Goal: Transaction & Acquisition: Purchase product/service

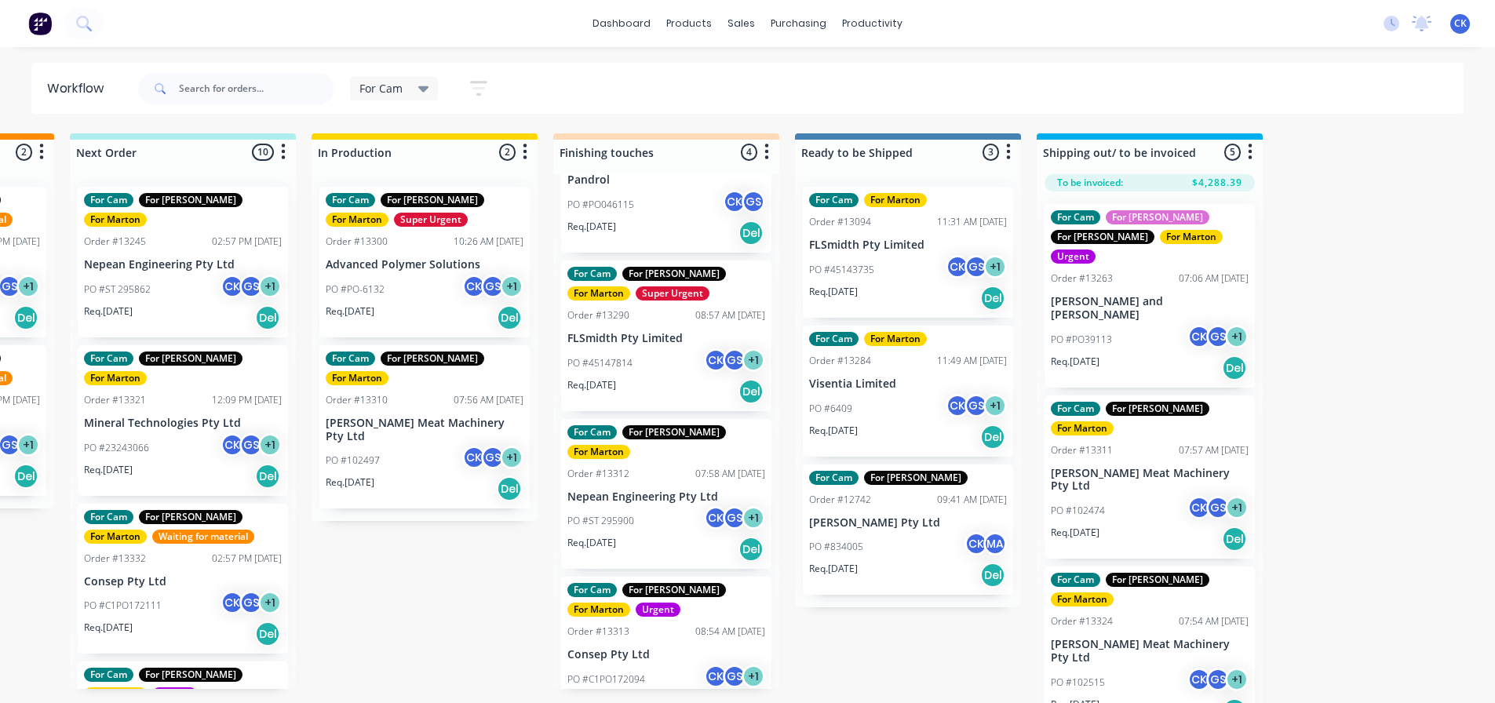
click at [917, 427] on div "Req. 03/09/25 Del" at bounding box center [908, 437] width 198 height 27
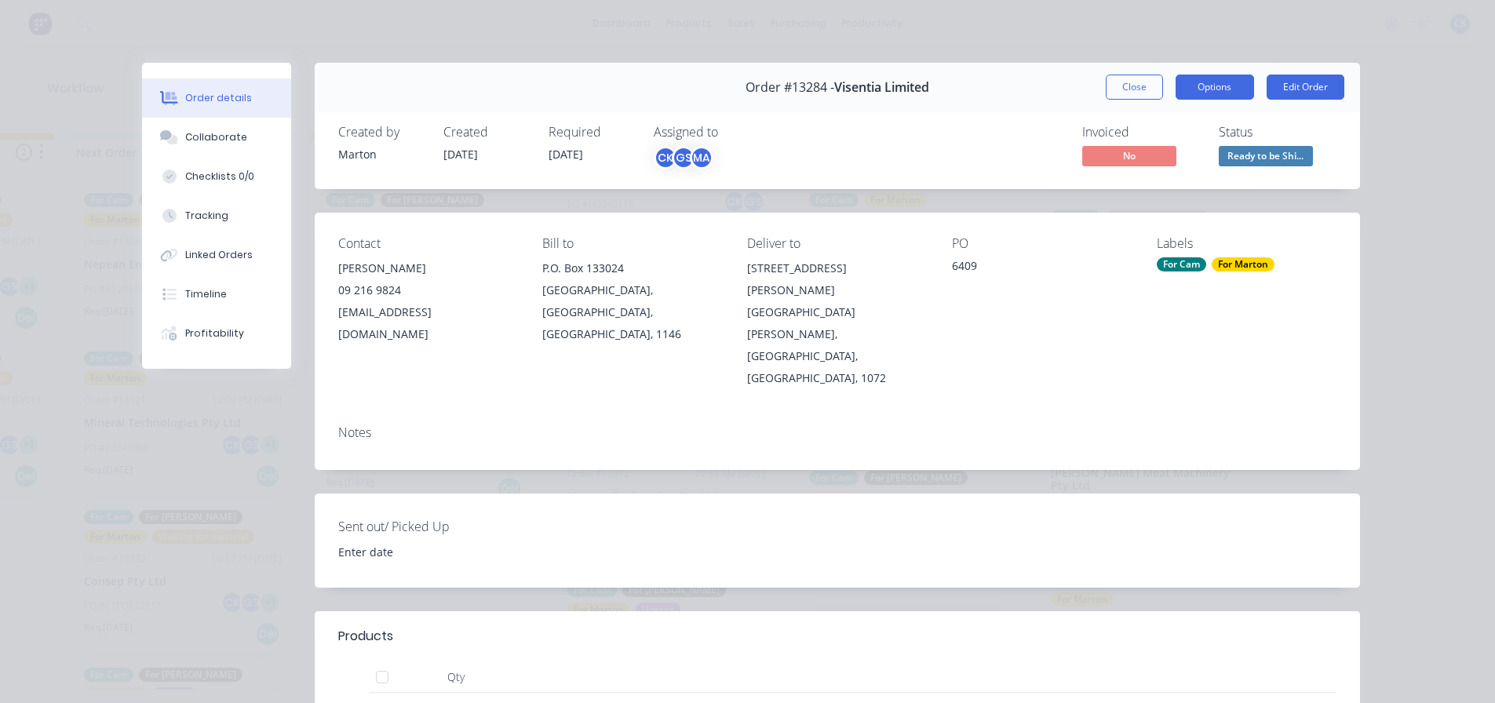
click at [1235, 80] on button "Options" at bounding box center [1215, 87] width 78 height 25
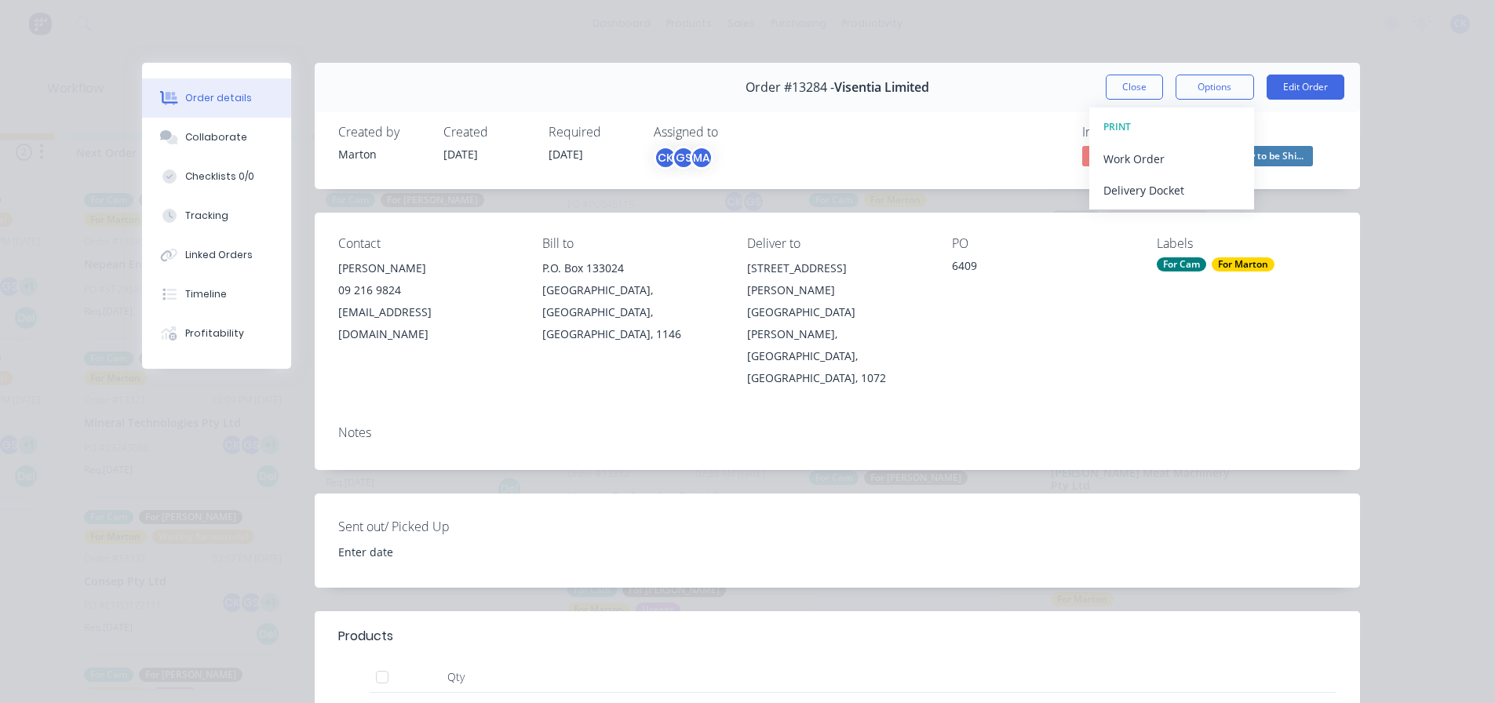
click at [1080, 27] on div "Order details Collaborate Checklists 0/0 Tracking Linked Orders Timeline Profit…" at bounding box center [747, 351] width 1495 height 703
click at [1137, 76] on div "Order #13284 - Visentia Limited Close Options Edit Order" at bounding box center [837, 87] width 1045 height 49
click at [1137, 81] on button "Close" at bounding box center [1134, 87] width 57 height 25
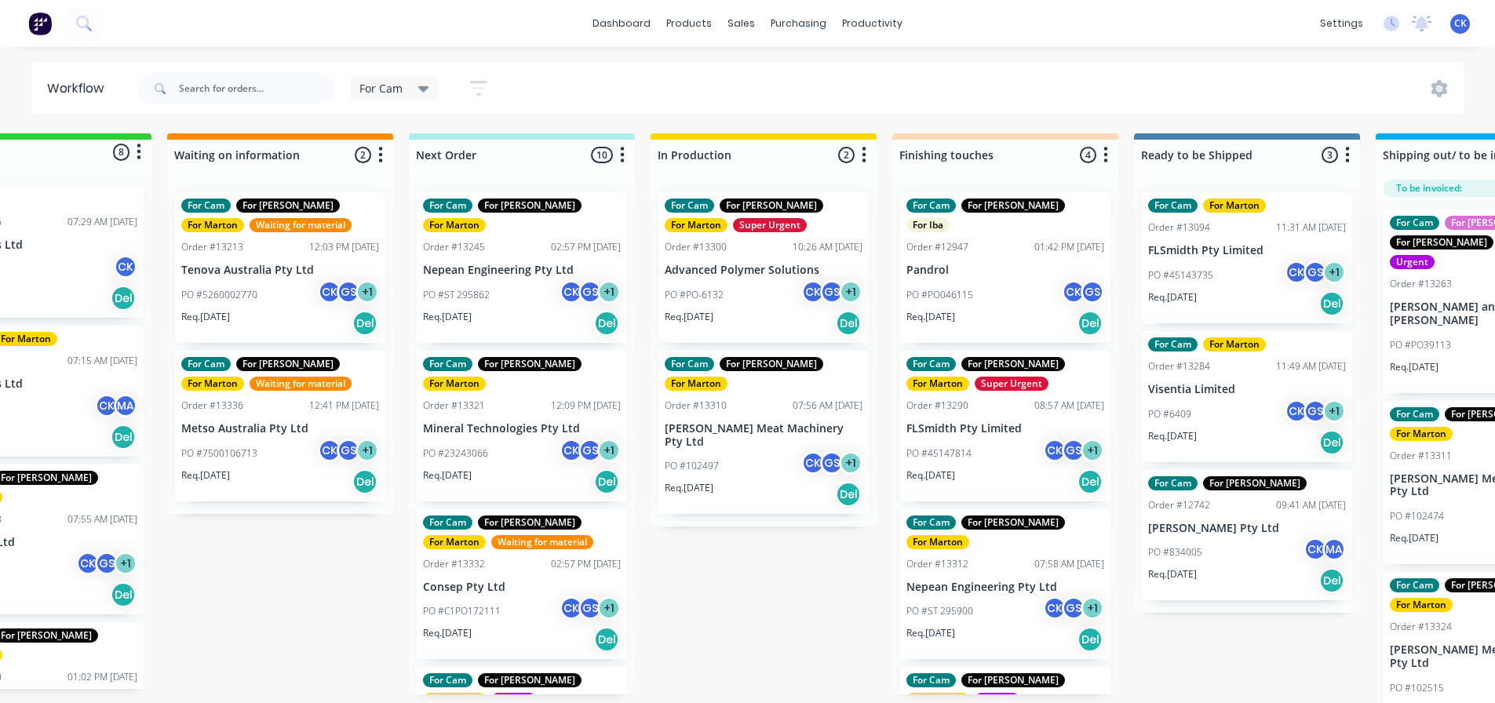
scroll to position [0, 235]
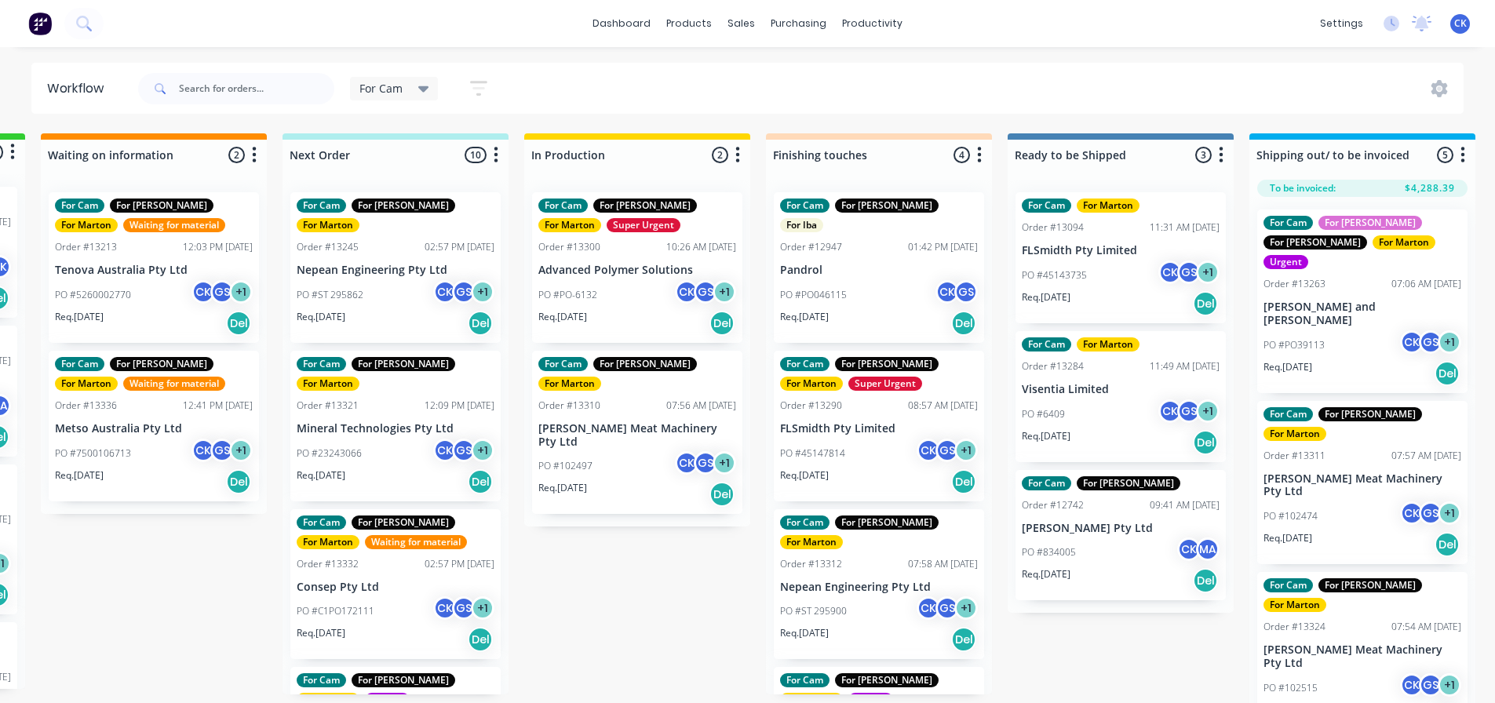
click at [1089, 429] on div "Req. [DATE] Del" at bounding box center [1121, 442] width 198 height 27
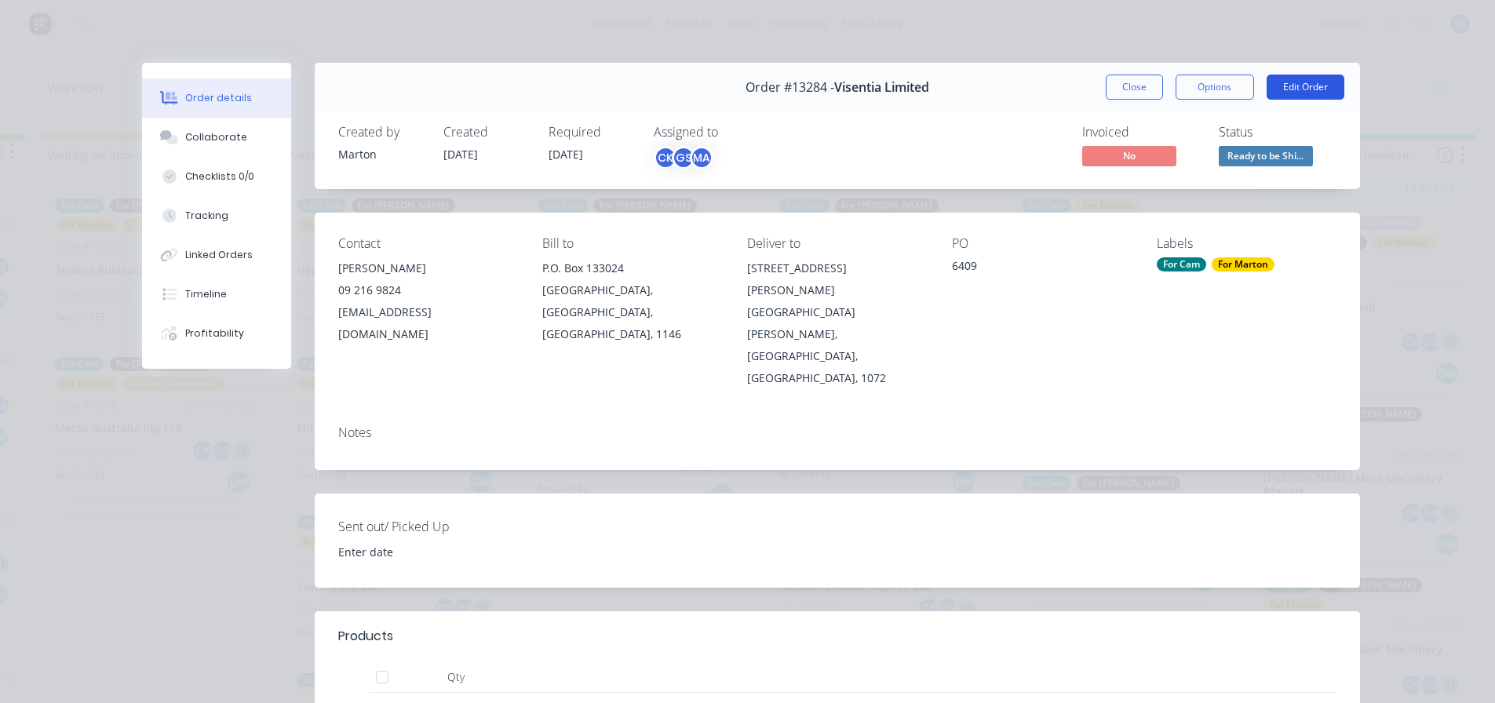
click at [1295, 94] on button "Edit Order" at bounding box center [1306, 87] width 78 height 25
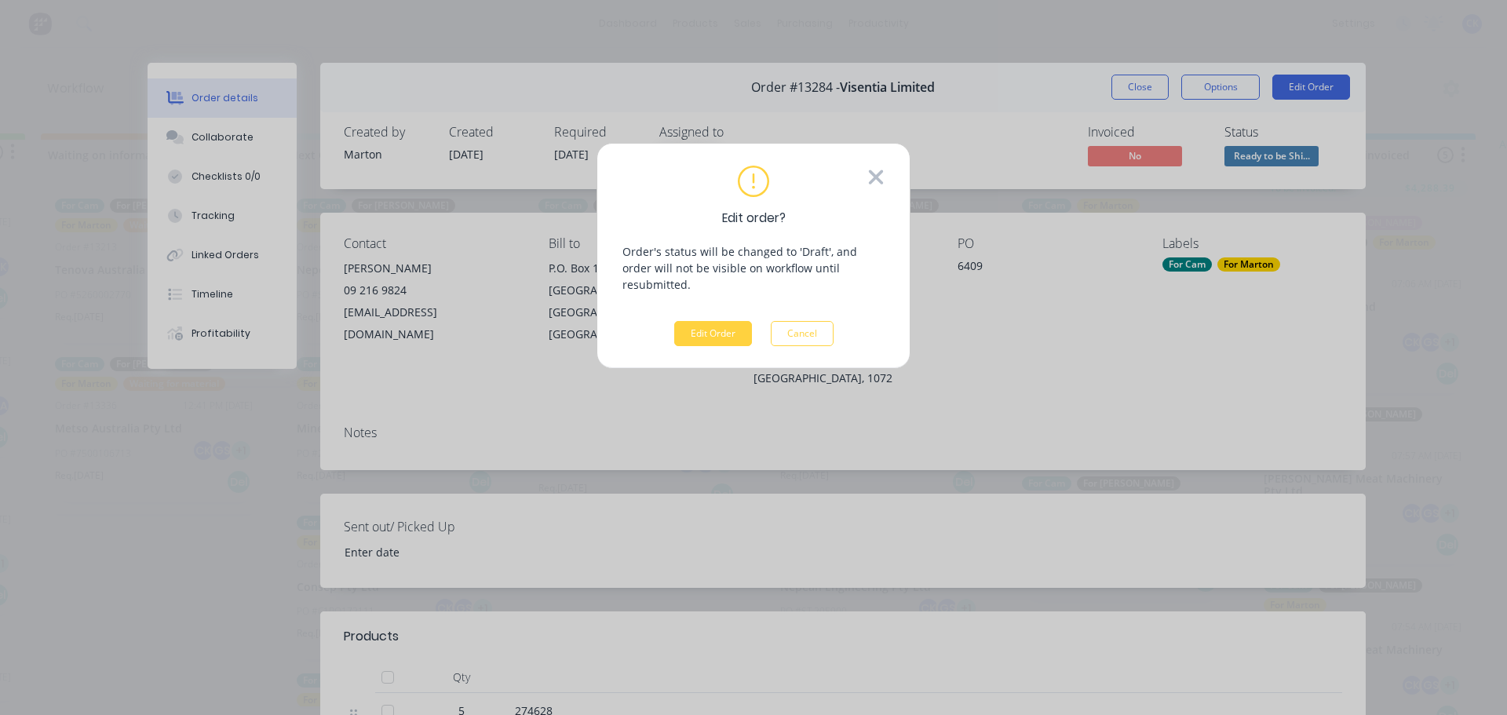
click at [870, 176] on icon at bounding box center [875, 178] width 17 height 24
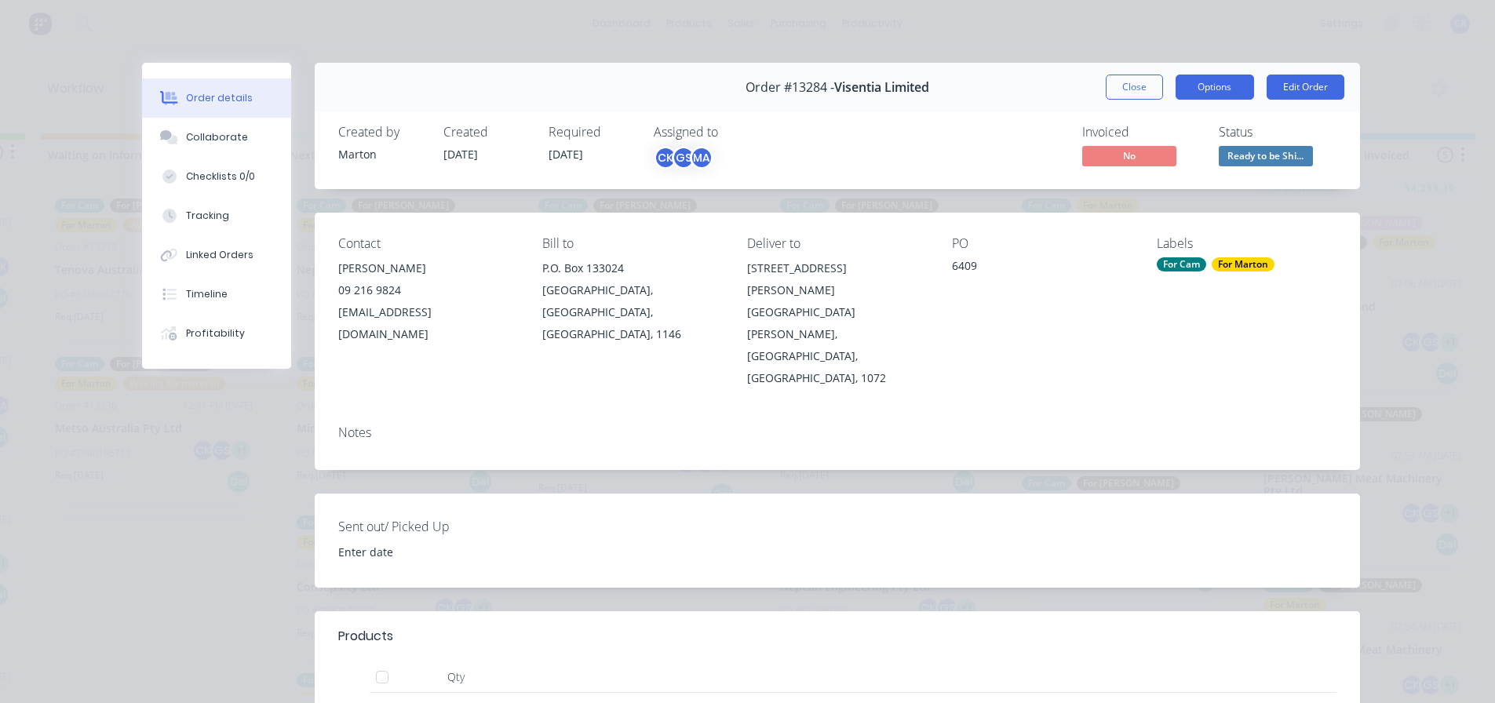
click at [1226, 94] on button "Options" at bounding box center [1215, 87] width 78 height 25
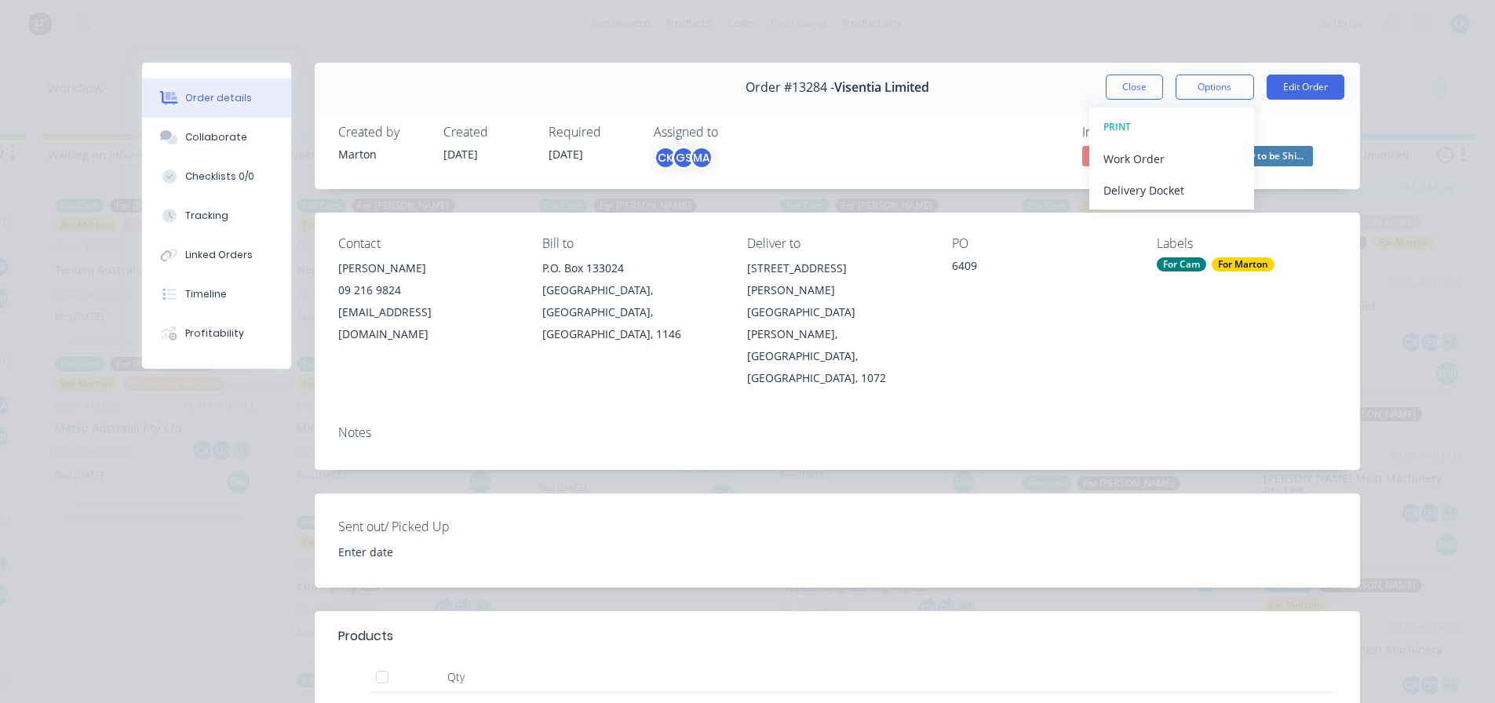
click at [1272, 126] on div "Status" at bounding box center [1278, 132] width 118 height 15
click at [1120, 83] on button "Close" at bounding box center [1134, 87] width 57 height 25
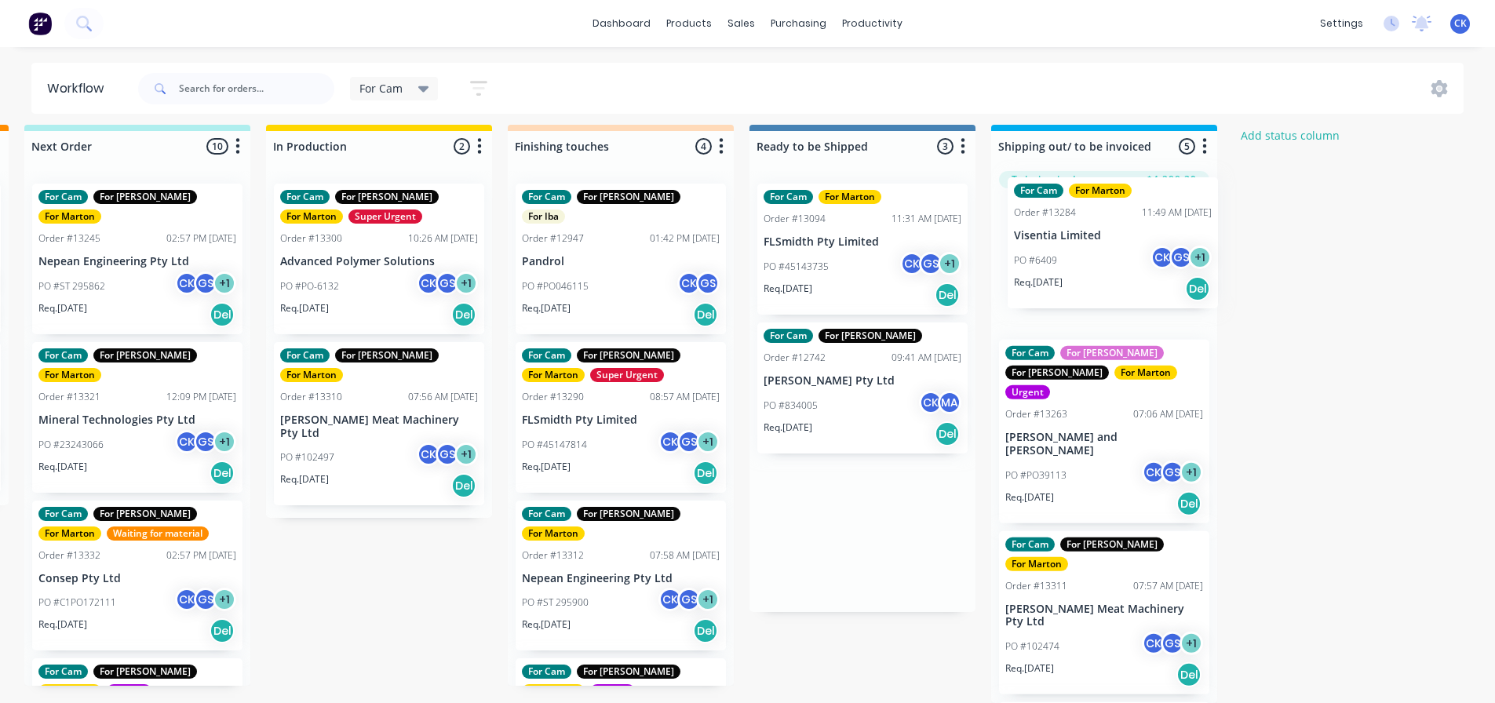
scroll to position [20, 495]
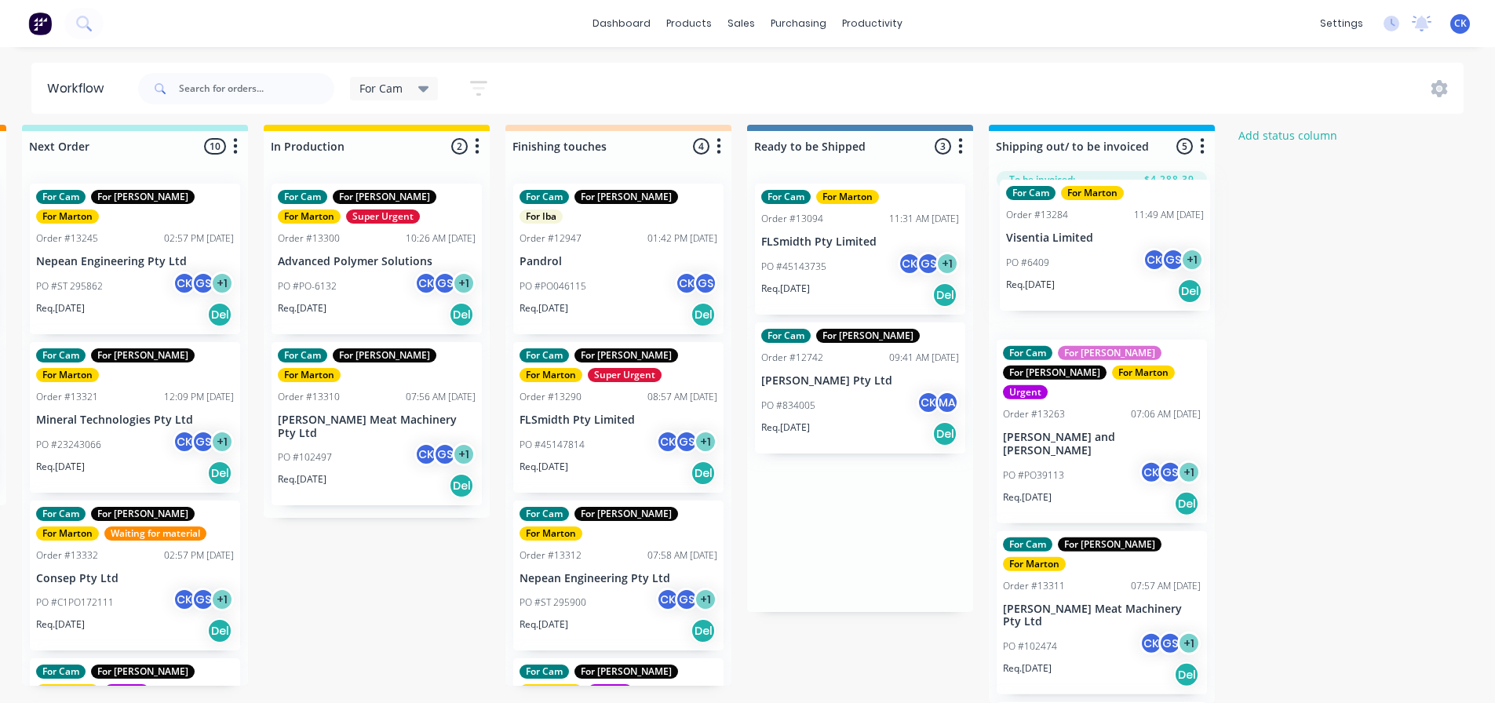
drag, startPoint x: 852, startPoint y: 403, endPoint x: 1082, endPoint y: 272, distance: 264.7
click at [1082, 272] on div "Submitted 8 Status colour #32CD32 hex #32CD32 Save Cancel Summaries Total order…" at bounding box center [574, 414] width 2162 height 578
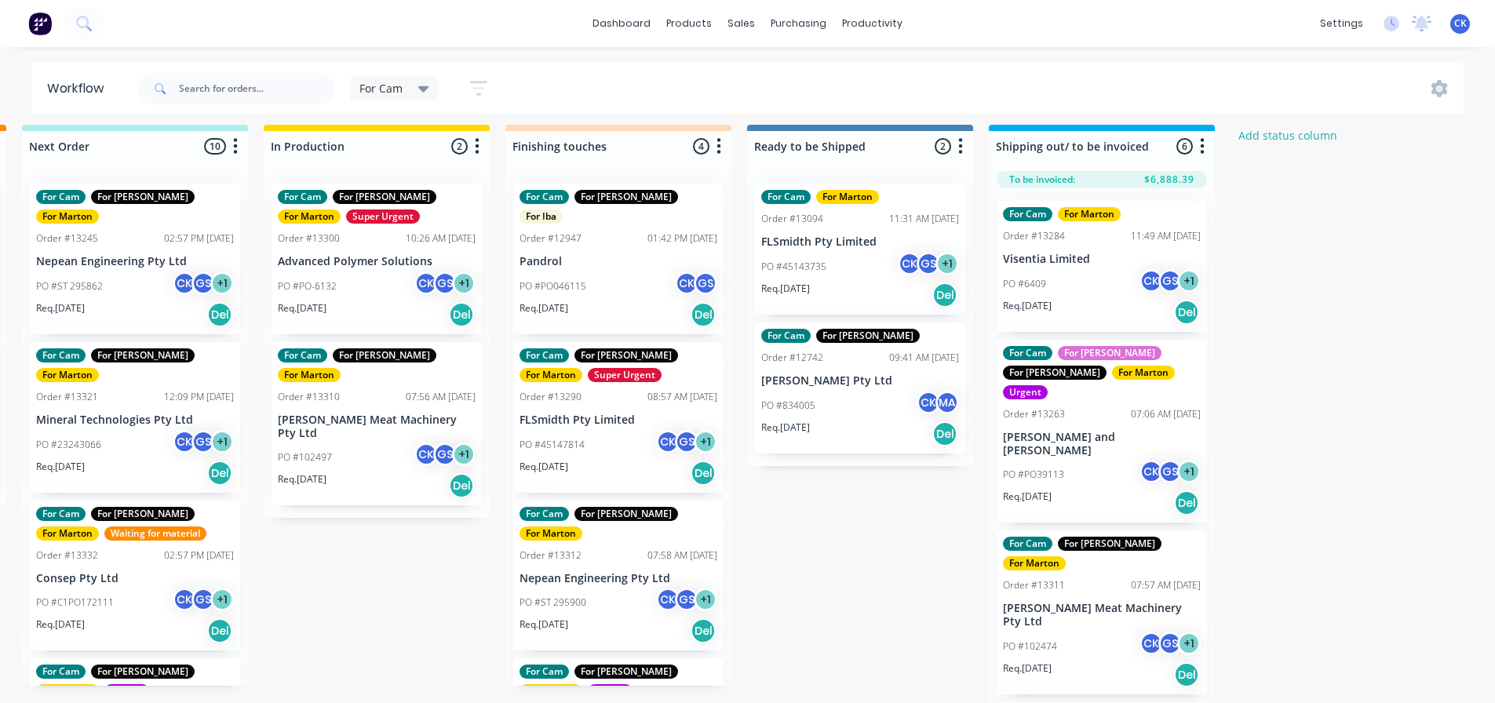
click at [1100, 275] on div "PO #6409 CK GS + 1" at bounding box center [1102, 284] width 198 height 30
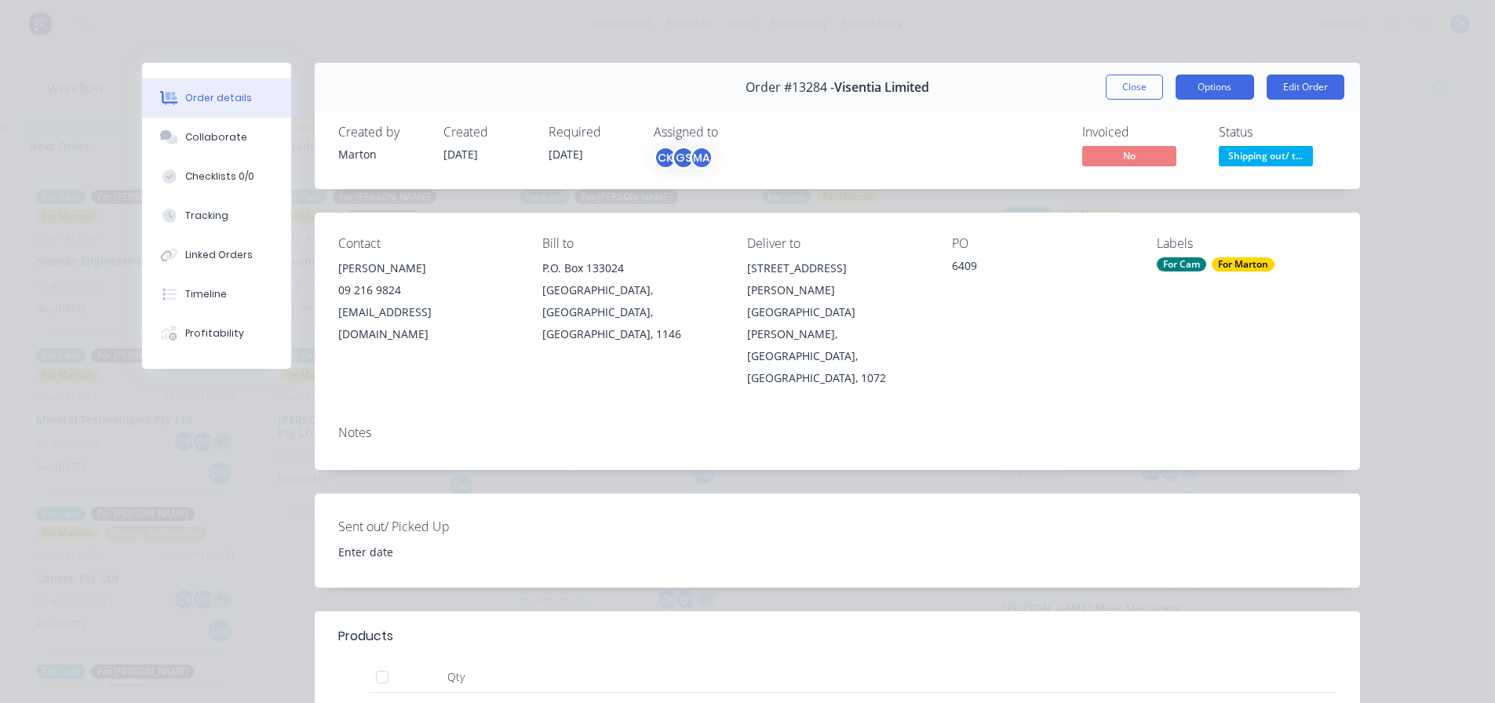
click at [1241, 86] on button "Options" at bounding box center [1215, 87] width 78 height 25
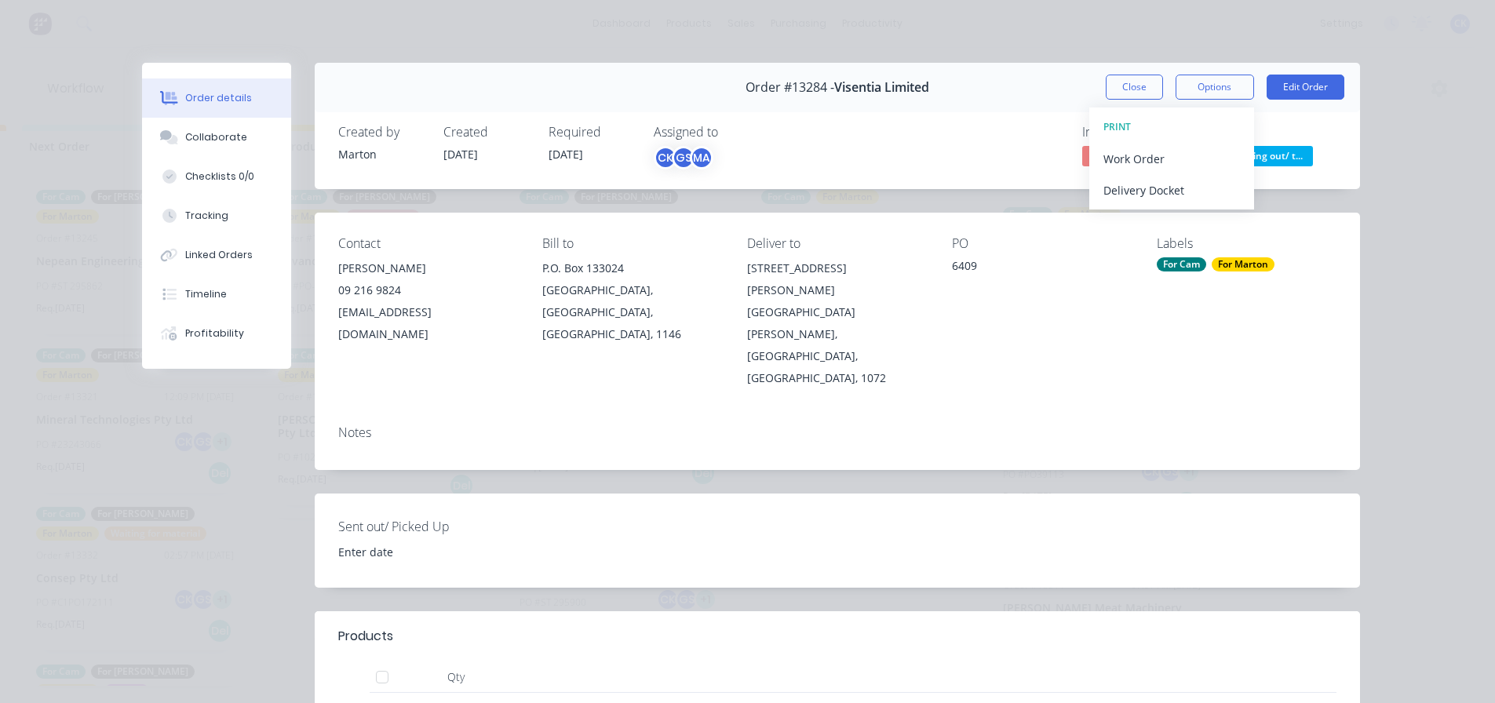
click at [1012, 168] on div "Invoiced No Status Shipping out/ t..." at bounding box center [1074, 148] width 526 height 46
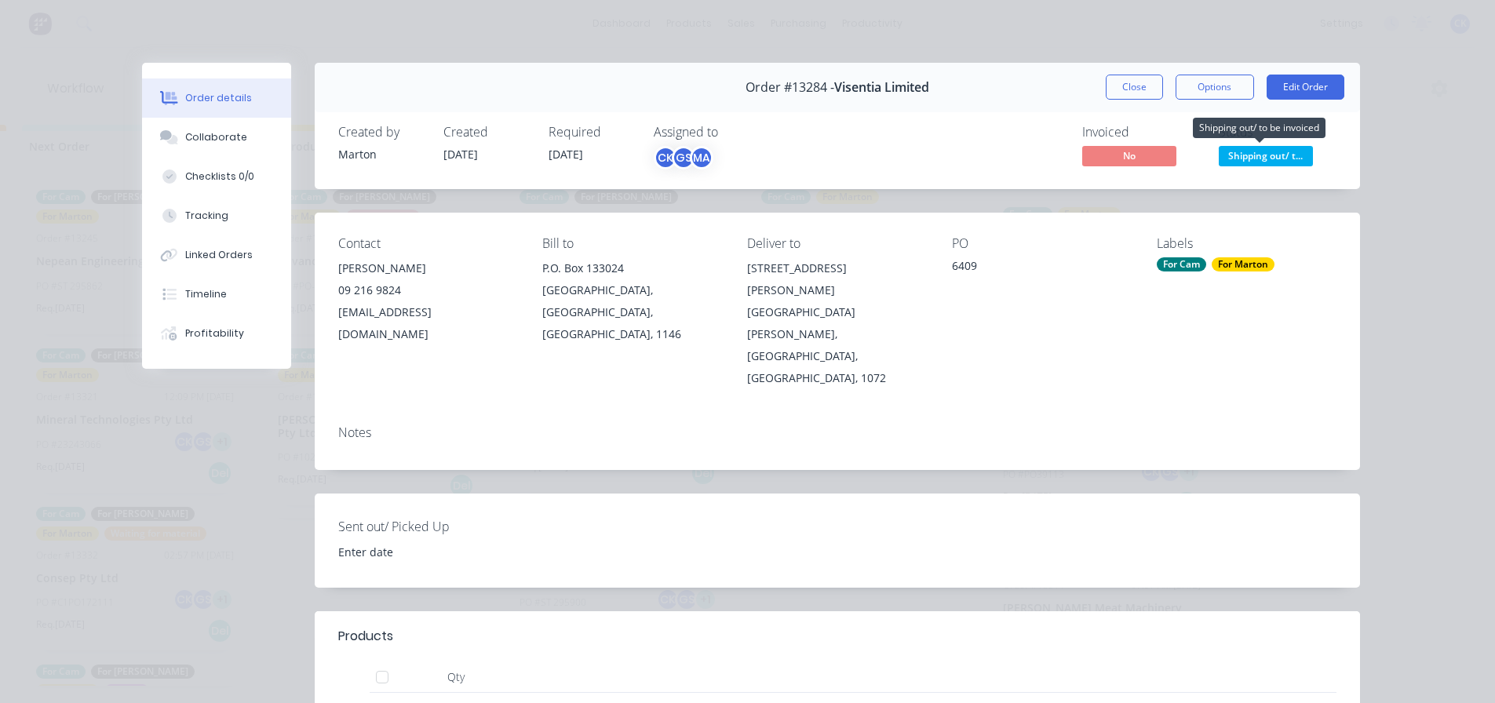
click at [1294, 155] on span "Shipping out/ t..." at bounding box center [1266, 156] width 94 height 20
click at [1130, 283] on div "Contact Lee Toth 09 216 9824 ltoth@visentia.co.nz Bill to P.O. Box 133024 Eastr…" at bounding box center [837, 313] width 1045 height 200
click at [1137, 82] on button "Close" at bounding box center [1134, 87] width 57 height 25
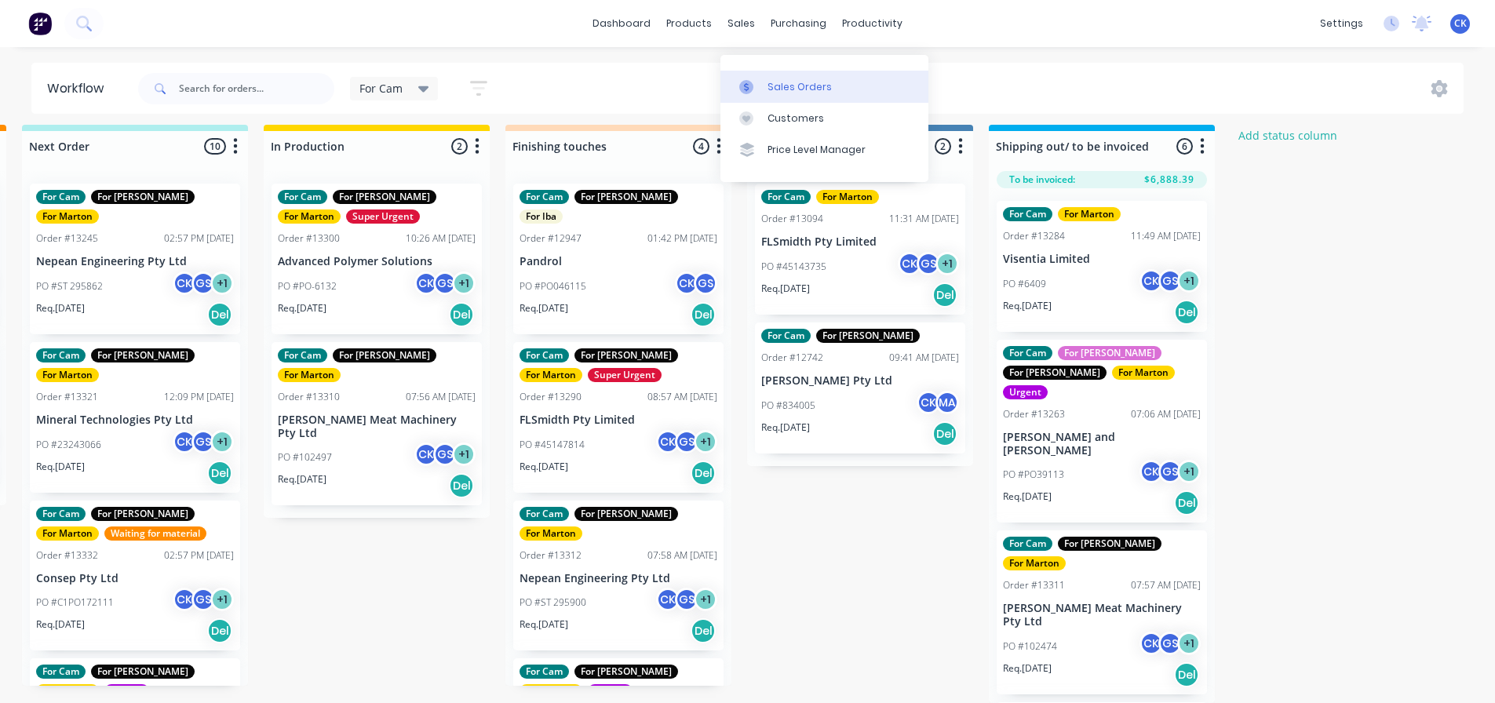
click at [768, 80] on div "Sales Orders" at bounding box center [800, 87] width 64 height 14
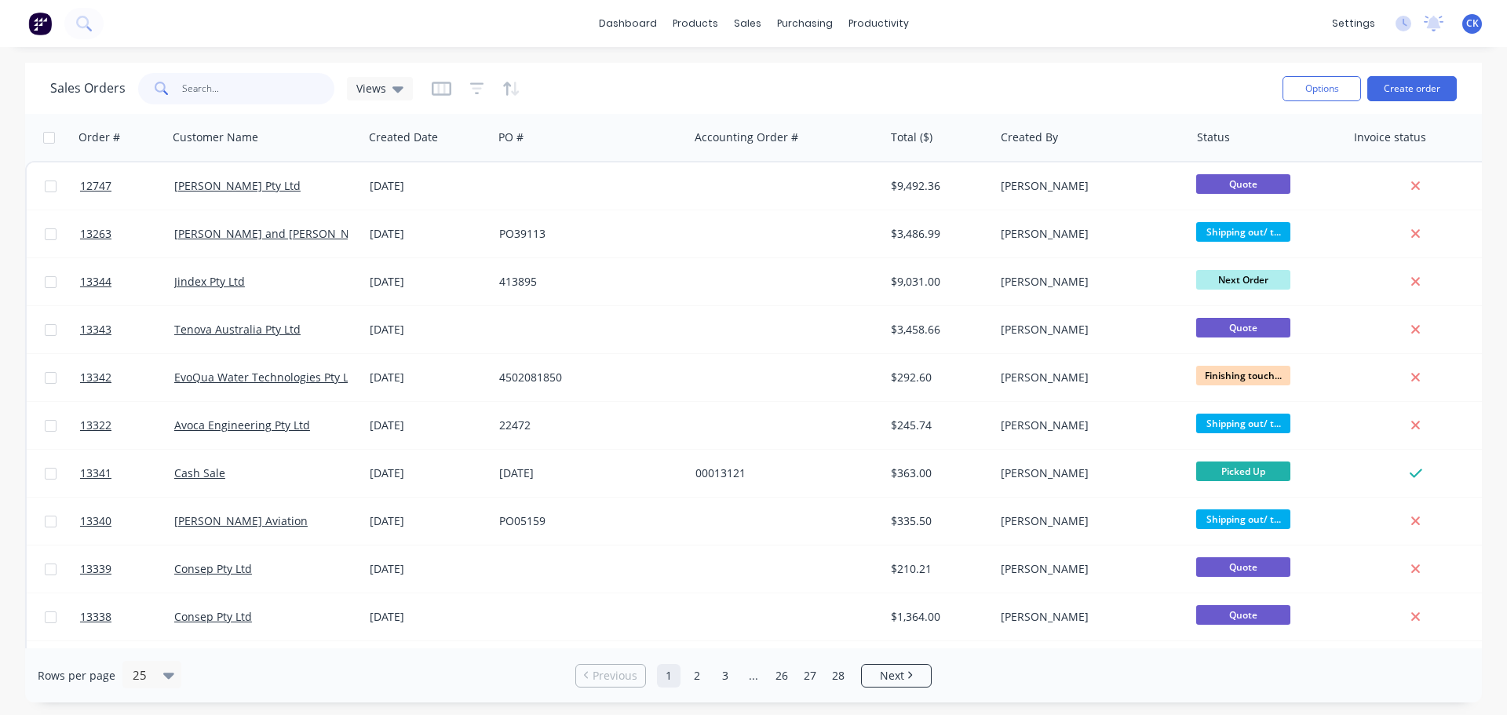
click at [244, 91] on input "text" at bounding box center [258, 88] width 153 height 31
type input "visentia"
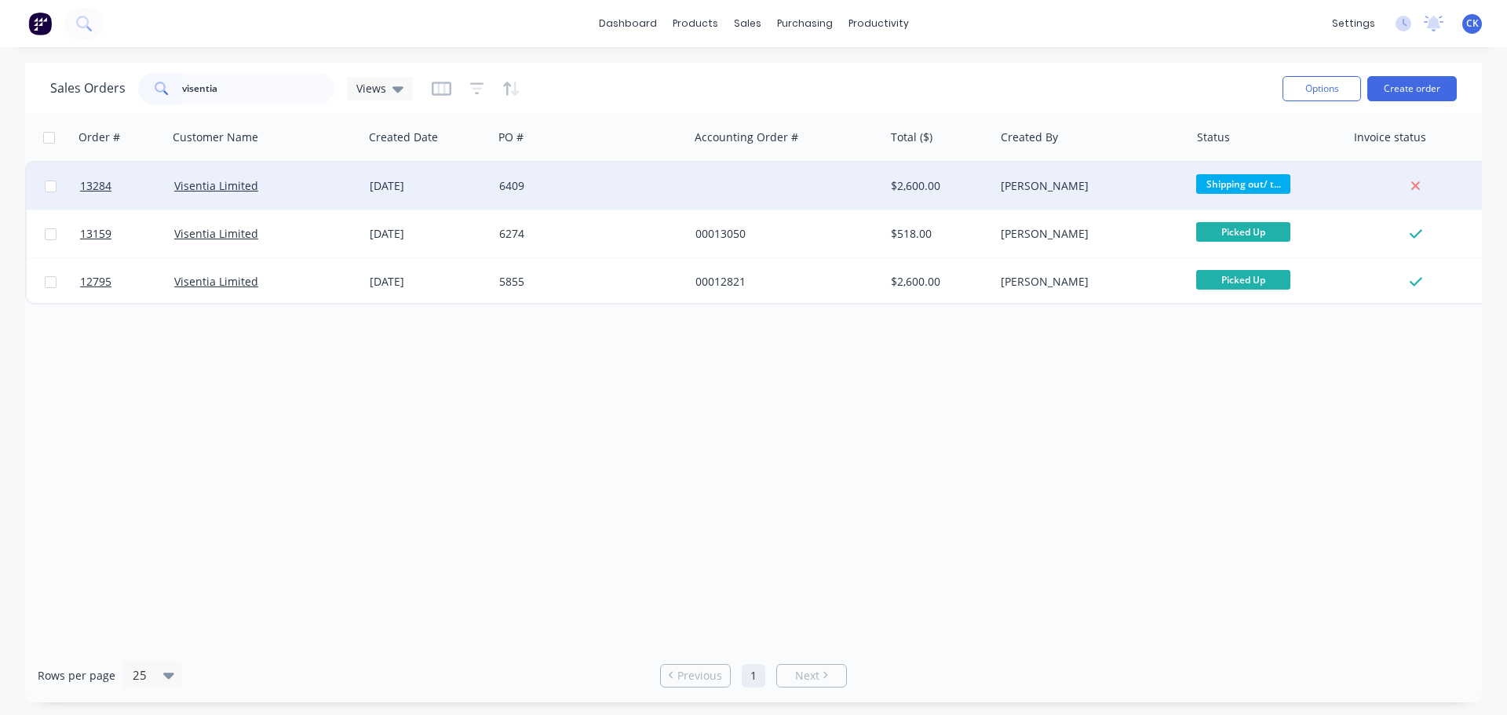
click at [1151, 199] on div "[PERSON_NAME]" at bounding box center [1091, 185] width 195 height 47
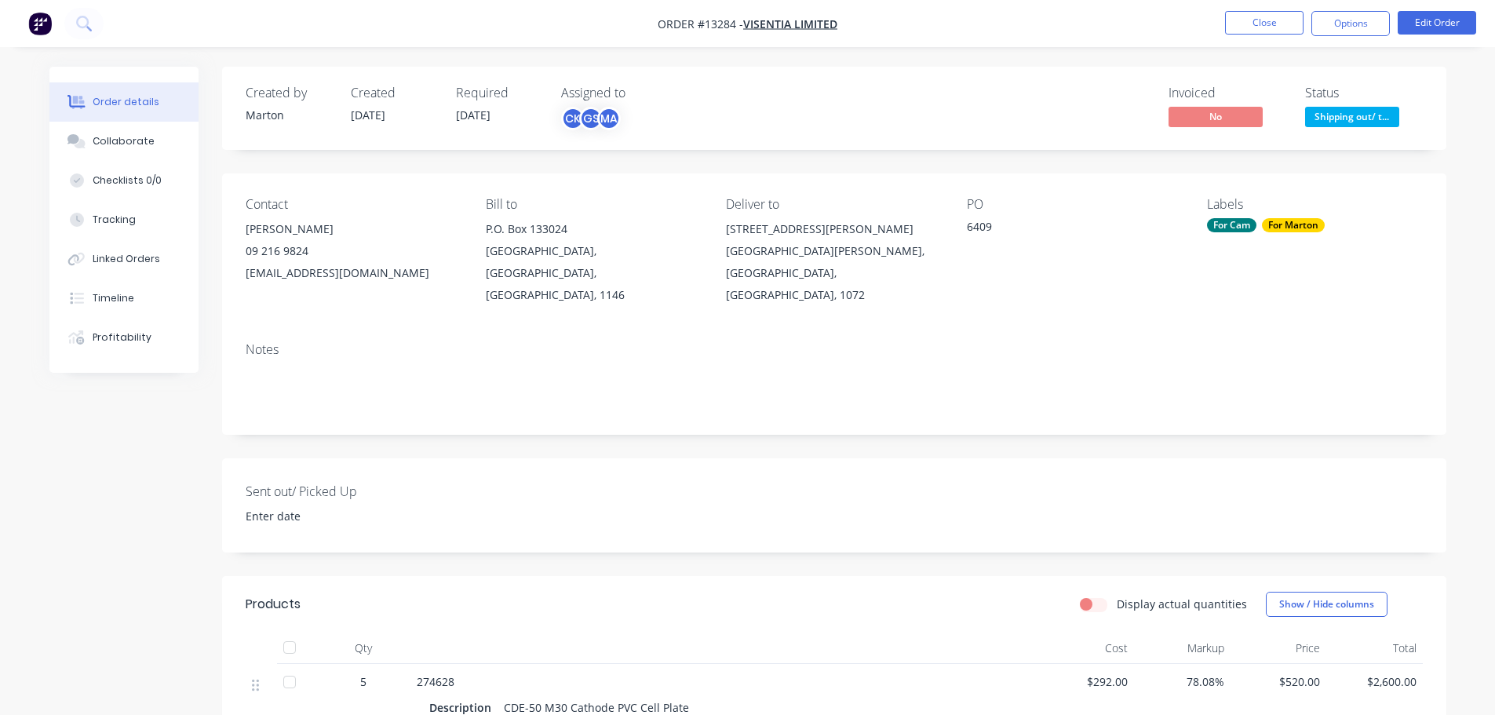
click at [1364, 10] on nav "Order #13284 - Visentia Limited Close Options Edit Order" at bounding box center [747, 23] width 1495 height 47
click at [1367, 17] on button "Options" at bounding box center [1351, 23] width 78 height 25
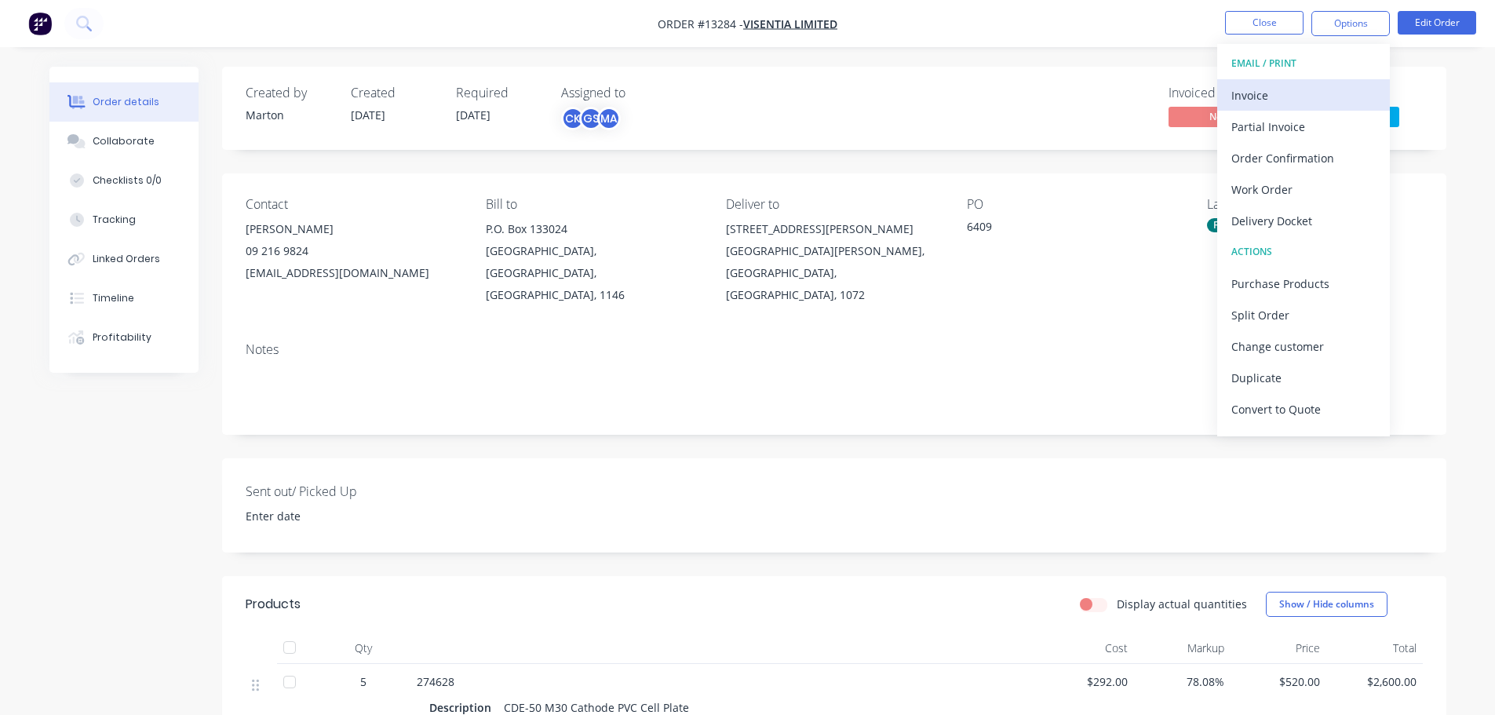
click at [1327, 96] on div "Invoice" at bounding box center [1303, 95] width 144 height 23
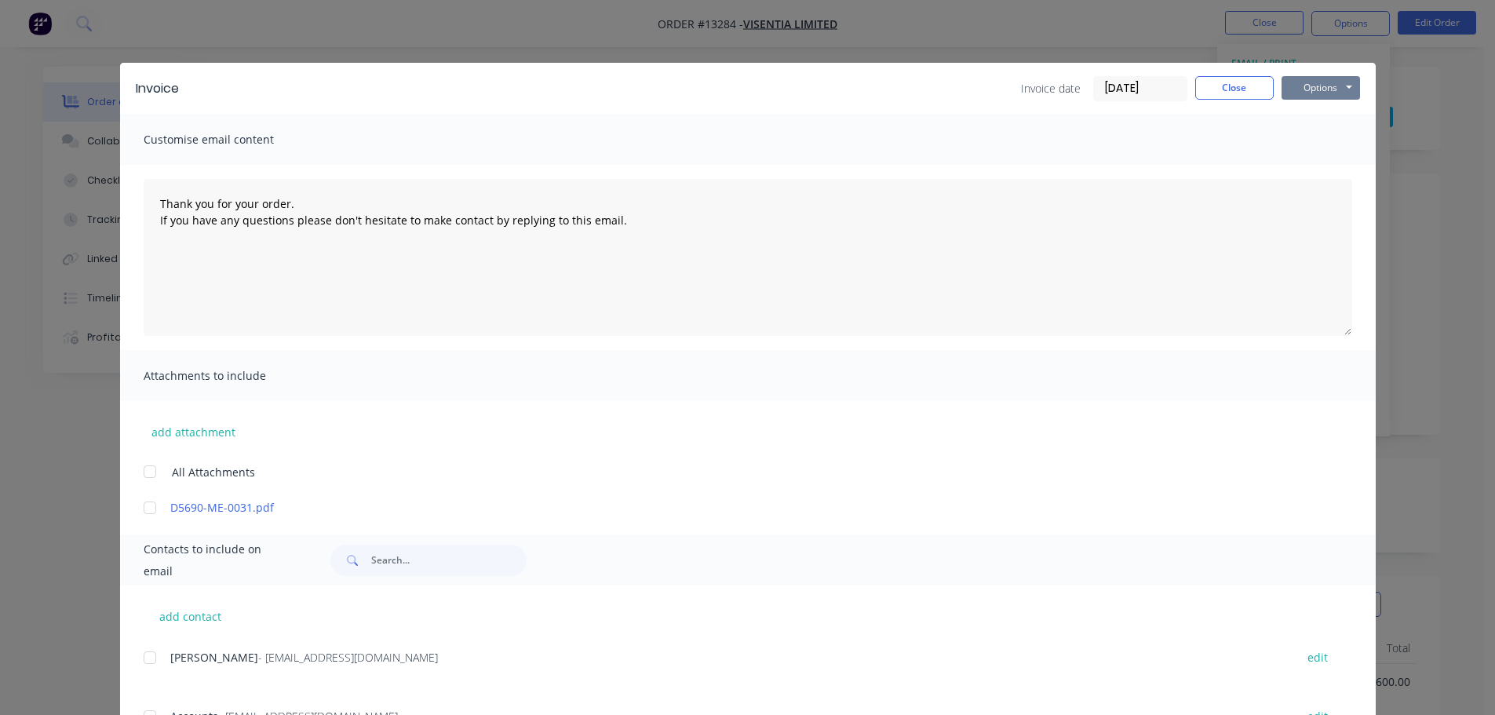
click at [1315, 89] on button "Options" at bounding box center [1321, 88] width 78 height 24
click at [1321, 115] on button "Preview" at bounding box center [1332, 116] width 100 height 26
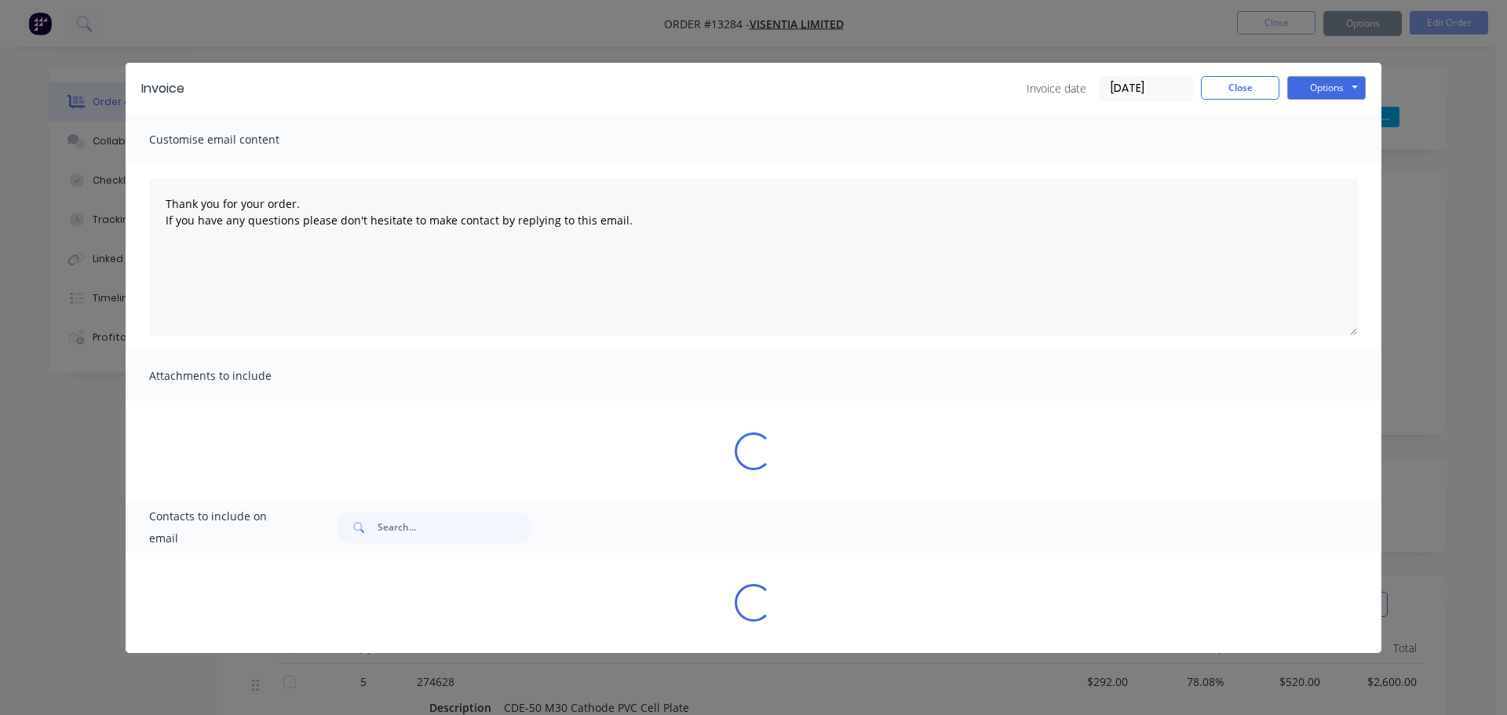
type textarea "Thank you for your order. If you have any questions please don't hesitate to ma…"
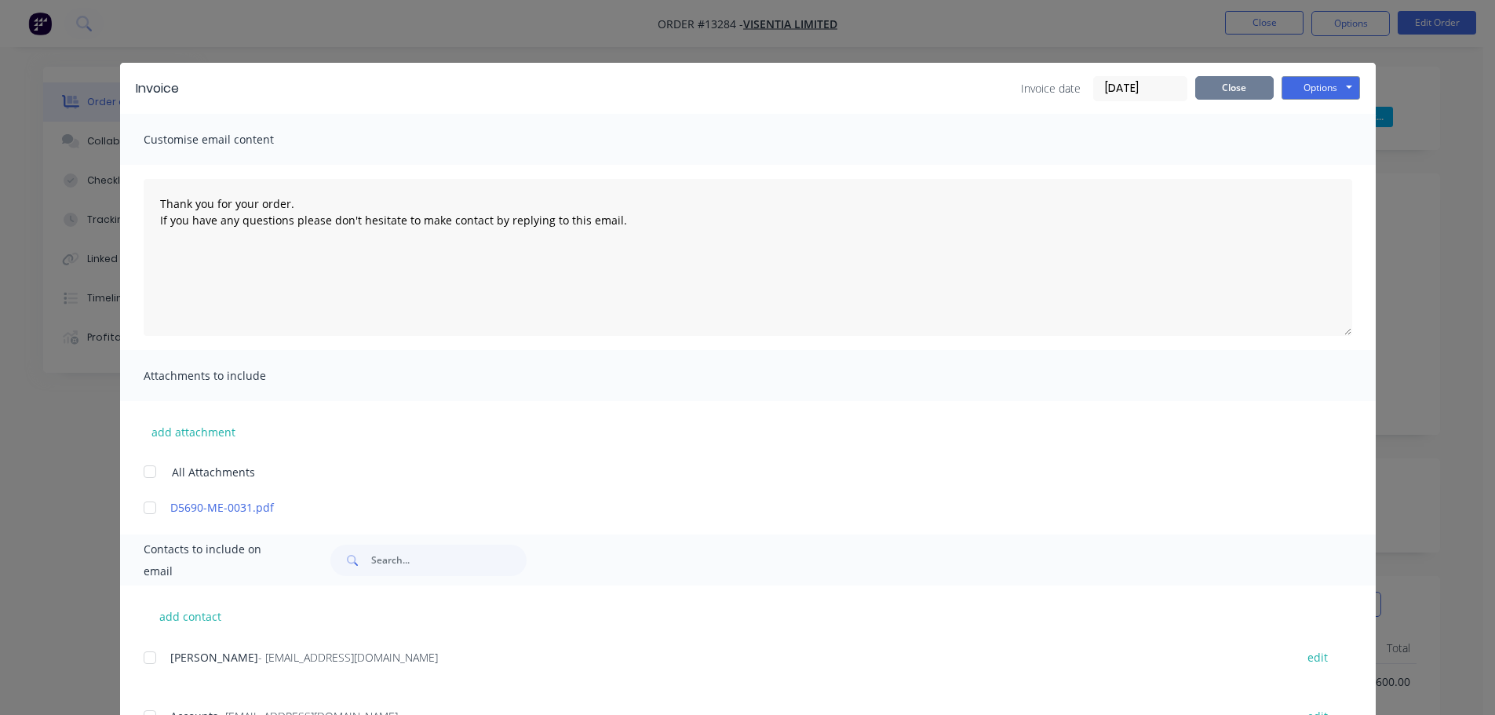
click at [1233, 81] on button "Close" at bounding box center [1234, 88] width 78 height 24
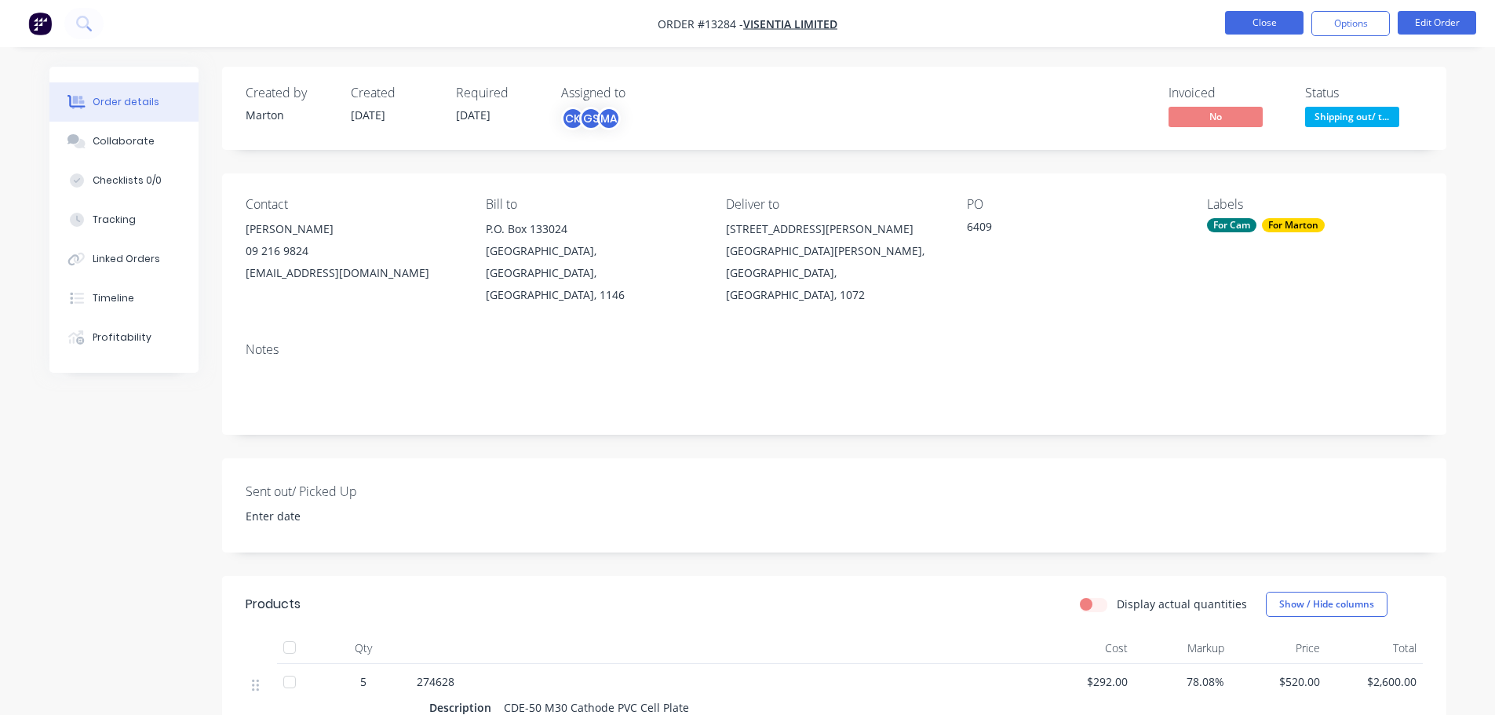
click at [1256, 28] on button "Close" at bounding box center [1264, 23] width 78 height 24
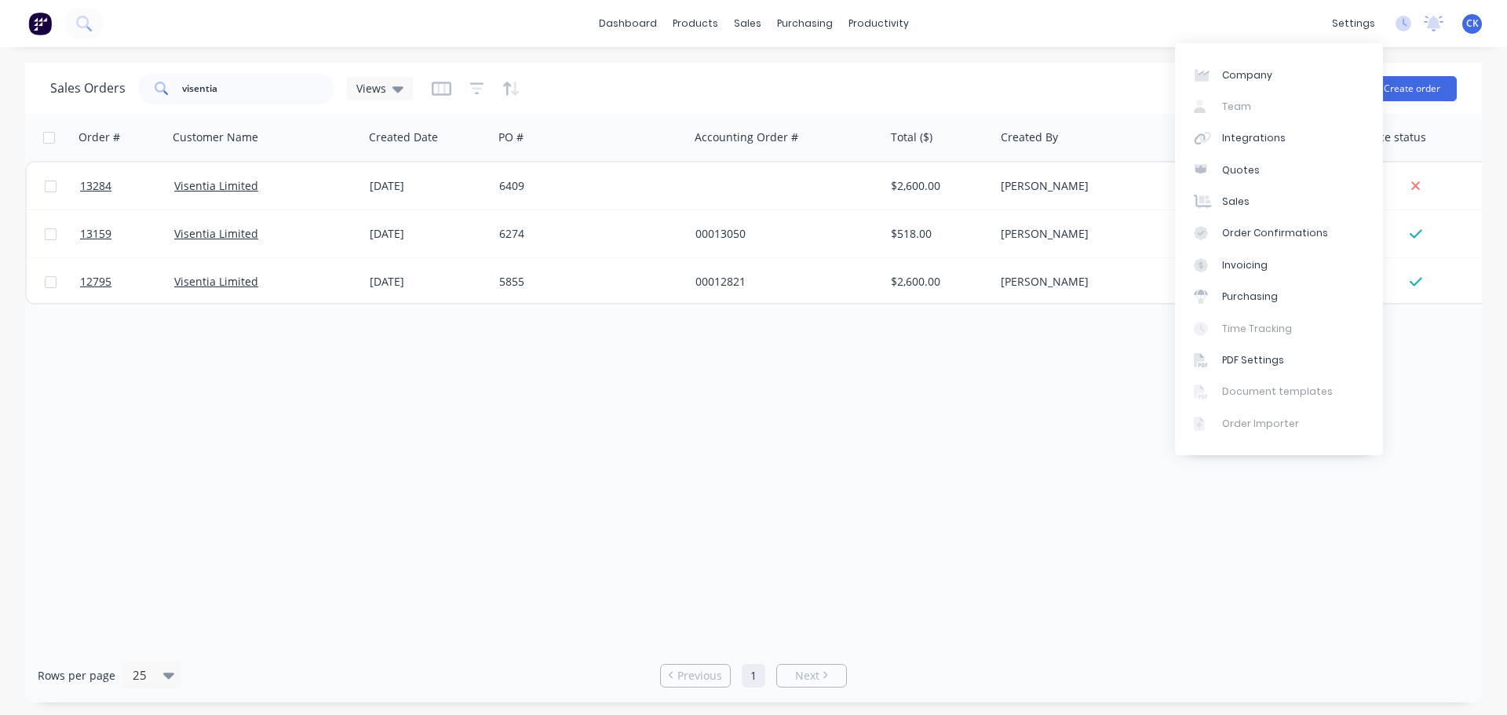
click at [911, 450] on div "Order # Customer Name Created Date PO # Accounting Order # Total ($) Created By…" at bounding box center [753, 381] width 1457 height 535
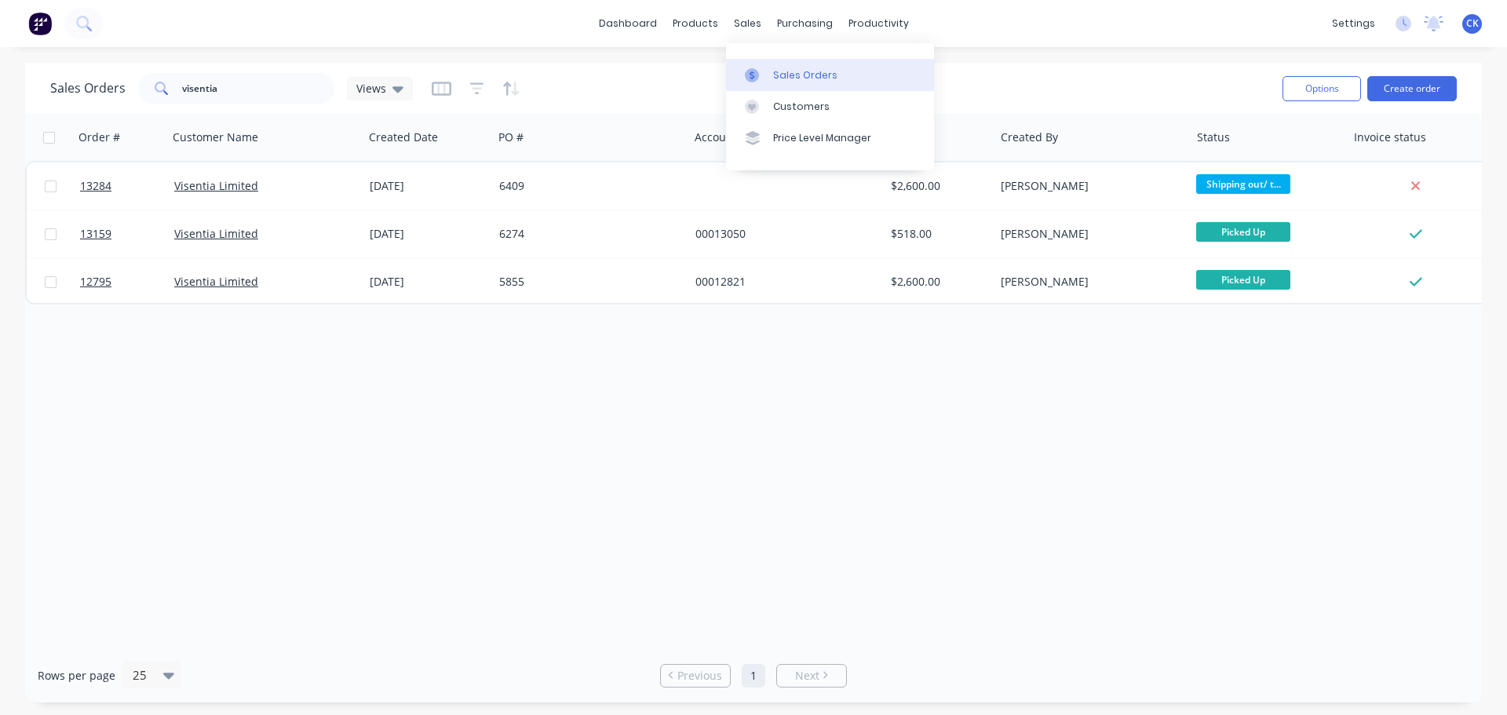
click at [761, 80] on div at bounding box center [757, 75] width 24 height 14
drag, startPoint x: 288, startPoint y: 93, endPoint x: 95, endPoint y: 96, distance: 193.1
click at [95, 96] on div "Sales Orders visentia Views" at bounding box center [231, 88] width 363 height 31
type input "consep"
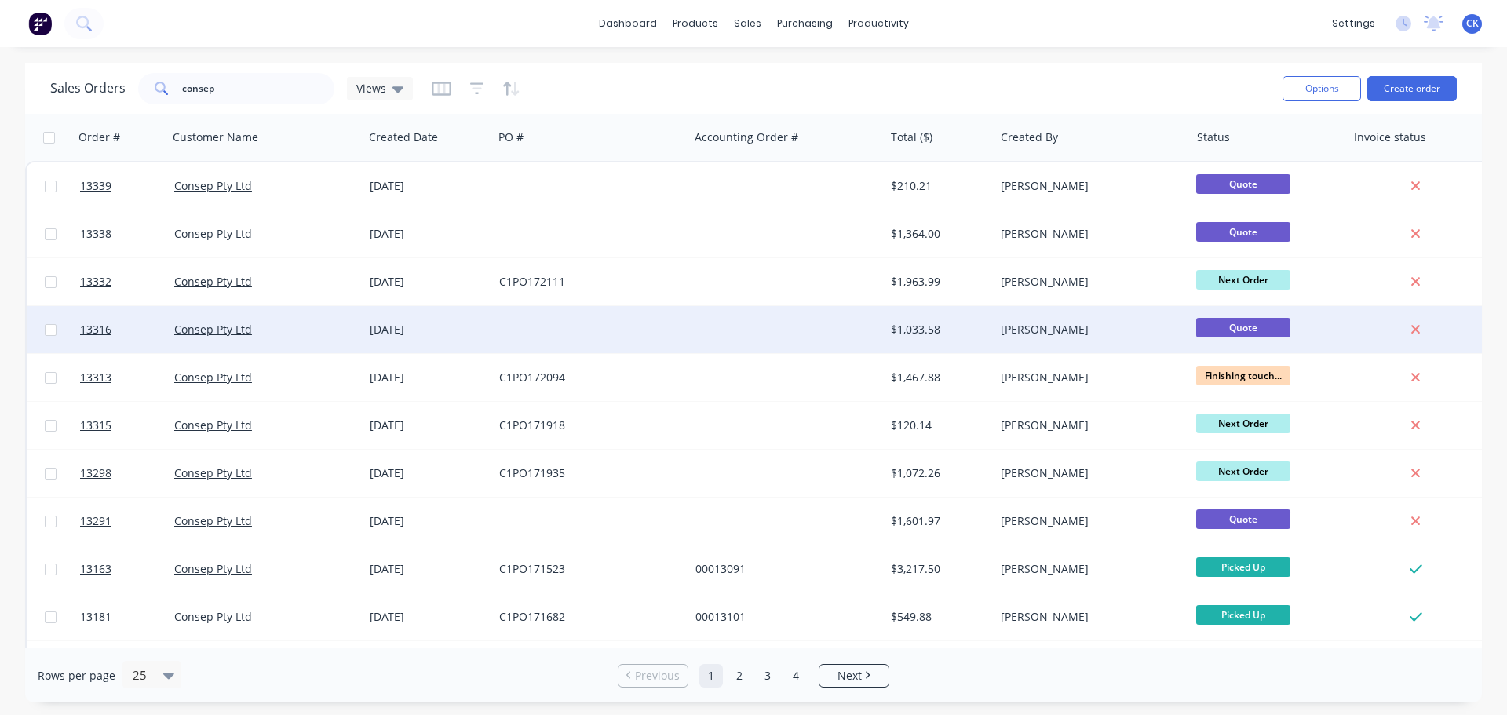
click at [455, 330] on div "[DATE]" at bounding box center [428, 330] width 117 height 16
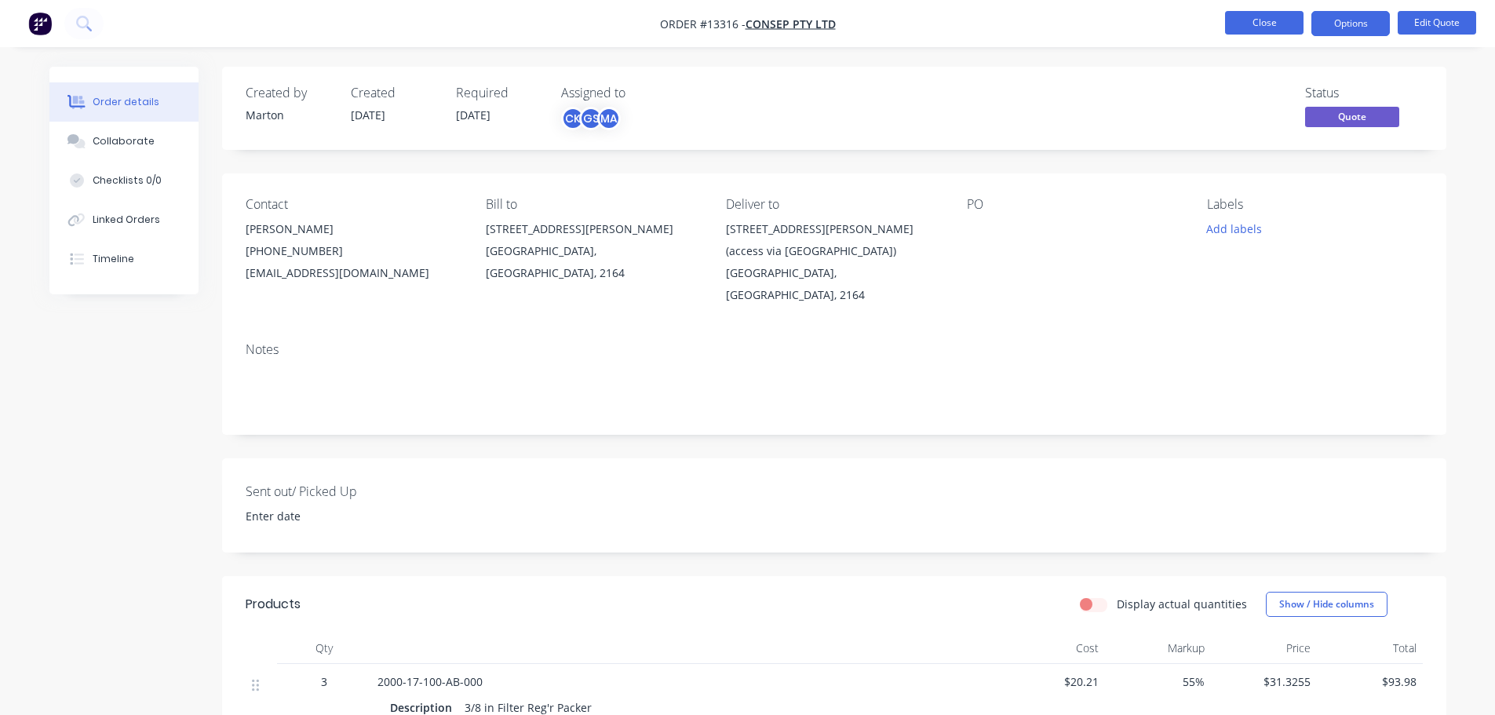
click at [1279, 31] on button "Close" at bounding box center [1264, 23] width 78 height 24
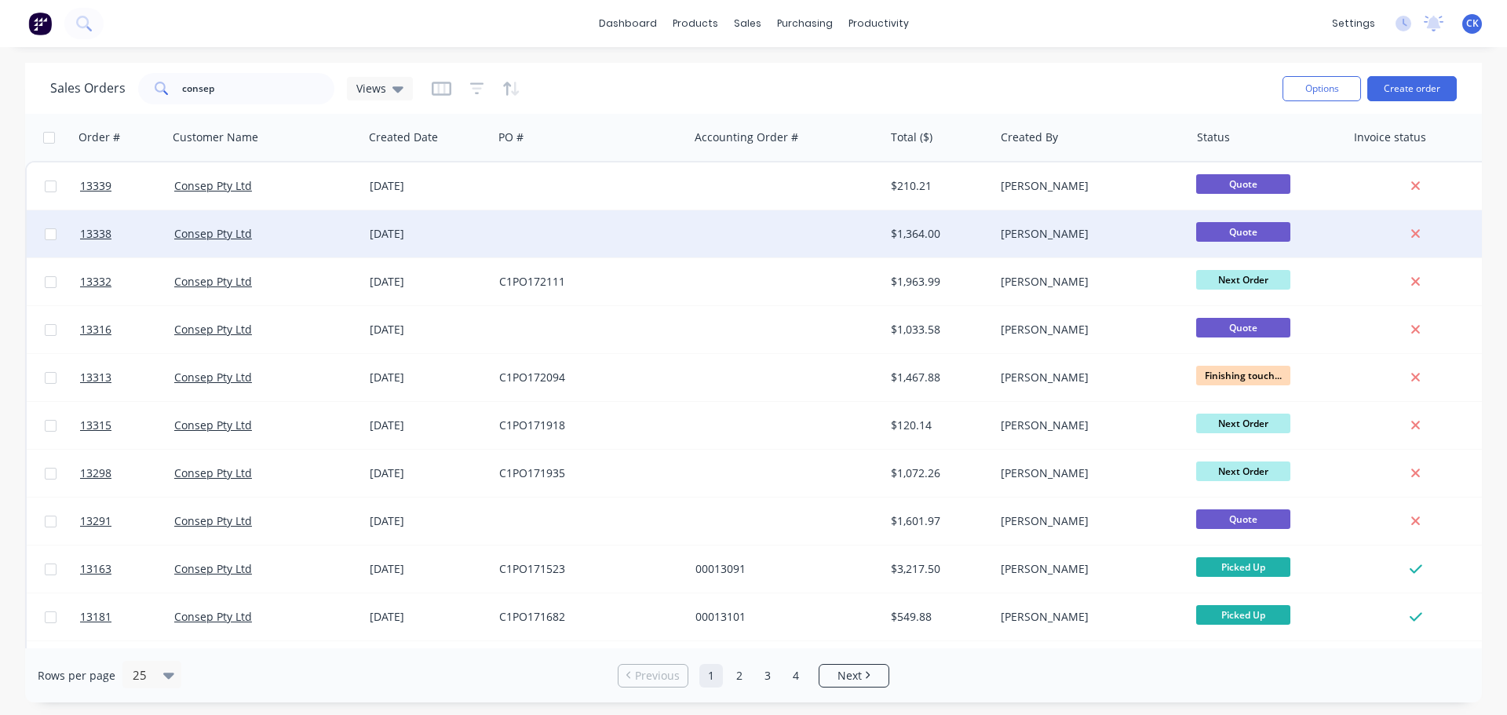
click at [459, 228] on div "[DATE]" at bounding box center [428, 234] width 117 height 16
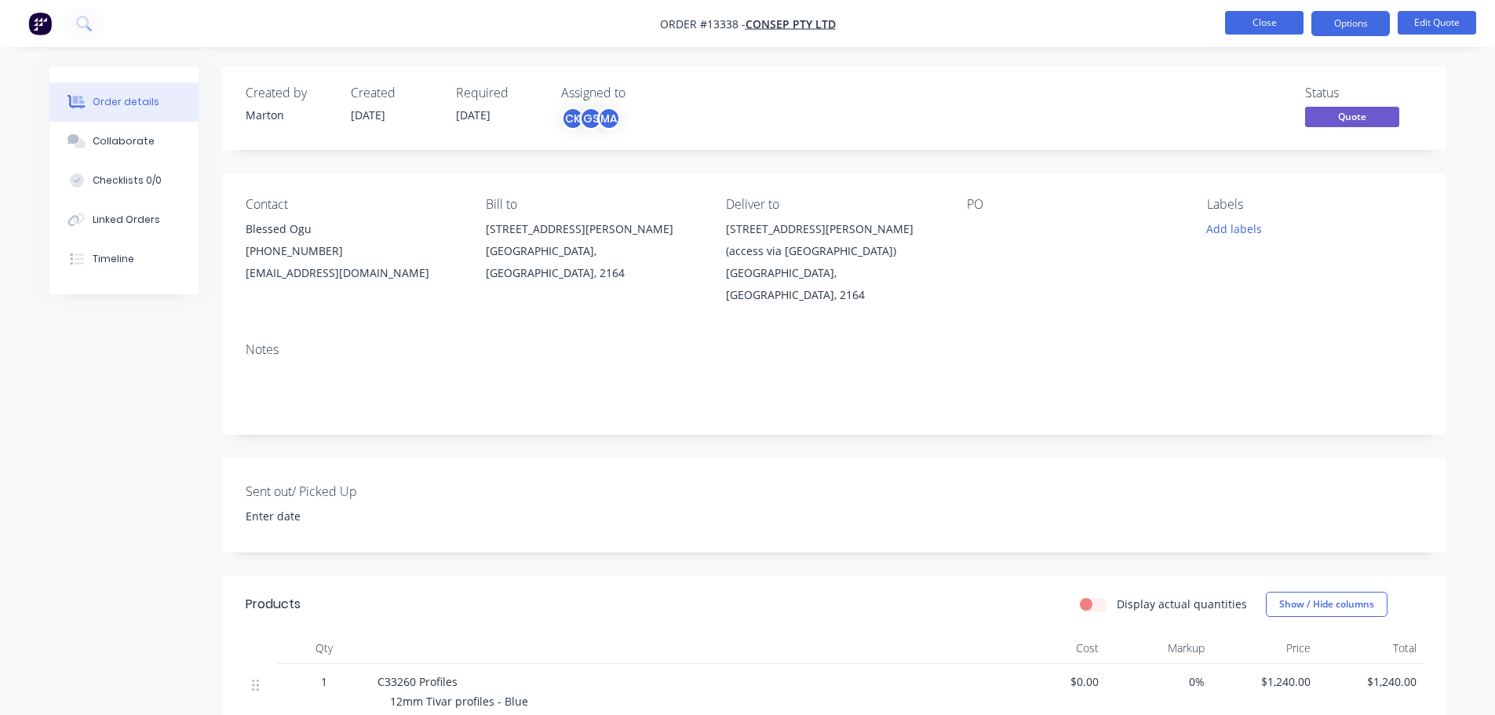
click at [1287, 20] on button "Close" at bounding box center [1264, 23] width 78 height 24
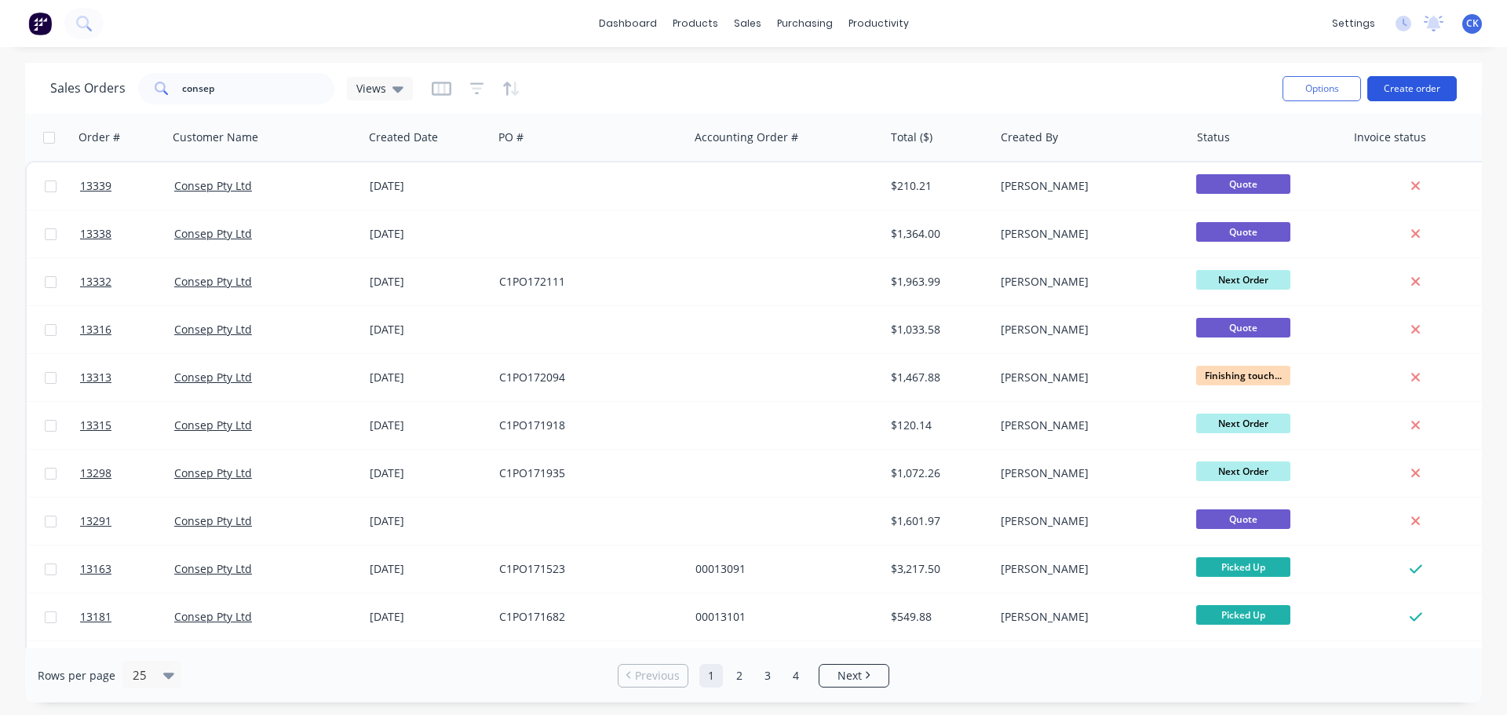
click at [1430, 89] on button "Create order" at bounding box center [1411, 88] width 89 height 25
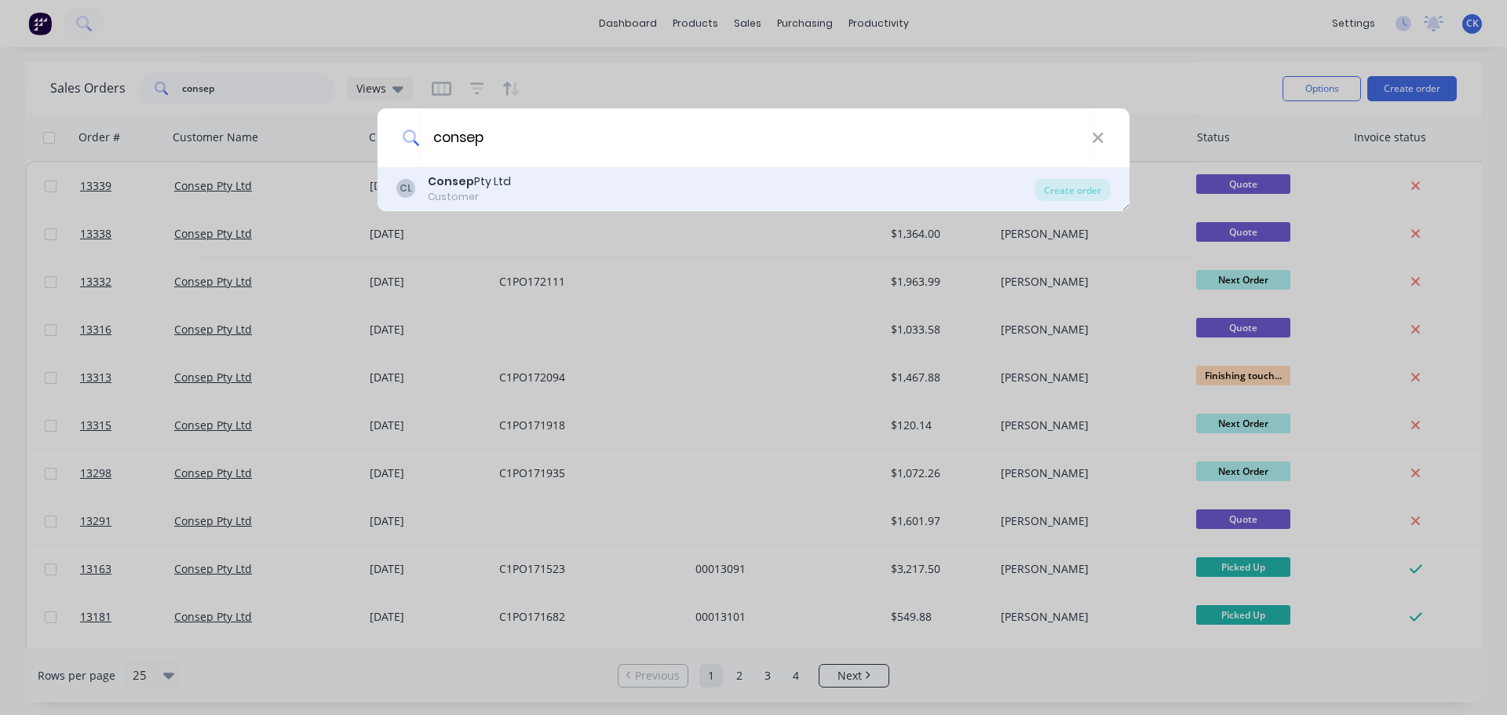
type input "consep"
click at [564, 194] on div "CL Consep Pty Ltd Customer" at bounding box center [715, 188] width 638 height 31
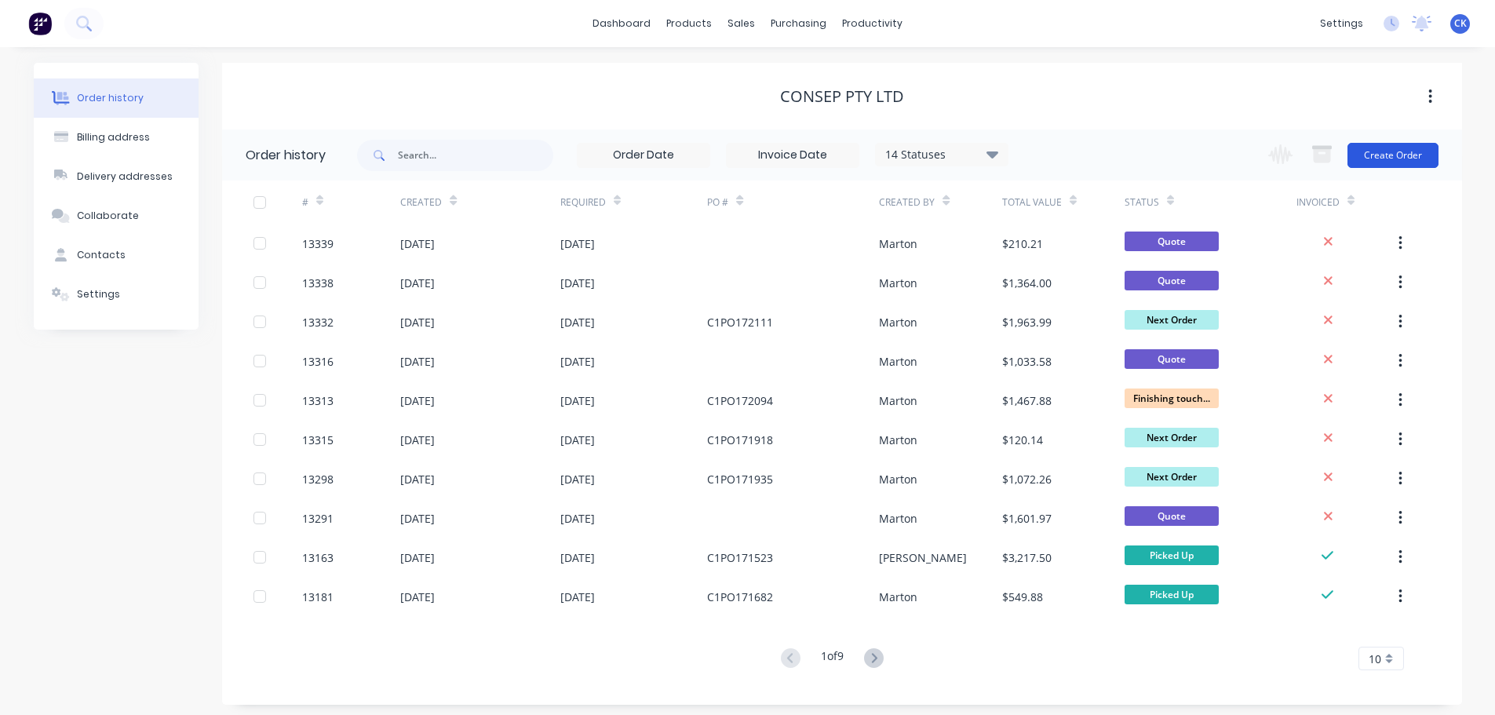
click at [1401, 159] on button "Create Order" at bounding box center [1393, 155] width 91 height 25
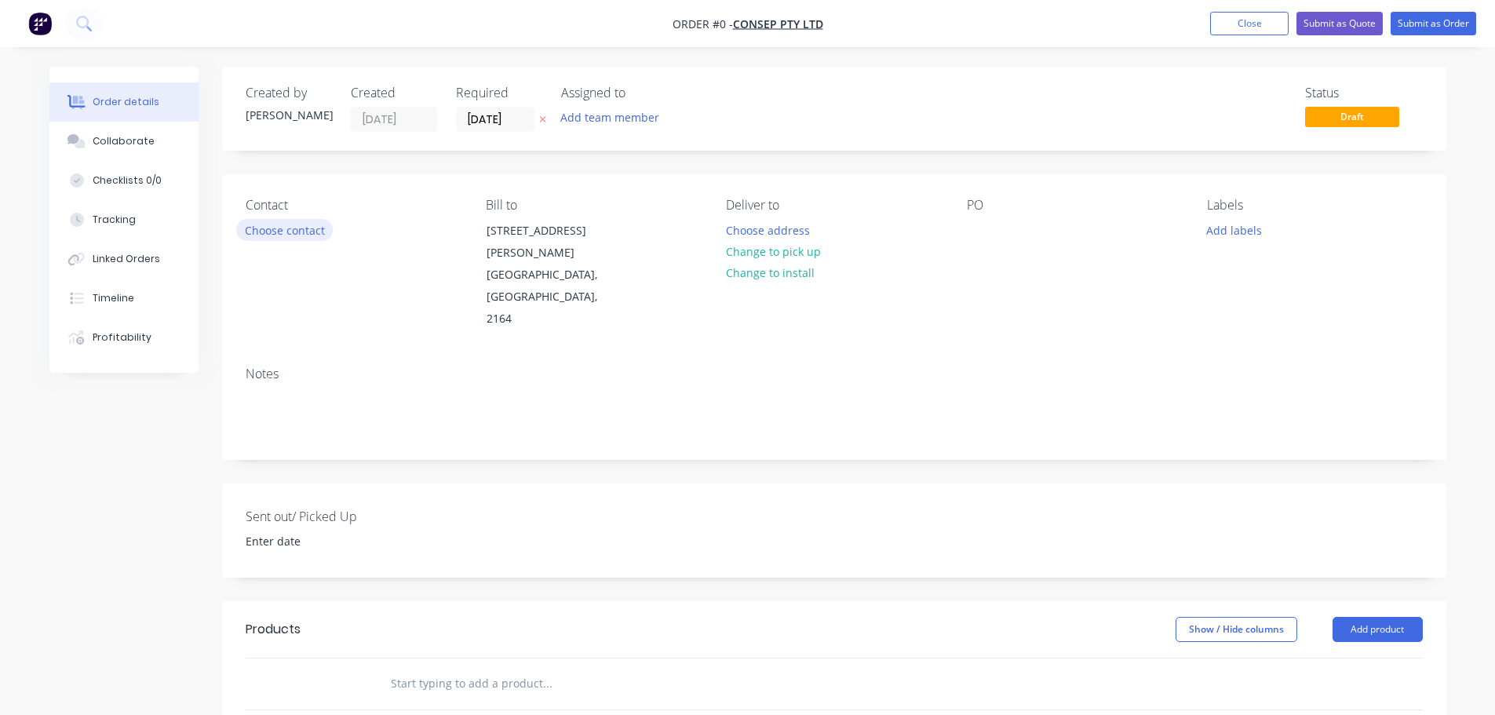
click at [298, 232] on button "Choose contact" at bounding box center [284, 229] width 97 height 21
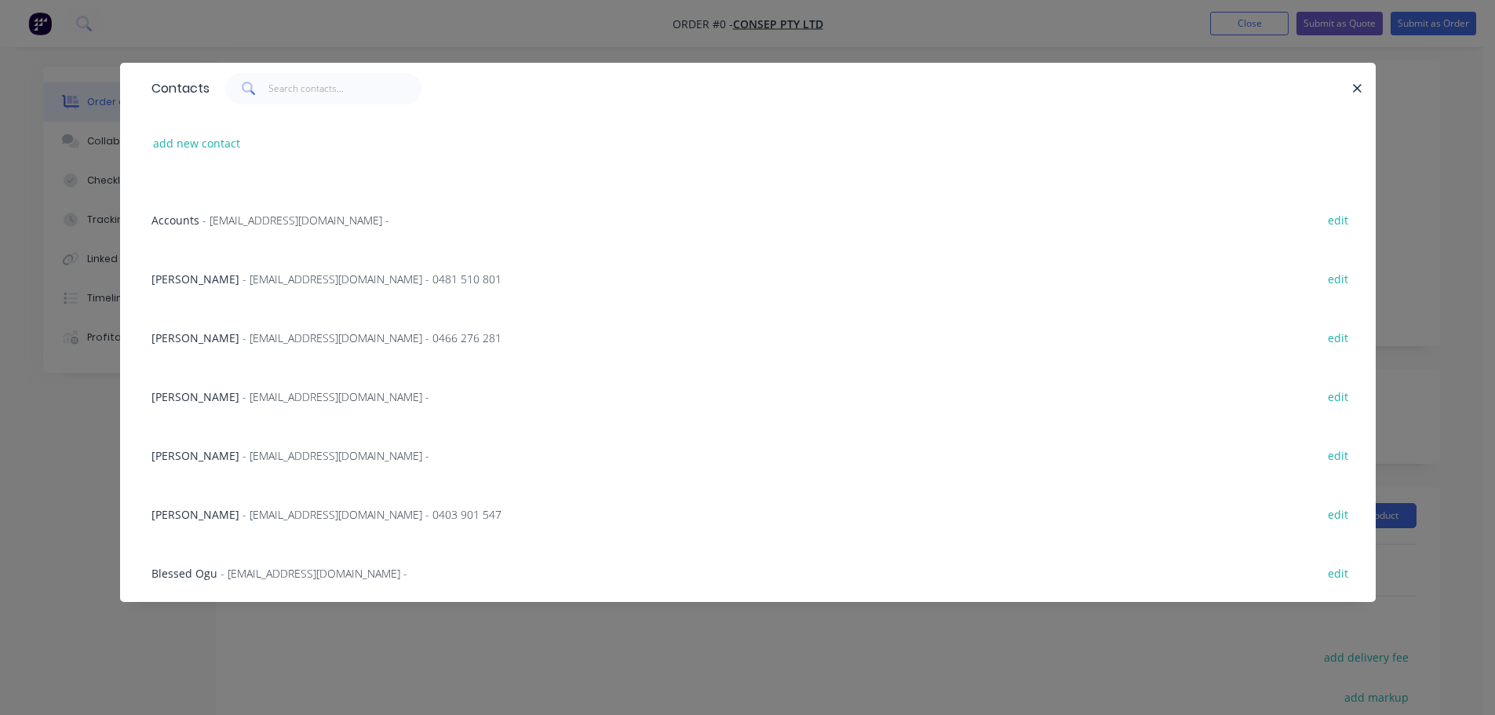
scroll to position [157, 0]
click at [214, 578] on span "Blessed Ogu" at bounding box center [184, 573] width 66 height 15
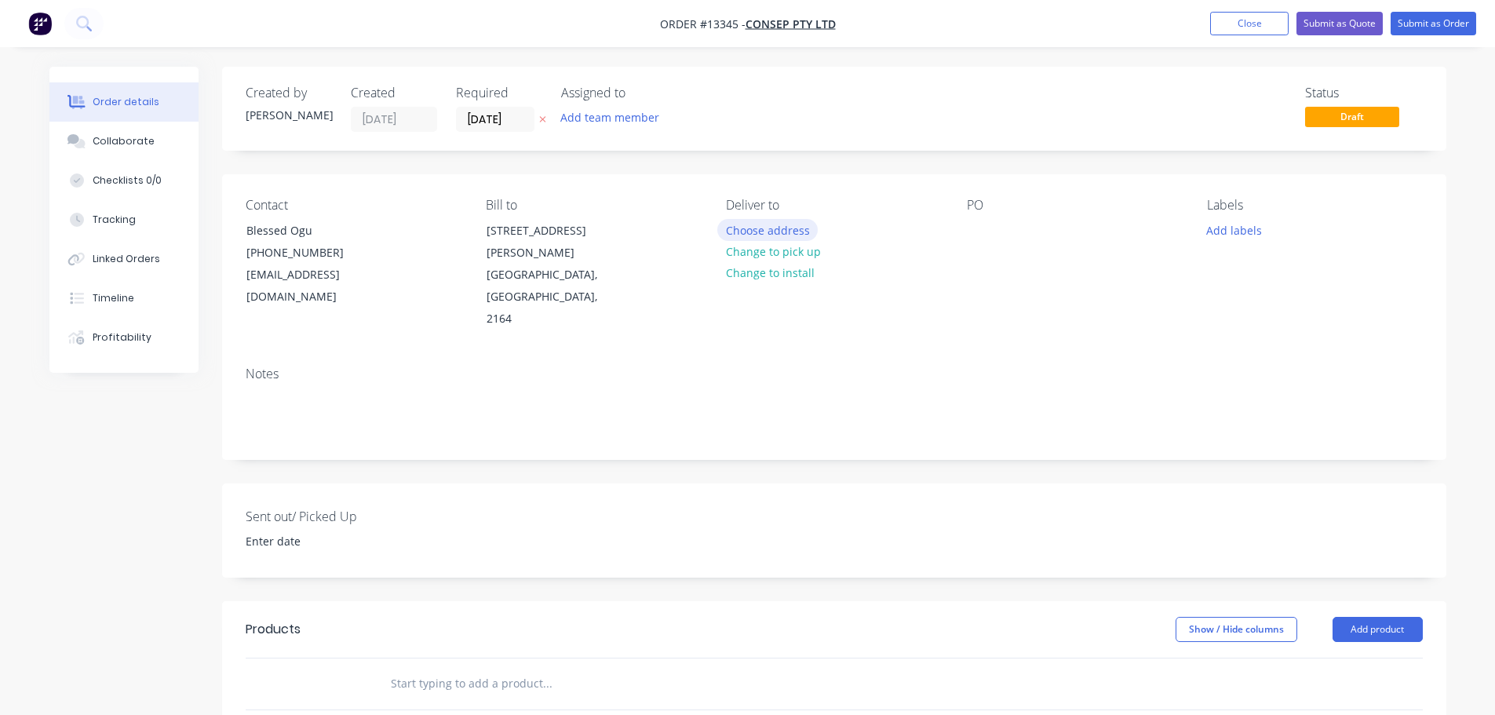
click at [779, 228] on button "Choose address" at bounding box center [767, 229] width 100 height 21
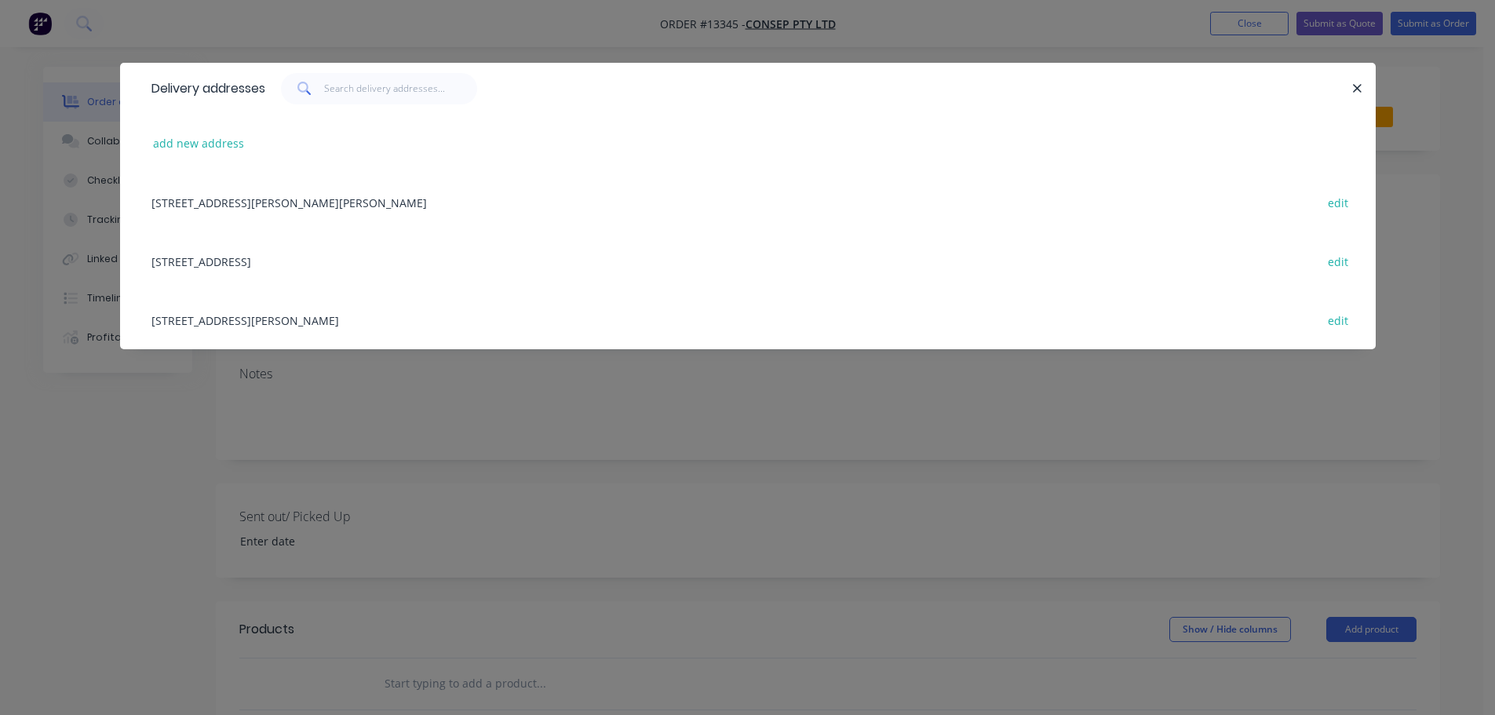
click at [253, 322] on div "46 Newton Road (access via Druian Place), Wetherill Park, New South Wales, Aust…" at bounding box center [748, 319] width 1209 height 59
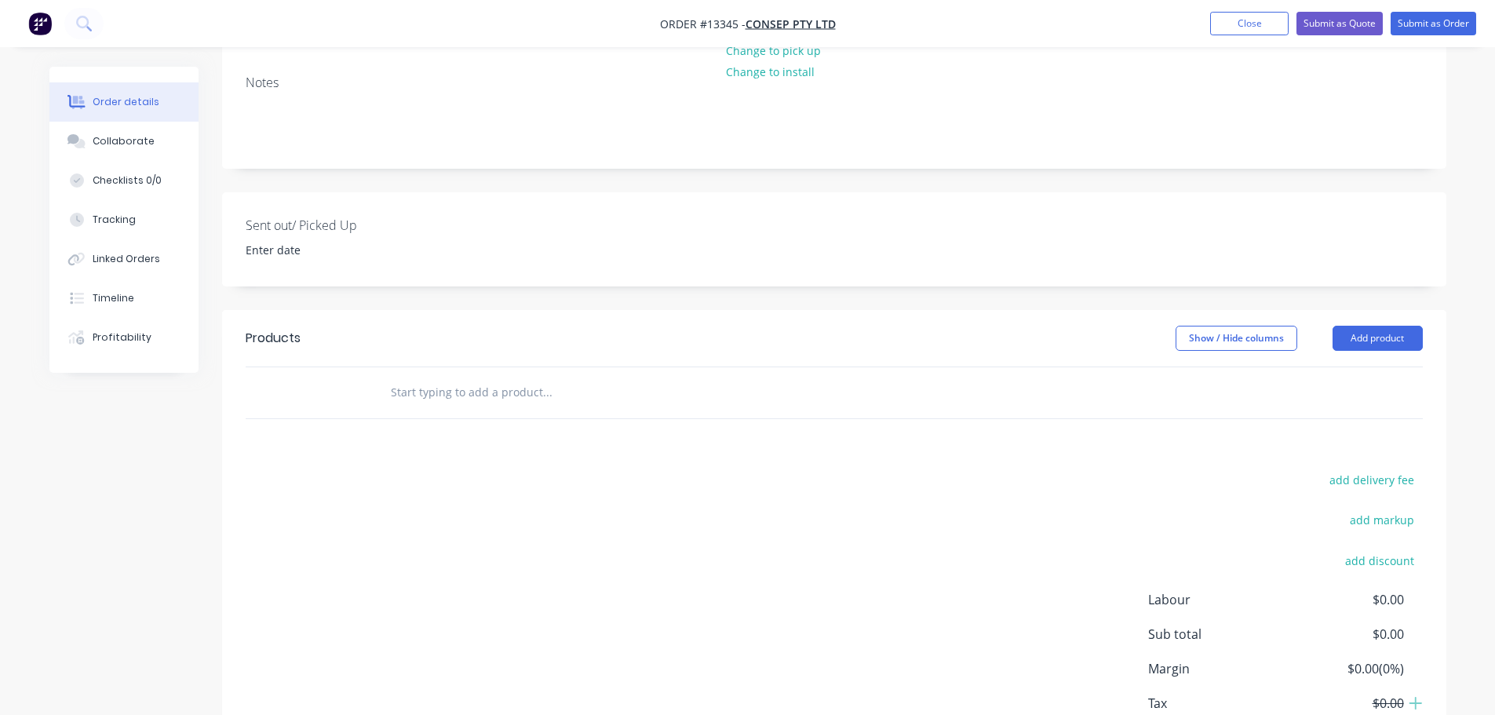
scroll to position [314, 0]
click at [458, 376] on input "text" at bounding box center [547, 391] width 314 height 31
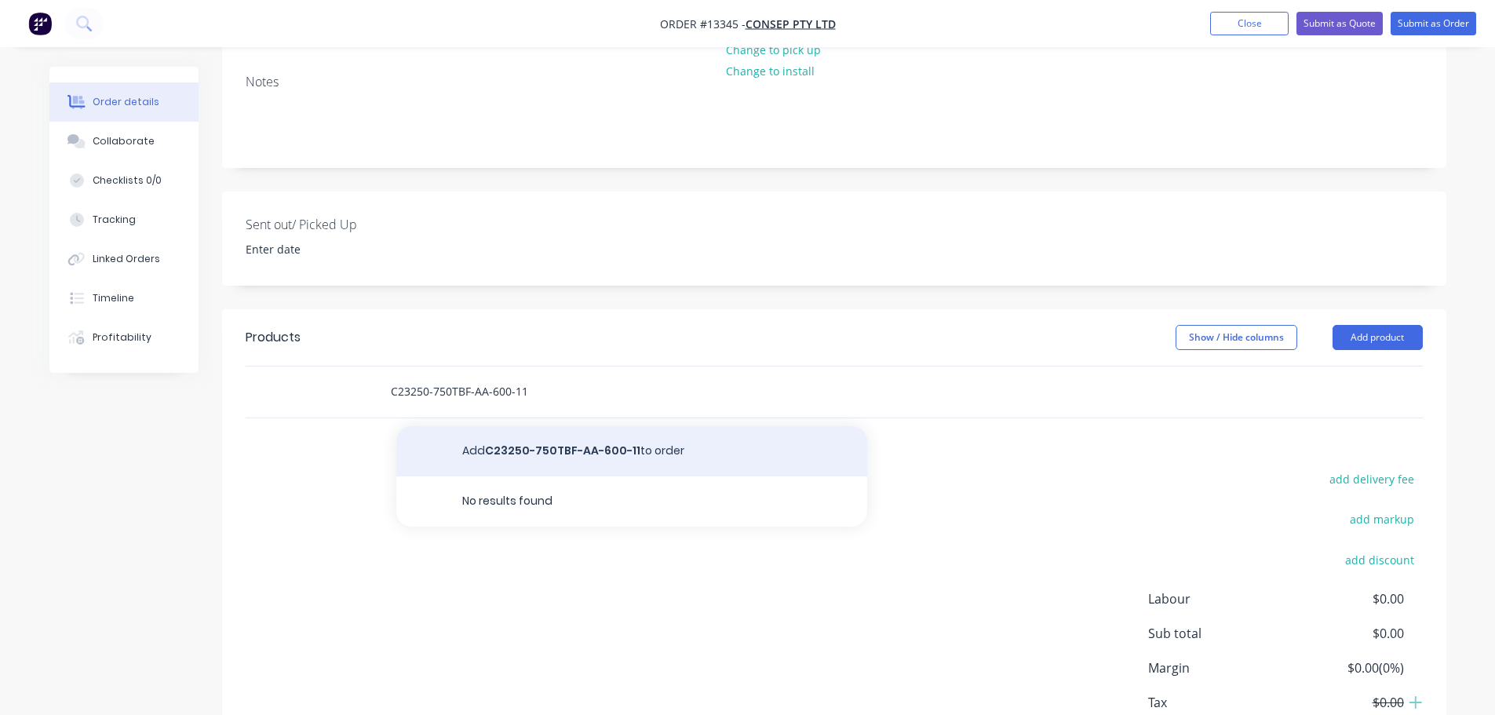
type input "C23250-750TBF-AA-600-11"
click at [549, 426] on button "Add C23250-750TBF-AA-600-11 to order" at bounding box center [631, 451] width 471 height 50
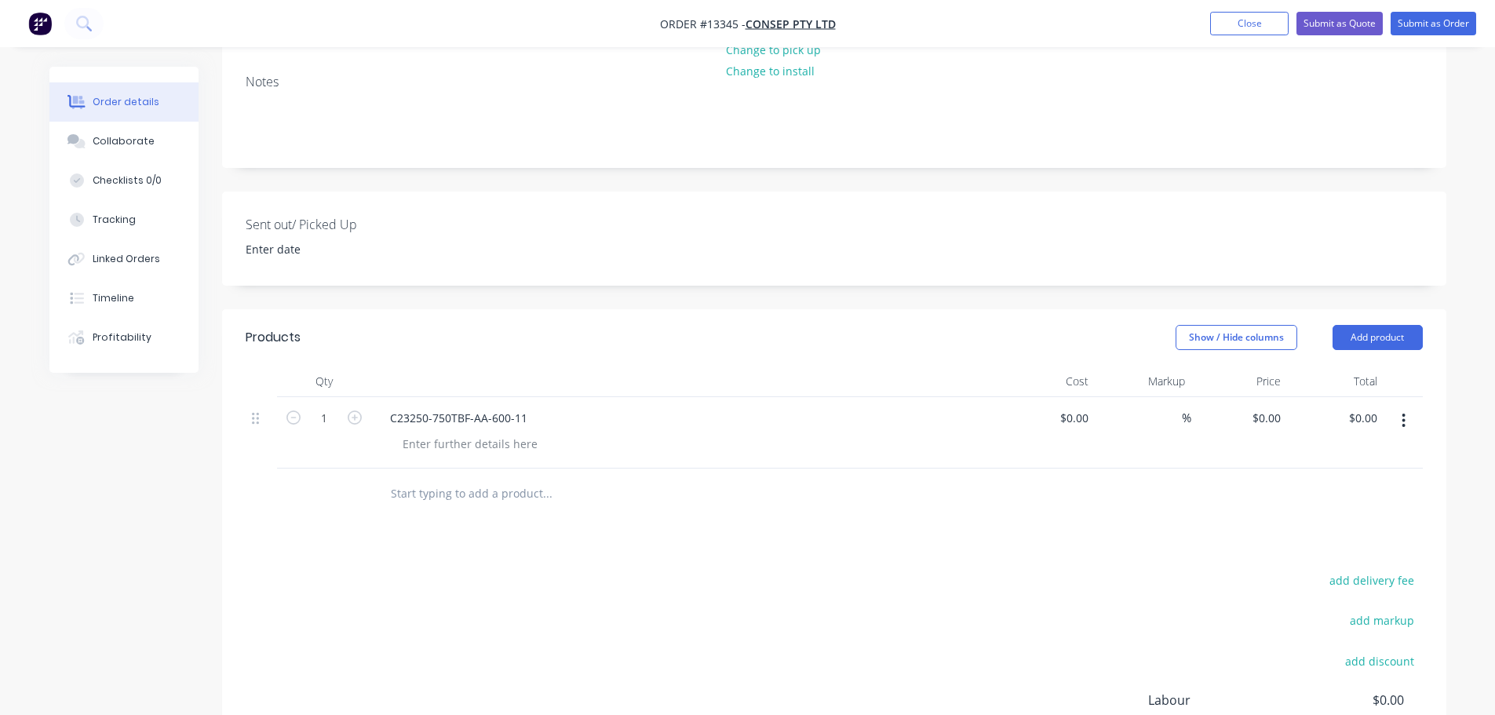
click at [1407, 407] on button "button" at bounding box center [1403, 421] width 37 height 28
click at [460, 432] on div at bounding box center [470, 443] width 160 height 23
click at [1268, 407] on div "0 0" at bounding box center [1275, 418] width 24 height 23
type input "$199.73"
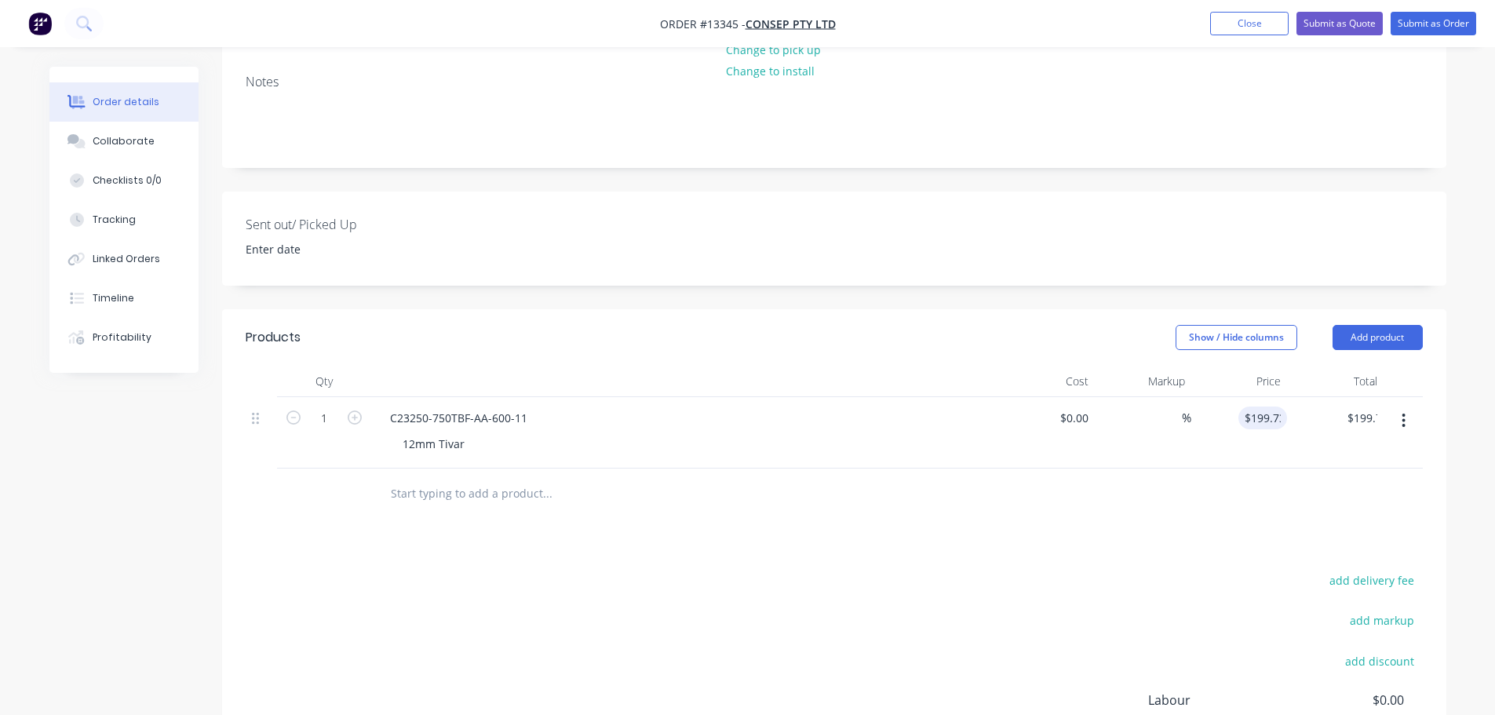
click at [1160, 469] on div at bounding box center [834, 494] width 1177 height 51
click at [1404, 414] on icon "button" at bounding box center [1404, 421] width 3 height 14
click at [1318, 482] on div "Duplicate" at bounding box center [1348, 493] width 121 height 23
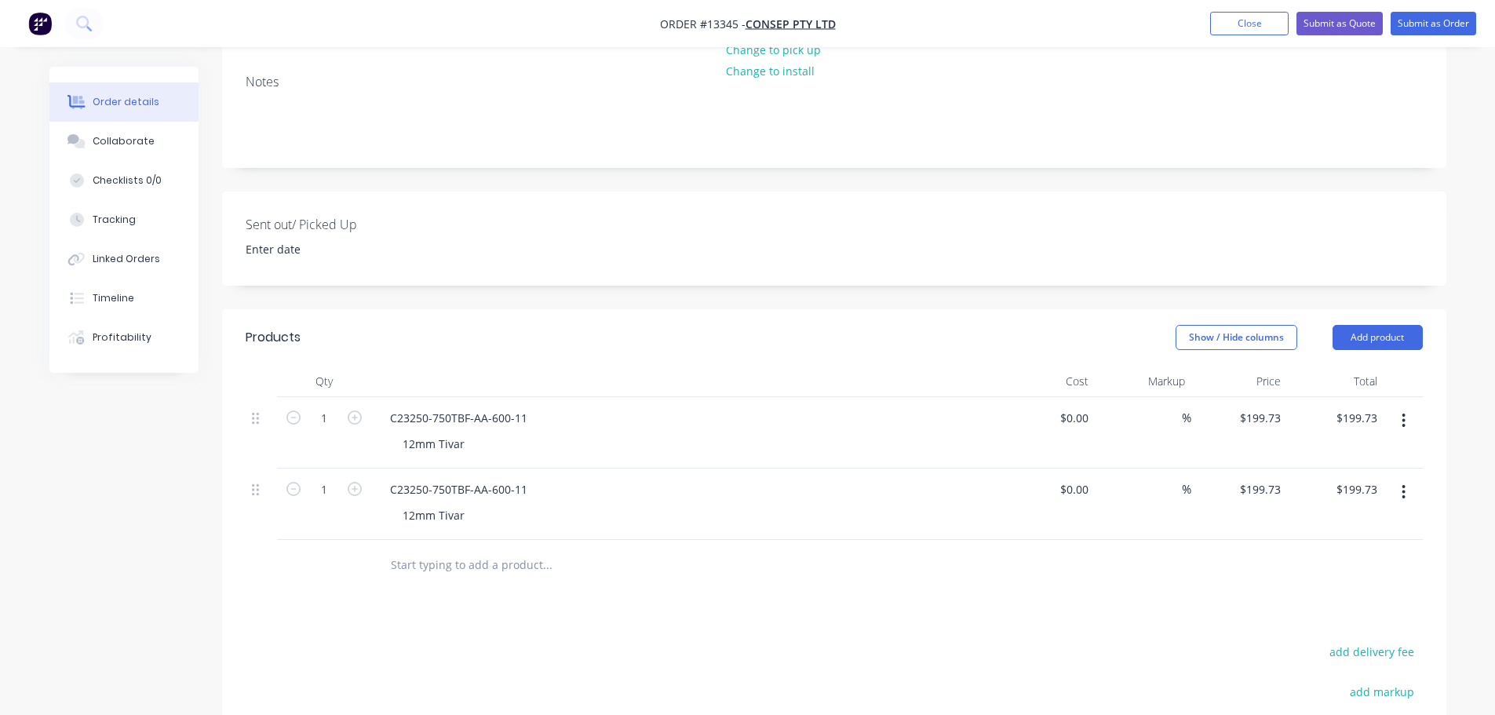
click at [1408, 478] on button "button" at bounding box center [1403, 492] width 37 height 28
click at [1356, 553] on div "Duplicate" at bounding box center [1348, 564] width 121 height 23
click at [1410, 478] on button "button" at bounding box center [1403, 492] width 37 height 28
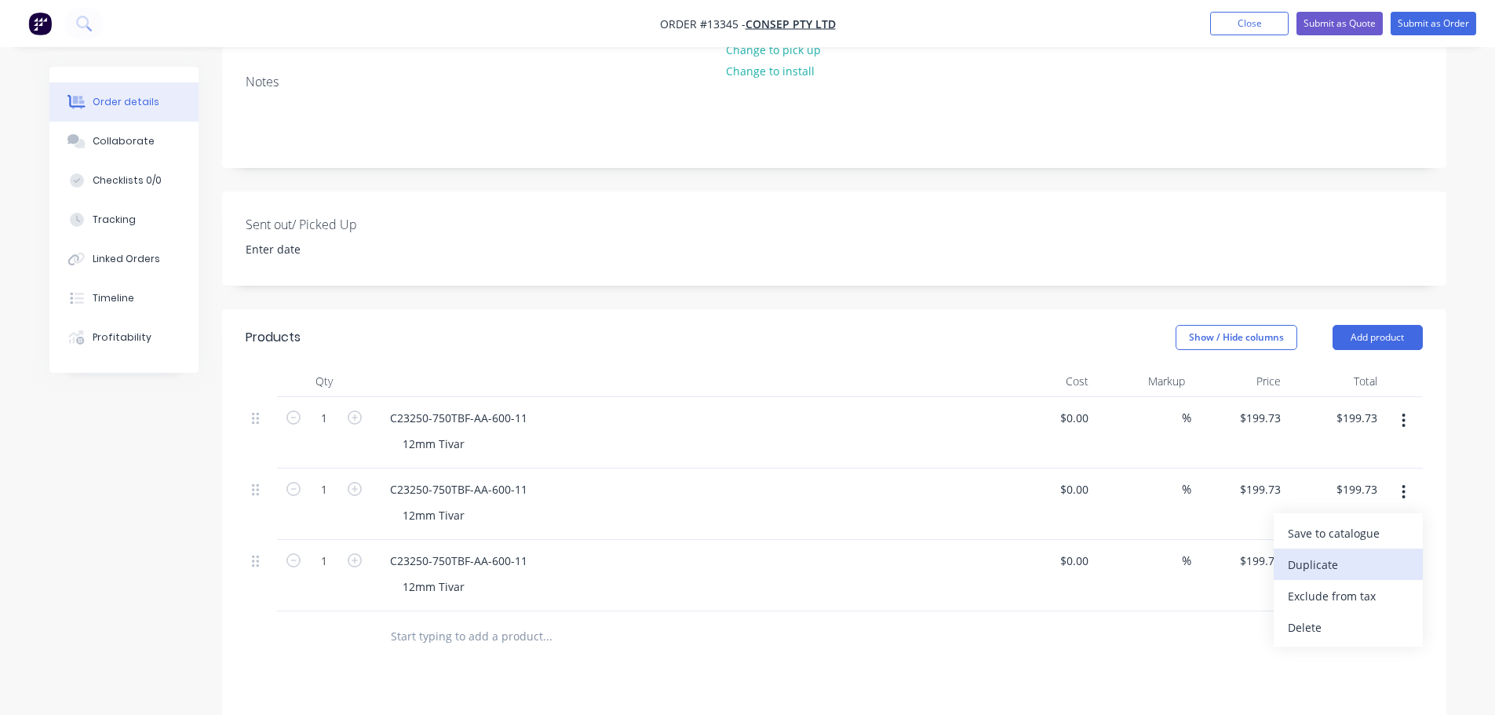
click at [1343, 553] on div "Duplicate" at bounding box center [1348, 564] width 121 height 23
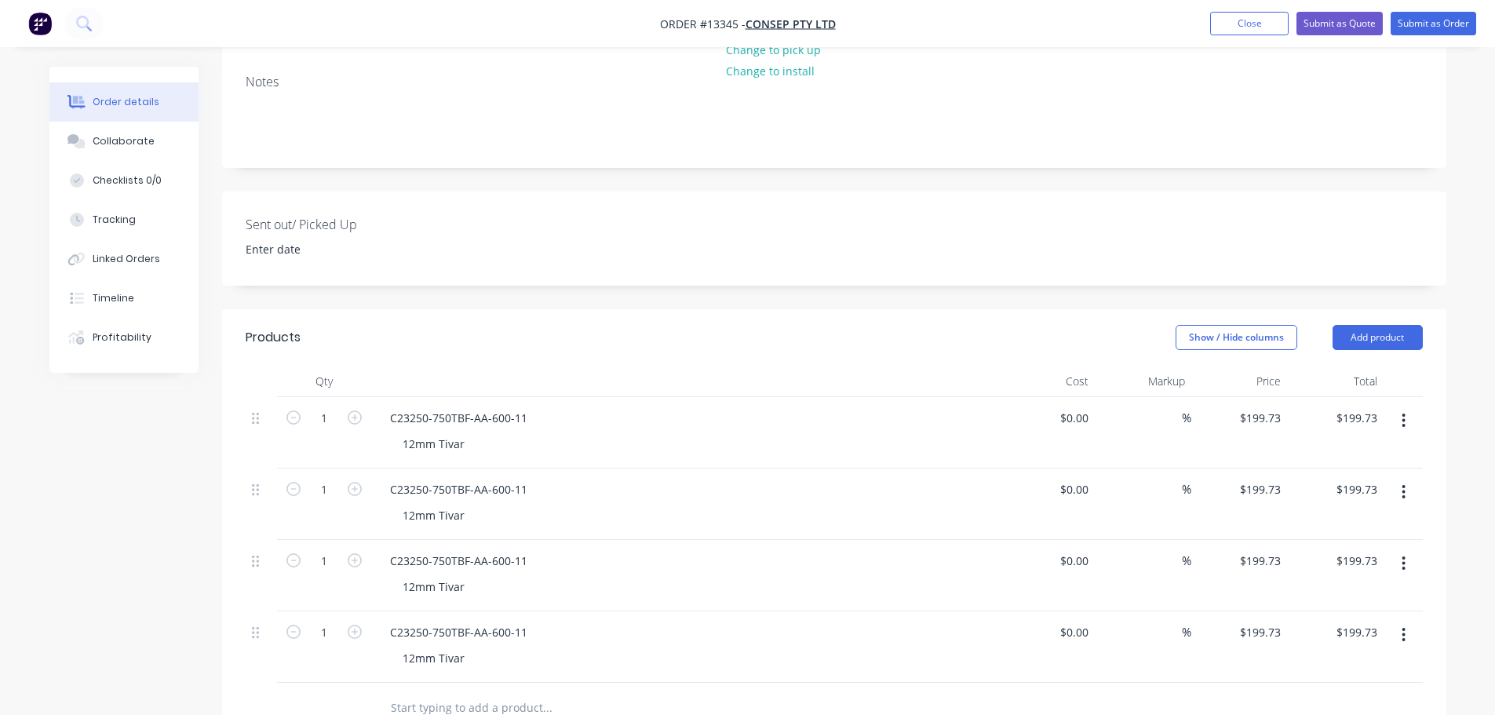
drag, startPoint x: 1411, startPoint y: 451, endPoint x: 1386, endPoint y: 469, distance: 30.9
click at [1410, 478] on button "button" at bounding box center [1403, 492] width 37 height 28
click at [1330, 553] on div "Duplicate" at bounding box center [1348, 564] width 121 height 23
click at [1409, 478] on button "button" at bounding box center [1403, 492] width 37 height 28
drag, startPoint x: 1343, startPoint y: 512, endPoint x: 992, endPoint y: 460, distance: 354.6
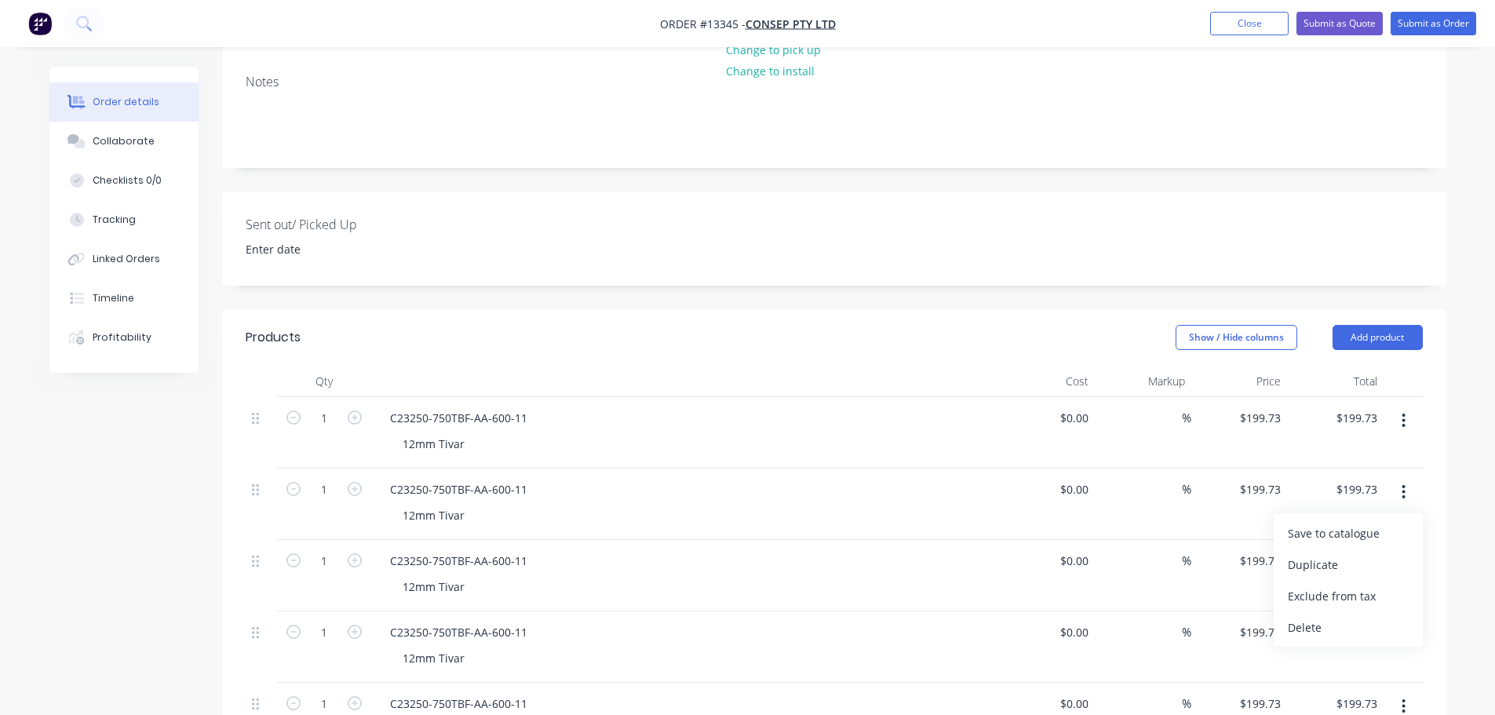
click at [1339, 553] on div "Duplicate" at bounding box center [1348, 564] width 121 height 23
click at [524, 478] on div "C23250-750TBF-AA-600-11" at bounding box center [459, 489] width 162 height 23
click at [1259, 478] on input "199.73" at bounding box center [1263, 489] width 49 height 23
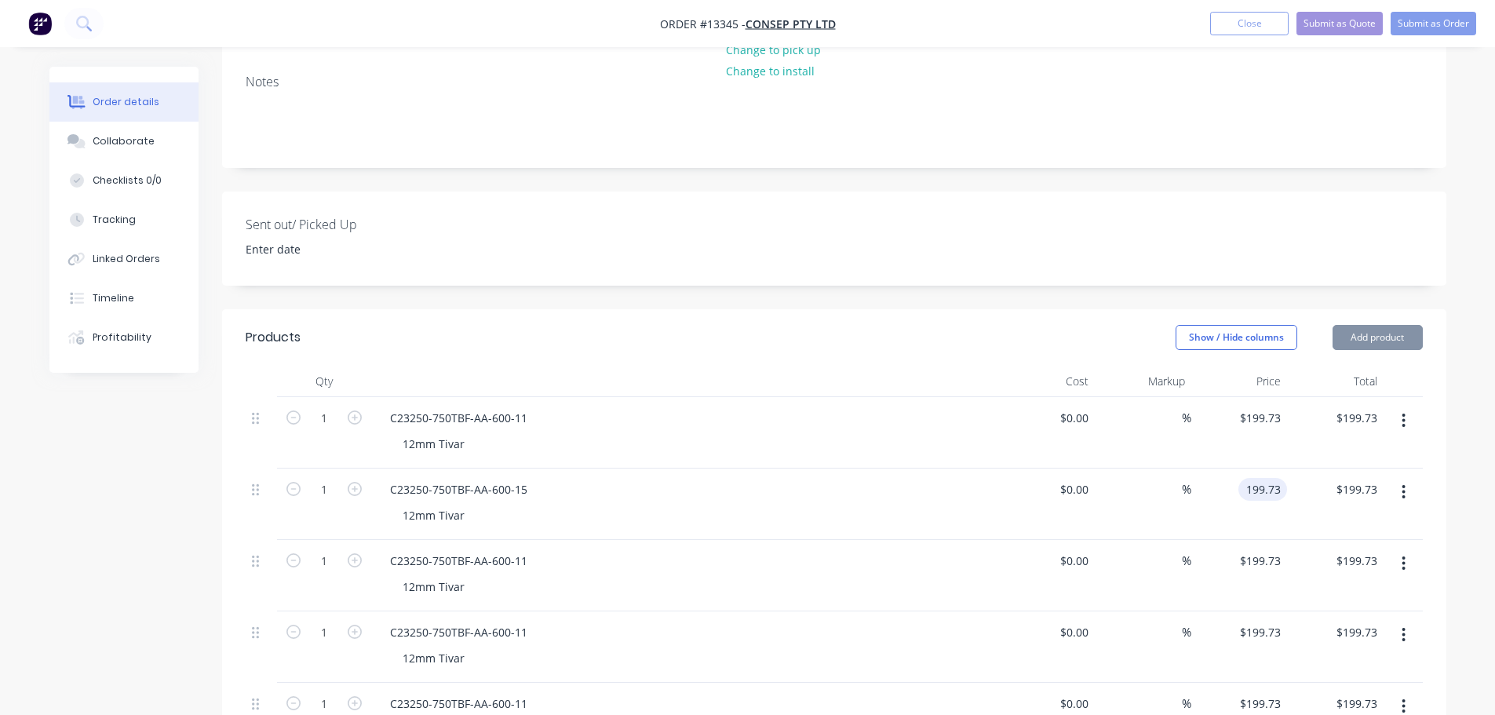
click at [1259, 478] on input "199.73" at bounding box center [1266, 489] width 42 height 23
type input "$269.27"
click at [1260, 549] on input "199.73" at bounding box center [1266, 560] width 42 height 23
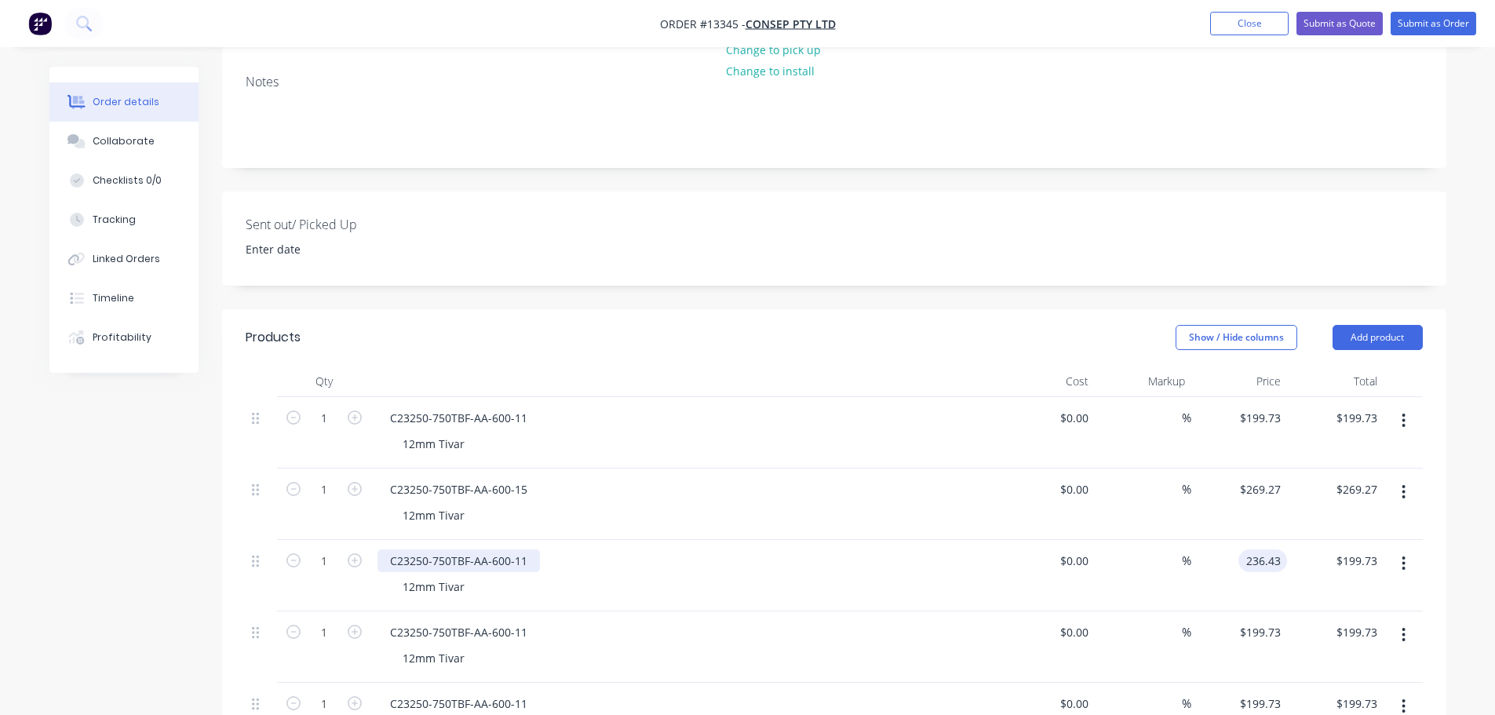
type input "$236.43"
click at [521, 549] on div "C23250-750TBF-AA-600-11" at bounding box center [459, 560] width 162 height 23
click at [527, 549] on div "C23250-750TBF-AA-600-11" at bounding box center [459, 560] width 162 height 23
click at [526, 621] on div "C23250-750TBF-AA-600-11" at bounding box center [459, 632] width 162 height 23
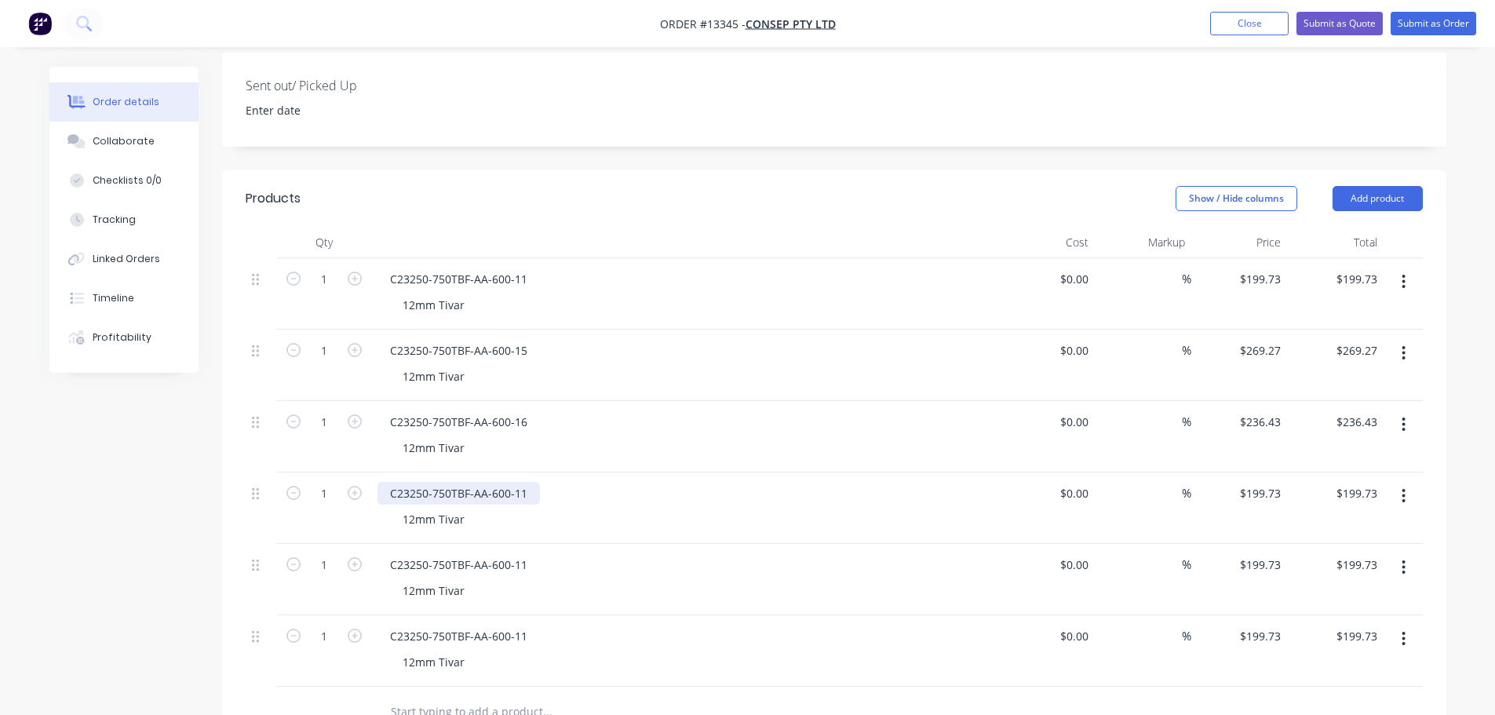
scroll to position [471, 0]
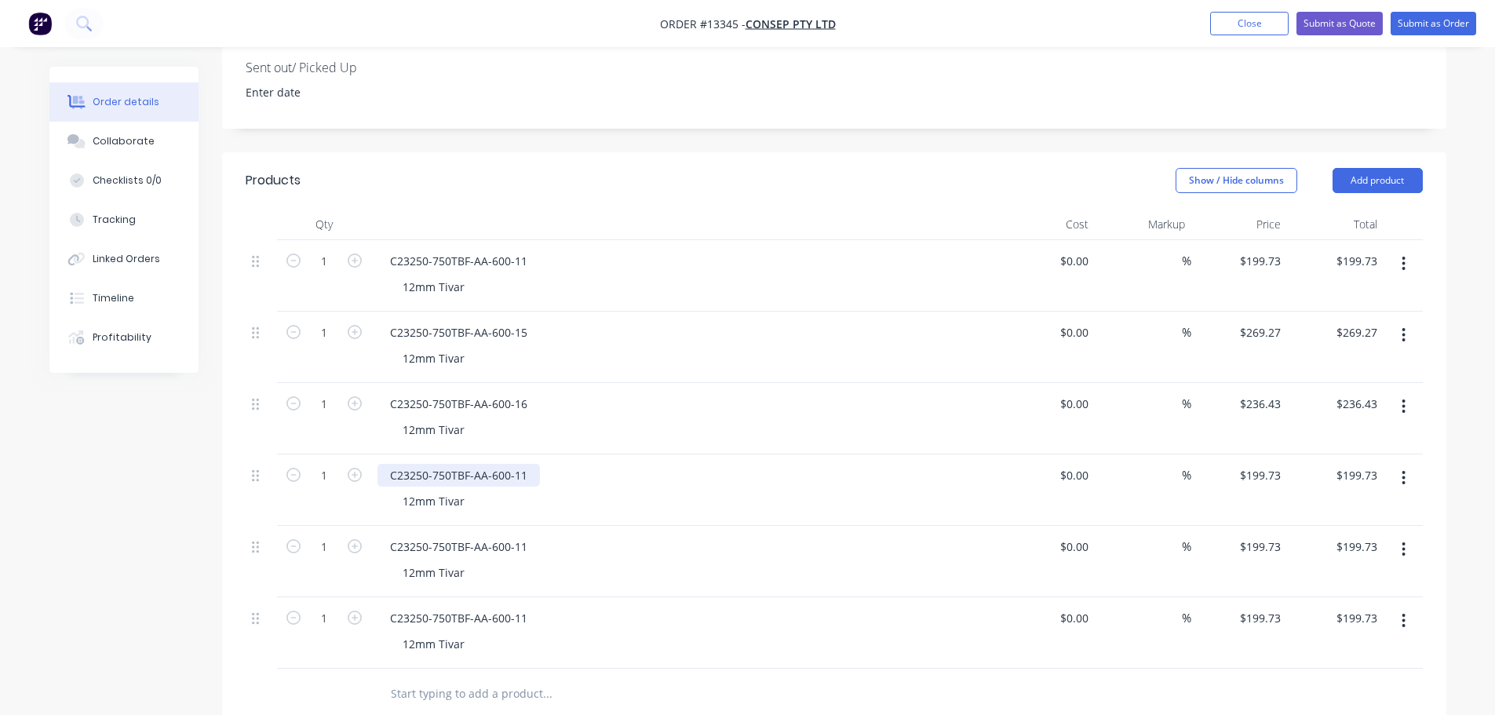
click at [521, 464] on div "C23250-750TBF-AA-600-11" at bounding box center [459, 475] width 162 height 23
click at [524, 464] on div "C23250-750TBF-AA-600-11" at bounding box center [459, 475] width 162 height 23
click at [1257, 464] on input "199.73" at bounding box center [1263, 475] width 49 height 23
type input "$184.54"
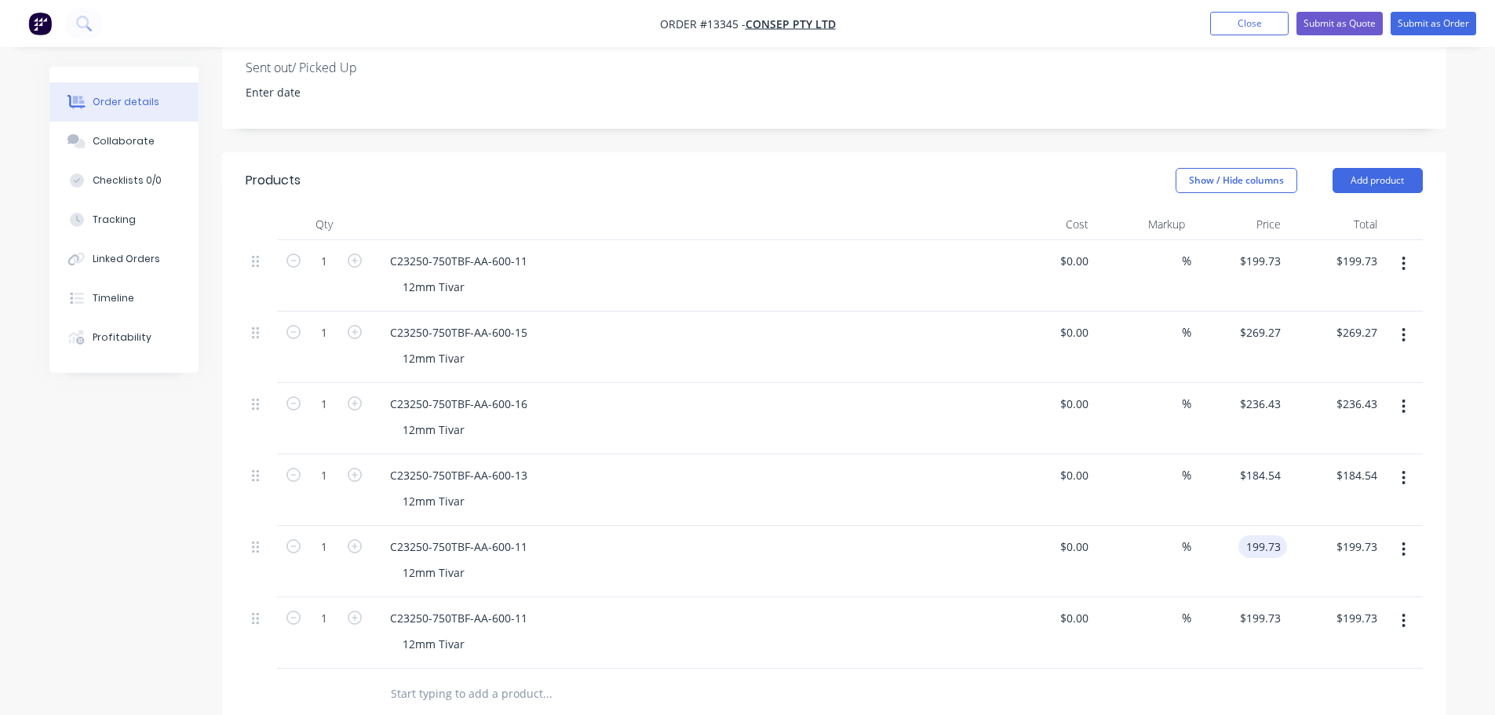
click at [1252, 535] on input "199.73" at bounding box center [1266, 546] width 42 height 23
type input "$199.73"
click at [518, 535] on div "C23250-750TBF-AA-600-11" at bounding box center [459, 546] width 162 height 23
click at [524, 535] on div "C23250-750TBF-AA-600-11" at bounding box center [459, 546] width 162 height 23
click at [1254, 535] on input "199.73" at bounding box center [1266, 546] width 42 height 23
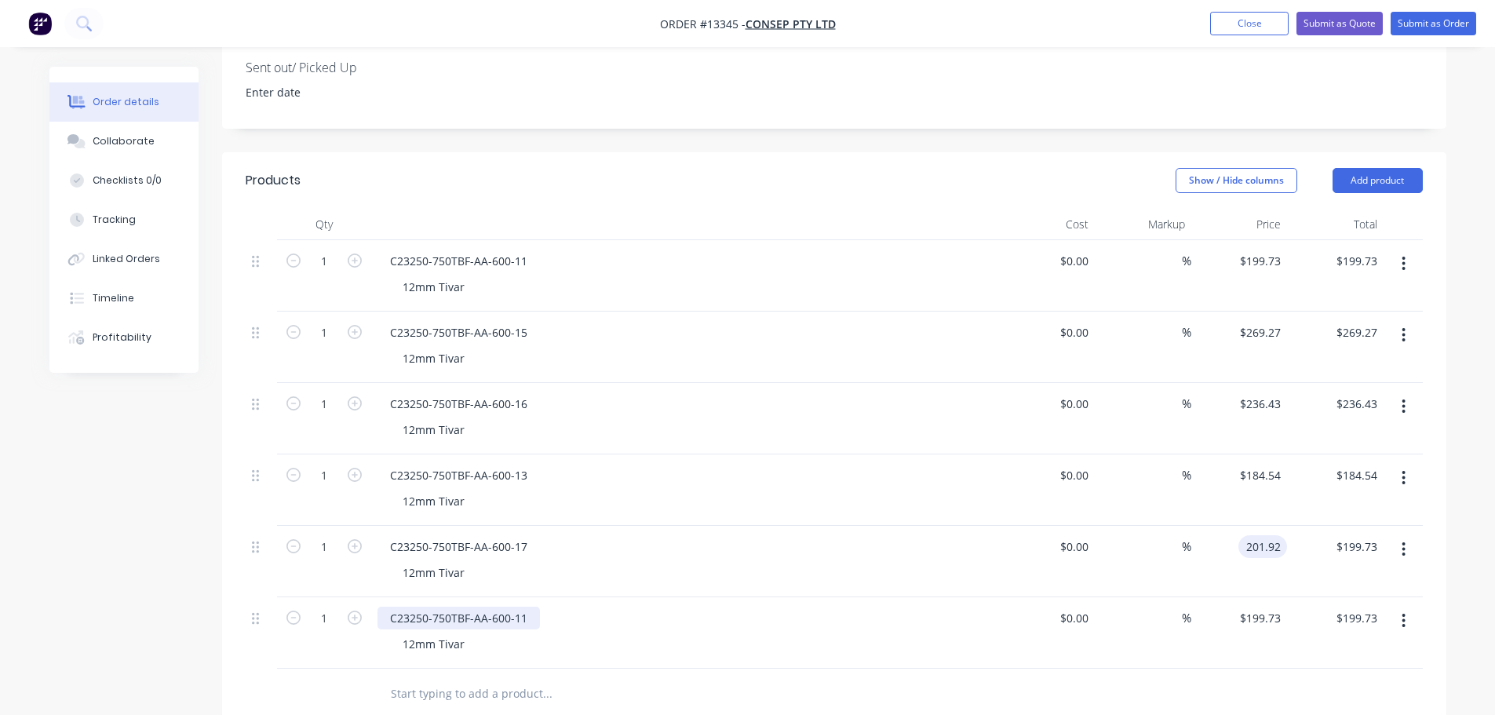
type input "$201.92"
click at [518, 607] on div "C23250-750TBF-AA-600-11" at bounding box center [459, 618] width 162 height 23
click at [528, 607] on div "C23250-750TBF-AA-600-11" at bounding box center [459, 618] width 162 height 23
click at [1281, 607] on input "199.73" at bounding box center [1266, 618] width 42 height 23
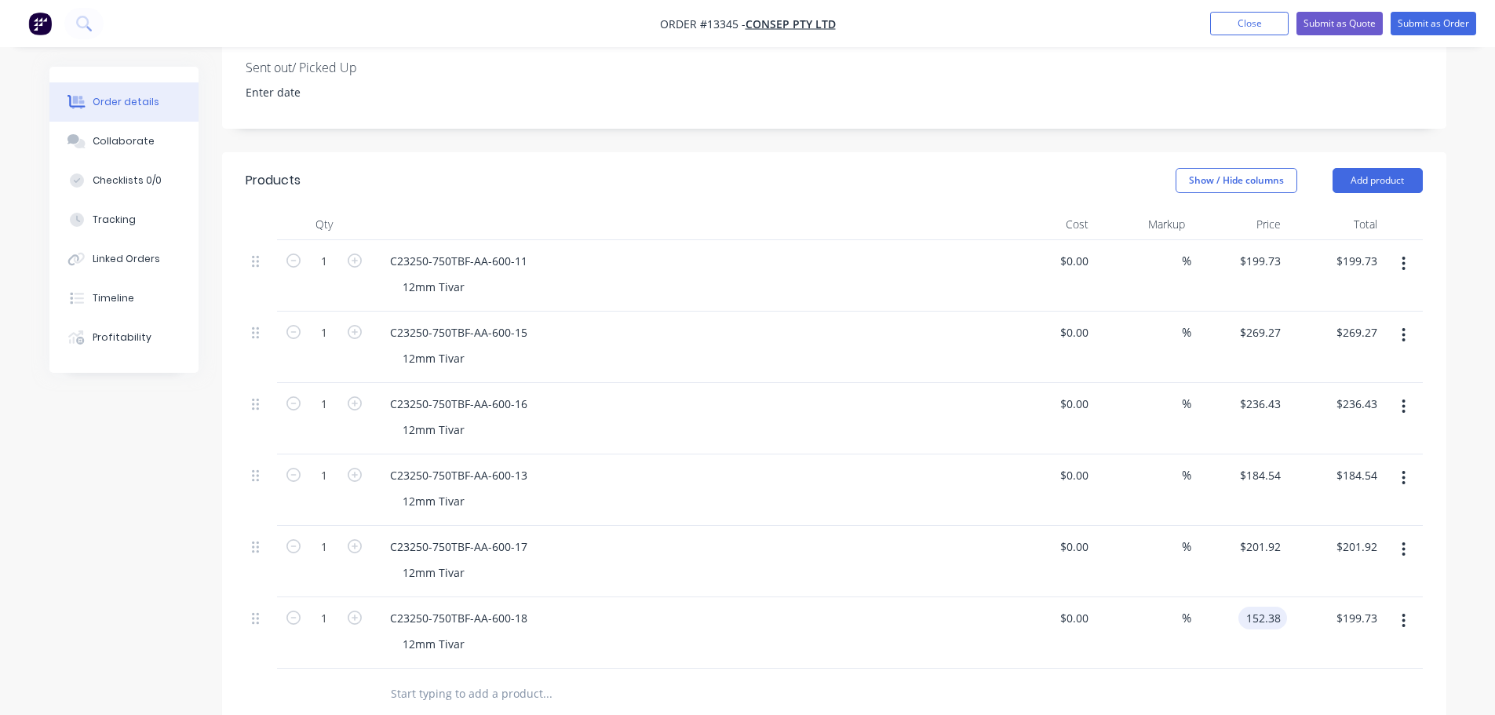
type input "$152.38"
click at [1404, 614] on icon "button" at bounding box center [1404, 621] width 3 height 14
click at [1331, 677] on button "Duplicate" at bounding box center [1348, 692] width 149 height 31
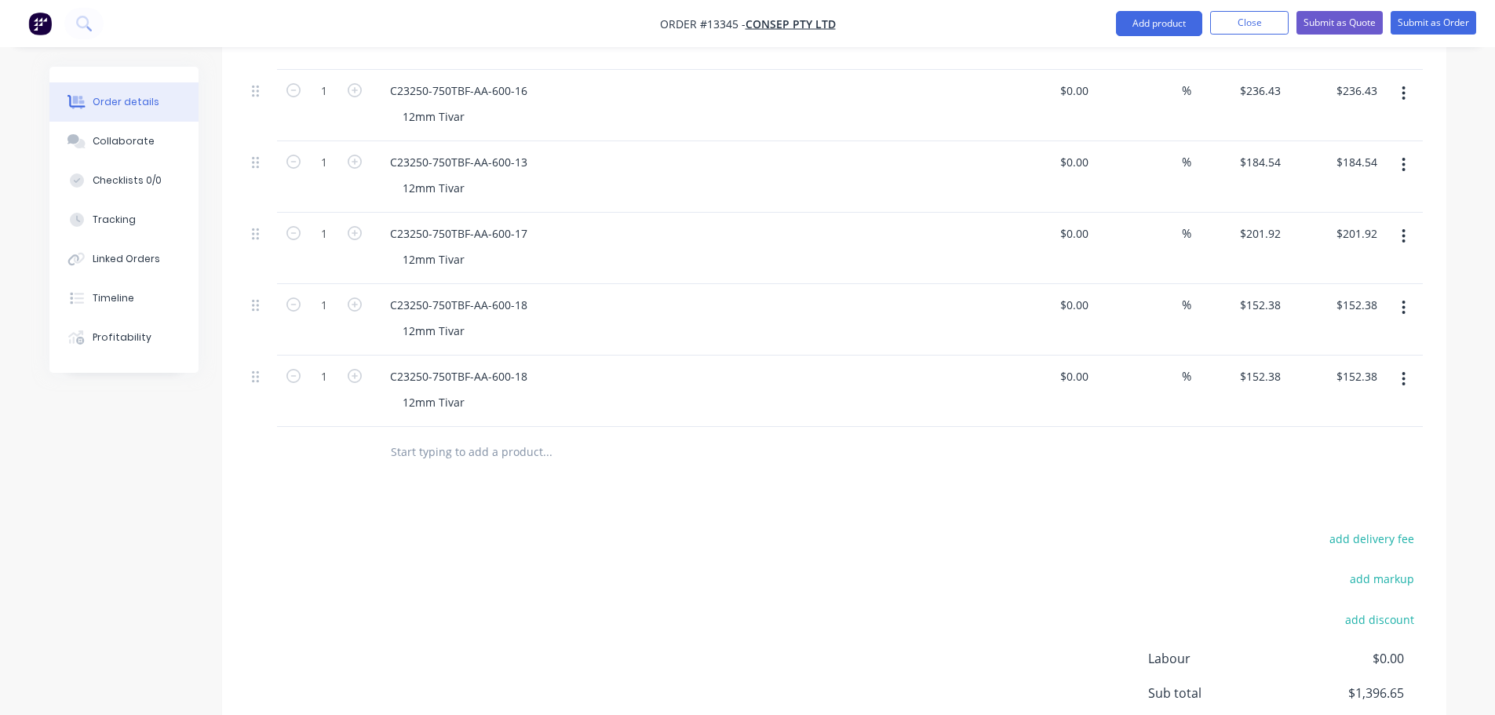
scroll to position [785, 0]
click at [520, 364] on div "C23250-750TBF-AA-600-18" at bounding box center [459, 375] width 162 height 23
click at [526, 364] on div "C23250-750TBF-AA-600-18" at bounding box center [459, 375] width 162 height 23
click at [1258, 364] on input "152.38" at bounding box center [1266, 375] width 42 height 23
type input "$83.53"
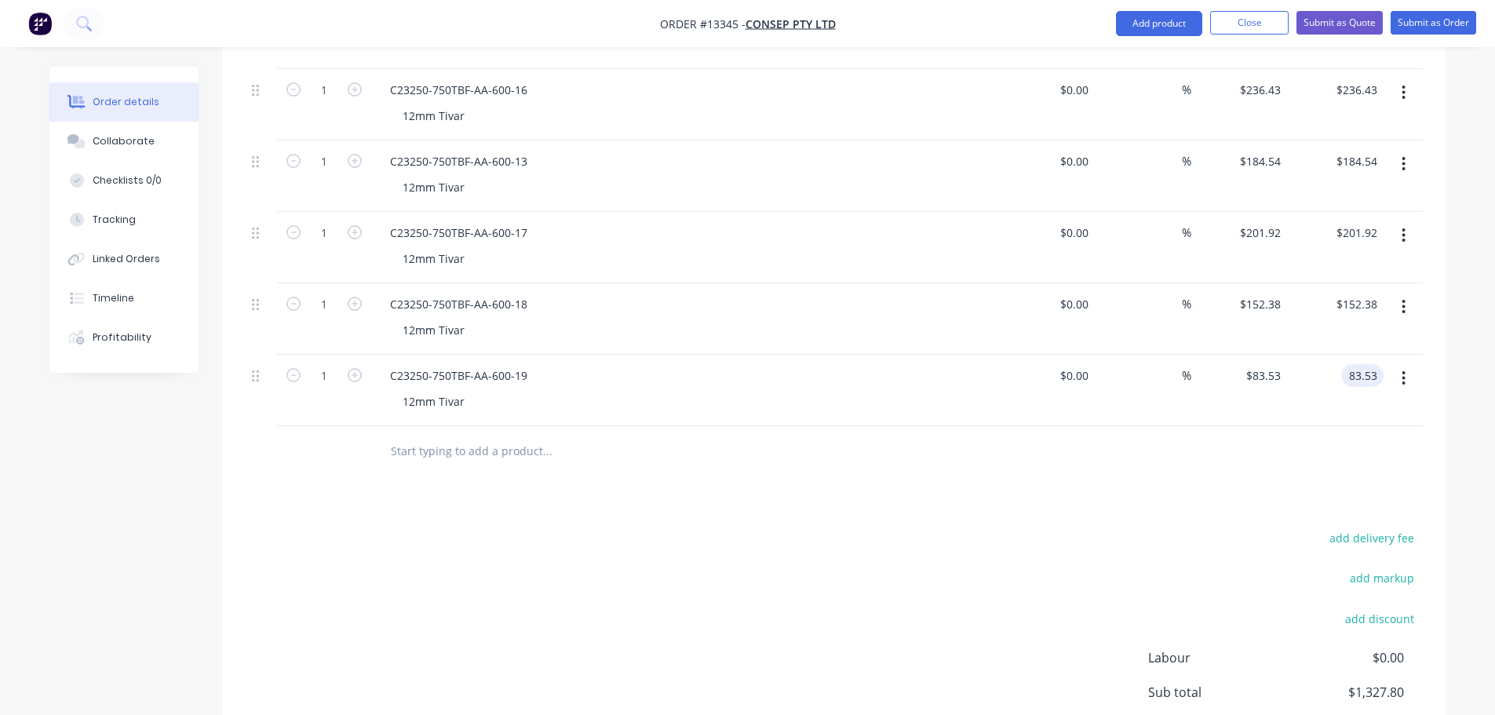
click at [1348, 364] on input "83.53" at bounding box center [1366, 375] width 36 height 23
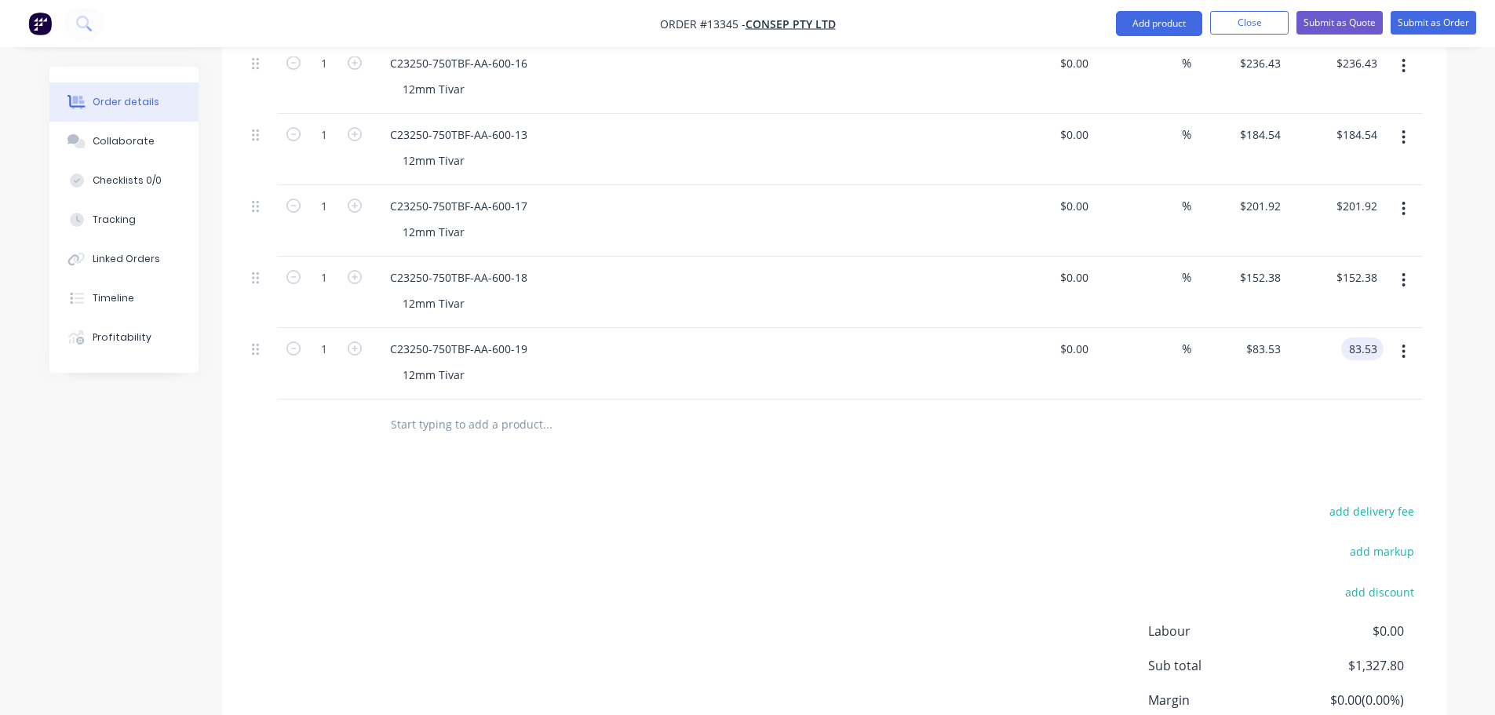
scroll to position [863, 0]
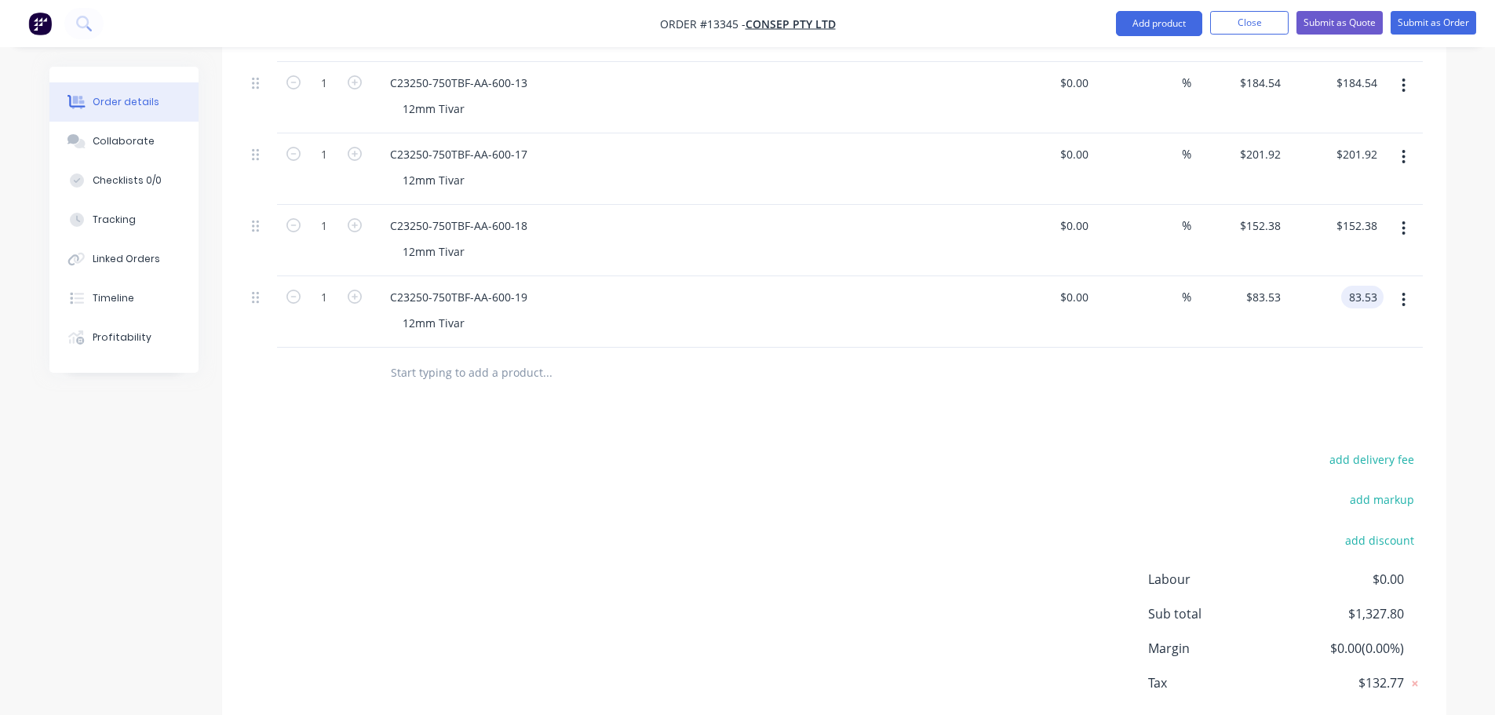
type input "$83.53"
click at [1202, 449] on div "add delivery fee add markup add discount Labour $0.00 Sub total $1,327.80 Margi…" at bounding box center [834, 600] width 1177 height 303
click at [1398, 286] on button "button" at bounding box center [1403, 300] width 37 height 28
click at [1355, 361] on div "Duplicate" at bounding box center [1348, 372] width 121 height 23
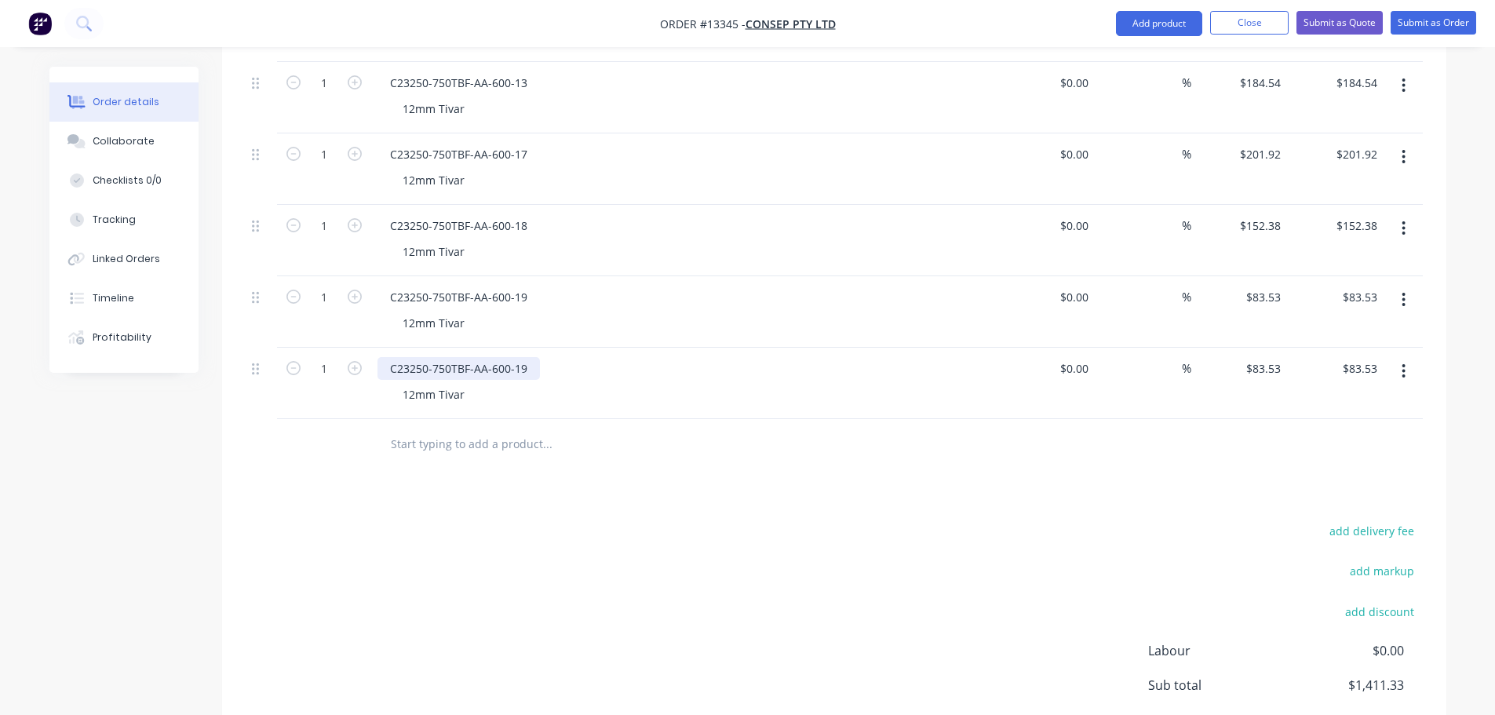
click at [531, 357] on div "C23250-750TBF-AA-600-19" at bounding box center [459, 368] width 162 height 23
click at [1384, 348] on div at bounding box center [1403, 383] width 39 height 71
click at [357, 361] on icon "button" at bounding box center [355, 368] width 14 height 14
type input "2"
click at [1372, 357] on input "167.06" at bounding box center [1362, 368] width 42 height 23
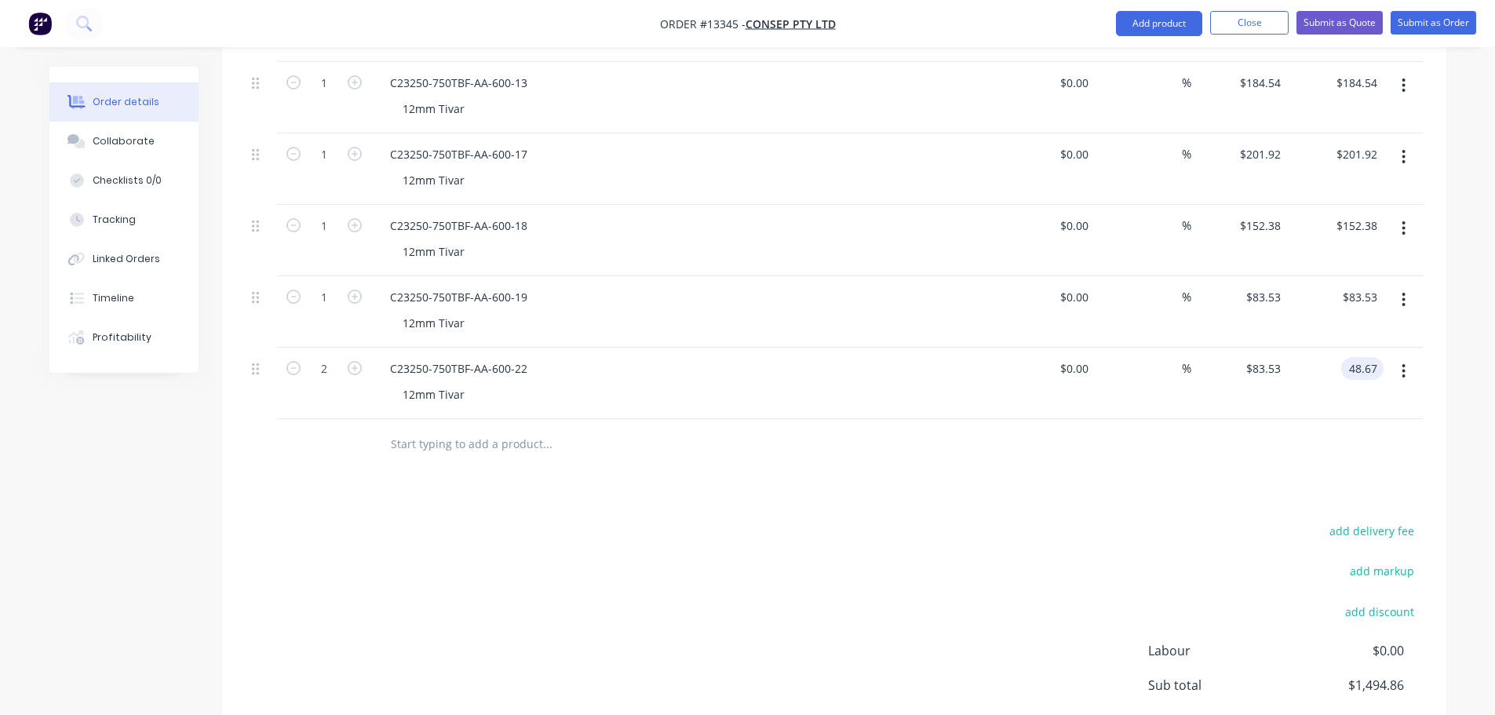
type input "48.67"
type input "$24.335"
type input "$48.67"
click at [1045, 520] on div "add delivery fee add markup add discount Labour $0.00 Sub total $1,494.86 Margi…" at bounding box center [834, 671] width 1177 height 303
click at [1411, 357] on button "button" at bounding box center [1403, 371] width 37 height 28
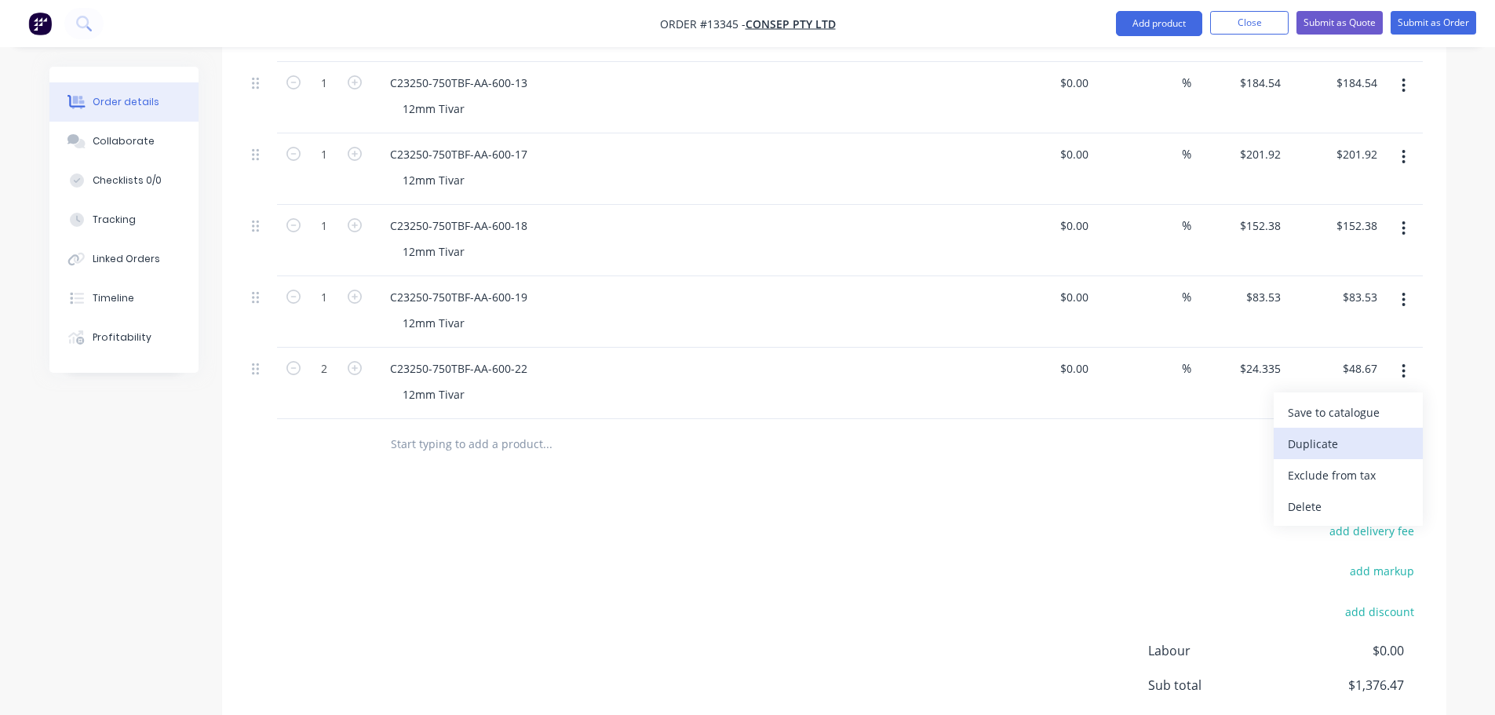
click at [1368, 432] on div "Duplicate" at bounding box center [1348, 443] width 121 height 23
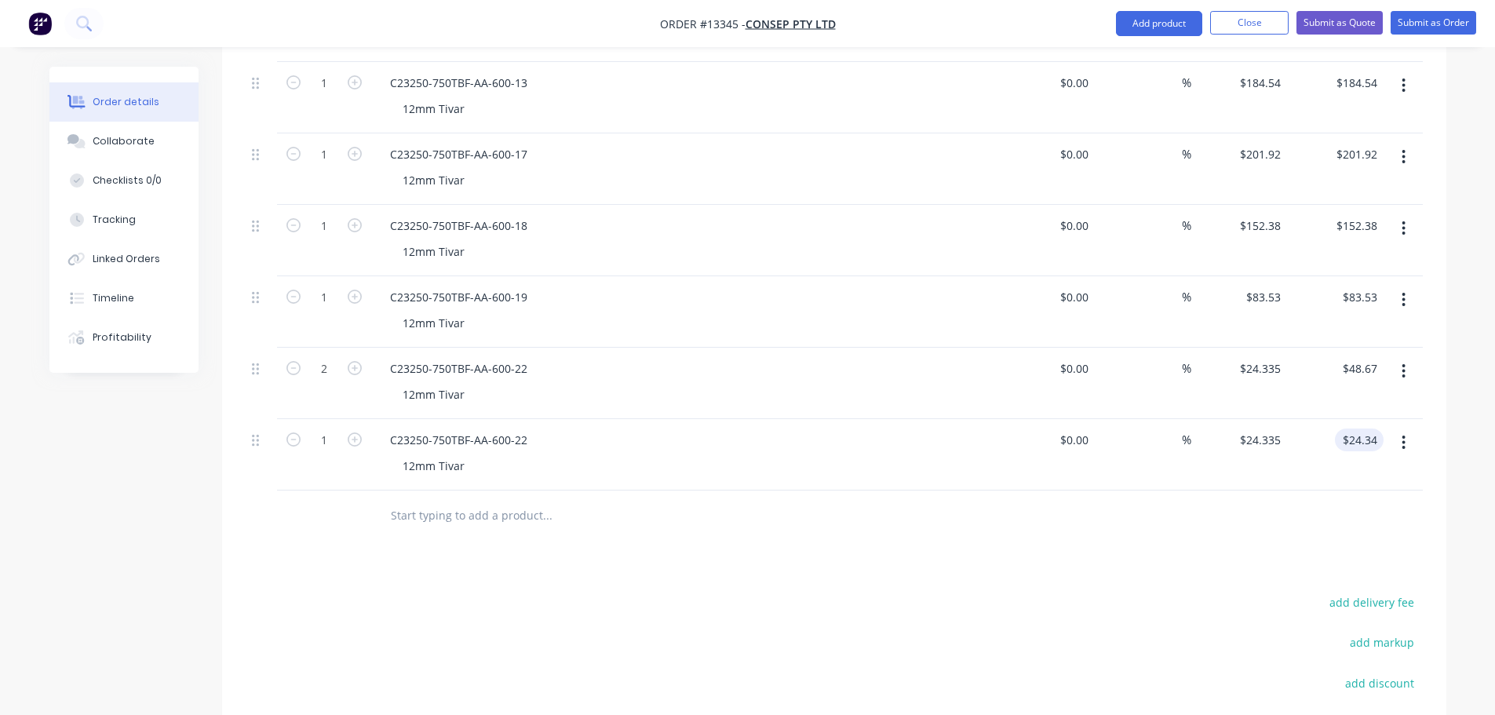
type input "24.34"
click at [1354, 429] on input "24.34" at bounding box center [1362, 440] width 42 height 23
type input "$24.34"
click at [358, 432] on icon "button" at bounding box center [355, 439] width 14 height 14
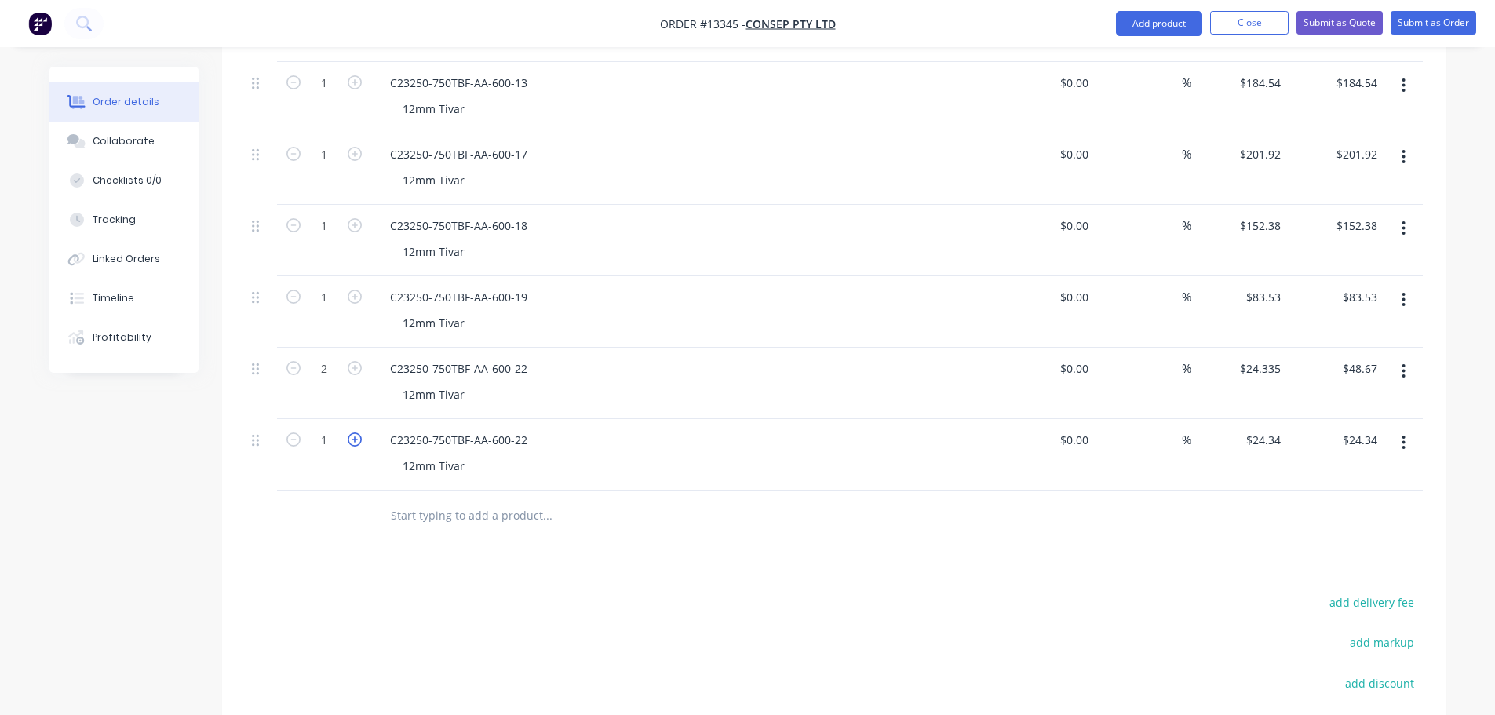
type input "2"
type input "$48.68"
click at [524, 429] on div "C23250-750TBF-AA-600-22" at bounding box center [459, 440] width 162 height 23
click at [586, 516] on div "Products Show / Hide columns Add product Qty Cost Markup Price Total 1 C23250-7…" at bounding box center [834, 339] width 1224 height 1158
click at [1359, 429] on input "48.68" at bounding box center [1362, 440] width 42 height 23
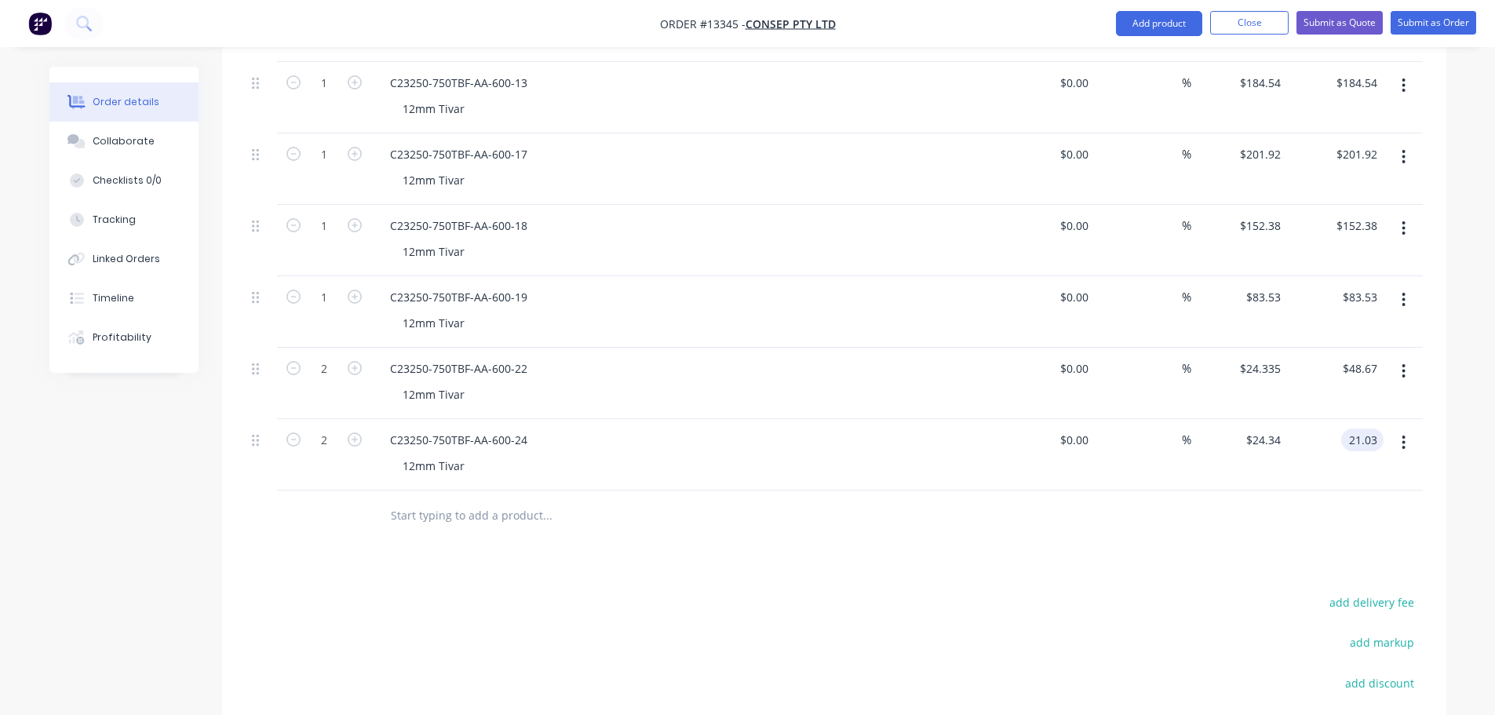
type input "21.03"
type input "$10.515"
type input "$21.03"
click at [1285, 491] on div at bounding box center [834, 516] width 1177 height 51
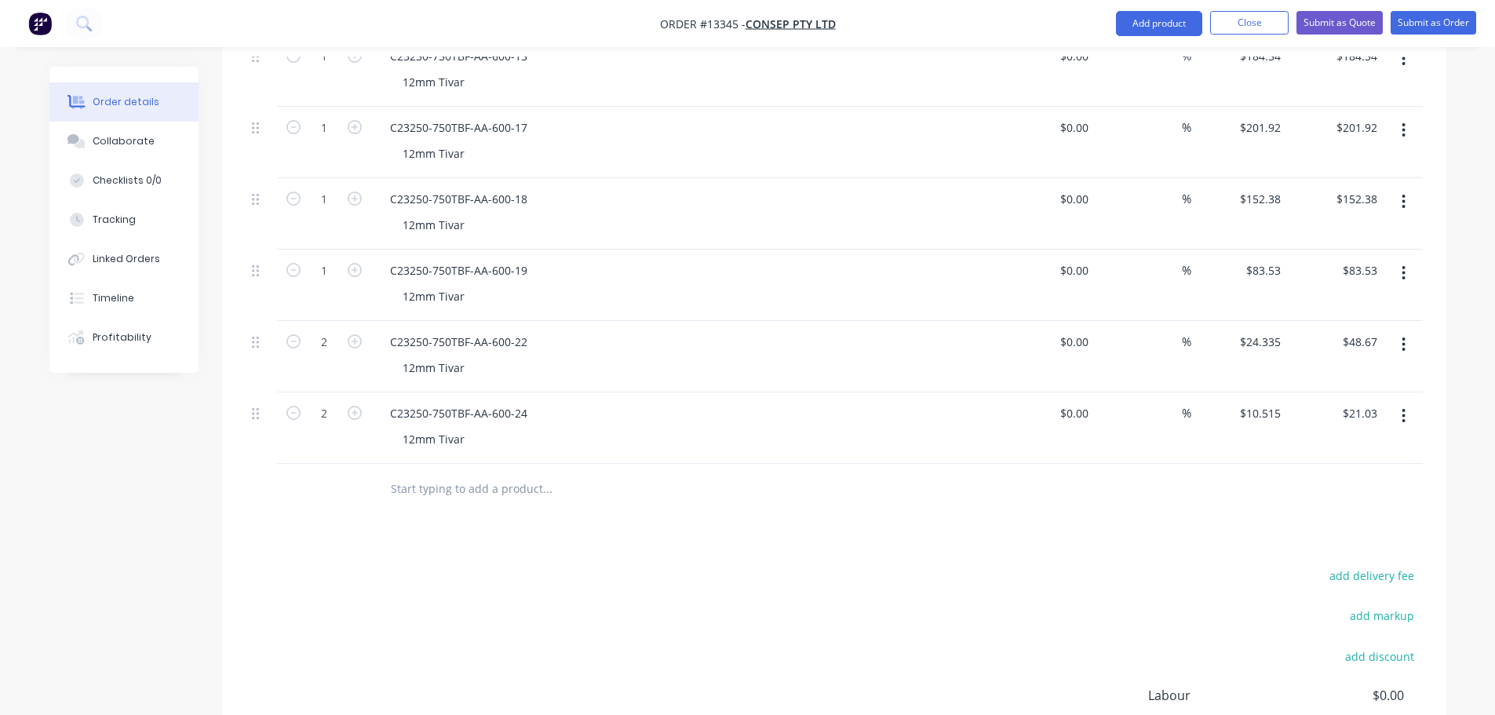
scroll to position [889, 0]
click at [1407, 260] on button "button" at bounding box center [1403, 274] width 37 height 28
click at [1381, 335] on div "Duplicate" at bounding box center [1348, 346] width 121 height 23
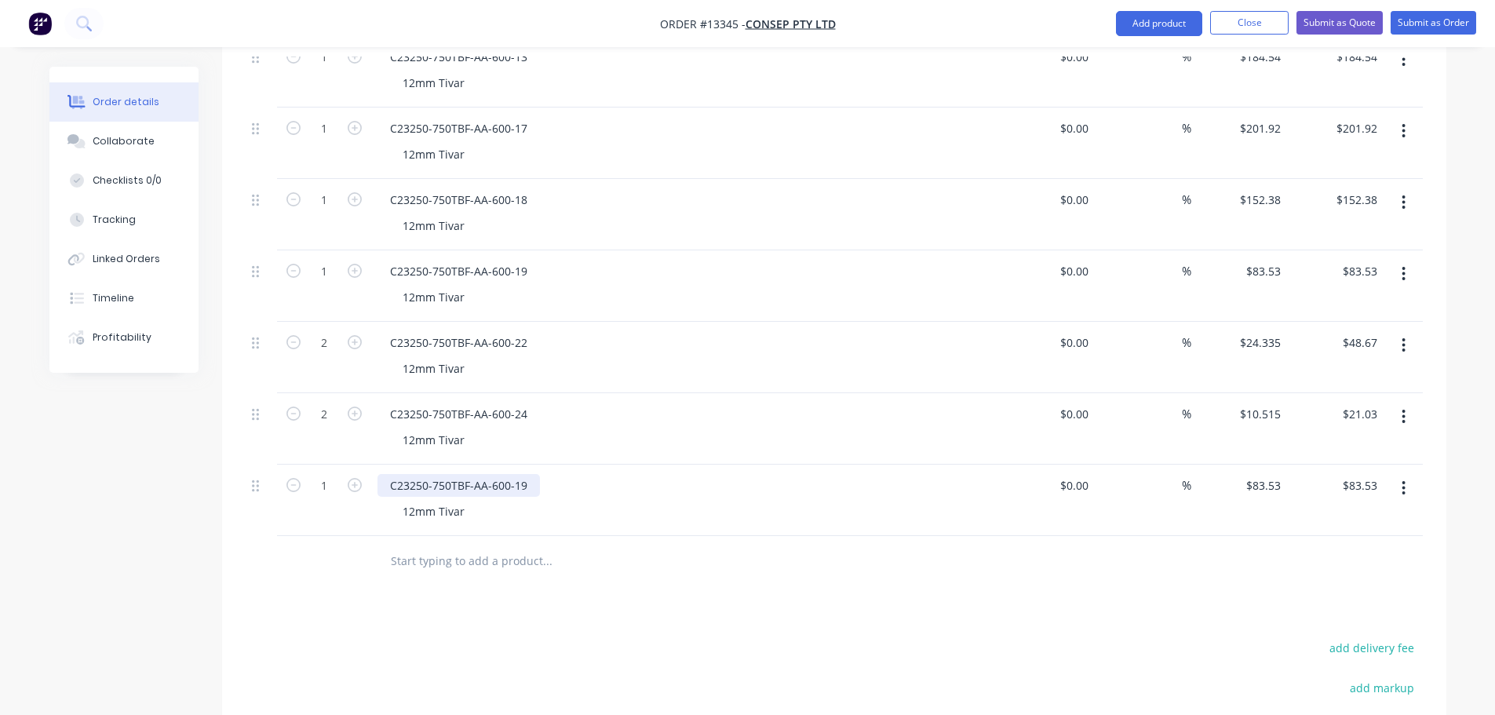
click at [531, 474] on div "C23250-750TBF-AA-600-19" at bounding box center [459, 485] width 162 height 23
click at [1265, 474] on input "83.53" at bounding box center [1266, 485] width 42 height 23
type input "$90.51"
click at [1086, 556] on div "Products Show / Hide columns Add product Qty Cost Markup Price Total 1 C23250-7…" at bounding box center [834, 349] width 1224 height 1230
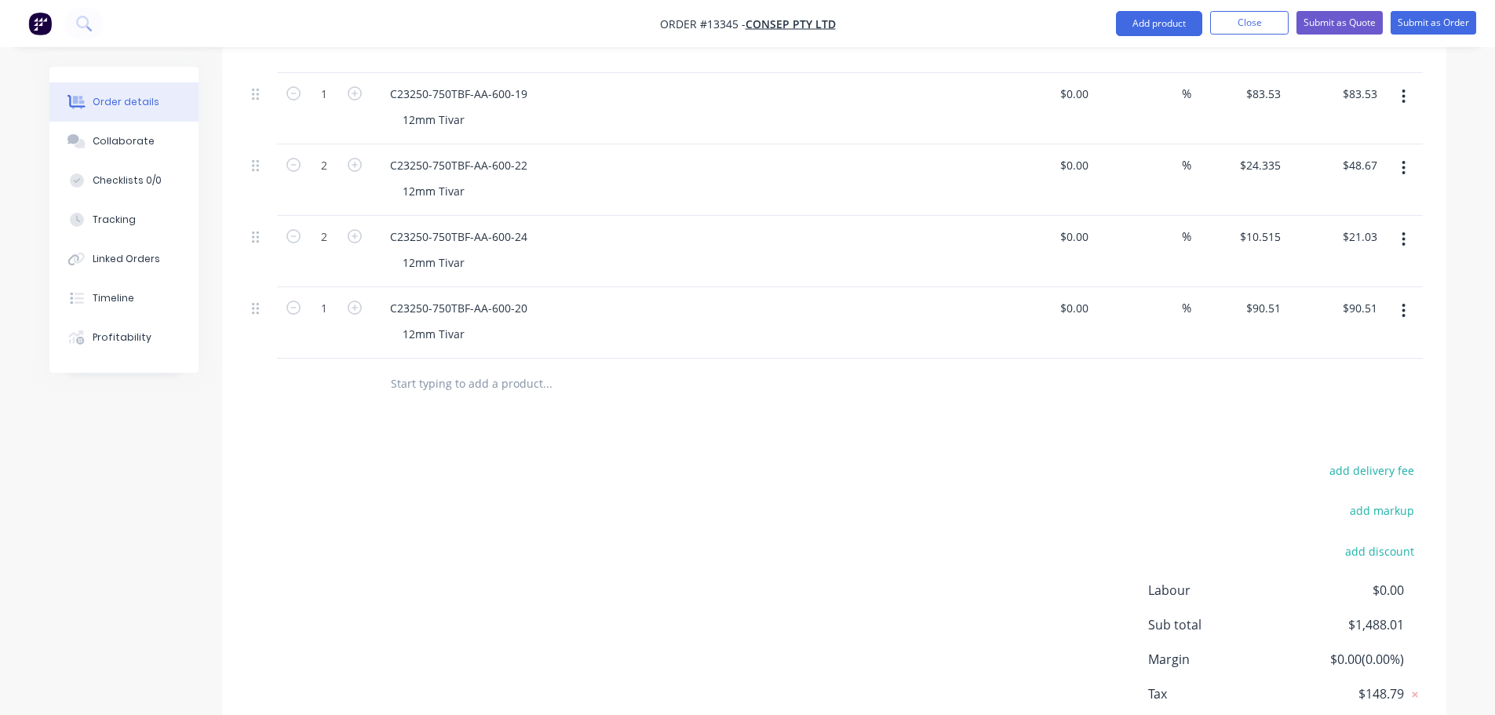
scroll to position [1039, 0]
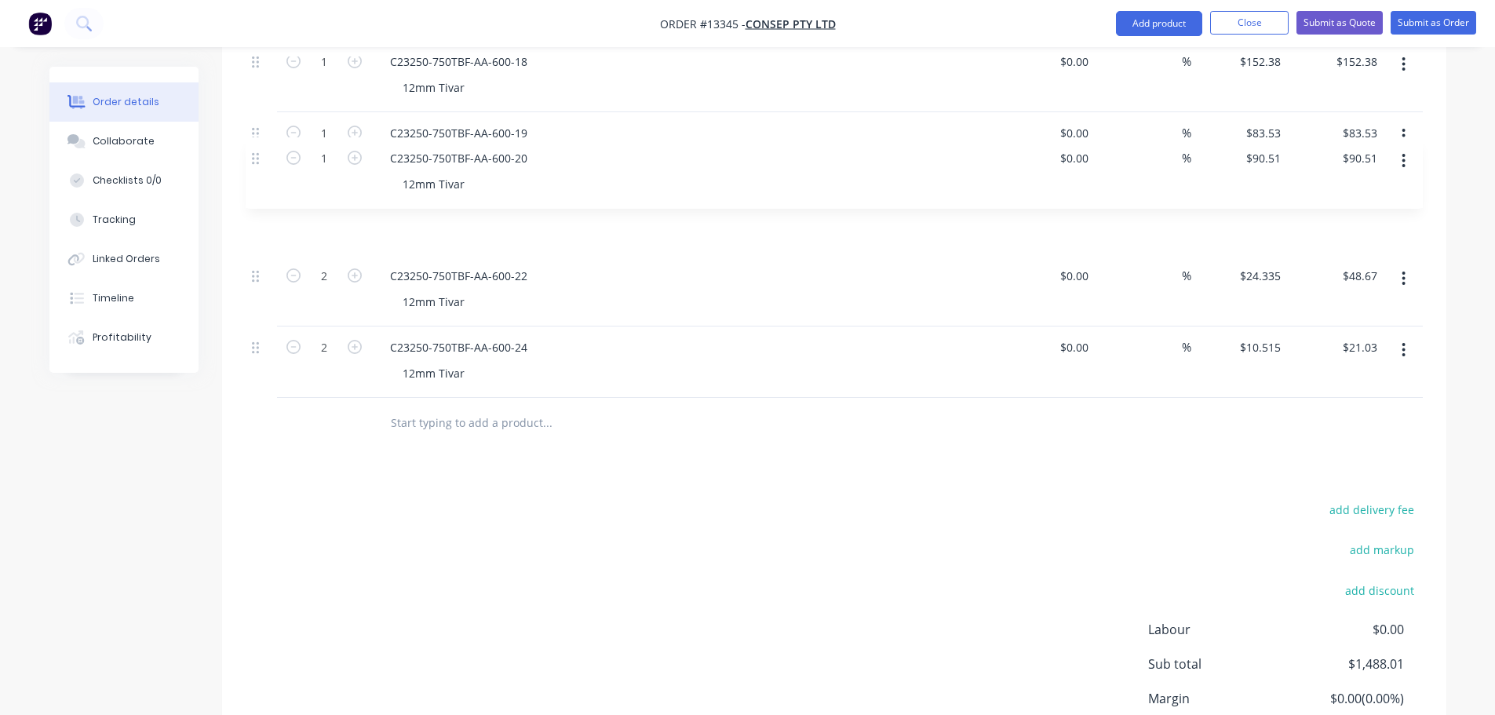
drag, startPoint x: 257, startPoint y: 292, endPoint x: 257, endPoint y: 141, distance: 150.7
click at [257, 141] on div "1 C23250-750TBF-AA-600-11 12mm Tivar $0.00 $0.00 % $199.73 $199.73 $199.73 $199…" at bounding box center [834, 41] width 1177 height 714
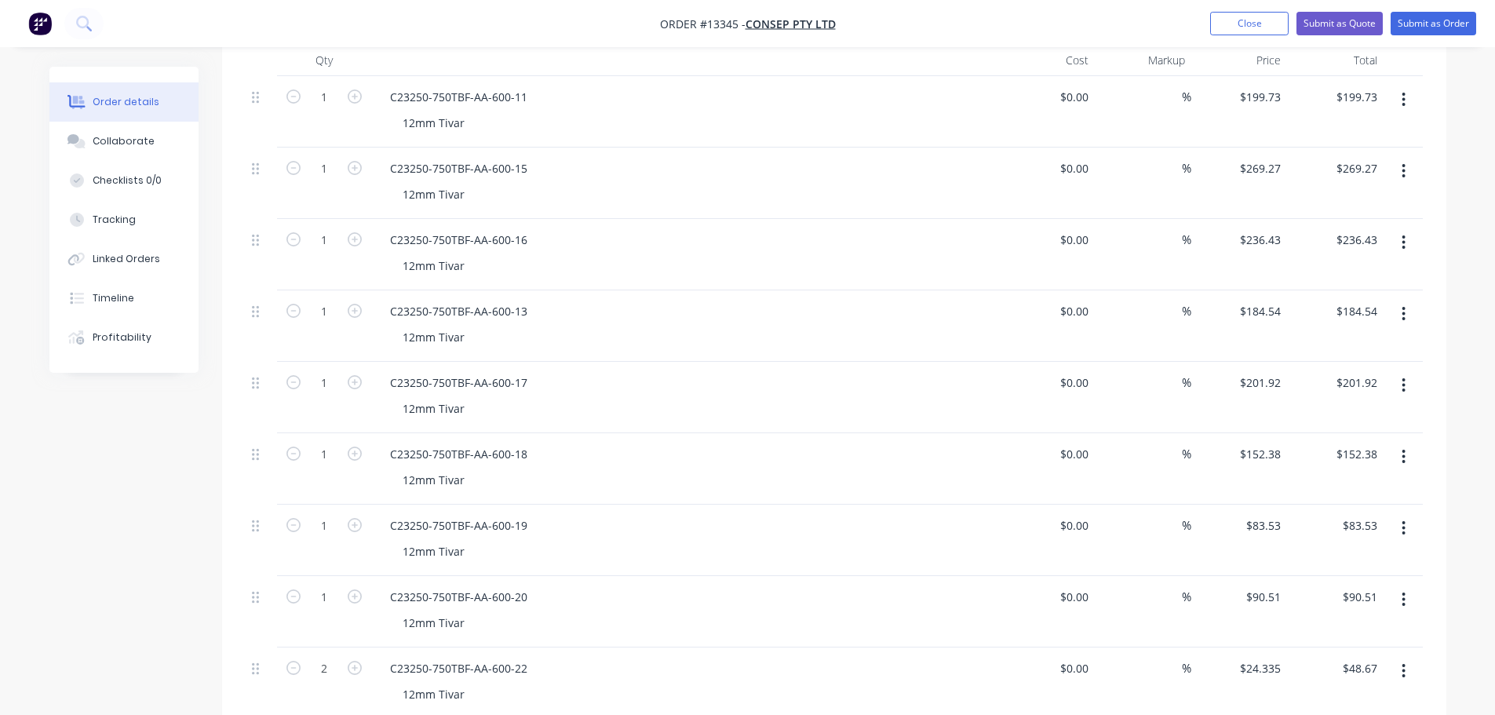
scroll to position [321, 0]
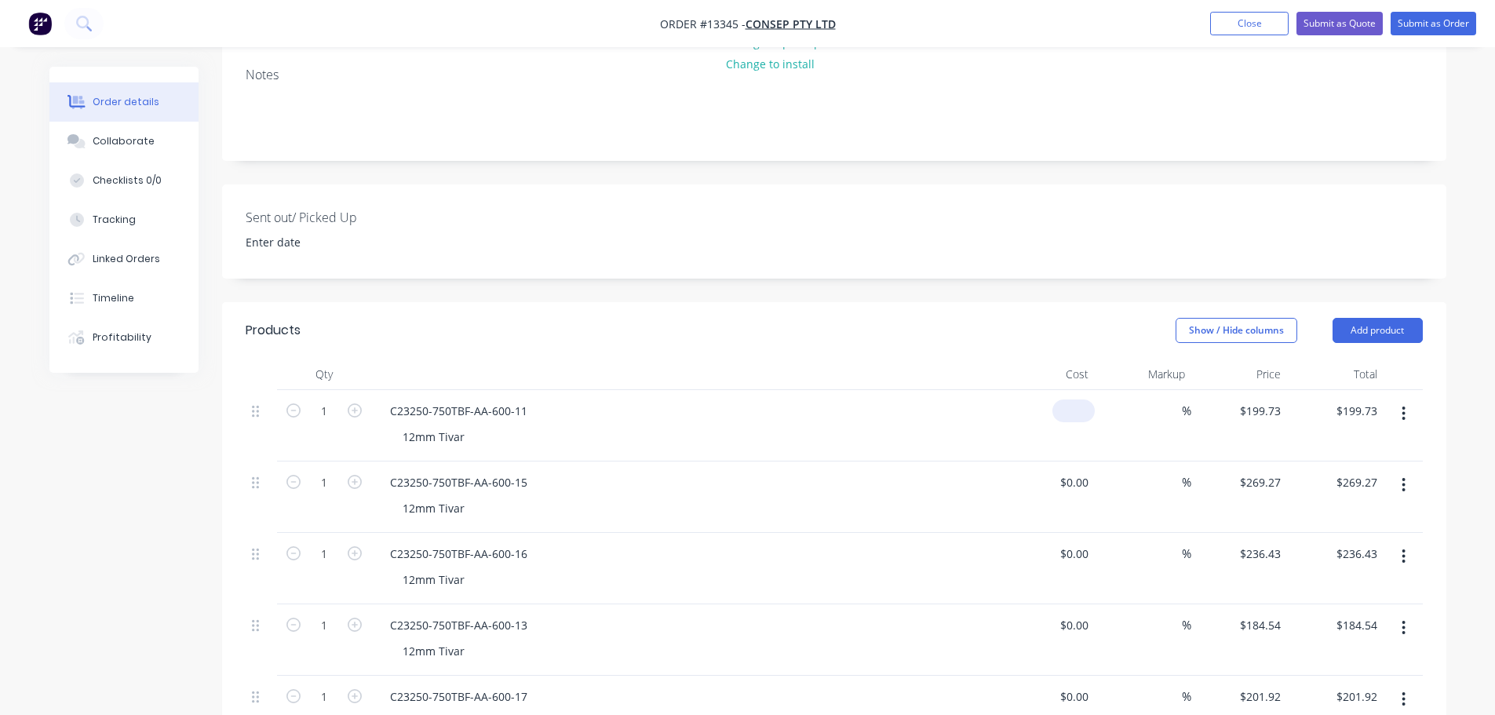
click at [1078, 400] on input at bounding box center [1077, 411] width 36 height 23
click at [1082, 471] on input "$0.00" at bounding box center [1077, 482] width 36 height 23
type input "$166.44"
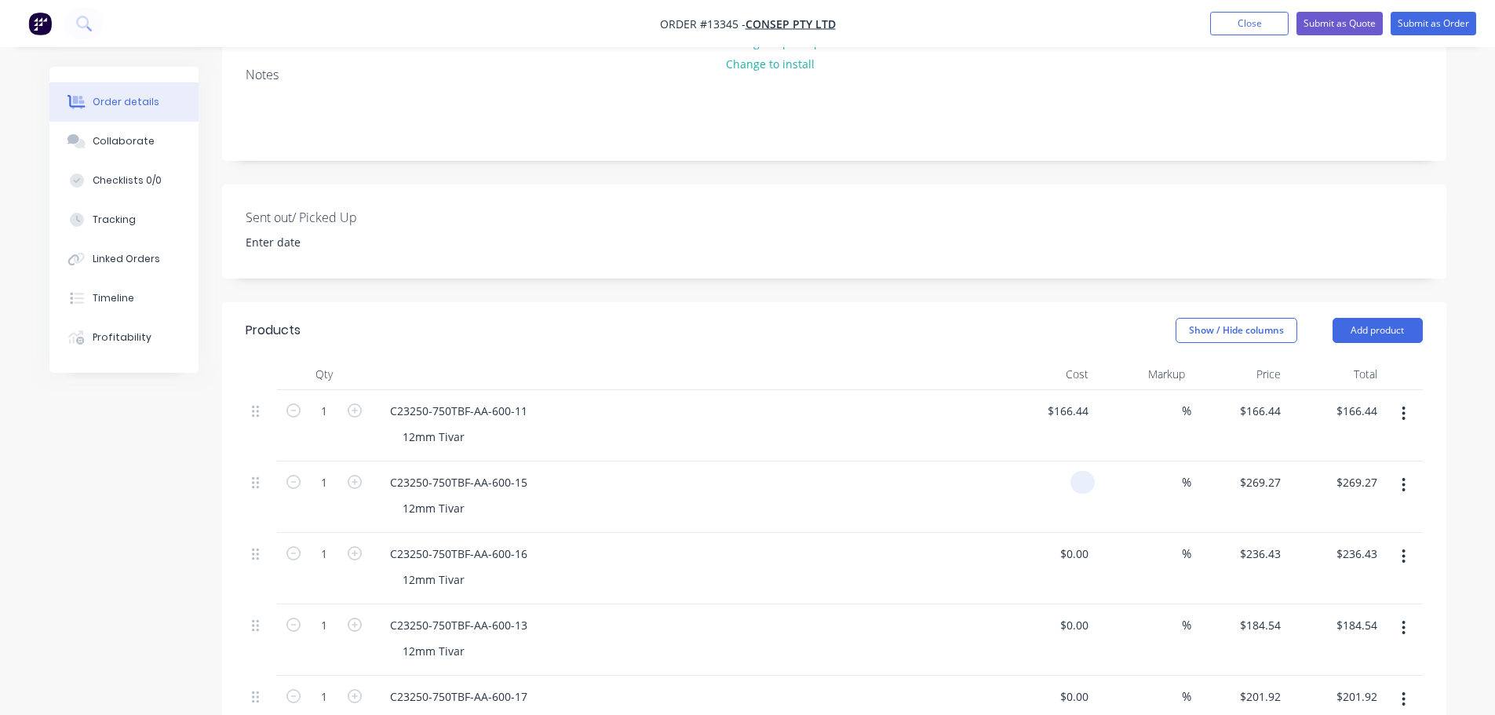
click at [1082, 471] on input at bounding box center [1086, 482] width 18 height 23
type input "$0.00"
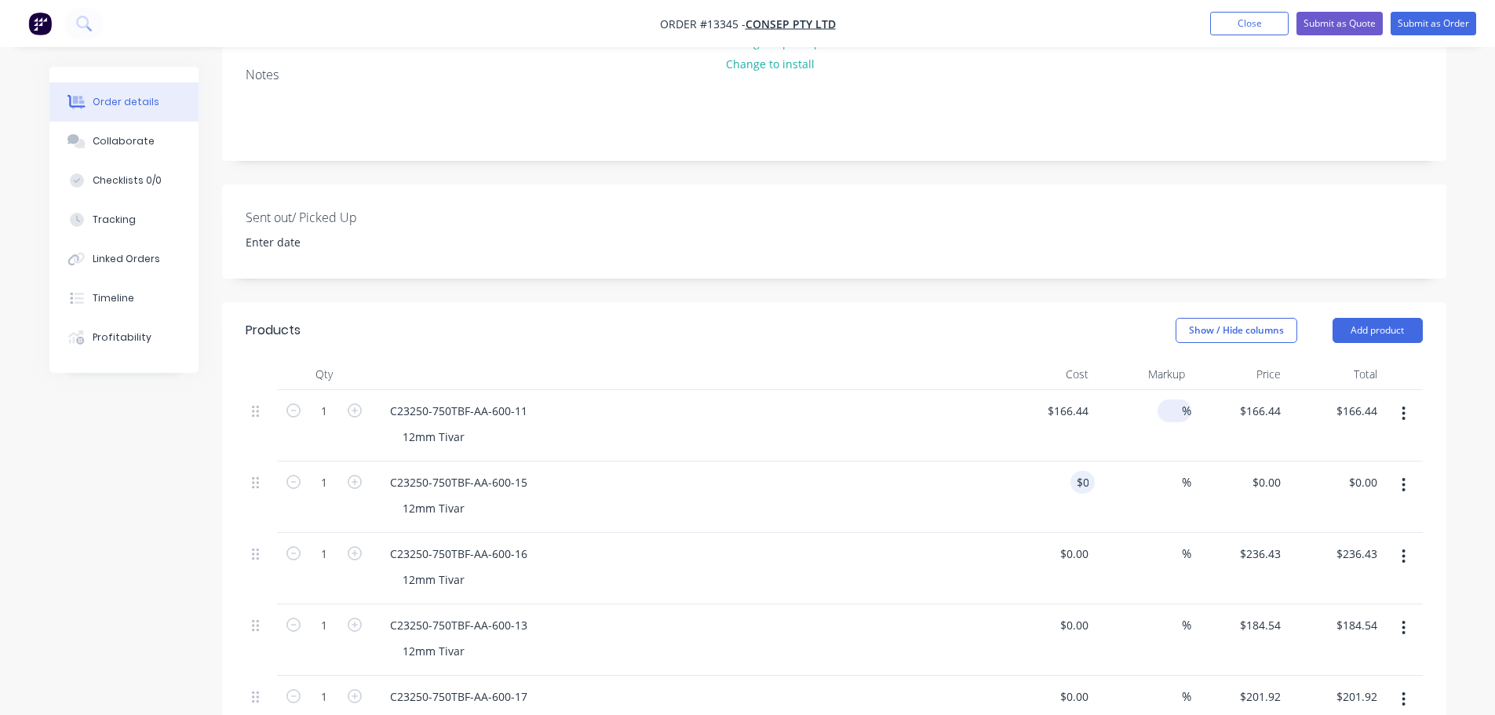
click at [1158, 400] on div "%" at bounding box center [1175, 411] width 34 height 23
click at [1175, 400] on input at bounding box center [1173, 411] width 18 height 23
type input "20"
type input "$199.728"
type input "$199.73"
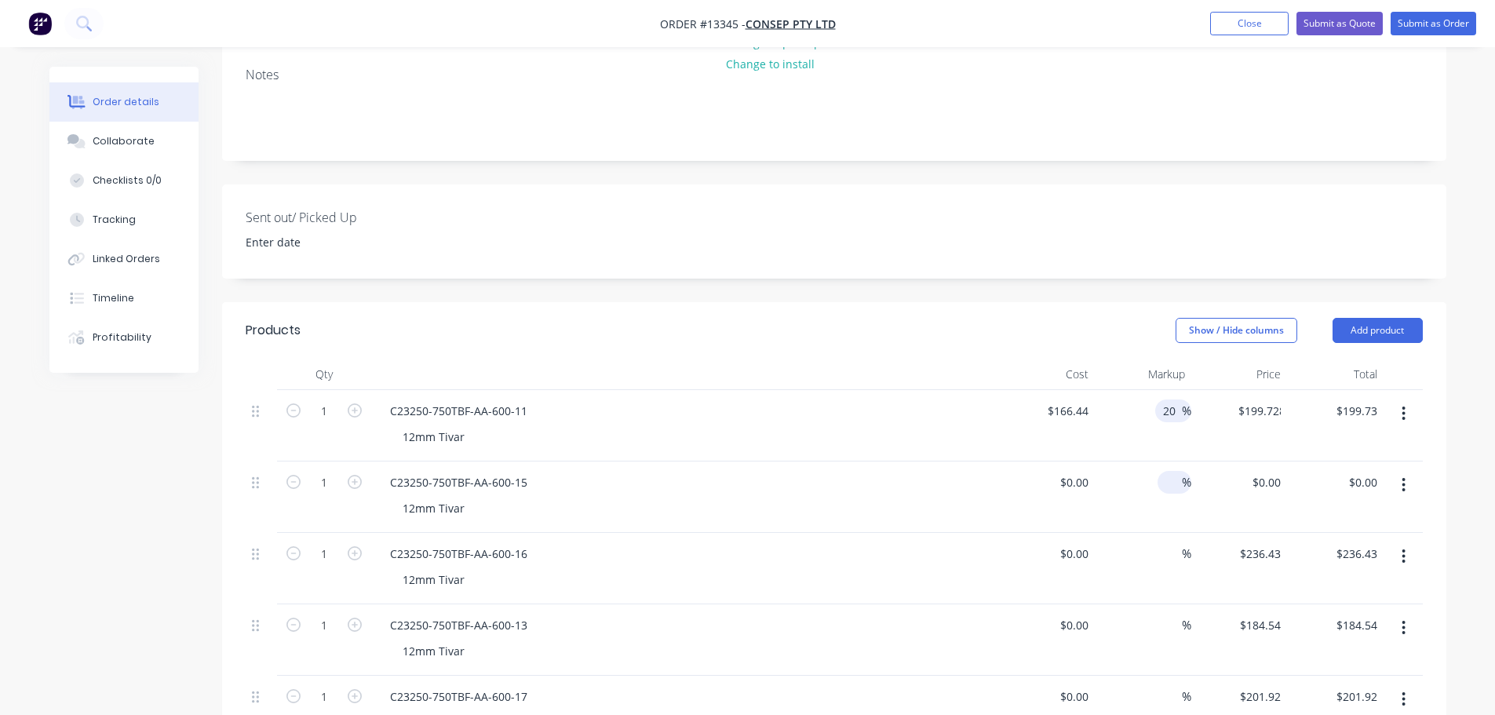
click at [1174, 471] on input at bounding box center [1173, 482] width 18 height 23
click at [1073, 471] on div "0 $0.00" at bounding box center [1074, 482] width 42 height 23
type input "$224.39"
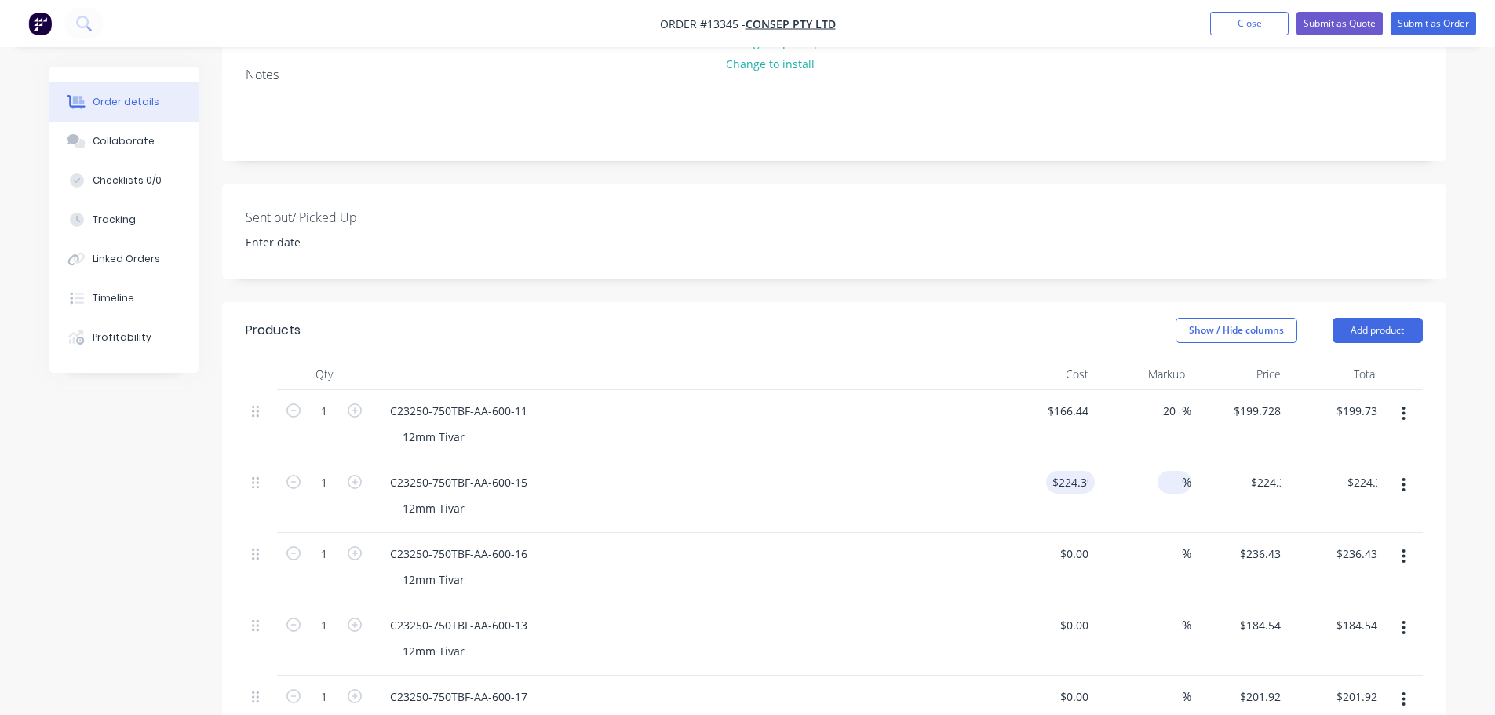
click at [1166, 471] on input at bounding box center [1173, 482] width 18 height 23
type input "20"
type input "$269.268"
type input "$269.27"
click at [1066, 533] on div "$0.00" at bounding box center [1047, 568] width 97 height 71
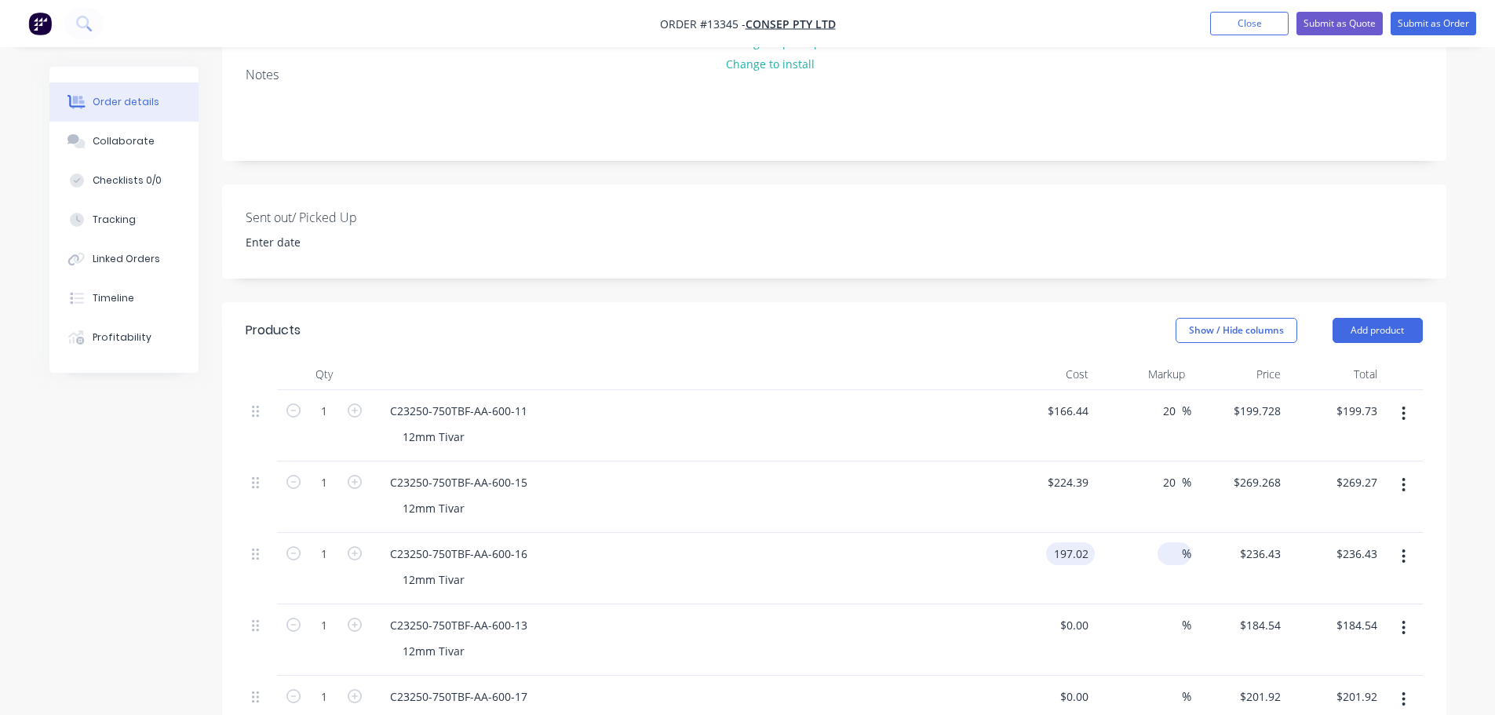
type input "$197.02"
click at [1166, 542] on input at bounding box center [1173, 553] width 18 height 23
type input "20"
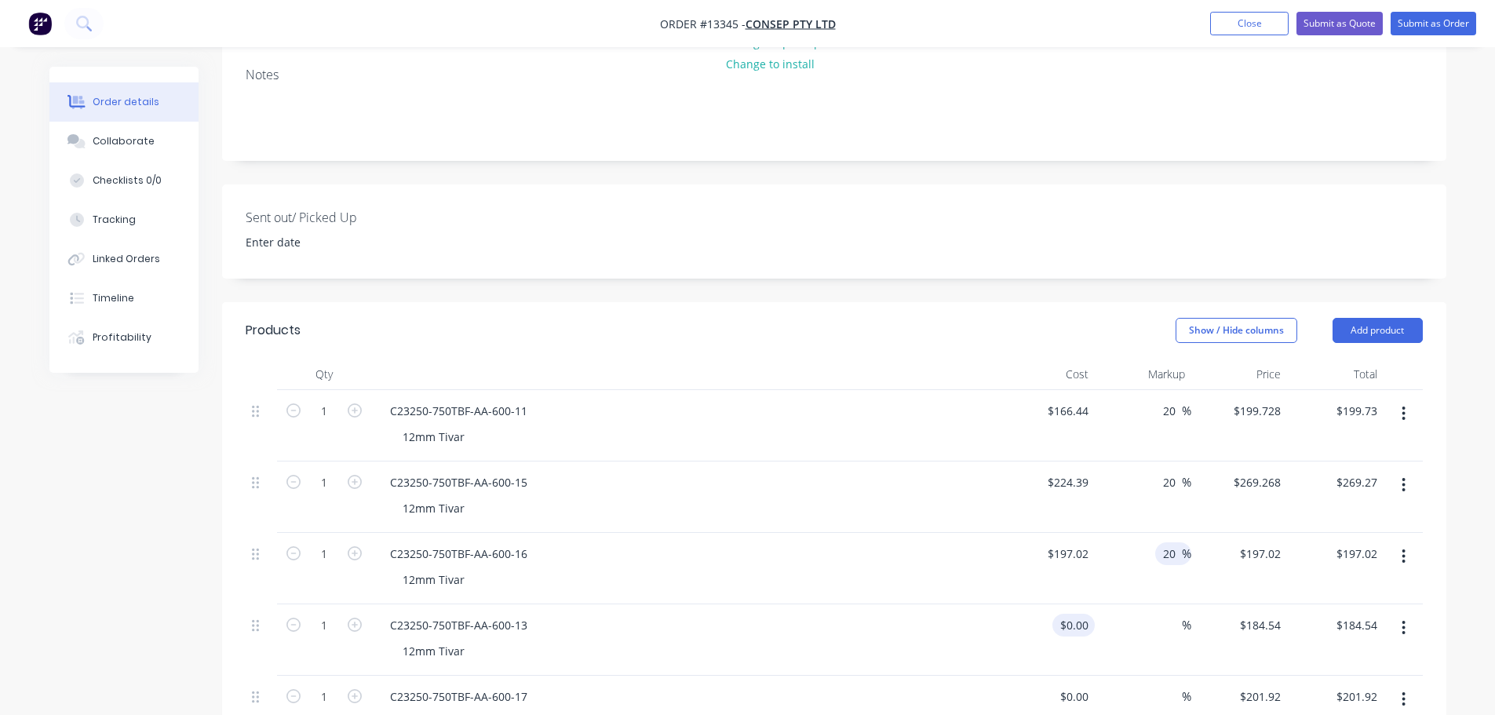
type input "$236.424"
type input "$236.42"
click at [1079, 614] on input at bounding box center [1077, 625] width 36 height 23
type input "$153.79"
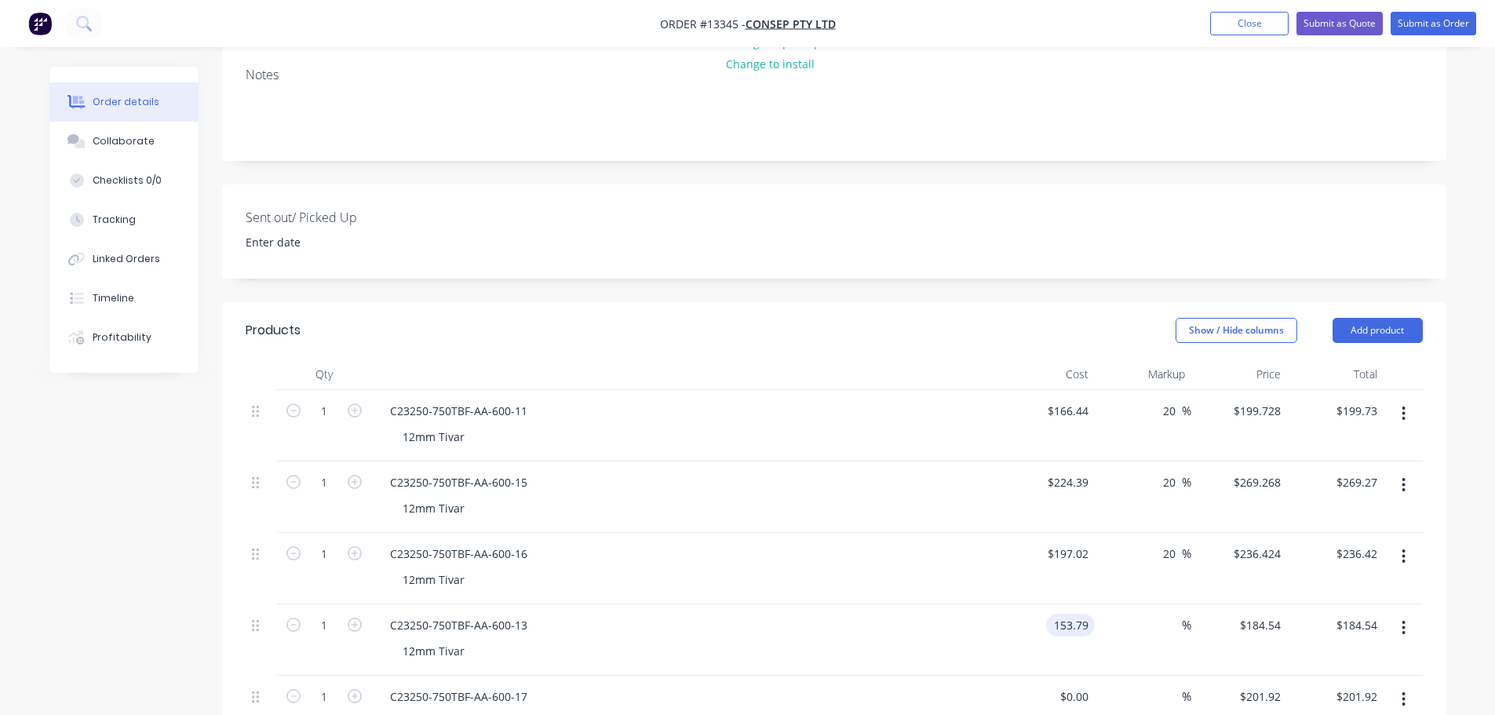
type input "$153.79"
click at [1151, 604] on div "%" at bounding box center [1143, 639] width 97 height 71
click at [1162, 614] on div "%" at bounding box center [1175, 625] width 34 height 23
type input "20"
type input "$184.548"
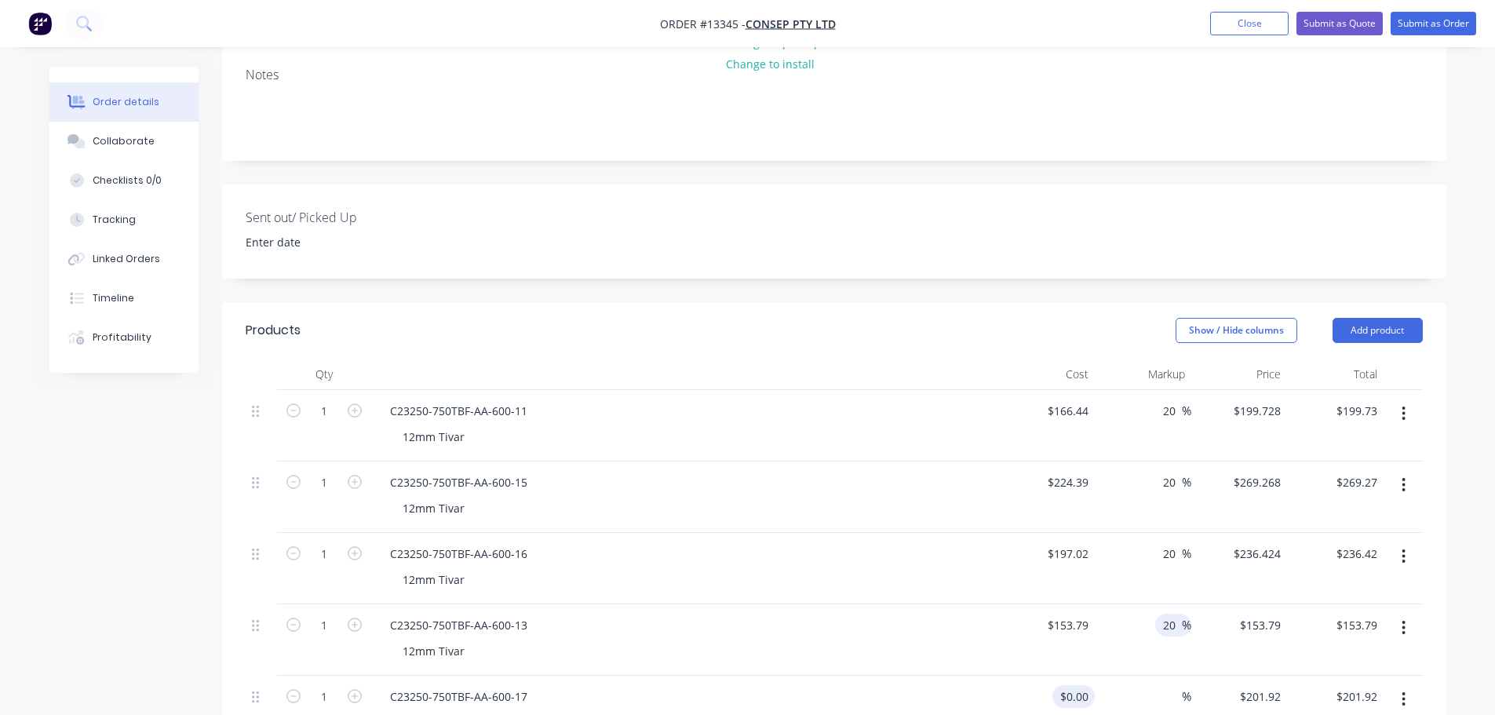
type input "$184.55"
click at [1078, 685] on input at bounding box center [1077, 696] width 36 height 23
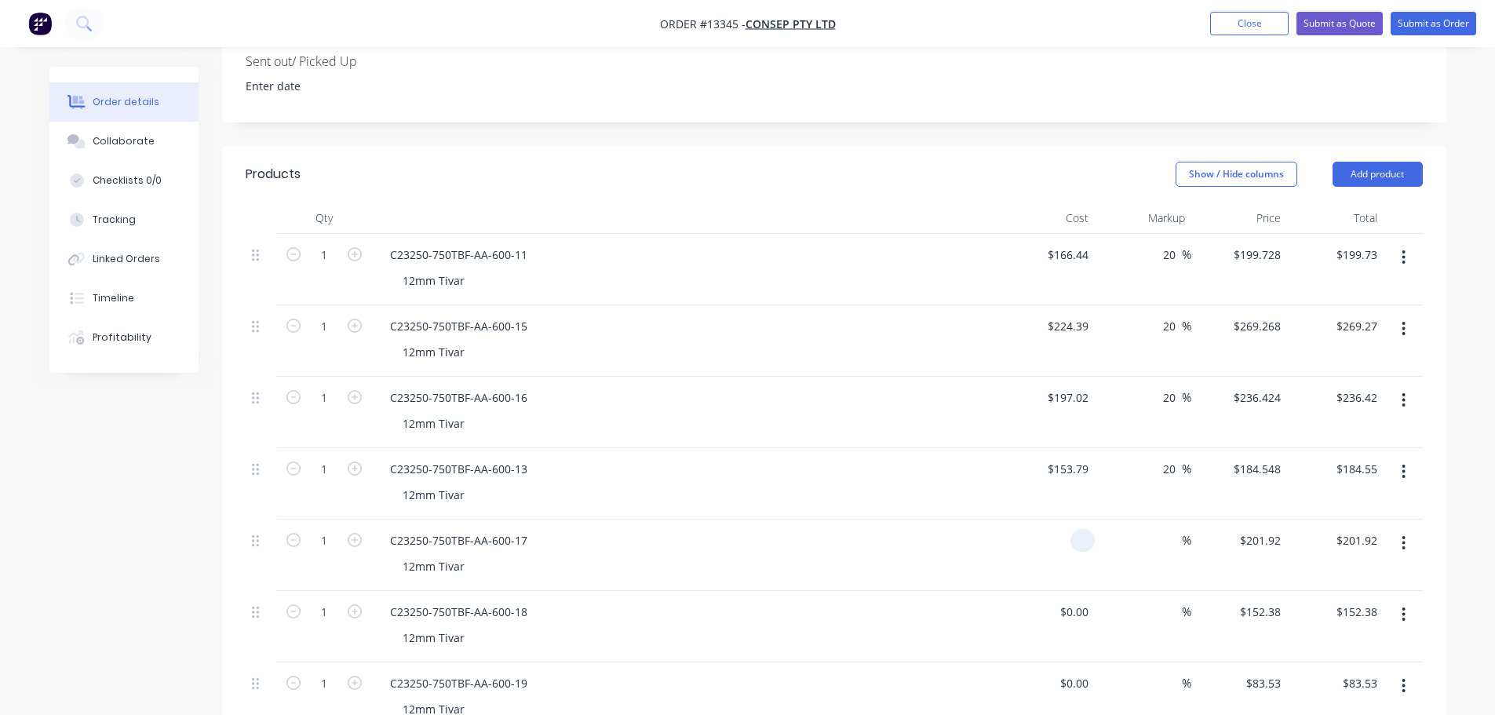
scroll to position [478, 0]
type input "$168.26"
click at [1171, 528] on input at bounding box center [1173, 539] width 18 height 23
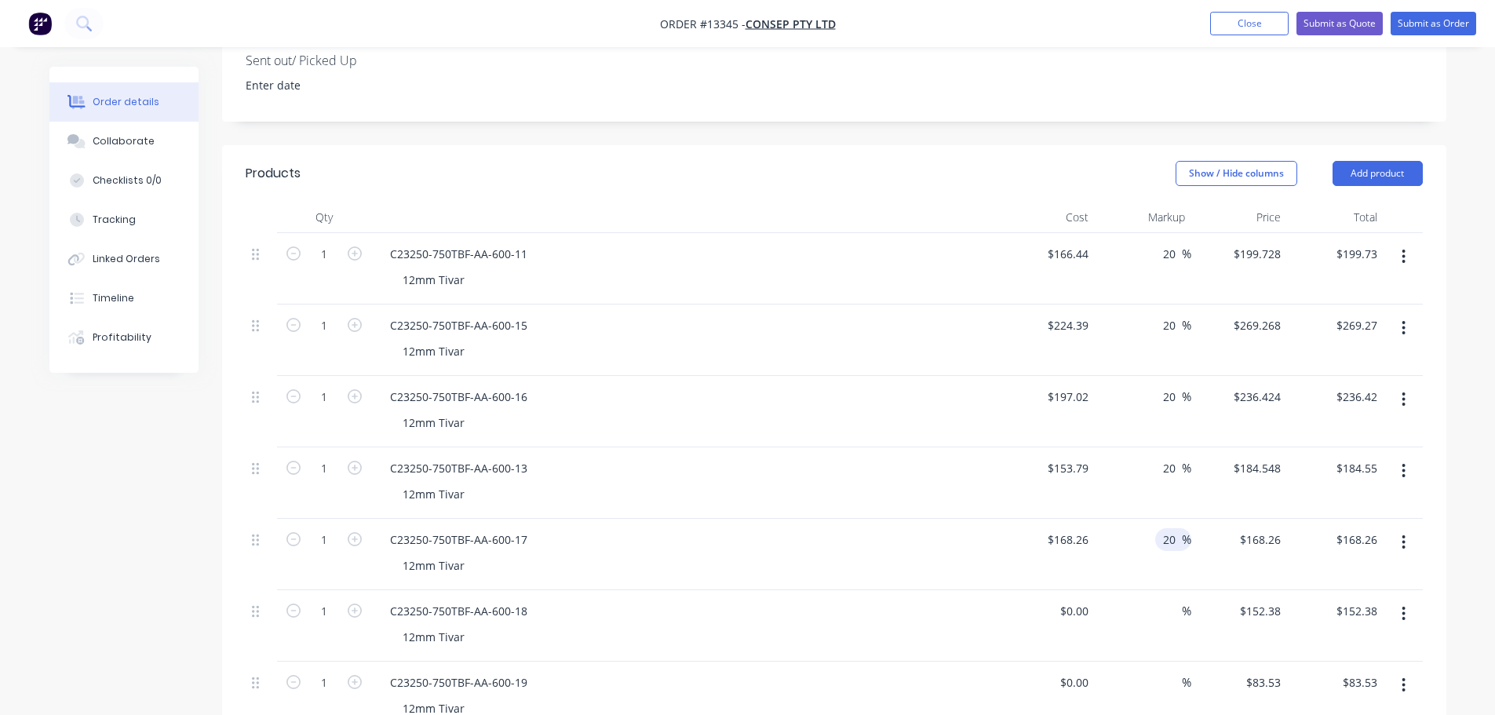
type input "20"
click at [1053, 590] on div "$0.00 $0.00" at bounding box center [1047, 625] width 97 height 71
type input "$201.912"
type input "$201.91"
click at [1073, 600] on div at bounding box center [1083, 611] width 24 height 23
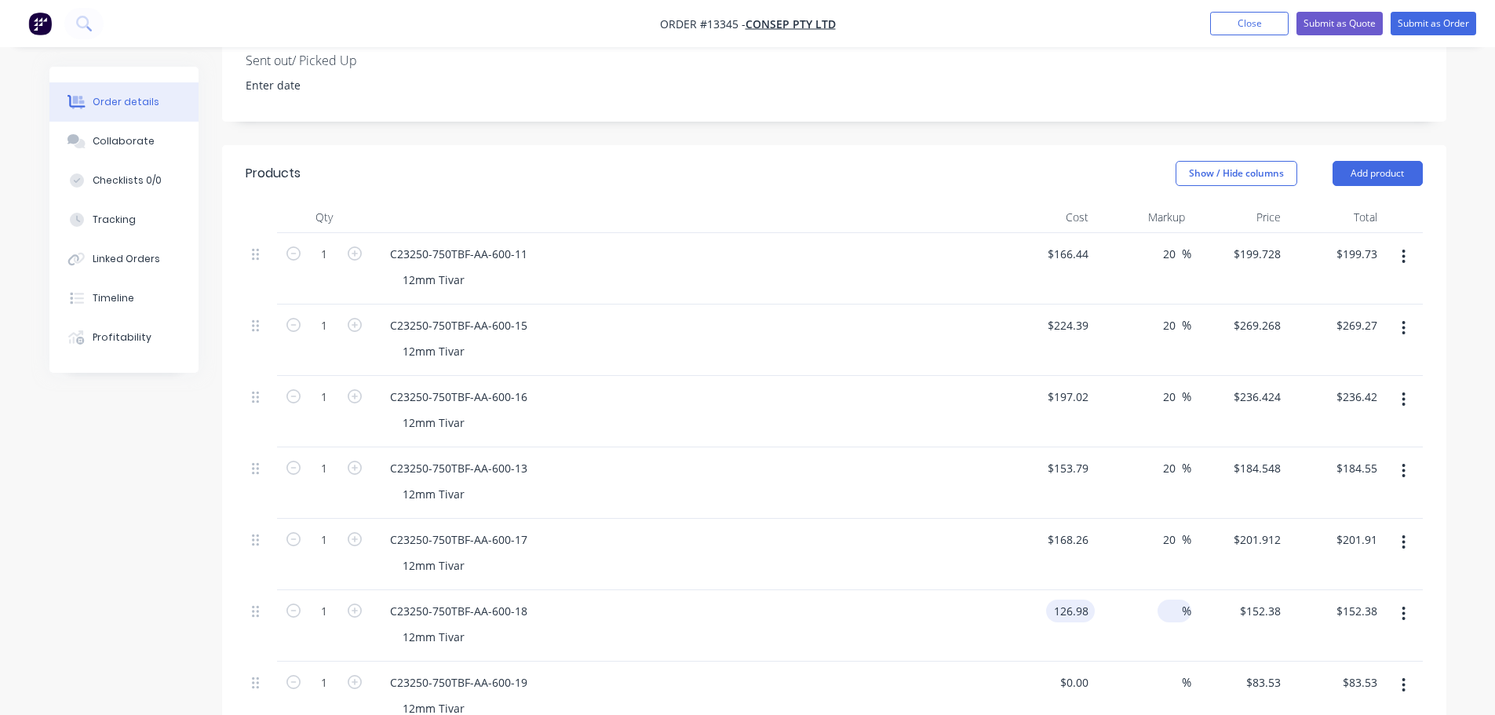
type input "$126.98"
click at [1177, 600] on input at bounding box center [1173, 611] width 18 height 23
type input "20"
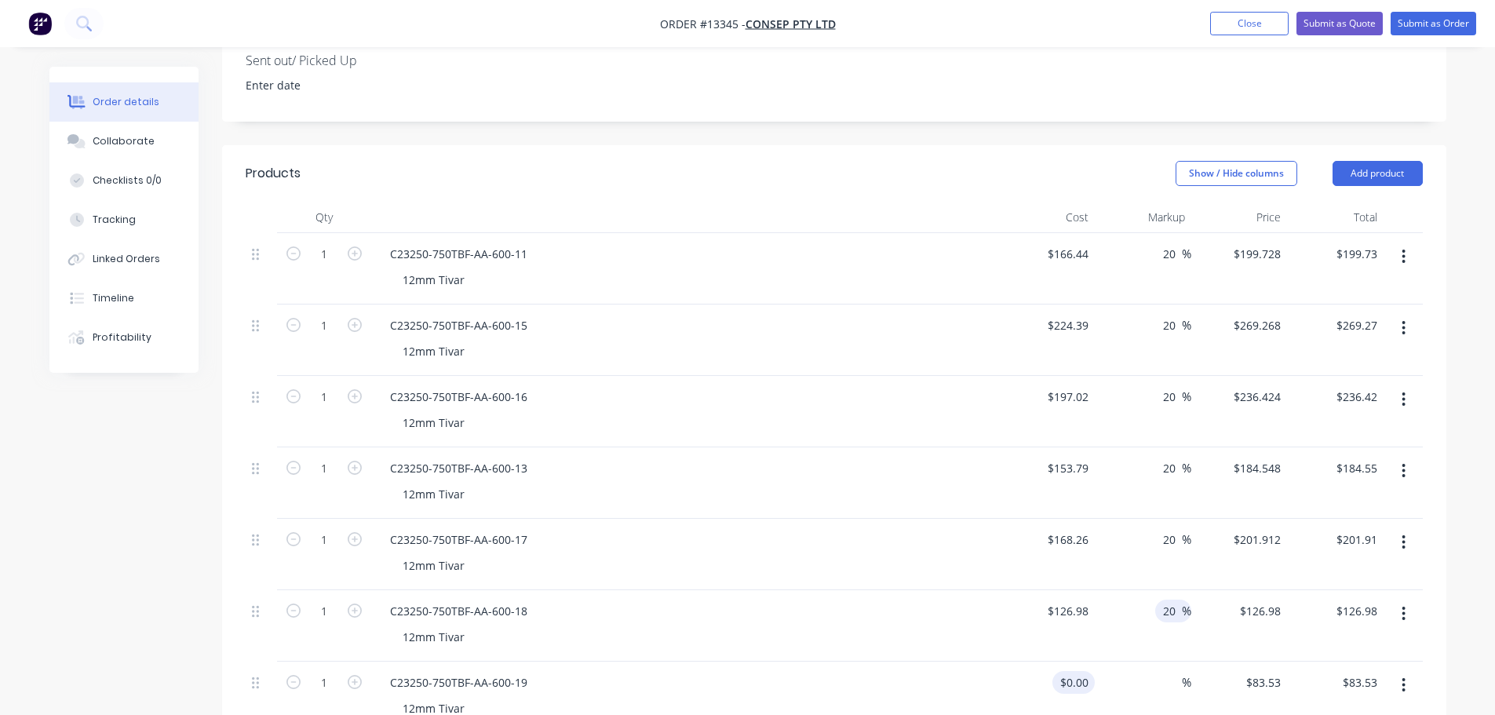
type input "$152.376"
type input "$152.38"
click at [1081, 671] on input at bounding box center [1077, 682] width 36 height 23
type input "$69.61"
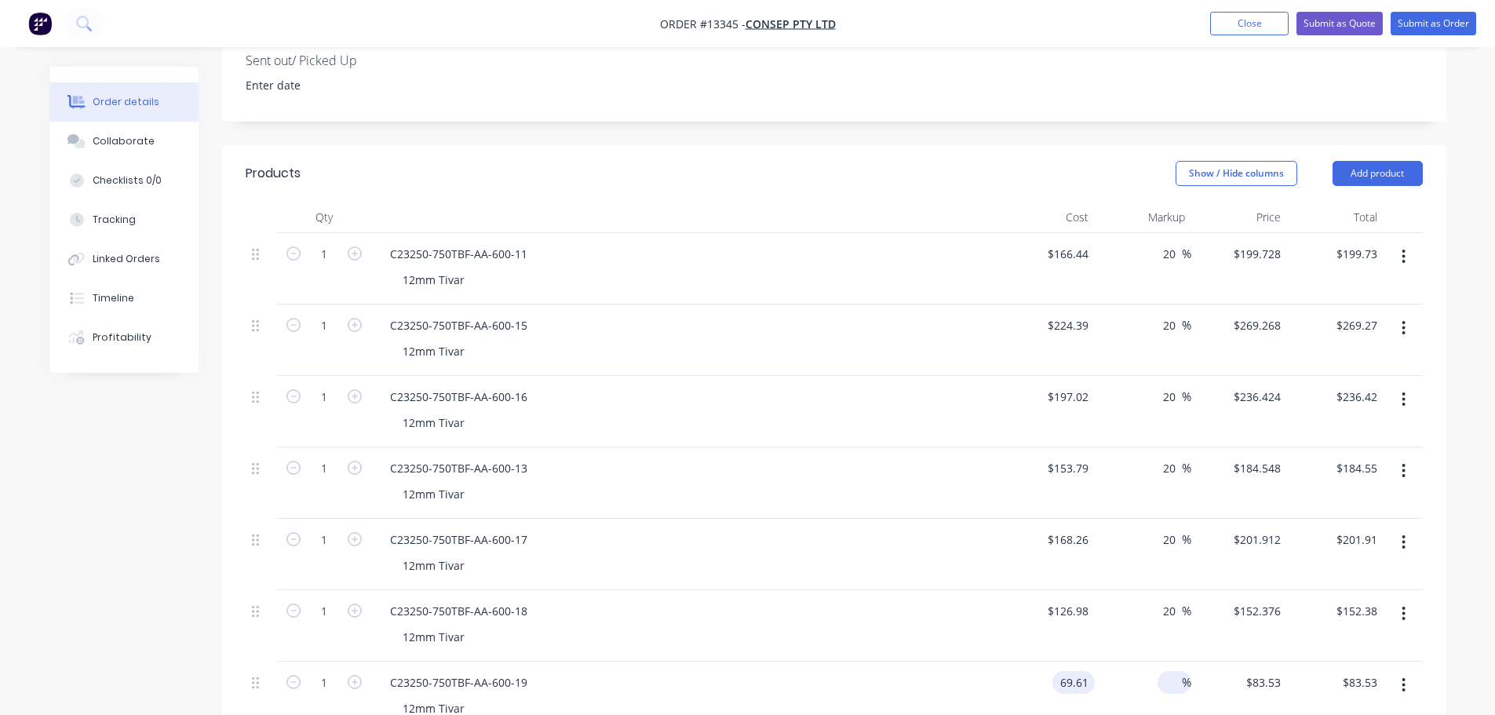
type input "$69.61"
click at [1177, 671] on input at bounding box center [1173, 682] width 18 height 23
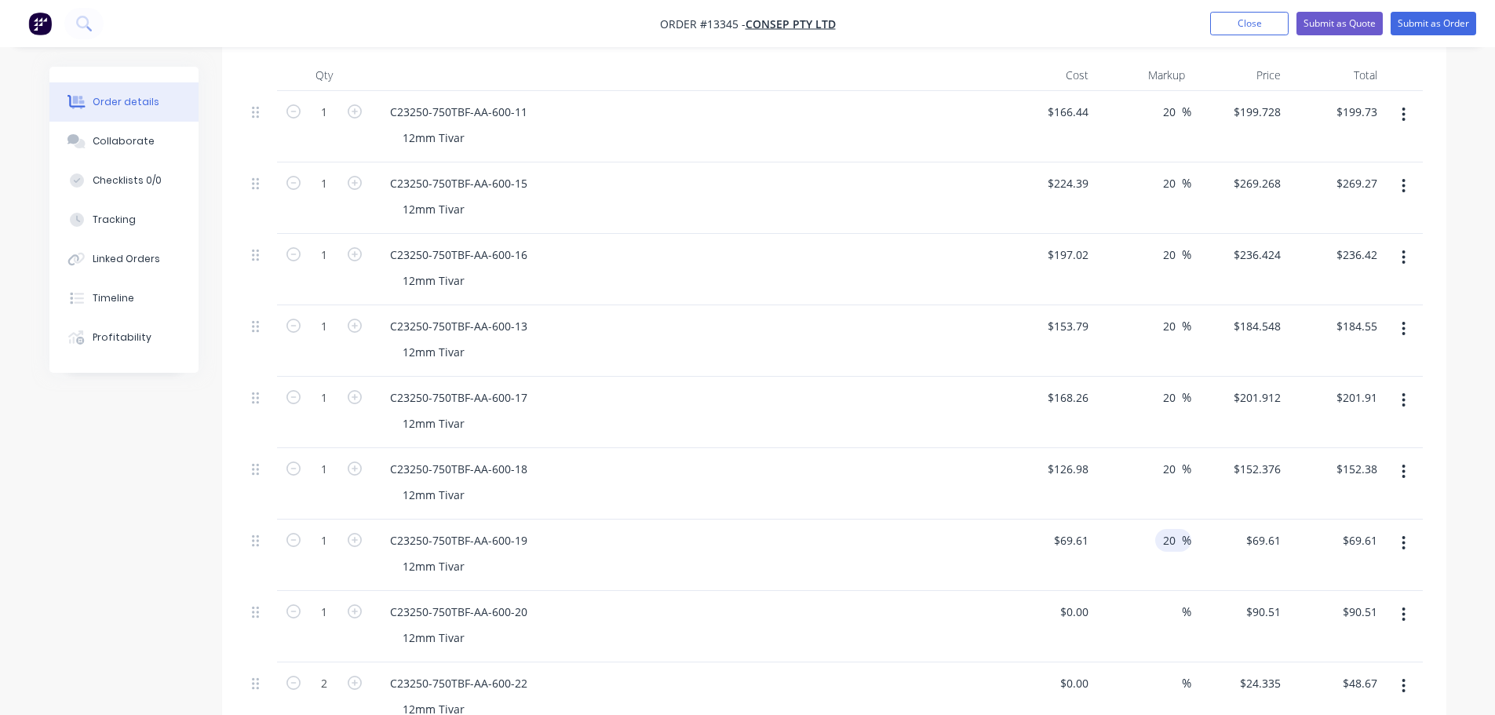
scroll to position [635, 0]
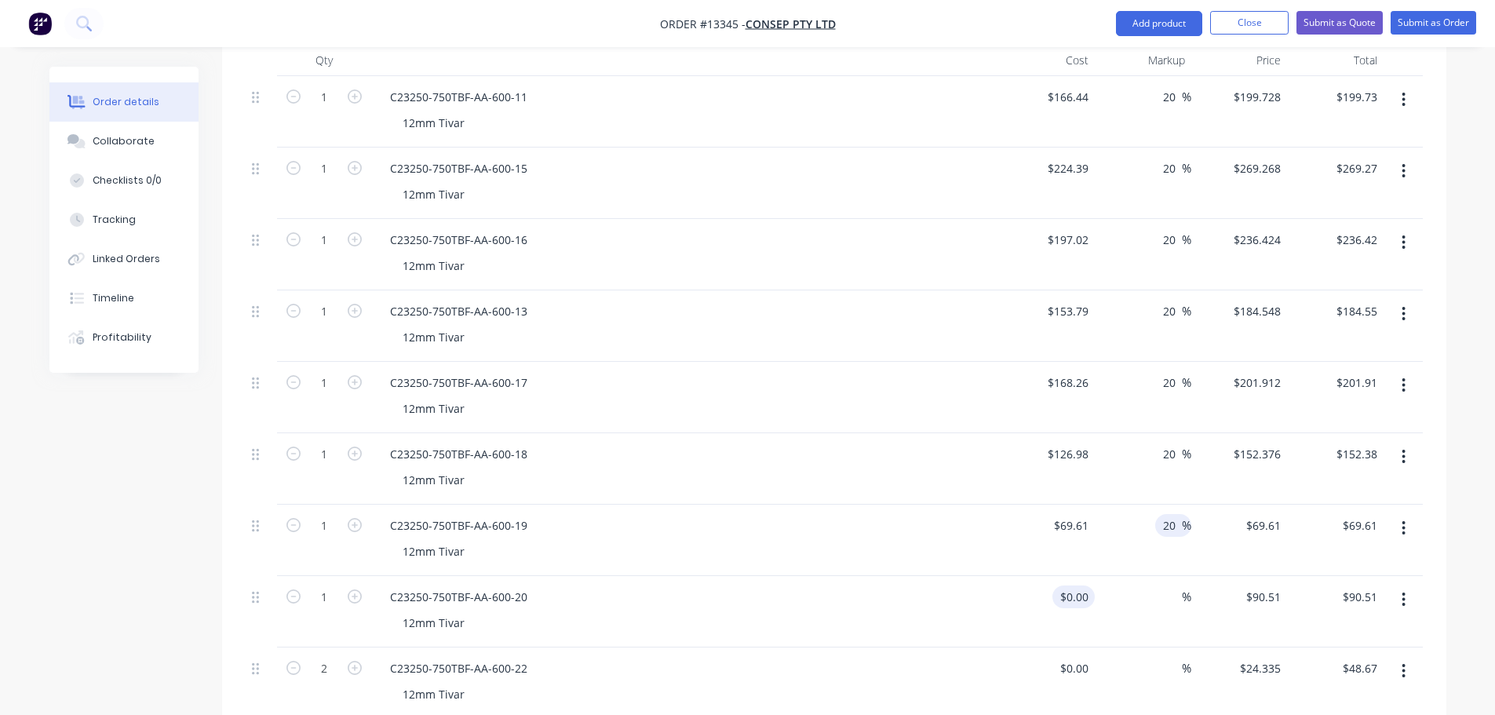
type input "20"
type input "$83.532"
type input "$83.53"
click at [1075, 586] on div "$0.00" at bounding box center [1074, 597] width 42 height 23
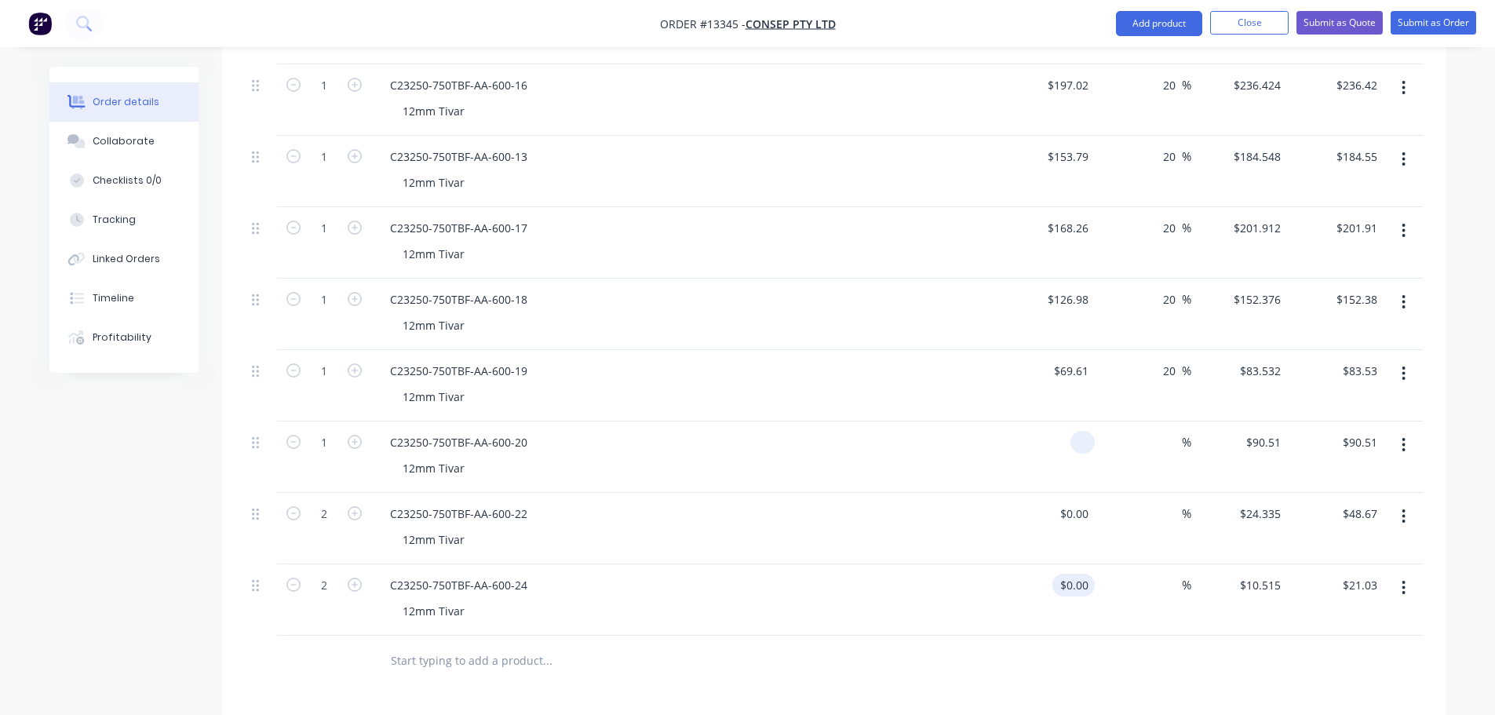
scroll to position [792, 0]
type input "$75.43"
click at [1156, 419] on div "%" at bounding box center [1143, 454] width 97 height 71
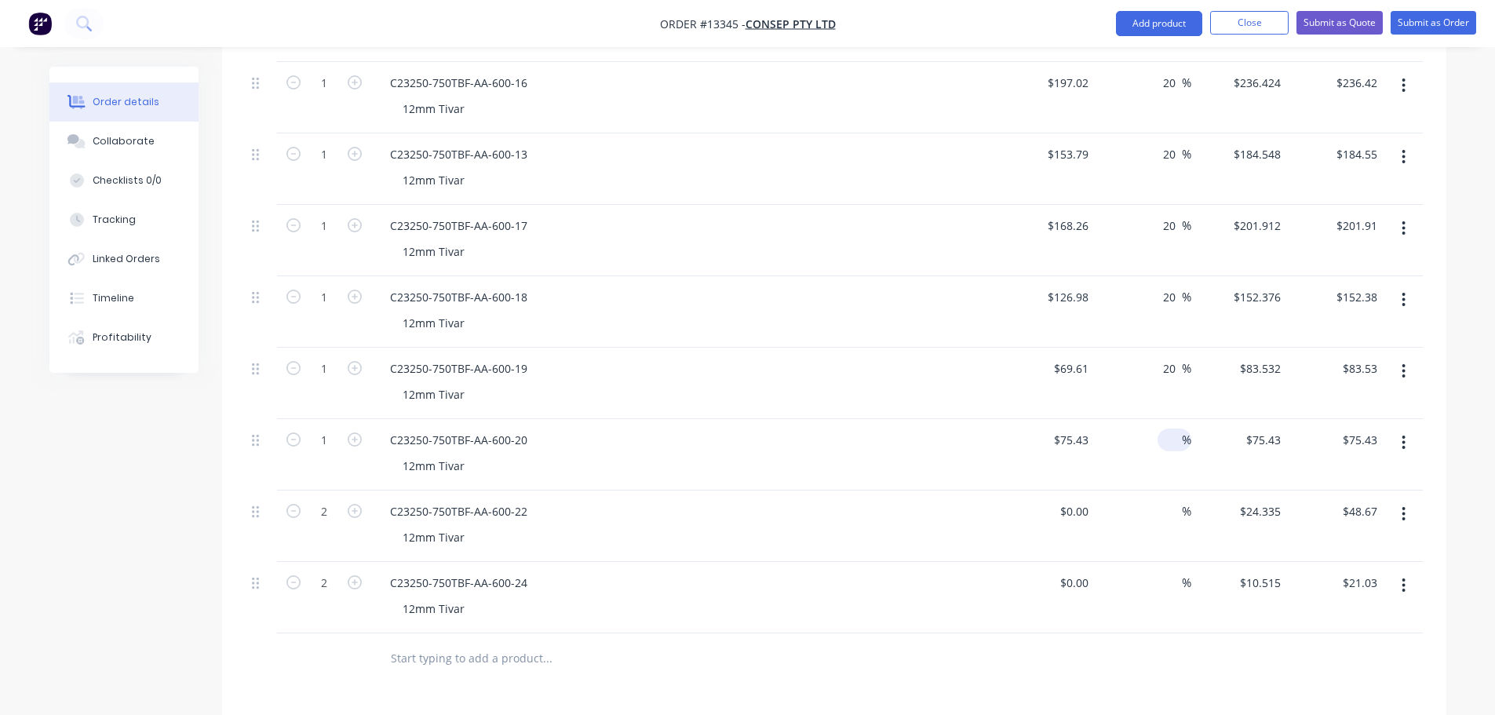
click at [1166, 429] on input at bounding box center [1173, 440] width 18 height 23
type input "20"
type input "$90.516"
type input "$90.52"
click at [1083, 500] on input at bounding box center [1077, 511] width 36 height 23
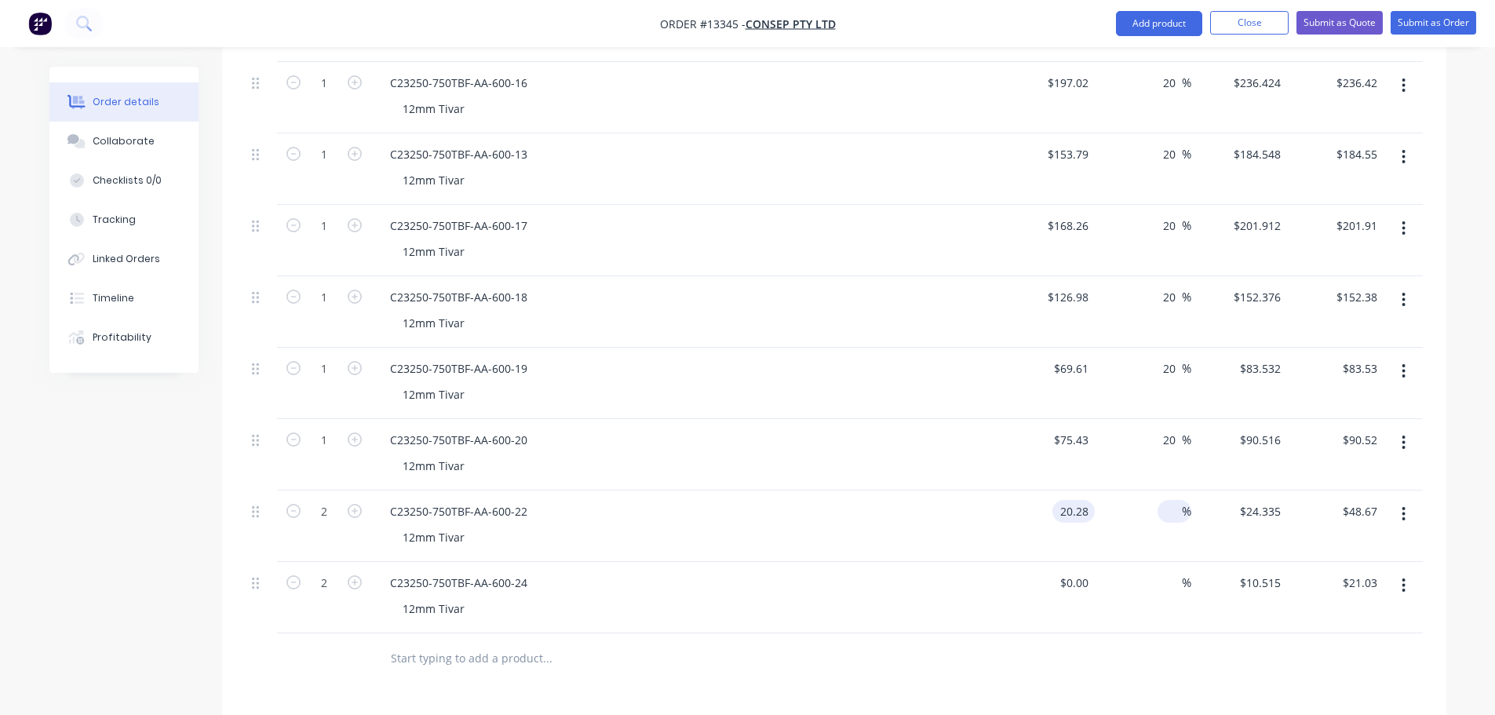
type input "$20.28"
type input "$40.56"
click at [1174, 500] on input at bounding box center [1173, 511] width 18 height 23
type input "20"
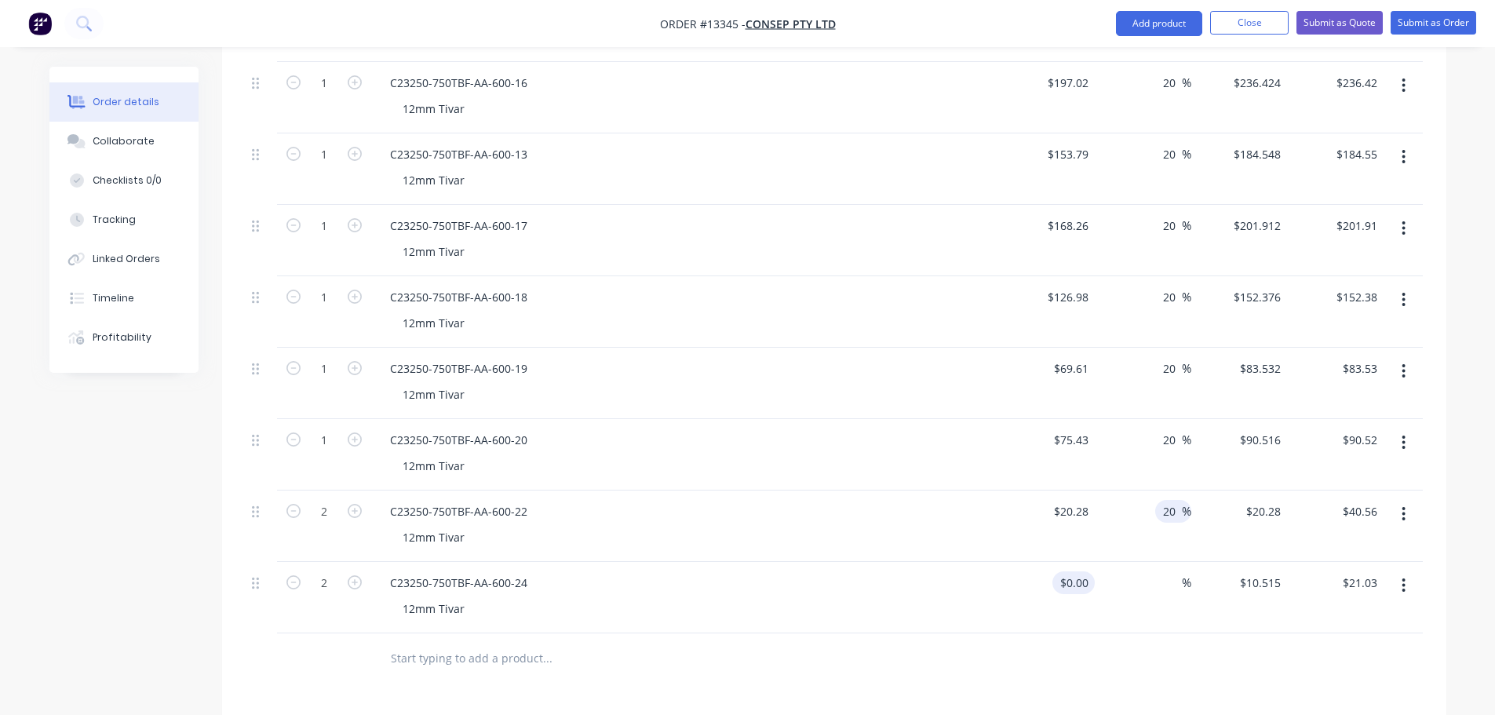
type input "$24.336"
type input "$48.67"
click at [1075, 571] on div at bounding box center [1083, 582] width 24 height 23
type input "0"
type input "$0.00"
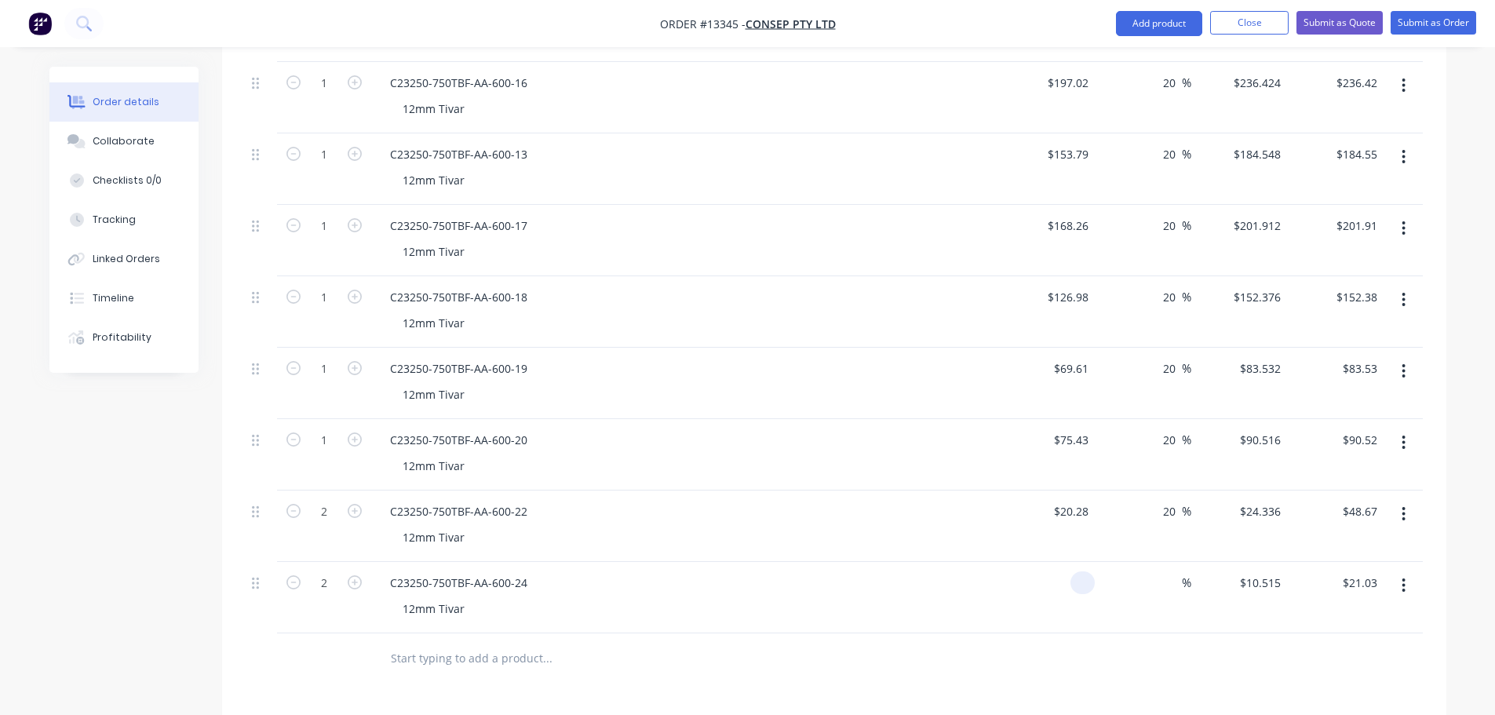
type input "$0.00"
type input "$9.77"
type input "$19.54"
click at [1170, 571] on input at bounding box center [1173, 582] width 18 height 23
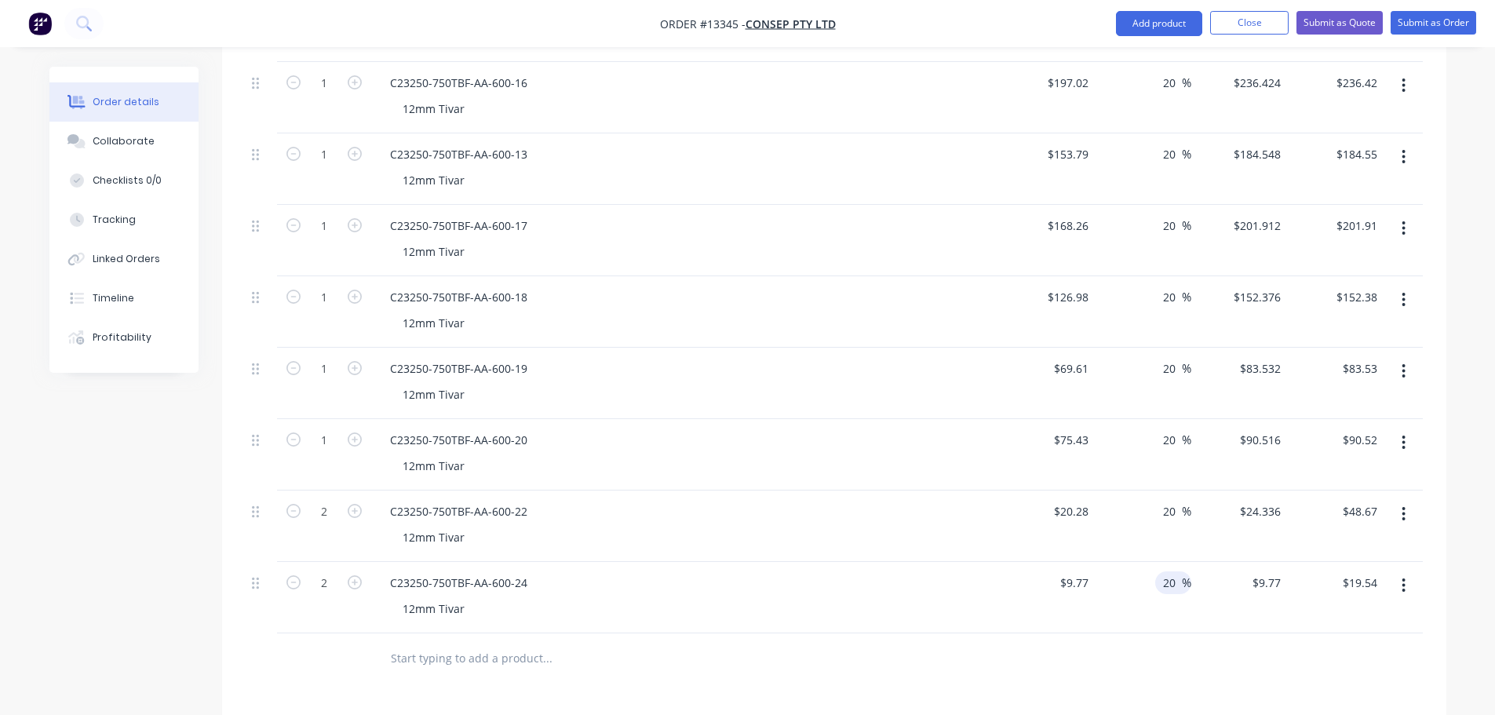
type input "20"
type input "$11.724"
type input "$23.45"
click at [1108, 661] on div "Products Show / Hide columns Add product Qty Cost Markup Price Total 1 C23250-7…" at bounding box center [834, 446] width 1224 height 1230
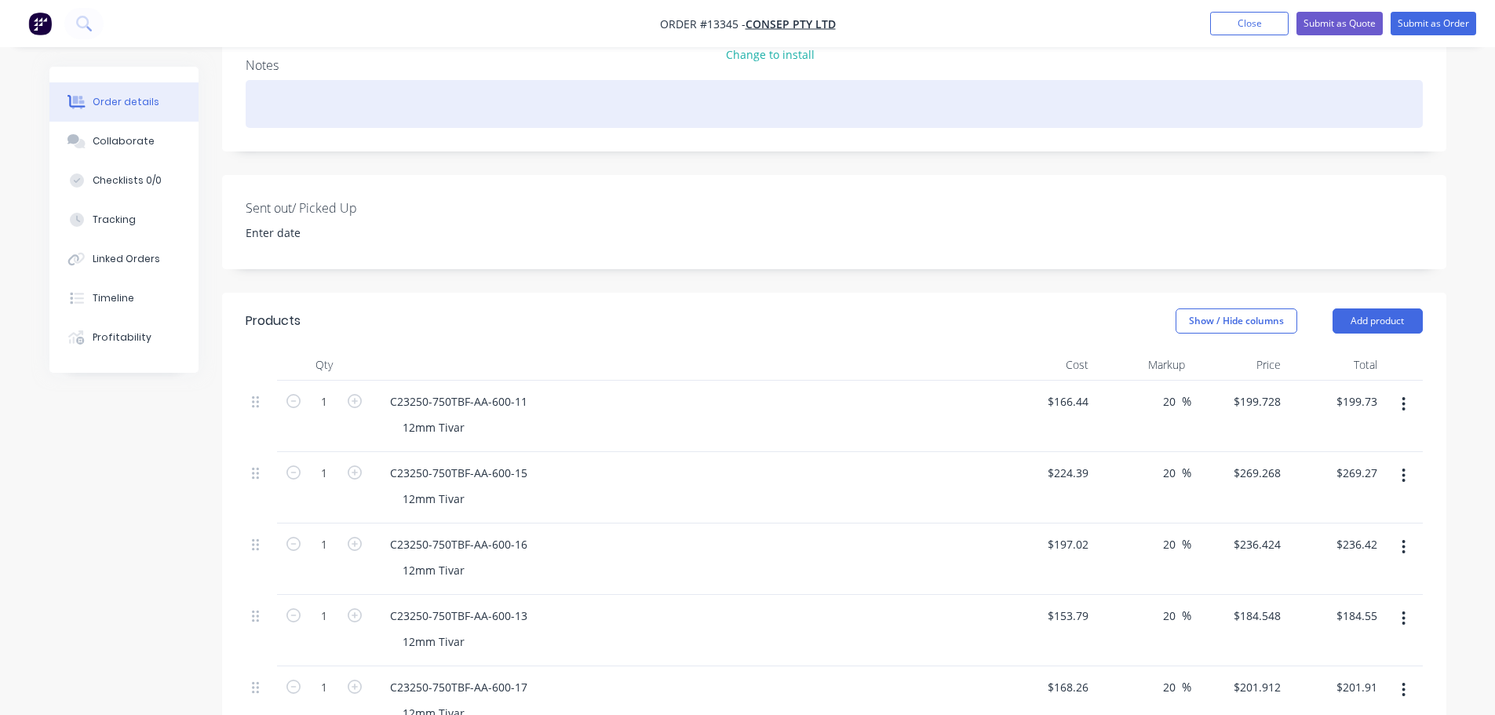
scroll to position [97, 0]
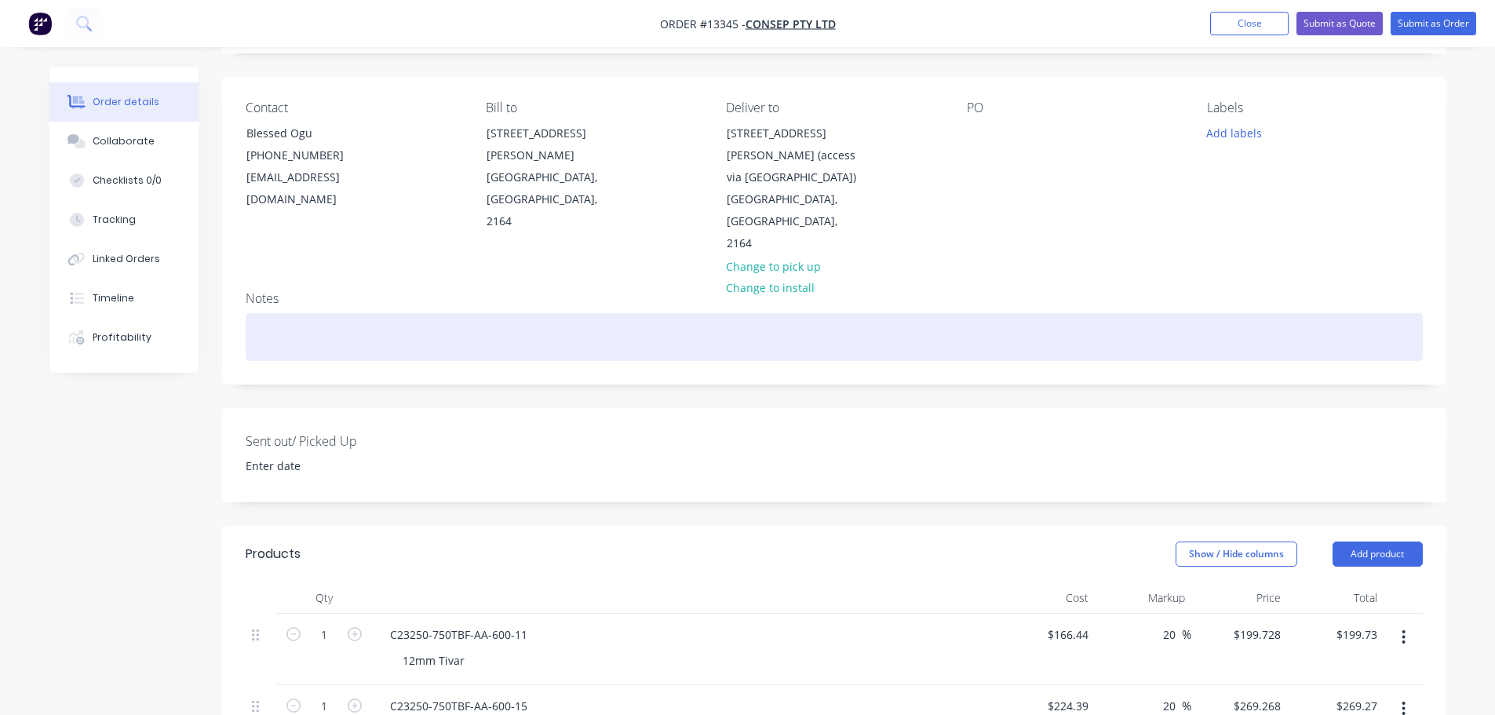
click at [339, 313] on div at bounding box center [834, 337] width 1177 height 48
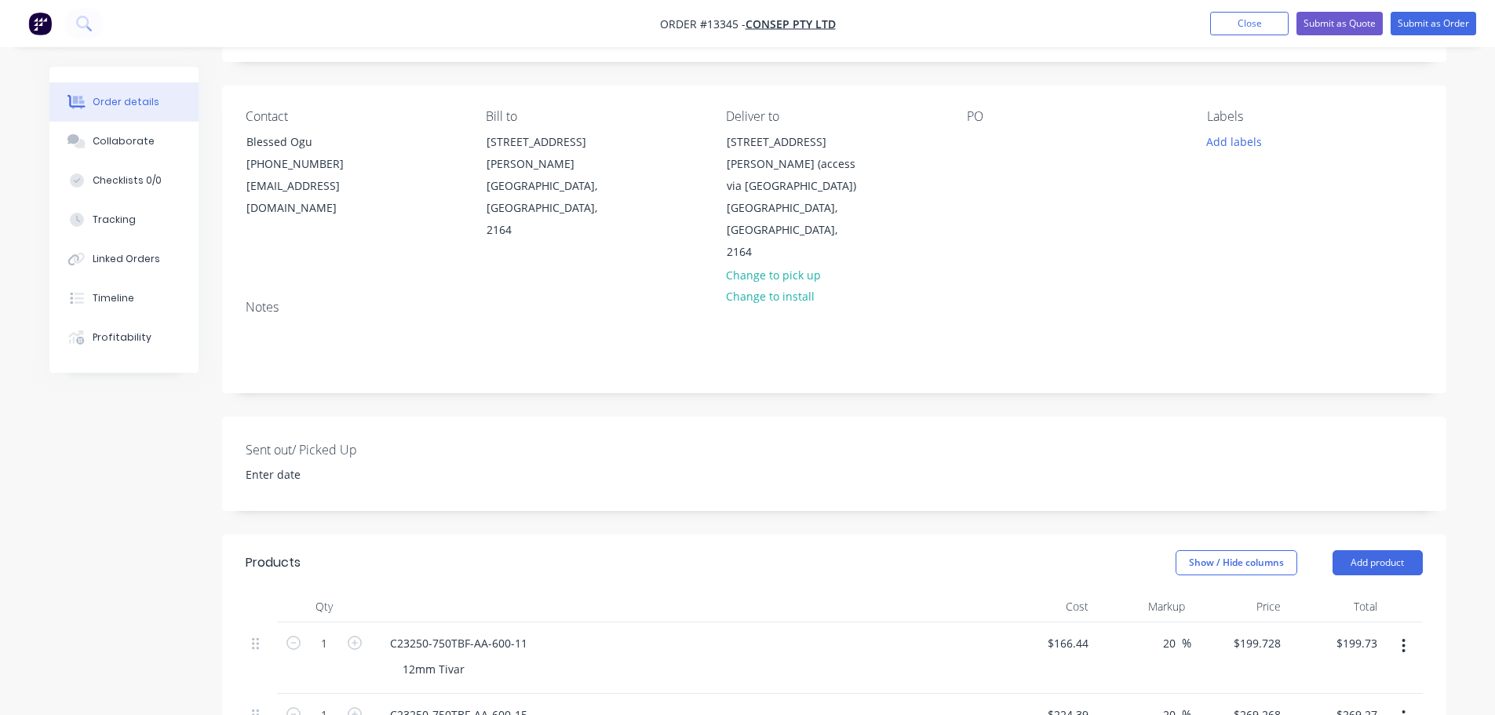
scroll to position [176, 0]
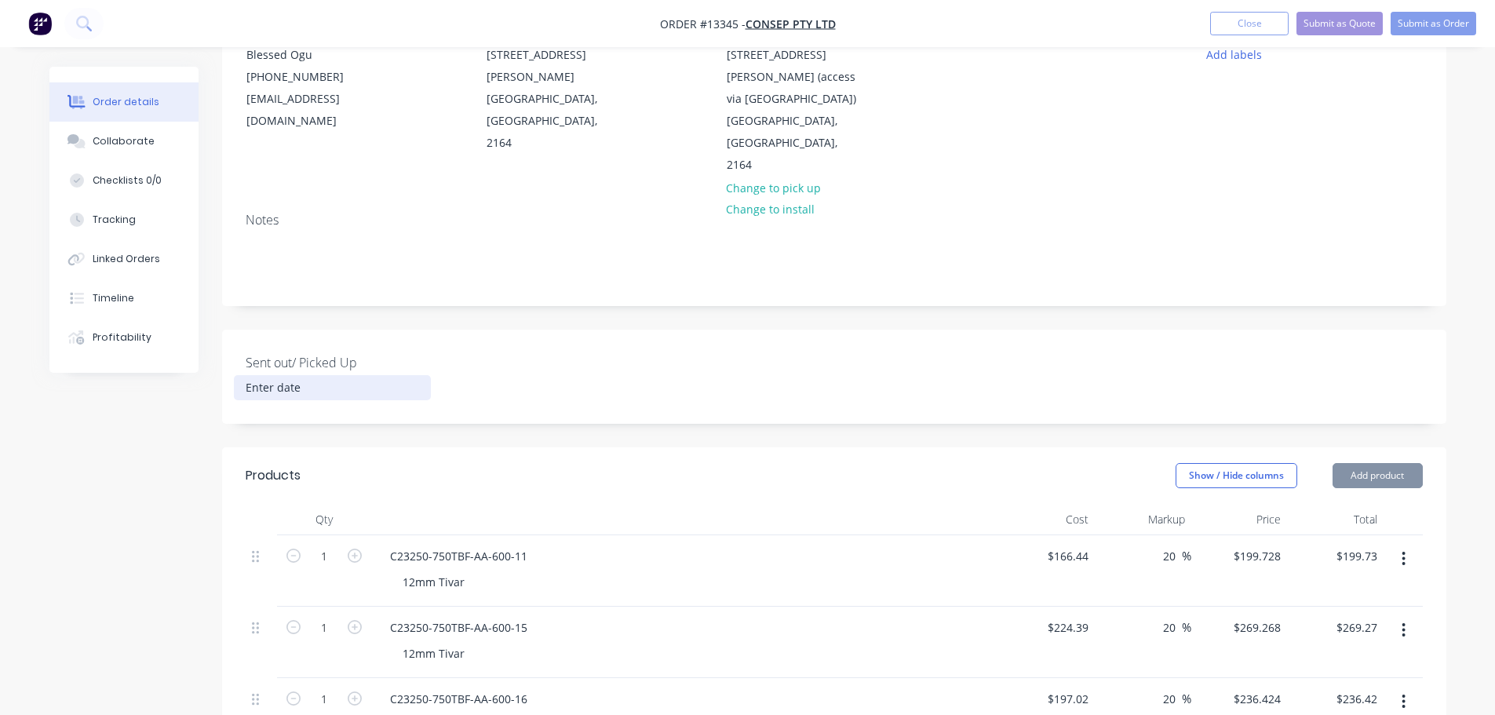
click at [284, 376] on input at bounding box center [332, 388] width 195 height 24
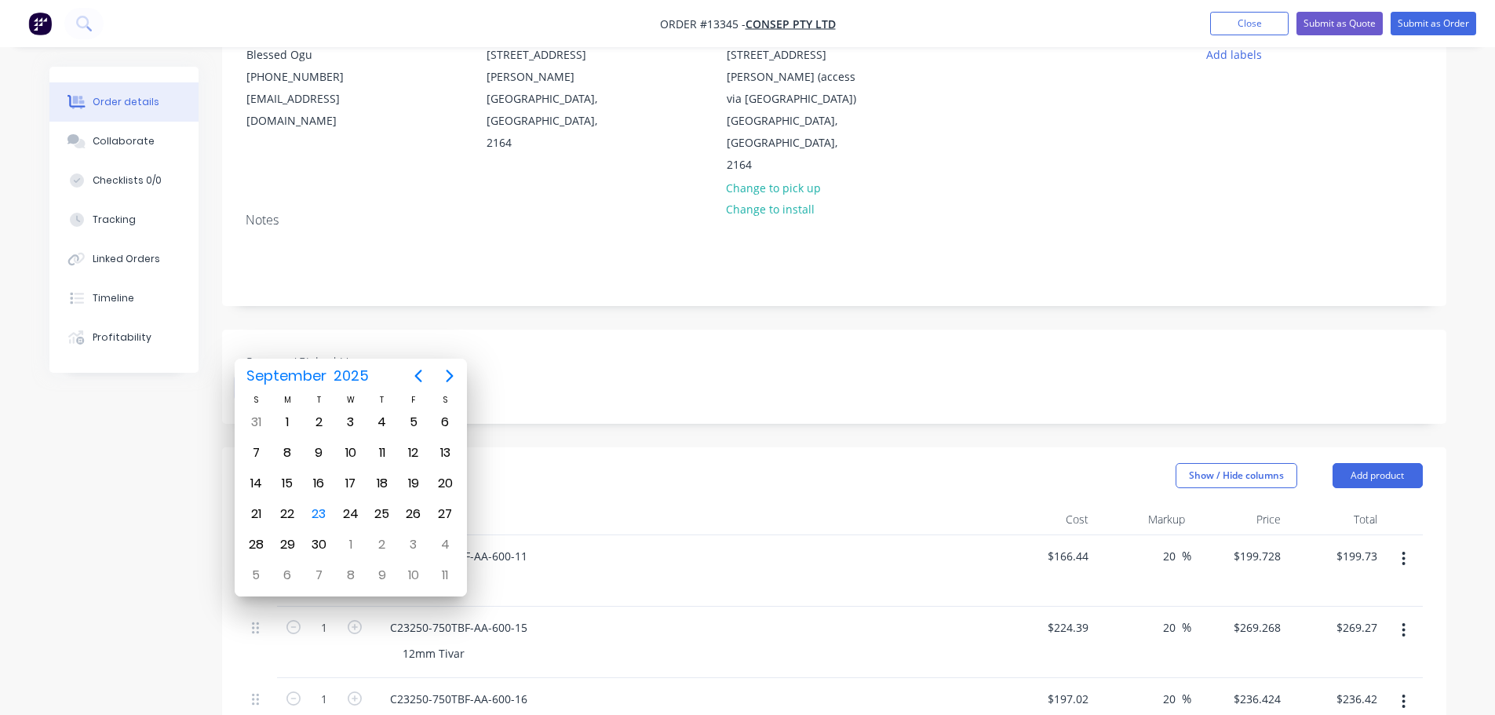
click at [503, 330] on div "Sent out/ Picked Up" at bounding box center [834, 377] width 1224 height 94
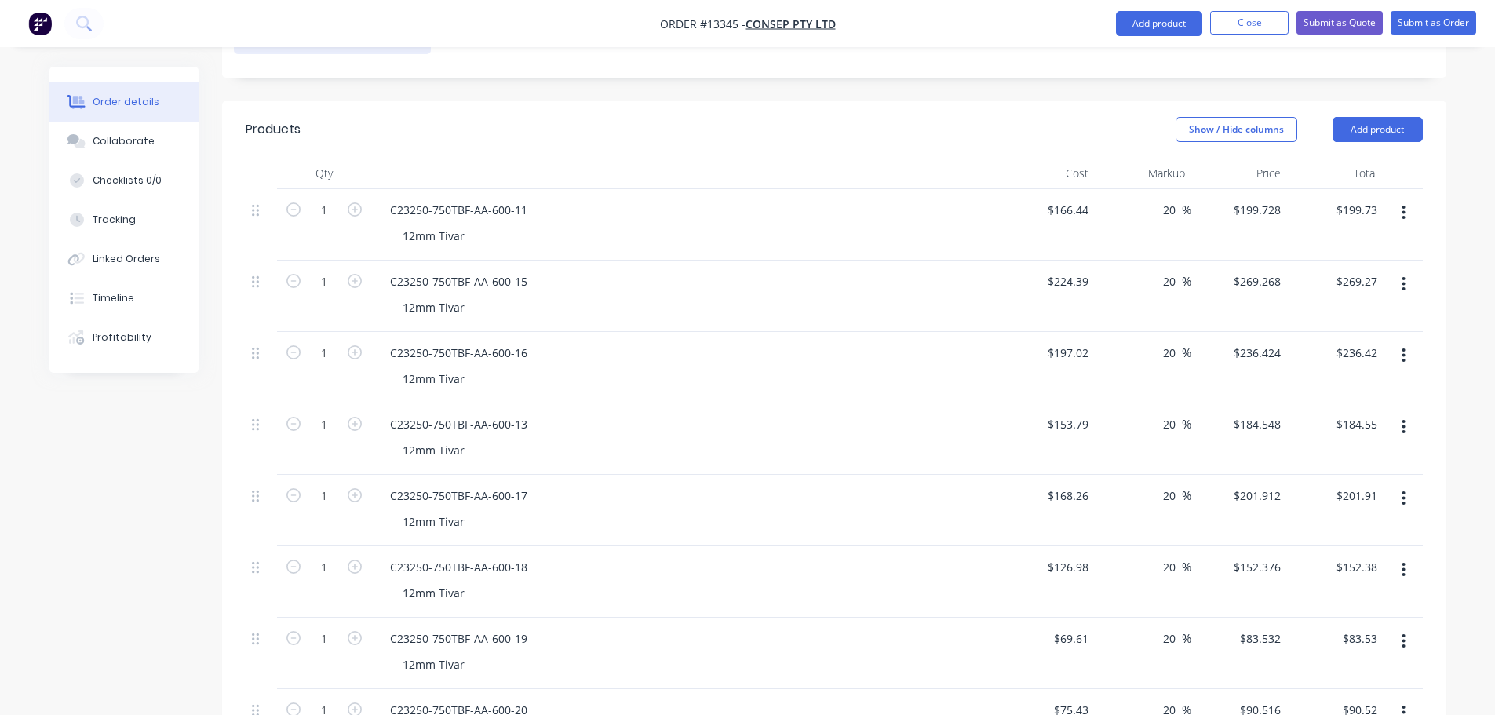
scroll to position [471, 0]
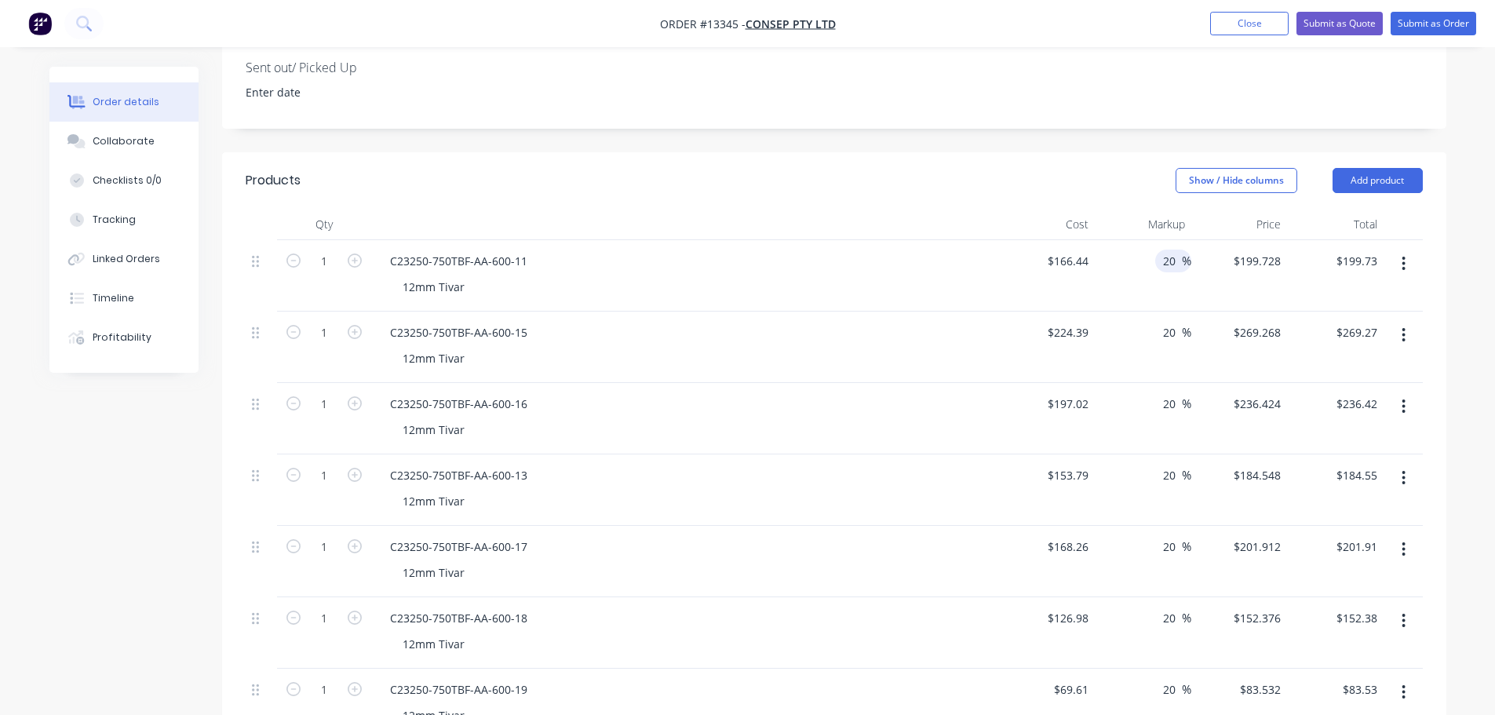
click at [1174, 250] on input "20" at bounding box center [1172, 261] width 20 height 23
type input "25"
type input "$208.05"
click at [1174, 321] on input "20" at bounding box center [1172, 332] width 20 height 23
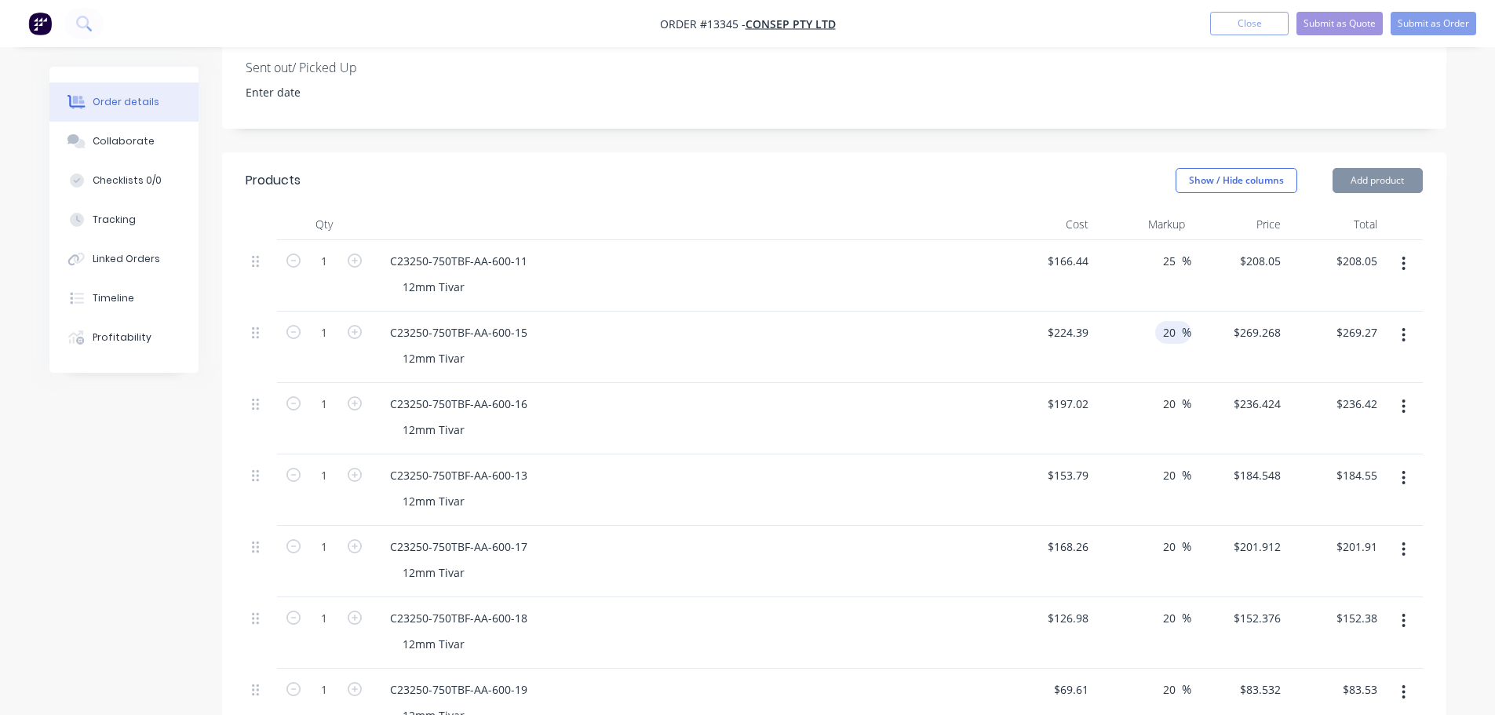
click at [1174, 321] on input "20" at bounding box center [1172, 332] width 20 height 23
type input "25"
type input "$280.4875"
type input "$280.49"
click at [1169, 392] on input "20" at bounding box center [1172, 403] width 20 height 23
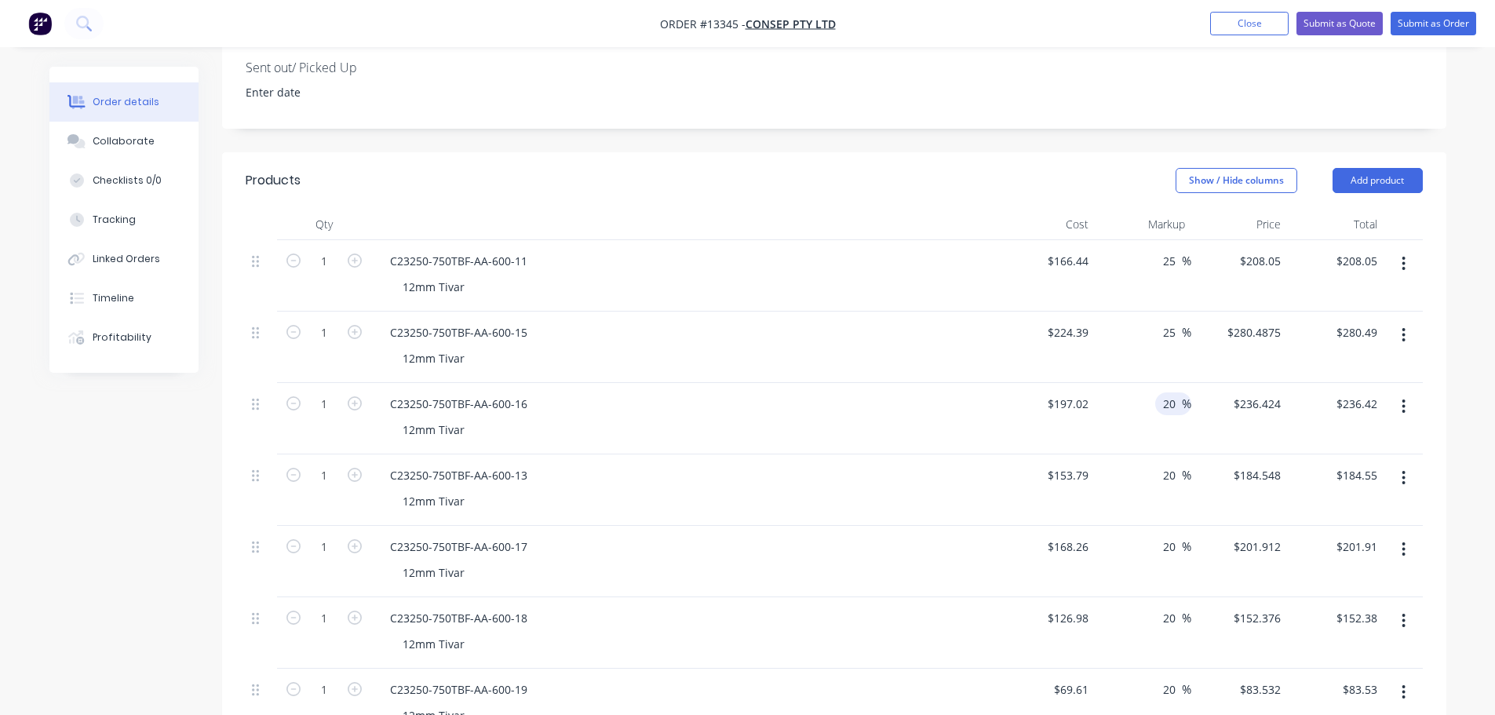
click at [1169, 392] on input "20" at bounding box center [1172, 403] width 20 height 23
type input "5"
type input "25"
type input "$246.275"
type input "$246.28"
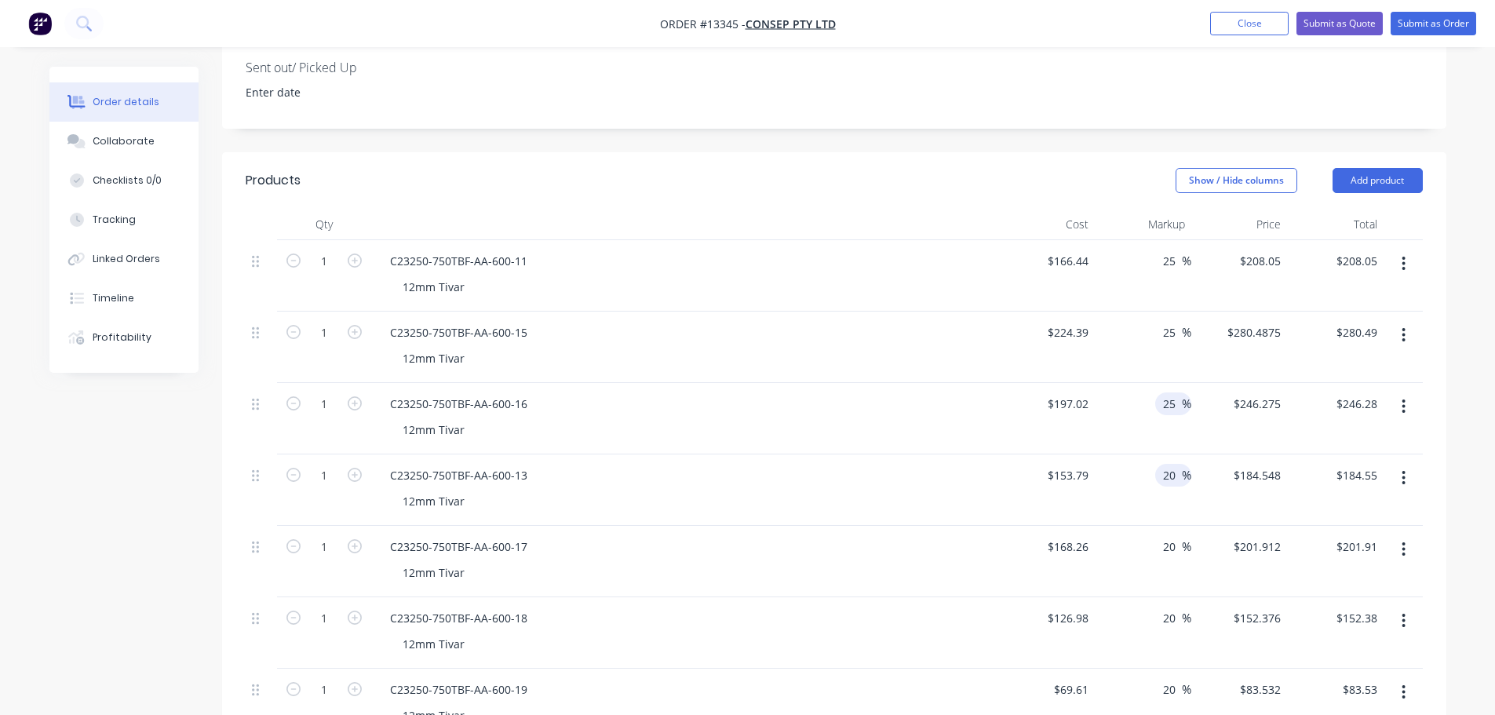
click at [1180, 464] on input "20" at bounding box center [1172, 475] width 20 height 23
type input "25"
type input "$192.2375"
type input "$192.24"
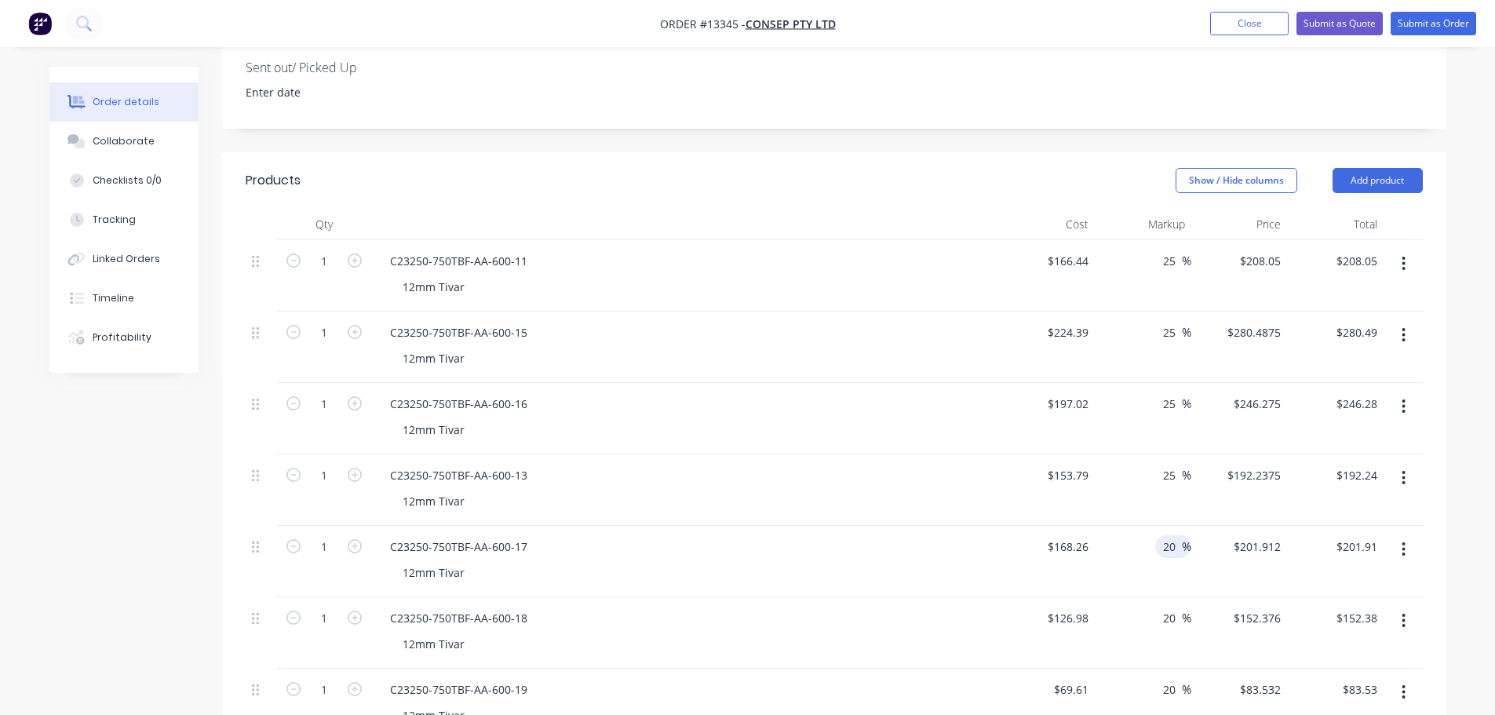
click at [1166, 535] on input "20" at bounding box center [1172, 546] width 20 height 23
type input "25"
type input "$210.325"
type input "$210.33"
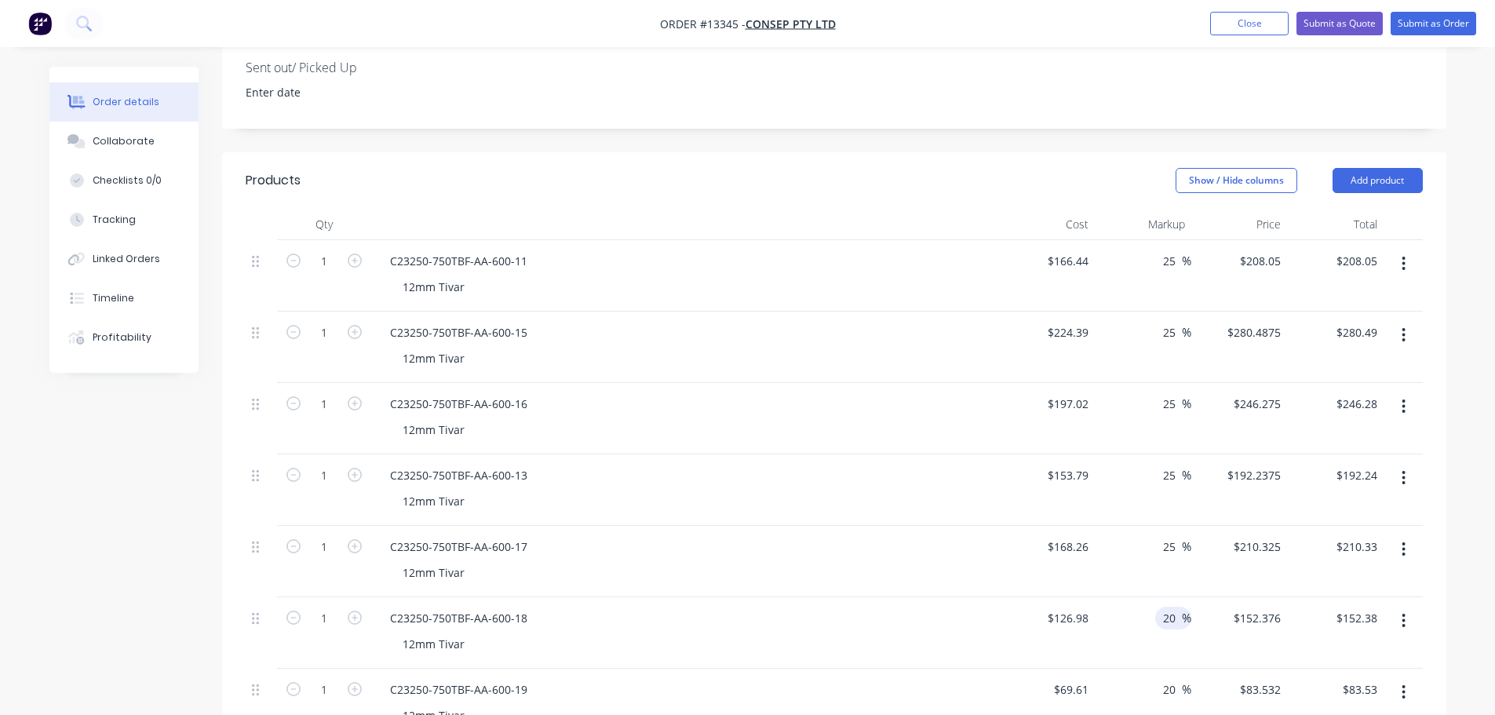
click at [1172, 607] on input "20" at bounding box center [1172, 618] width 20 height 23
click at [1170, 607] on input "20" at bounding box center [1172, 618] width 20 height 23
type input "25"
type input "$158.725"
type input "$158.73"
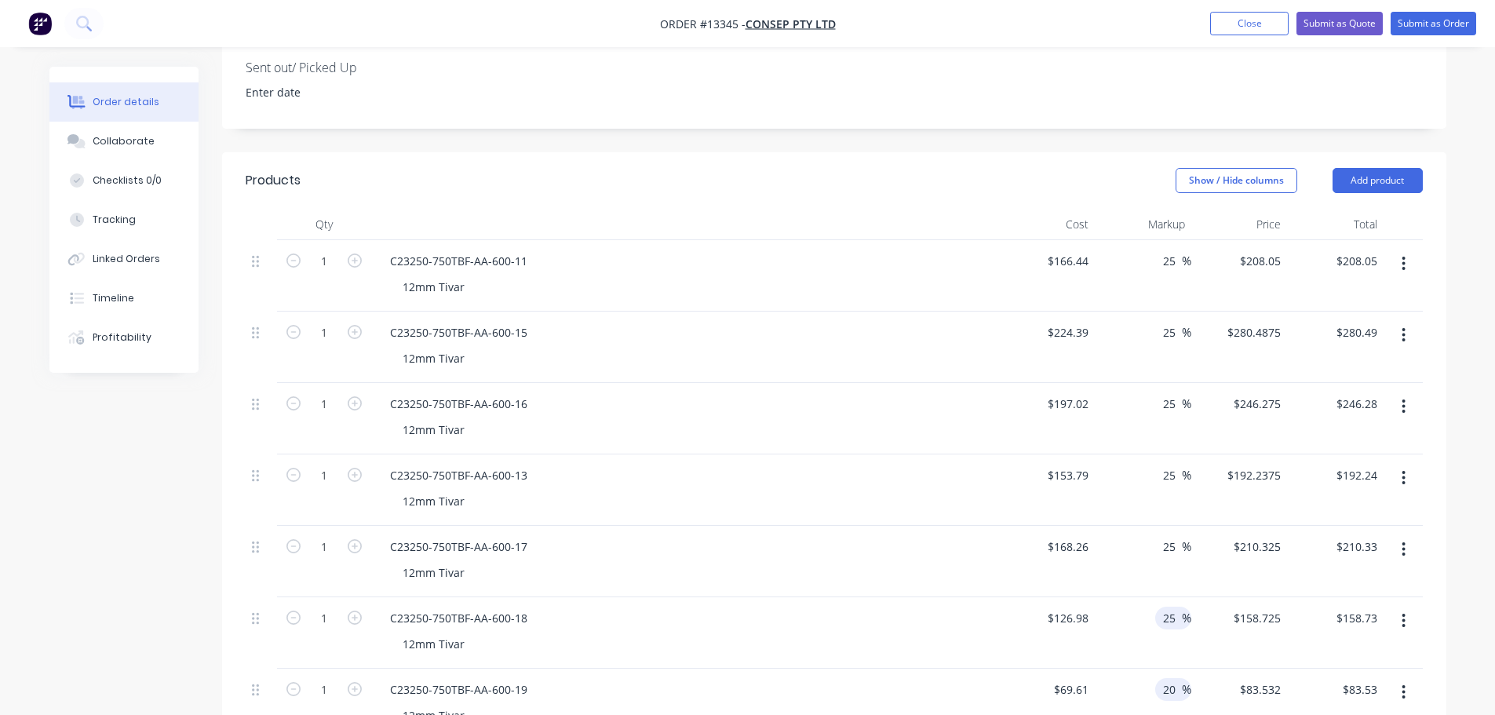
click at [1172, 678] on input "20" at bounding box center [1172, 689] width 20 height 23
click at [1171, 678] on input "20" at bounding box center [1172, 689] width 20 height 23
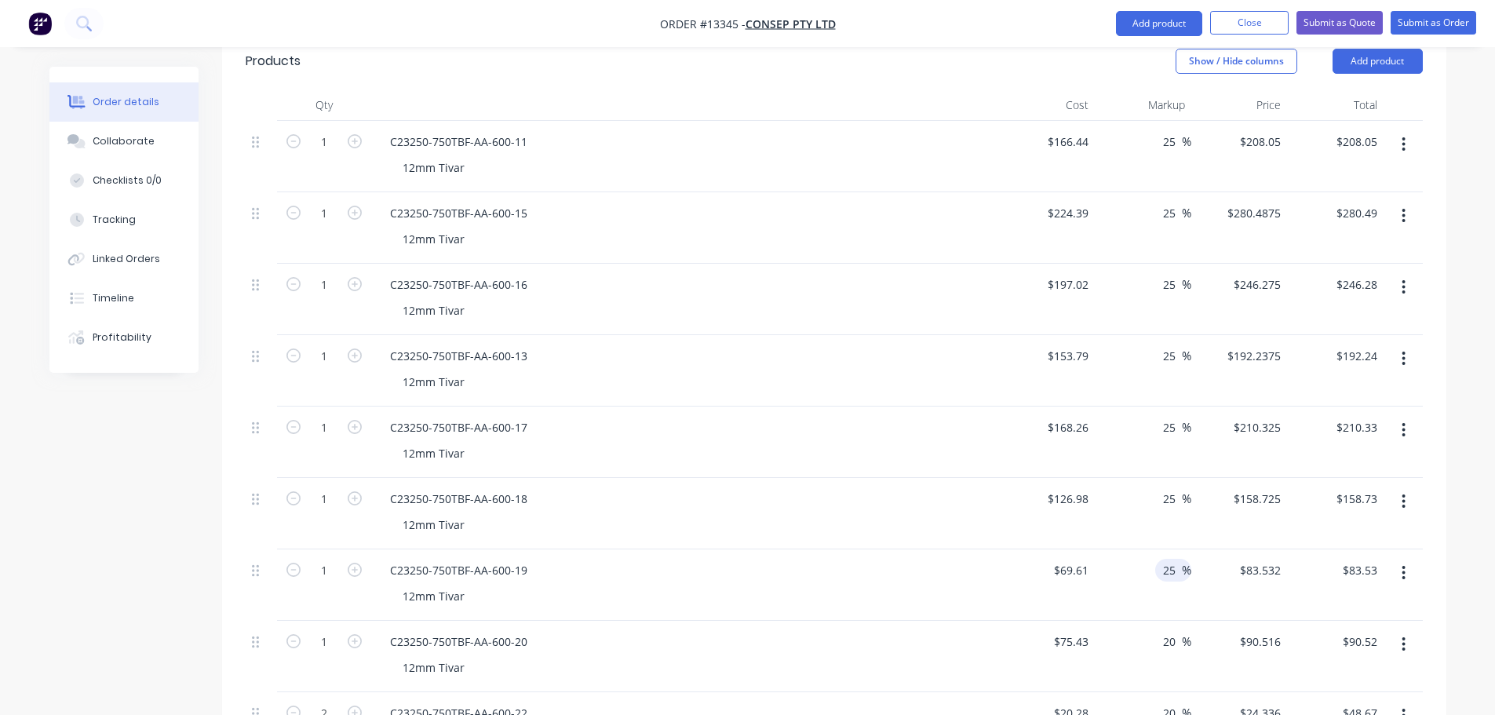
scroll to position [628, 0]
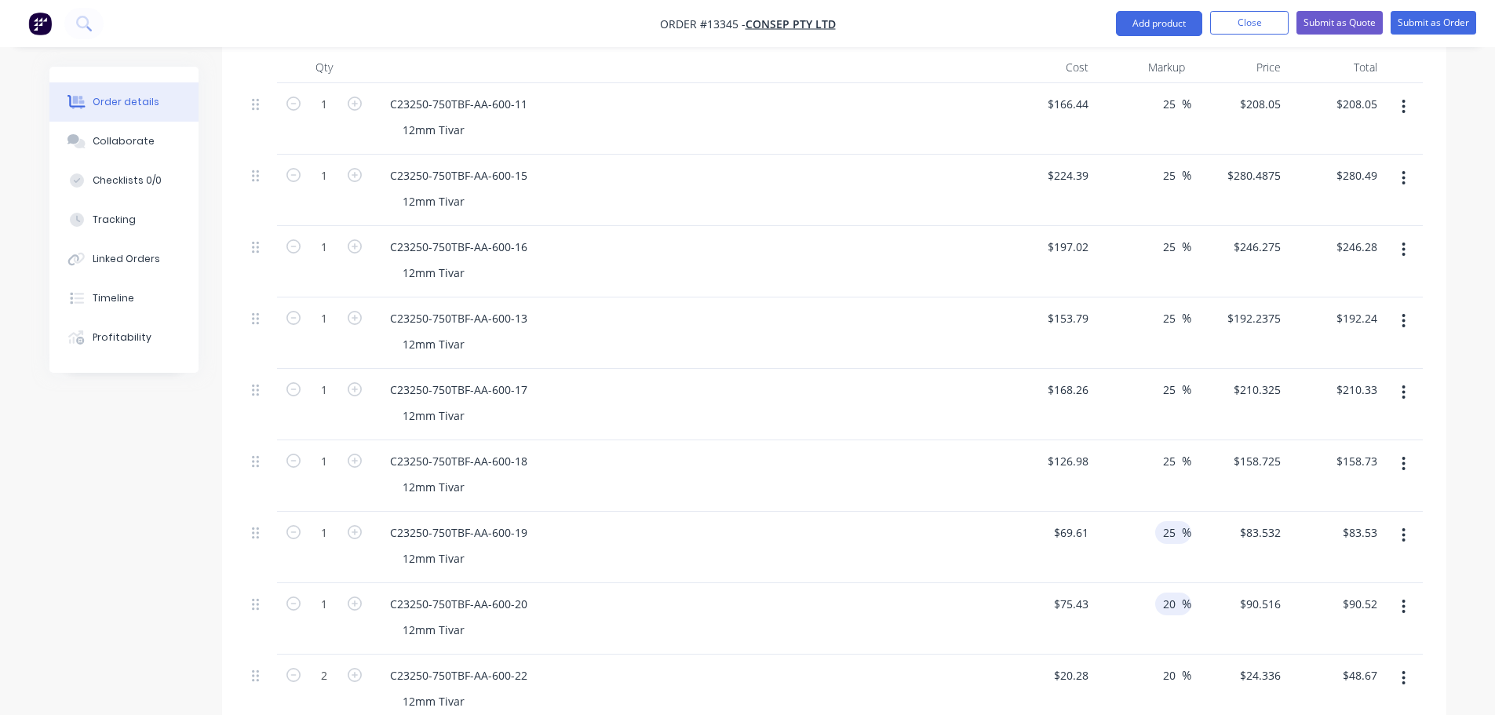
type input "25"
type input "$87.0125"
type input "$87.01"
click at [1179, 593] on input "20" at bounding box center [1172, 604] width 20 height 23
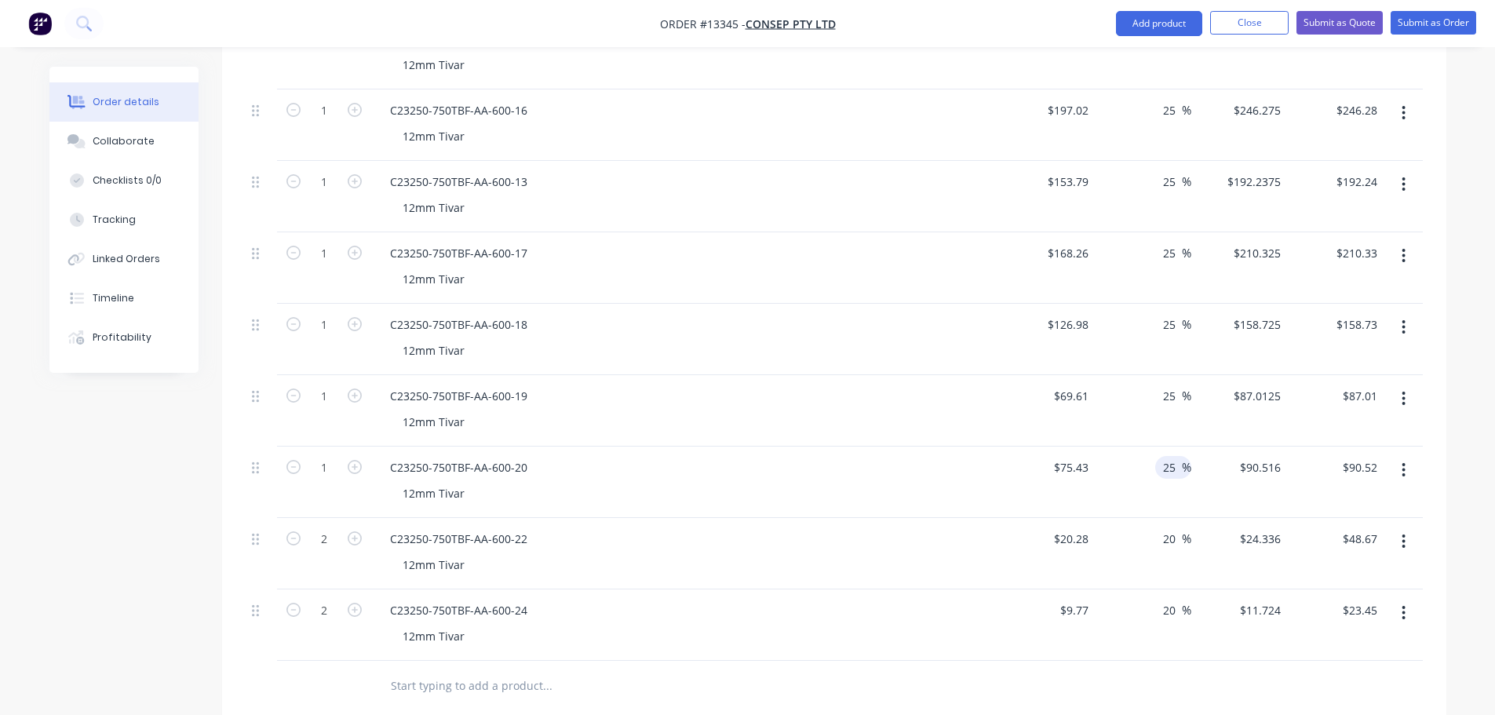
scroll to position [785, 0]
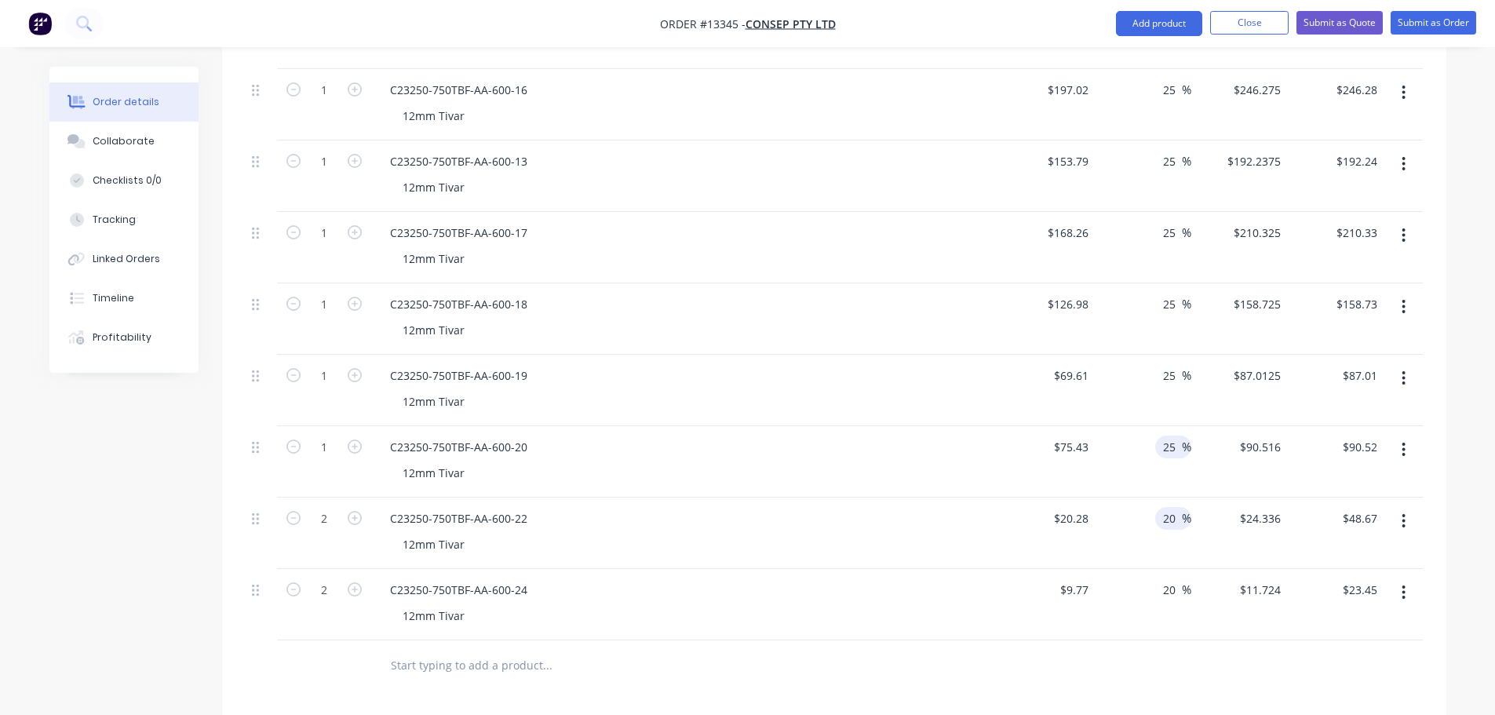
type input "25"
type input "$94.2875"
type input "$94.29"
click at [1173, 507] on input "20" at bounding box center [1172, 518] width 20 height 23
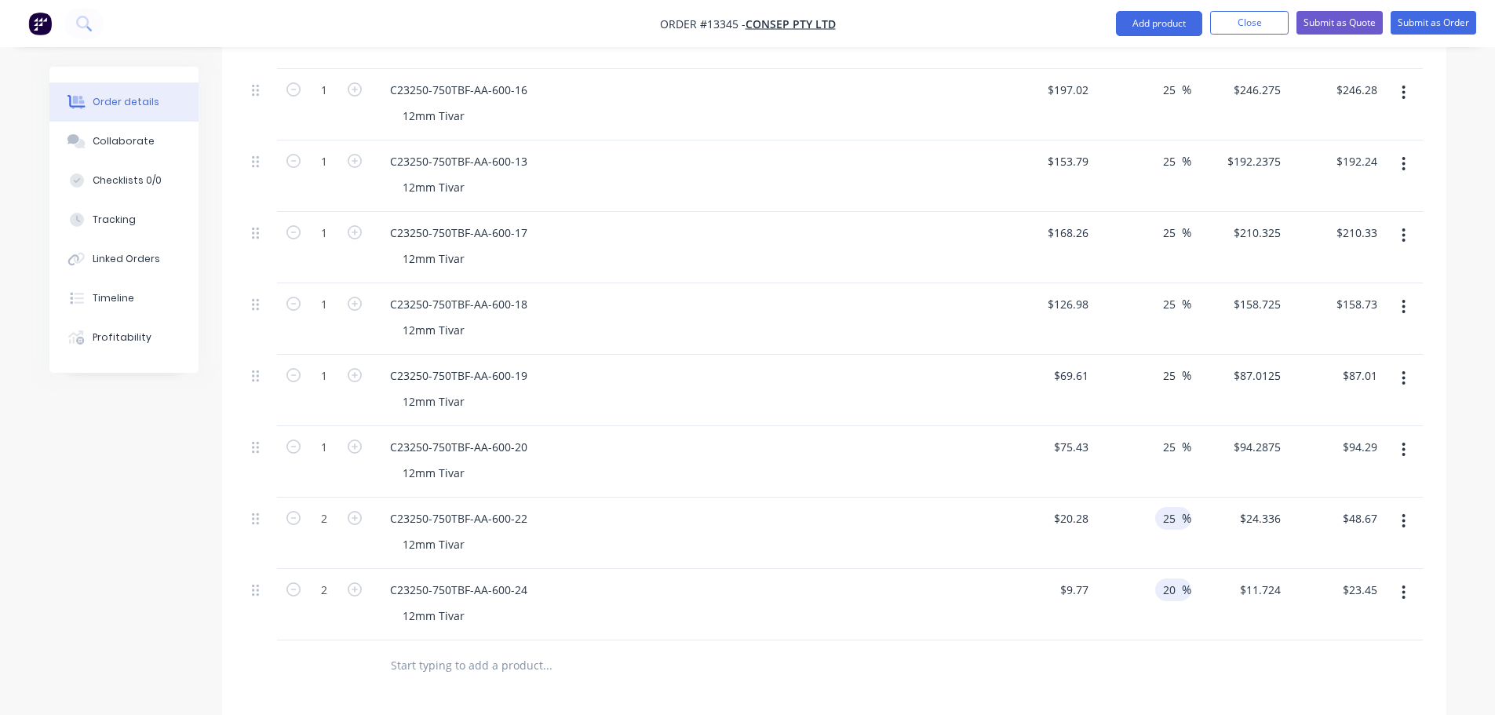
type input "25"
type input "$25.35"
type input "$50.70"
click at [1168, 578] on input "20" at bounding box center [1172, 589] width 20 height 23
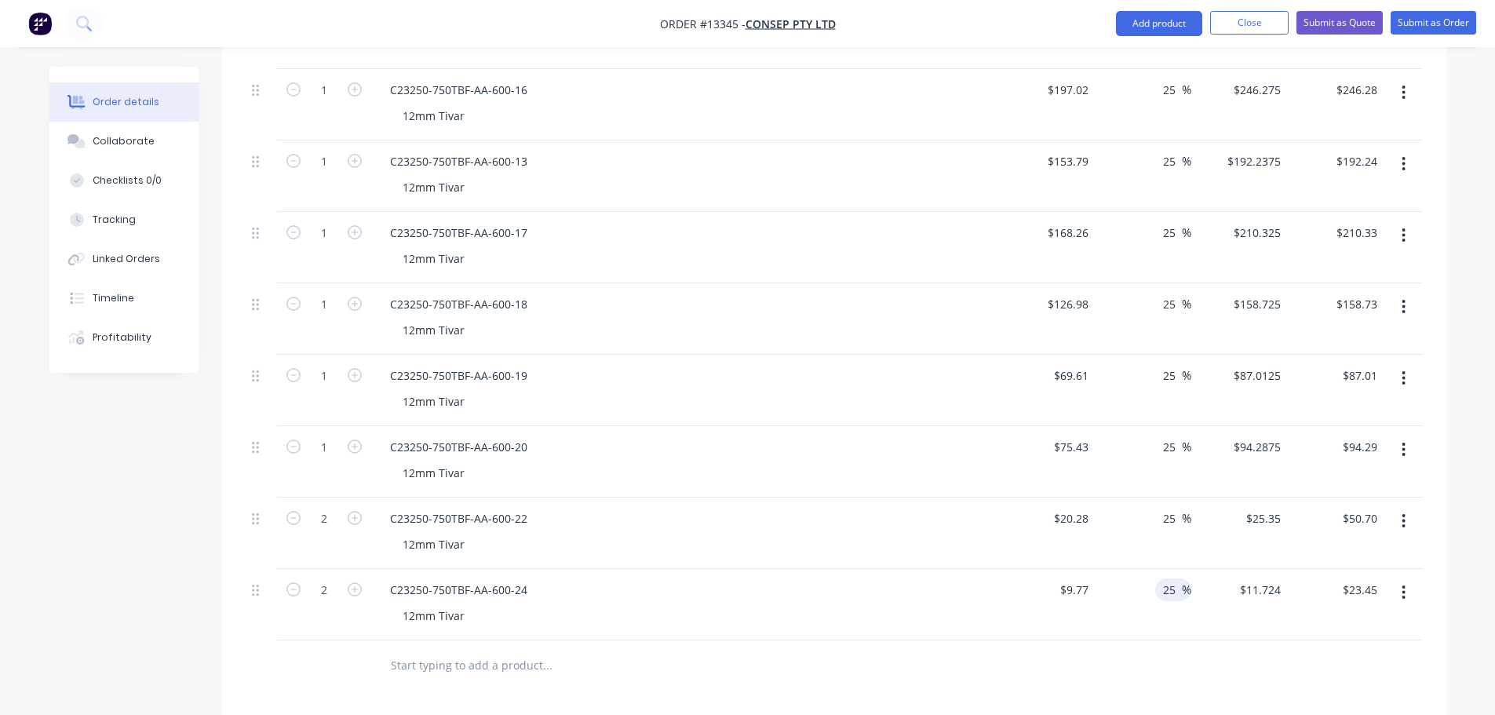
type input "25"
type input "$12.2125"
type input "$24.43"
click at [1147, 640] on div at bounding box center [834, 665] width 1177 height 51
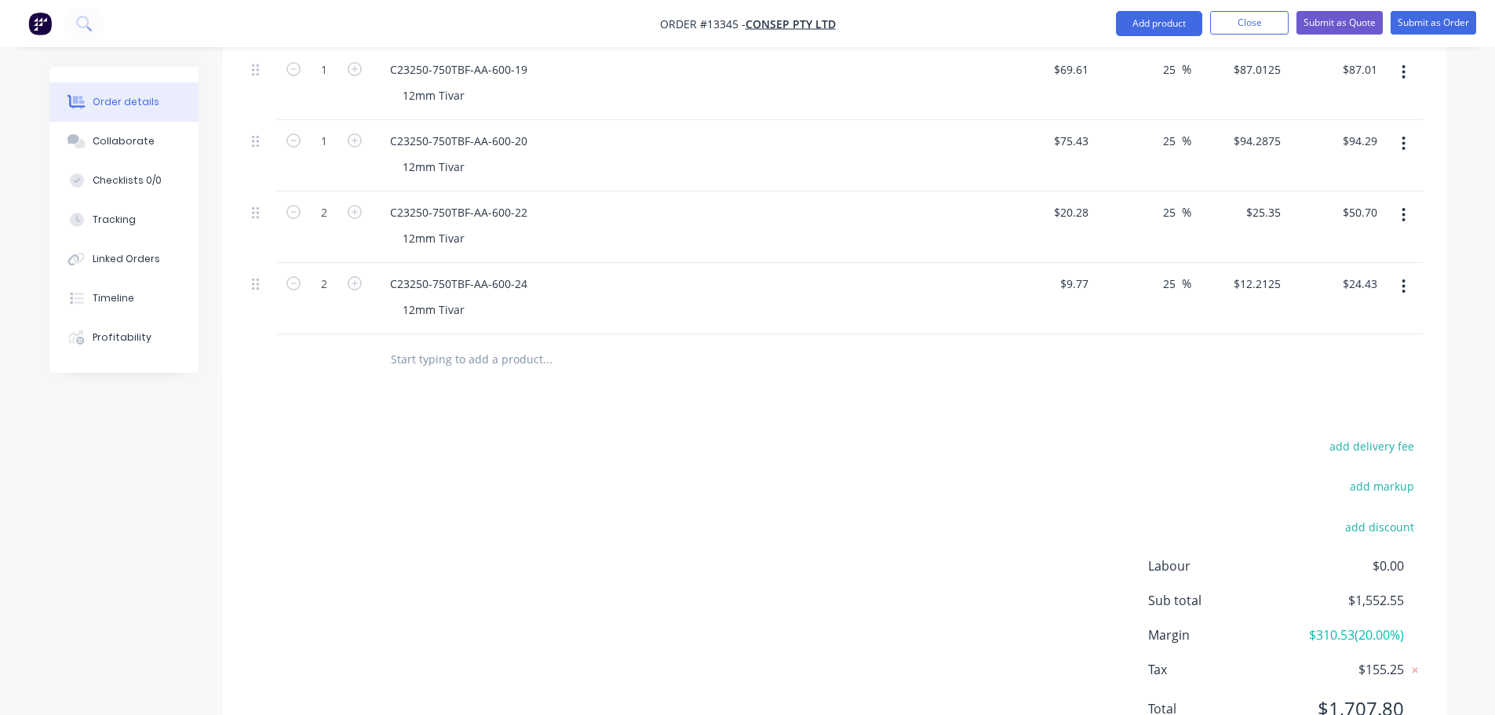
scroll to position [1118, 0]
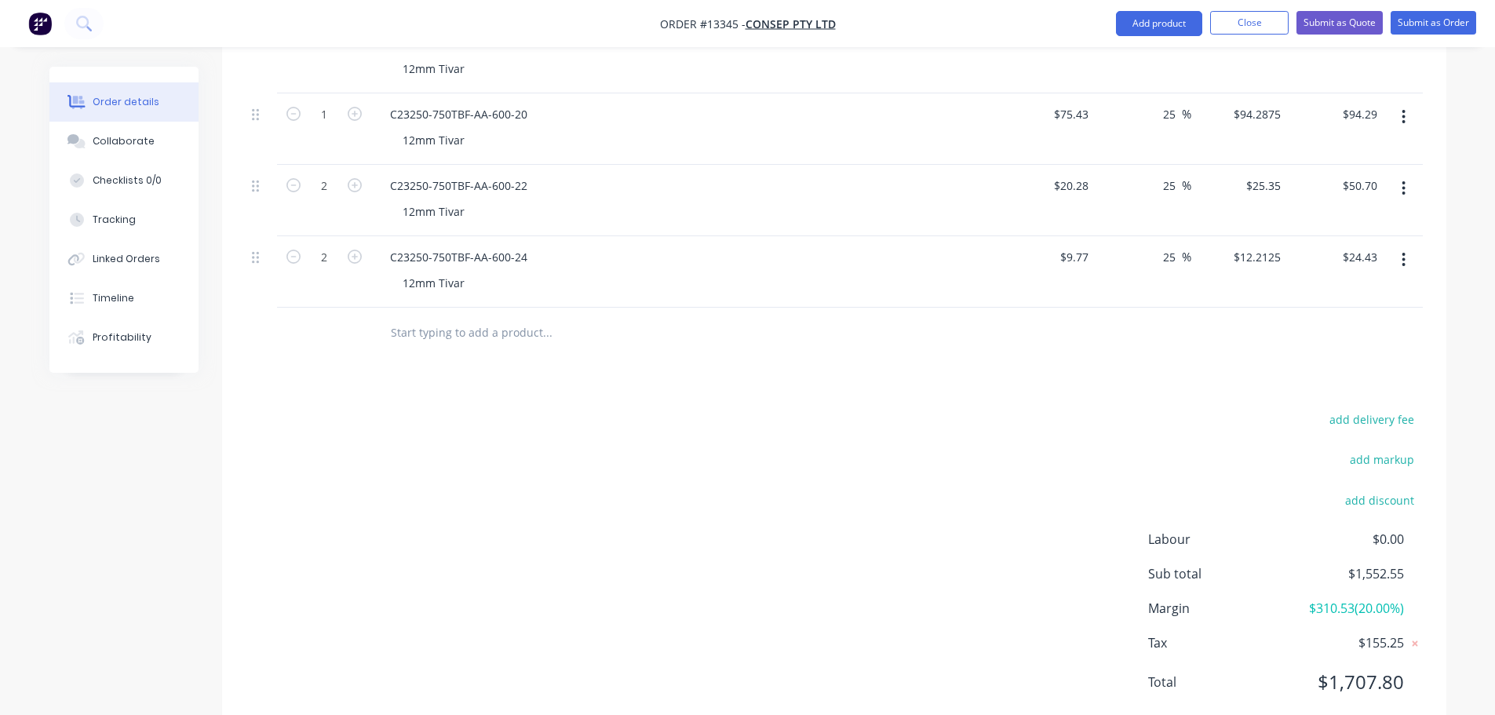
click at [1268, 530] on span "Labour" at bounding box center [1218, 539] width 140 height 19
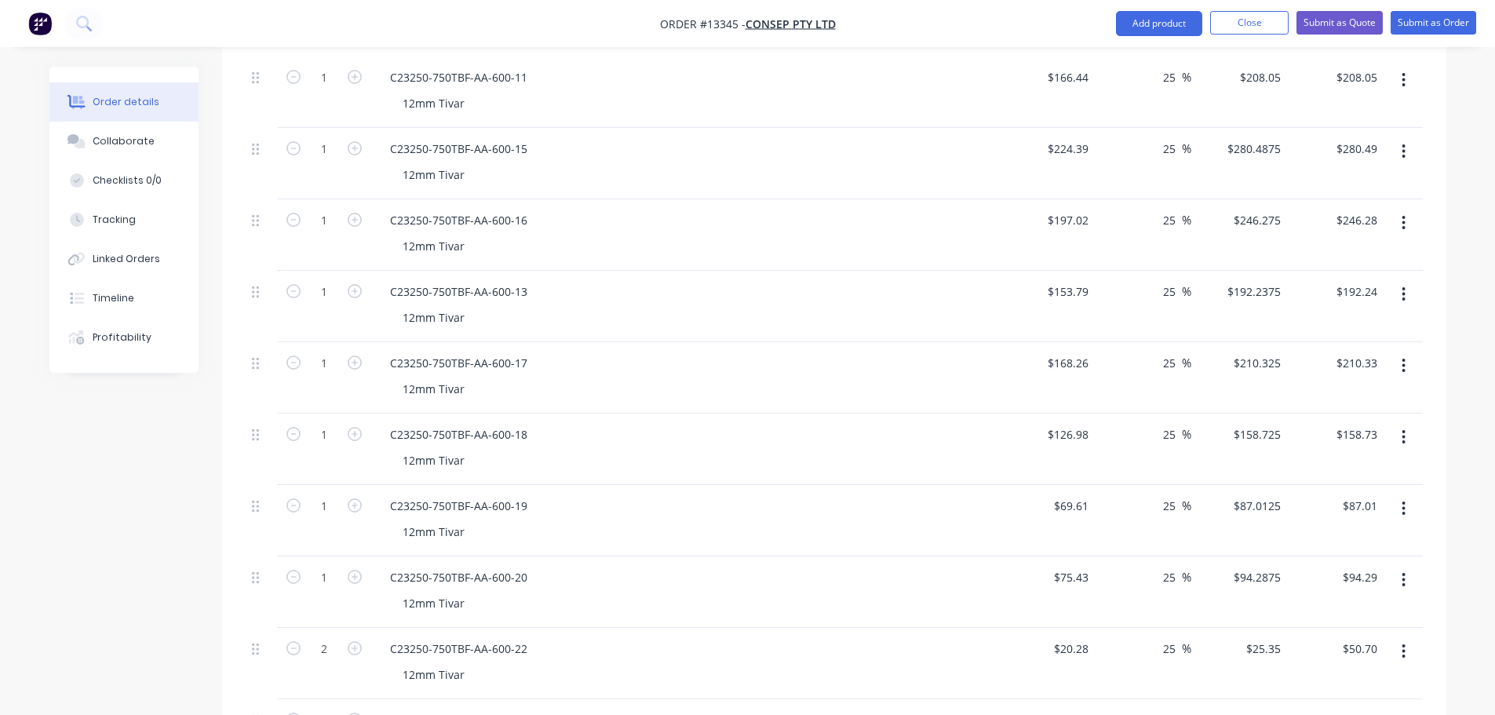
scroll to position [1020, 0]
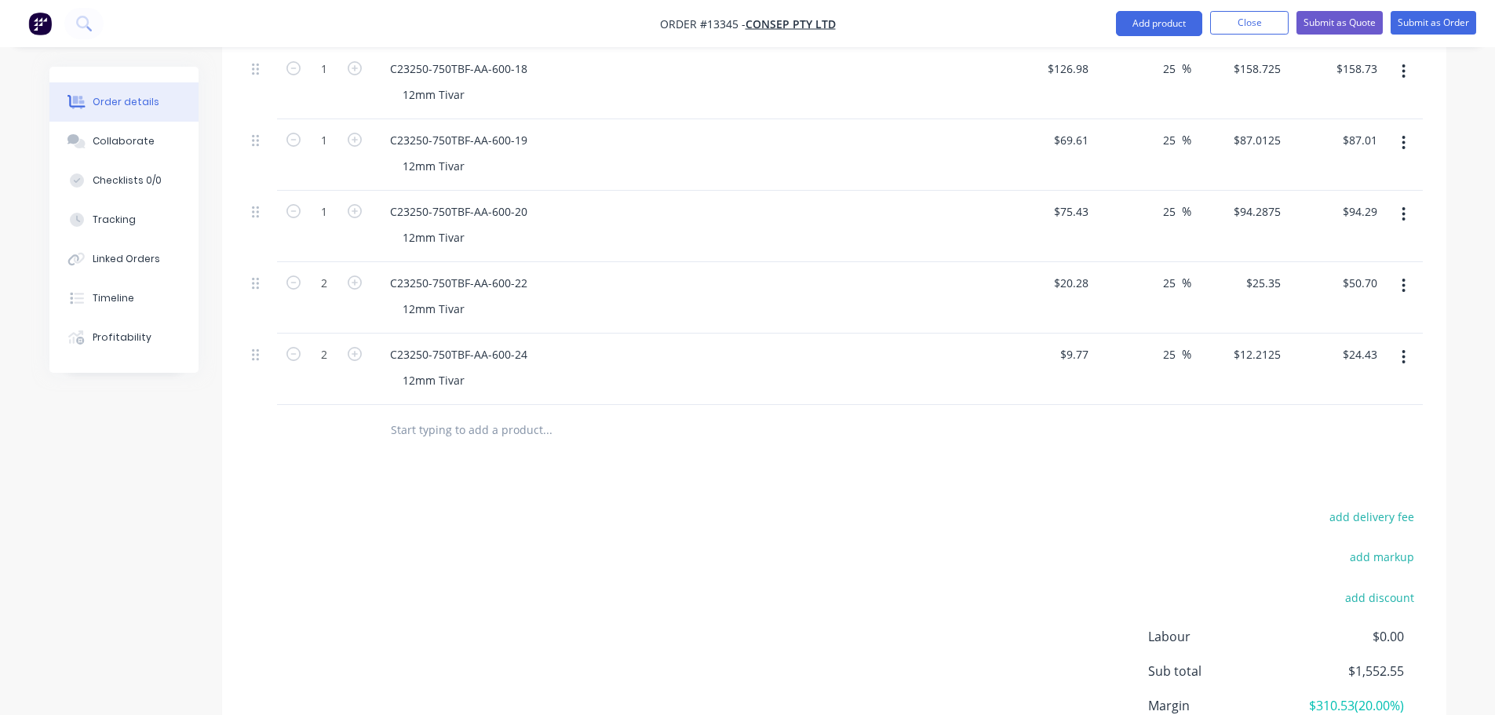
click at [461, 414] on input "text" at bounding box center [547, 429] width 314 height 31
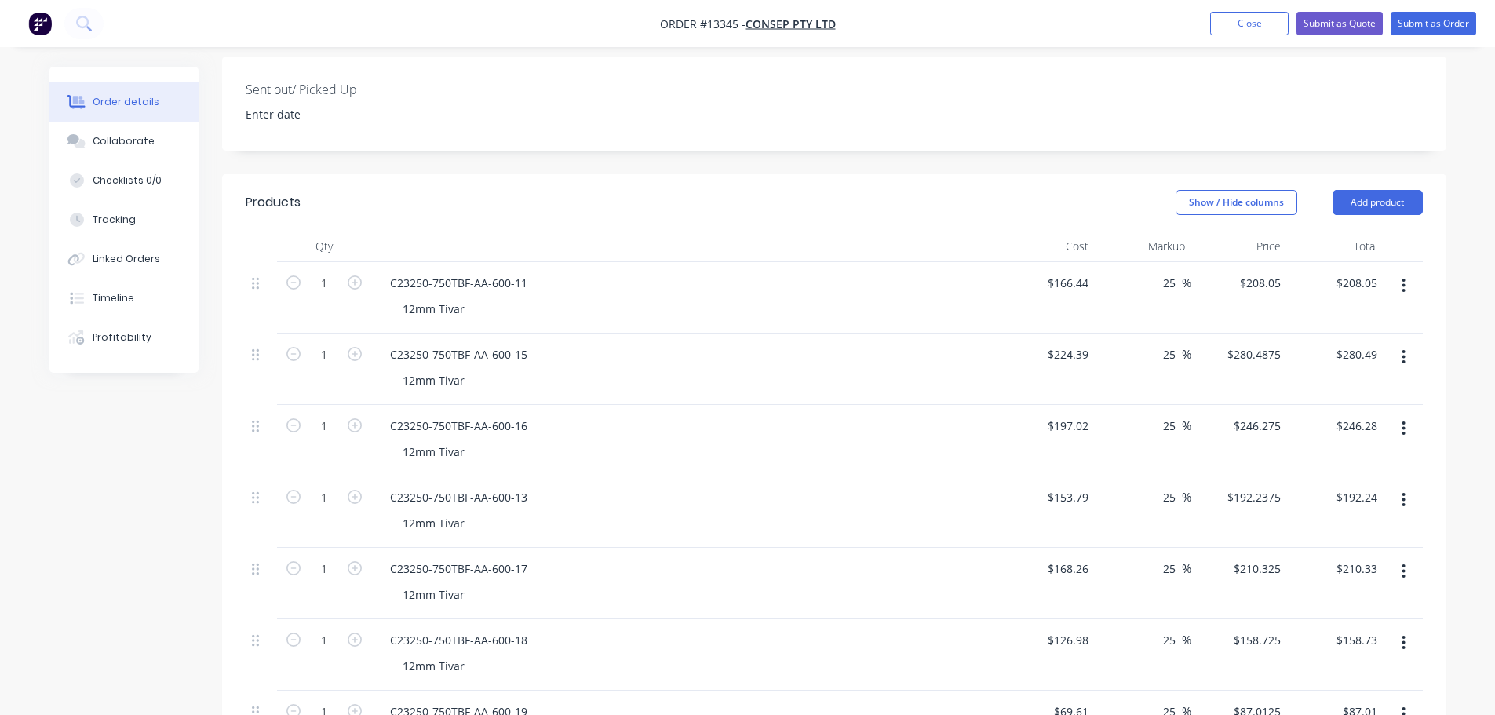
scroll to position [392, 0]
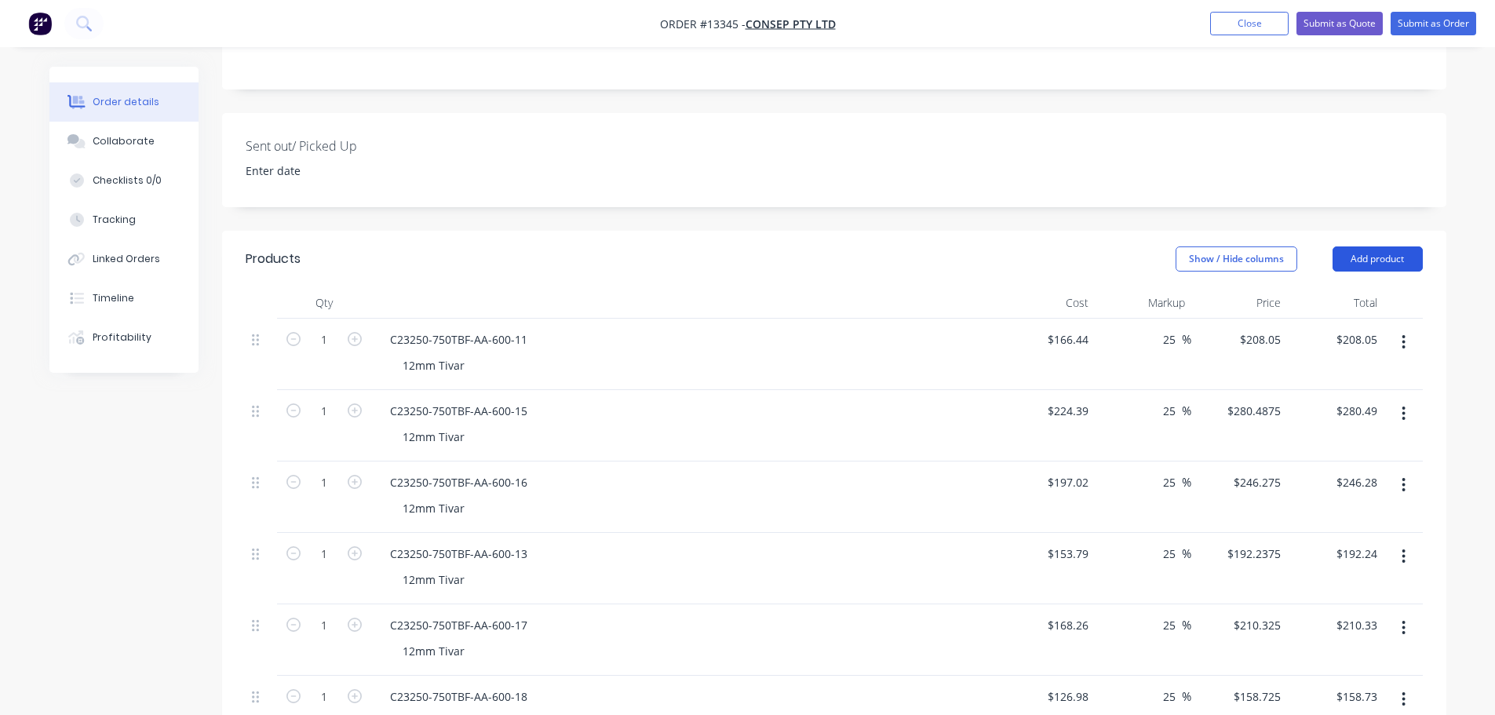
click at [1362, 246] on button "Add product" at bounding box center [1378, 258] width 90 height 25
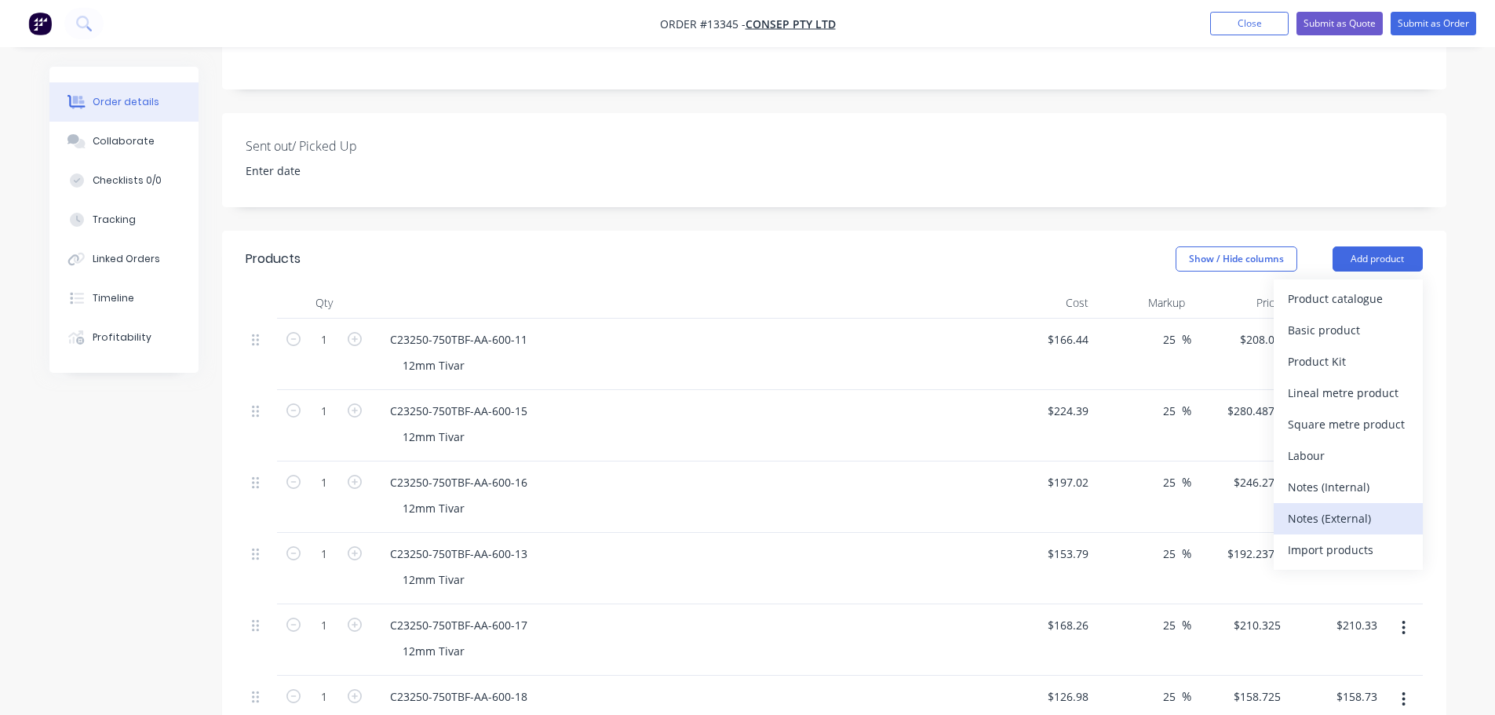
click at [1339, 507] on div "Notes (External)" at bounding box center [1348, 518] width 121 height 23
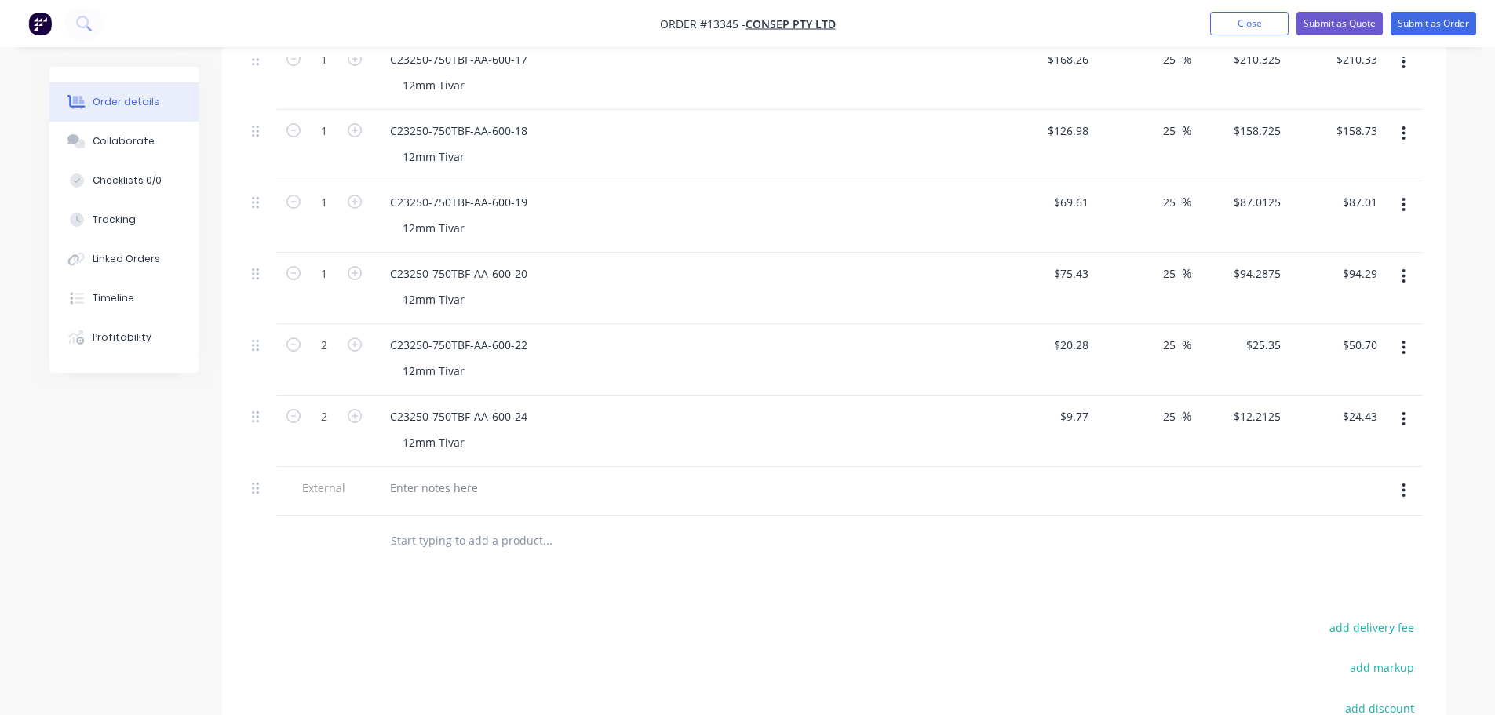
scroll to position [1020, 0]
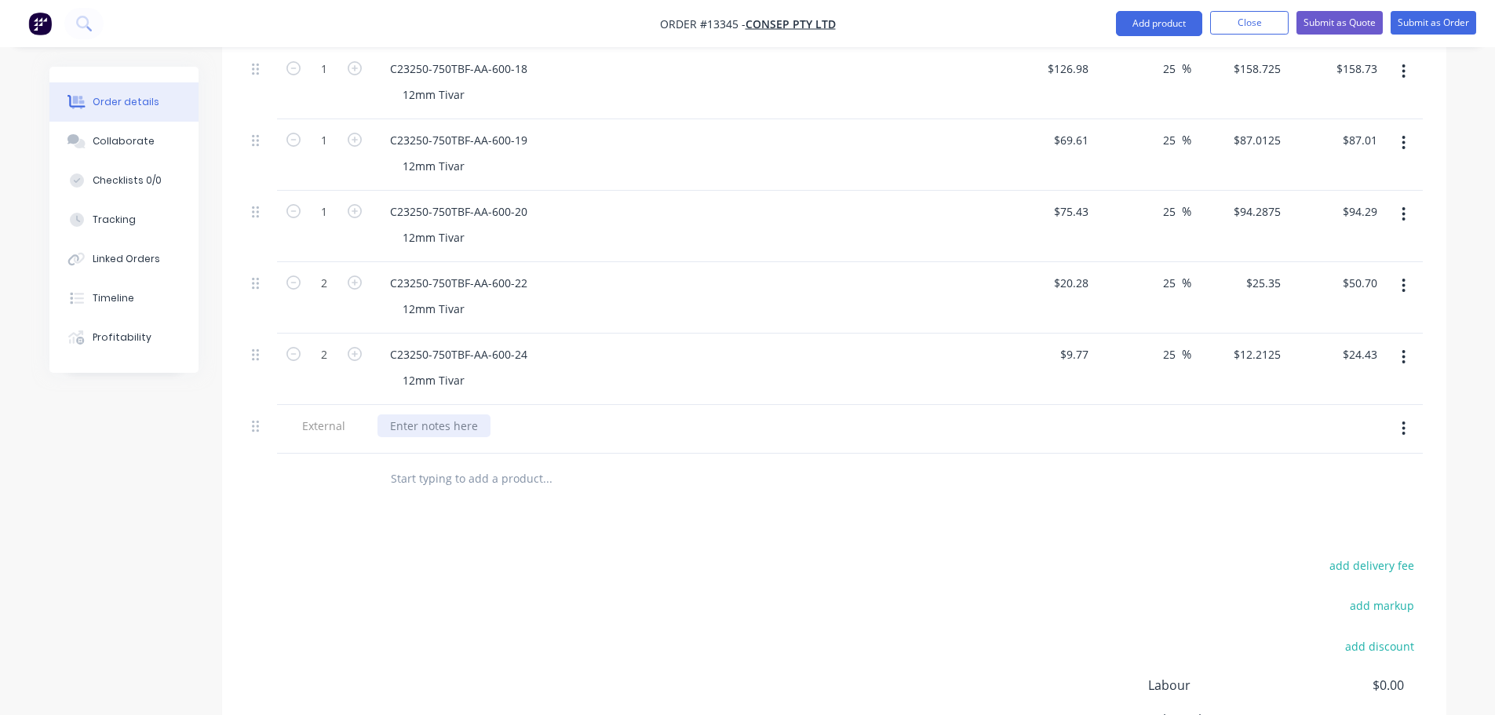
click at [436, 414] on div at bounding box center [434, 425] width 113 height 23
click at [603, 414] on div "Lead Time: 2-3 weeks from receiving PO" at bounding box center [495, 425] width 235 height 23
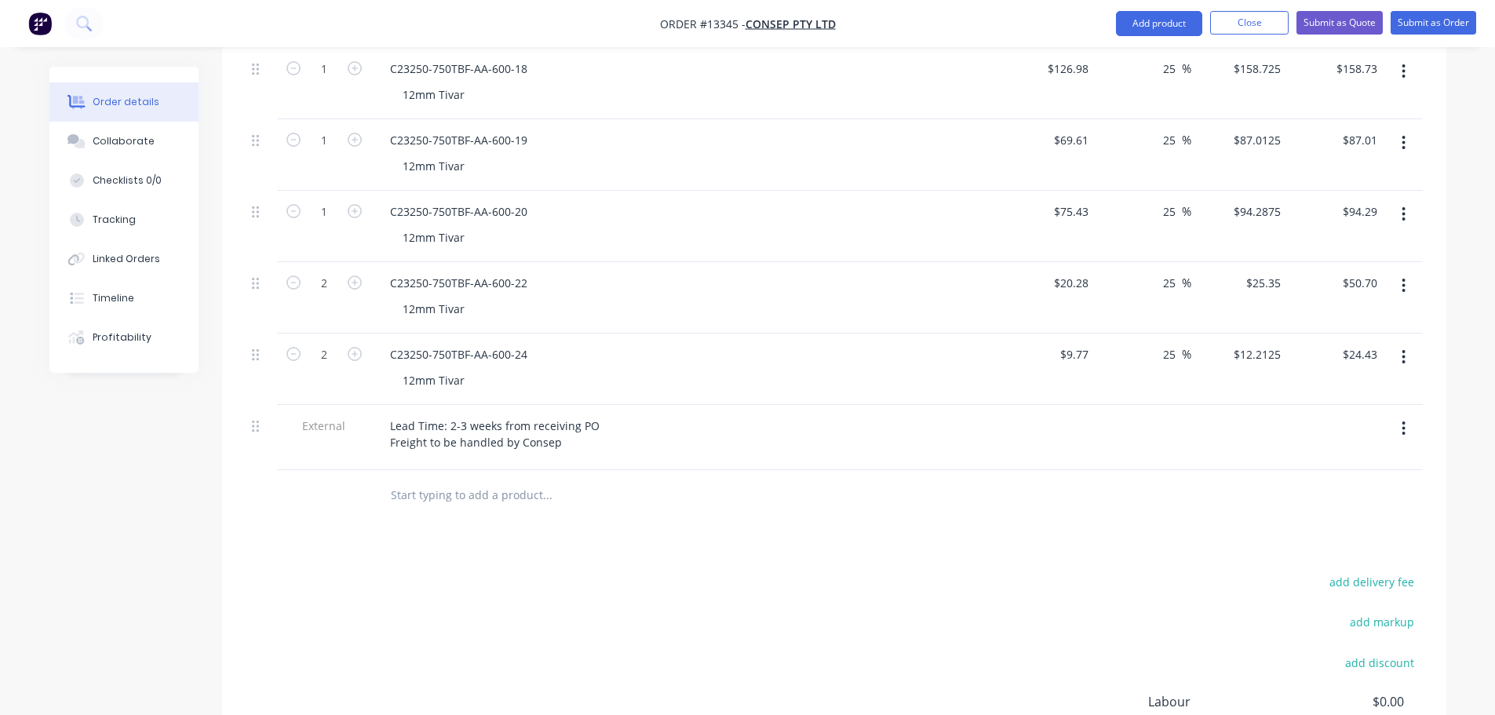
click at [590, 571] on div "add delivery fee add markup add discount Labour $0.00 Sub total $1,552.55 Margi…" at bounding box center [834, 722] width 1177 height 303
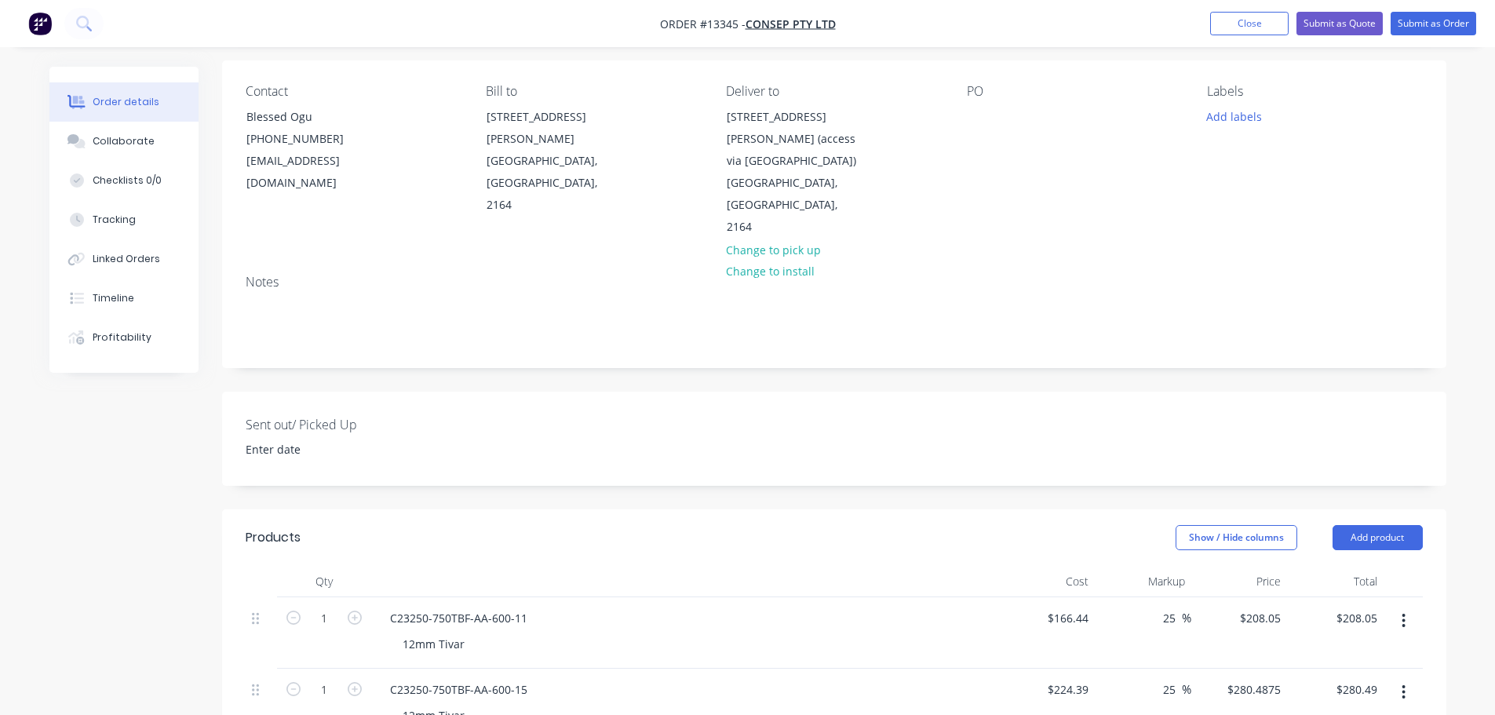
scroll to position [0, 0]
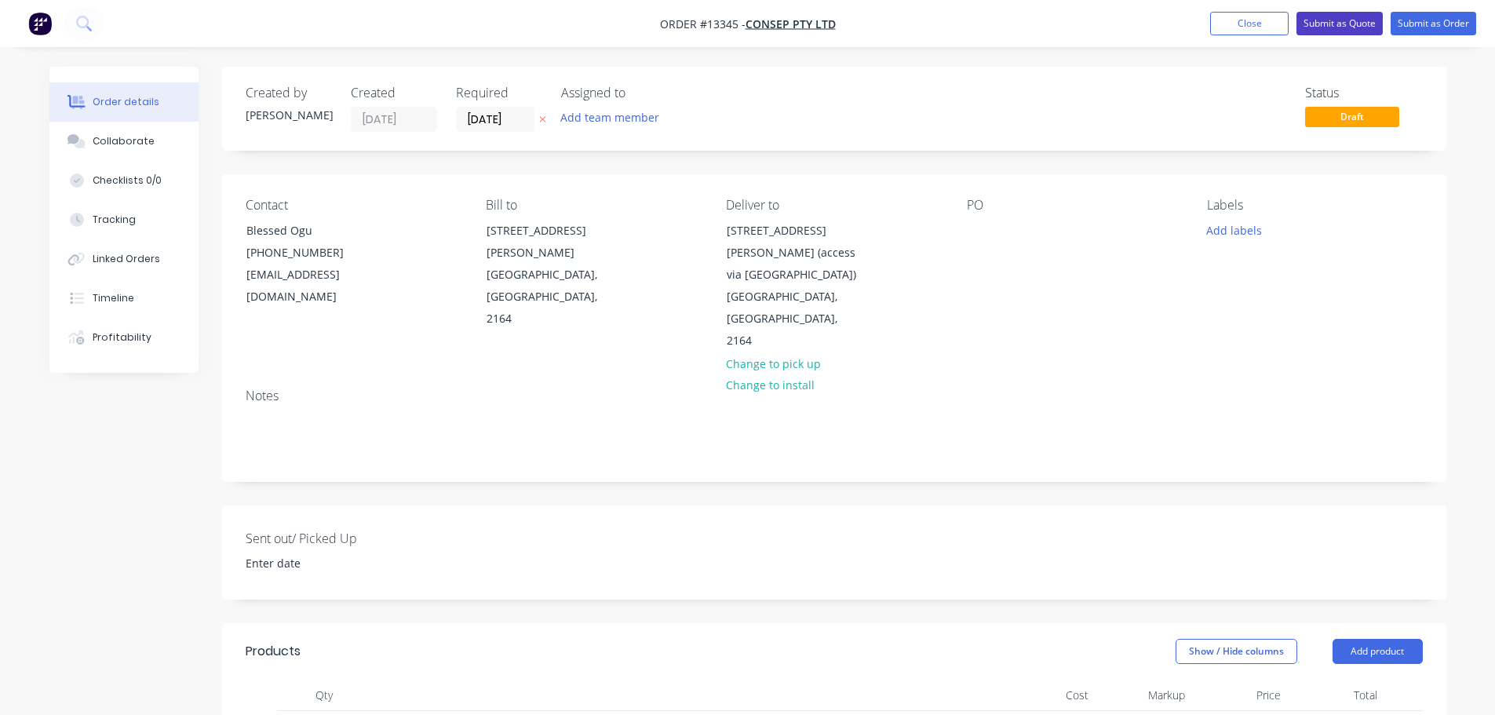
click at [1330, 24] on button "Submit as Quote" at bounding box center [1340, 24] width 86 height 24
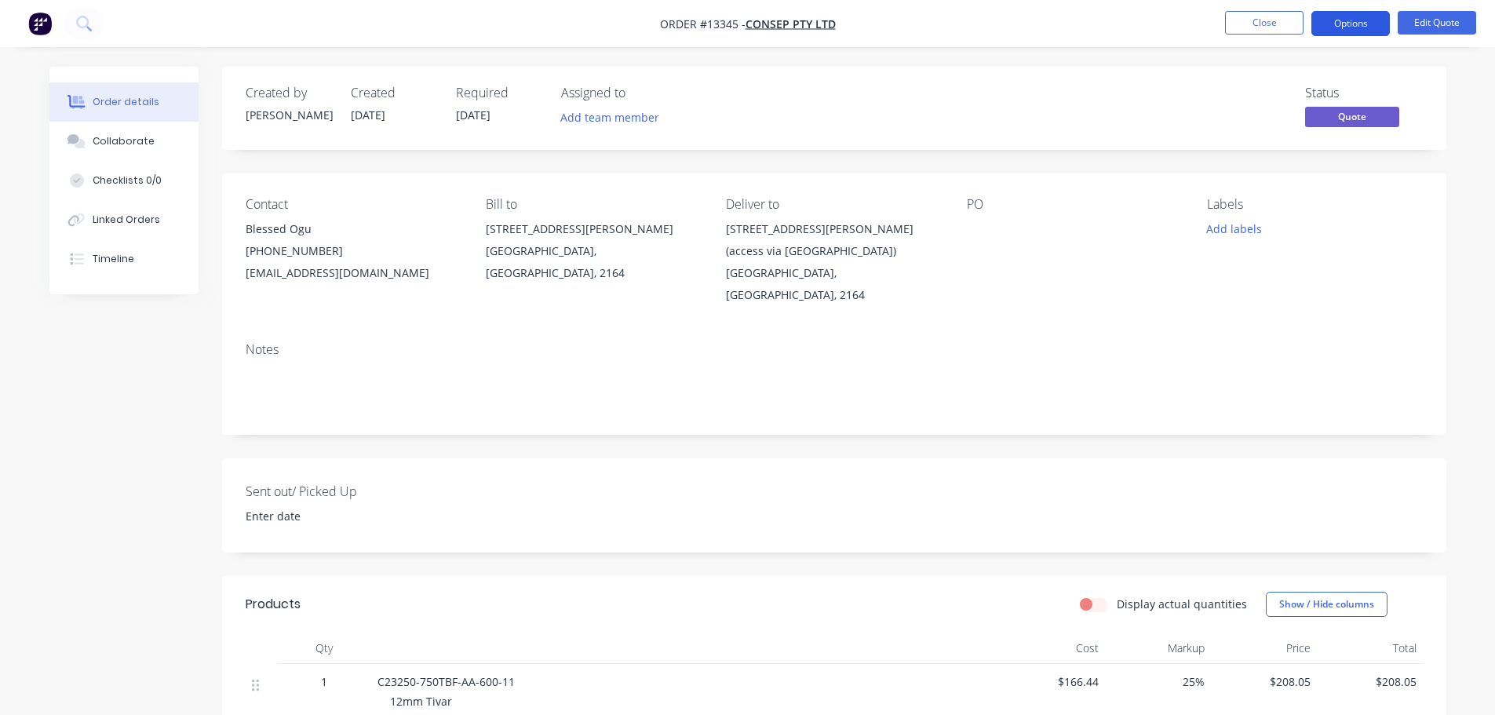
click at [1366, 22] on button "Options" at bounding box center [1351, 23] width 78 height 25
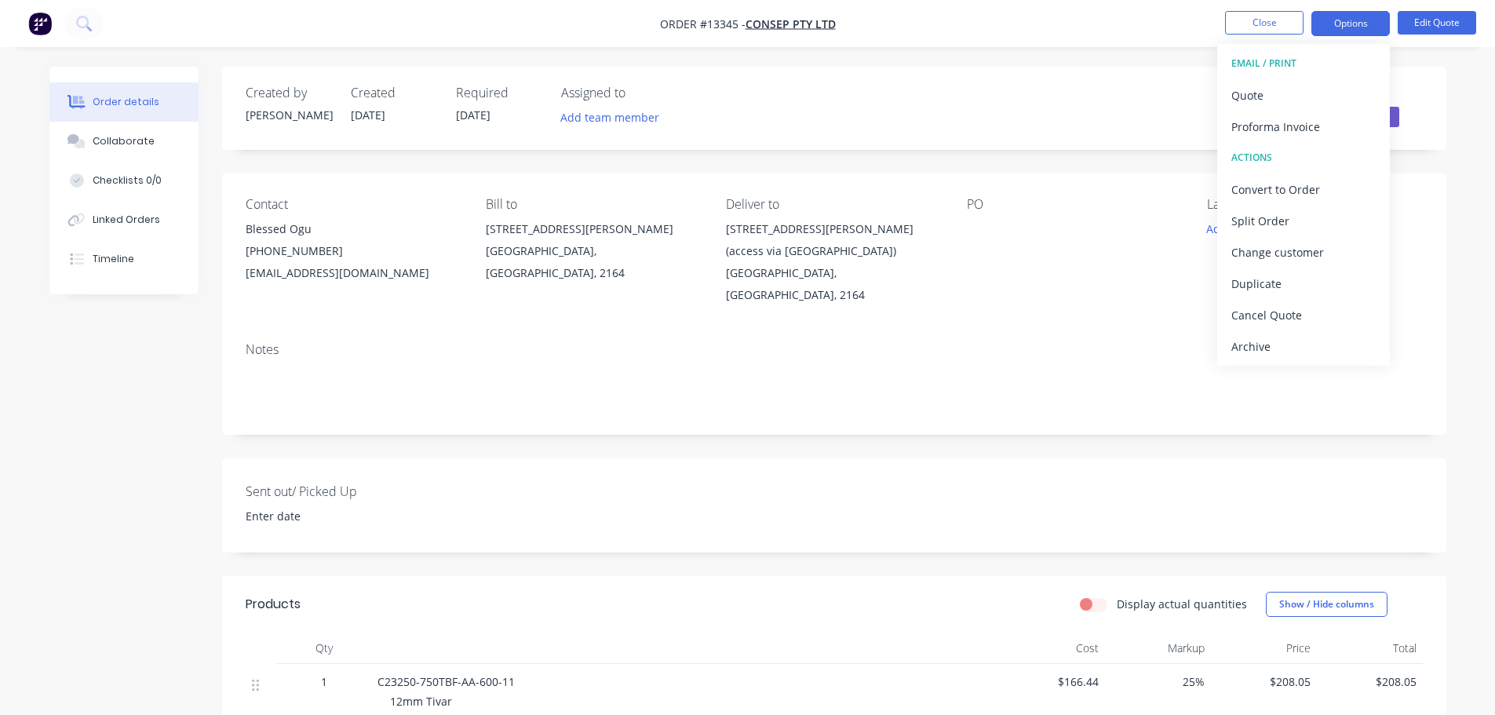
click at [1139, 126] on div "Status Quote" at bounding box center [1070, 109] width 705 height 46
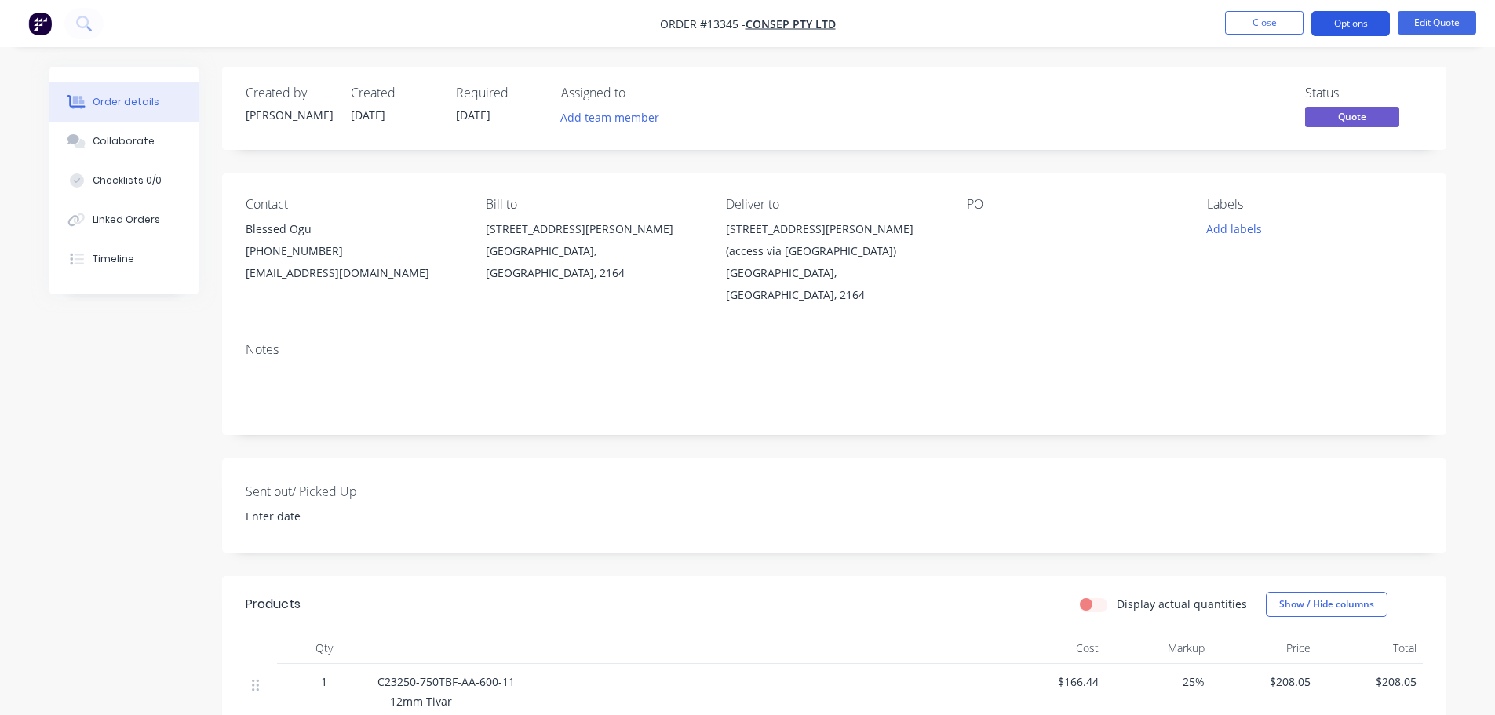
click at [1346, 20] on button "Options" at bounding box center [1351, 23] width 78 height 25
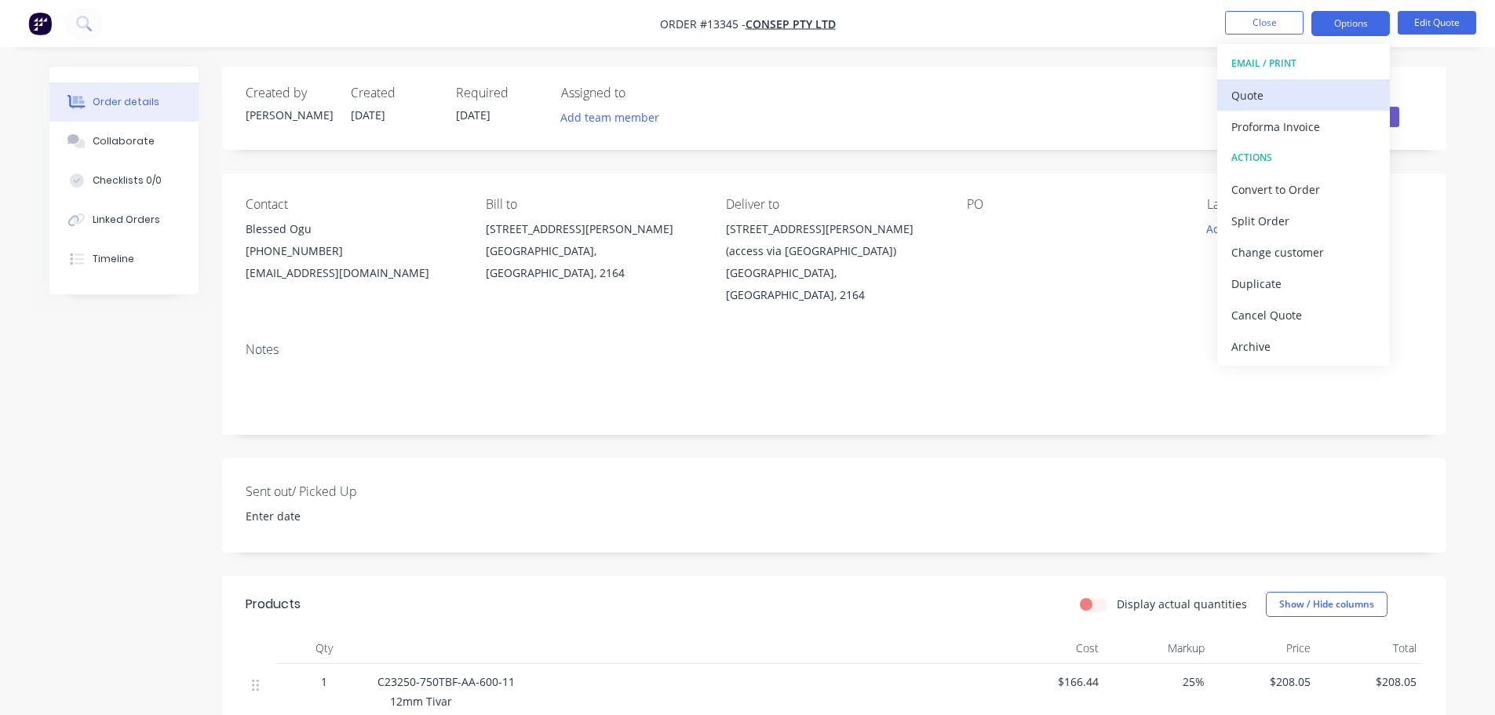
click at [1292, 100] on div "Quote" at bounding box center [1303, 95] width 144 height 23
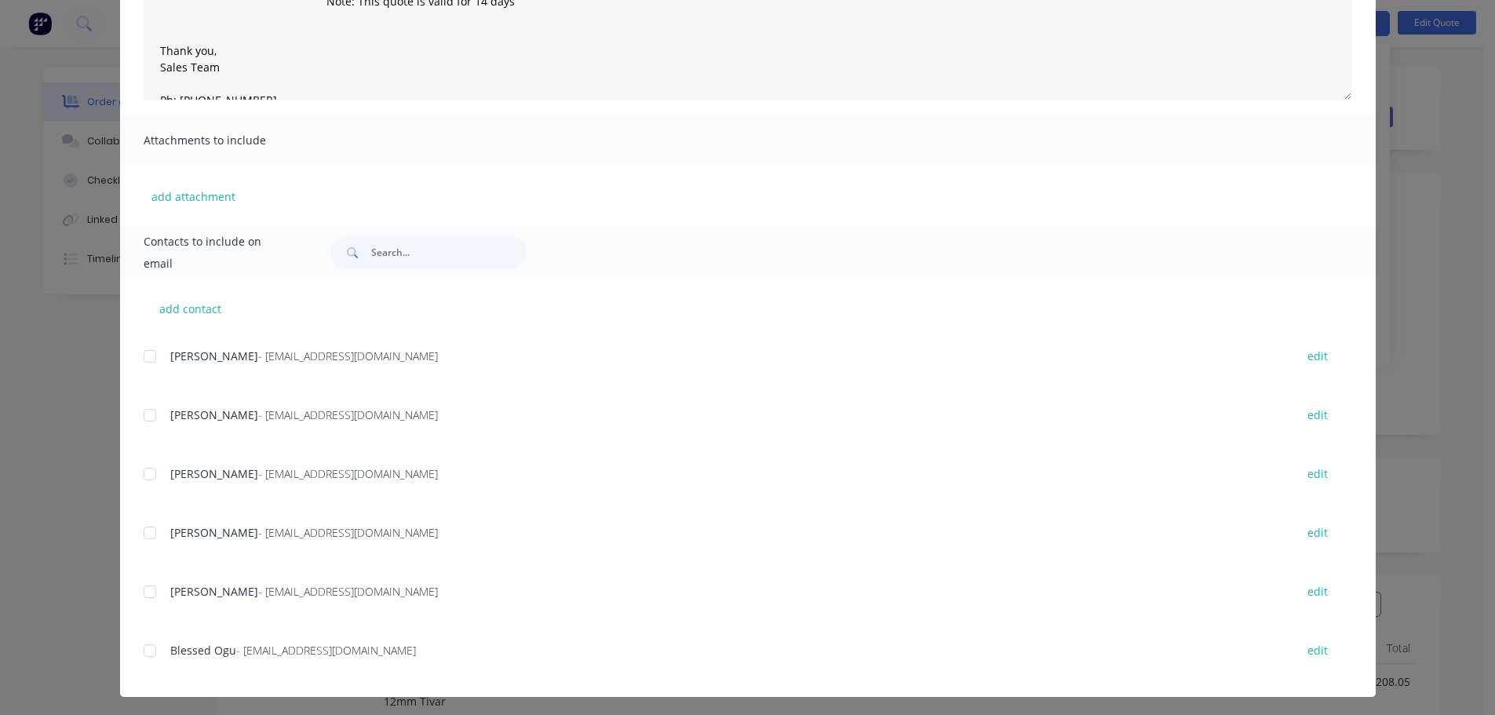
scroll to position [407, 0]
click at [145, 652] on div at bounding box center [149, 648] width 31 height 31
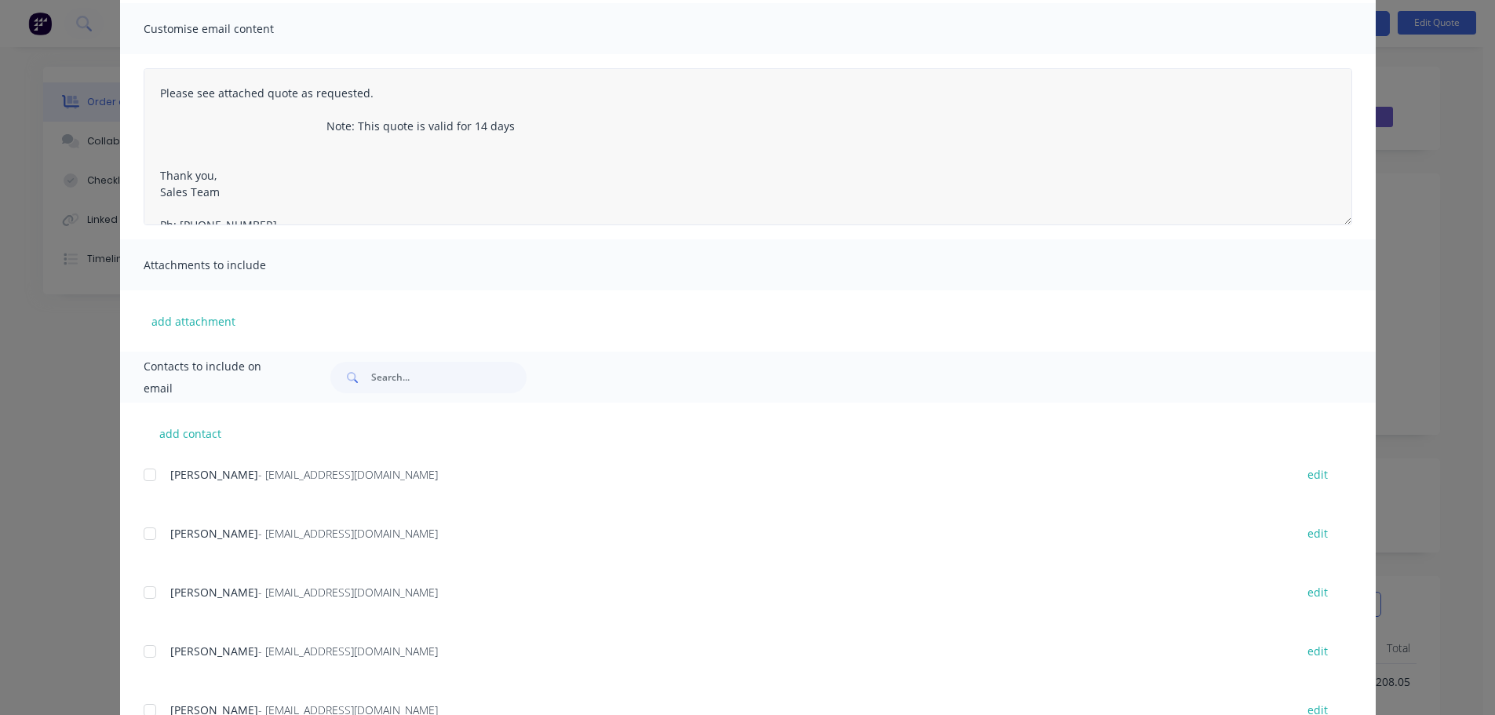
scroll to position [0, 0]
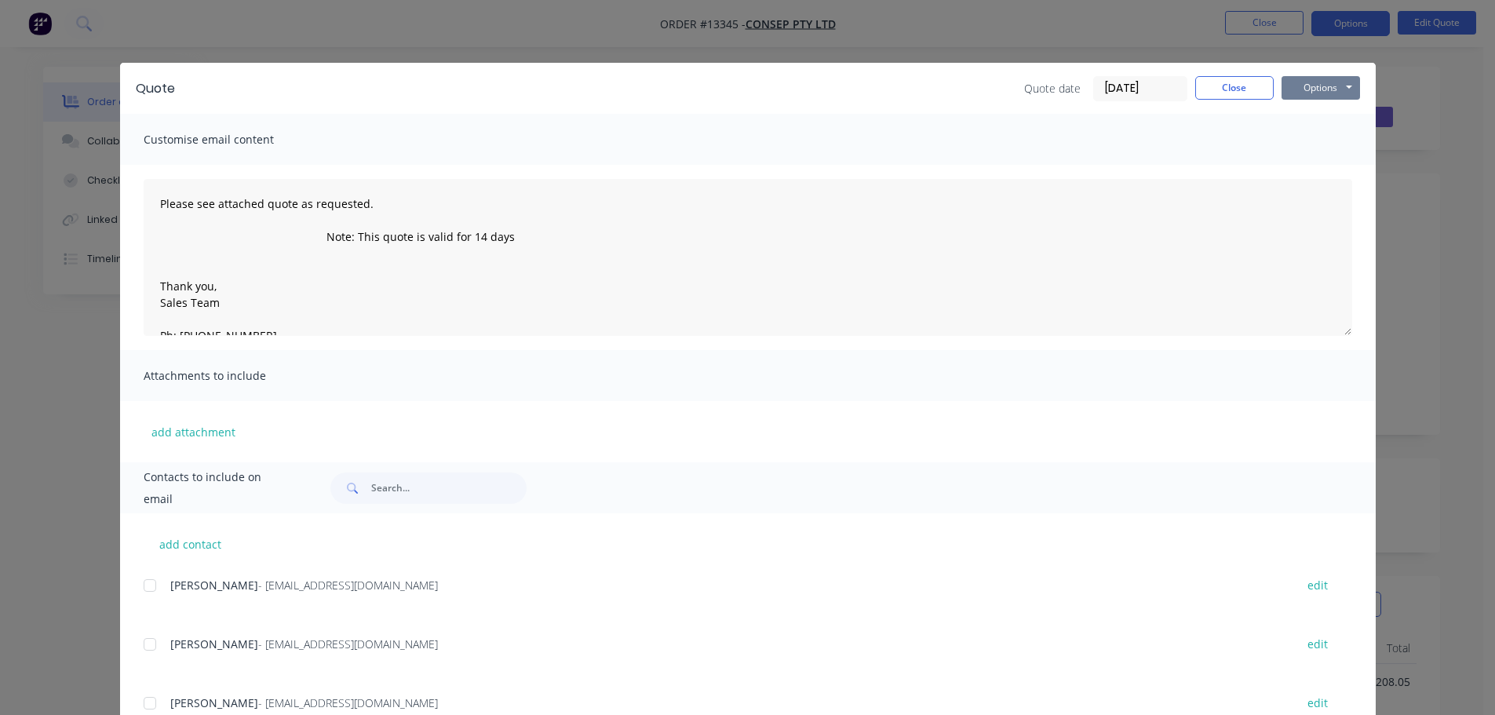
click at [1337, 82] on button "Options" at bounding box center [1321, 88] width 78 height 24
click at [1333, 173] on button "Email" at bounding box center [1332, 168] width 100 height 26
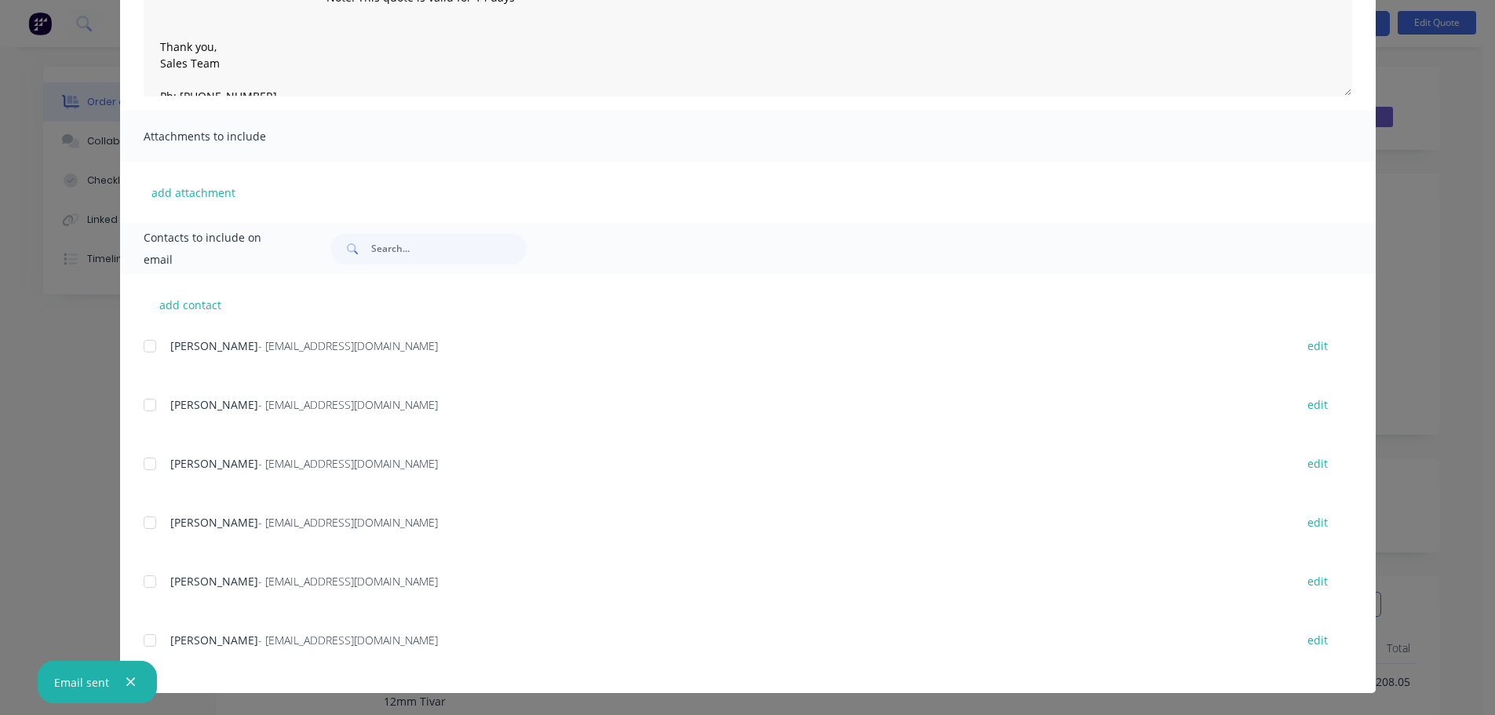
type textarea "Please see attached quote as requested. Note: This quote is valid for 14 days T…"
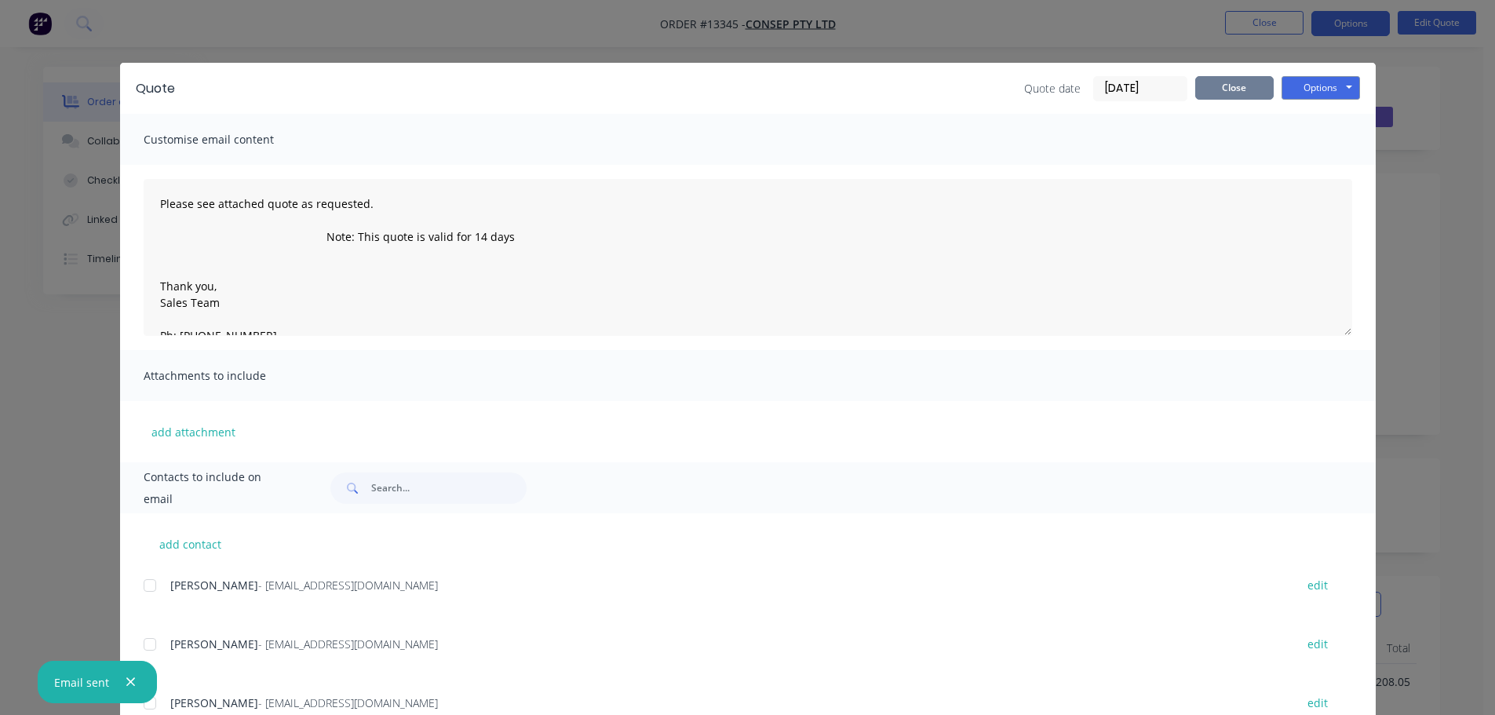
click at [1252, 82] on button "Close" at bounding box center [1234, 88] width 78 height 24
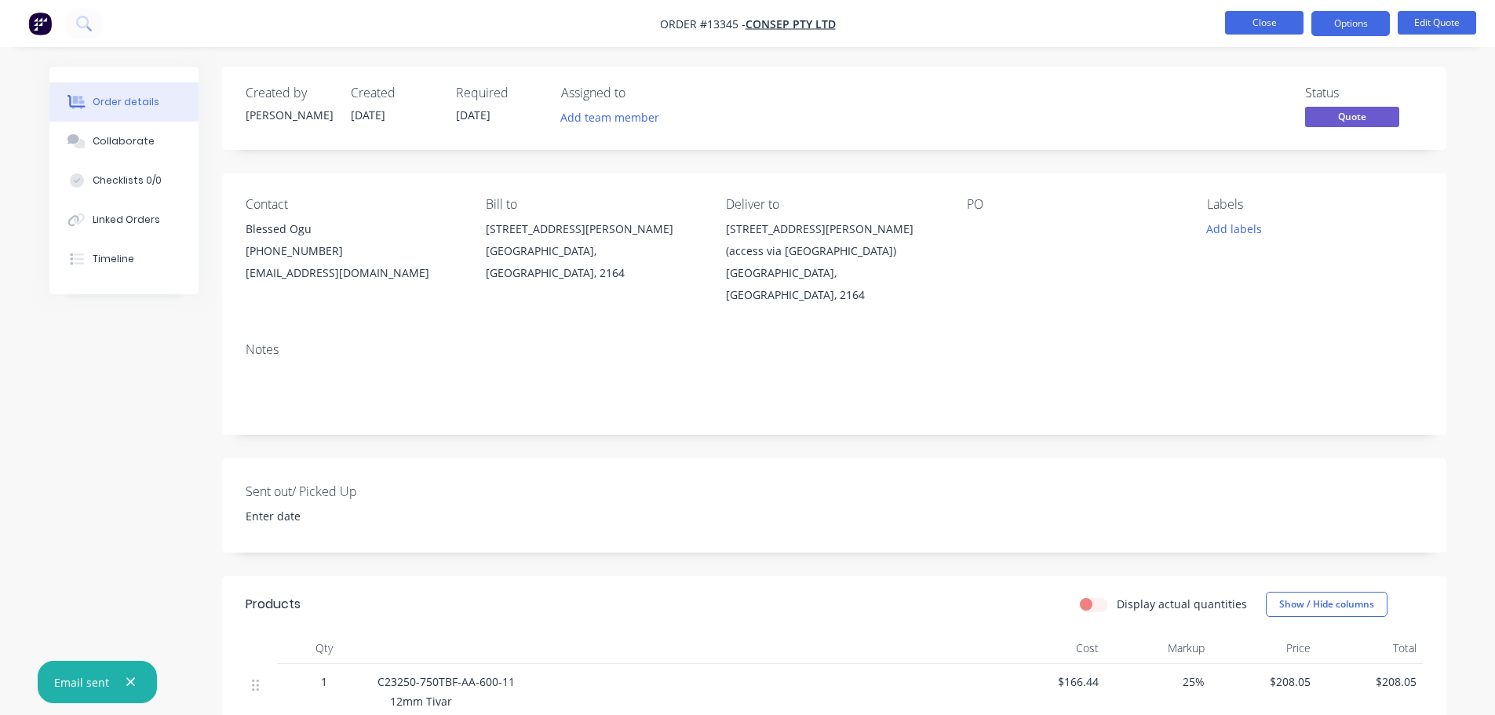
click at [1253, 27] on button "Close" at bounding box center [1264, 23] width 78 height 24
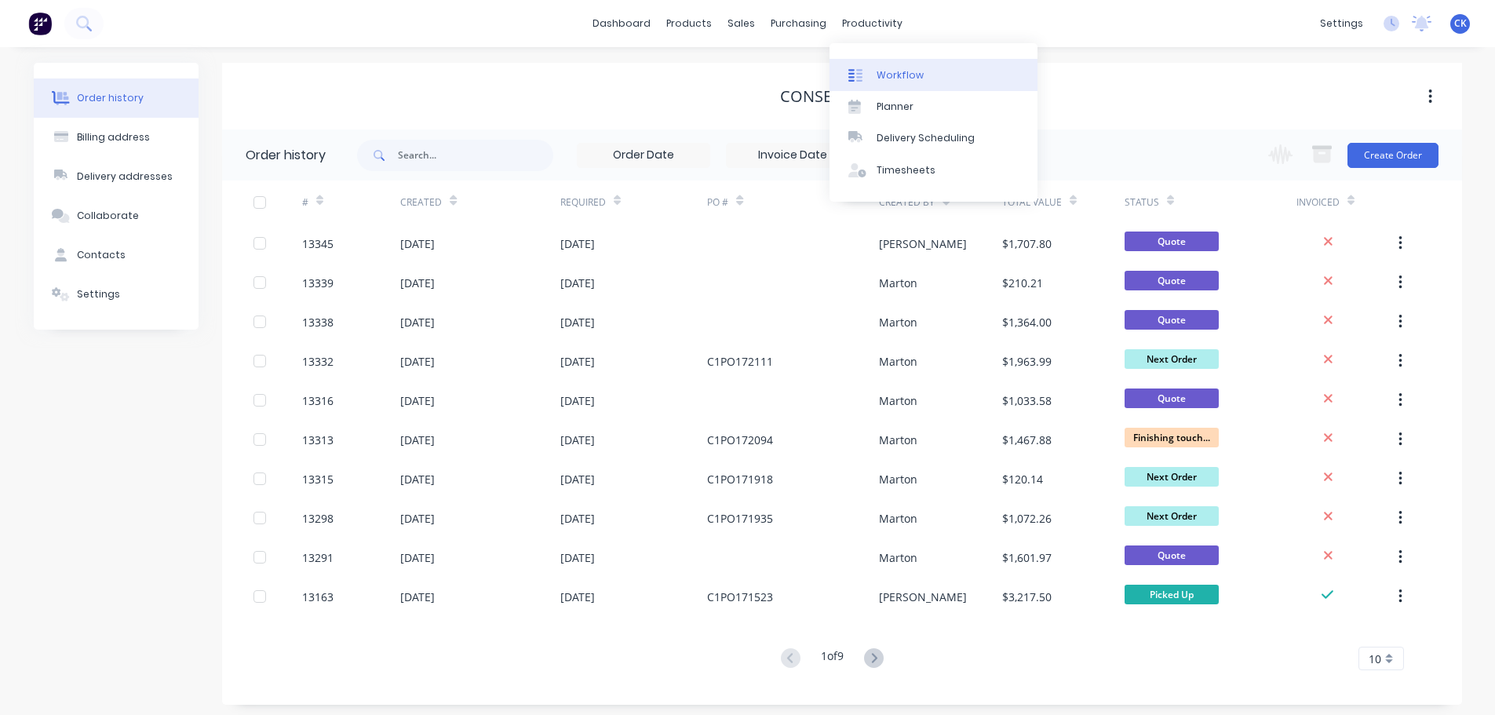
click at [878, 68] on div "Workflow" at bounding box center [900, 75] width 47 height 14
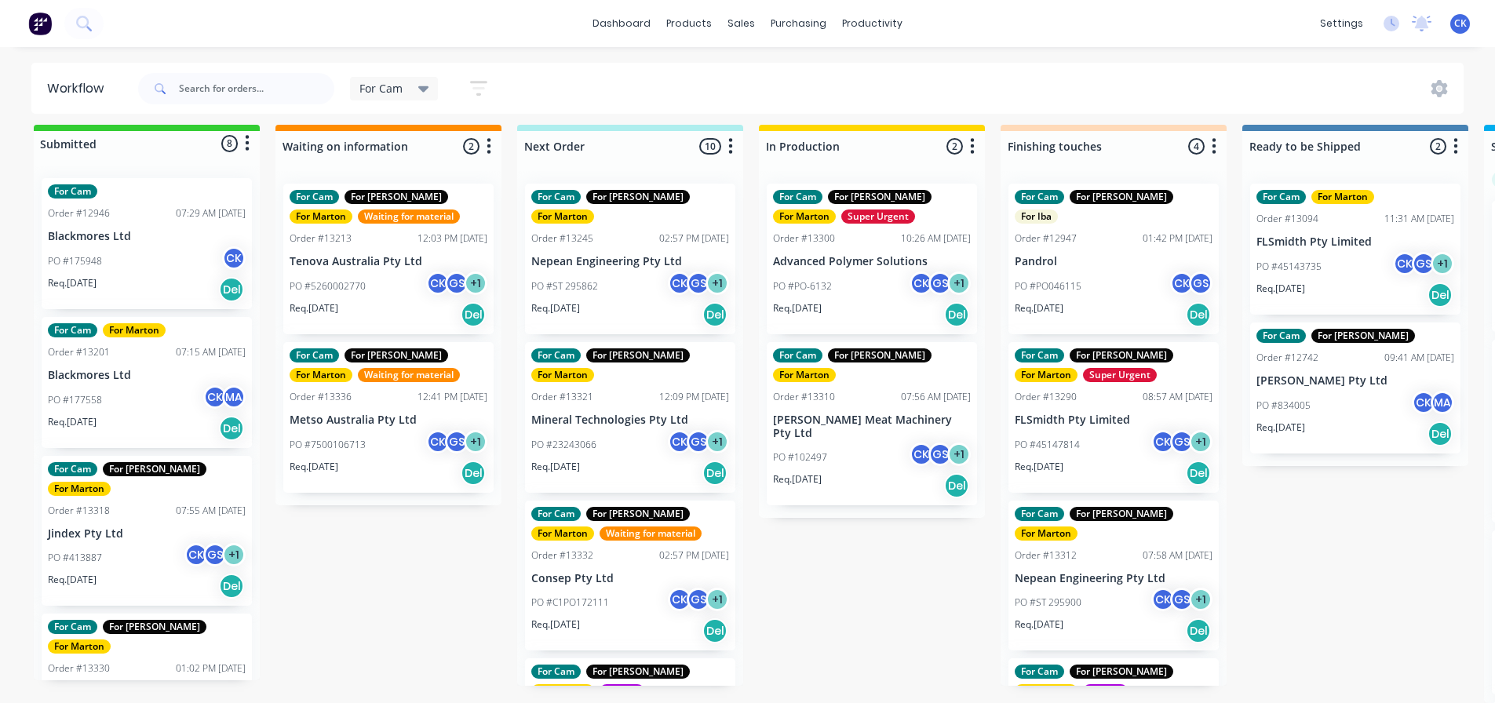
click at [613, 430] on div "PO #23243066 CK GS + 1" at bounding box center [630, 445] width 198 height 30
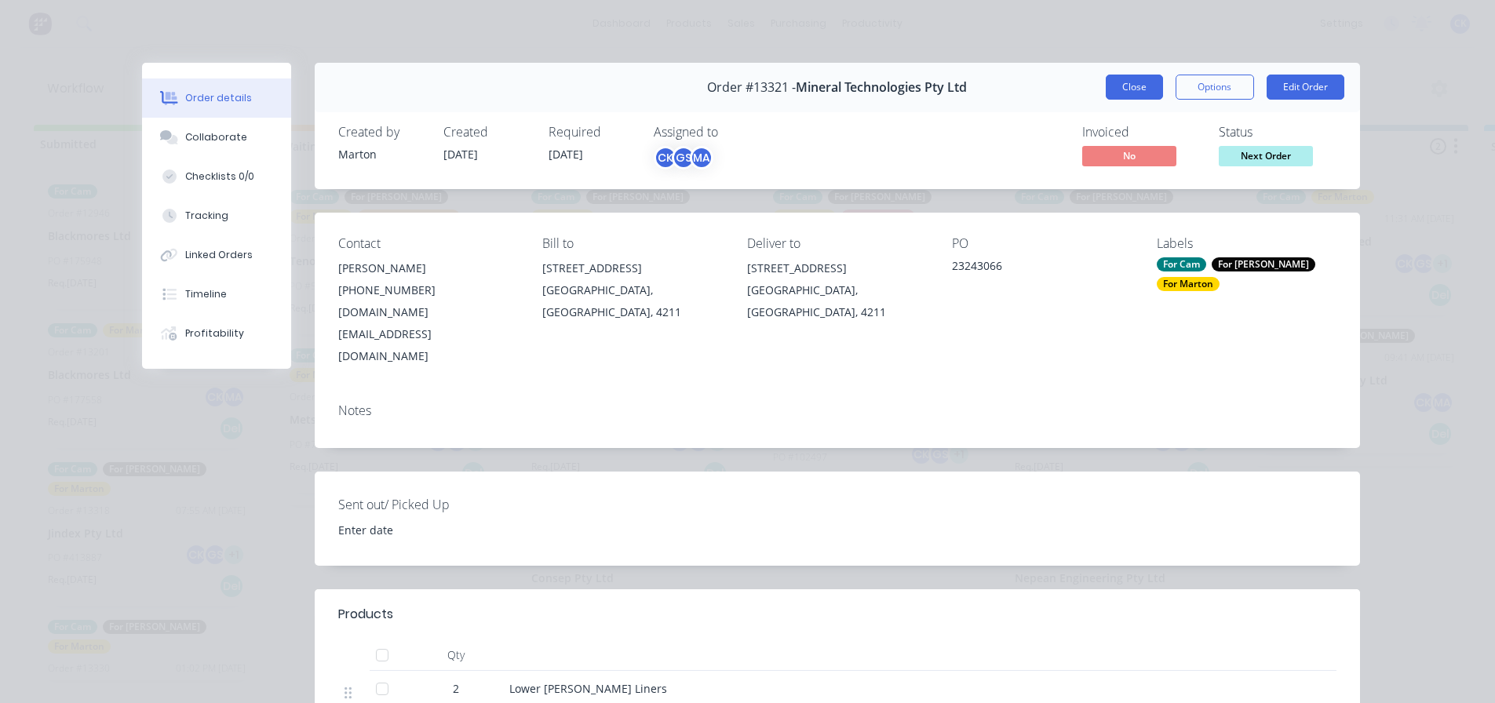
click at [1119, 77] on button "Close" at bounding box center [1134, 87] width 57 height 25
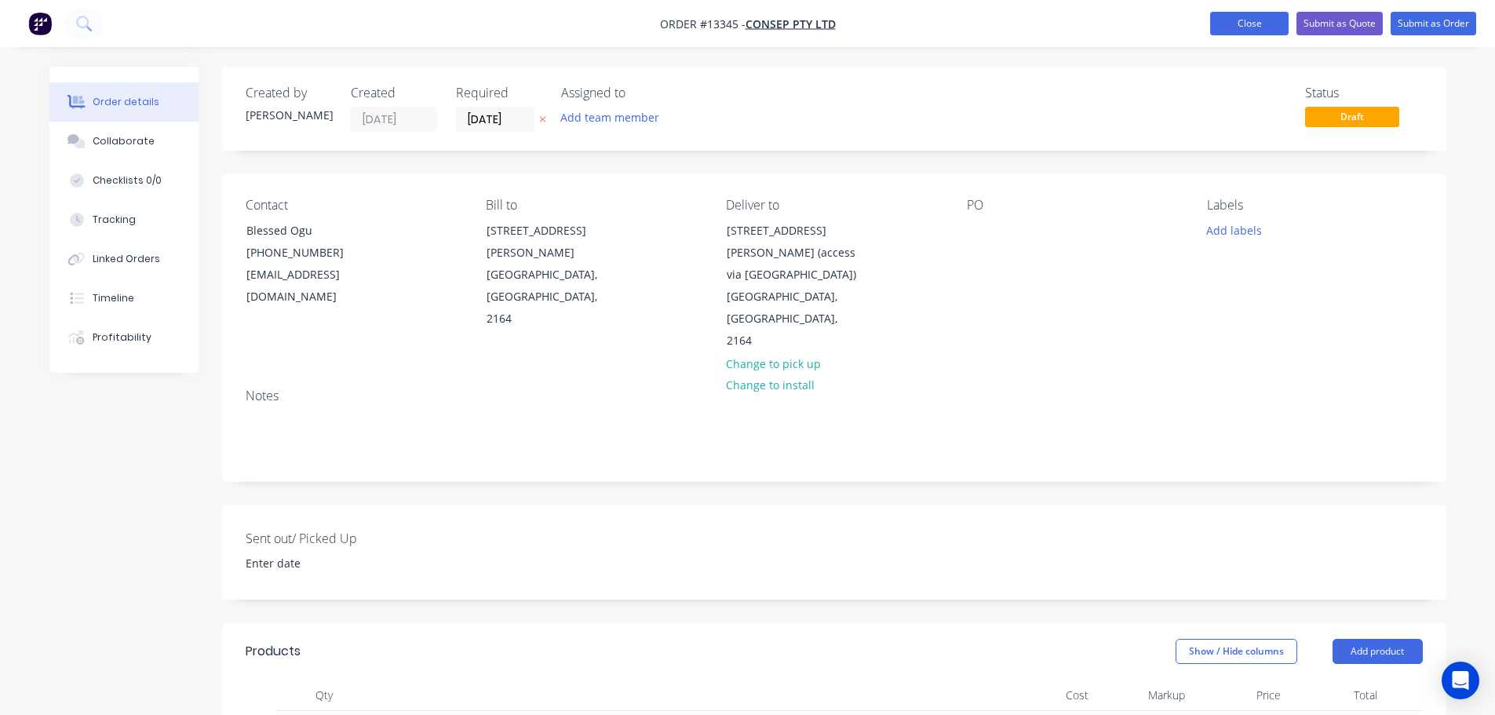
click at [1276, 18] on button "Close" at bounding box center [1249, 24] width 78 height 24
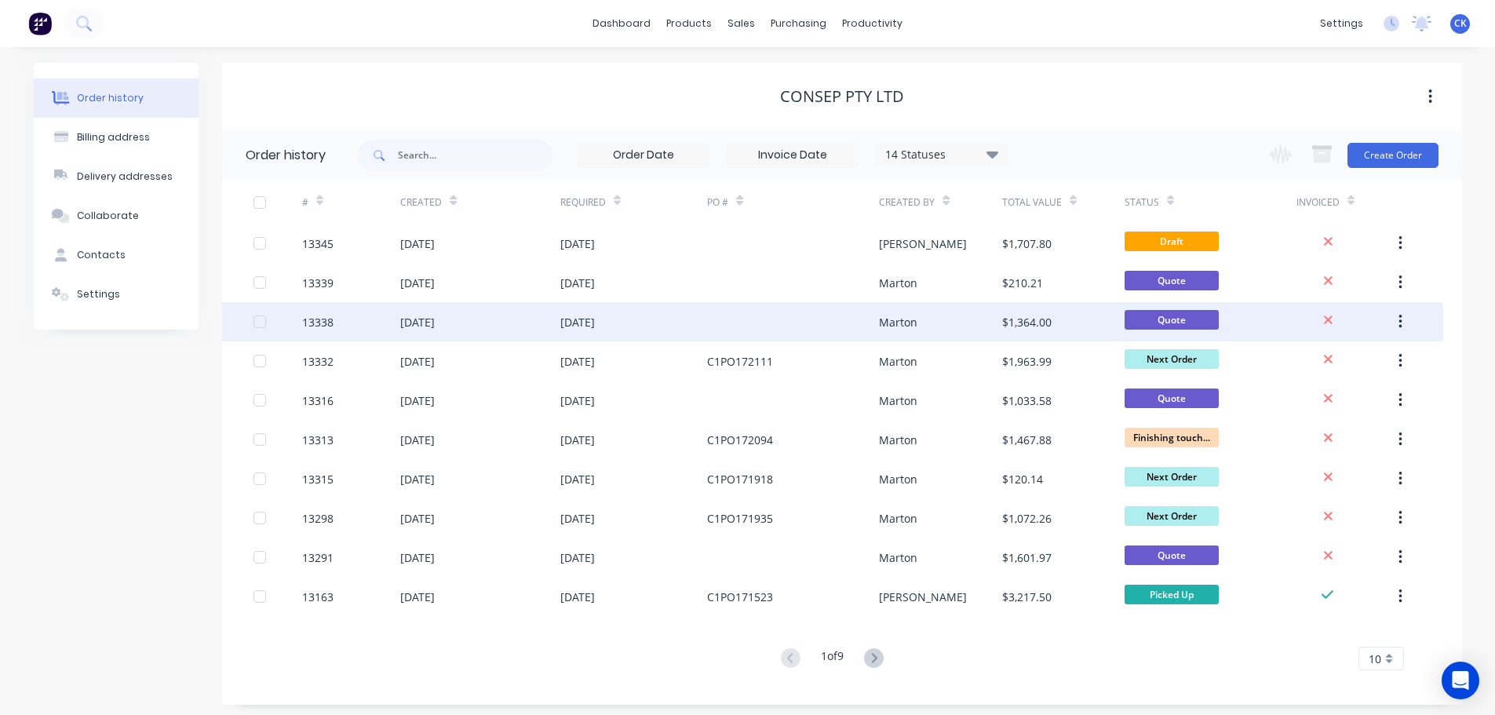
click at [816, 317] on div at bounding box center [793, 321] width 172 height 39
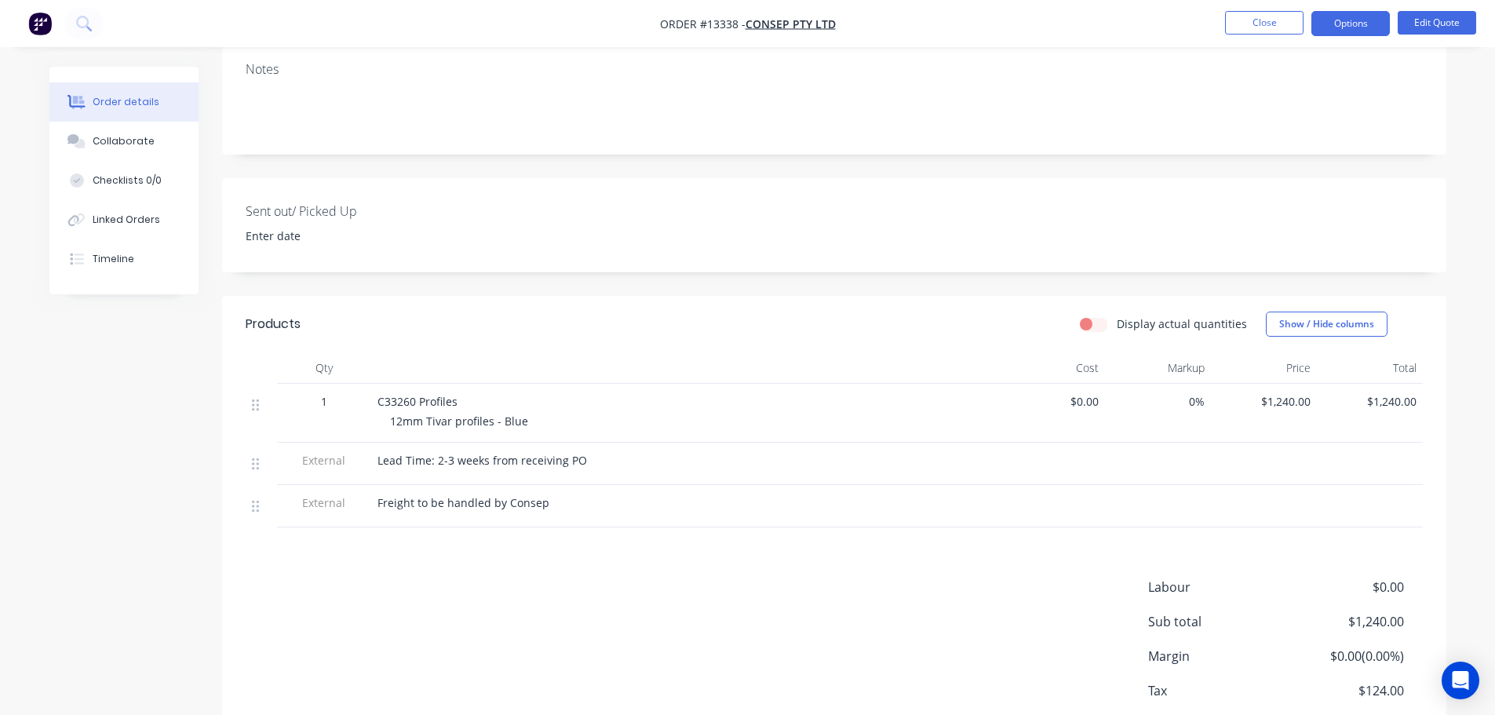
scroll to position [350, 0]
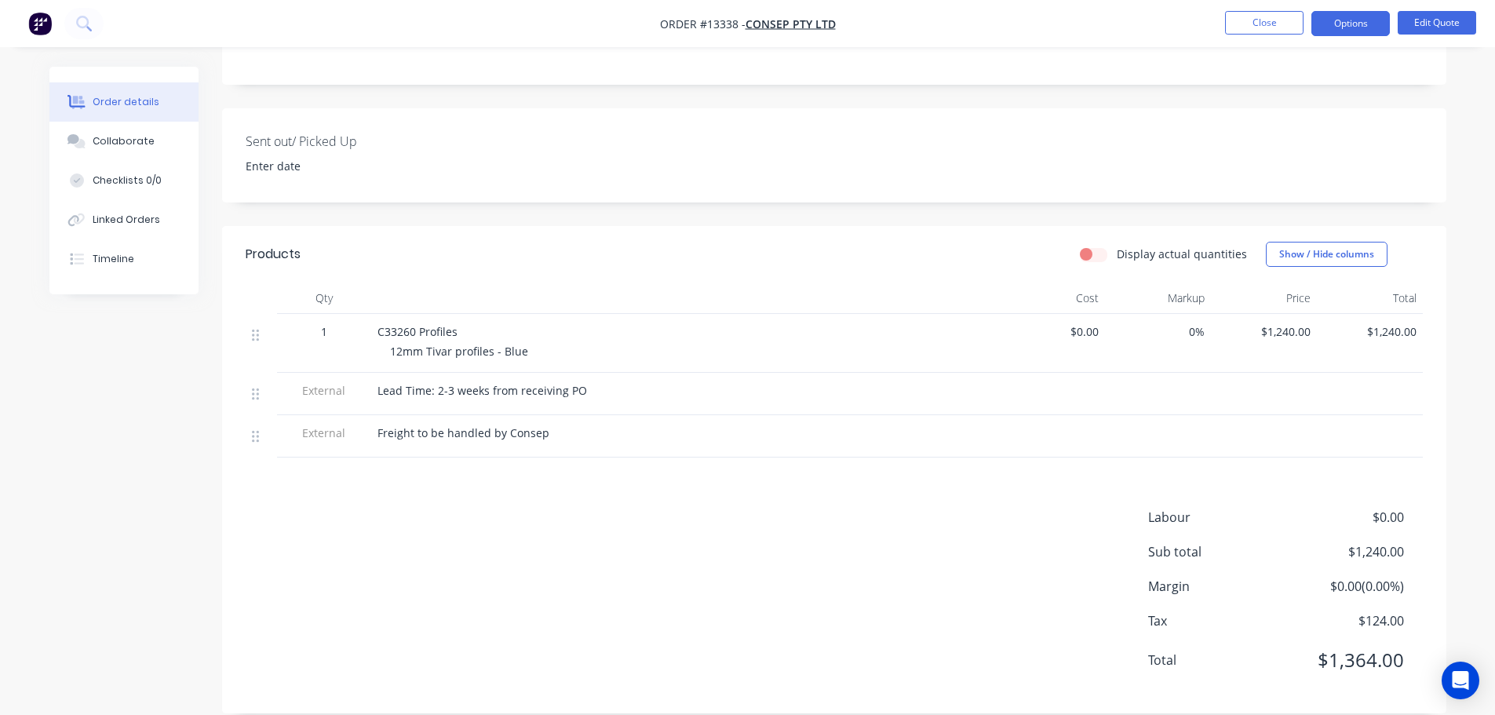
drag, startPoint x: 475, startPoint y: 436, endPoint x: 483, endPoint y: 465, distance: 30.1
drag, startPoint x: 483, startPoint y: 465, endPoint x: 400, endPoint y: 399, distance: 106.2
click at [409, 425] on span "Freight to be handled by Consep" at bounding box center [464, 432] width 172 height 15
drag, startPoint x: 378, startPoint y: 368, endPoint x: 629, endPoint y: 364, distance: 250.4
click at [629, 382] on div "Lead Time: 2-3 weeks from receiving PO" at bounding box center [685, 390] width 615 height 16
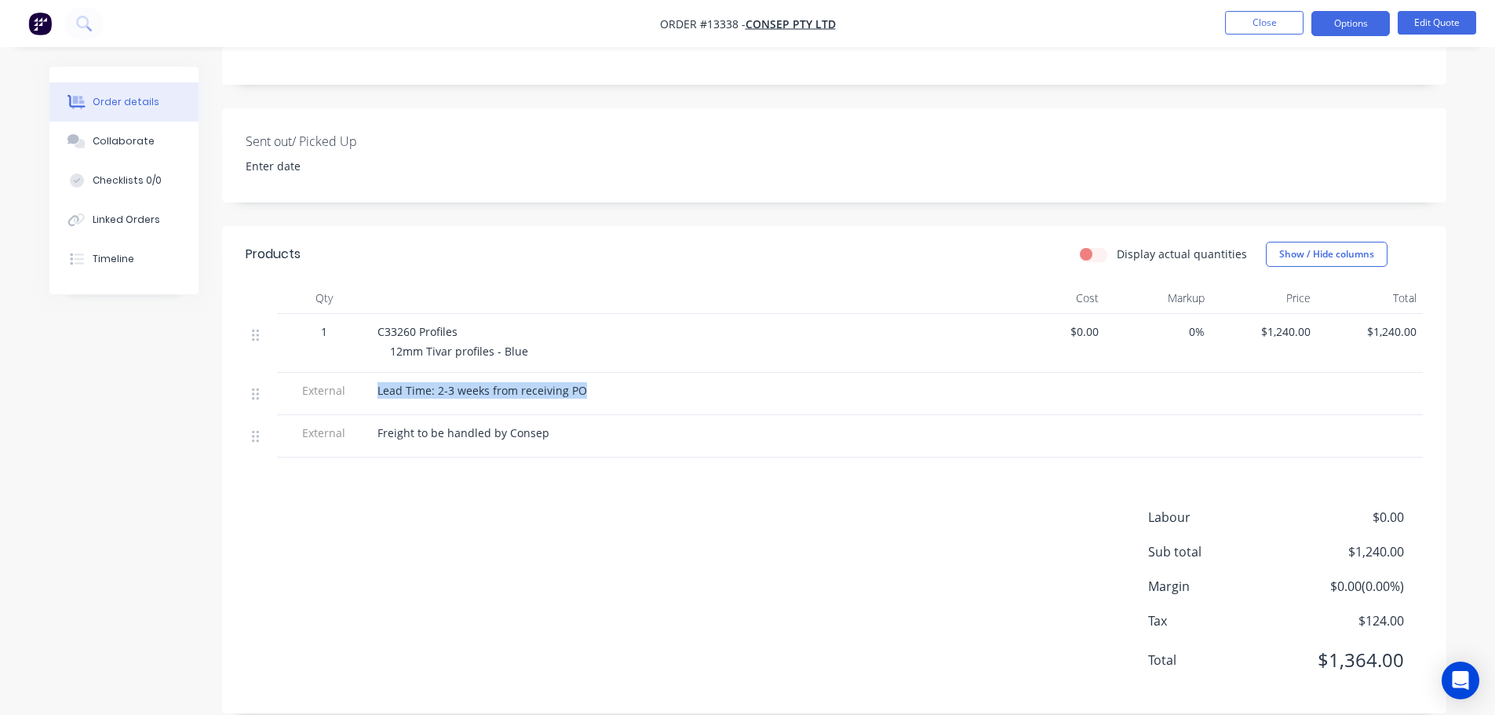
copy span "Lead Time: 2-3 weeks from receiving PO"
drag, startPoint x: 378, startPoint y: 410, endPoint x: 604, endPoint y: 411, distance: 225.3
click at [604, 425] on div "Freight to be handled by Consep" at bounding box center [685, 433] width 615 height 16
copy span "Freight to be handled by Consep"
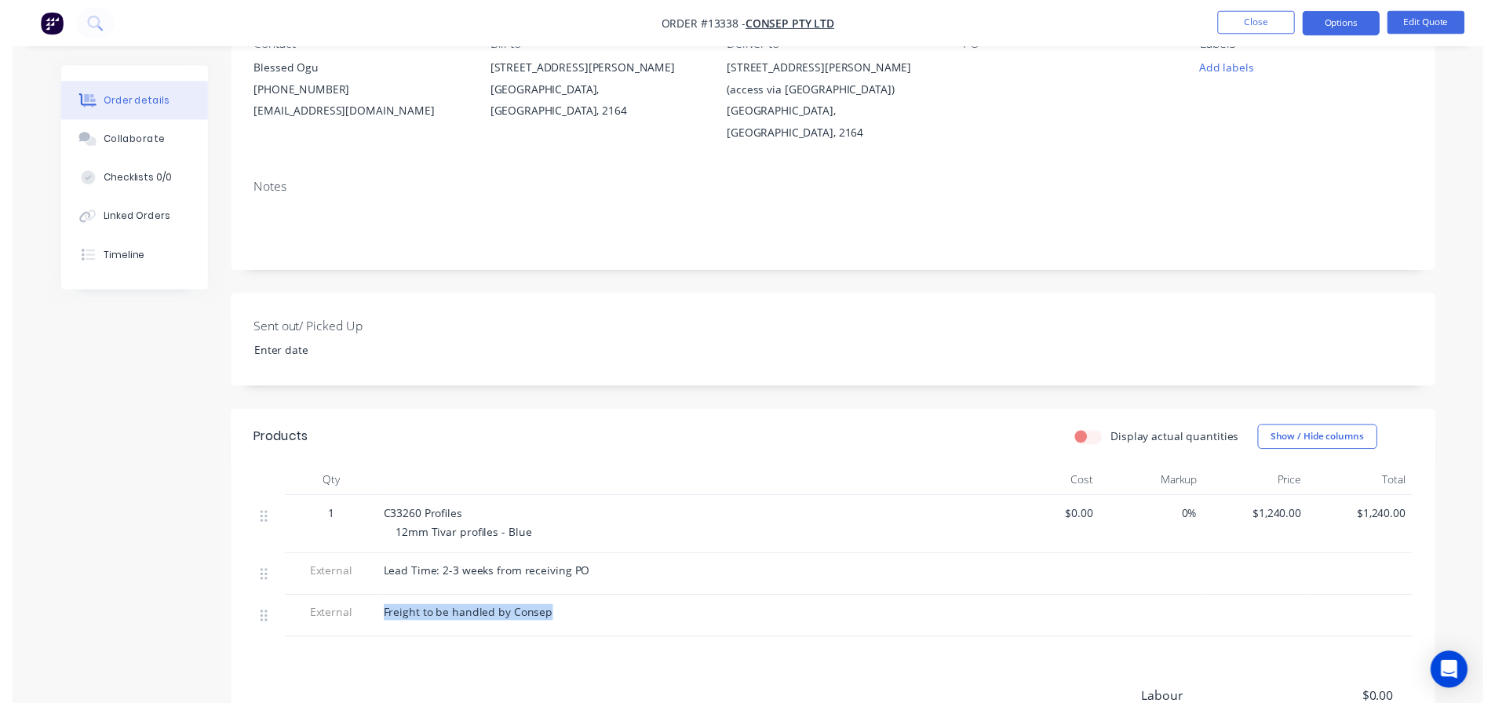
scroll to position [0, 0]
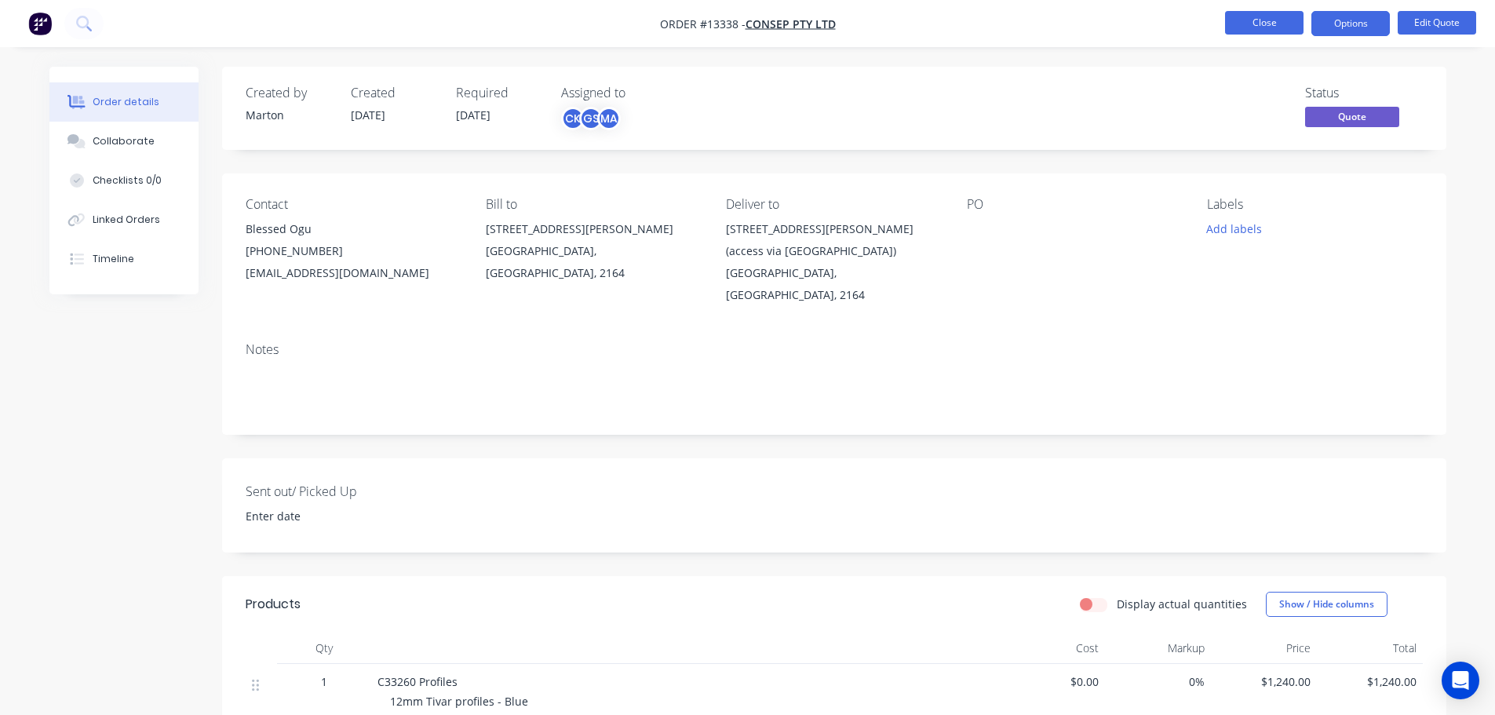
click at [1286, 28] on button "Close" at bounding box center [1264, 23] width 78 height 24
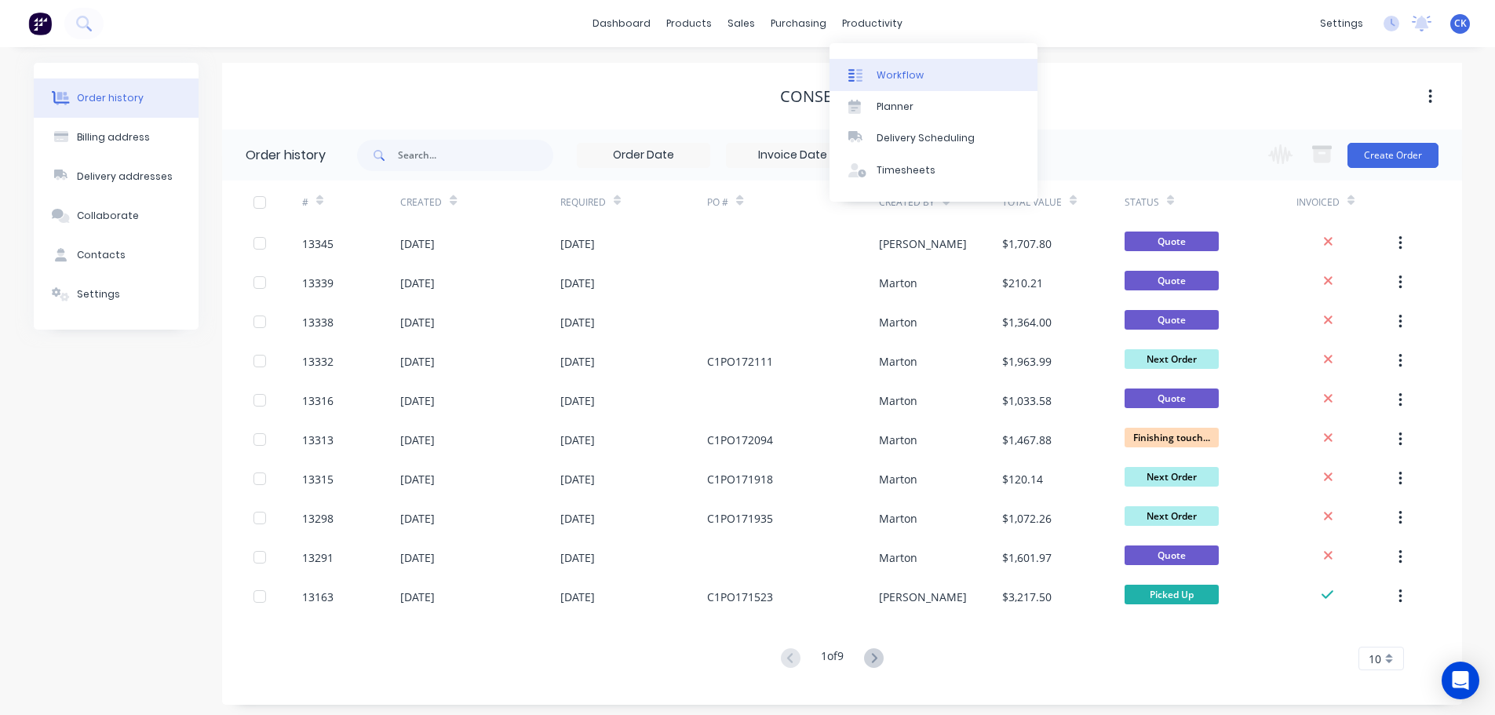
click at [869, 64] on link "Workflow" at bounding box center [934, 74] width 208 height 31
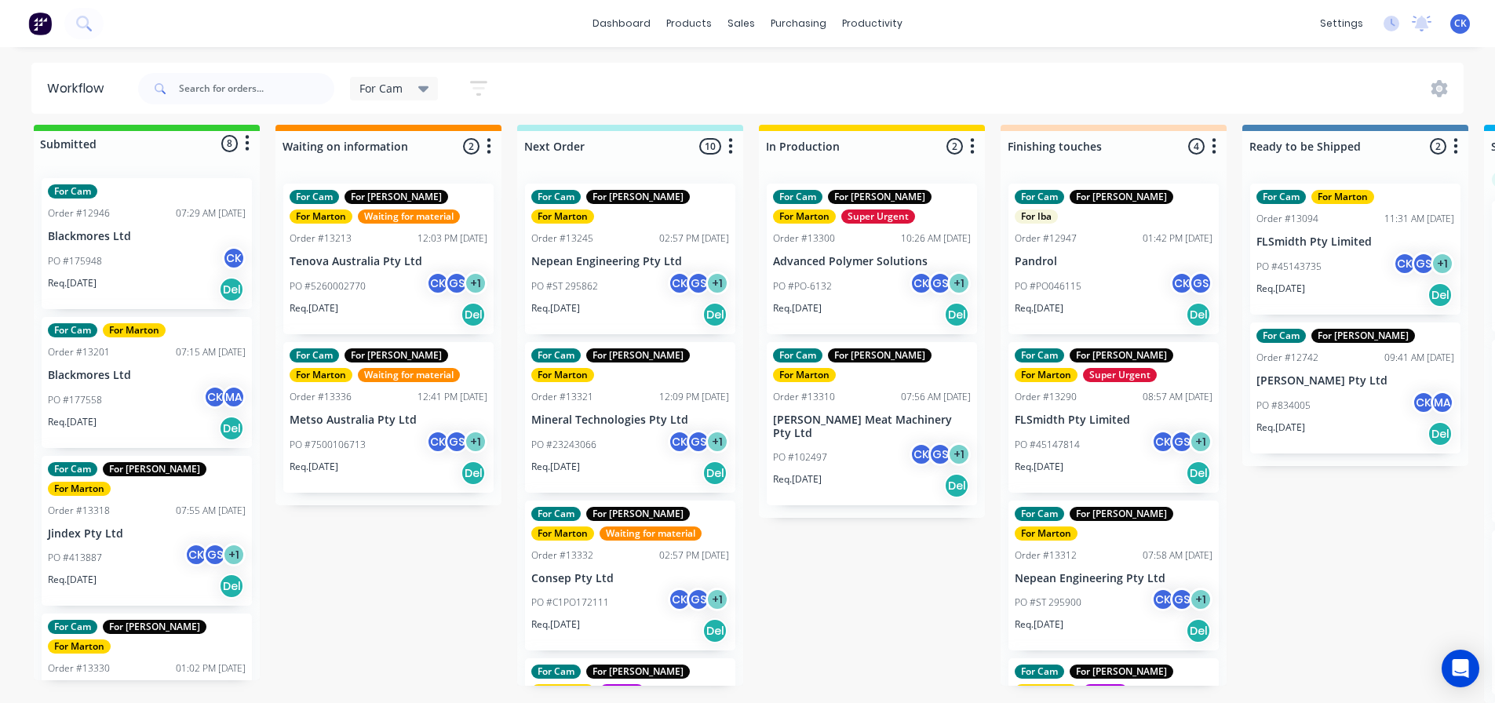
click at [856, 301] on div "Req. [DATE] Del" at bounding box center [872, 314] width 198 height 27
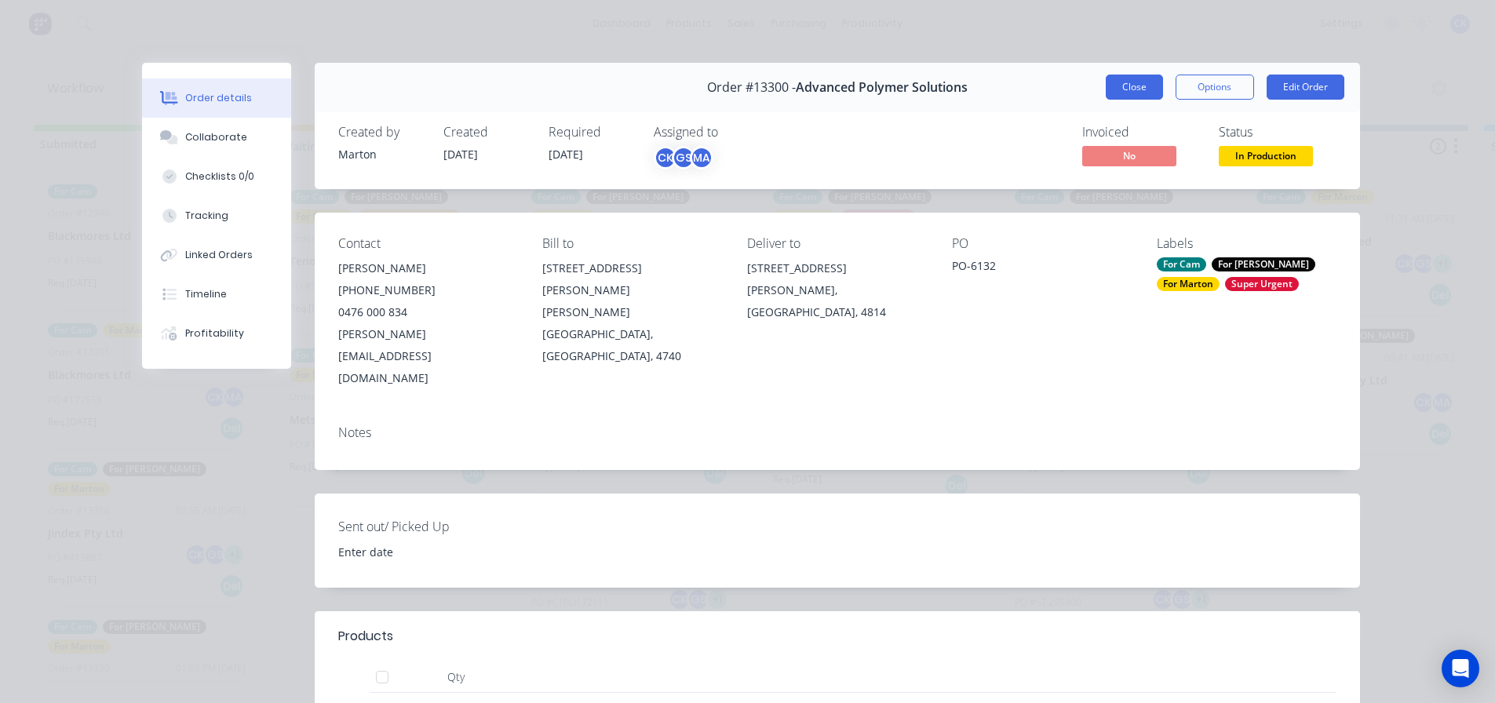
click at [1122, 81] on button "Close" at bounding box center [1134, 87] width 57 height 25
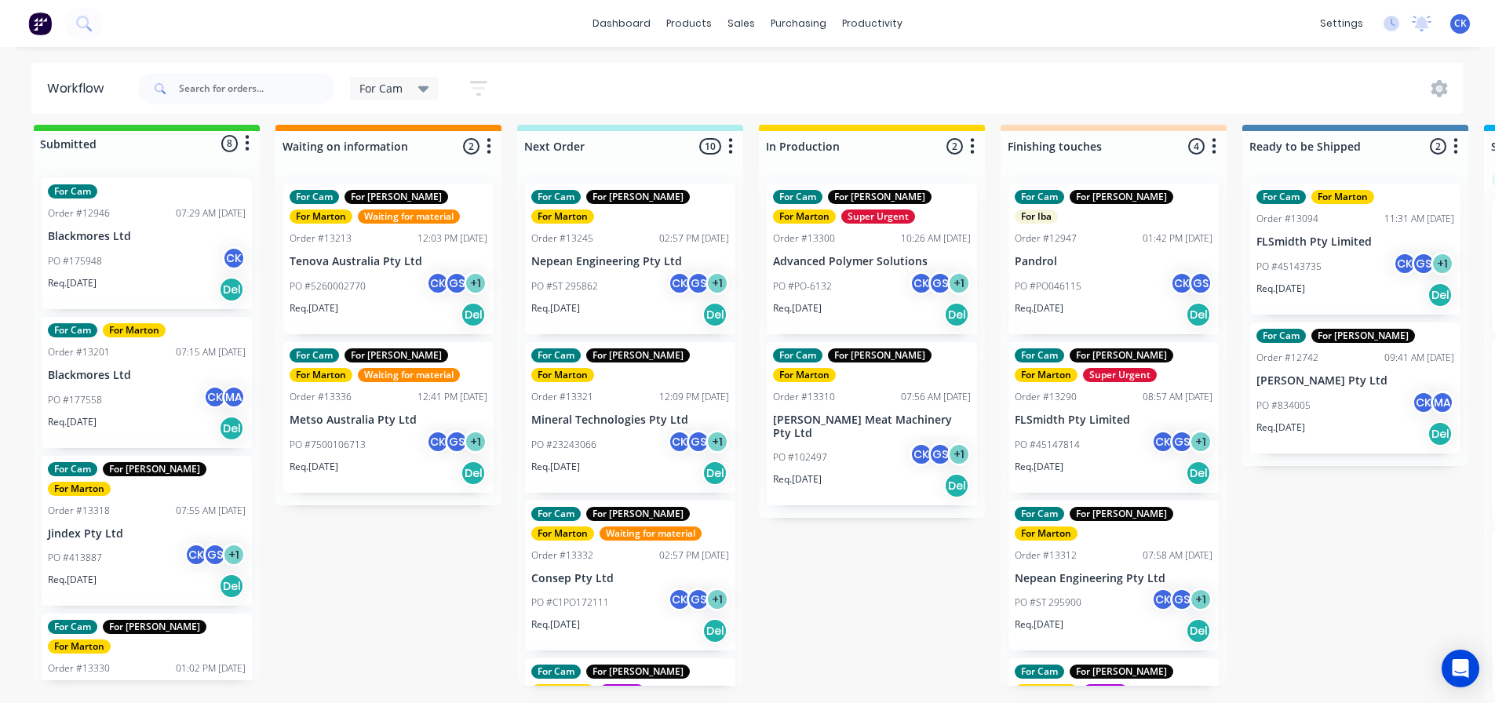
click at [645, 301] on div "Req. [DATE] Del" at bounding box center [630, 314] width 198 height 27
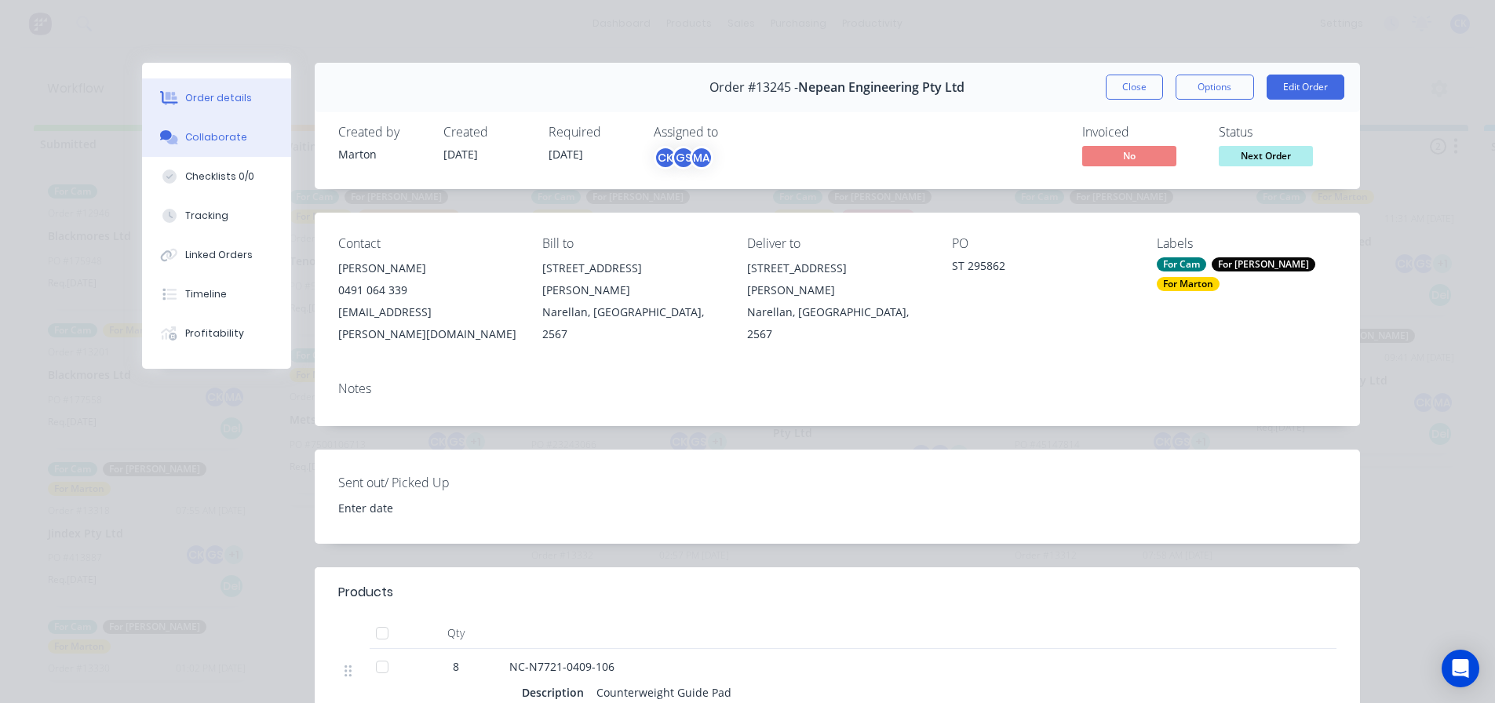
click at [225, 138] on div "Collaborate" at bounding box center [216, 137] width 62 height 14
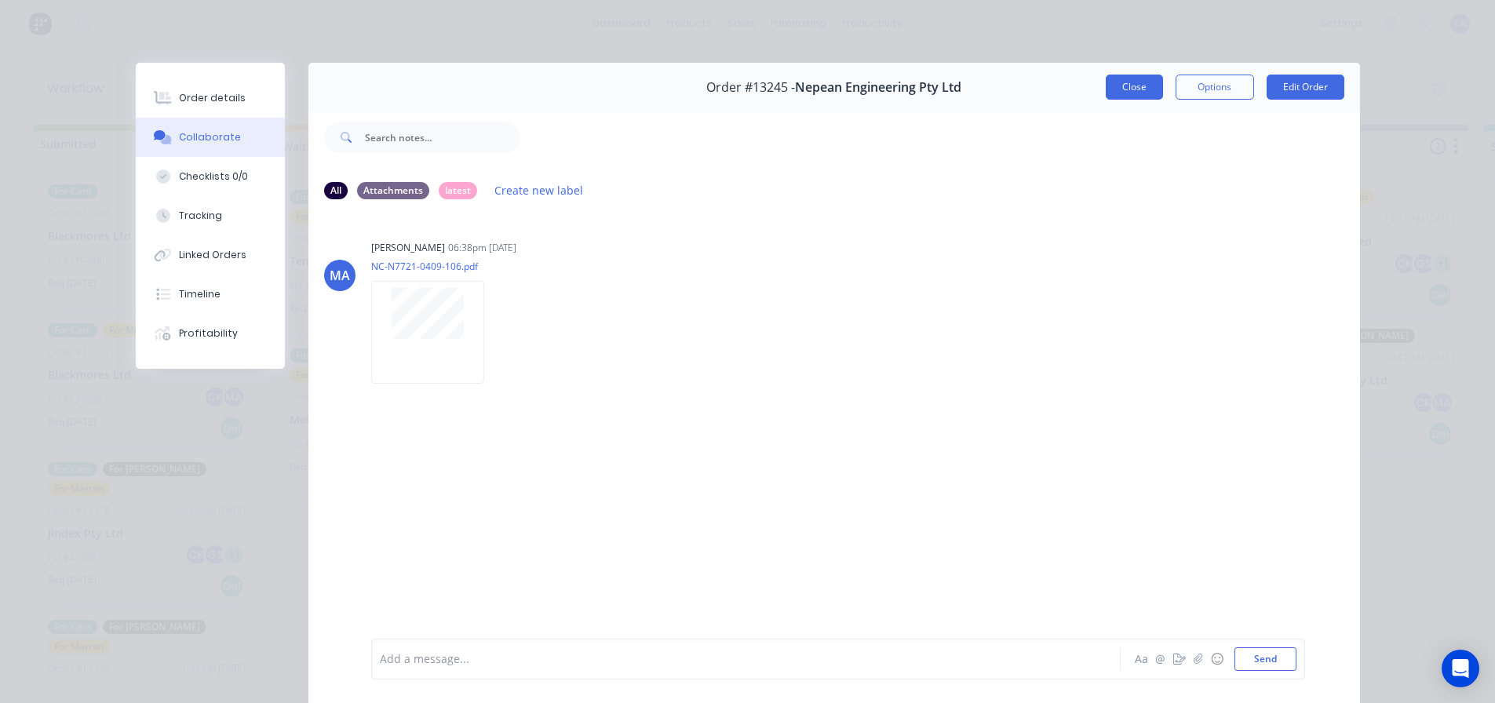
click at [1123, 86] on button "Close" at bounding box center [1134, 87] width 57 height 25
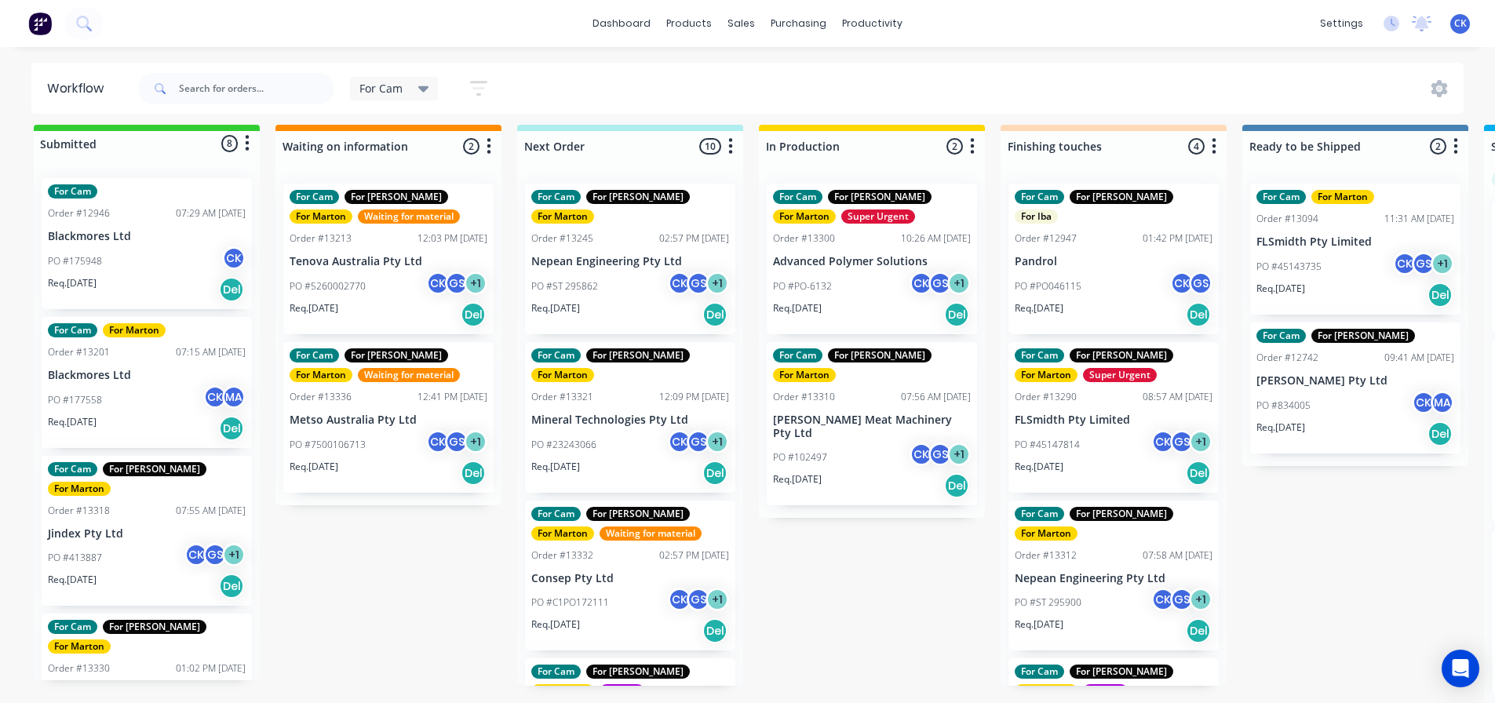
click at [627, 301] on div "Req. [DATE] Del" at bounding box center [630, 314] width 198 height 27
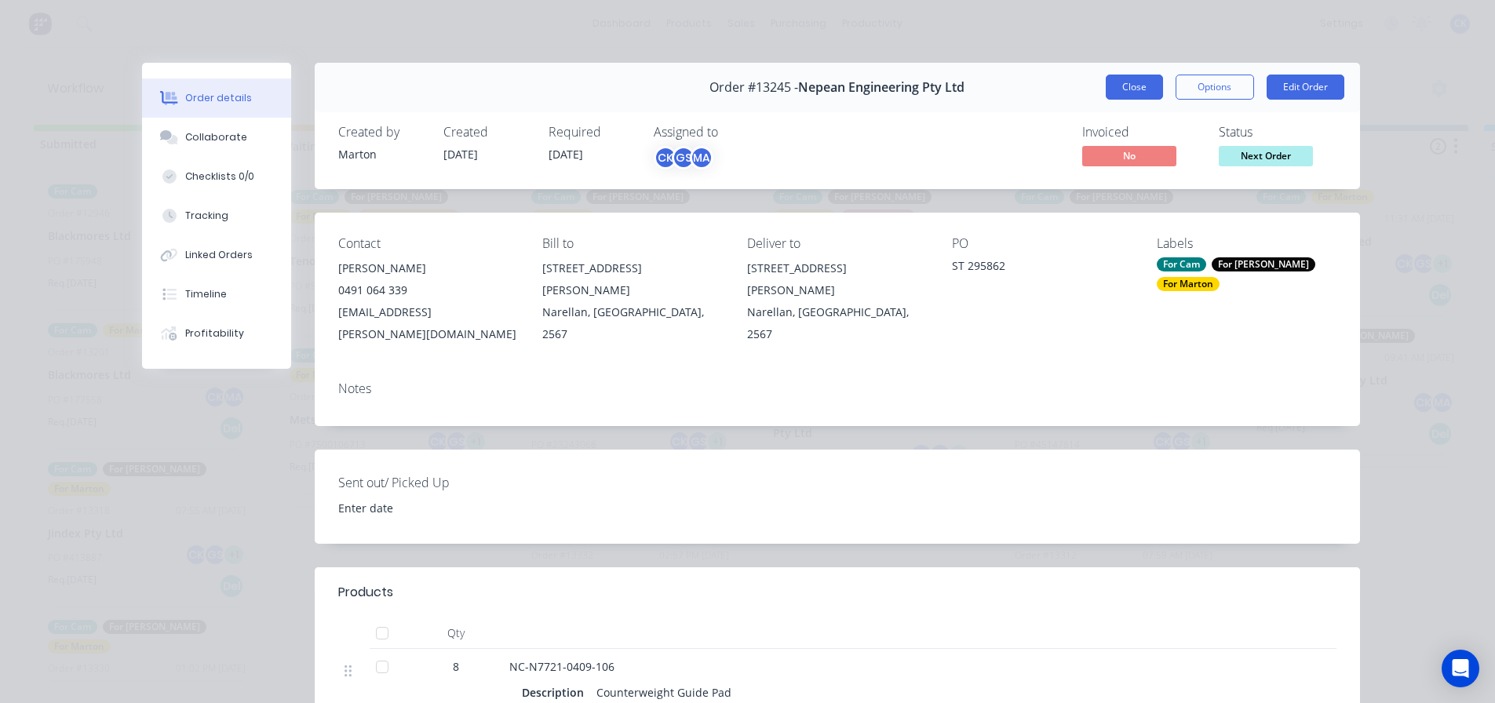
click at [1109, 82] on button "Close" at bounding box center [1134, 87] width 57 height 25
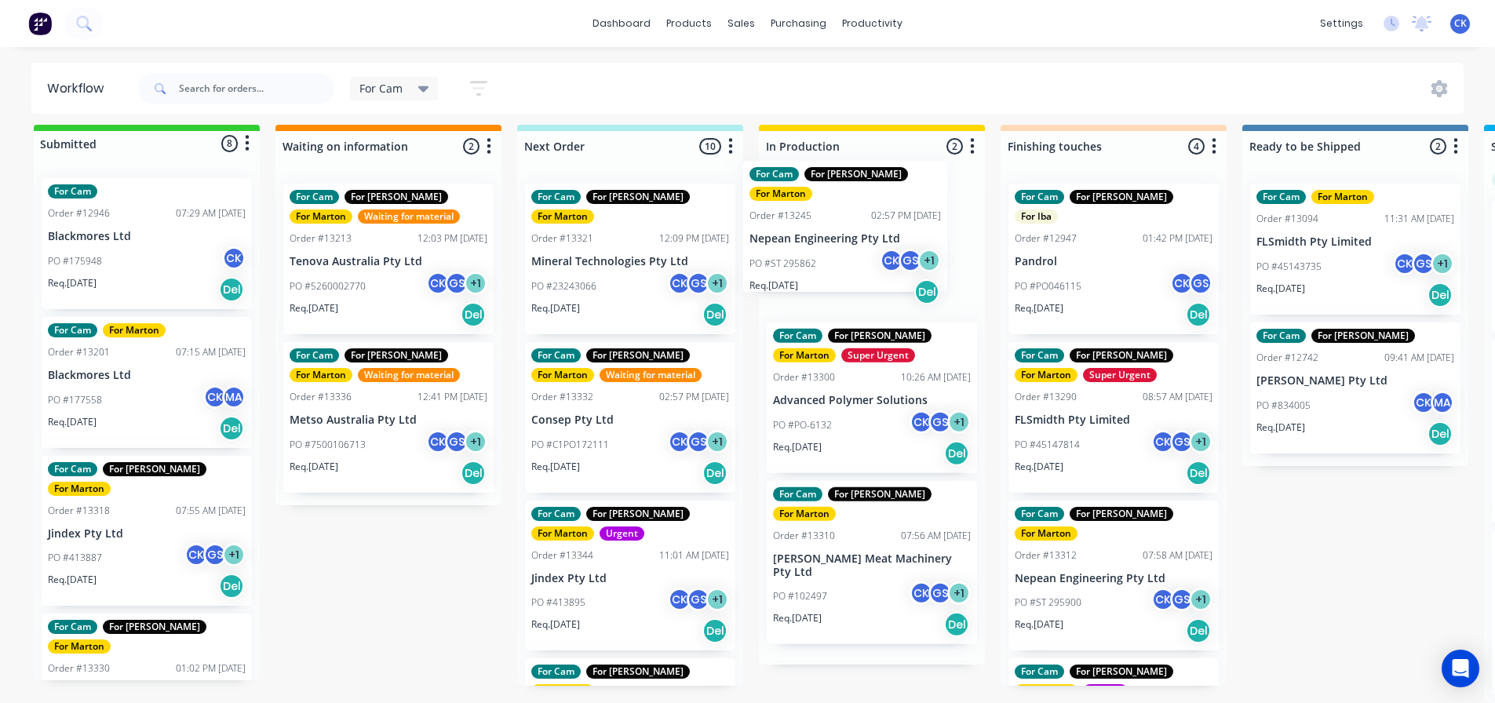
drag, startPoint x: 617, startPoint y: 261, endPoint x: 836, endPoint y: 250, distance: 219.3
click at [836, 250] on div "Submitted 8 Status colour #32CD32 hex #32CD32 Save Cancel Summaries Total order…" at bounding box center [1069, 414] width 2162 height 578
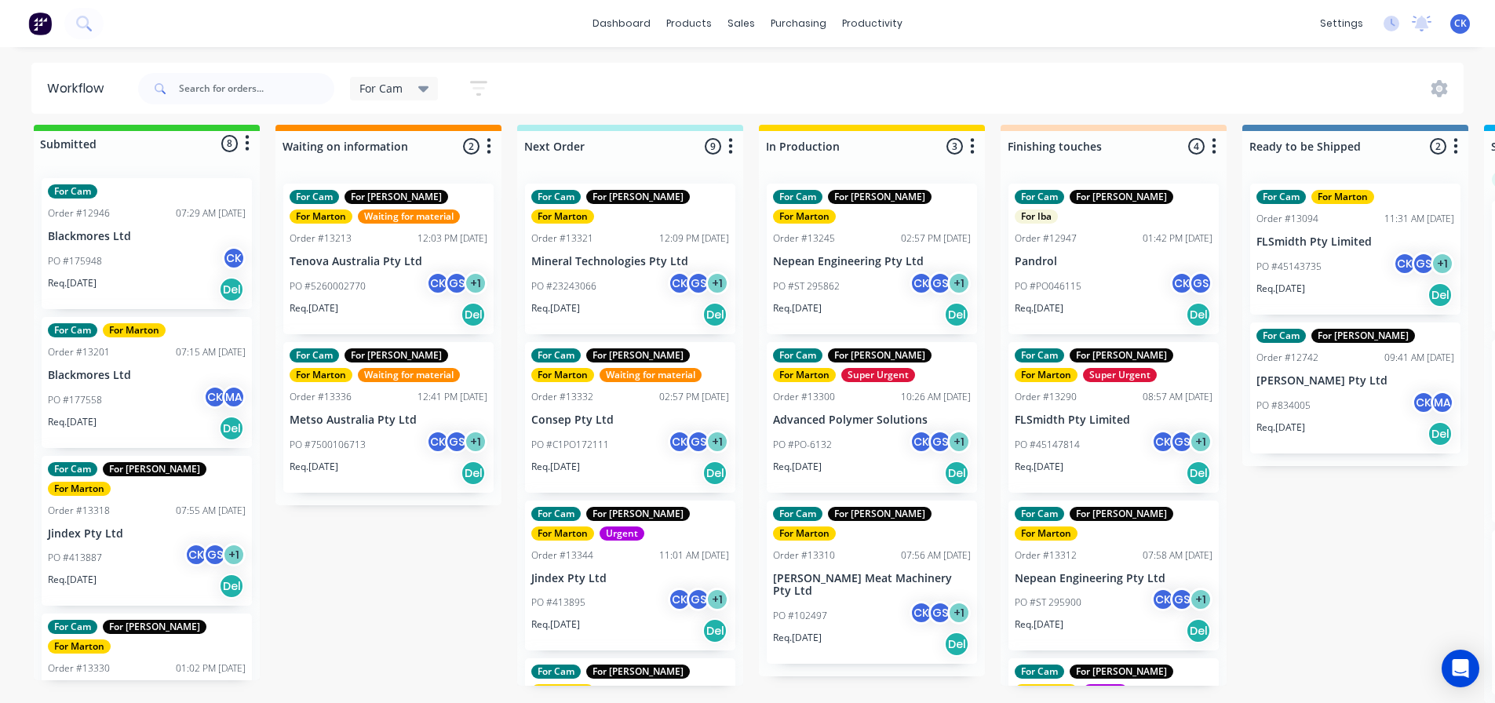
click at [625, 301] on div "Req. [DATE] Del" at bounding box center [630, 314] width 198 height 27
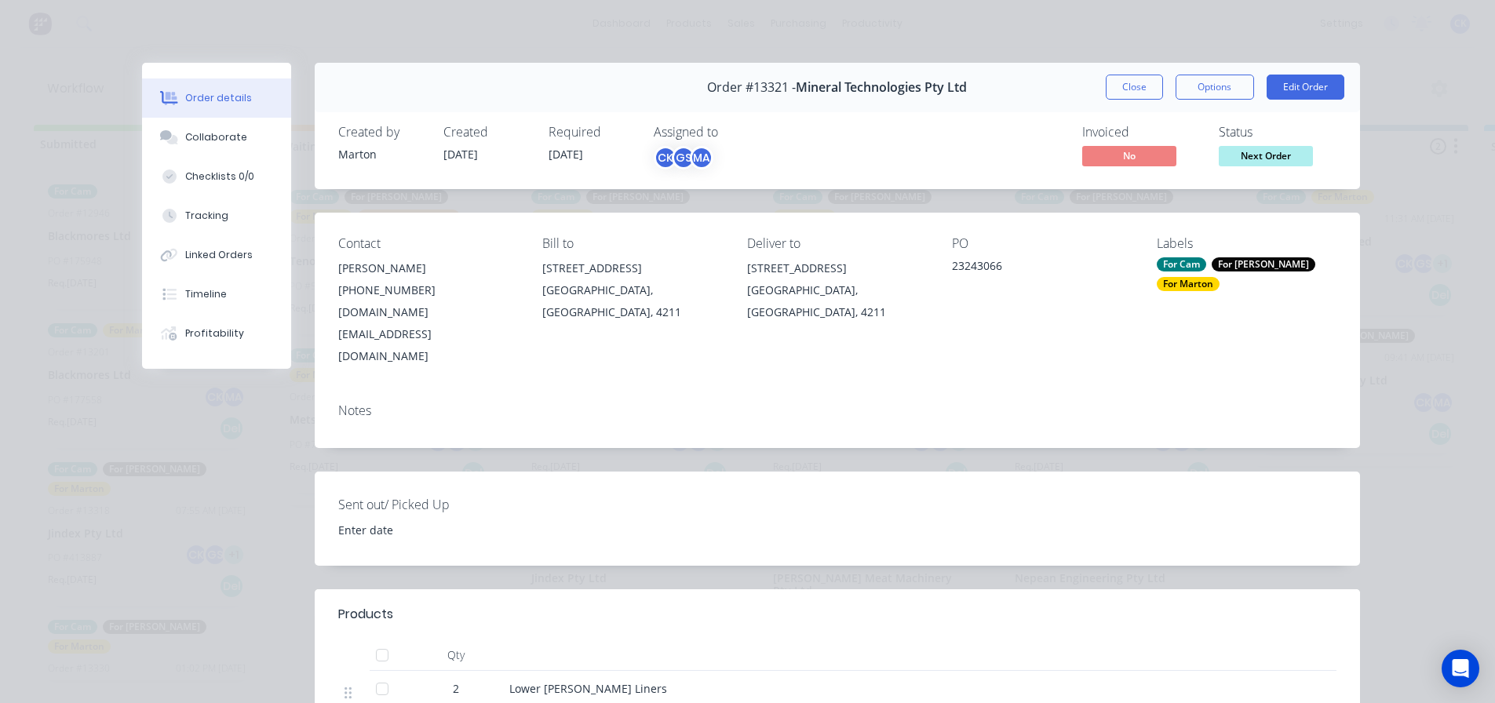
click at [1131, 82] on button "Close" at bounding box center [1134, 87] width 57 height 25
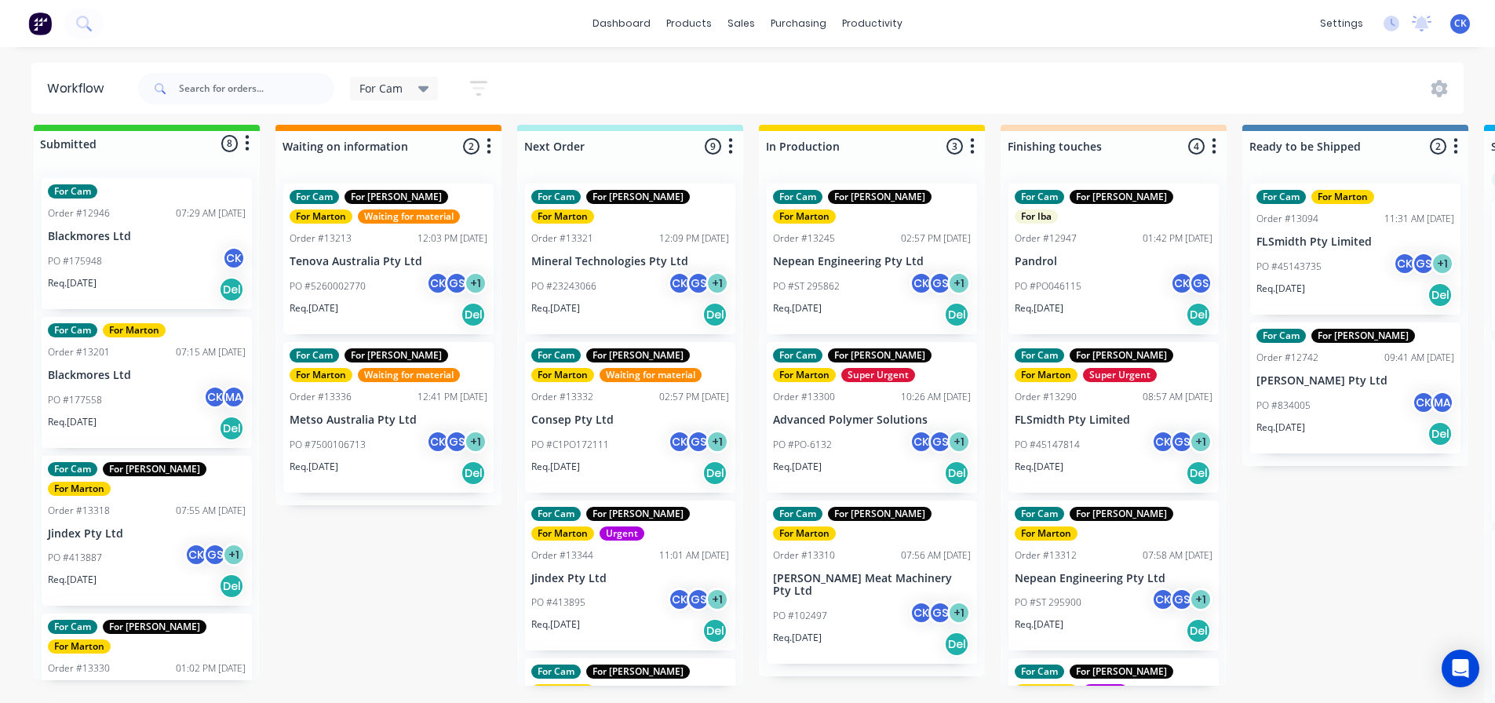
click at [608, 430] on div "PO #C1PO172111 CK GS + 1" at bounding box center [630, 445] width 198 height 30
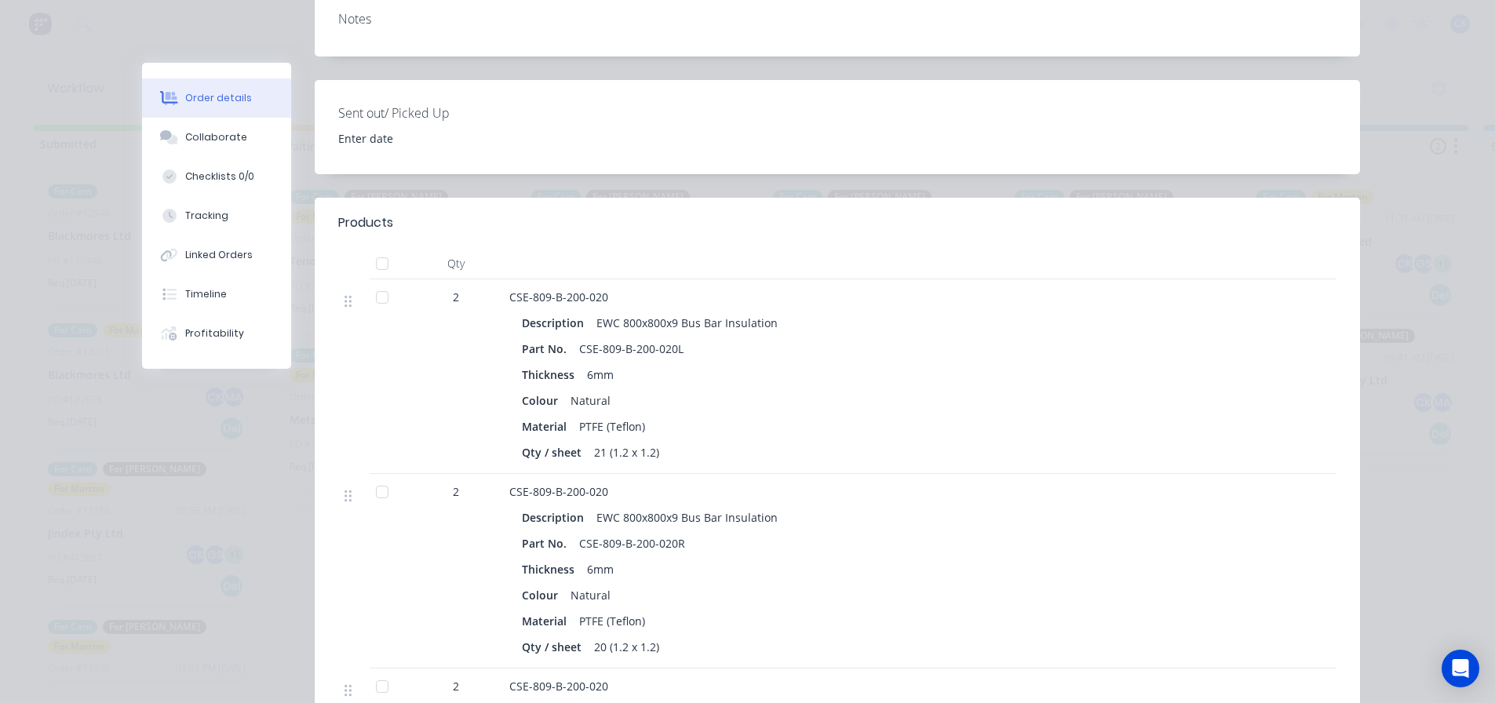
scroll to position [392, 0]
click at [216, 157] on button "Checklists 0/0" at bounding box center [216, 176] width 149 height 39
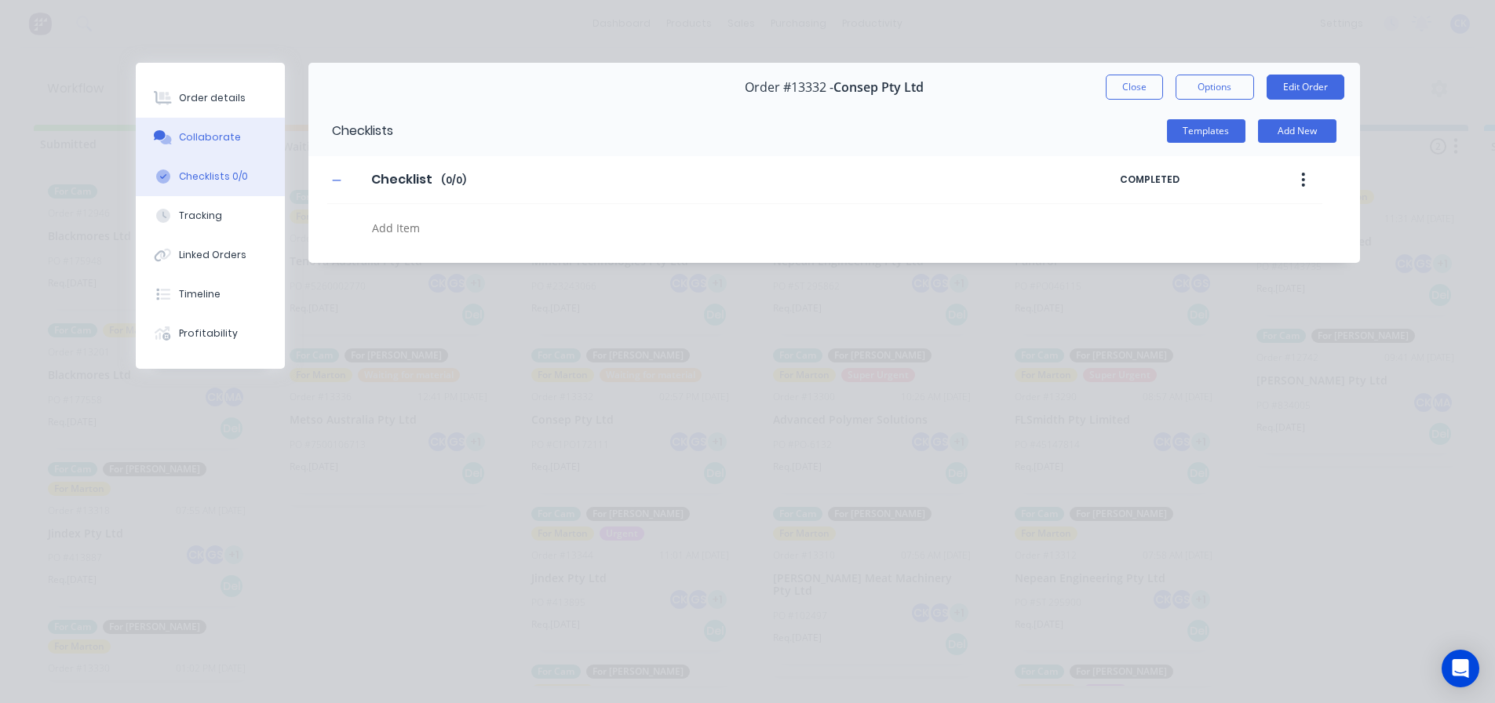
scroll to position [0, 0]
click at [217, 135] on div "Collaborate" at bounding box center [210, 137] width 62 height 14
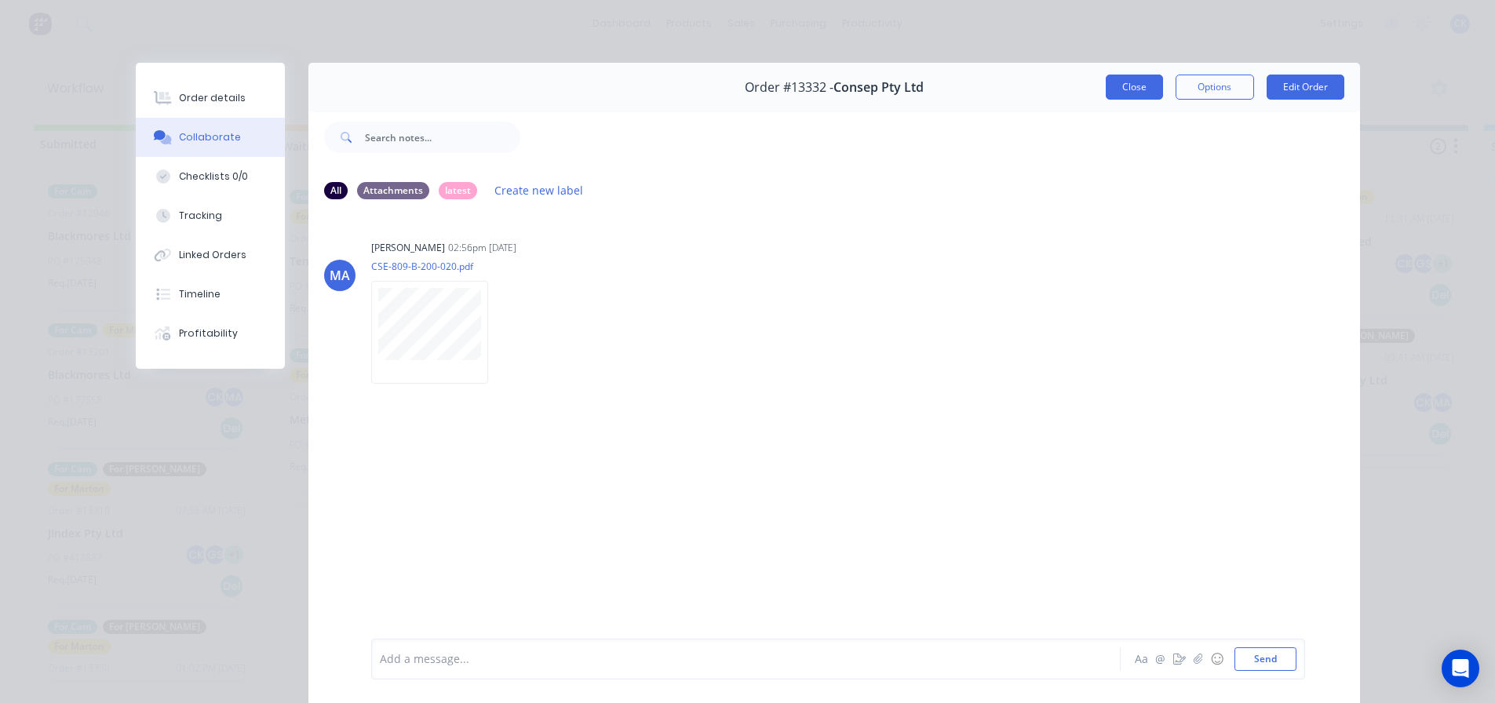
click at [1110, 96] on button "Close" at bounding box center [1134, 87] width 57 height 25
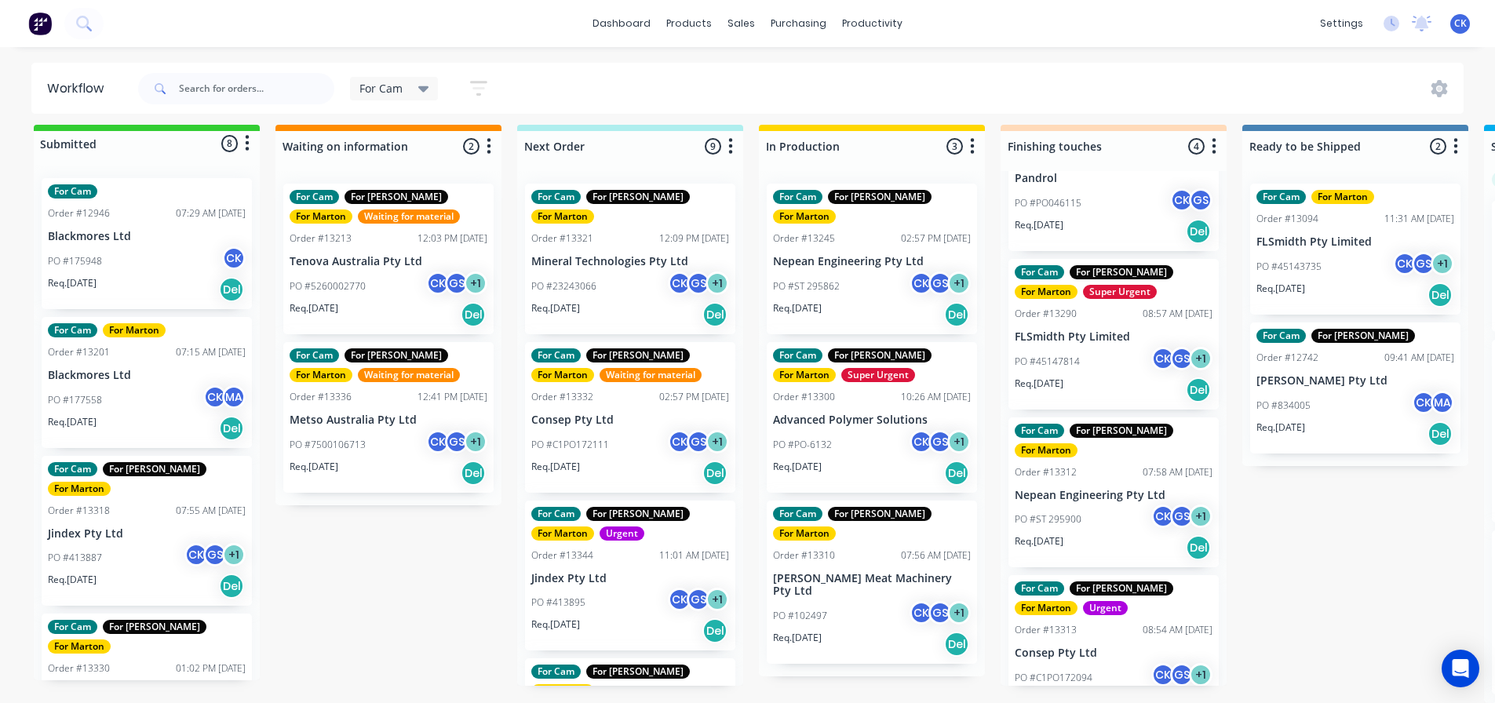
scroll to position [85, 0]
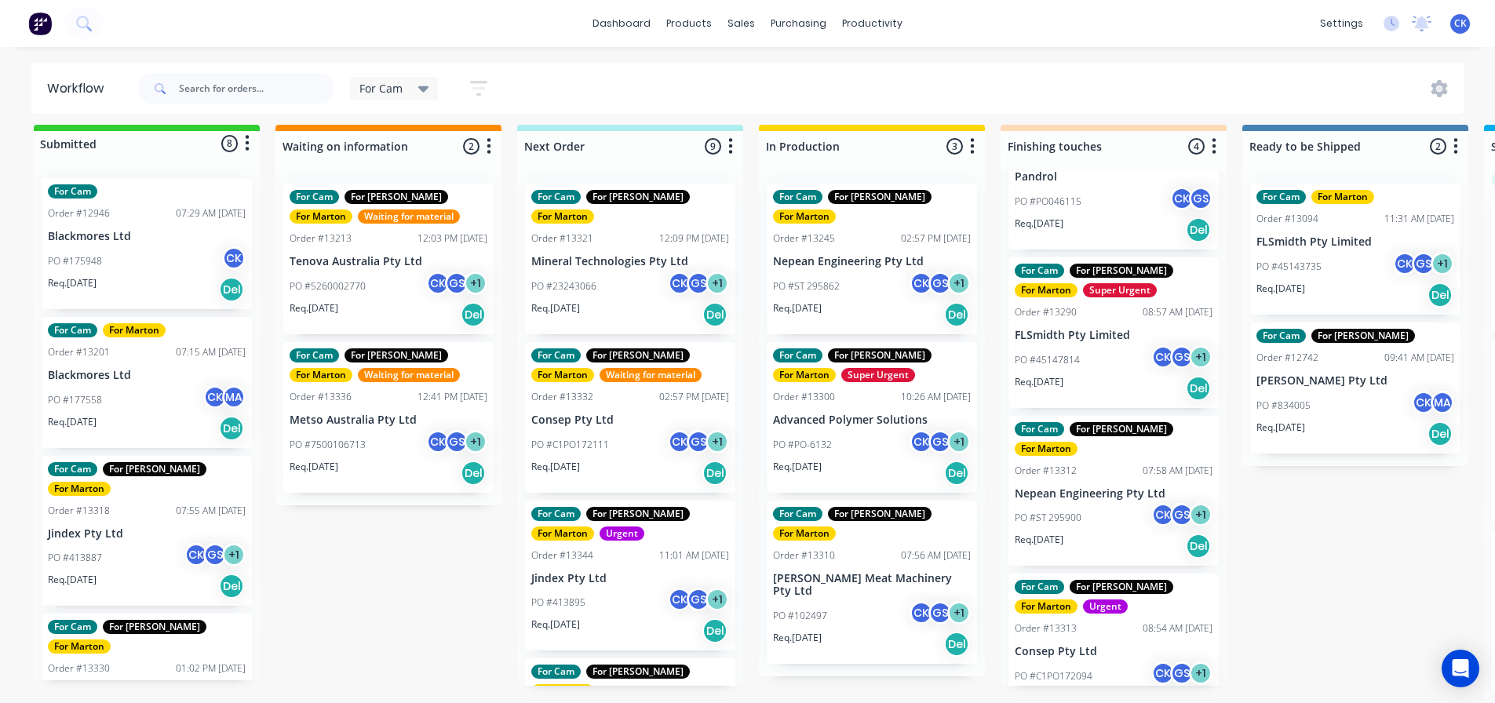
click at [1101, 375] on div "Req. [DATE] Del" at bounding box center [1114, 388] width 198 height 27
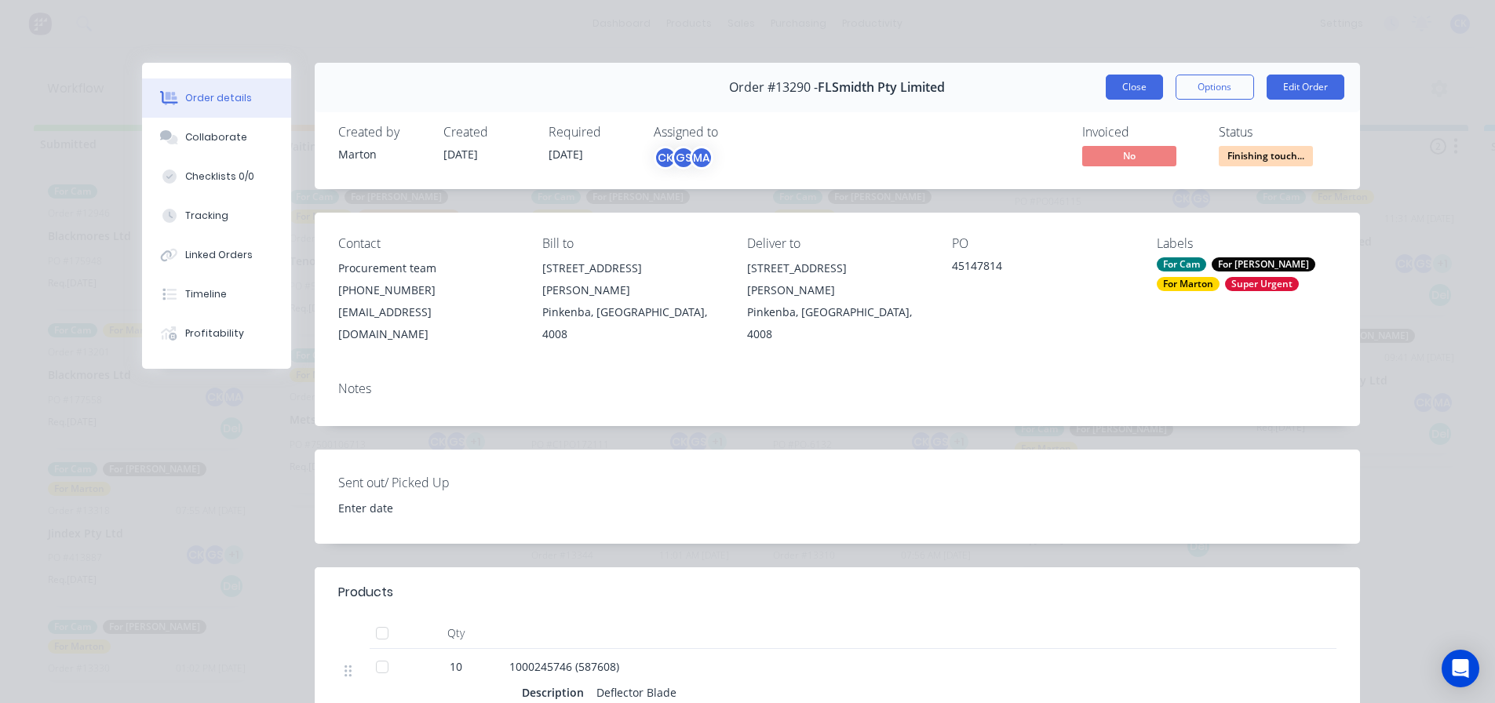
click at [1145, 78] on button "Close" at bounding box center [1134, 87] width 57 height 25
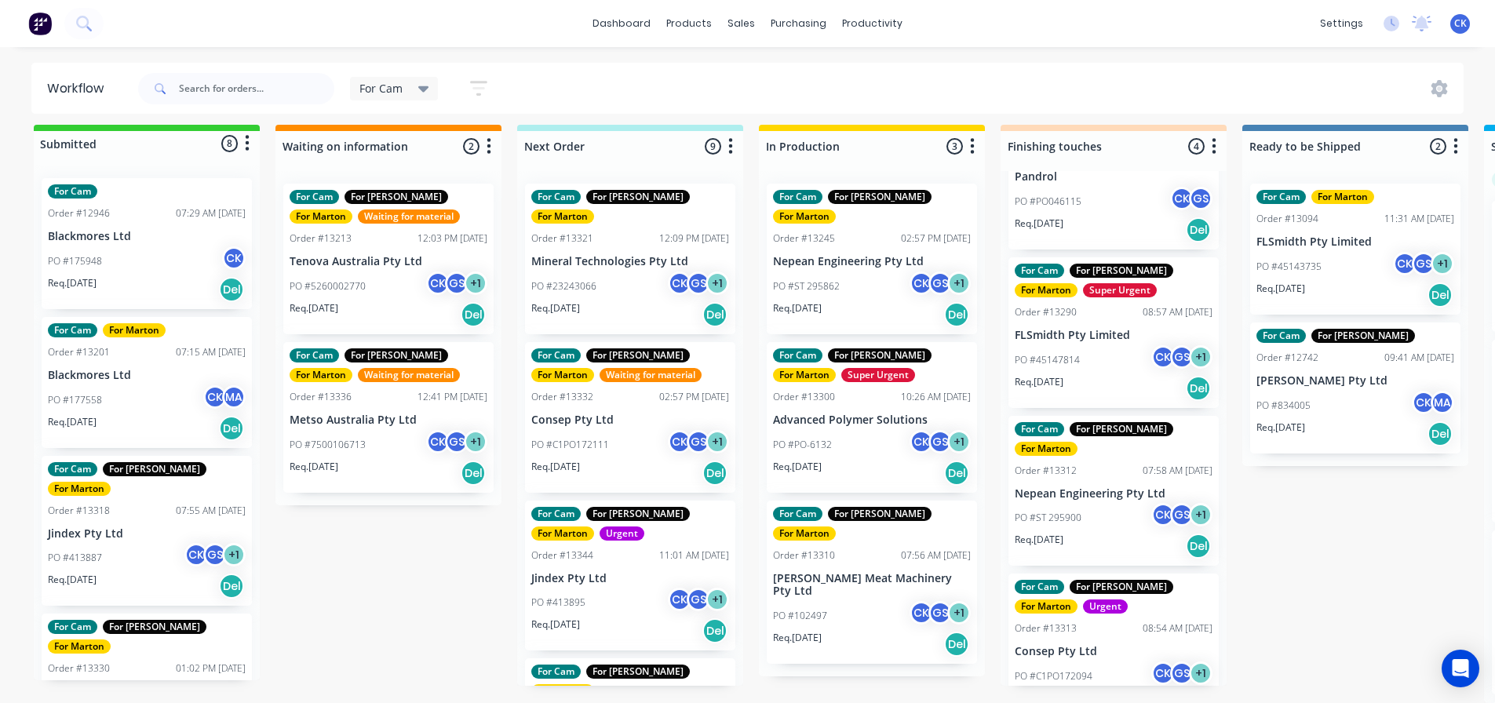
click at [1095, 533] on div "Req. [DATE] Del" at bounding box center [1114, 546] width 198 height 27
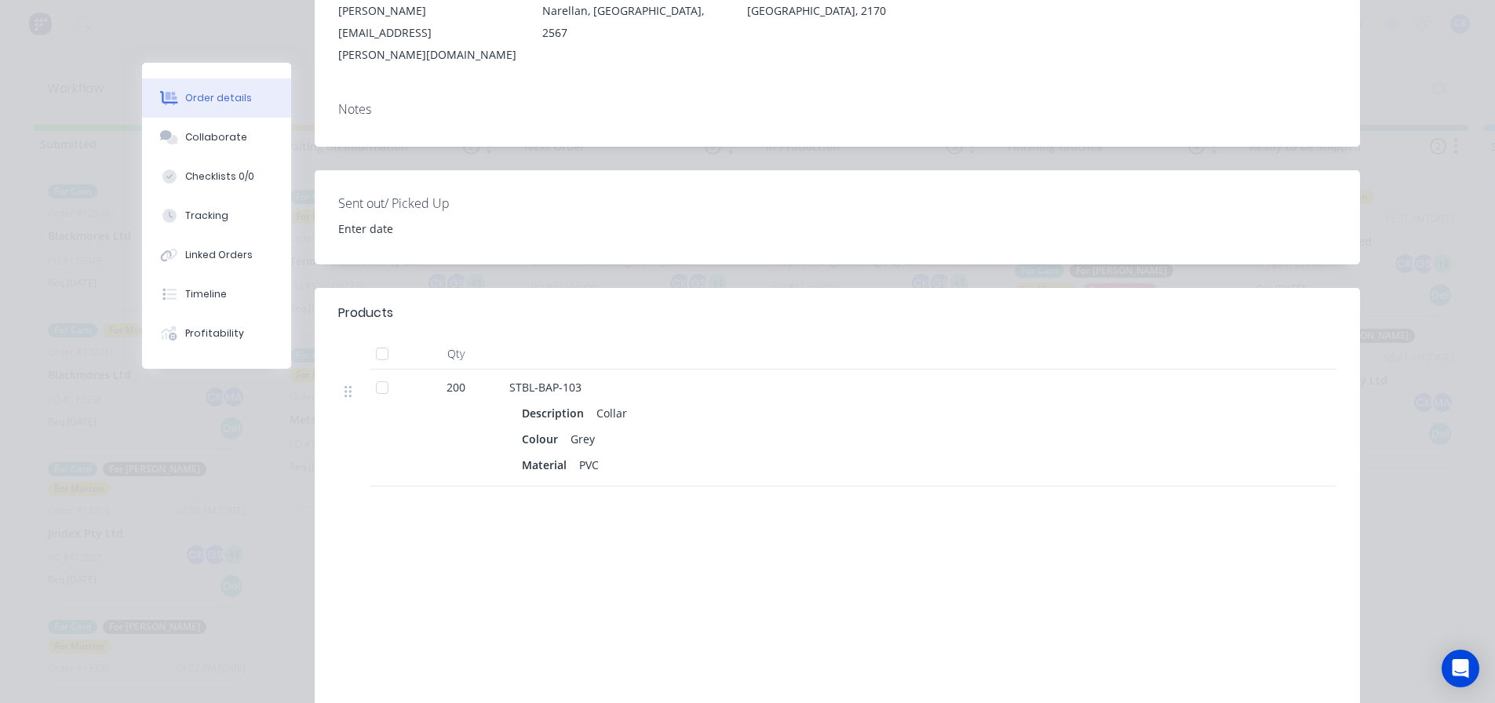
scroll to position [314, 0]
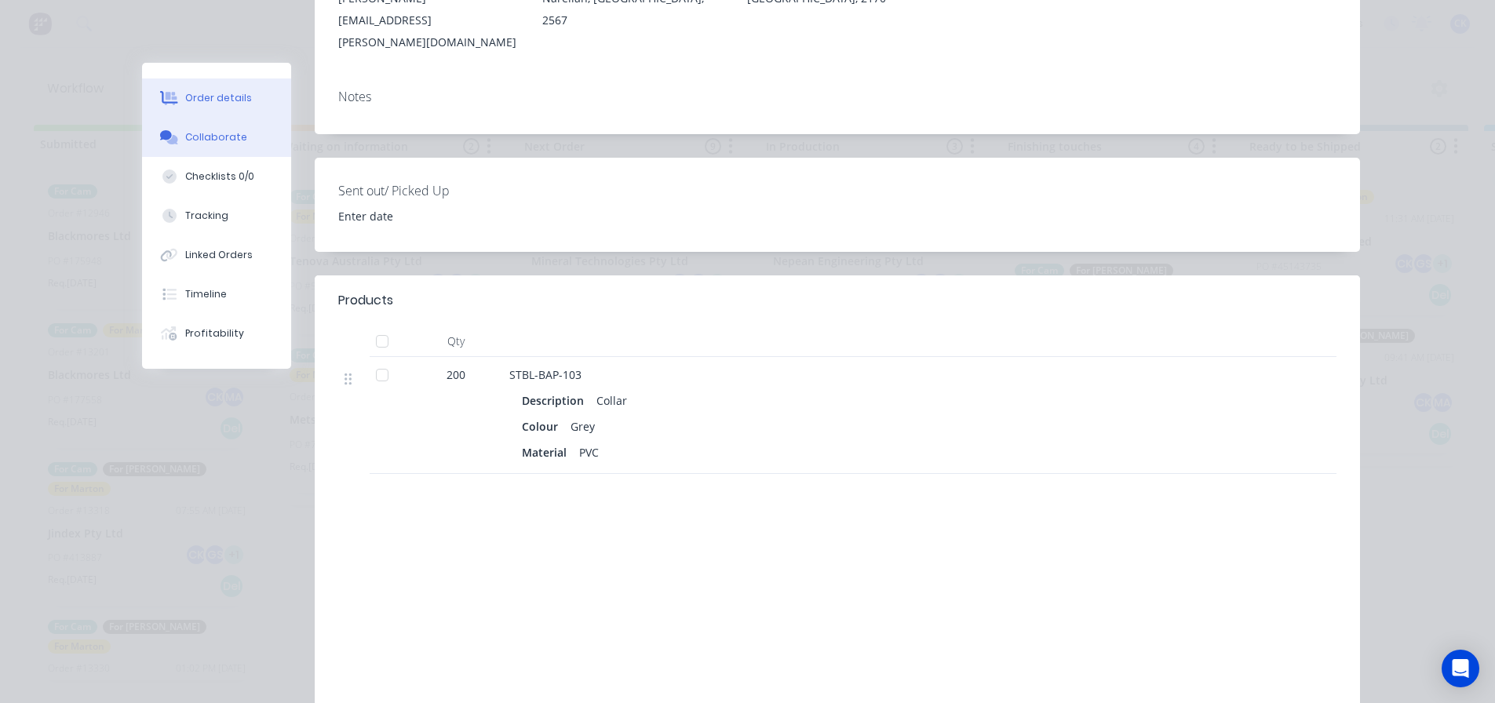
click at [189, 134] on div "Collaborate" at bounding box center [216, 137] width 62 height 14
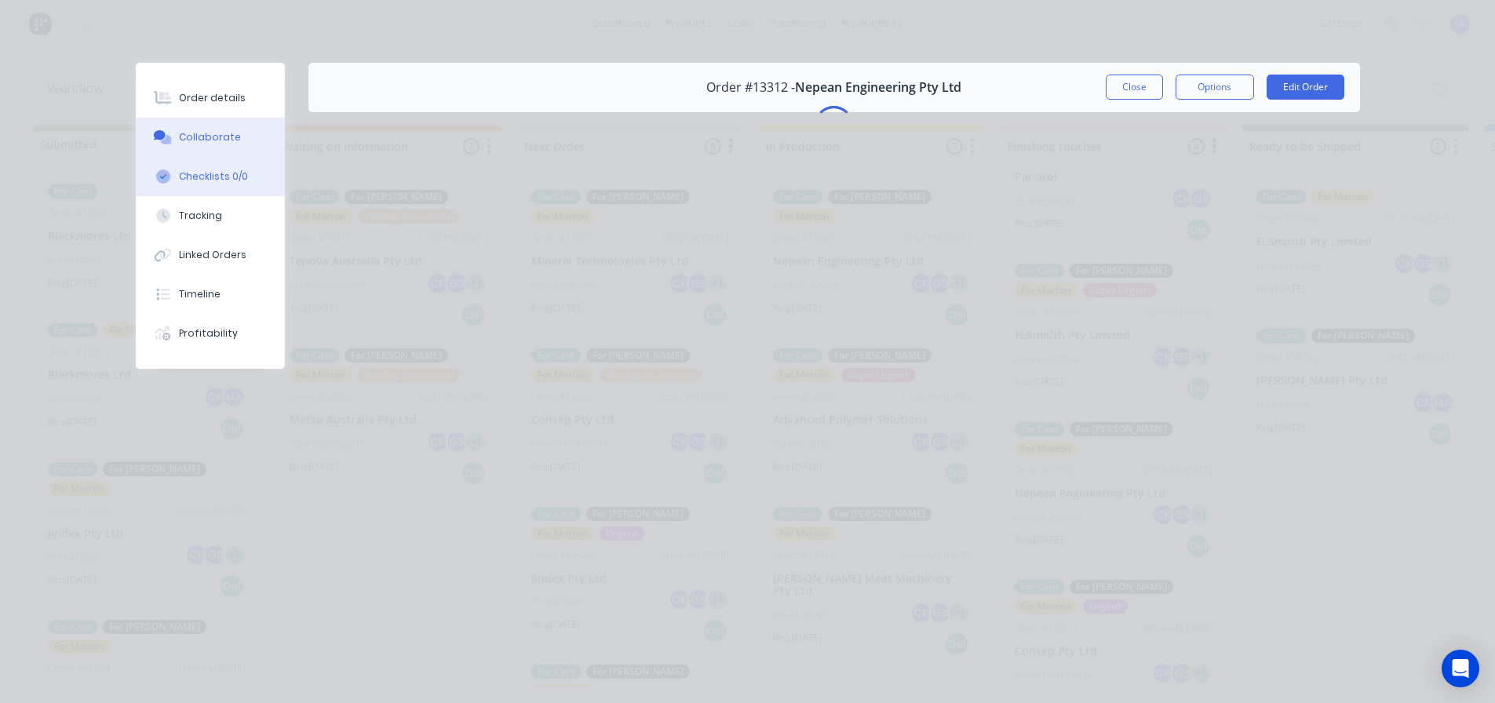
scroll to position [0, 0]
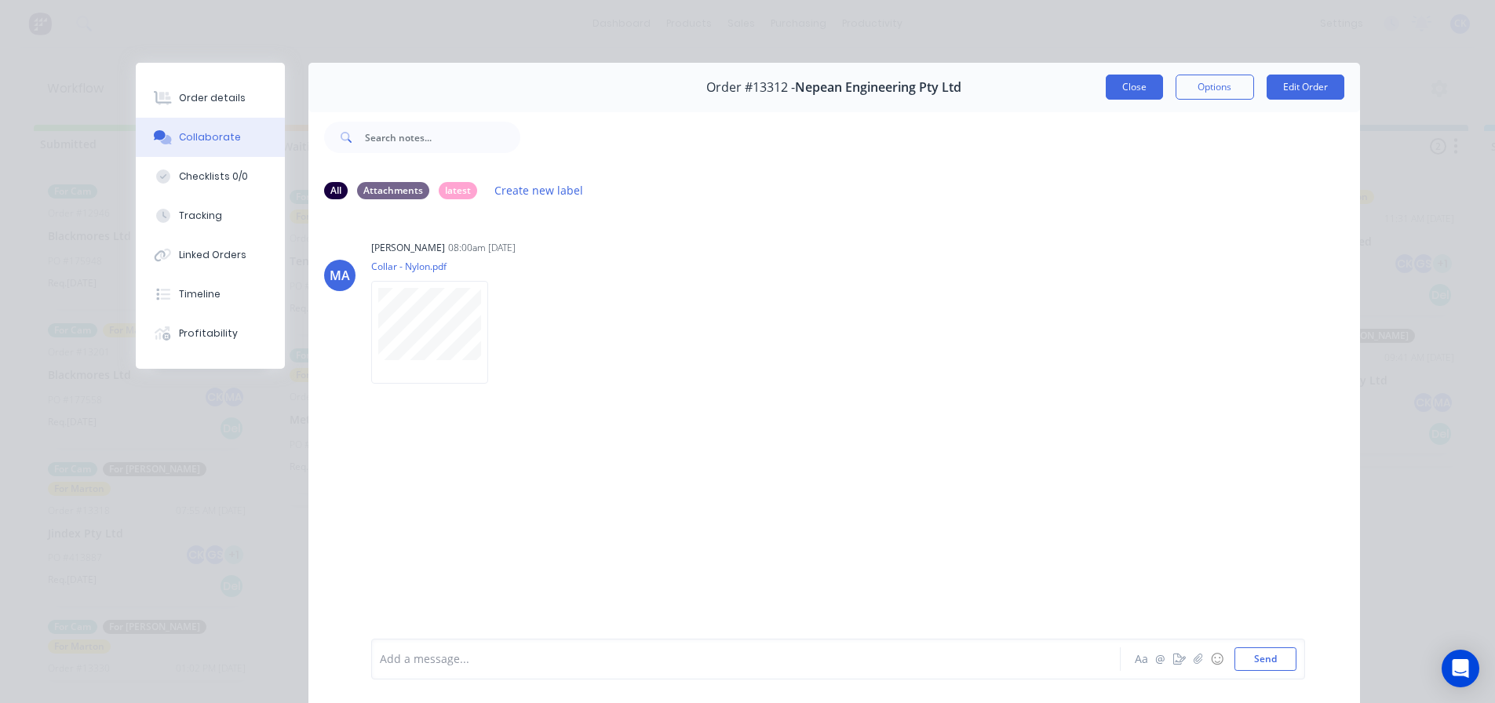
click at [1129, 83] on button "Close" at bounding box center [1134, 87] width 57 height 25
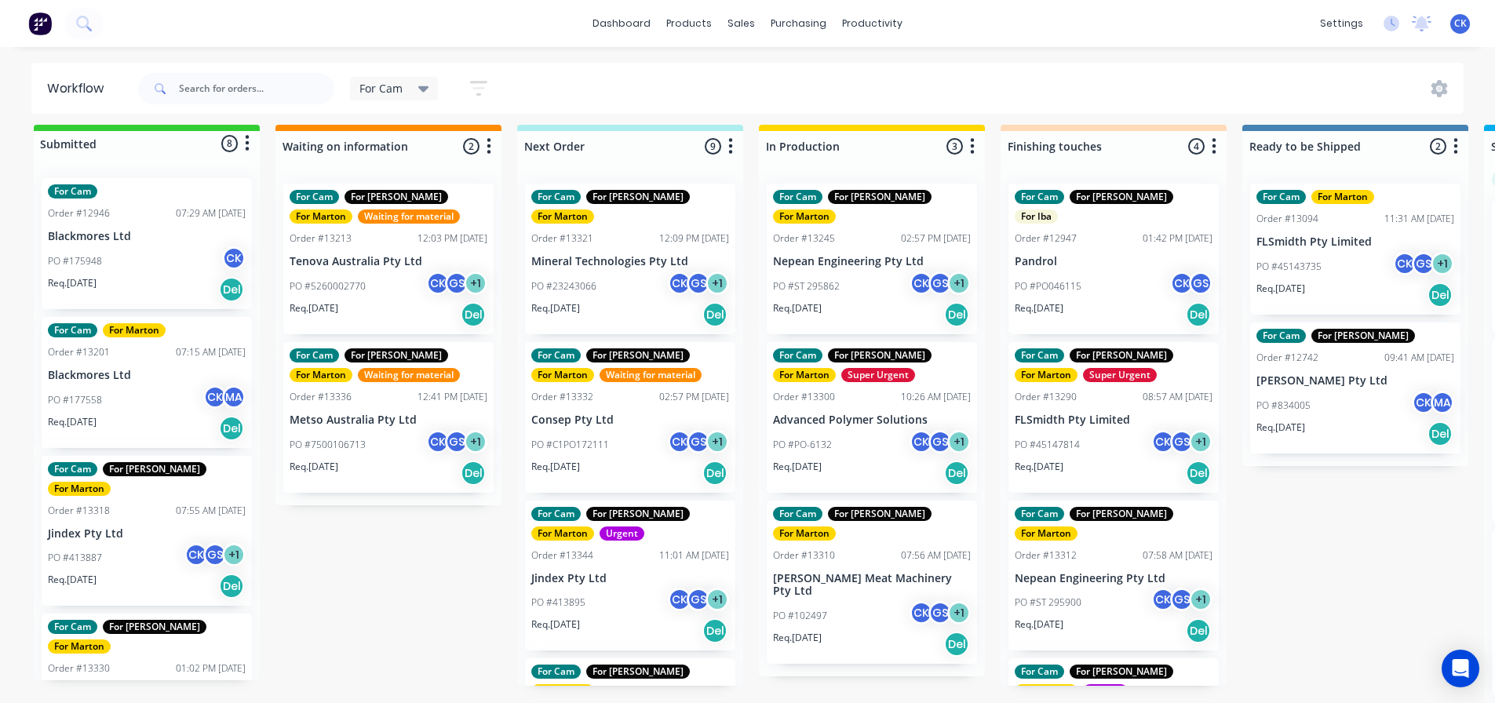
click at [604, 301] on div "Req. [DATE] Del" at bounding box center [630, 314] width 198 height 27
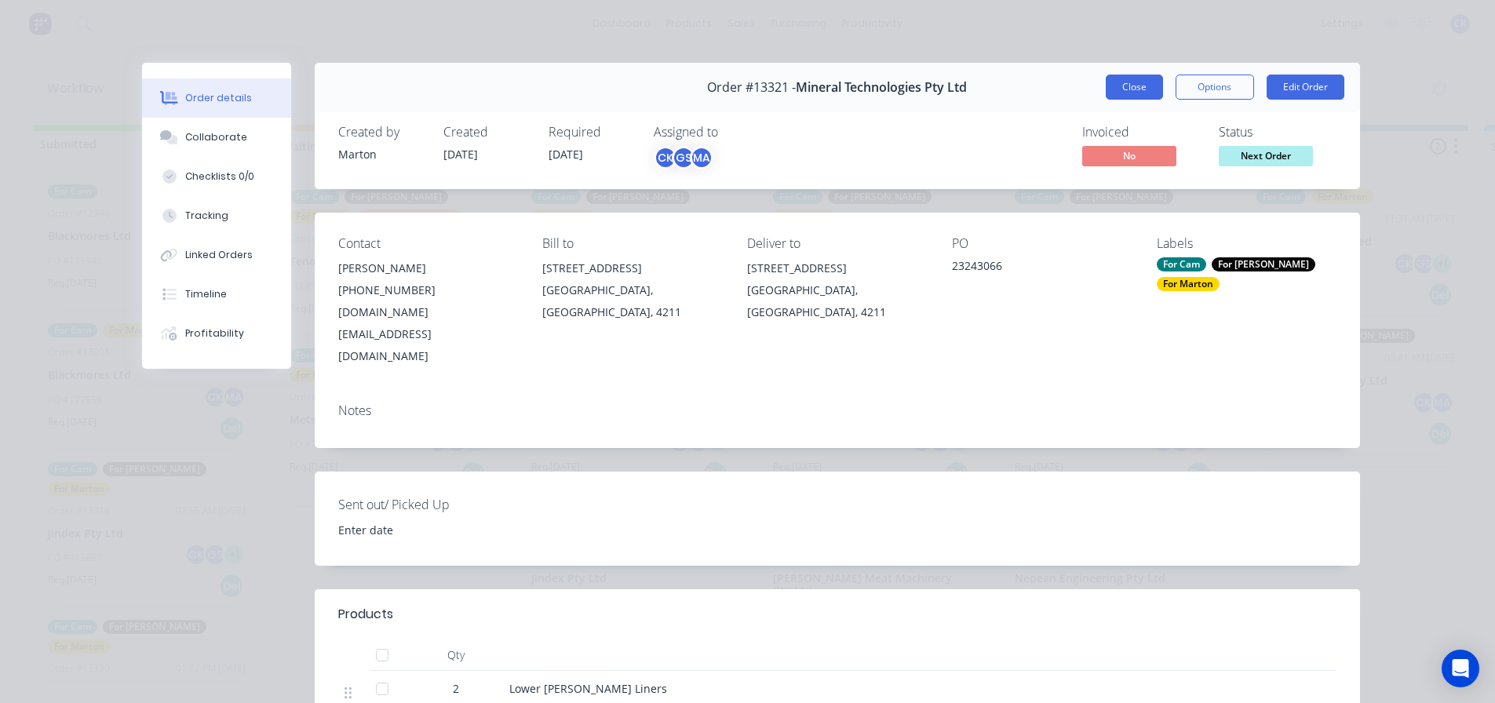
click at [1128, 85] on button "Close" at bounding box center [1134, 87] width 57 height 25
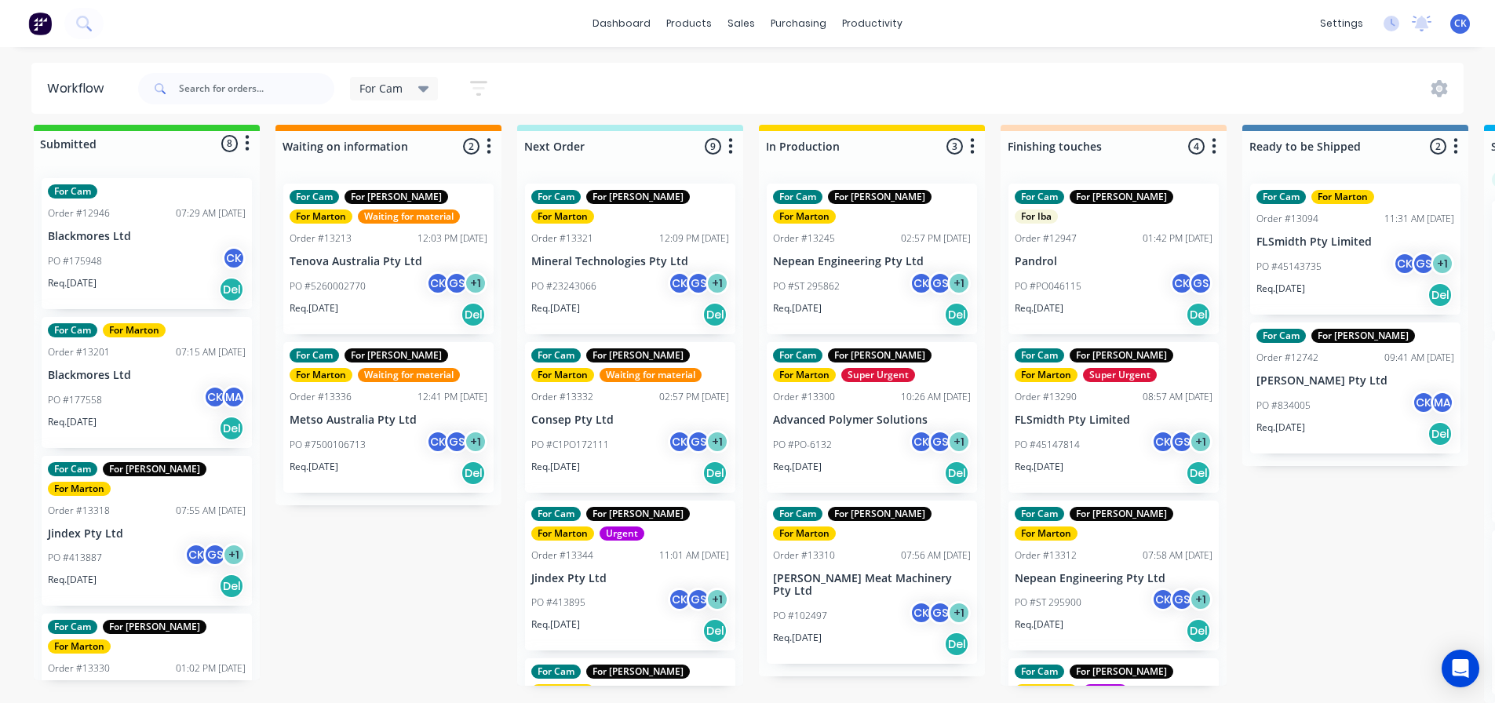
click at [628, 430] on div "PO #C1PO172111 CK GS + 1" at bounding box center [630, 445] width 198 height 30
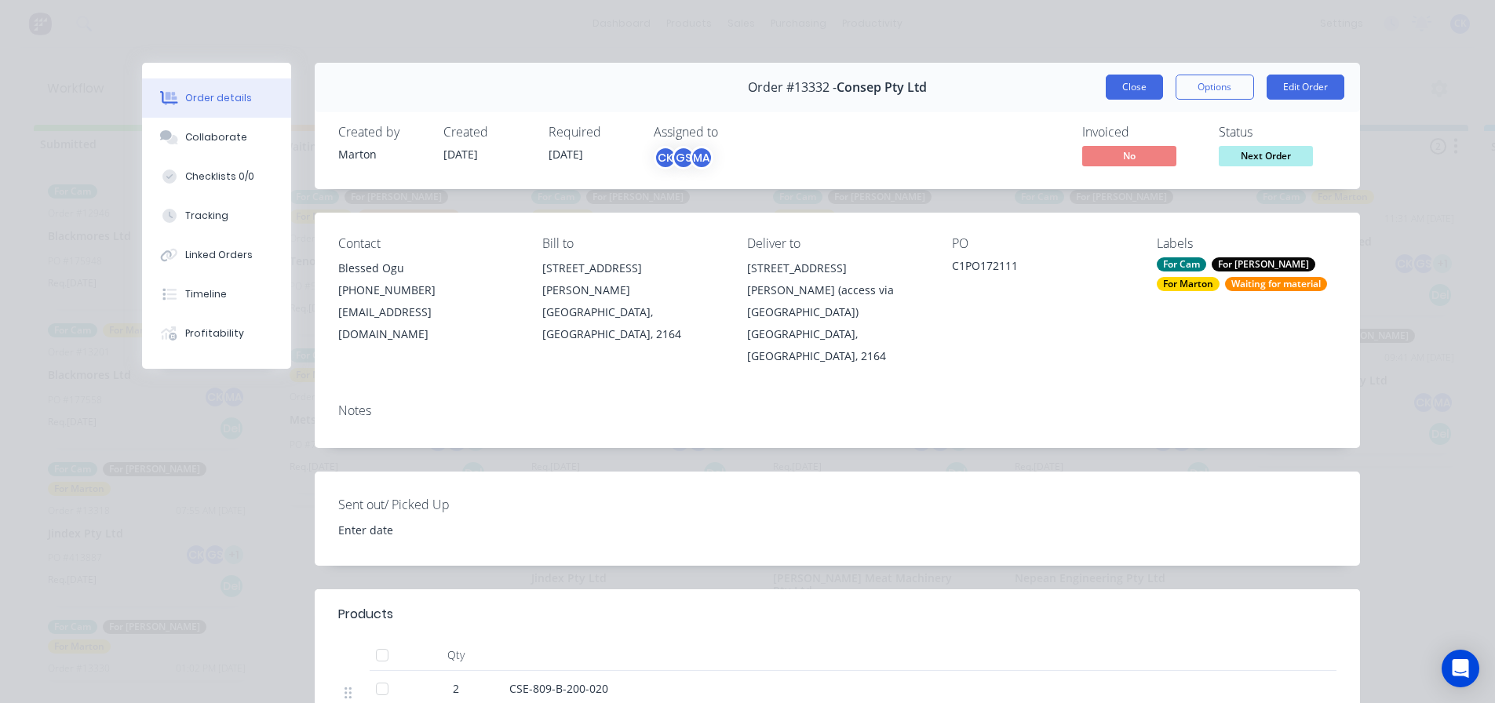
drag, startPoint x: 1116, startPoint y: 104, endPoint x: 1120, endPoint y: 92, distance: 12.4
click at [1118, 100] on div "Order #13332 - Consep Pty Ltd Close Options Edit Order" at bounding box center [837, 87] width 1045 height 49
click at [1120, 91] on button "Close" at bounding box center [1134, 87] width 57 height 25
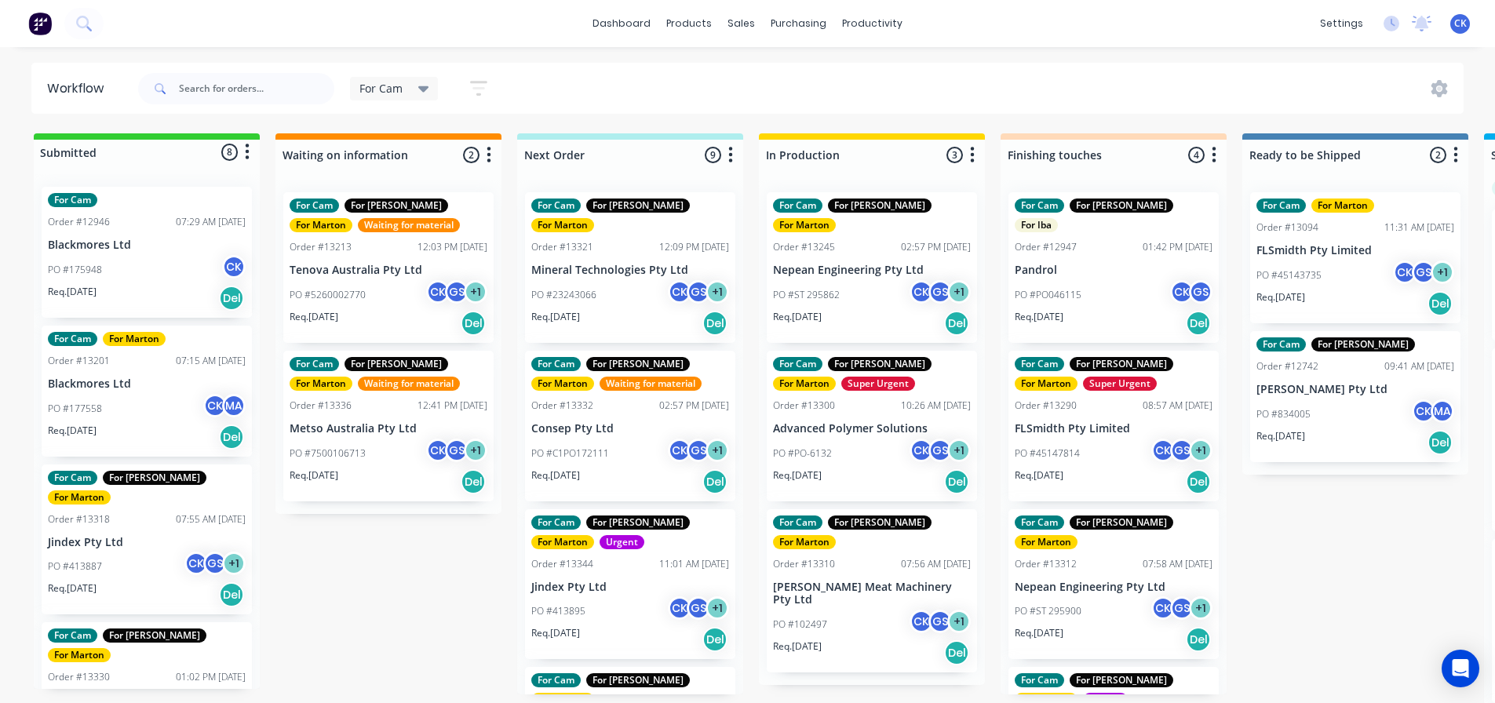
scroll to position [1, 0]
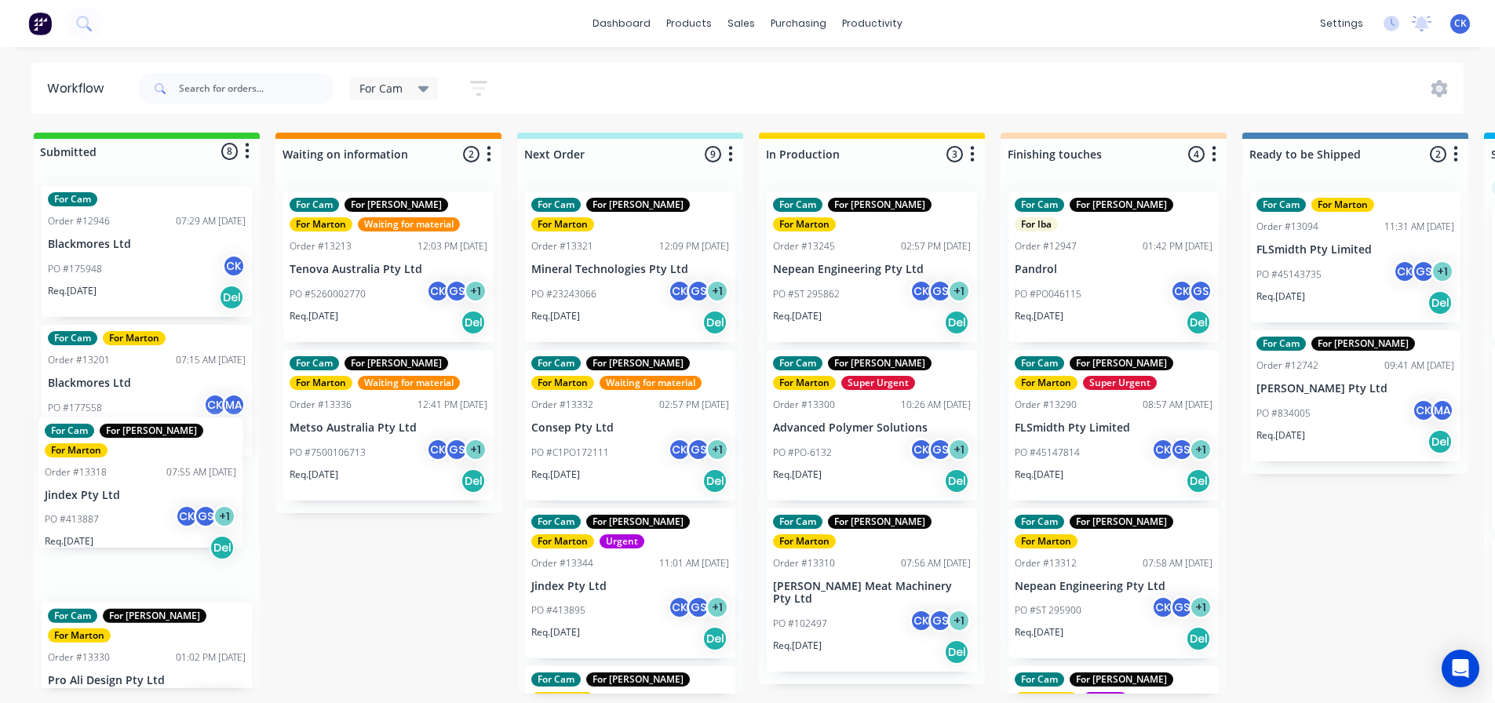
drag, startPoint x: 106, startPoint y: 549, endPoint x: 111, endPoint y: 500, distance: 49.7
click at [111, 500] on div "For Cam Order #12946 07:29 AM [DATE] Blackmores Ltd PO #175948 CK Req. [DATE] D…" at bounding box center [147, 430] width 226 height 515
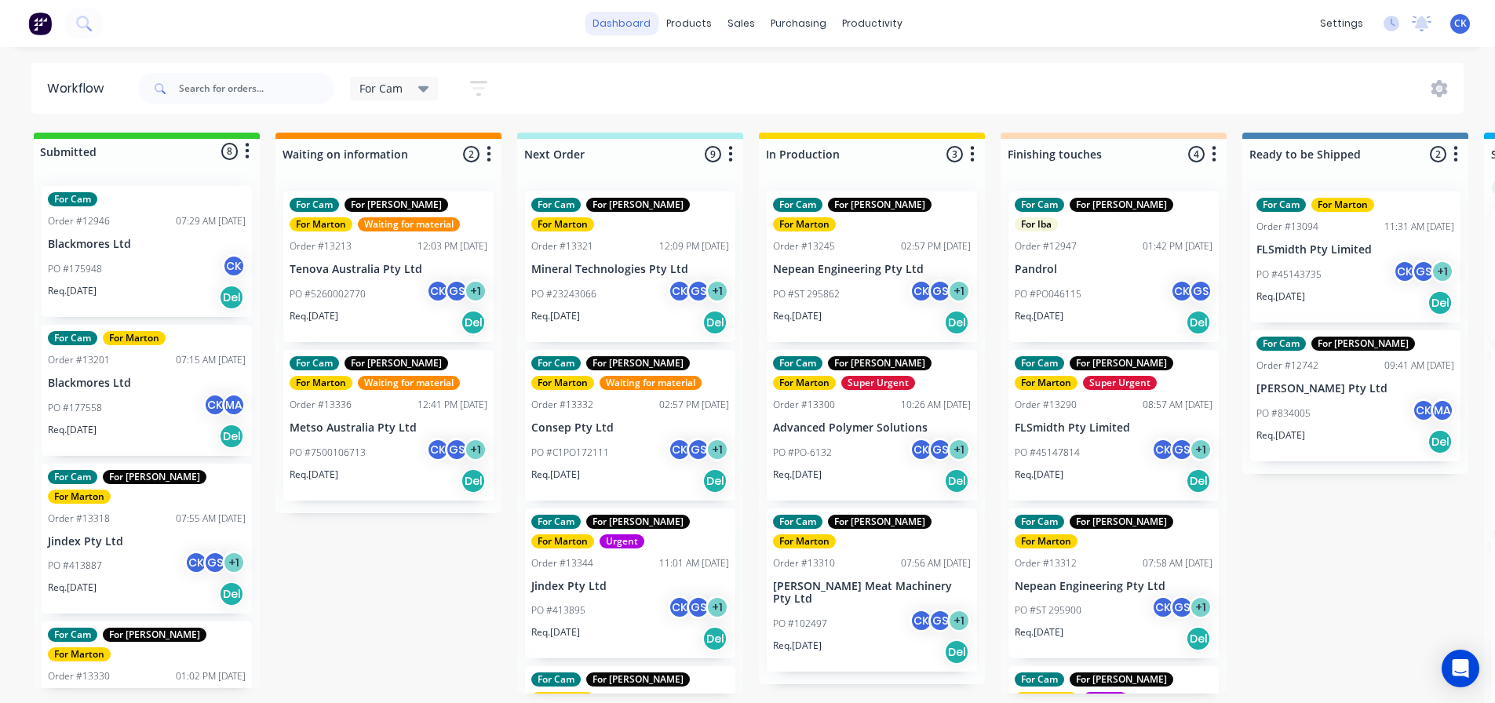
click at [646, 22] on link "dashboard" at bounding box center [622, 24] width 74 height 24
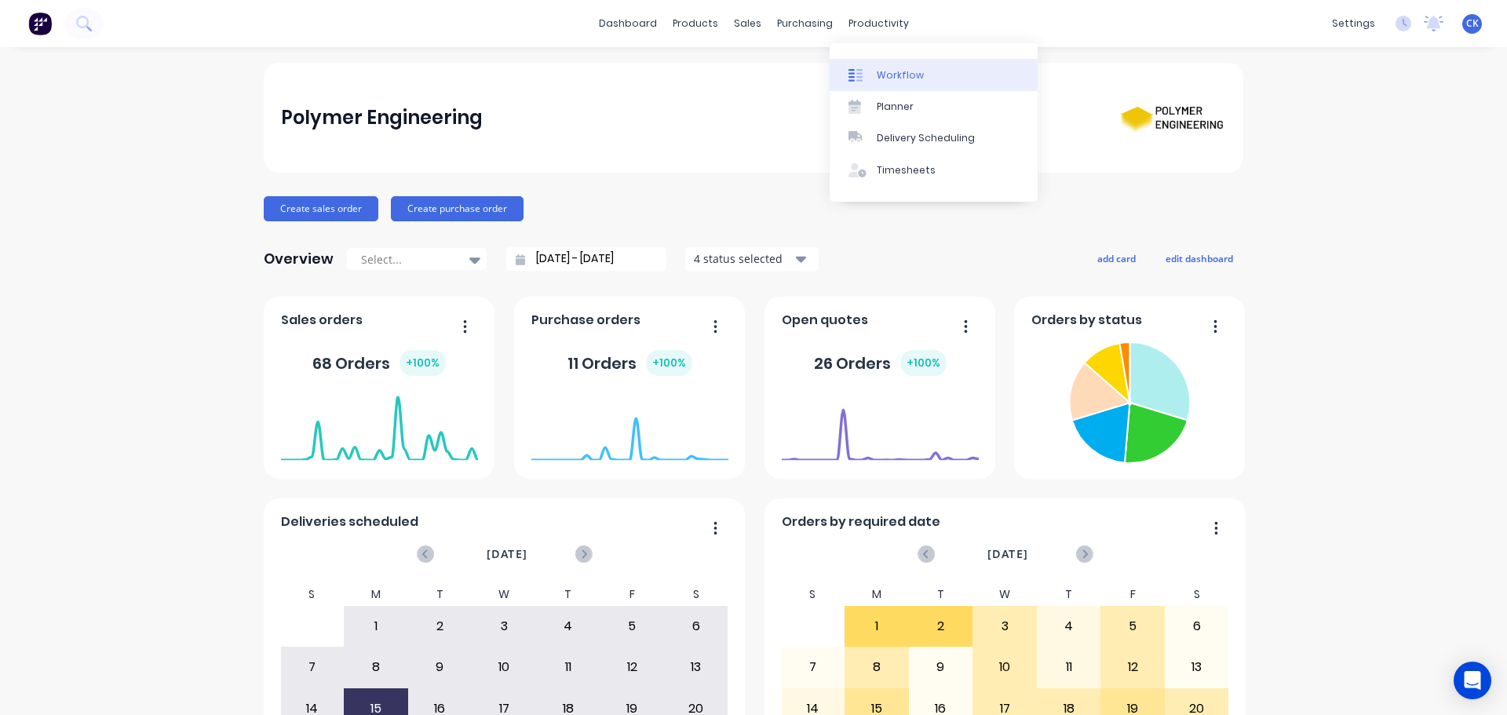
click at [881, 71] on div "Workflow" at bounding box center [900, 75] width 47 height 14
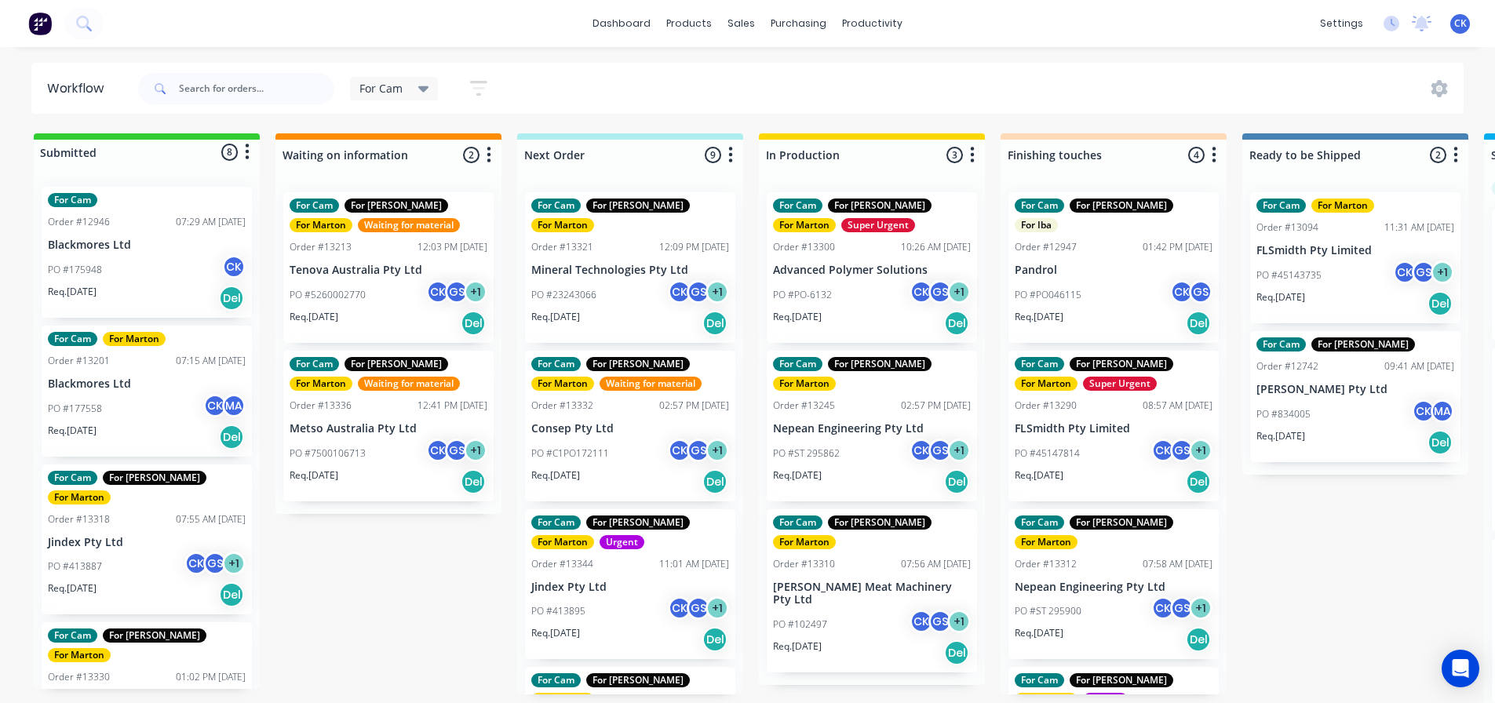
click at [0, 66] on div "Workflow For Cam Save new view None edit For Cam (Default) edit For [PERSON_NAM…" at bounding box center [747, 88] width 1495 height 51
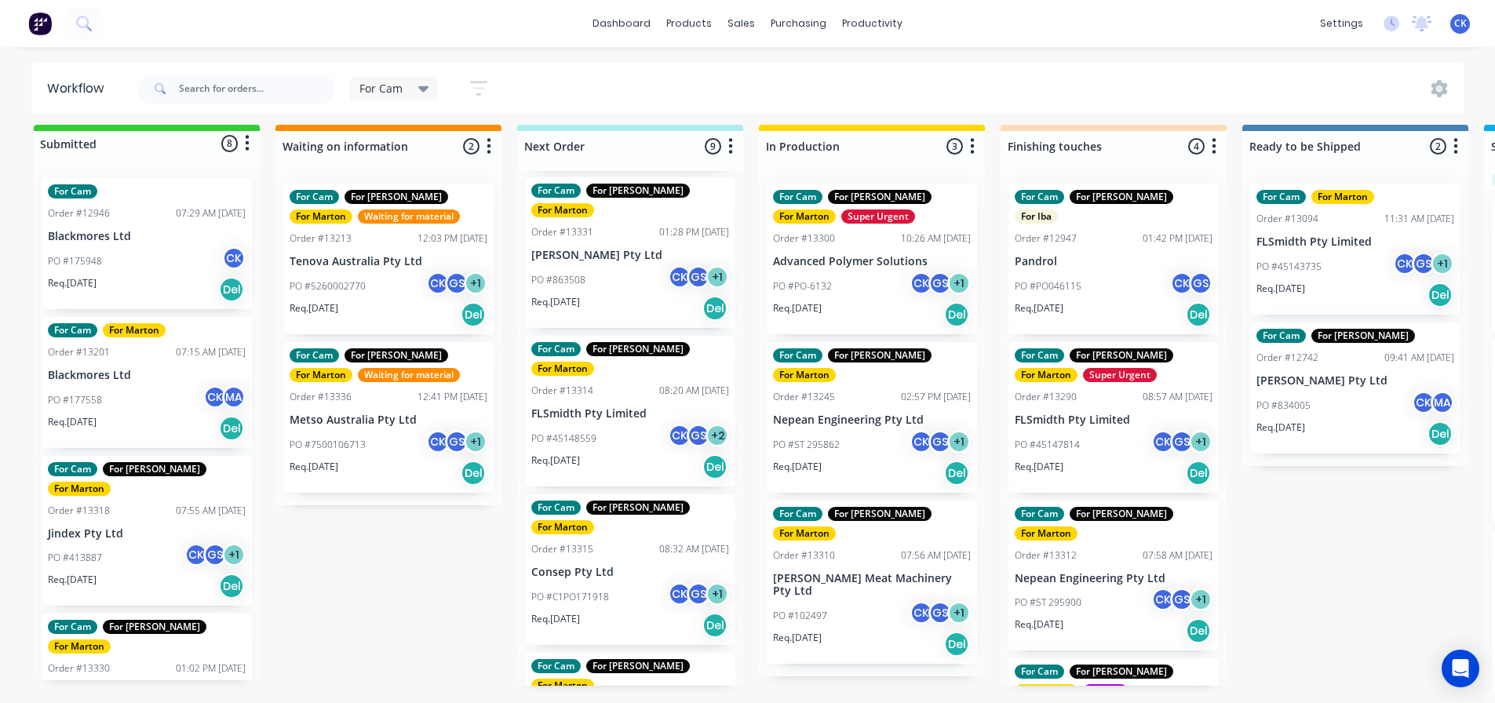
scroll to position [628, 0]
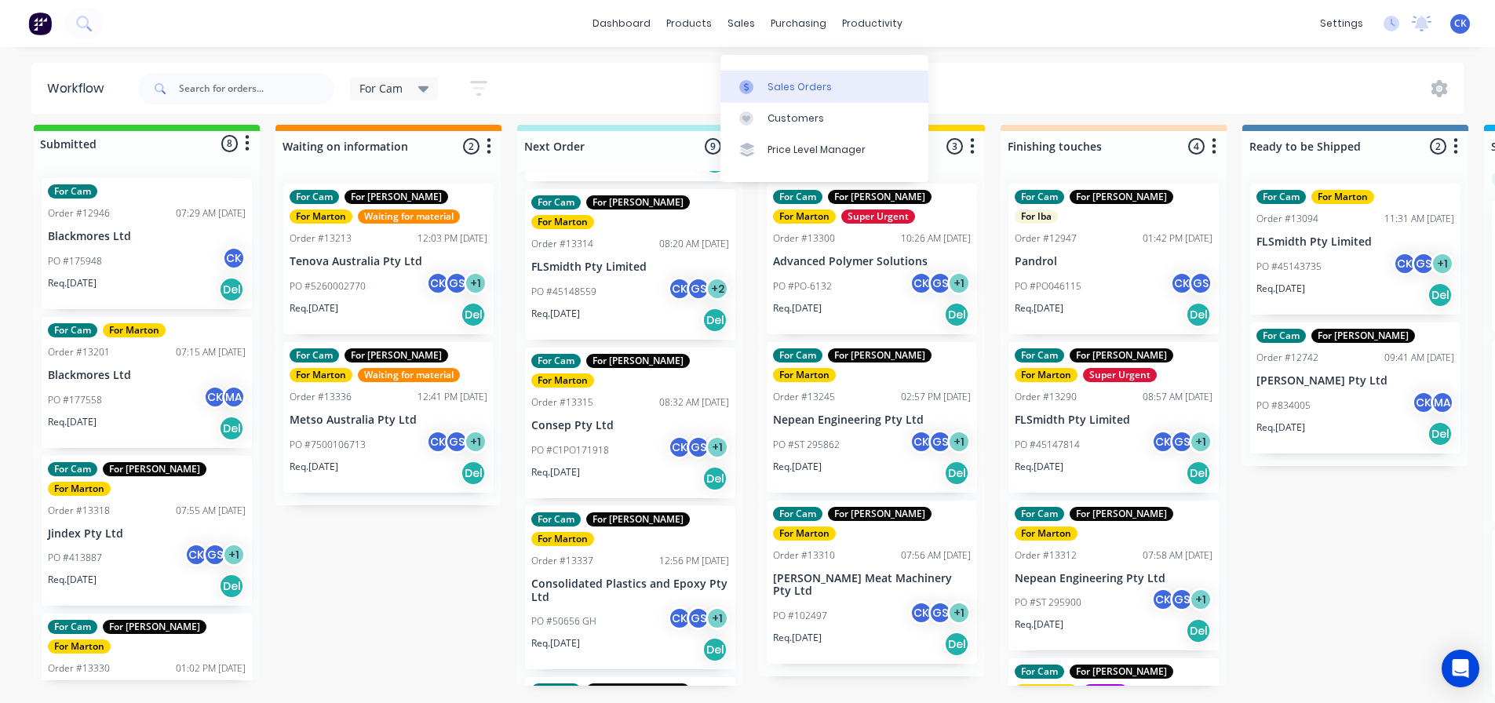
click at [760, 80] on div at bounding box center [751, 87] width 24 height 14
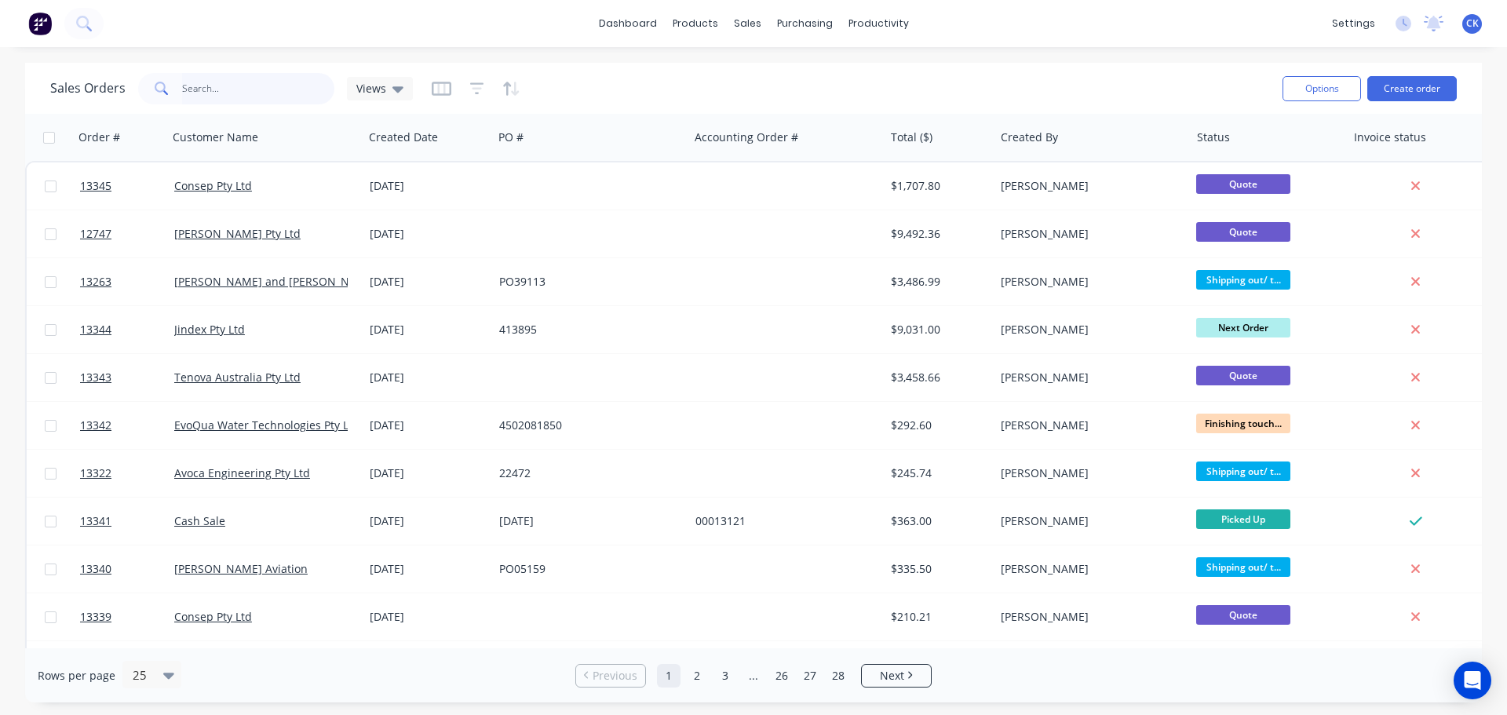
click at [268, 81] on input "text" at bounding box center [258, 88] width 153 height 31
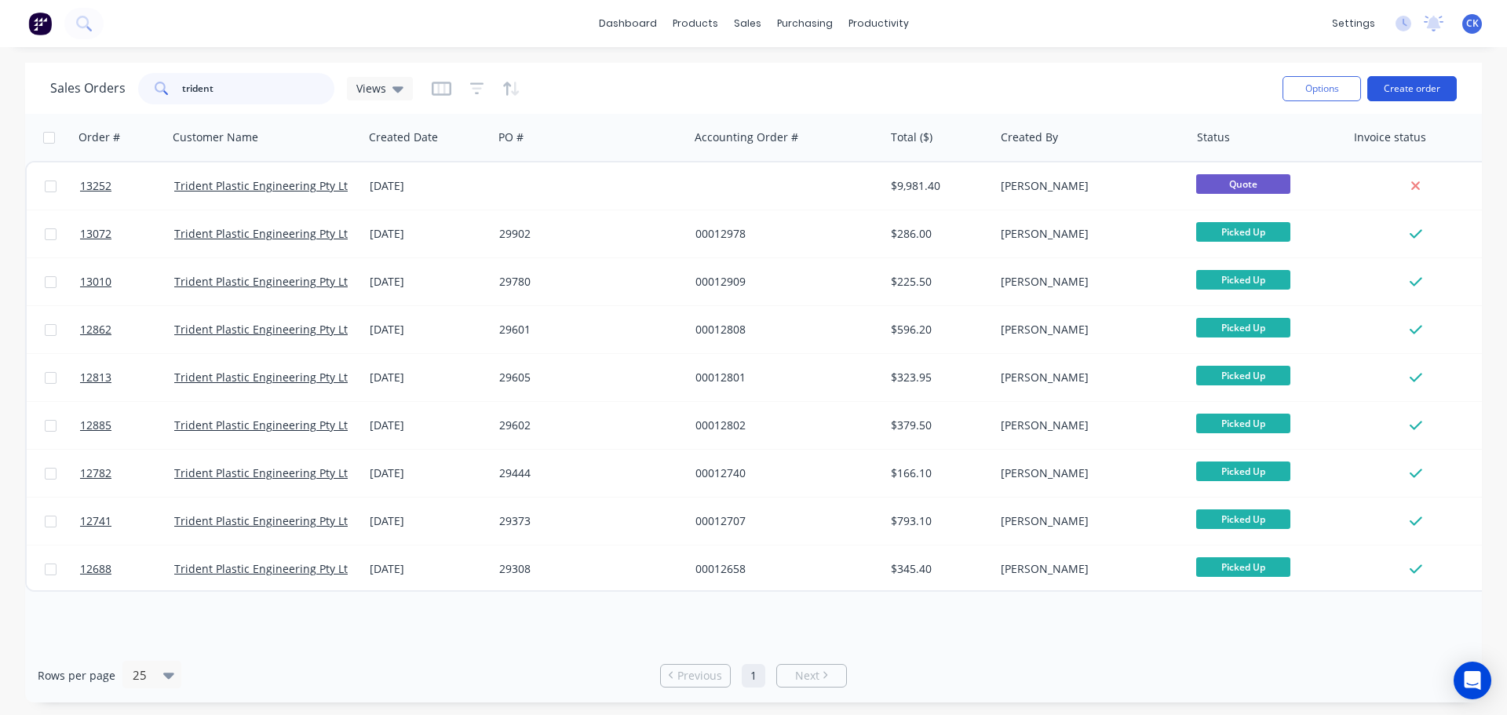
type input "trident"
click at [1407, 85] on button "Create order" at bounding box center [1411, 88] width 89 height 25
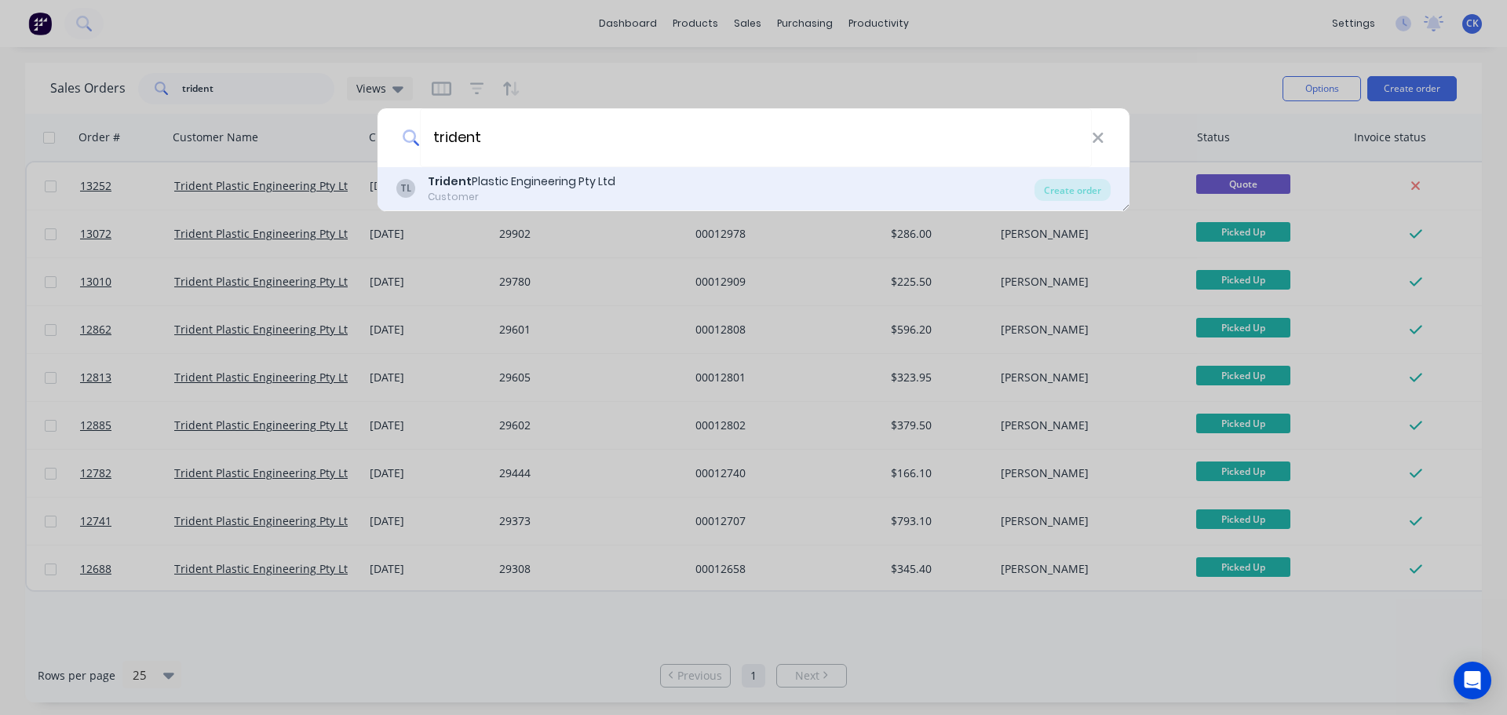
type input "trident"
click at [534, 173] on div "Trident Plastic Engineering Pty Ltd" at bounding box center [522, 181] width 188 height 16
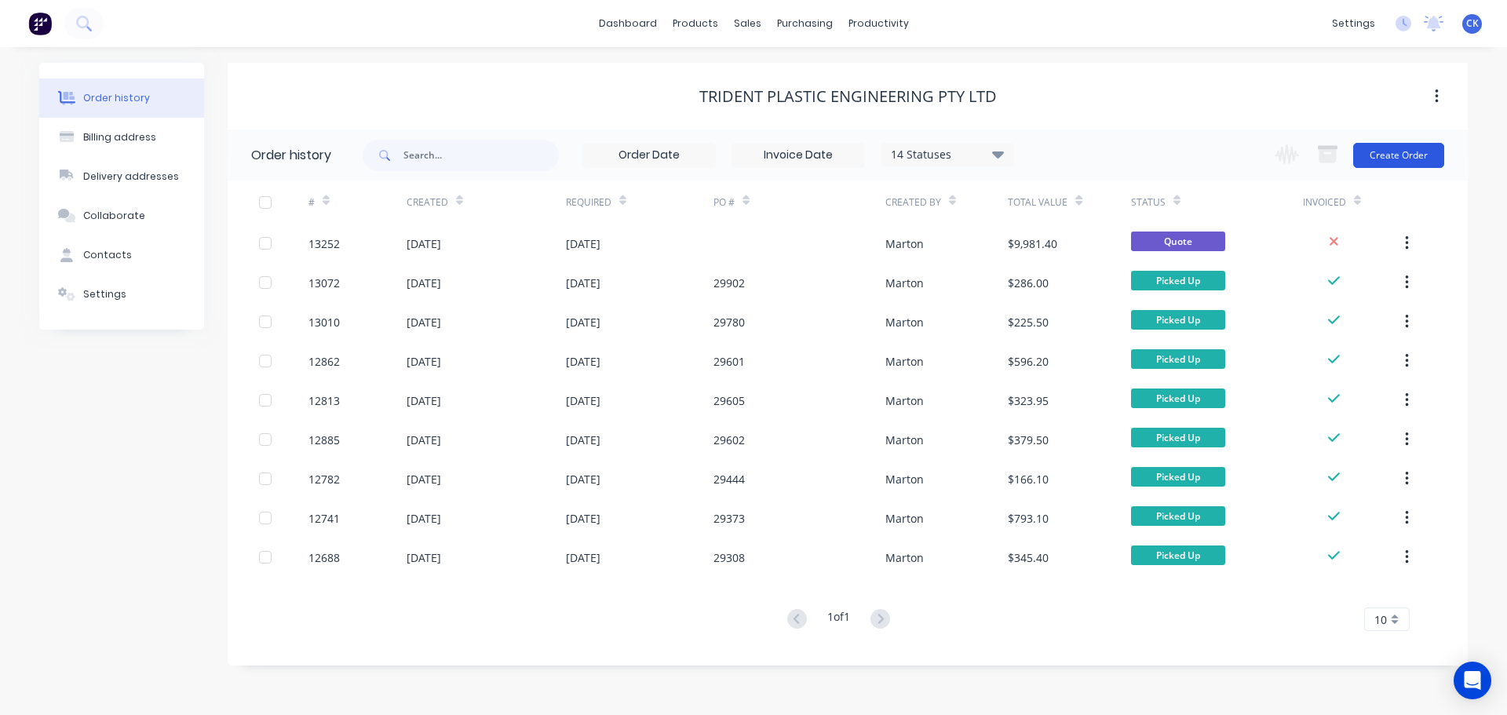
click at [1403, 148] on button "Create Order" at bounding box center [1398, 155] width 91 height 25
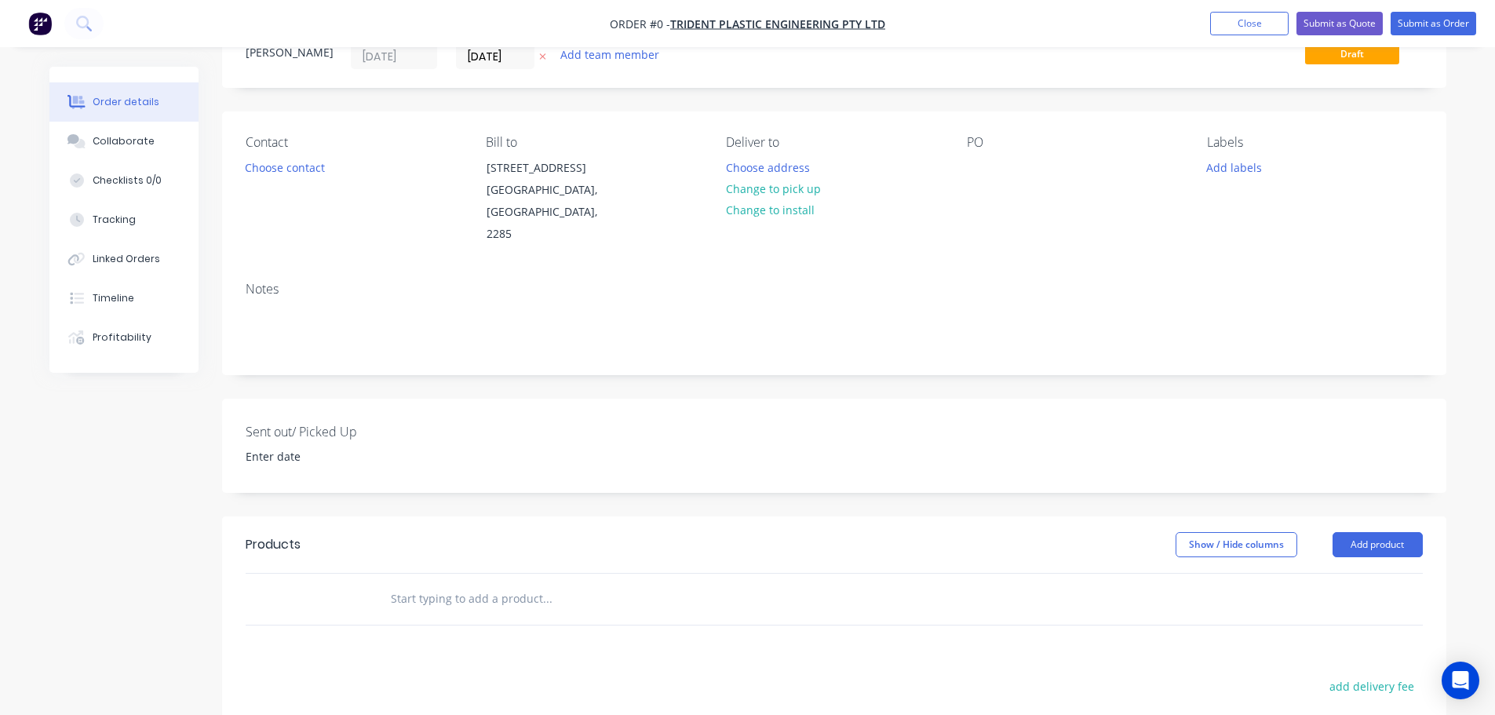
scroll to position [78, 0]
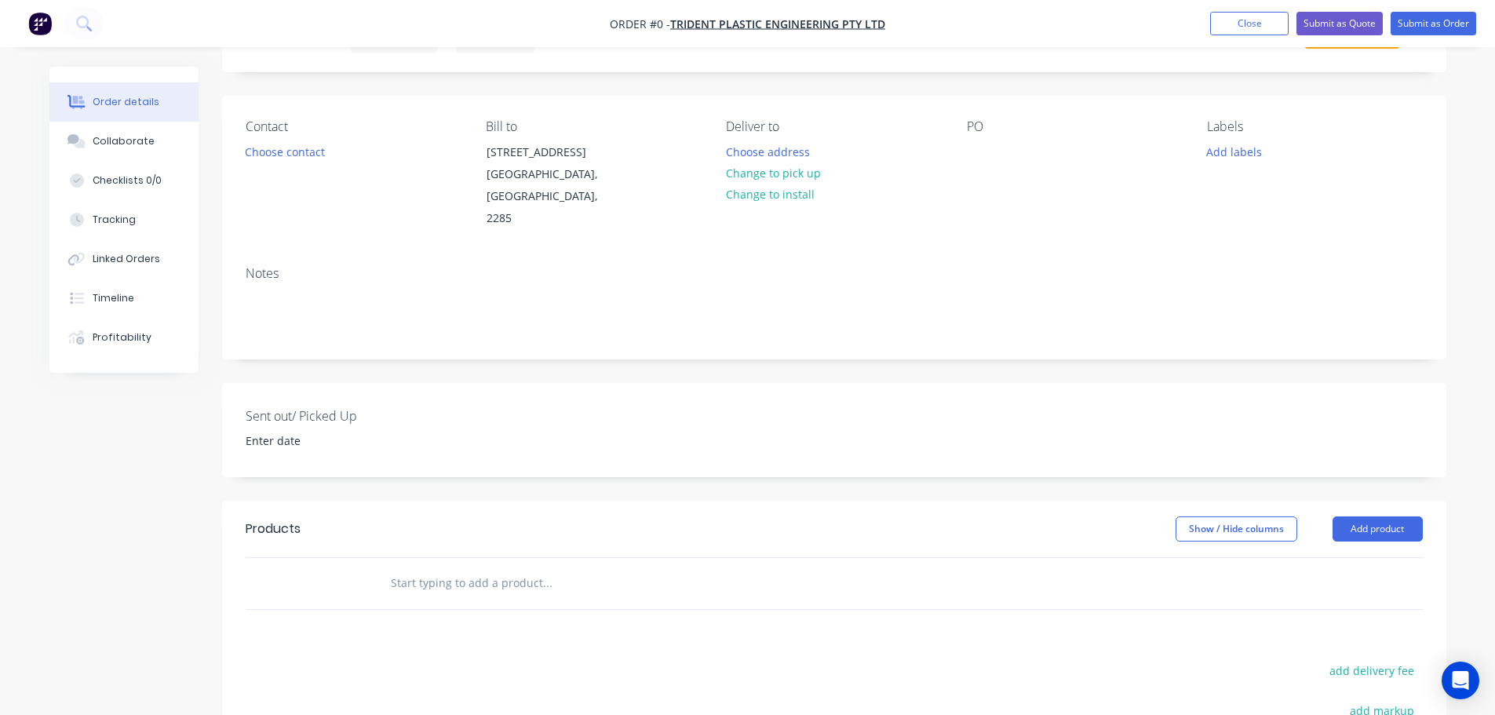
click at [430, 567] on input "text" at bounding box center [547, 582] width 314 height 31
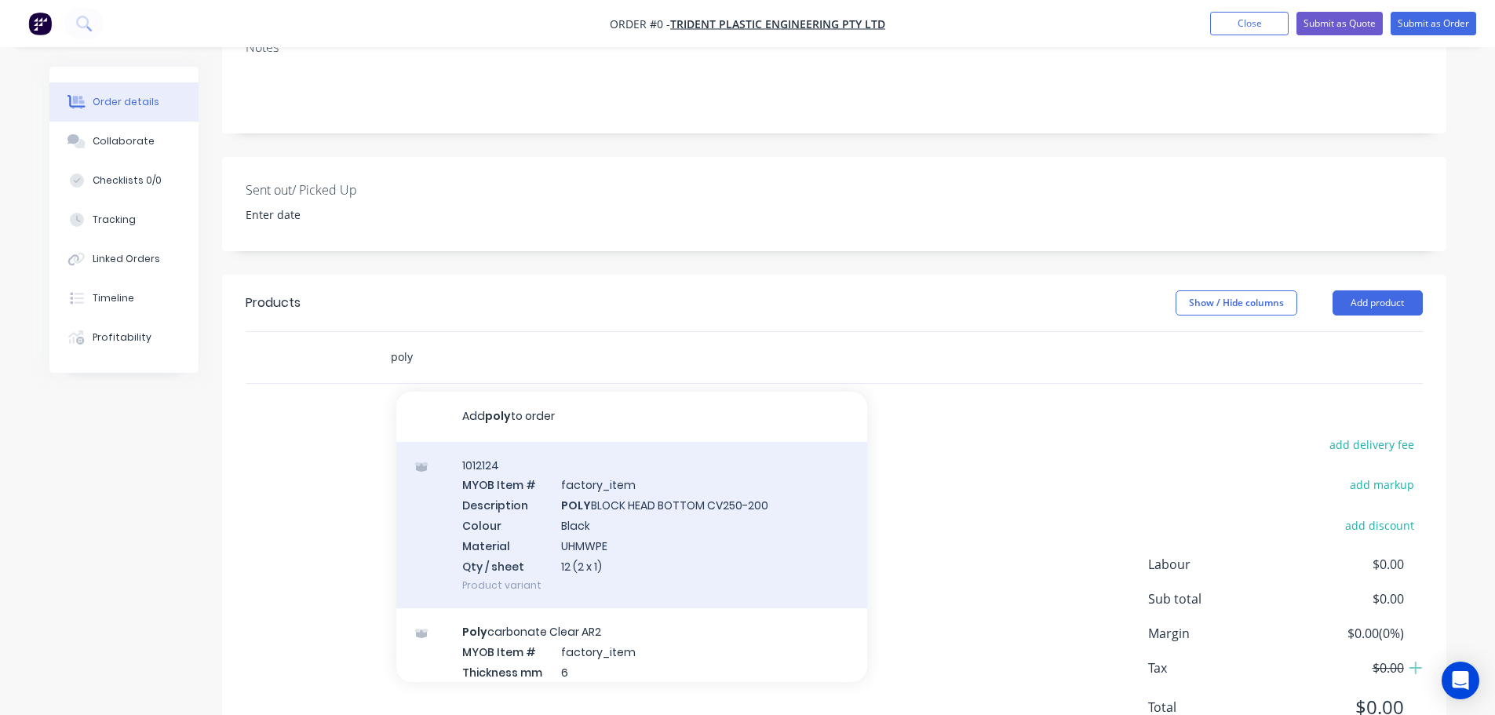
scroll to position [314, 0]
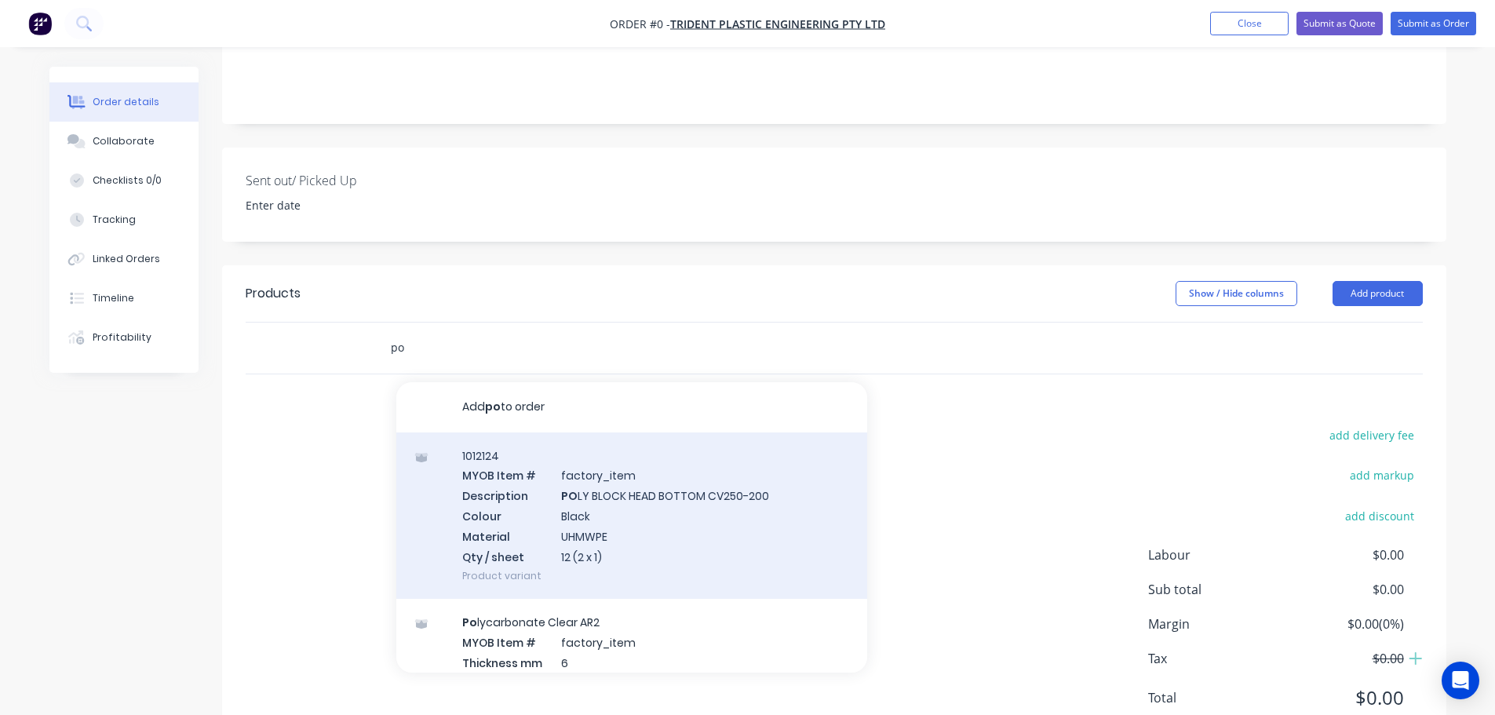
type input "p"
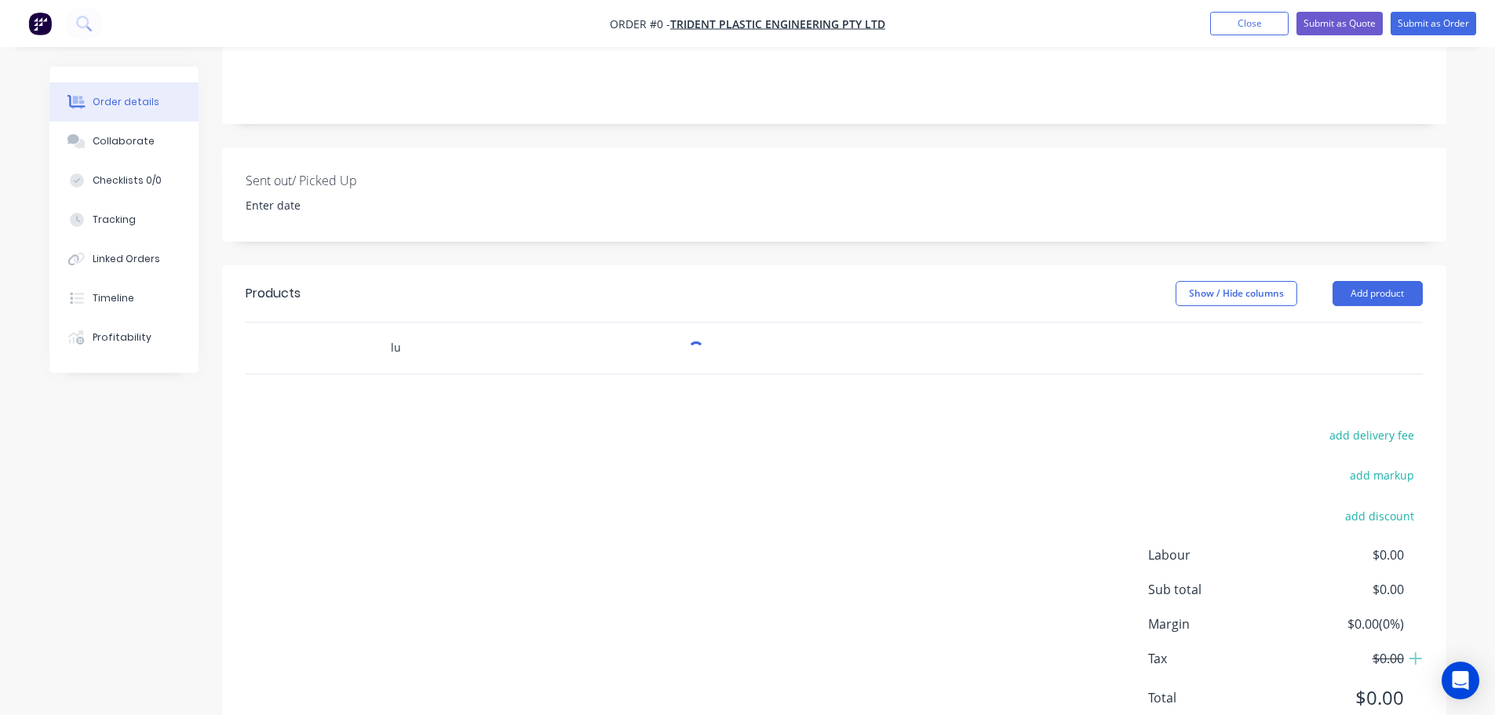
type input "l"
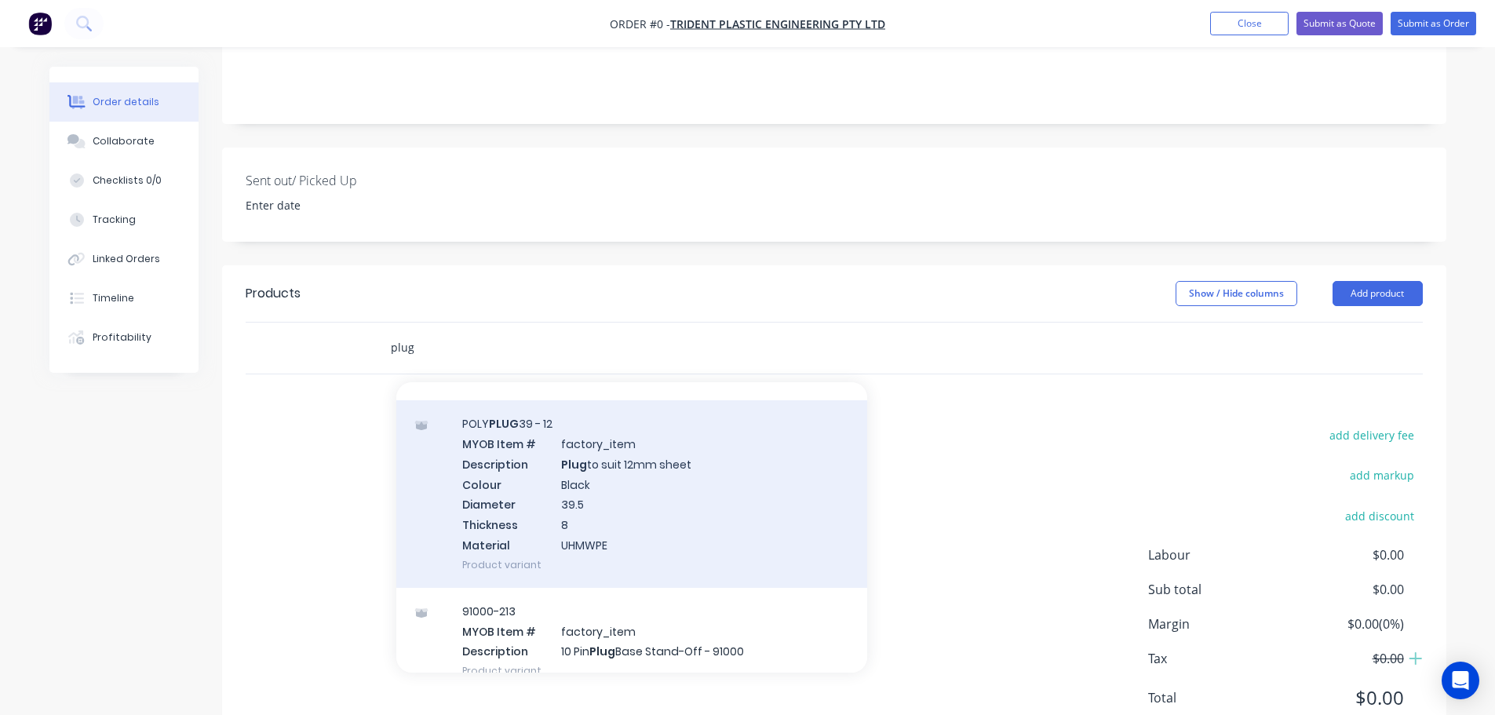
scroll to position [706, 0]
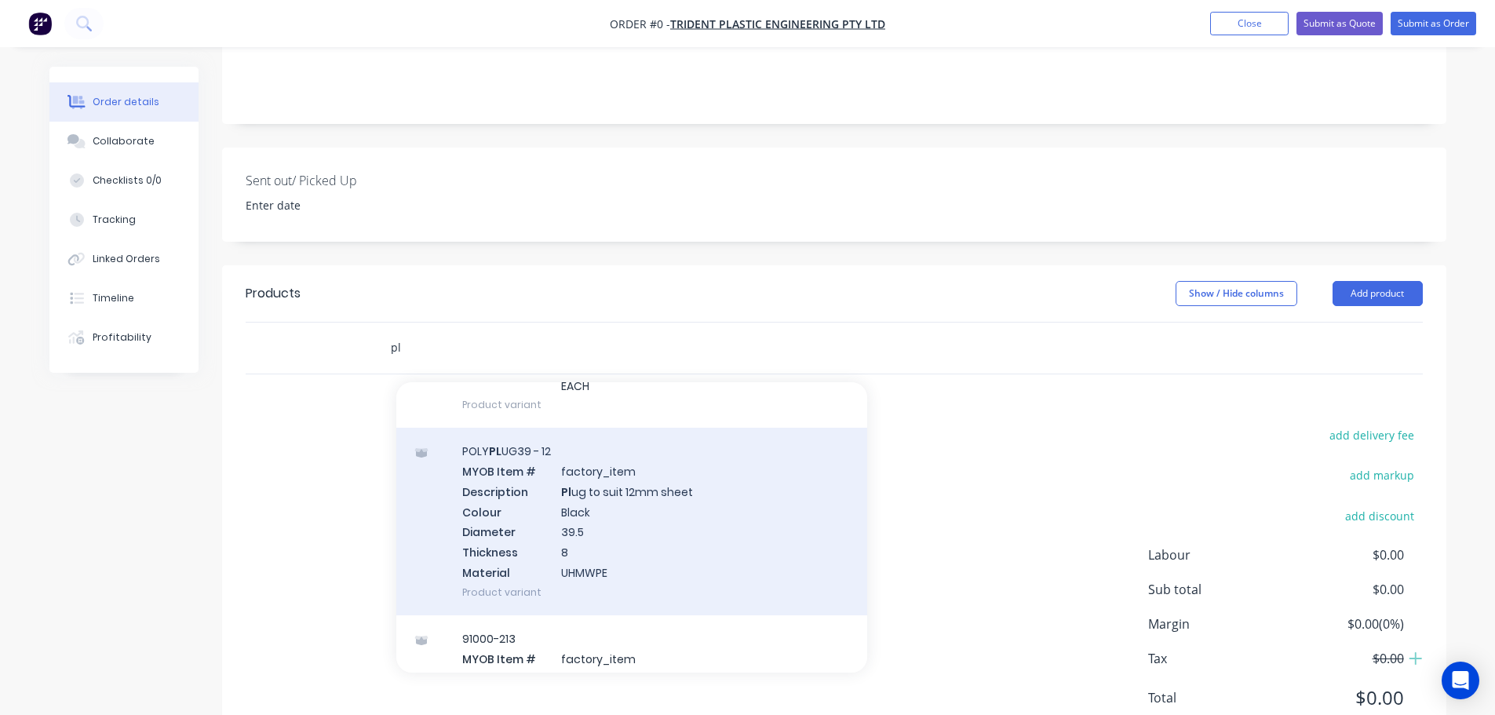
type input "p"
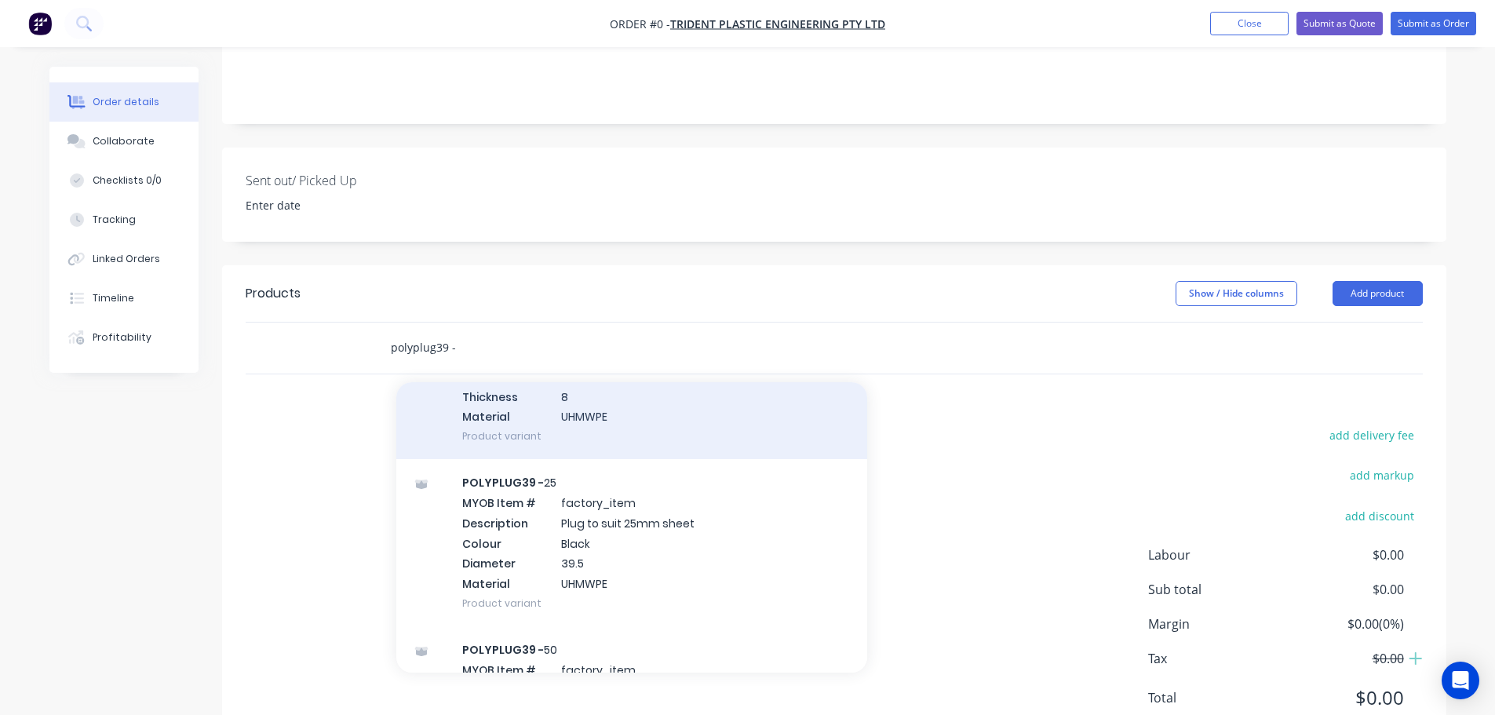
scroll to position [78, 0]
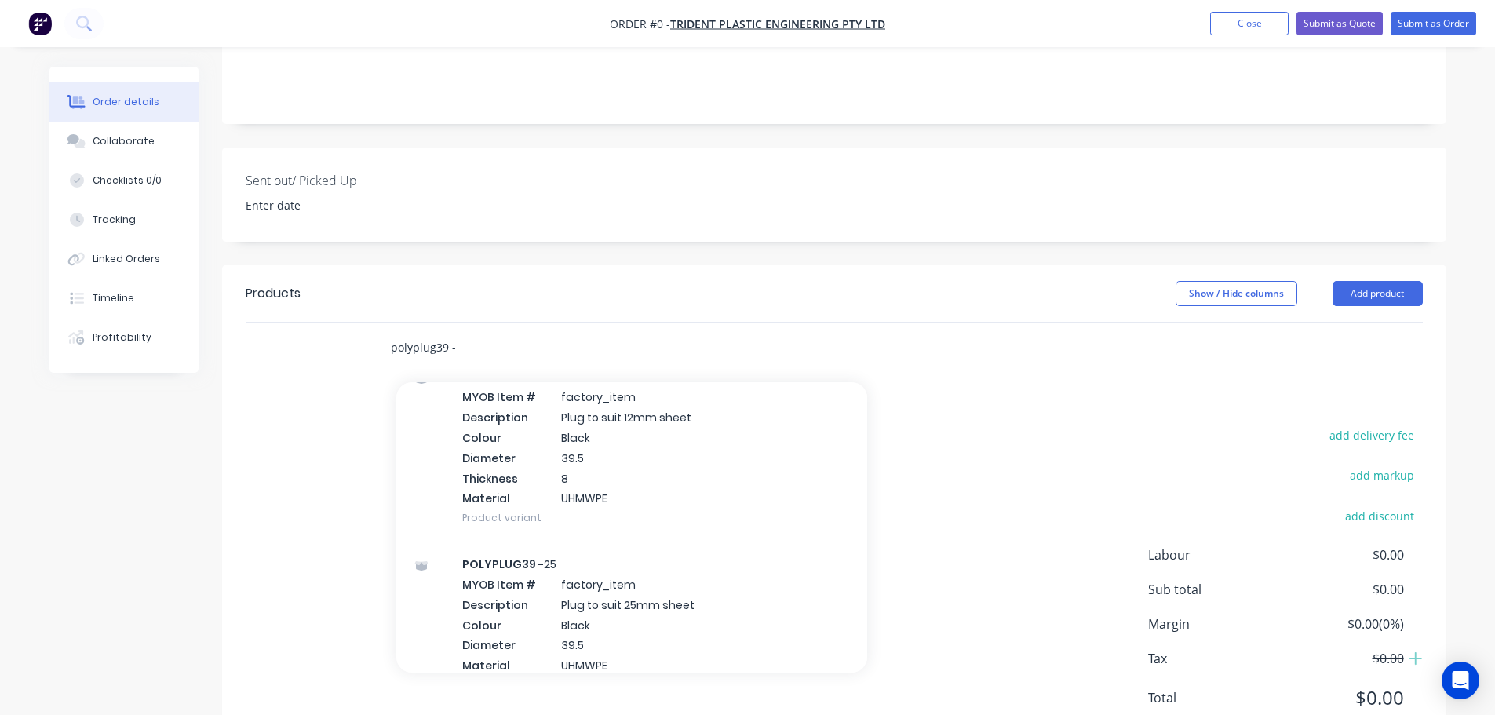
type input "polyplug39 -"
click at [960, 425] on div "add delivery fee add markup add discount Labour $0.00 Sub total $0.00 Margin $0…" at bounding box center [834, 576] width 1177 height 303
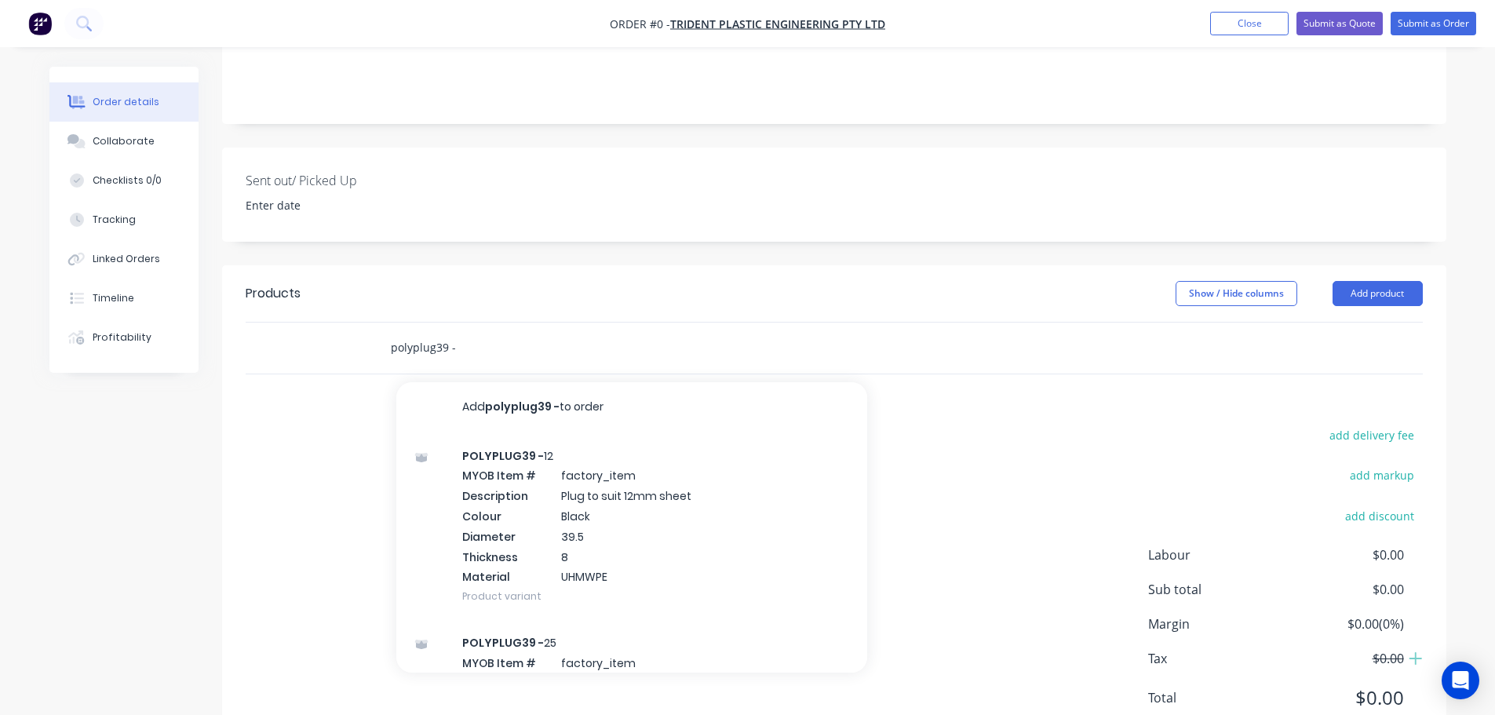
drag, startPoint x: 419, startPoint y: 329, endPoint x: 331, endPoint y: 330, distance: 87.9
click at [331, 330] on div "polyplug39 - Add polyplug39 - to order POLYPLUG39 - 12 MYOB Item # factory_item…" at bounding box center [834, 348] width 1177 height 51
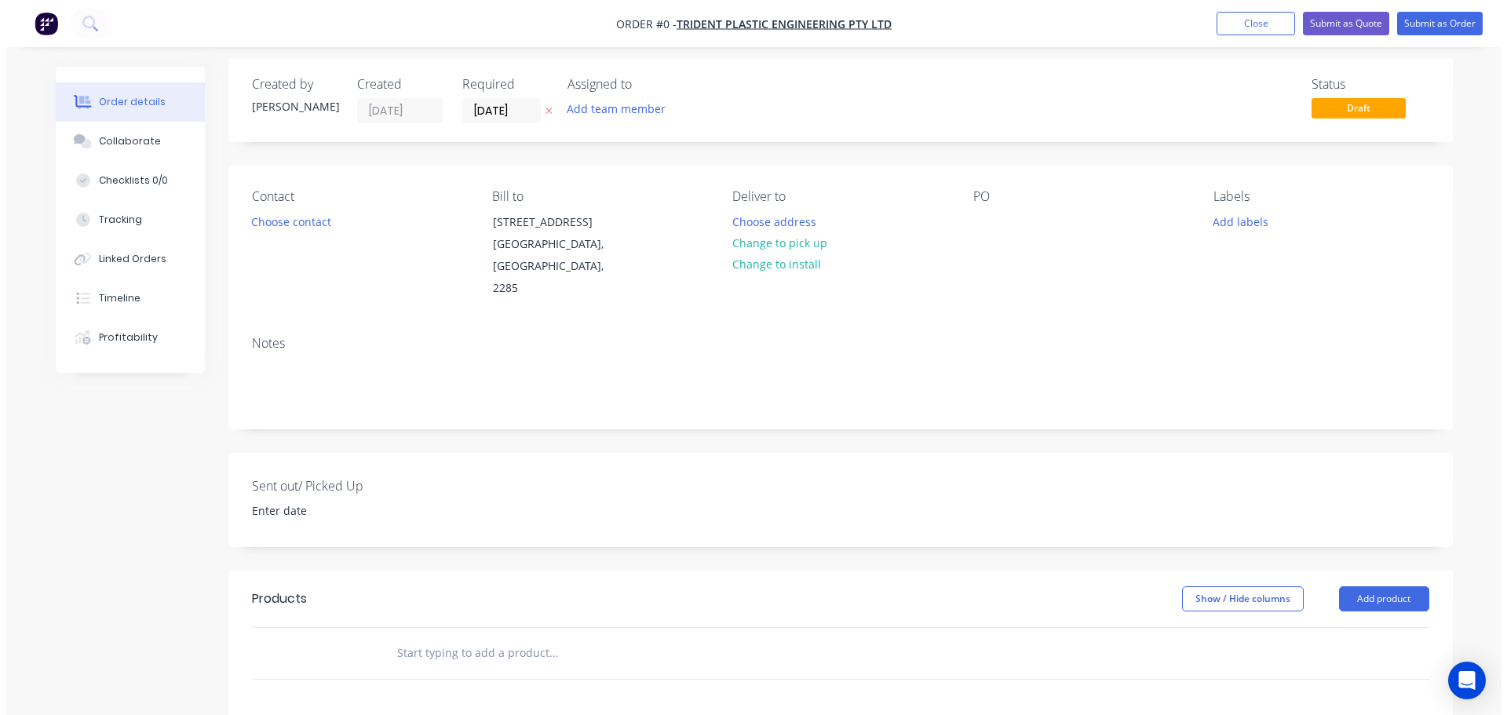
scroll to position [0, 0]
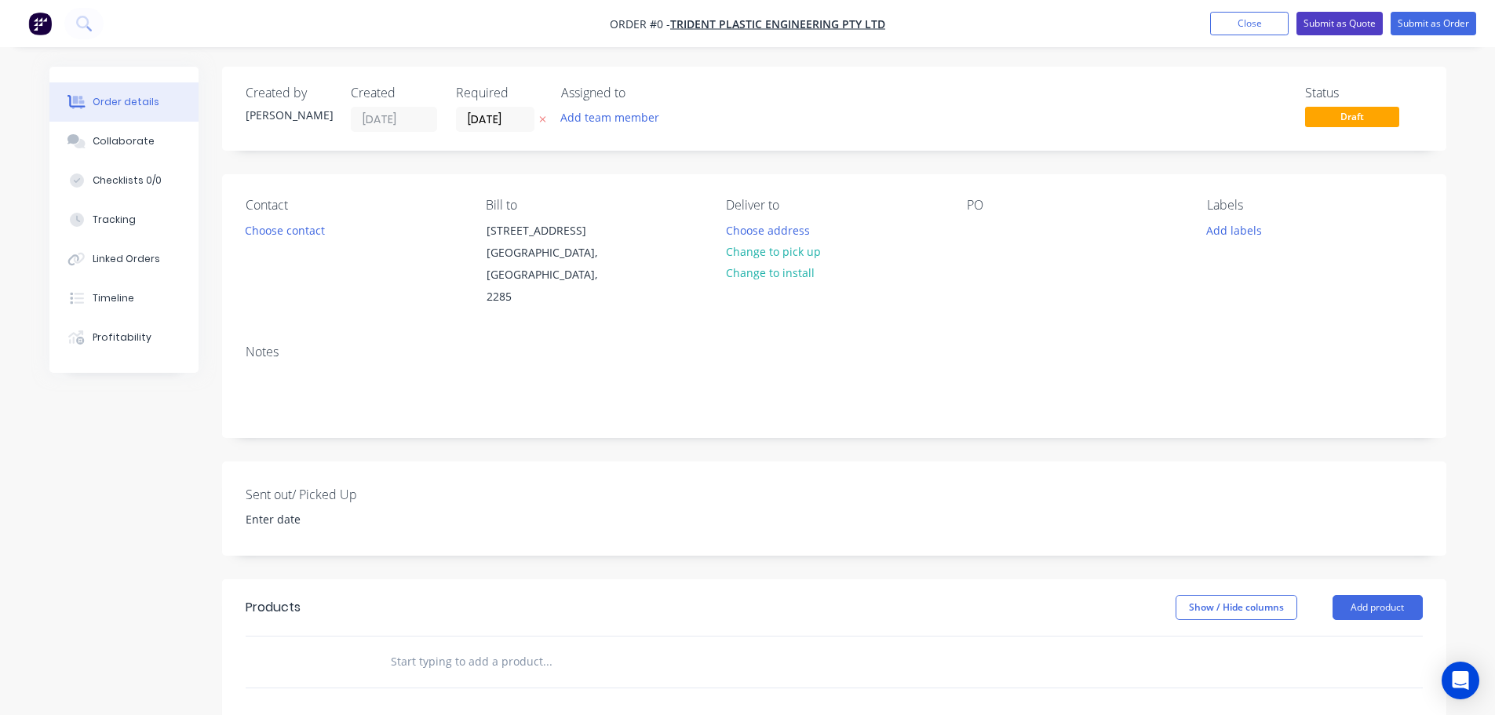
click at [1357, 28] on button "Submit as Quote" at bounding box center [1340, 24] width 86 height 24
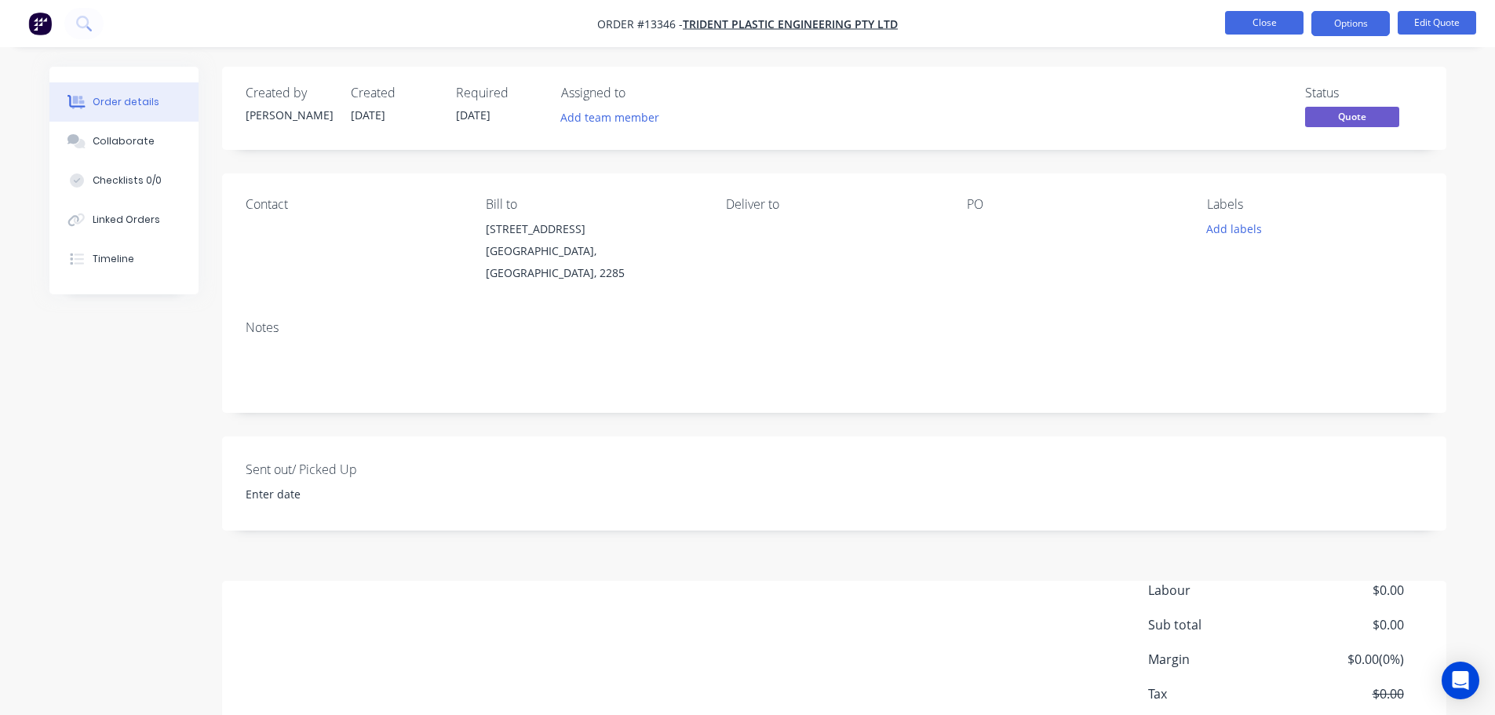
click at [1250, 19] on button "Close" at bounding box center [1264, 23] width 78 height 24
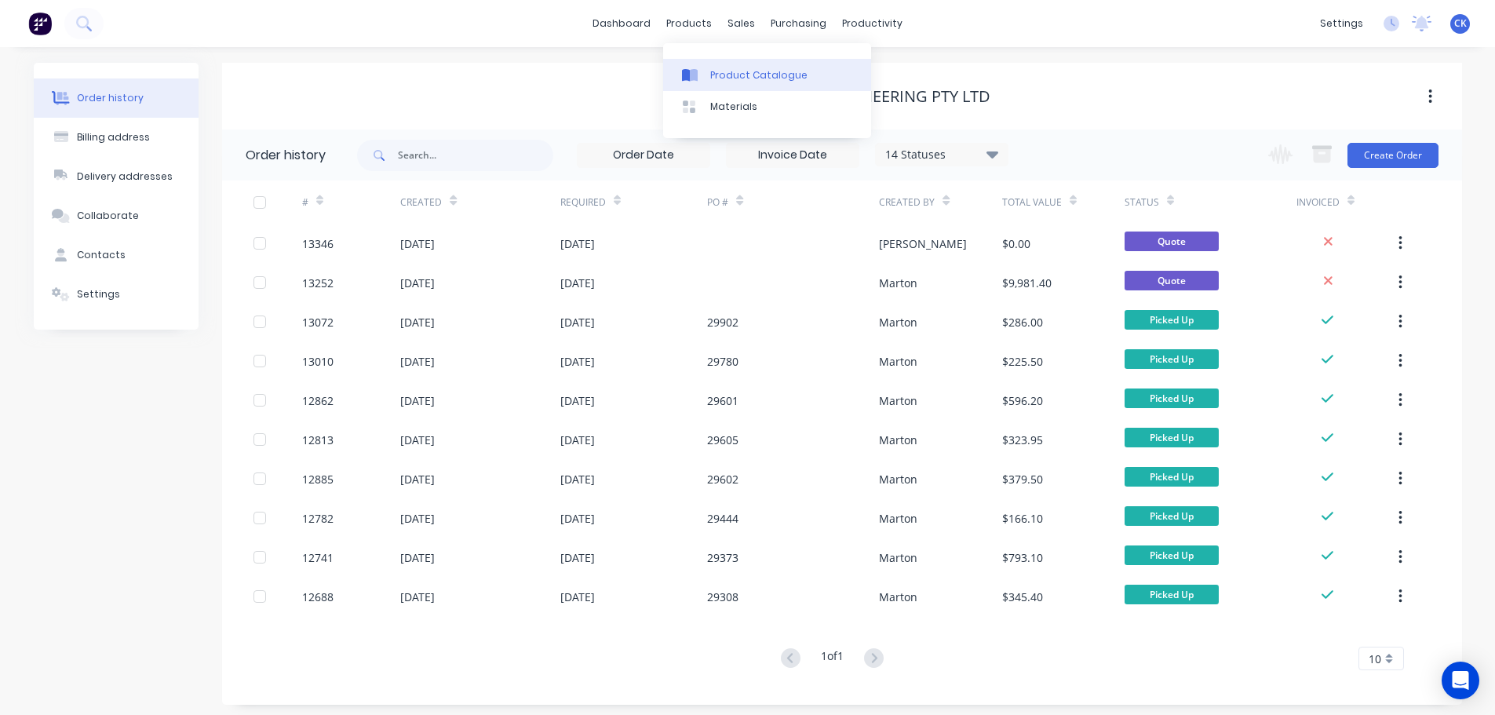
click at [691, 68] on icon at bounding box center [690, 75] width 16 height 14
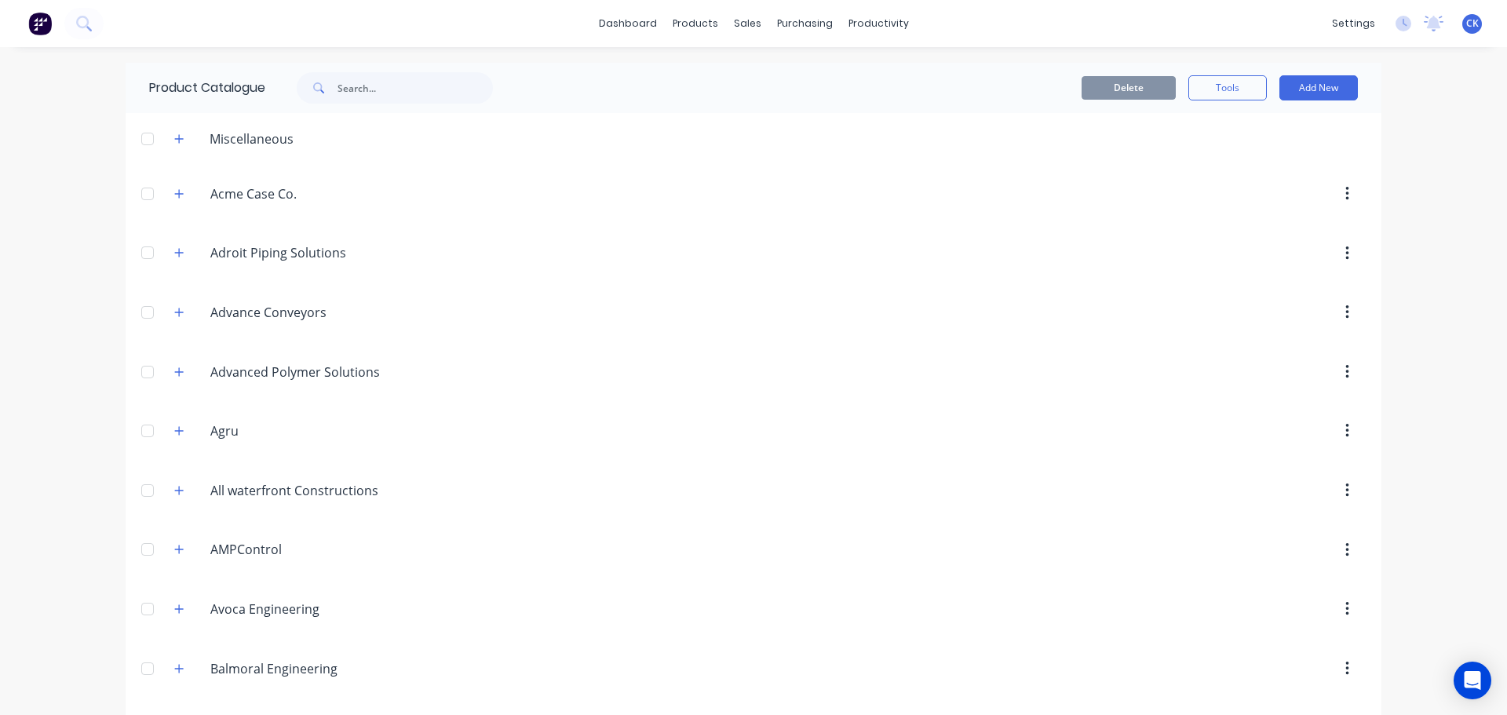
click at [429, 104] on div "Product Catalogue" at bounding box center [329, 88] width 407 height 50
click at [429, 89] on input "text" at bounding box center [415, 87] width 155 height 31
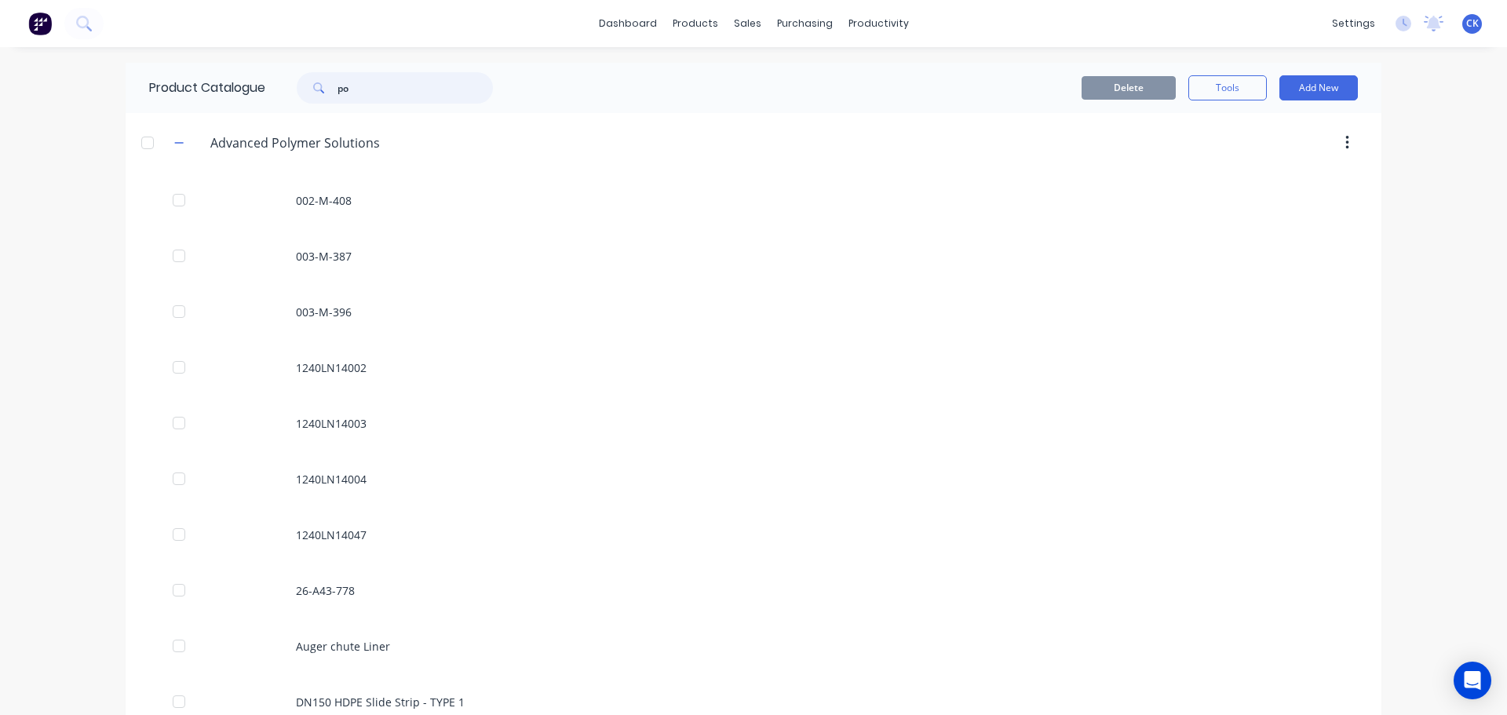
type input "p"
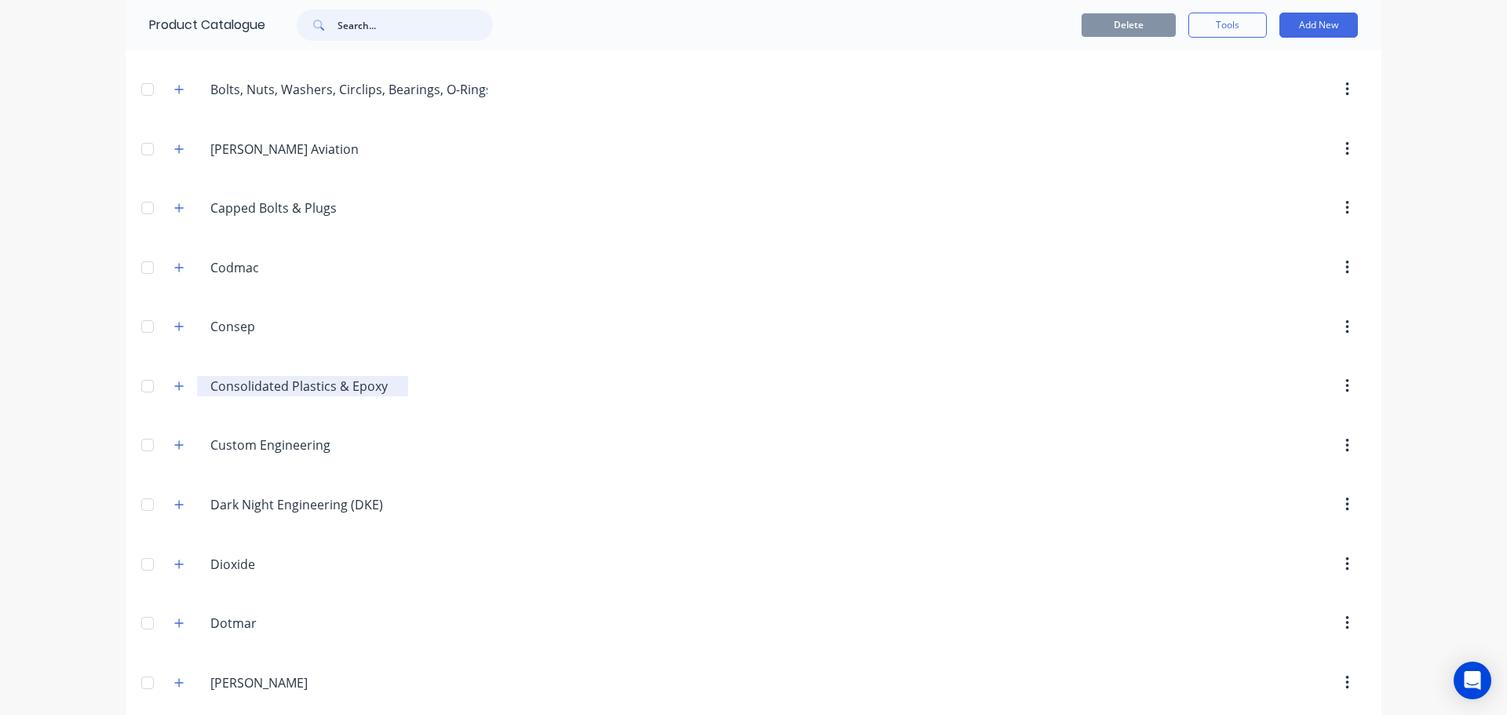
scroll to position [789, 0]
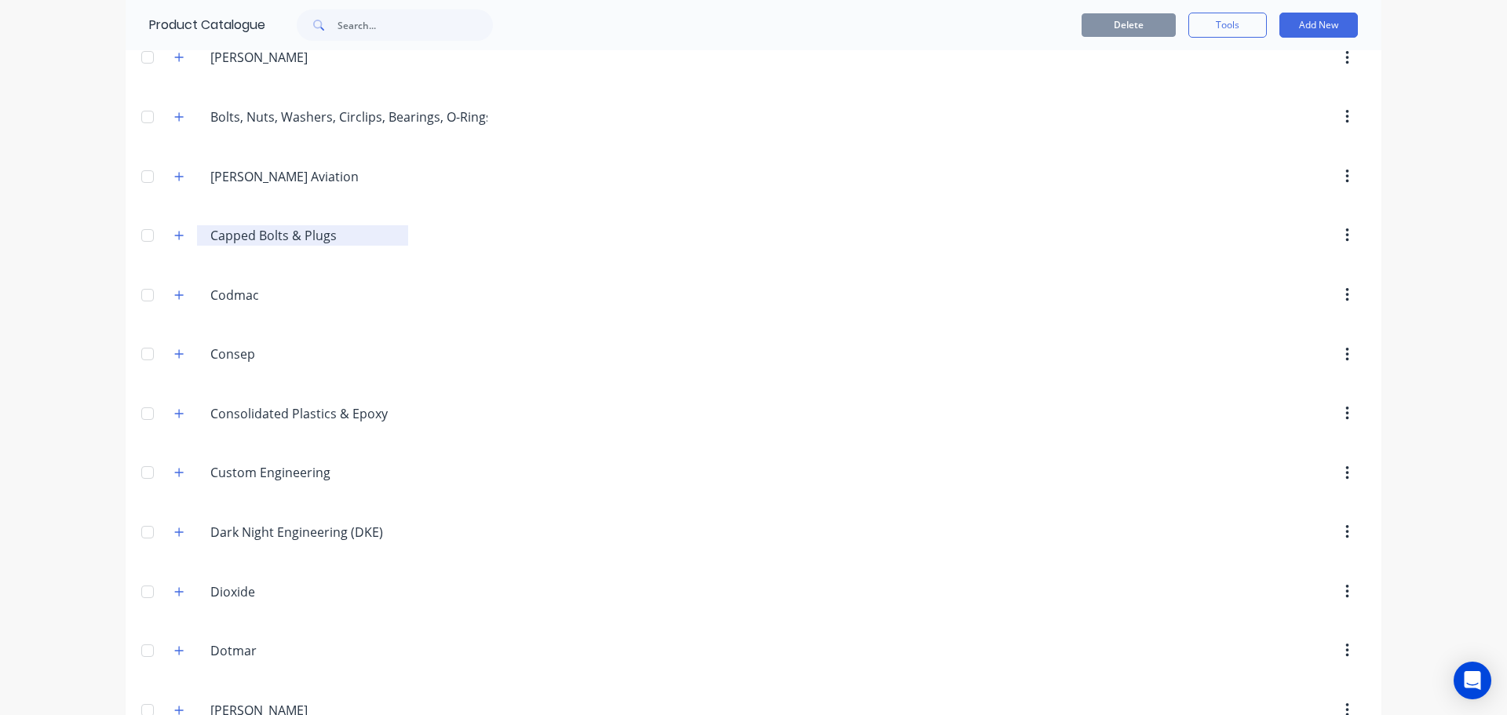
click at [253, 243] on input "Capped Bolts & Plugs" at bounding box center [303, 235] width 186 height 19
click at [174, 241] on icon "button" at bounding box center [178, 235] width 9 height 11
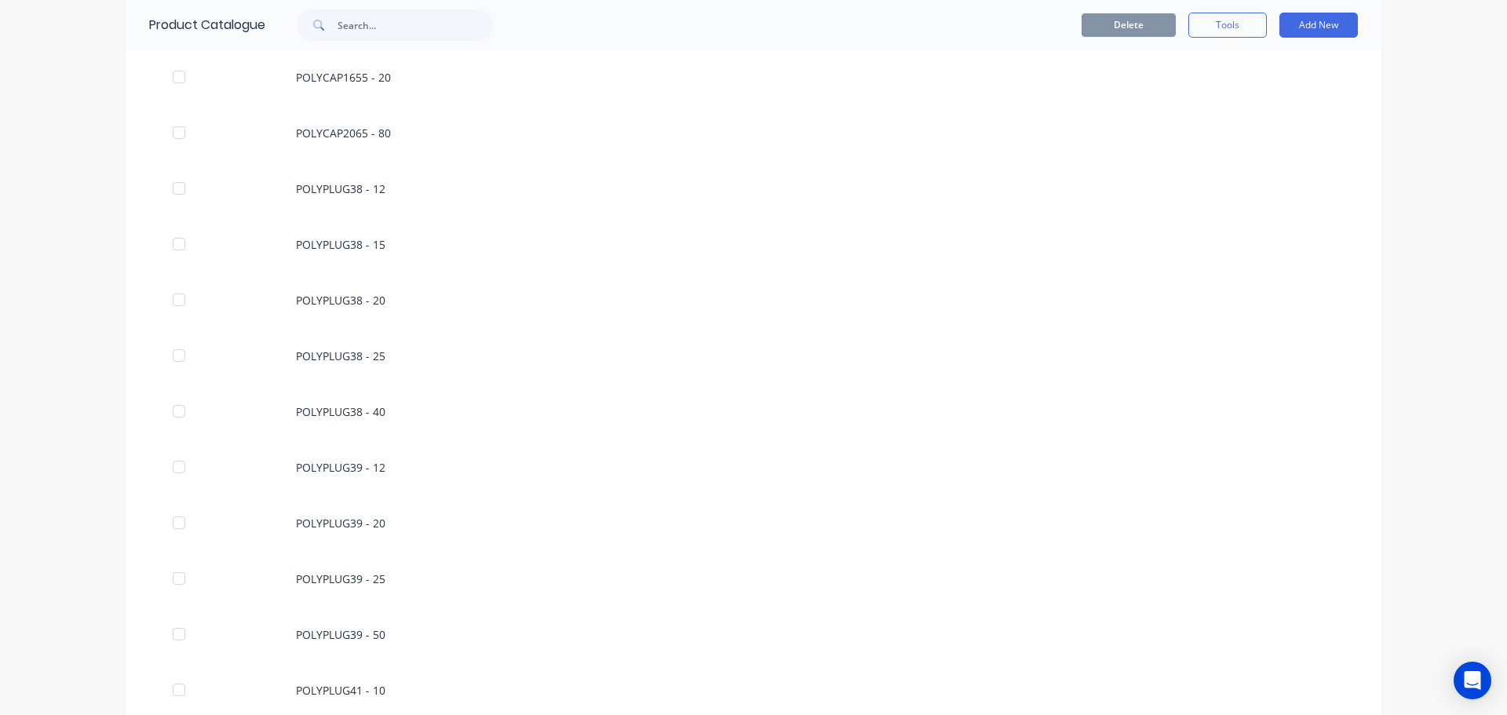
scroll to position [2123, 0]
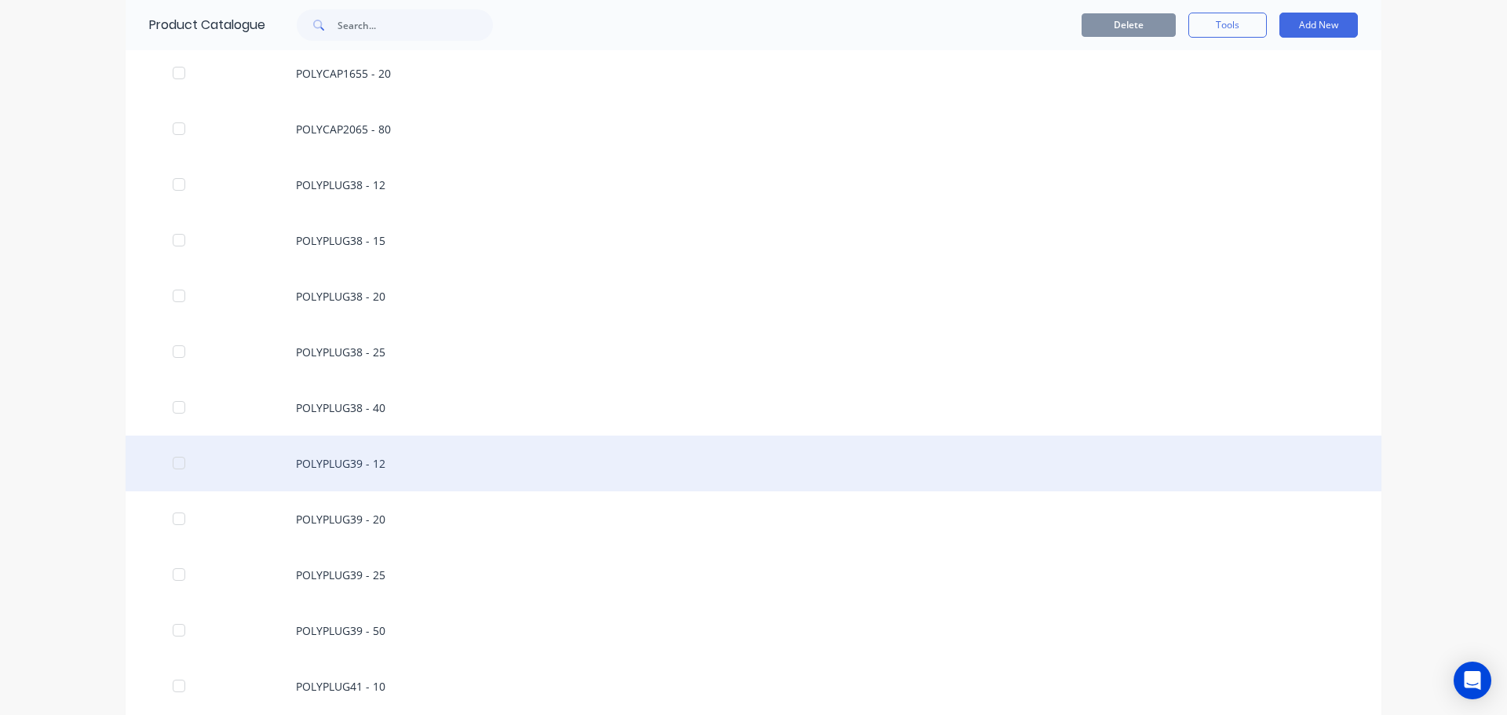
click at [246, 460] on div "POLYPLUG39 - 12" at bounding box center [754, 464] width 1256 height 56
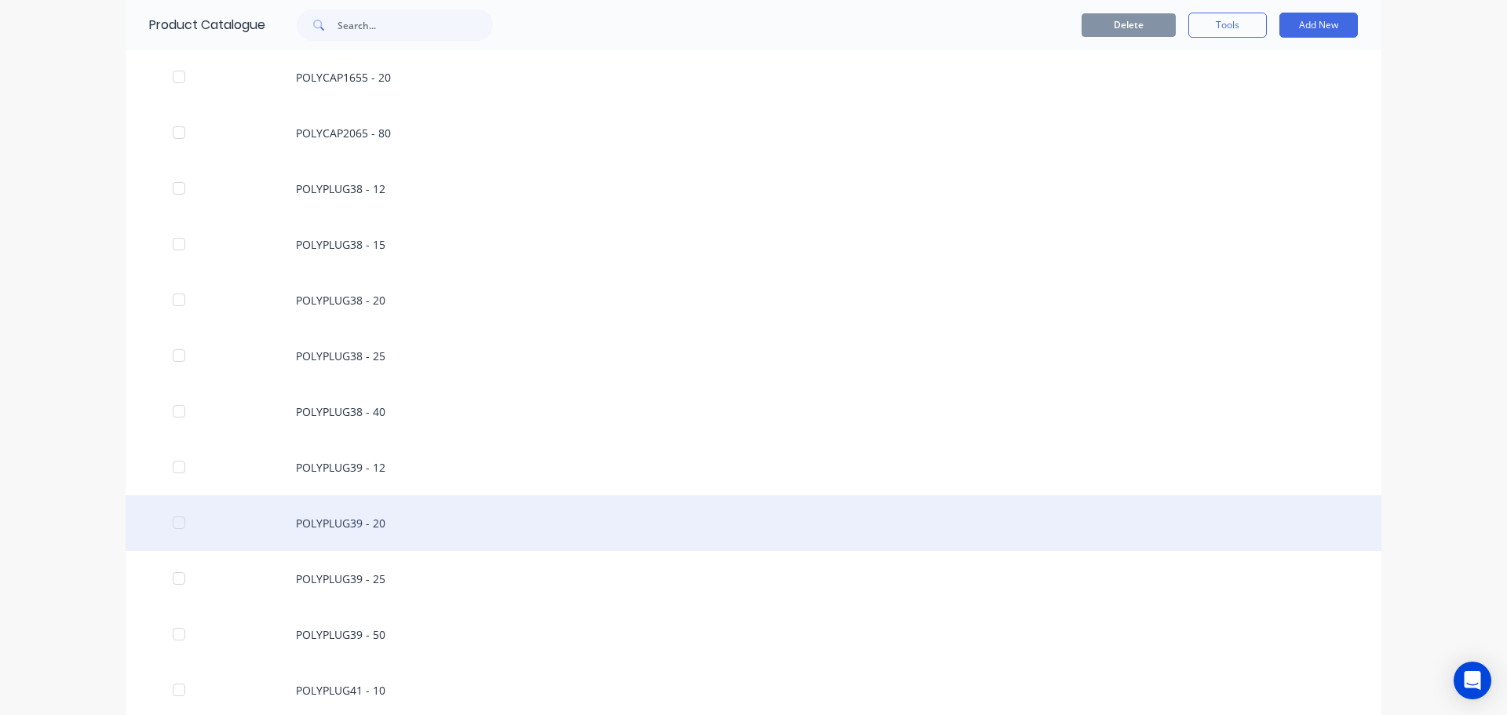
scroll to position [2198, 0]
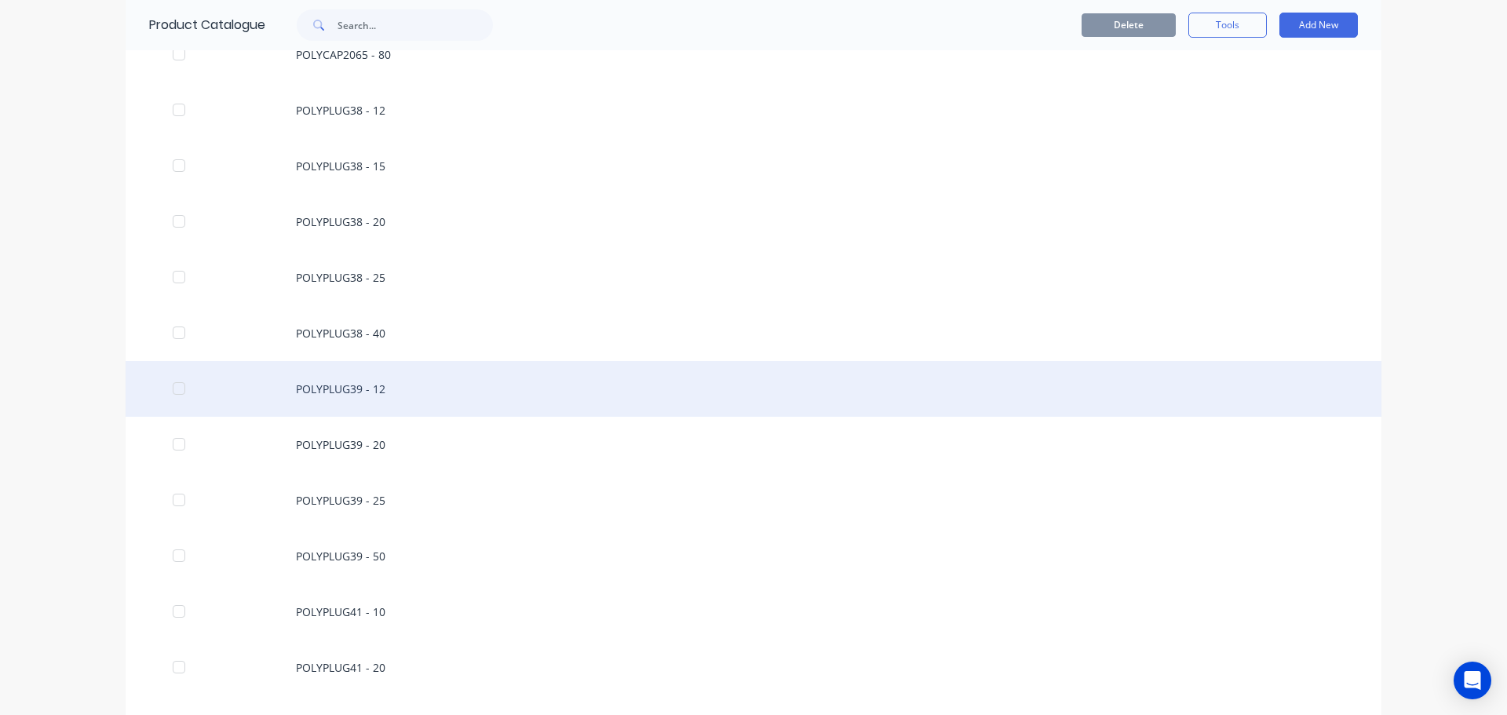
click at [356, 398] on div "POLYPLUG39 - 12" at bounding box center [754, 389] width 1256 height 56
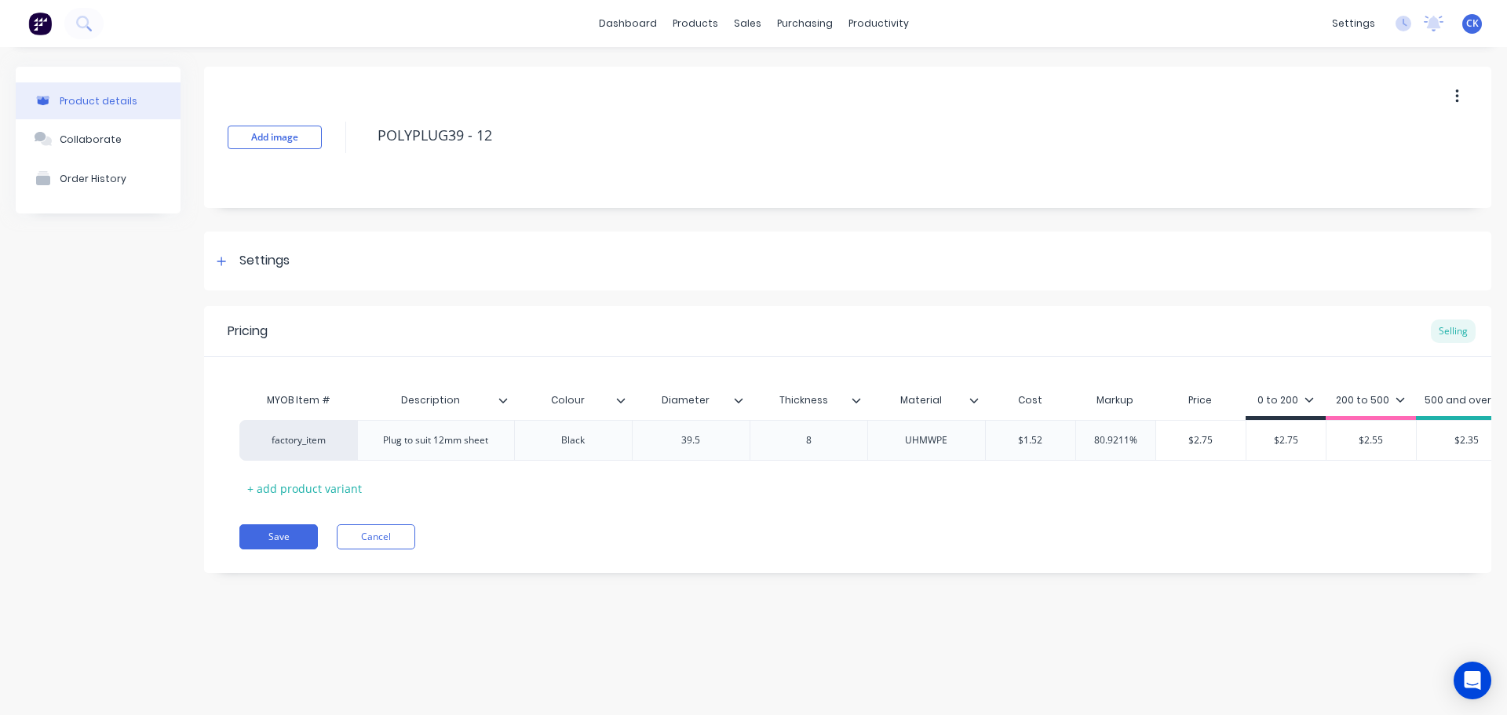
drag, startPoint x: 1465, startPoint y: 98, endPoint x: 1459, endPoint y: 108, distance: 11.6
click at [1465, 98] on button "button" at bounding box center [1457, 96] width 37 height 28
click at [1428, 142] on span "Duplicate" at bounding box center [1400, 138] width 118 height 16
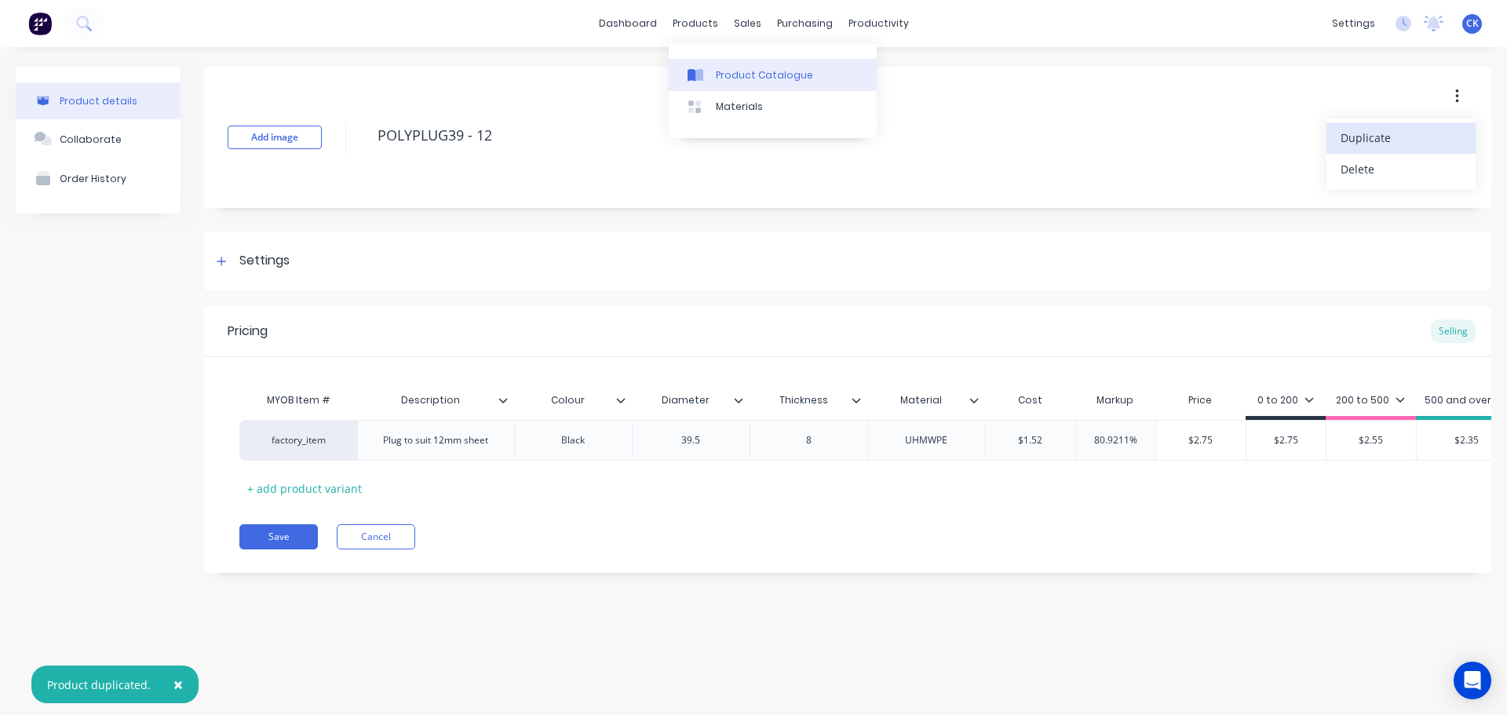
click at [716, 71] on div "Product Catalogue" at bounding box center [764, 75] width 97 height 14
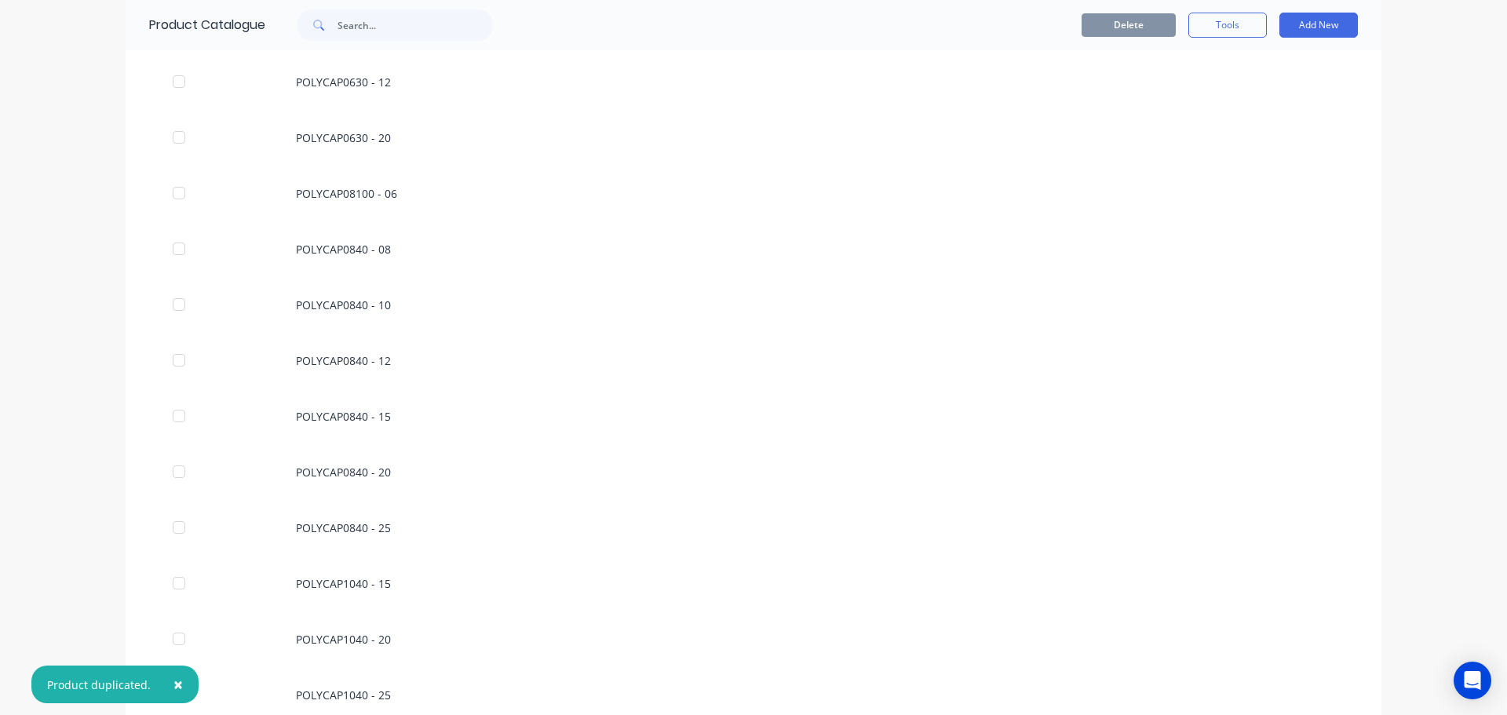
scroll to position [942, 0]
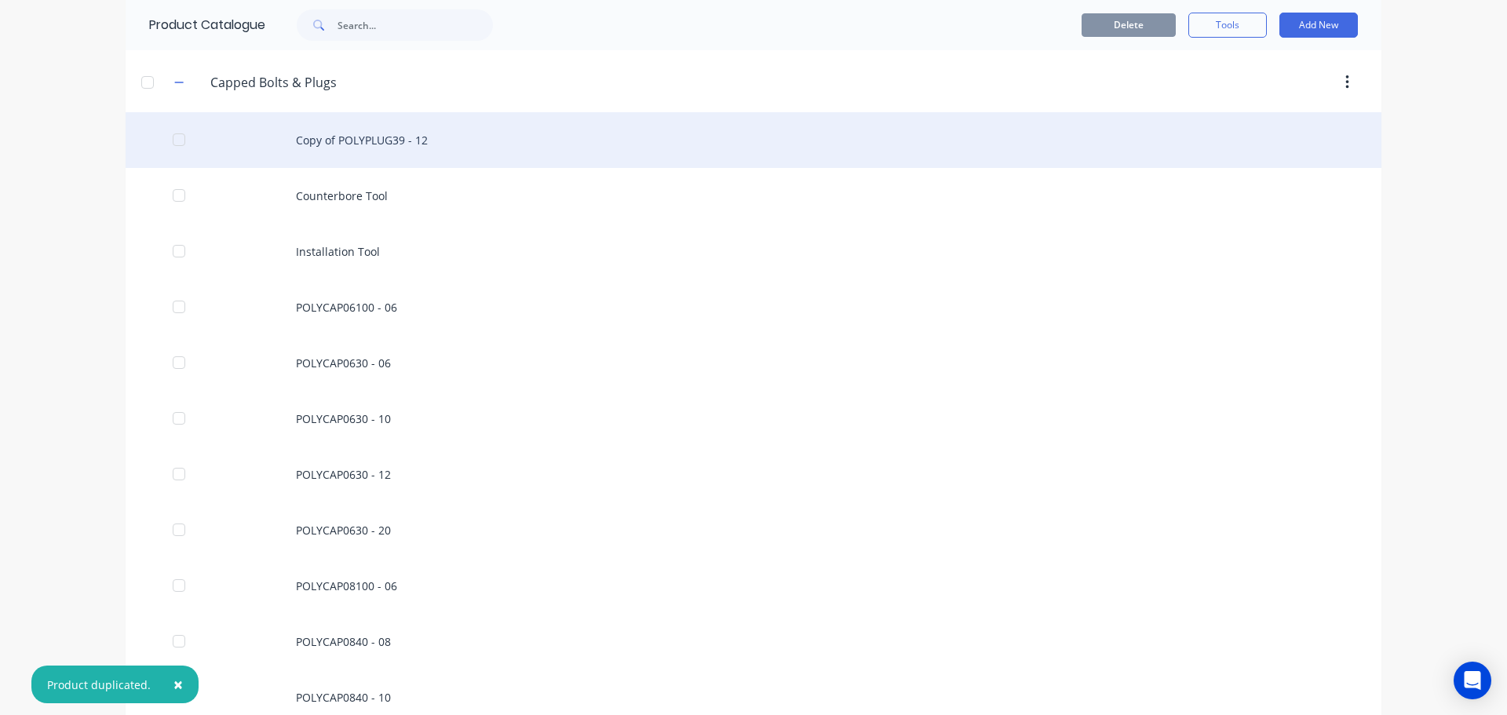
click at [389, 151] on div "Copy of POLYPLUG39 - 12" at bounding box center [754, 140] width 1256 height 56
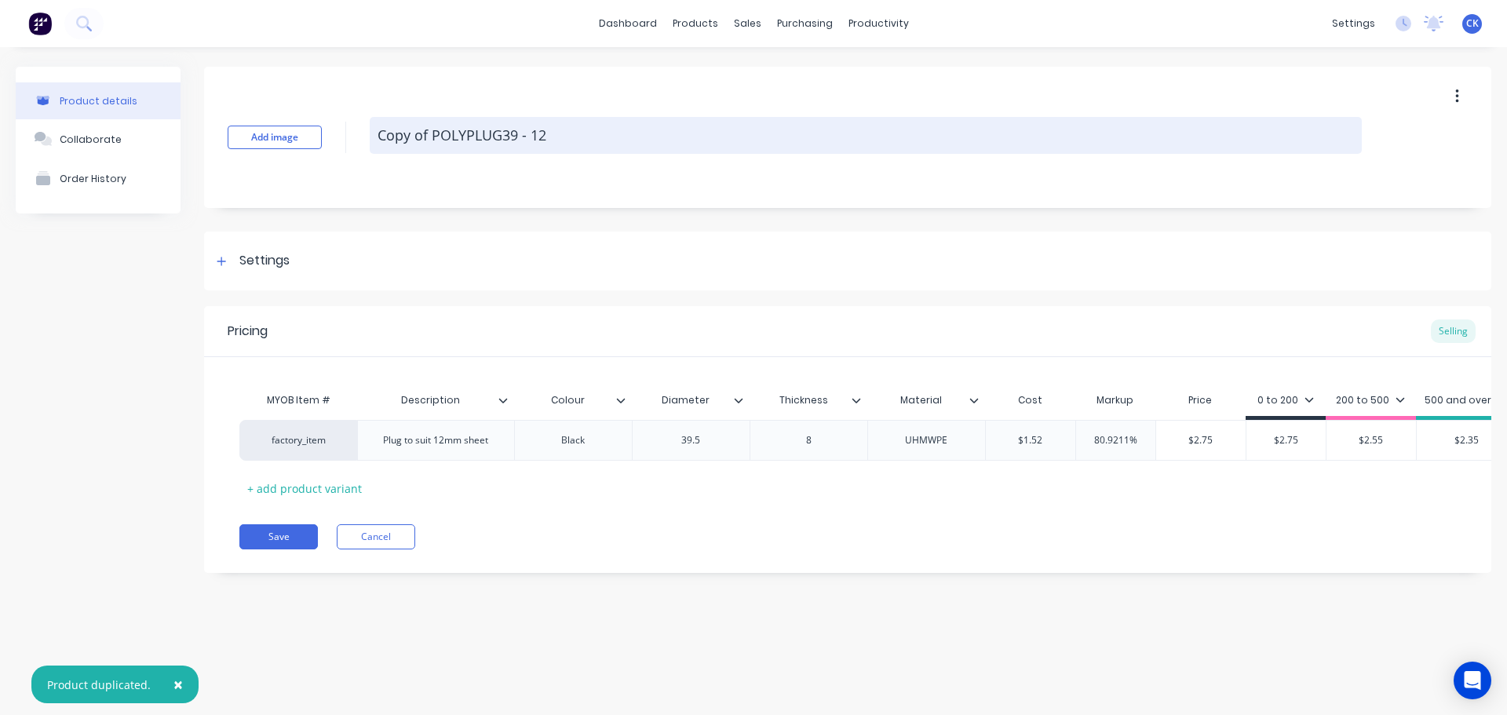
click at [431, 131] on textarea "Copy of POLYPLUG39 - 12" at bounding box center [866, 135] width 992 height 37
click at [543, 137] on textarea "POLYPLUG39 - 12" at bounding box center [866, 135] width 992 height 37
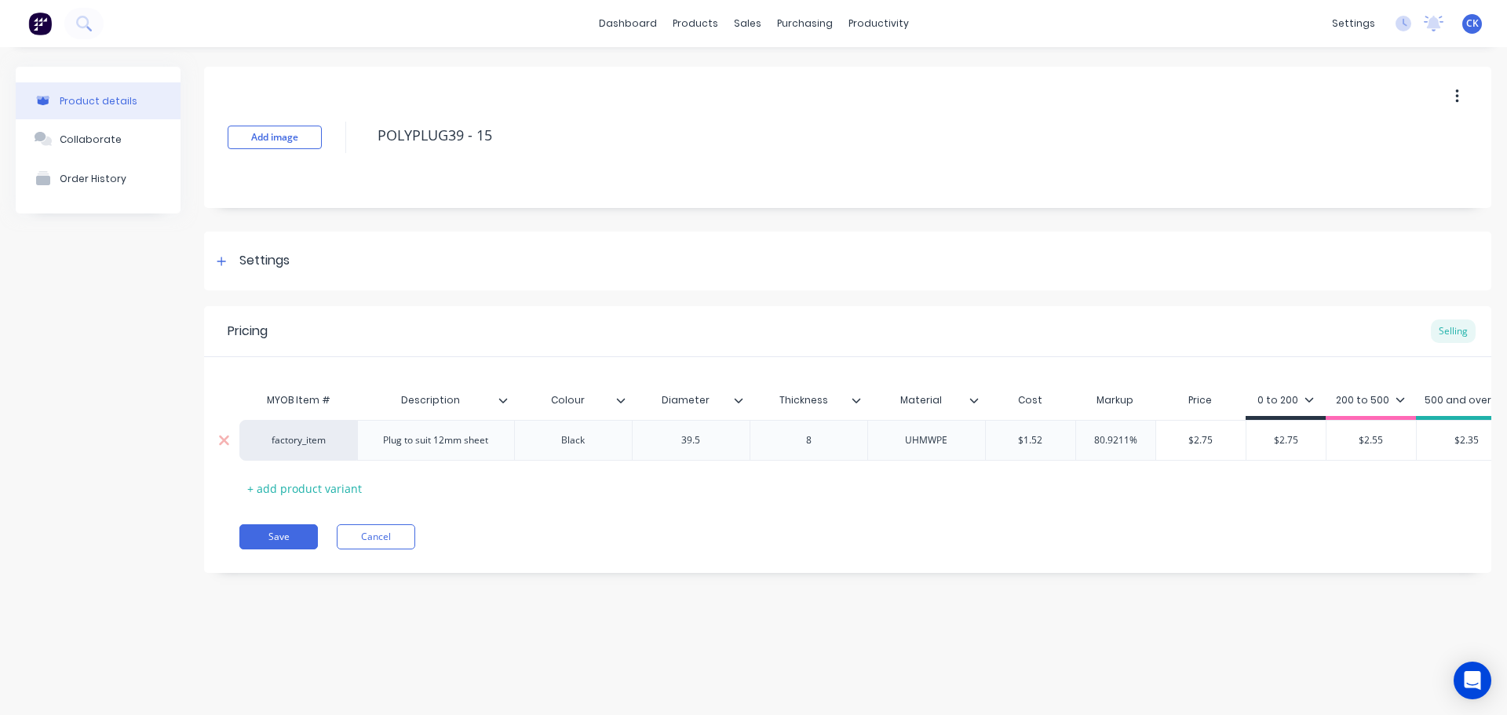
type textarea "POLYPLUG39 - 15"
click at [452, 443] on div "Plug to suit 12mm sheet" at bounding box center [435, 440] width 130 height 20
click at [444, 443] on div "Plug to suit 12mm sheet" at bounding box center [435, 440] width 130 height 20
click at [818, 445] on div "8" at bounding box center [808, 440] width 78 height 20
click at [1062, 440] on input "$1.52" at bounding box center [1030, 440] width 89 height 14
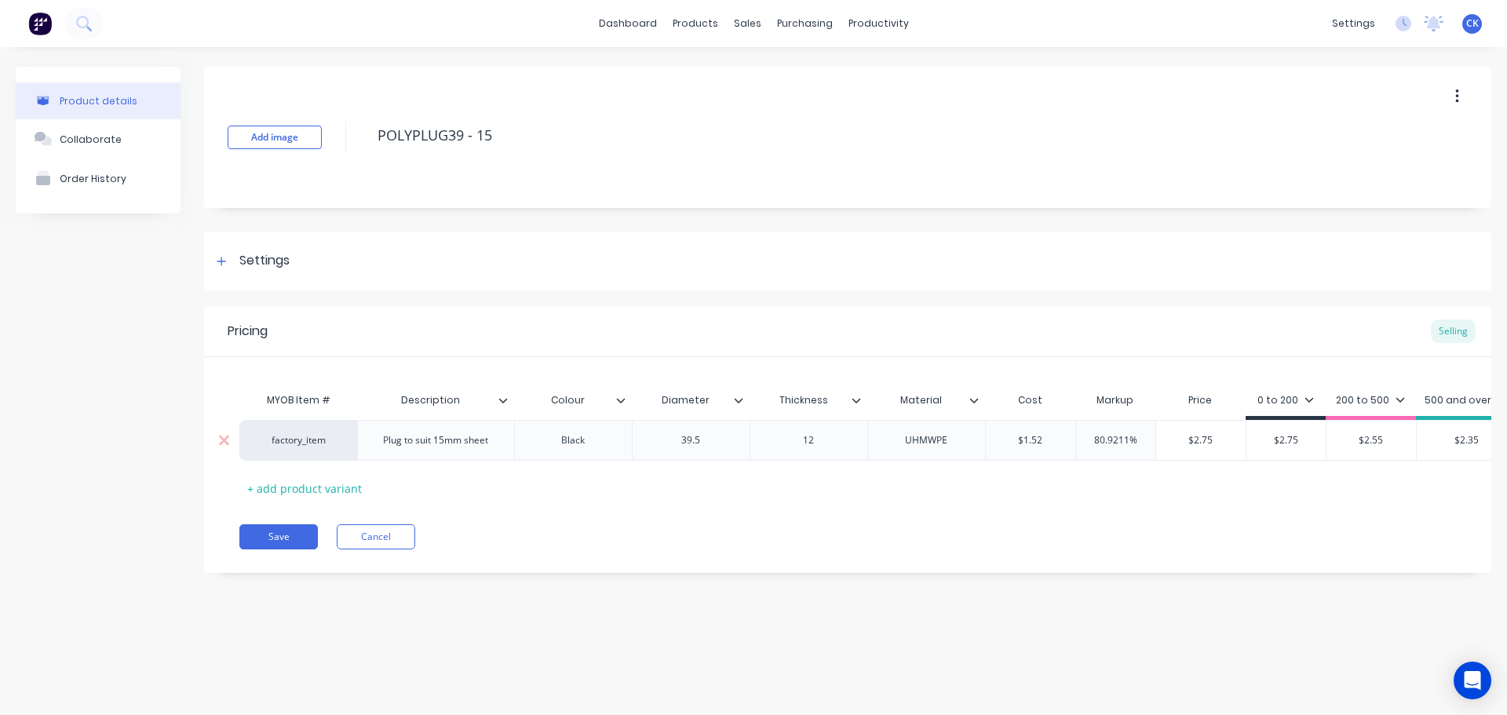
click at [1062, 440] on input "$1.52" at bounding box center [1030, 440] width 89 height 14
type input "$1.60"
click at [1200, 446] on input "$2.8947" at bounding box center [1201, 440] width 100 height 14
type input "$2.90"
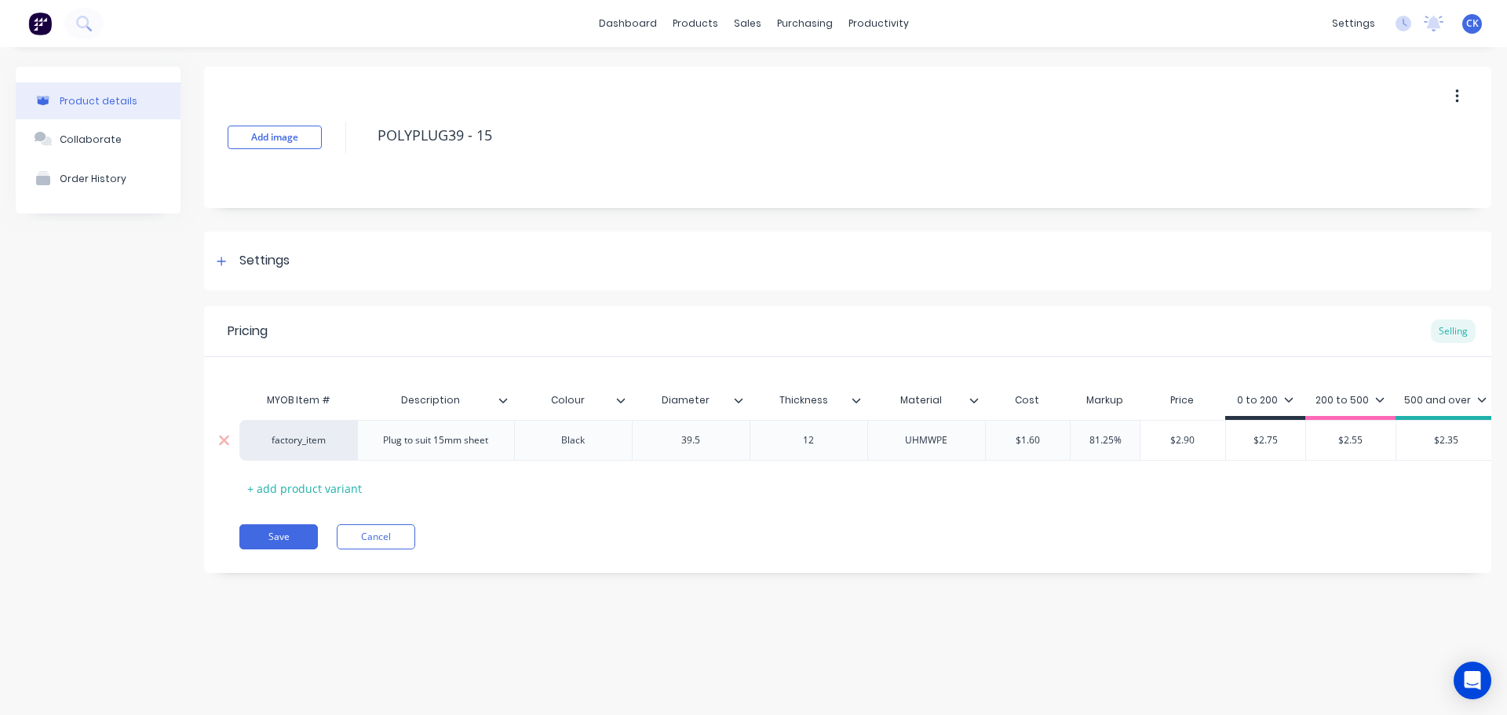
click at [1282, 444] on input "$2.75" at bounding box center [1265, 440] width 79 height 14
type input "$2.9"
click at [1344, 441] on input "$2.55" at bounding box center [1350, 440] width 89 height 14
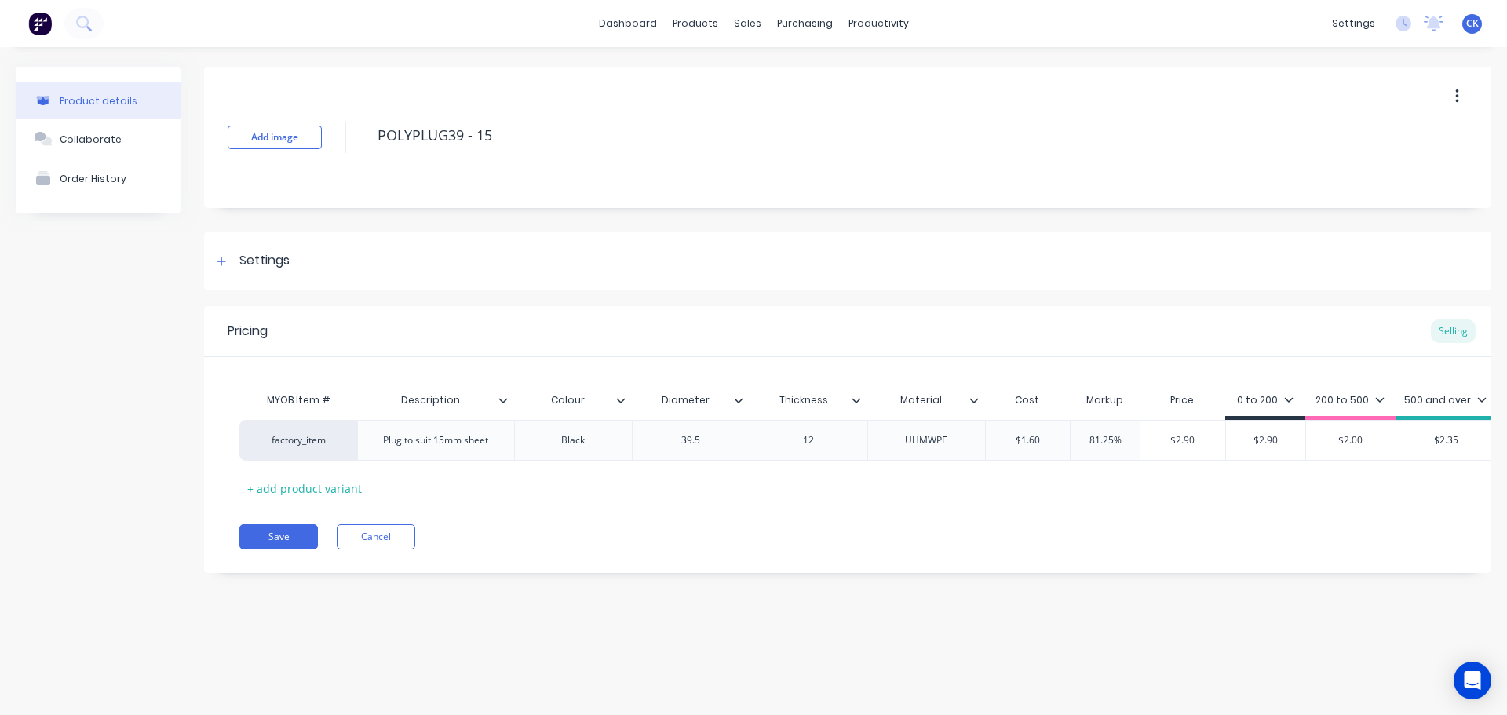
scroll to position [0, 177]
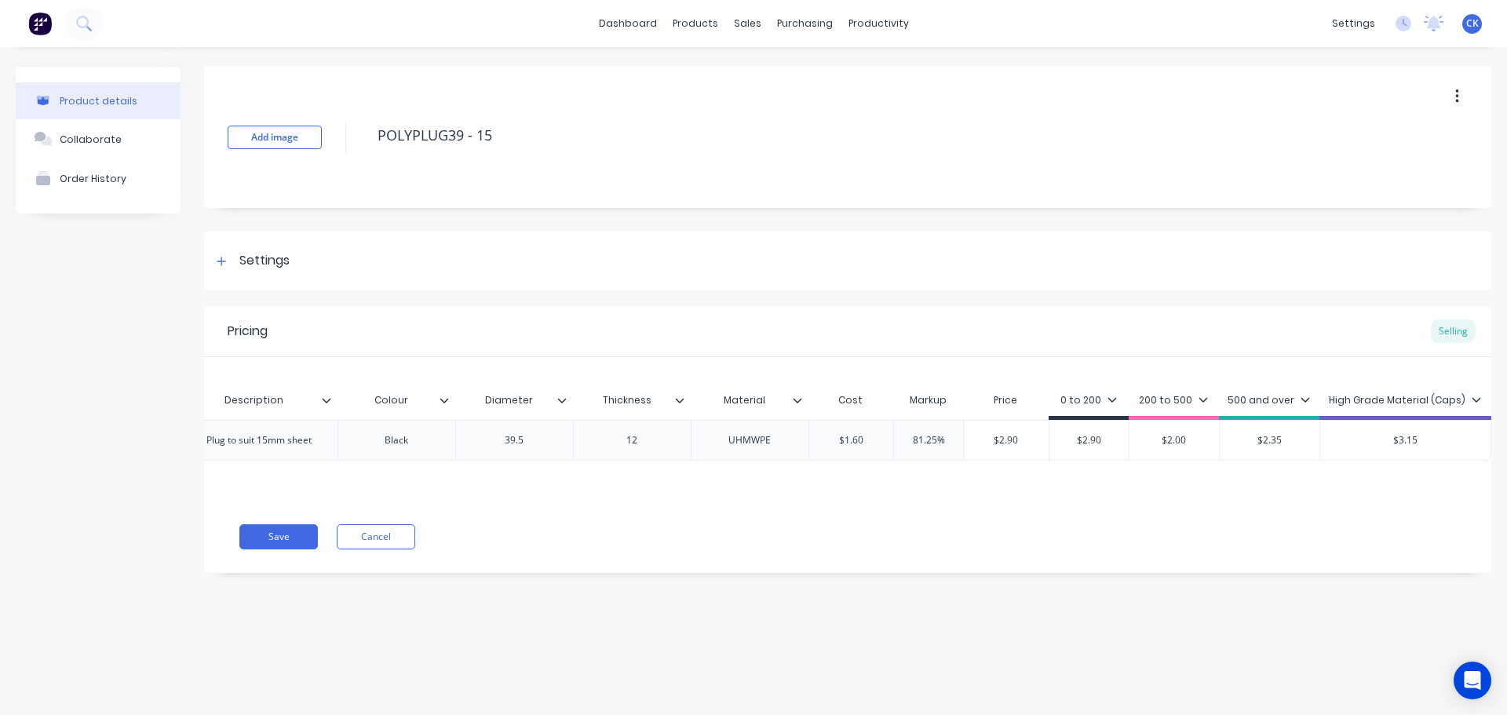
click at [1197, 430] on div "$2.00" at bounding box center [1173, 440] width 89 height 39
click at [1196, 440] on input "$2." at bounding box center [1173, 440] width 89 height 14
click at [1173, 441] on input "$2." at bounding box center [1173, 440] width 89 height 14
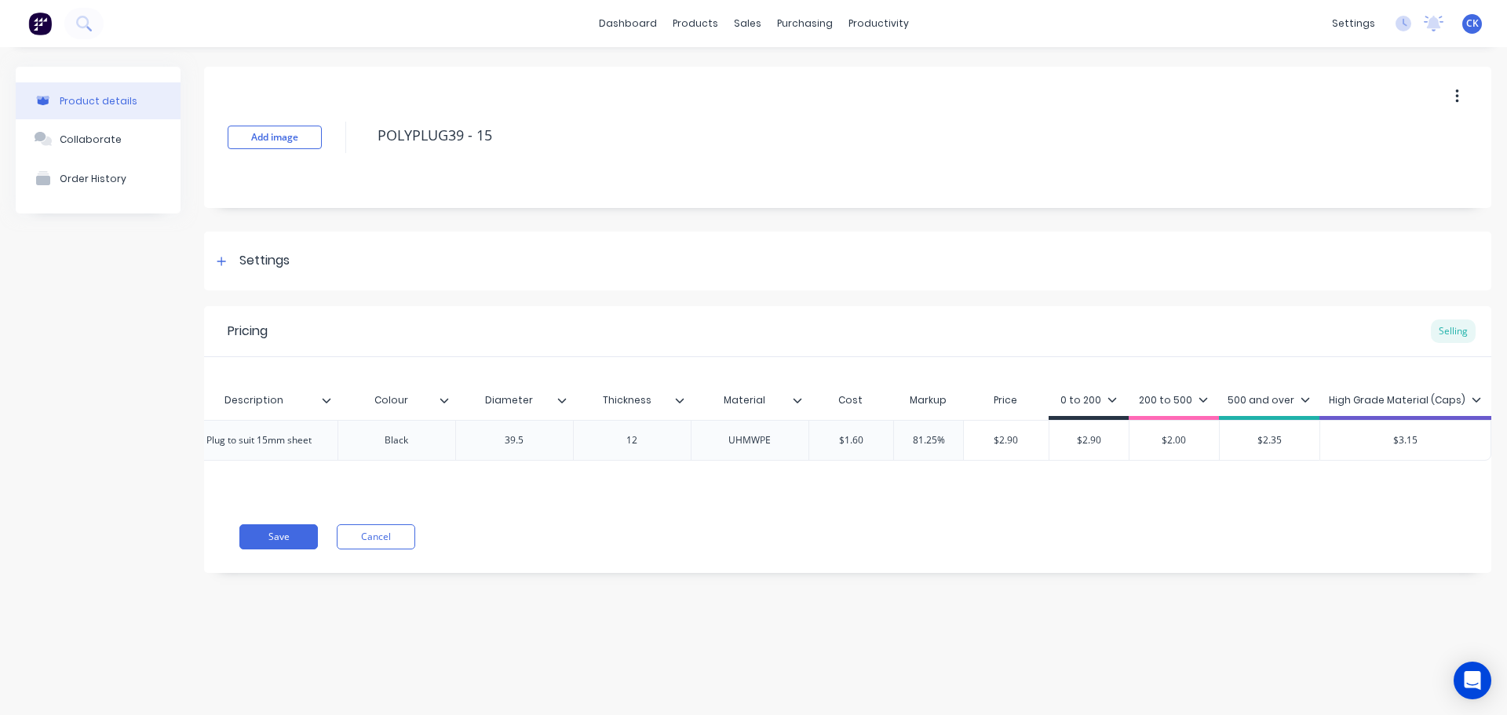
click at [1173, 441] on input "$2." at bounding box center [1173, 440] width 89 height 14
click at [1180, 444] on input "$2." at bounding box center [1173, 440] width 89 height 14
type input "$2."
type input "$2.35"
click at [1250, 433] on input "$2.35" at bounding box center [1270, 440] width 100 height 14
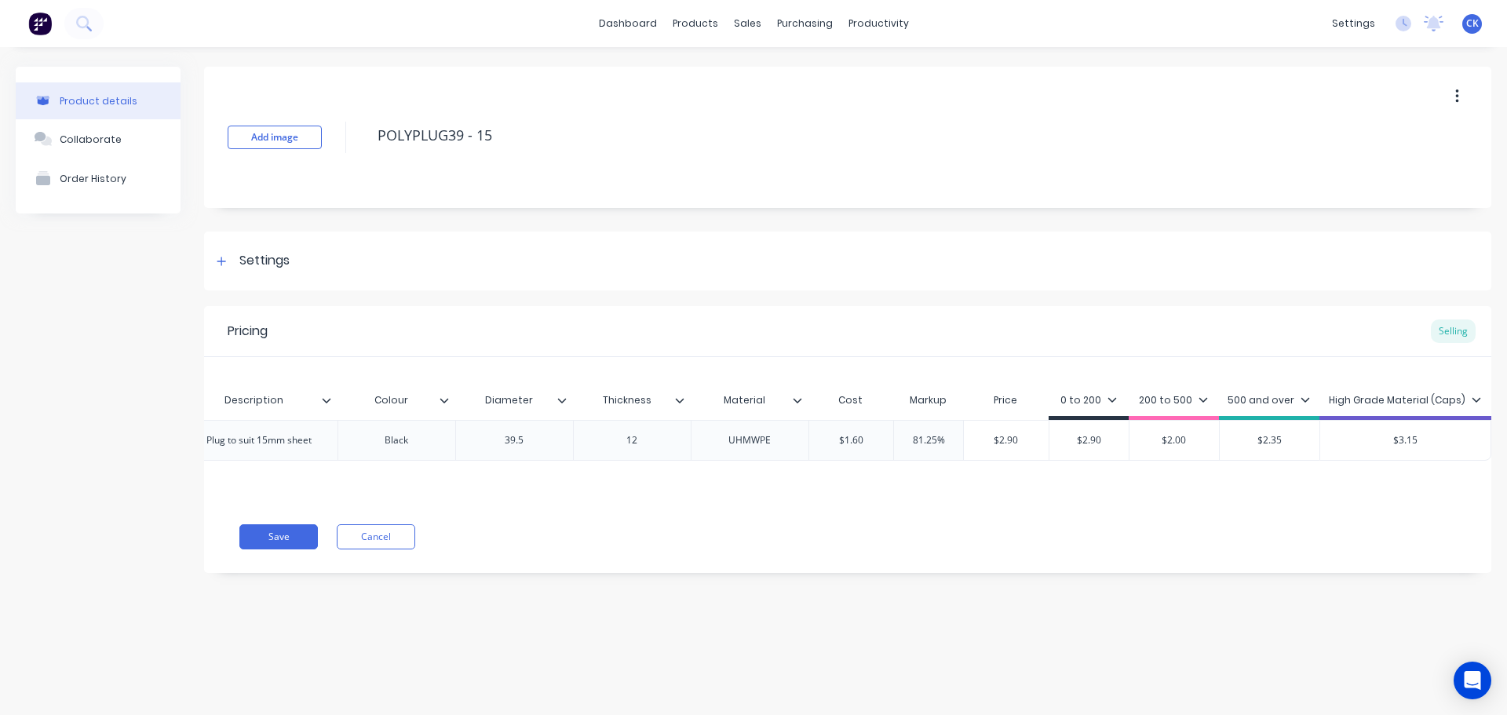
click at [1169, 433] on input "$2.00" at bounding box center [1173, 440] width 89 height 14
click at [1177, 440] on input "$2.00" at bounding box center [1173, 440] width 89 height 14
click at [1182, 441] on input "$2.00" at bounding box center [1173, 440] width 89 height 14
type input "$2.80"
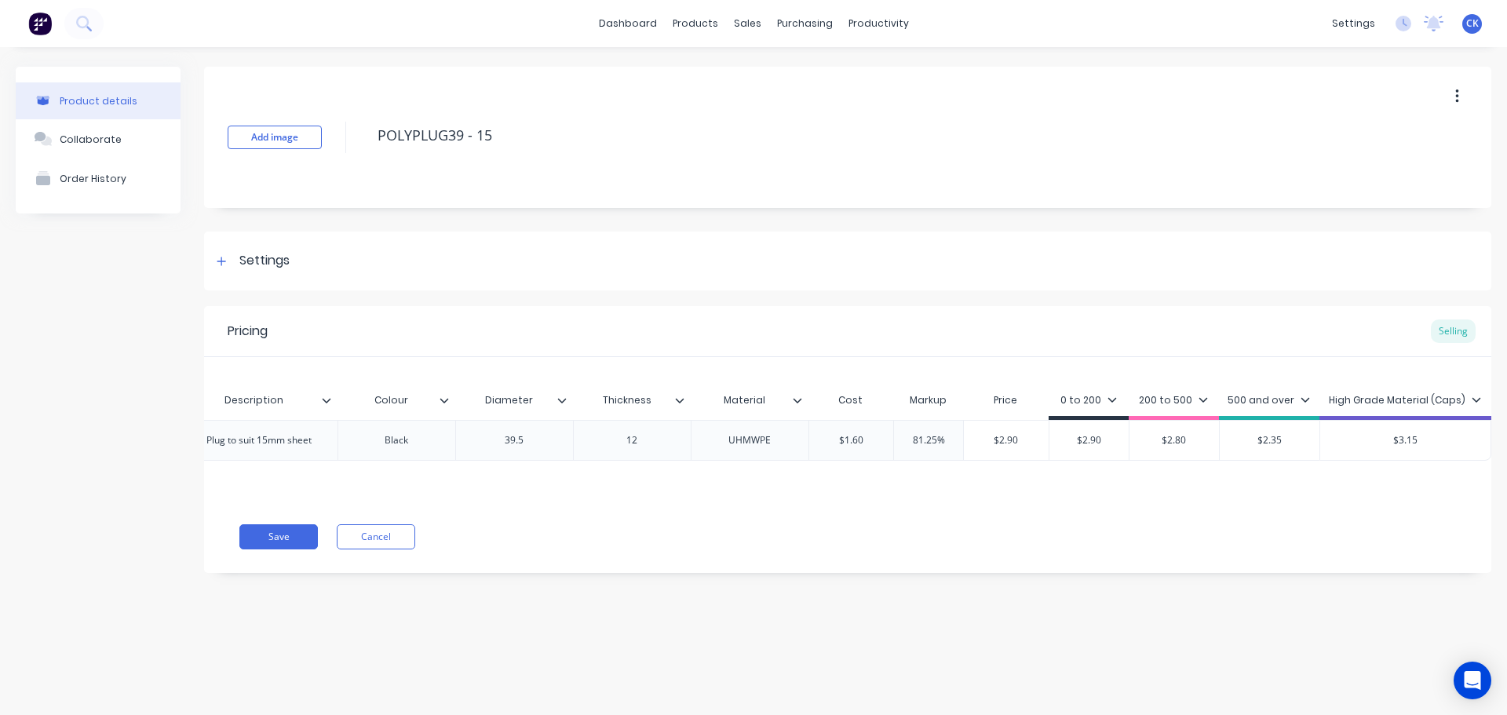
click at [1272, 440] on input "$2.35" at bounding box center [1270, 440] width 100 height 14
type input "$2.65"
click at [1242, 480] on div "MYOB Item # Description Colour Diameter Thickness Material Cost Markup Price 0 …" at bounding box center [671, 443] width 1217 height 116
click at [1406, 440] on input "$3.15" at bounding box center [1405, 440] width 170 height 14
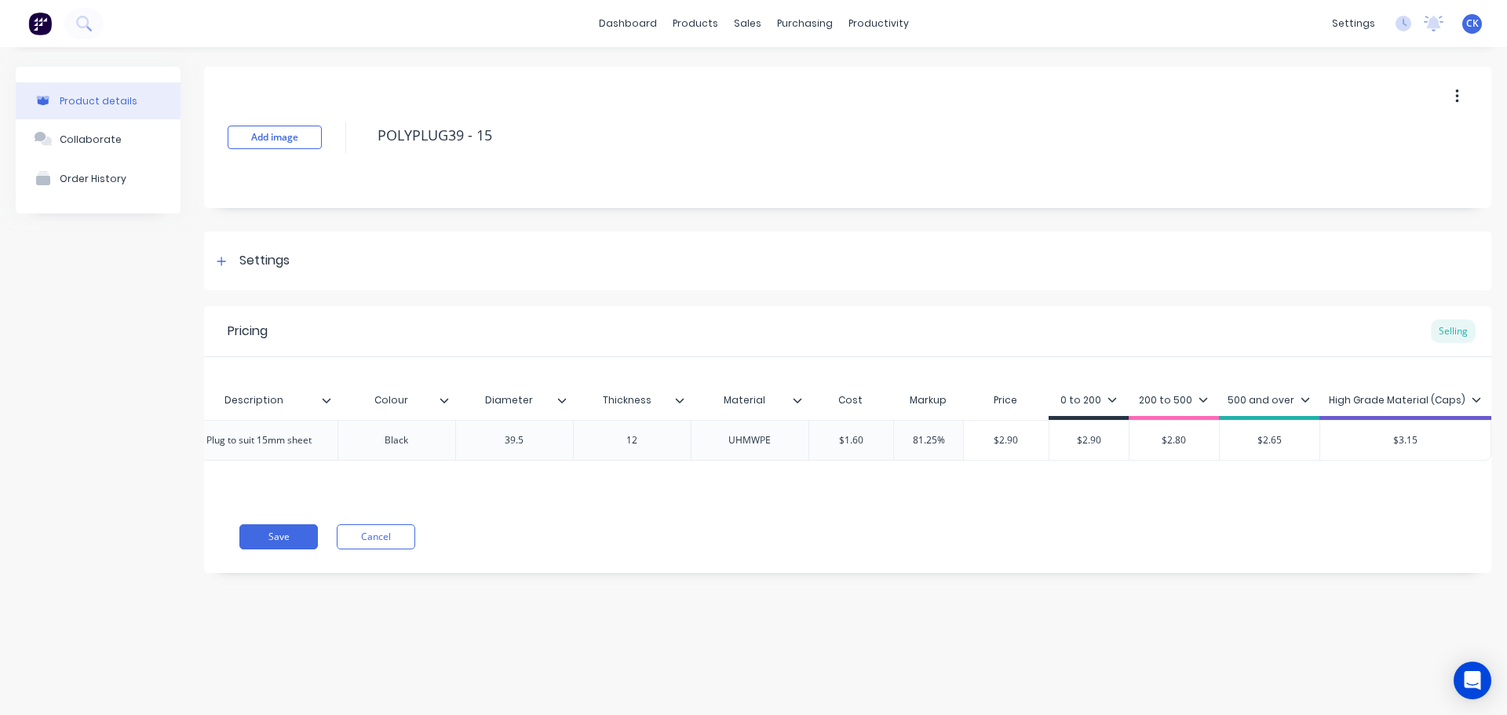
click at [1406, 440] on input "$3.15" at bounding box center [1405, 440] width 170 height 14
type input "$3.30"
click at [1363, 483] on div "MYOB Item # Description Colour Diameter Thickness Material Cost Markup Price 0 …" at bounding box center [847, 429] width 1287 height 144
click at [279, 538] on button "Save" at bounding box center [278, 536] width 78 height 25
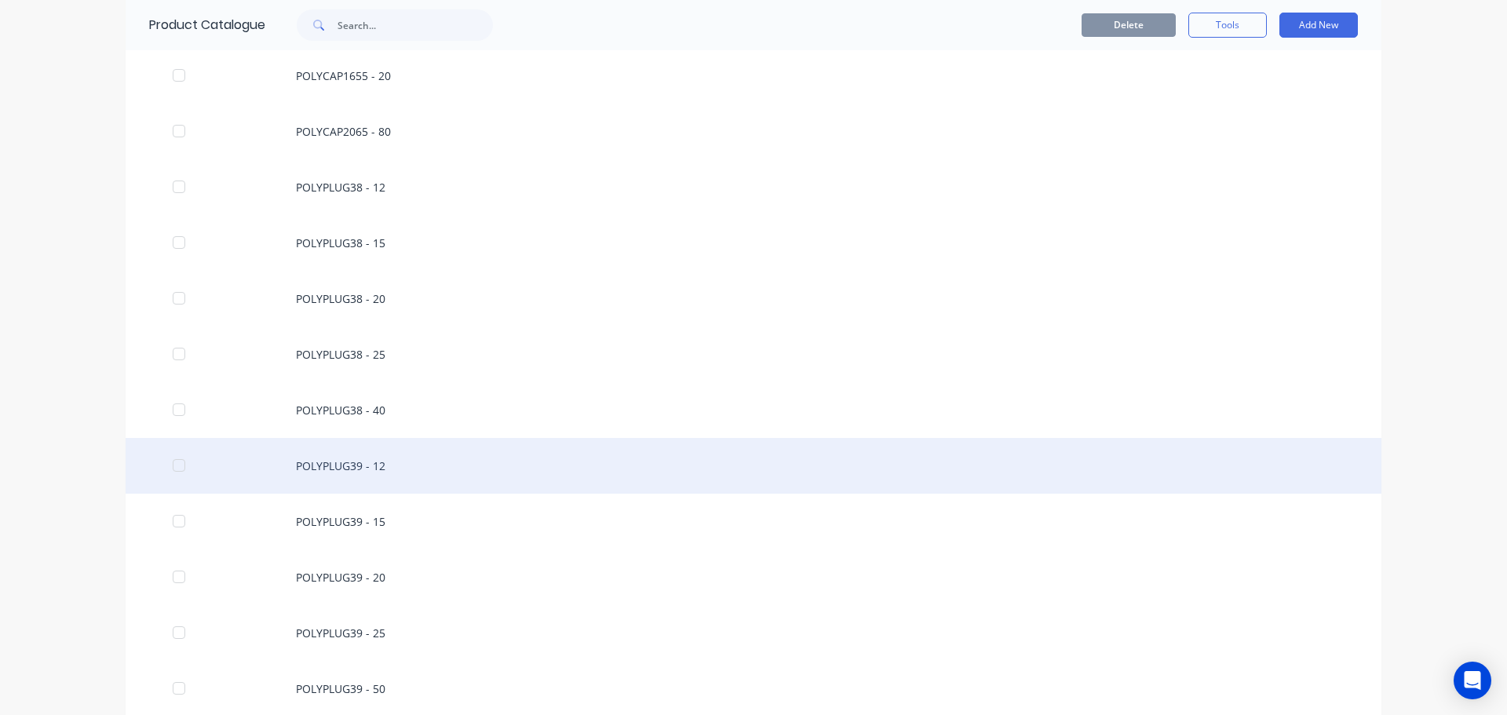
scroll to position [2119, 0]
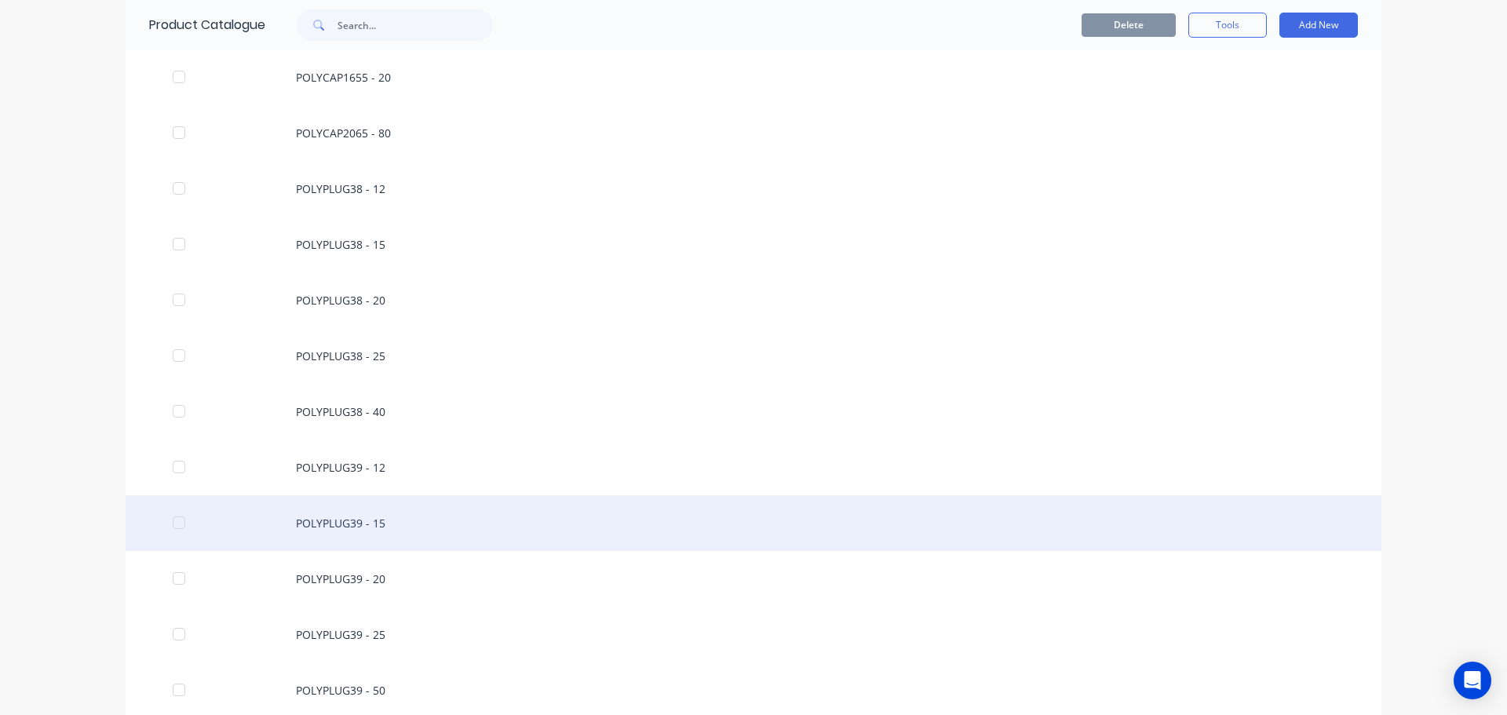
click at [383, 523] on div "POLYPLUG39 - 15" at bounding box center [754, 523] width 1256 height 56
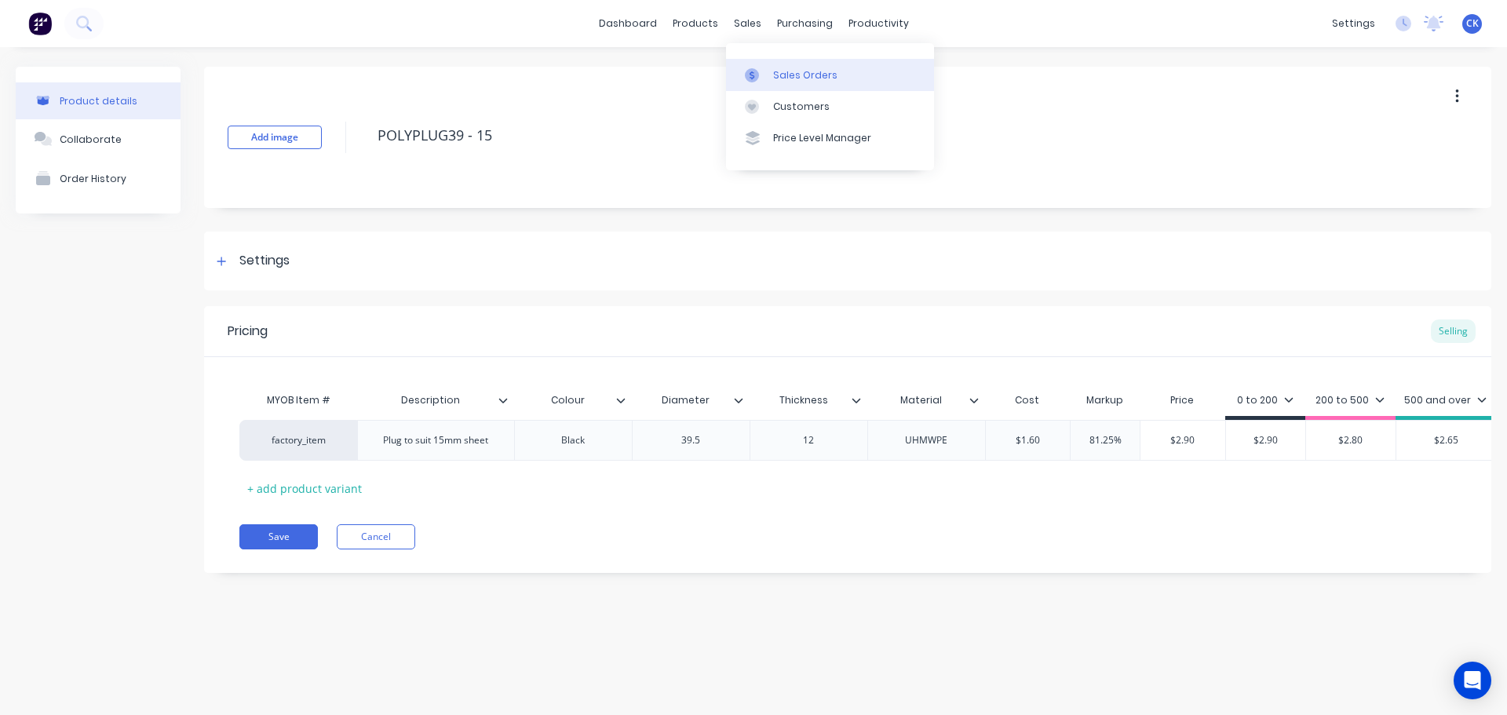
click at [754, 71] on icon at bounding box center [752, 75] width 14 height 14
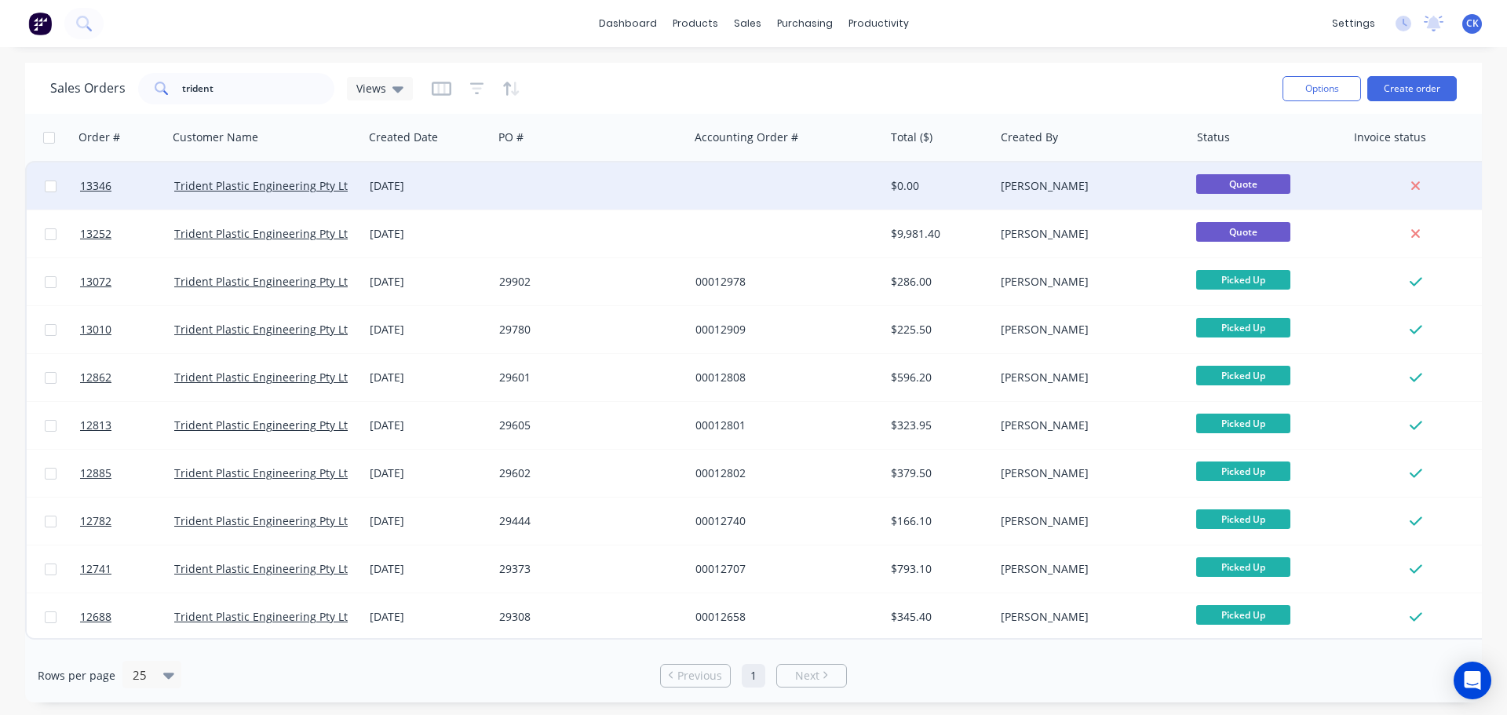
click at [520, 184] on div at bounding box center [590, 185] width 195 height 47
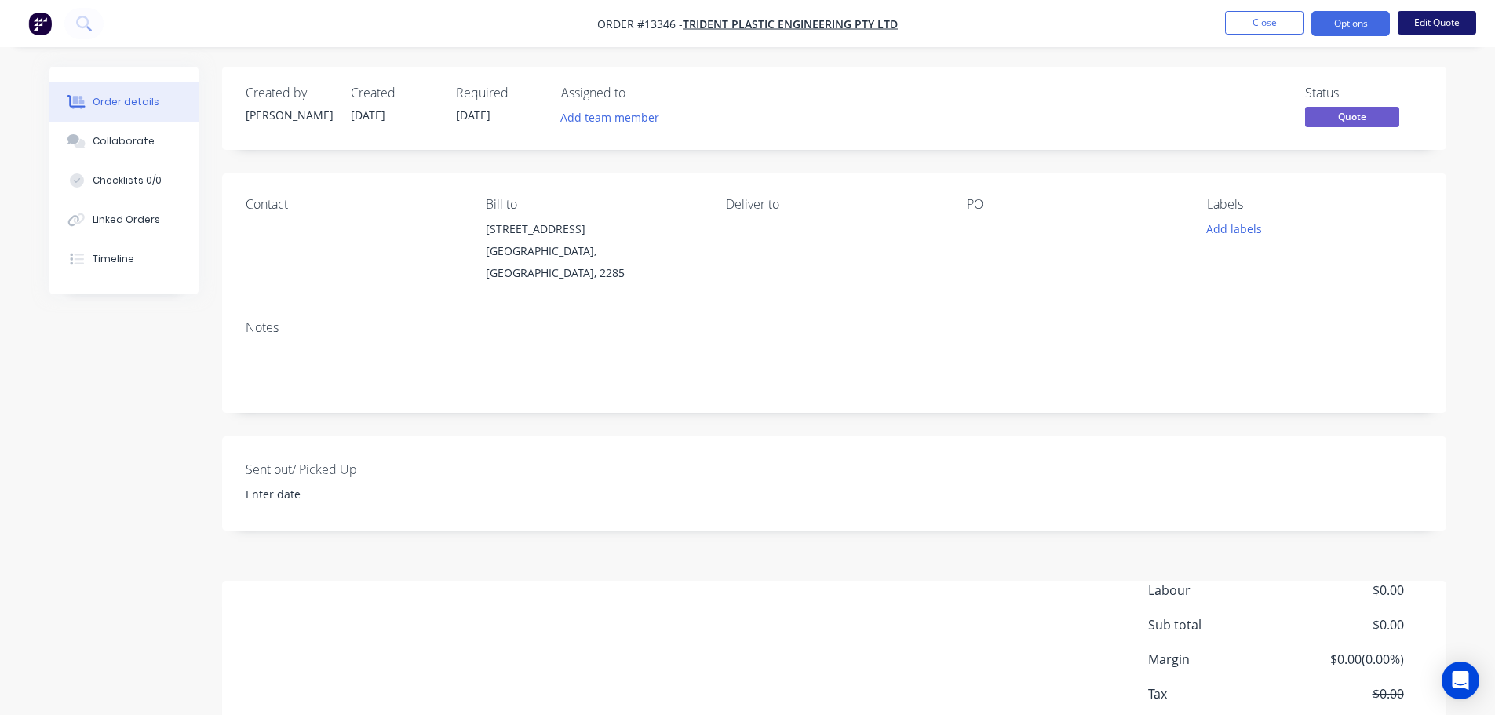
click at [1444, 16] on button "Edit Quote" at bounding box center [1437, 23] width 78 height 24
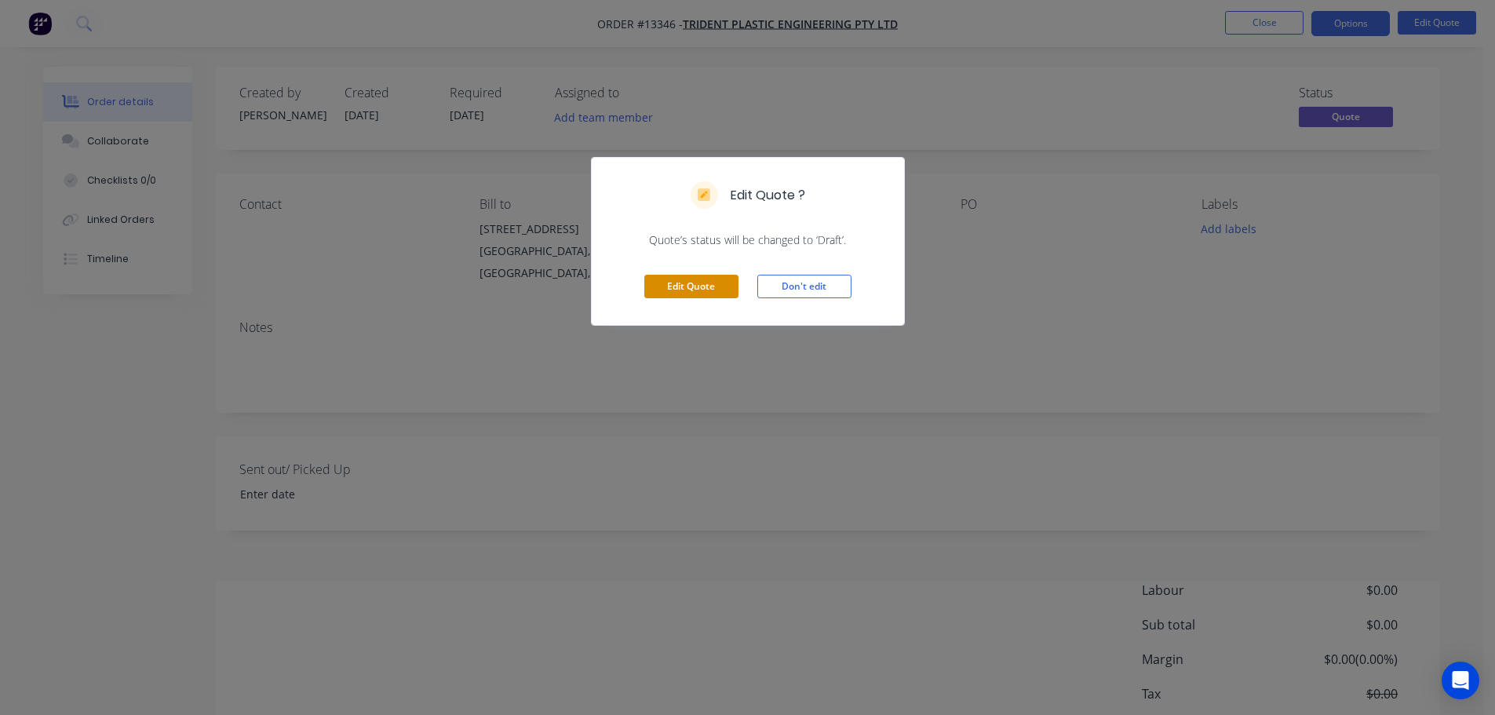
click at [716, 278] on button "Edit Quote" at bounding box center [691, 287] width 94 height 24
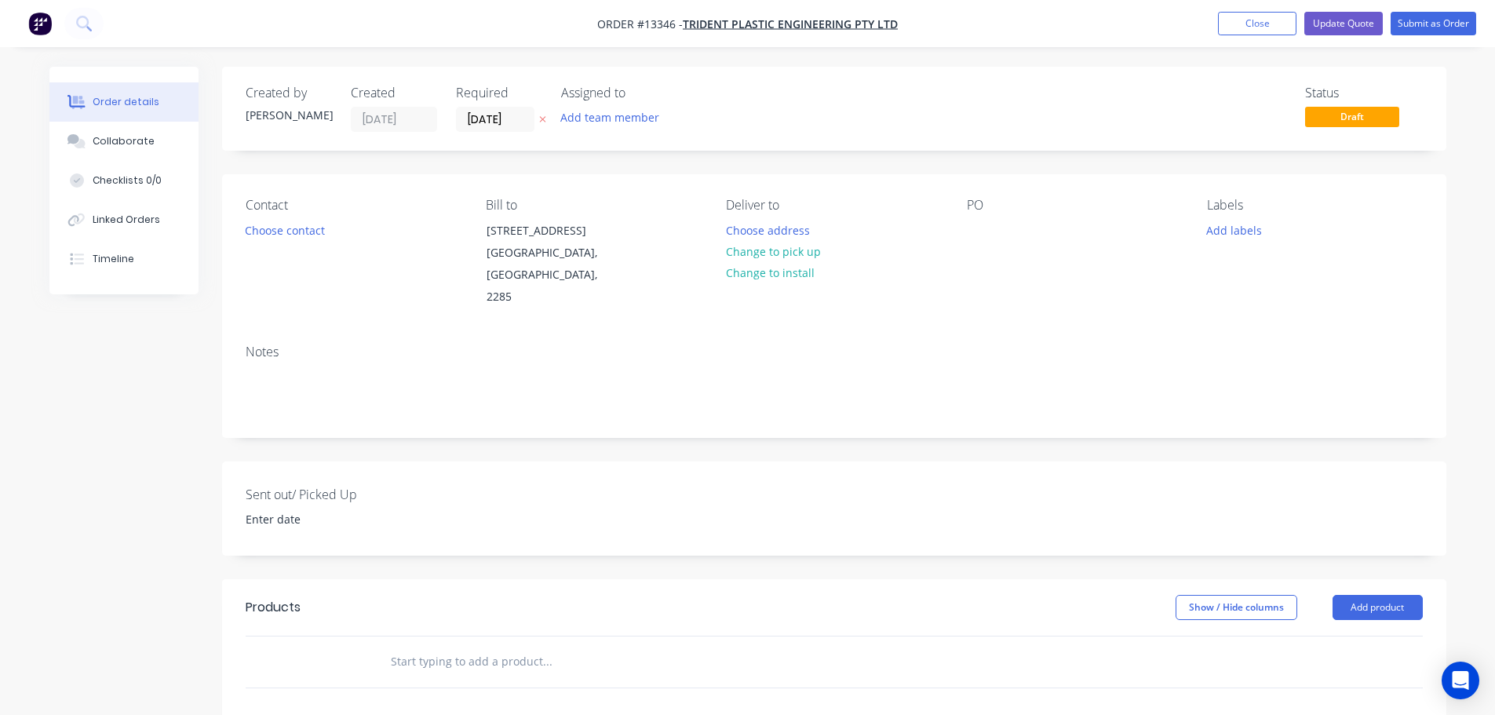
click at [425, 655] on div at bounding box center [653, 662] width 565 height 51
click at [429, 646] on input "text" at bounding box center [547, 661] width 314 height 31
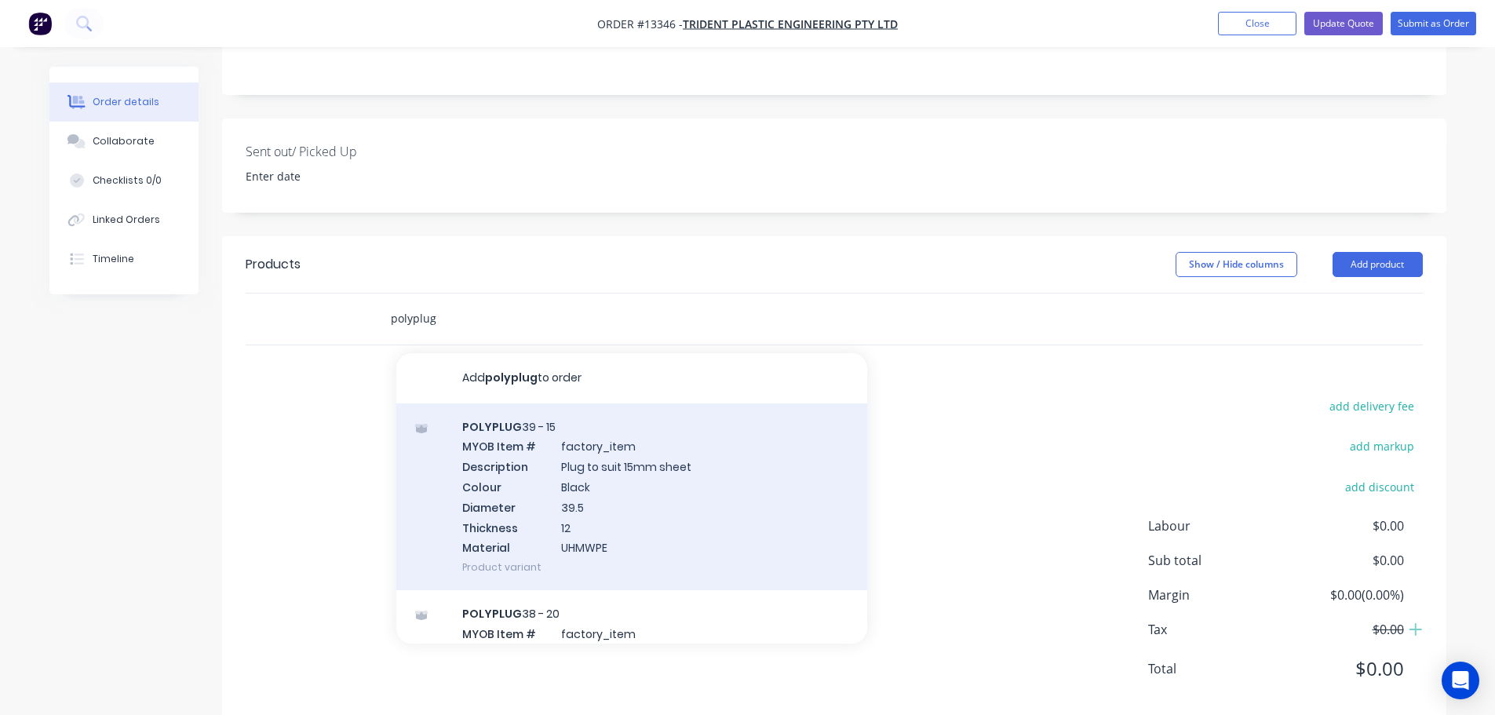
scroll to position [352, 0]
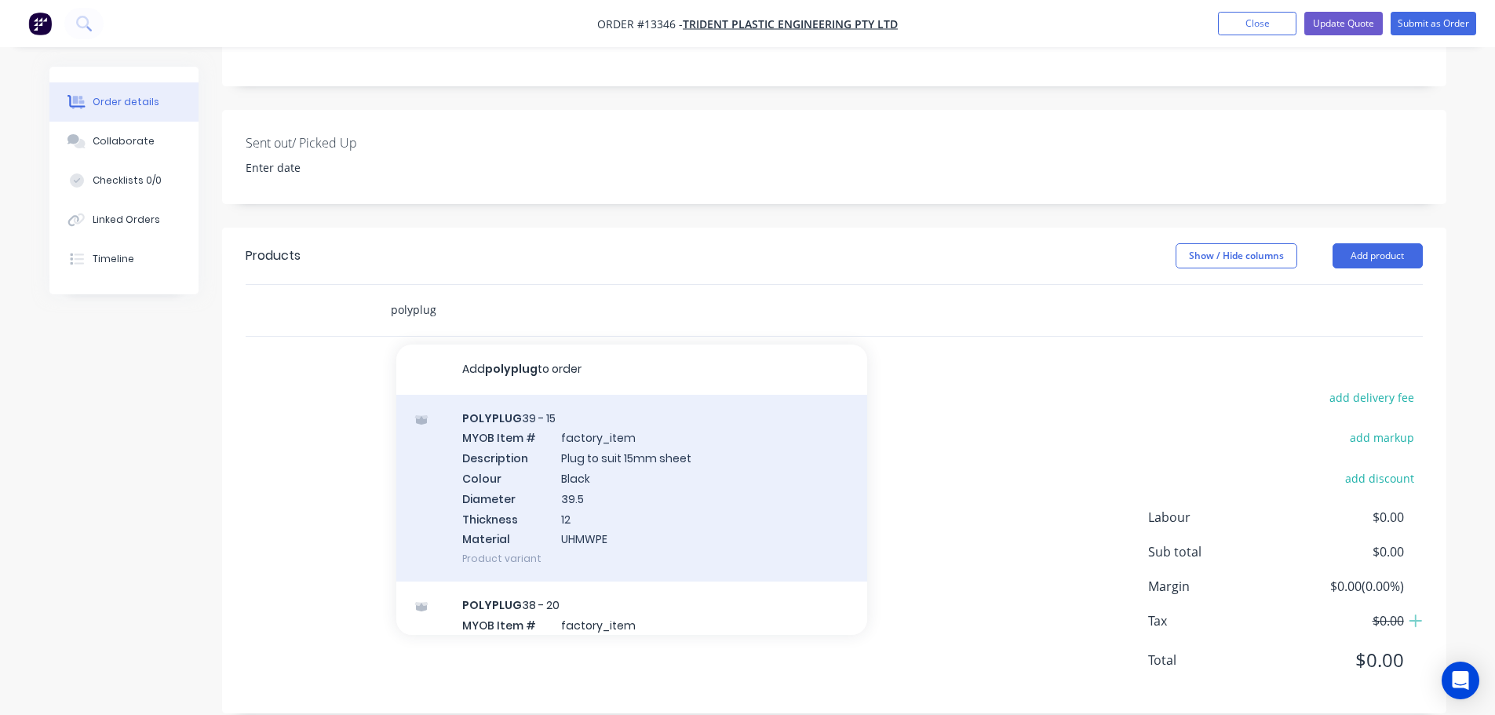
type input "polyplug"
click at [646, 507] on div "POLYPLUG 39 - 15 MYOB Item # factory_item Description Plug to suit 15mm sheet C…" at bounding box center [631, 489] width 471 height 188
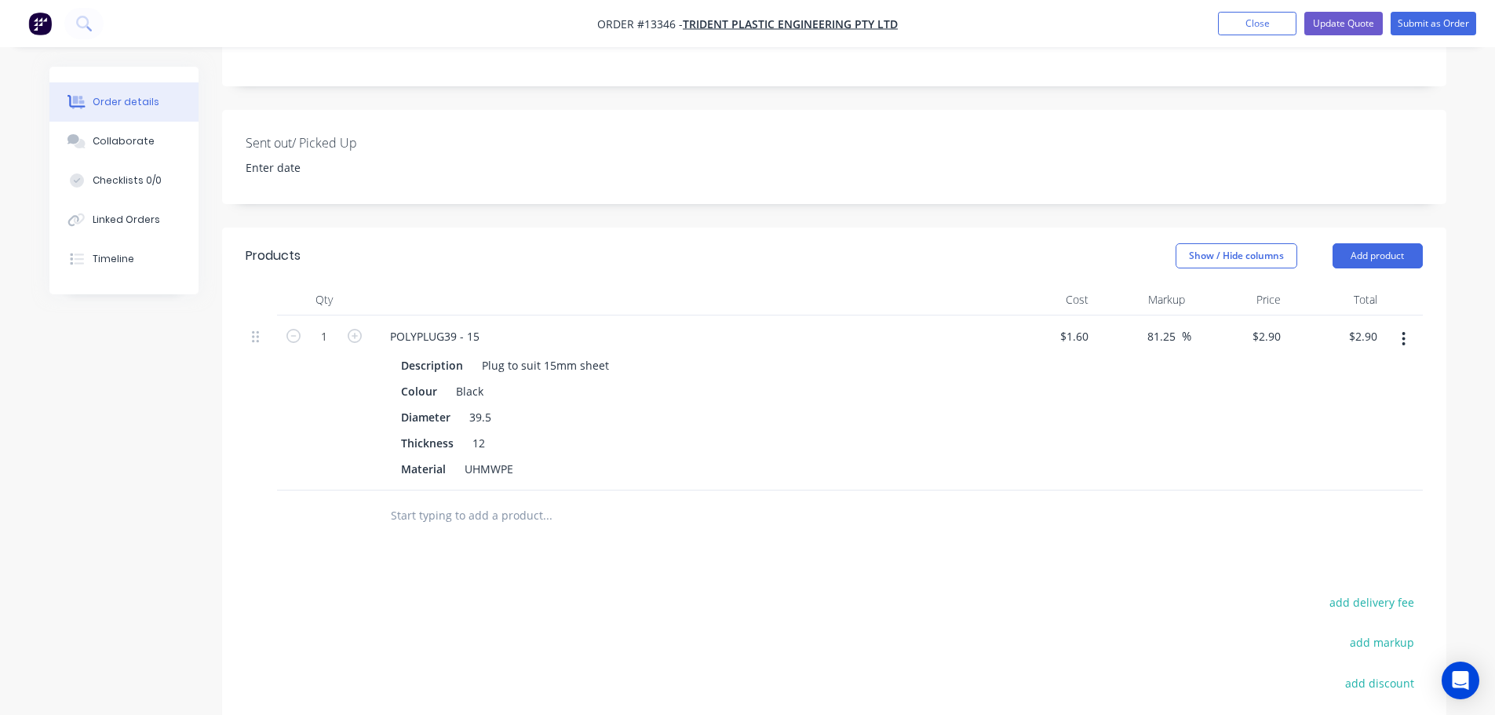
click at [1406, 330] on icon "button" at bounding box center [1404, 338] width 4 height 17
click at [1169, 360] on div "81.25 81.25 %" at bounding box center [1143, 403] width 97 height 175
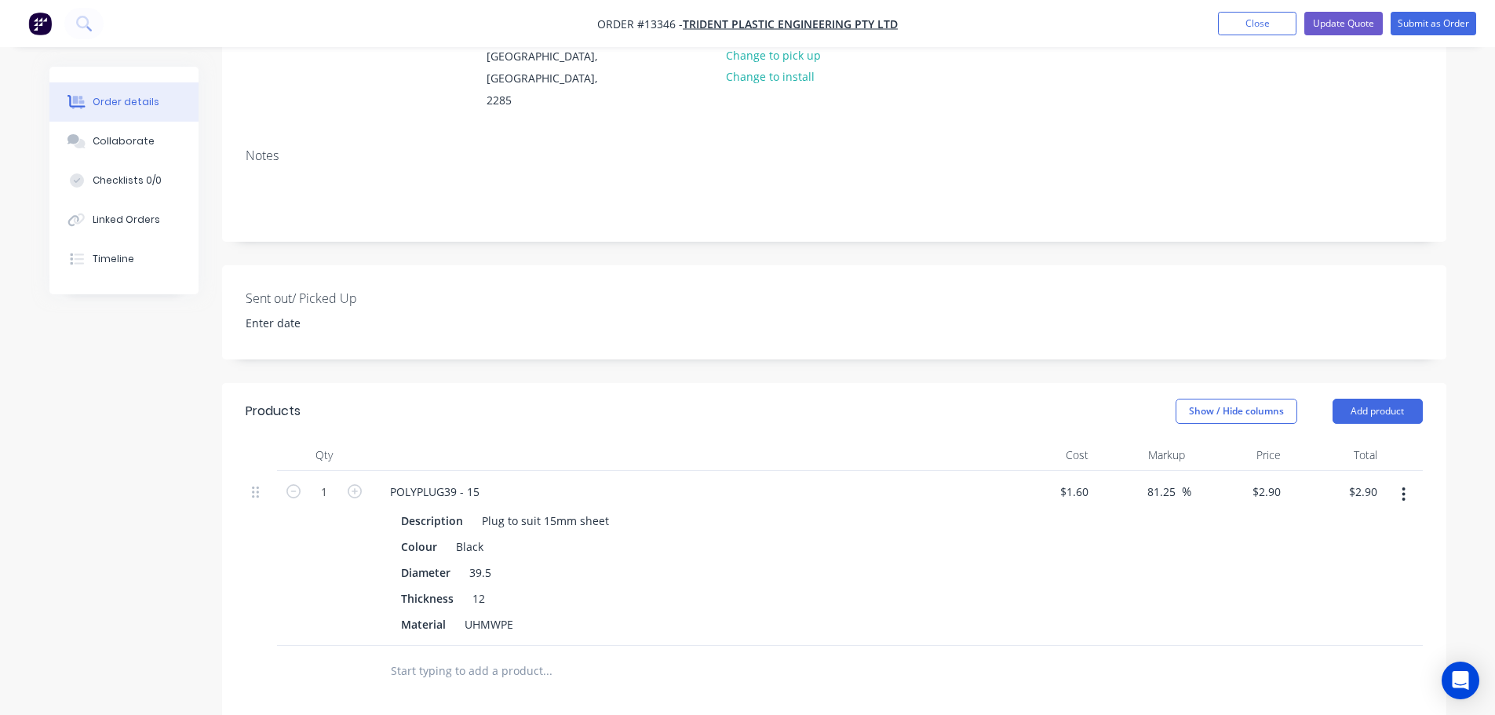
scroll to position [195, 0]
click at [1384, 400] on button "Add product" at bounding box center [1378, 412] width 90 height 25
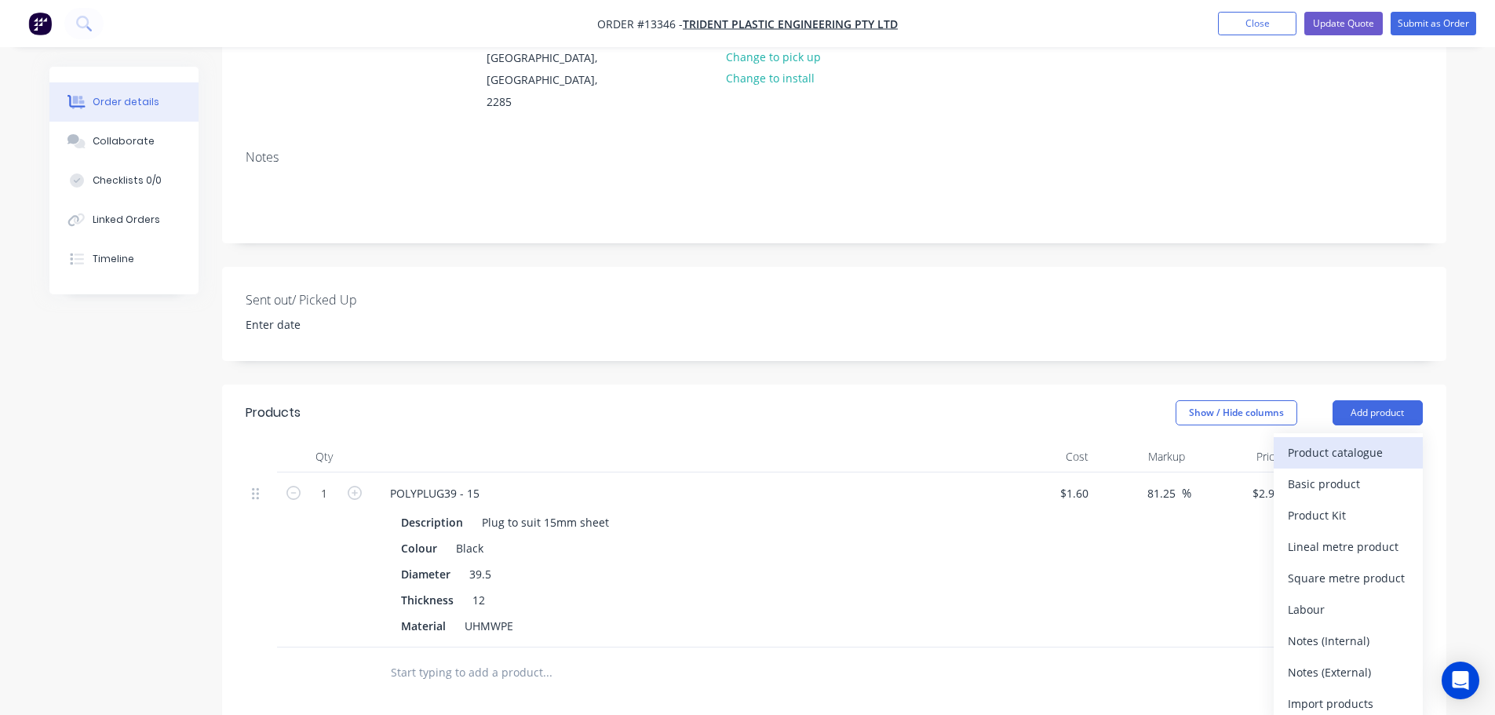
click at [1381, 441] on div "Product catalogue" at bounding box center [1348, 452] width 121 height 23
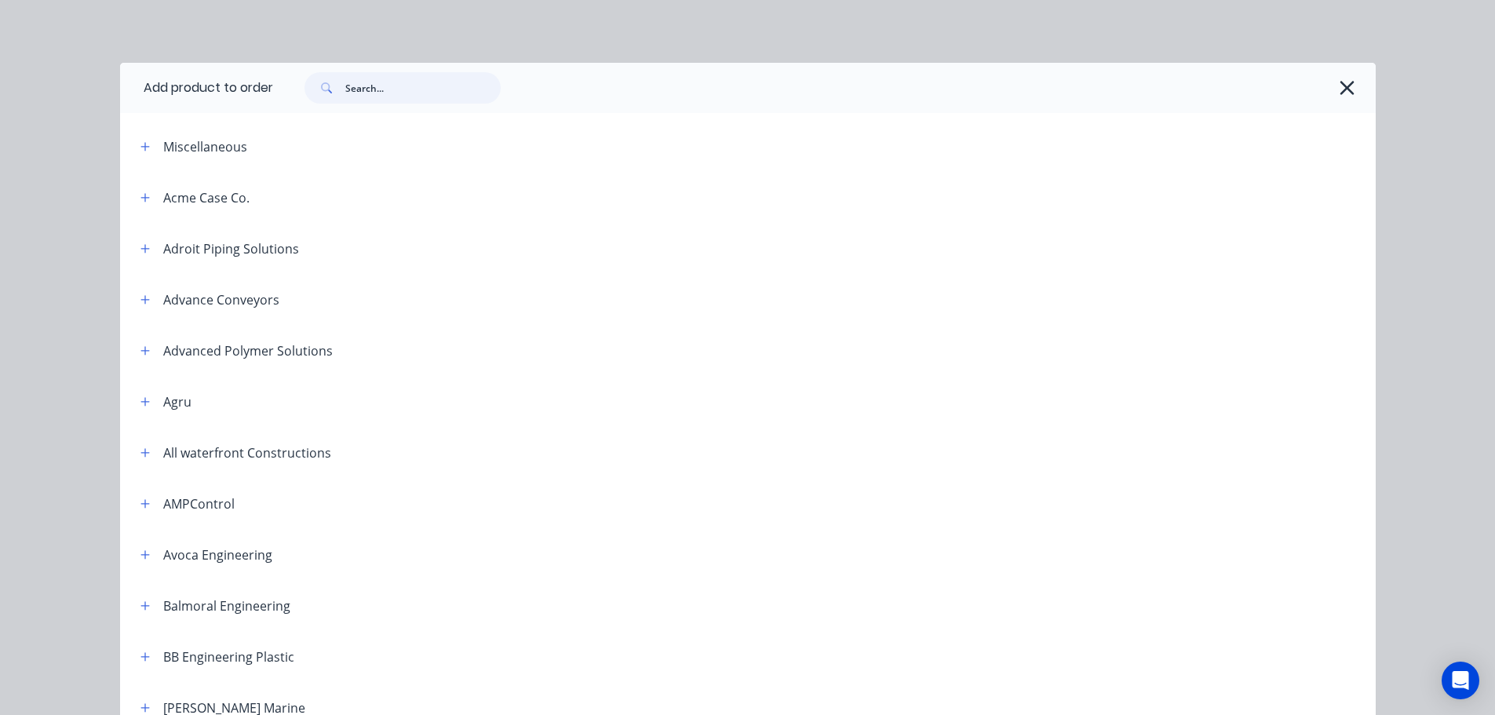
click at [357, 92] on input "text" at bounding box center [422, 87] width 155 height 31
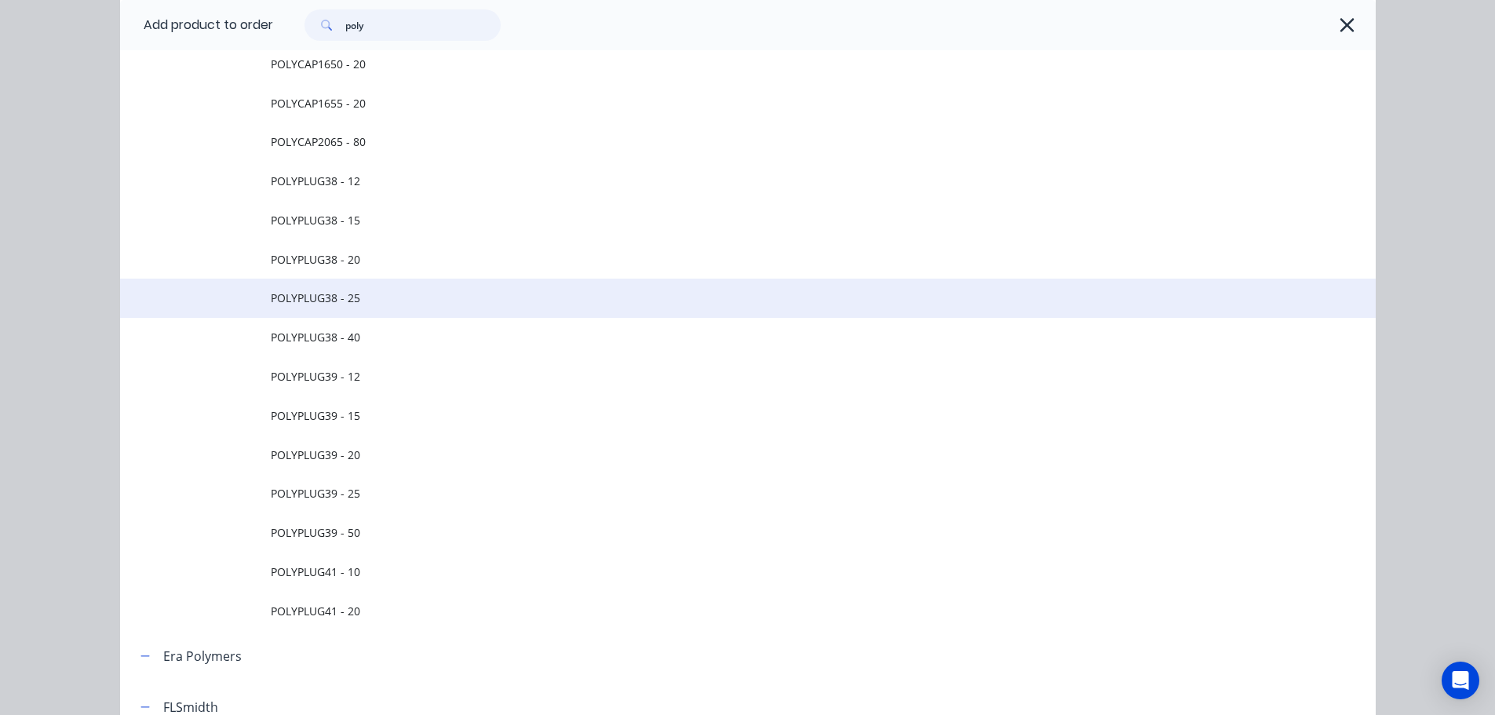
scroll to position [1570, 0]
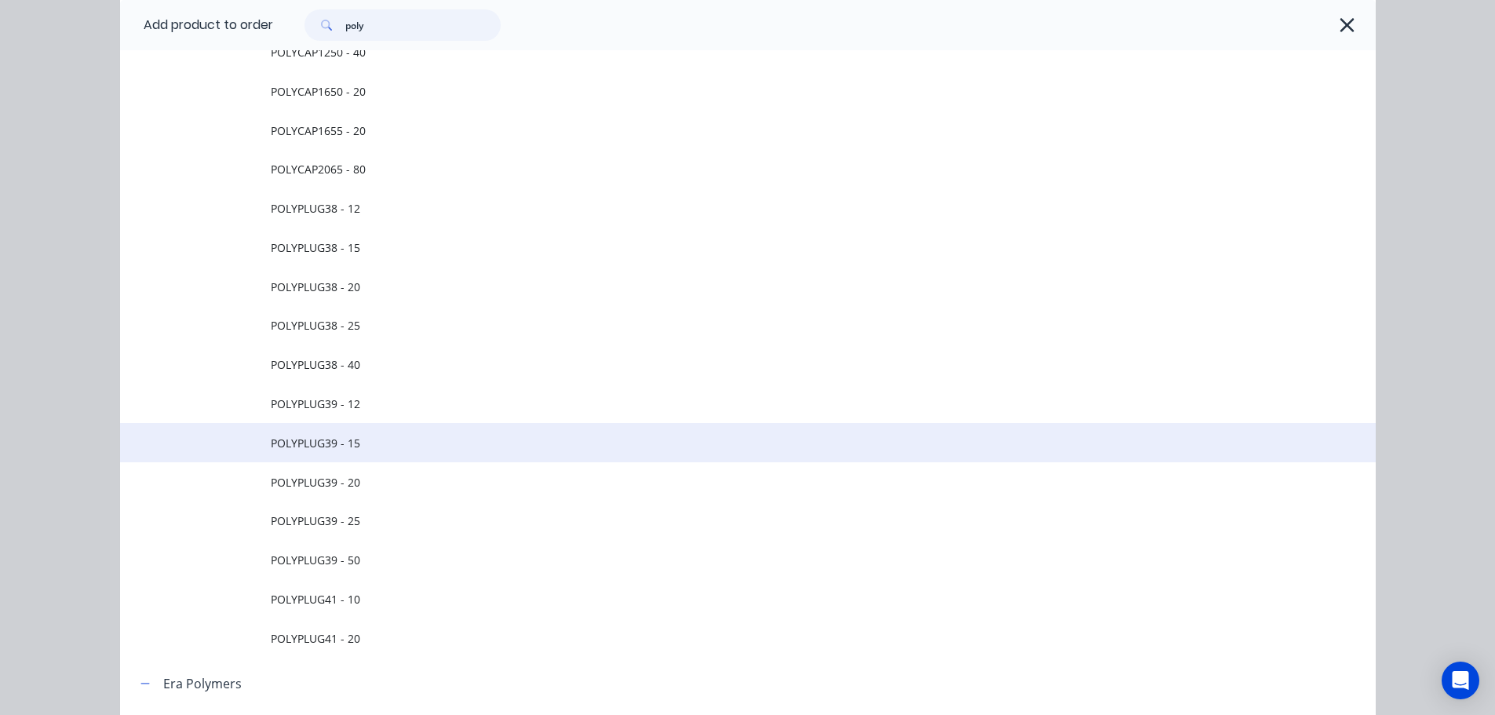
type input "poly"
click at [327, 446] on span "POLYPLUG39 - 15" at bounding box center [713, 443] width 884 height 16
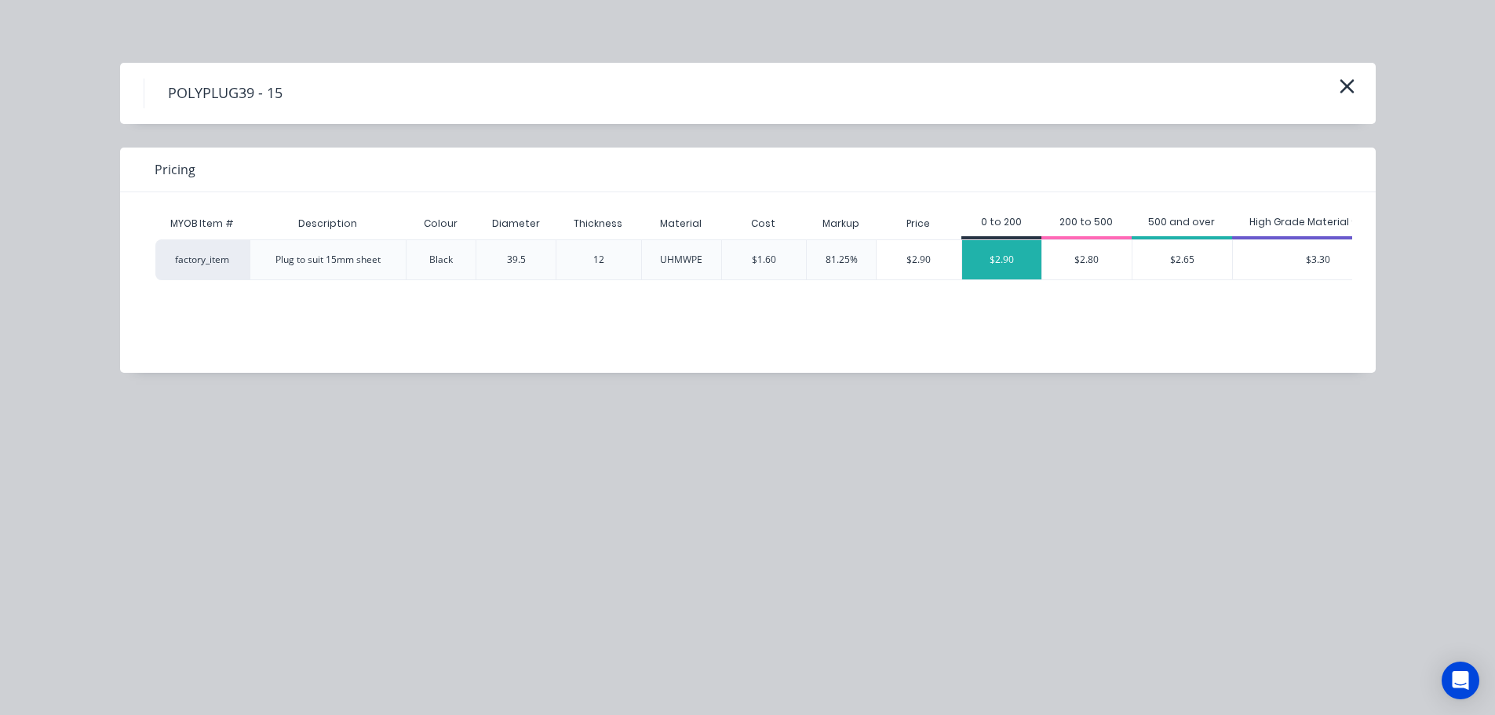
click at [1013, 248] on div "$2.90" at bounding box center [1001, 259] width 79 height 39
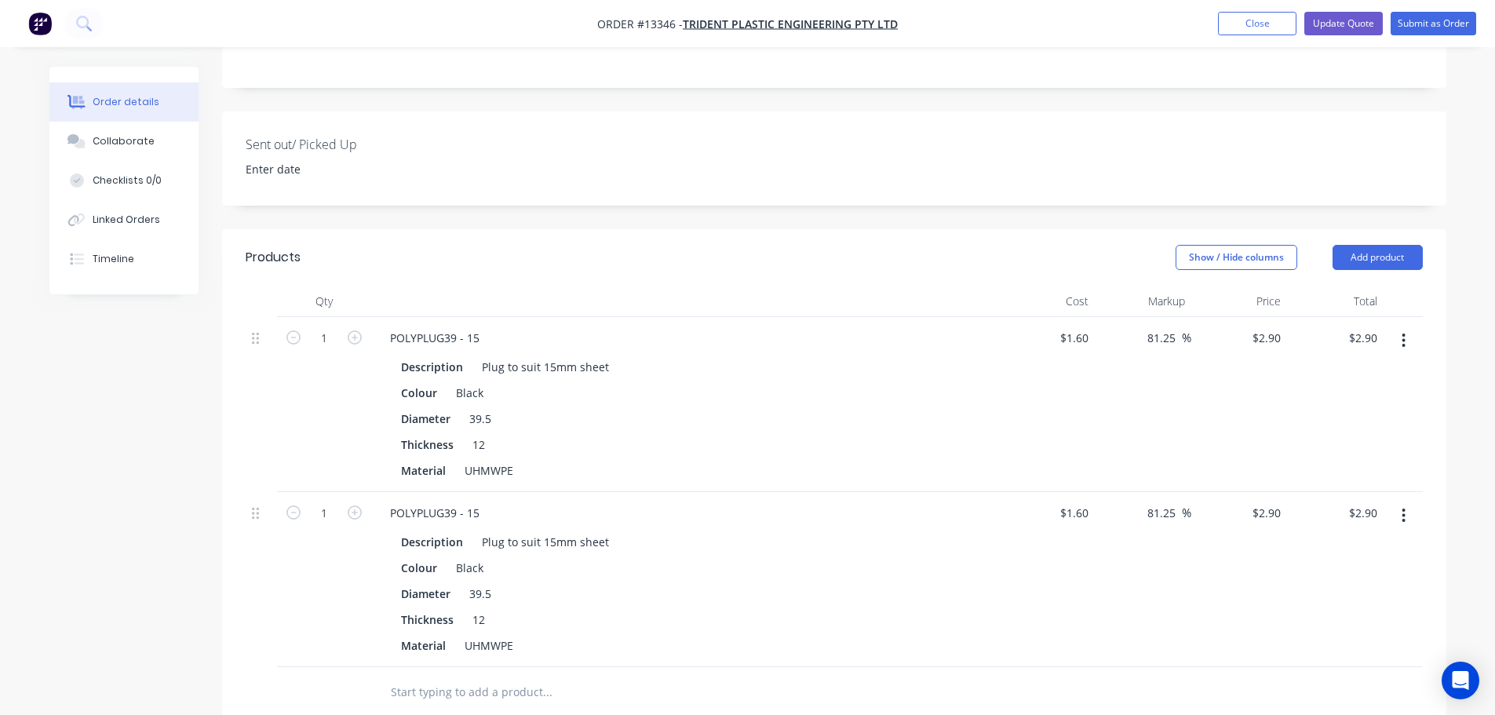
scroll to position [352, 0]
click at [1403, 330] on icon "button" at bounding box center [1404, 338] width 4 height 17
click at [1337, 463] on div "Delete" at bounding box center [1348, 474] width 121 height 23
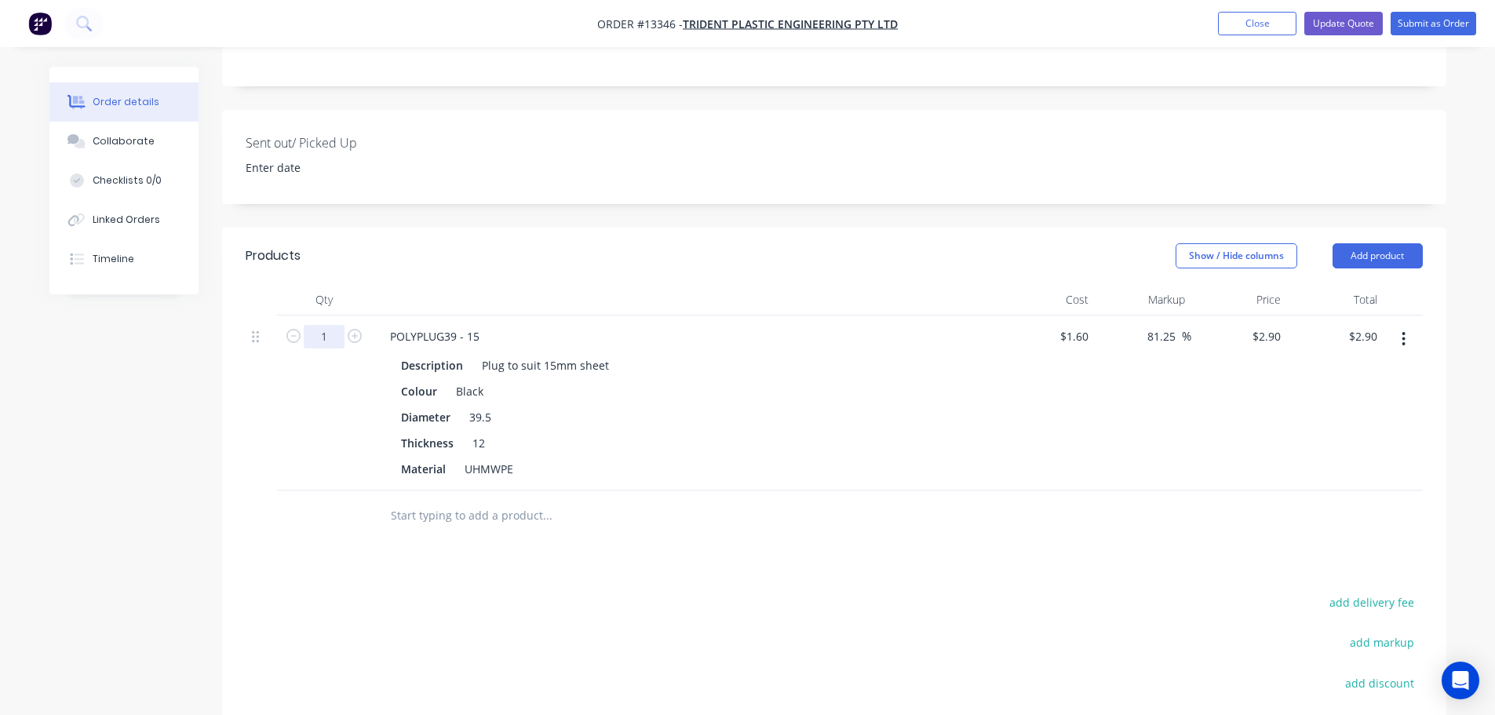
click at [340, 325] on input "1" at bounding box center [324, 337] width 41 height 24
type input "200"
type input "$580.00"
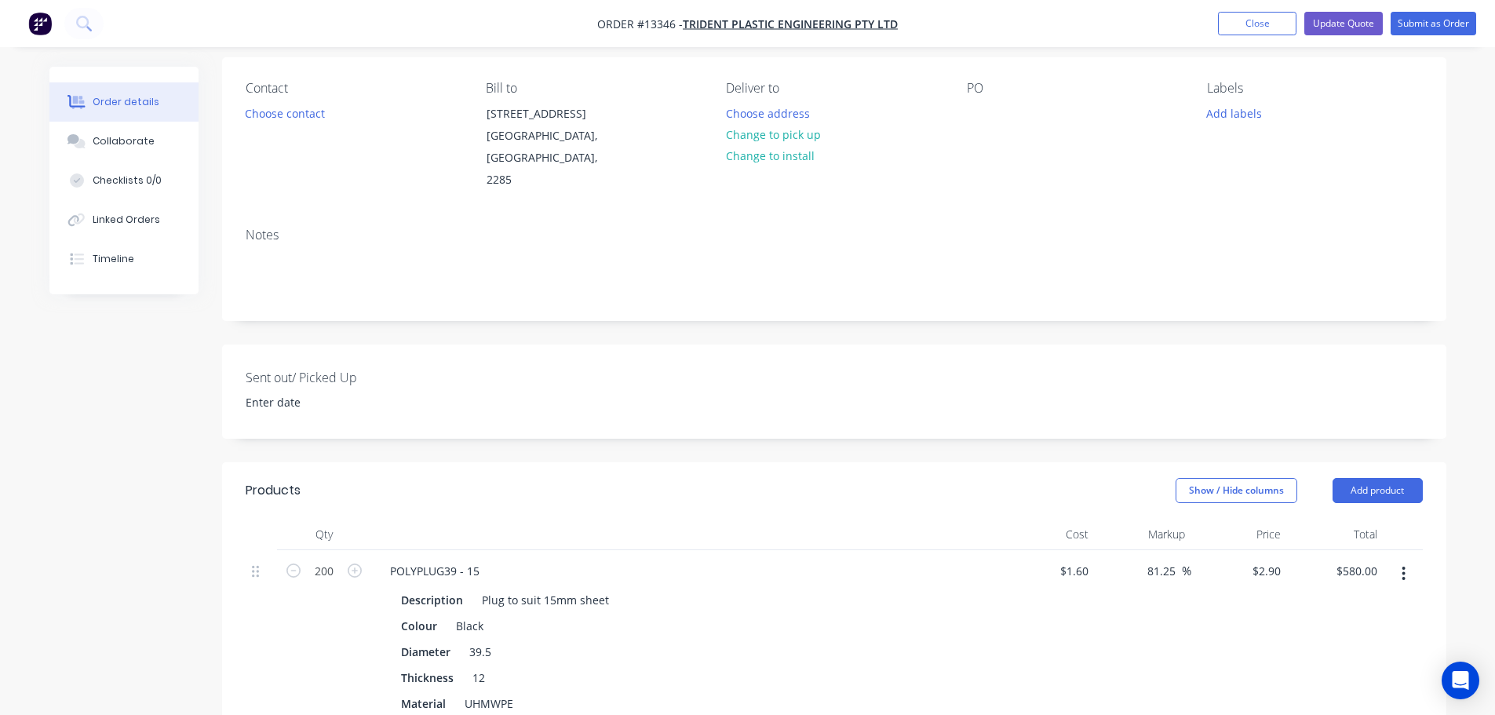
scroll to position [0, 0]
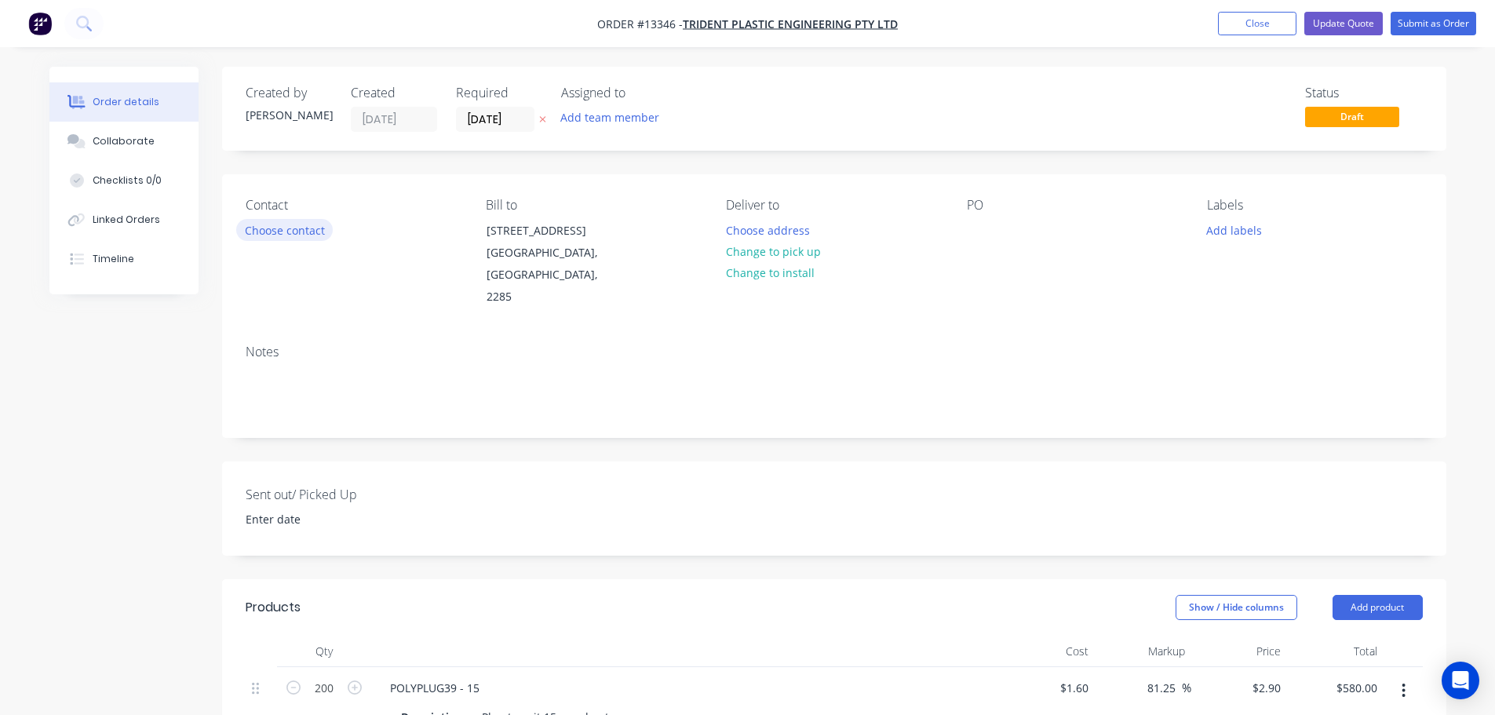
click at [306, 225] on button "Choose contact" at bounding box center [284, 229] width 97 height 21
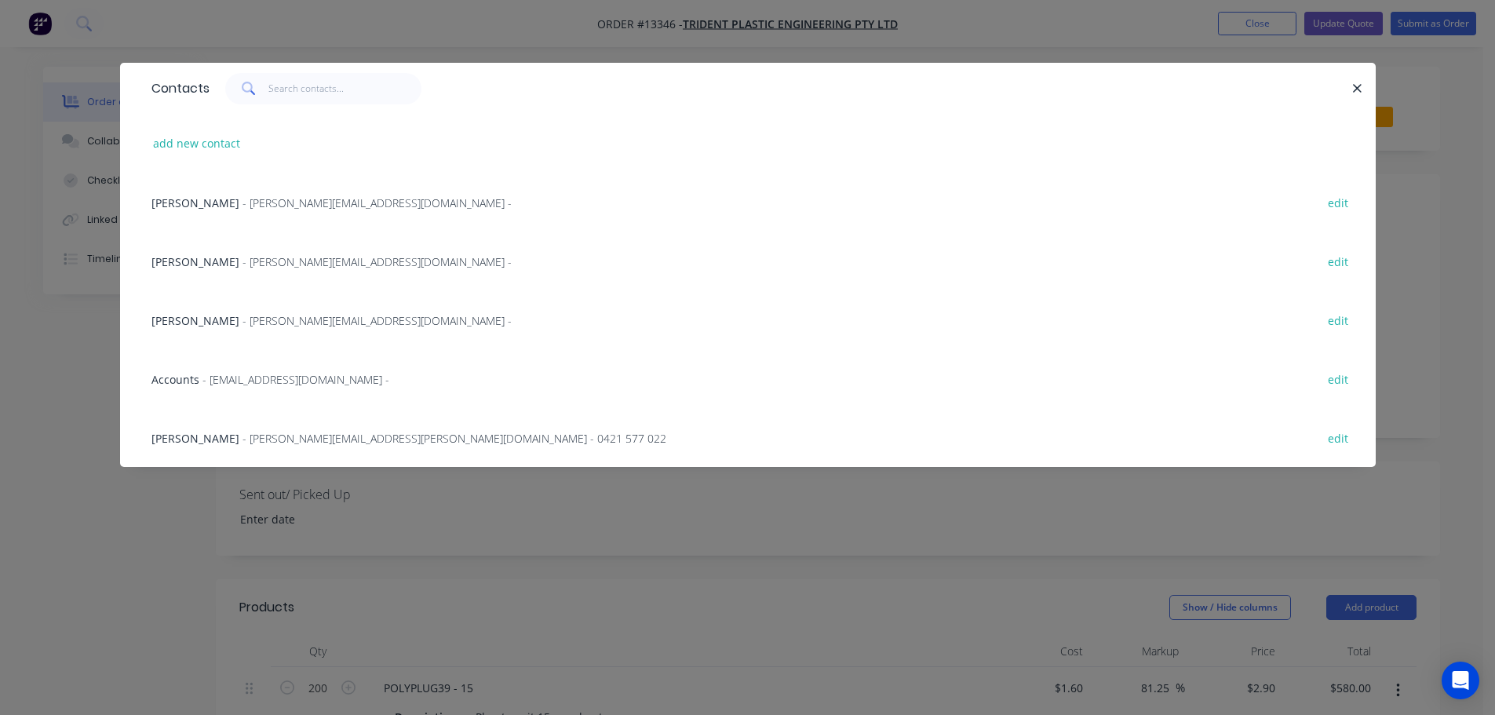
click at [187, 263] on span "[PERSON_NAME]" at bounding box center [195, 261] width 88 height 15
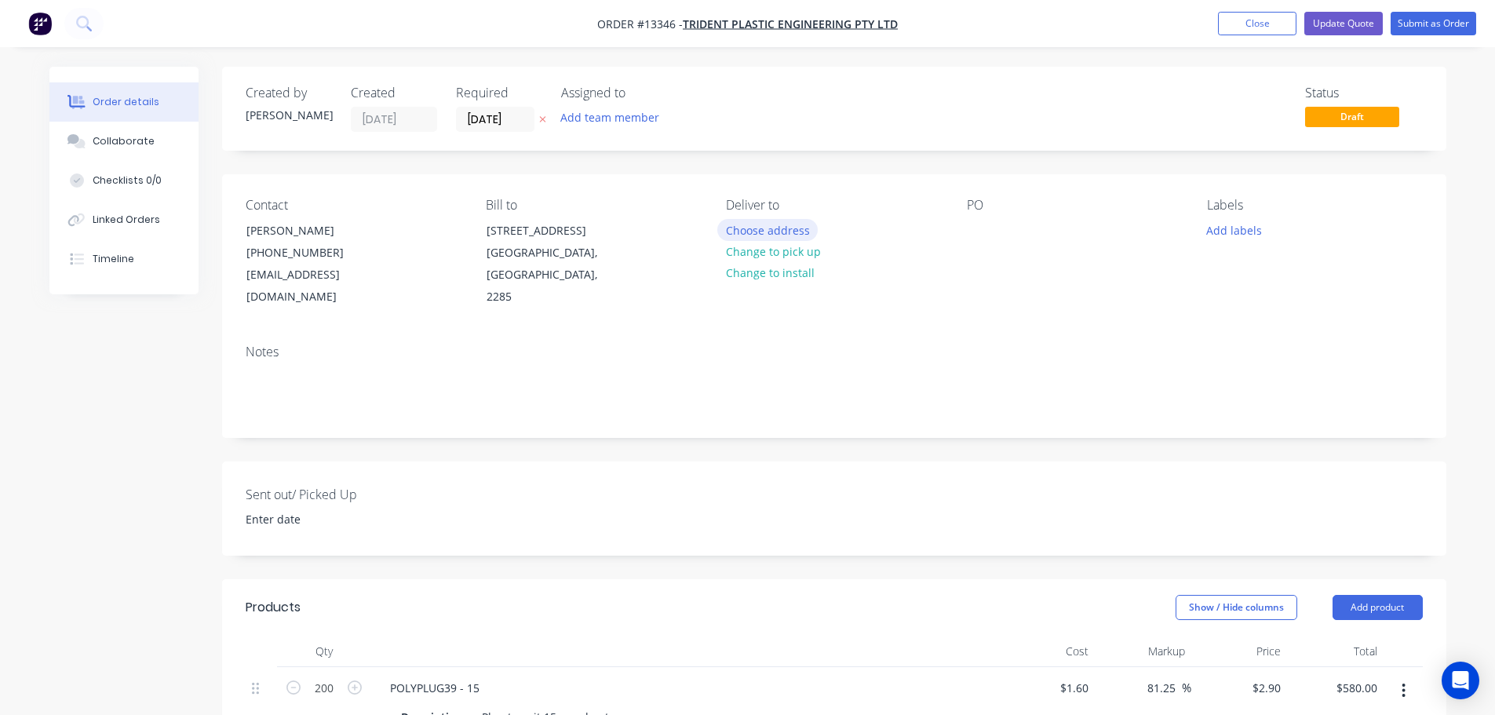
click at [769, 228] on button "Choose address" at bounding box center [767, 229] width 100 height 21
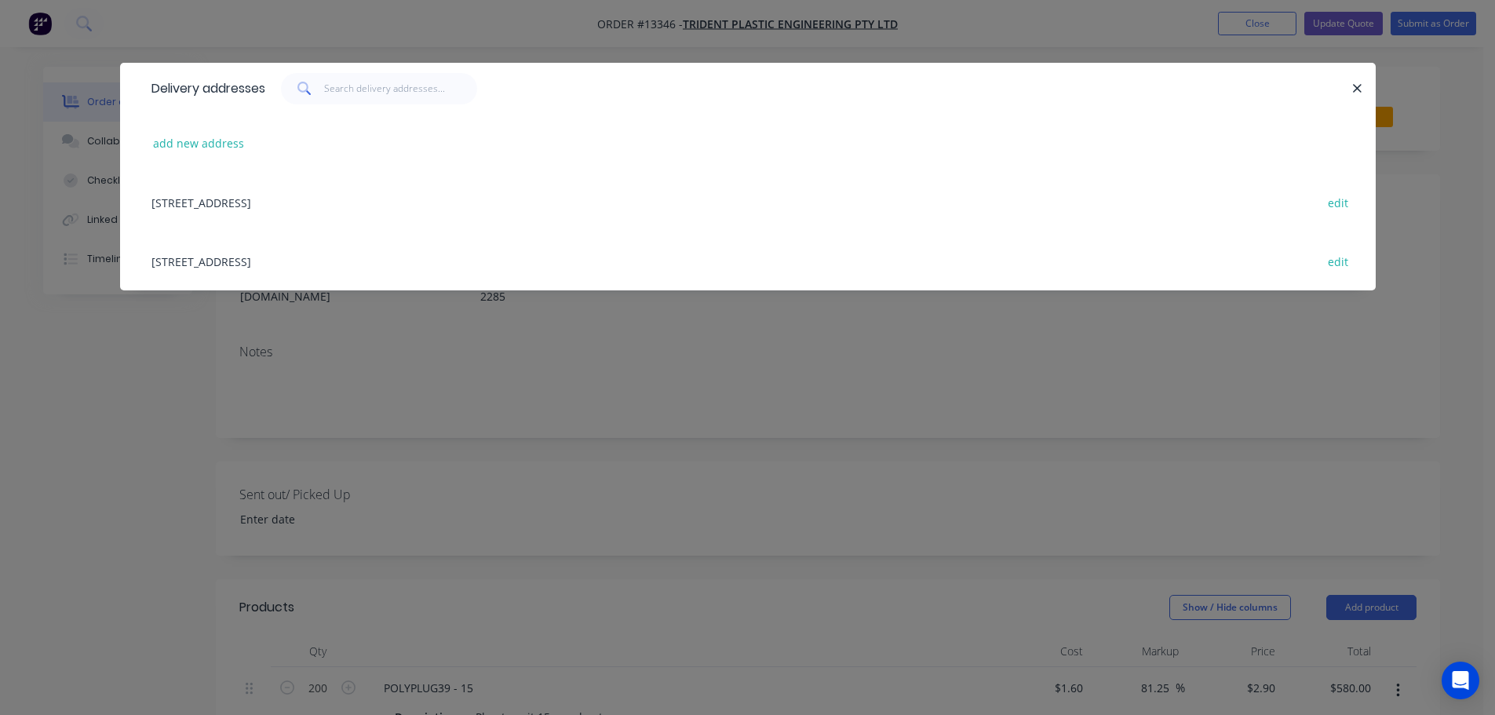
click at [325, 199] on div "[STREET_ADDRESS] edit" at bounding box center [748, 202] width 1209 height 59
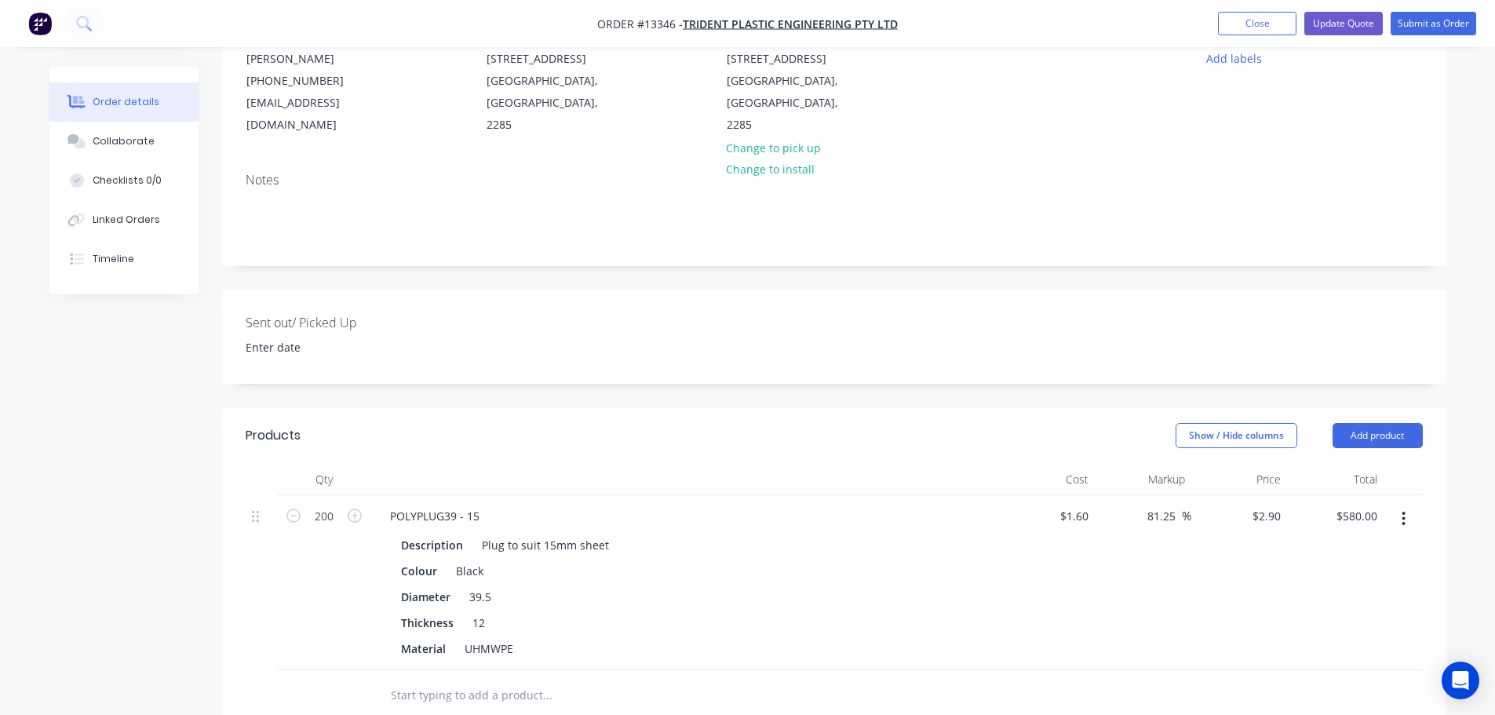
scroll to position [235, 0]
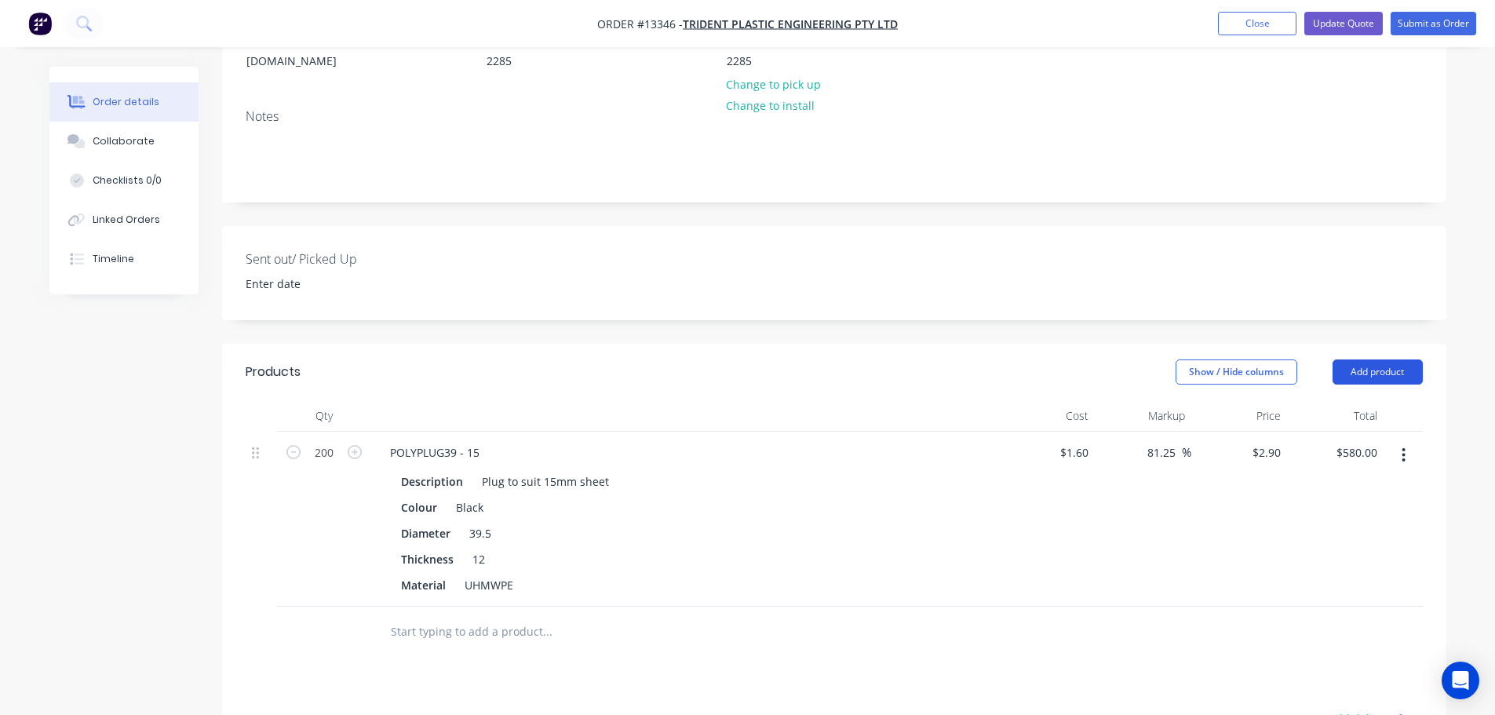
click at [1382, 359] on button "Add product" at bounding box center [1378, 371] width 90 height 25
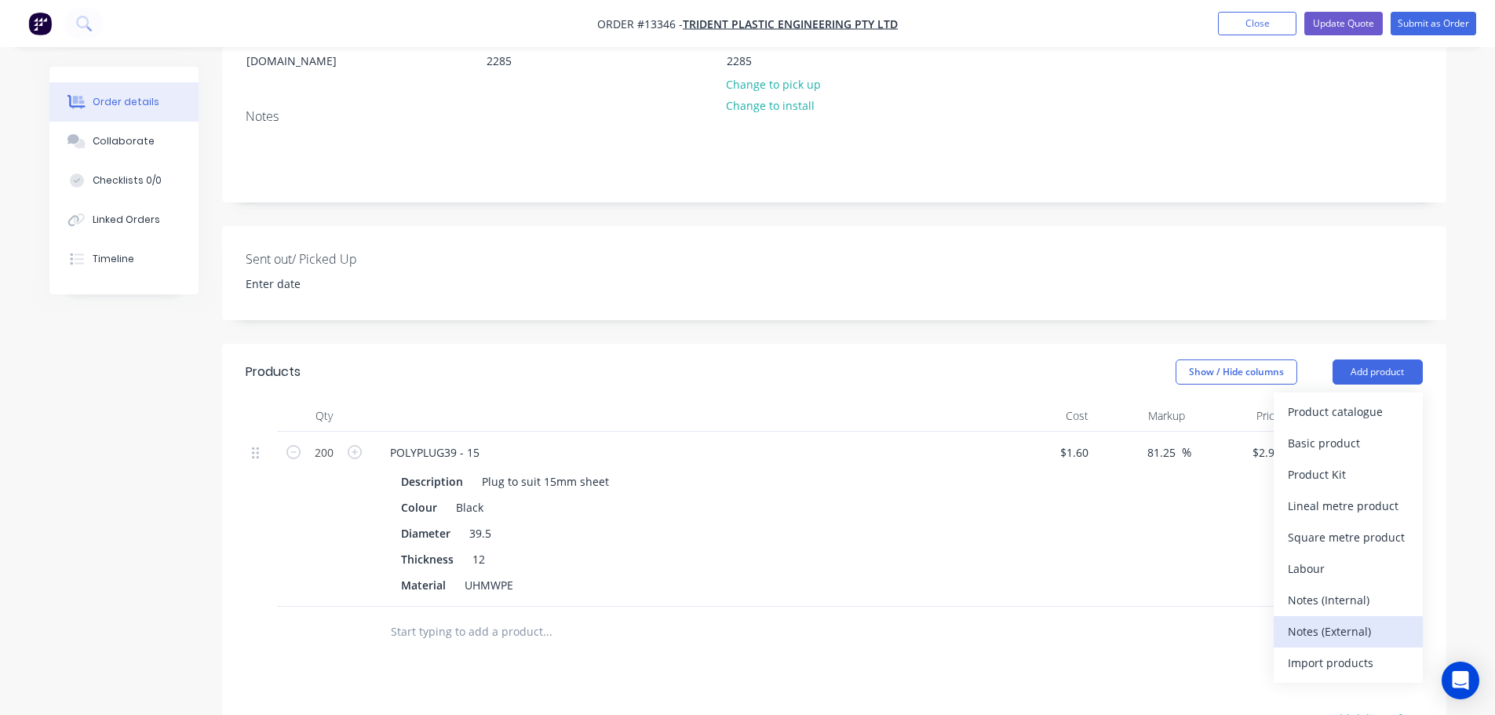
click at [1352, 620] on div "Notes (External)" at bounding box center [1348, 631] width 121 height 23
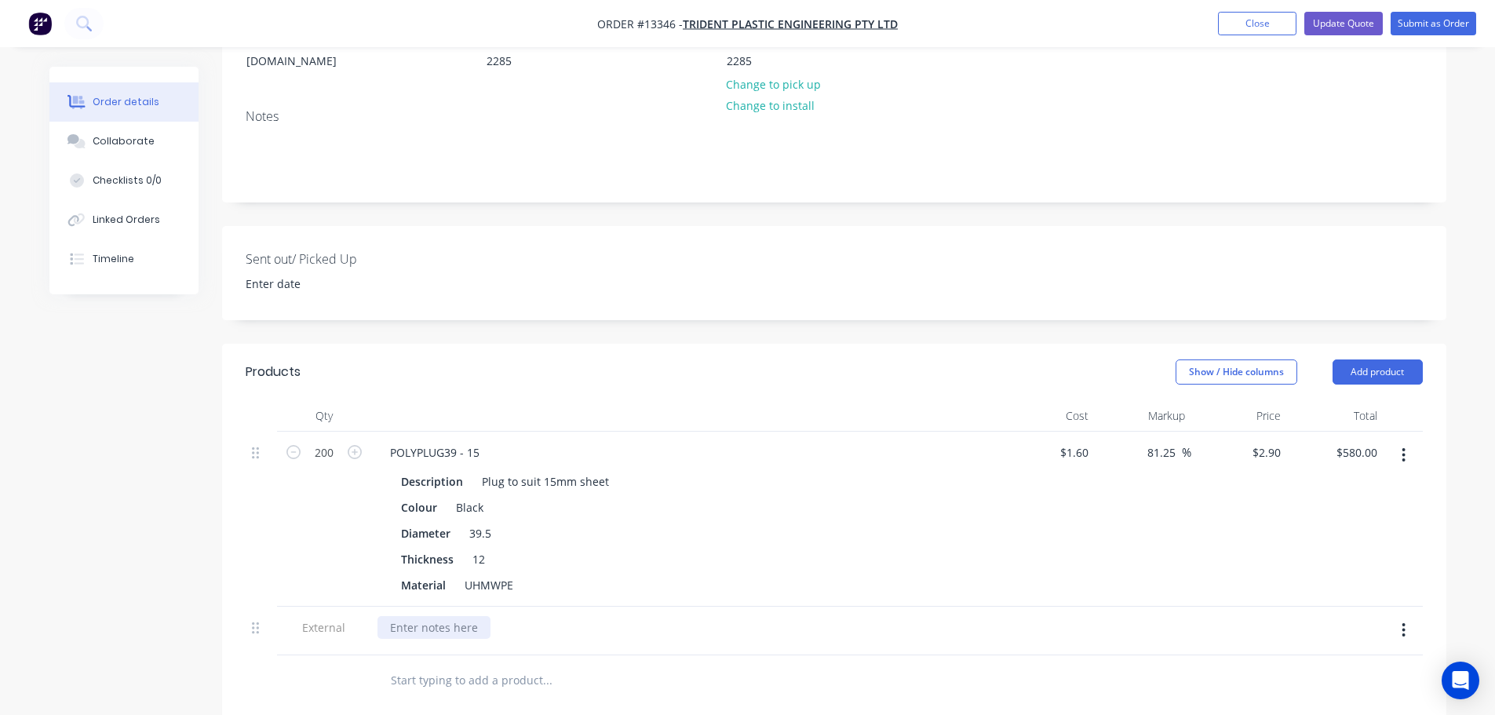
click at [436, 616] on div at bounding box center [434, 627] width 113 height 23
click at [452, 616] on div "Lead Time: 1 week from receiving PO" at bounding box center [487, 627] width 219 height 23
click at [494, 616] on div "Lead Time: 1-2 week from receiving PO" at bounding box center [492, 627] width 229 height 23
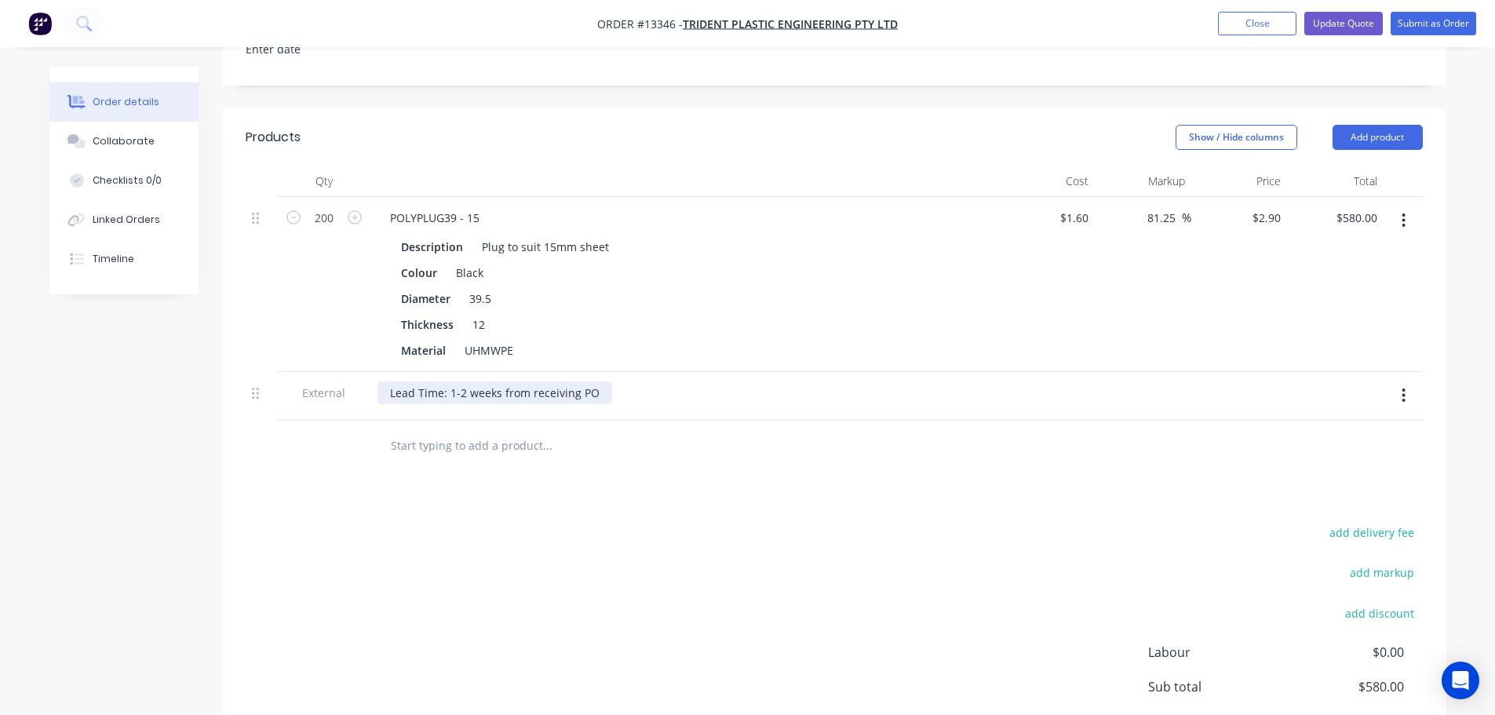
scroll to position [471, 0]
click at [549, 381] on div "Lead Time: 1-2 weeks from receiving PO" at bounding box center [495, 392] width 235 height 23
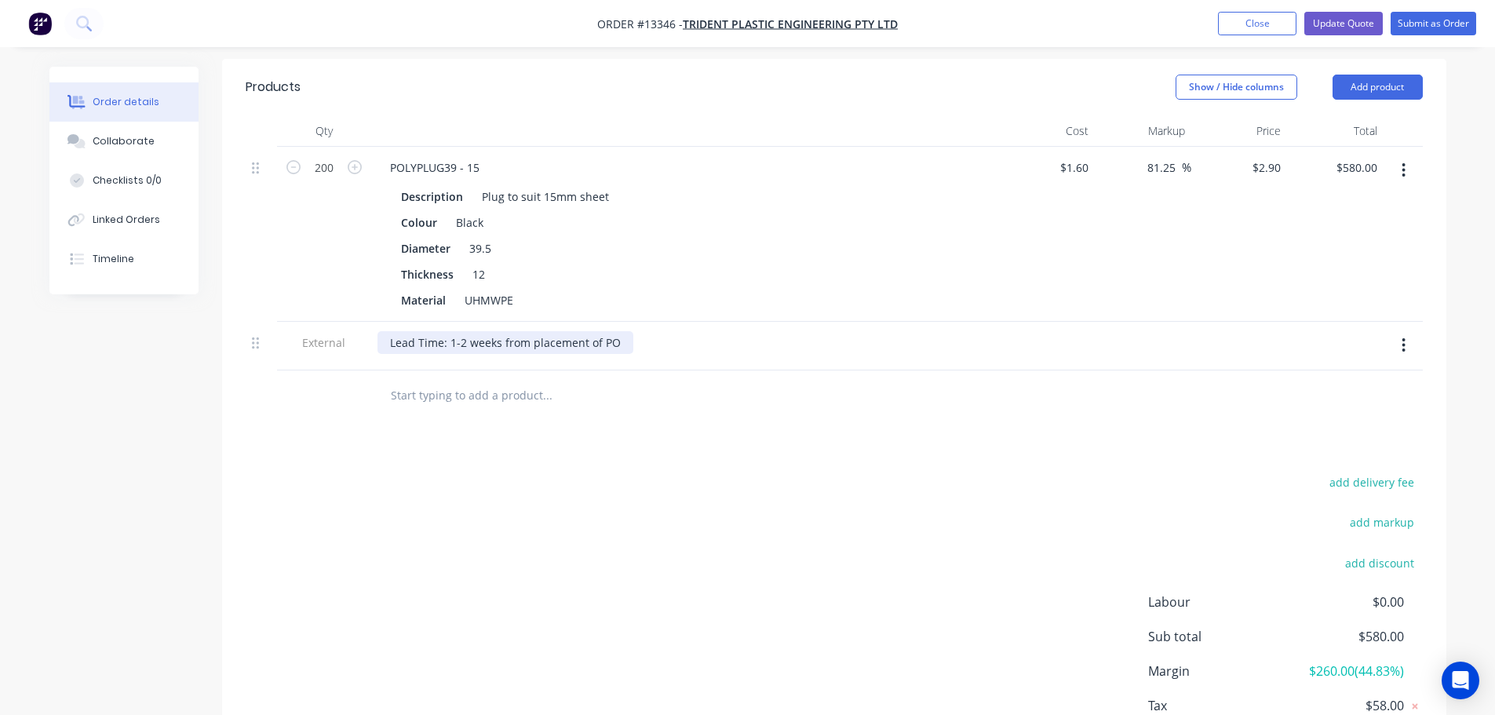
scroll to position [605, 0]
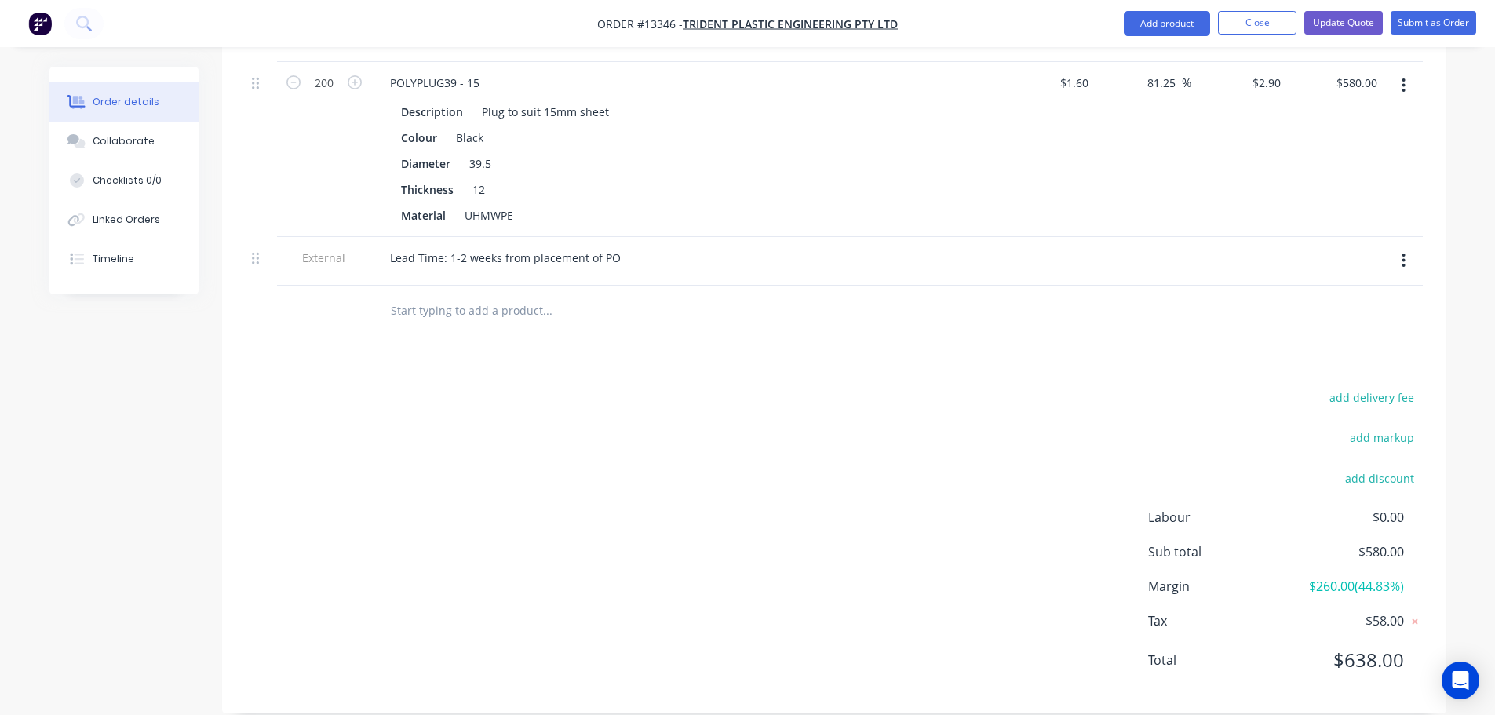
click at [891, 458] on div "add delivery fee add markup add discount Labour $0.00 Sub total $580.00 Margin …" at bounding box center [834, 538] width 1177 height 303
click at [1396, 387] on button "add delivery fee" at bounding box center [1372, 397] width 101 height 21
type input "30"
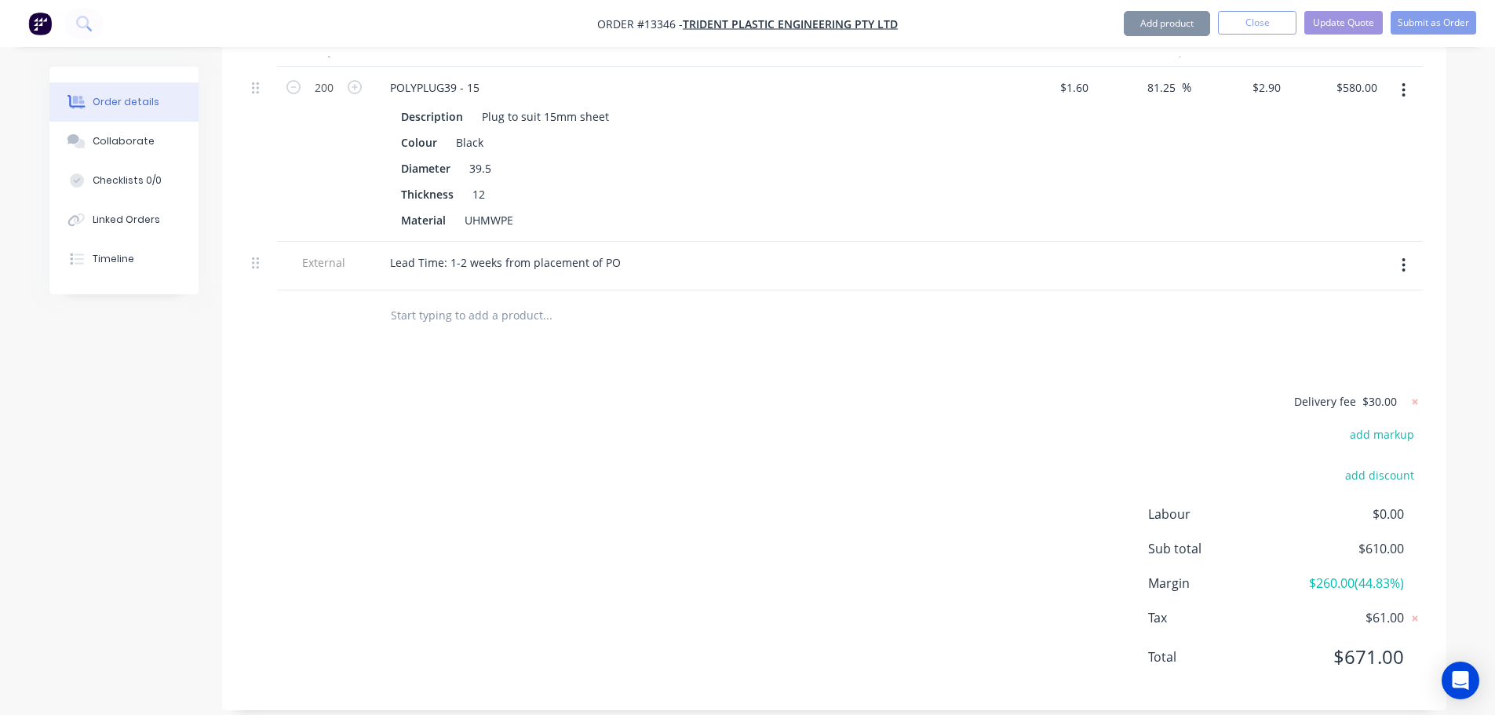
scroll to position [597, 0]
click at [1078, 356] on div "Products Show / Hide columns Add product Qty Cost Markup Price Total 200 POLYPL…" at bounding box center [834, 348] width 1224 height 732
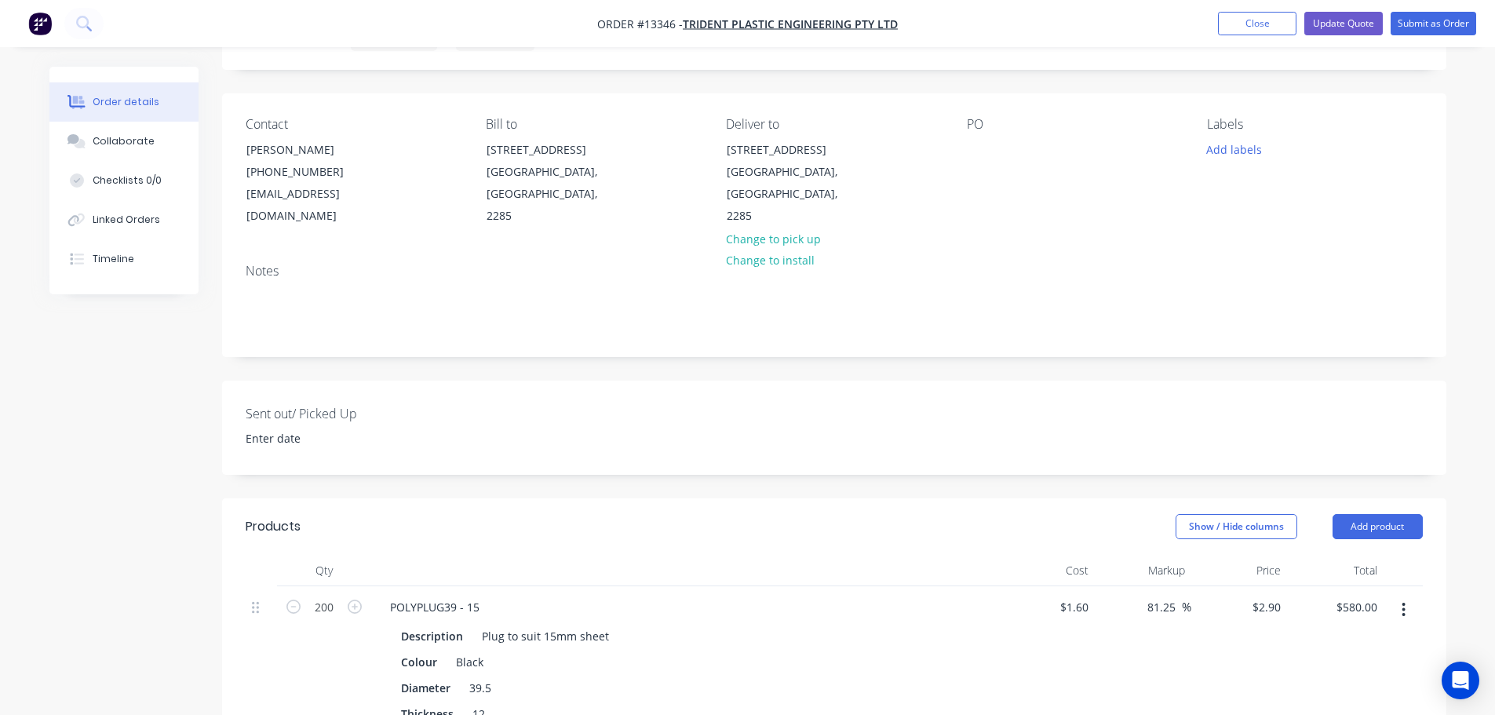
scroll to position [48, 0]
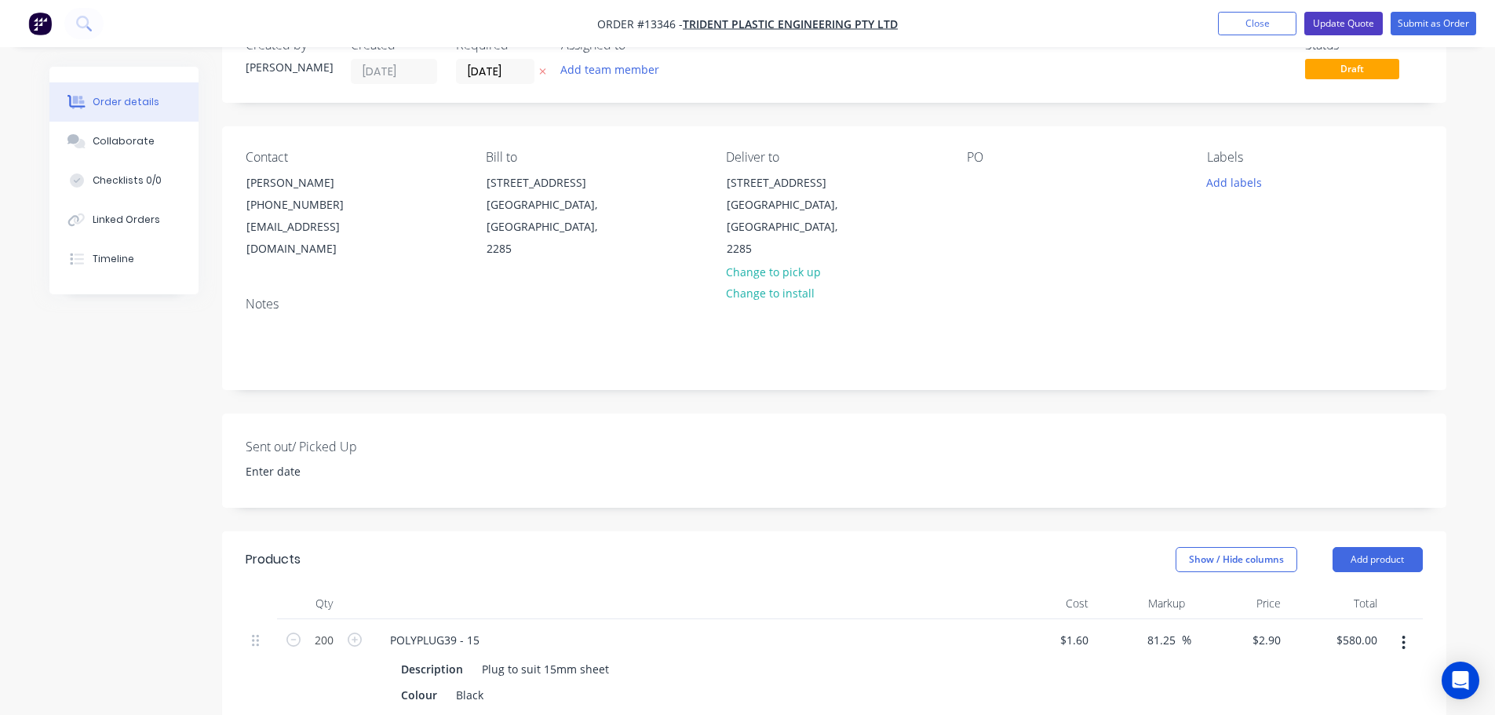
click at [1342, 22] on button "Update Quote" at bounding box center [1343, 24] width 78 height 24
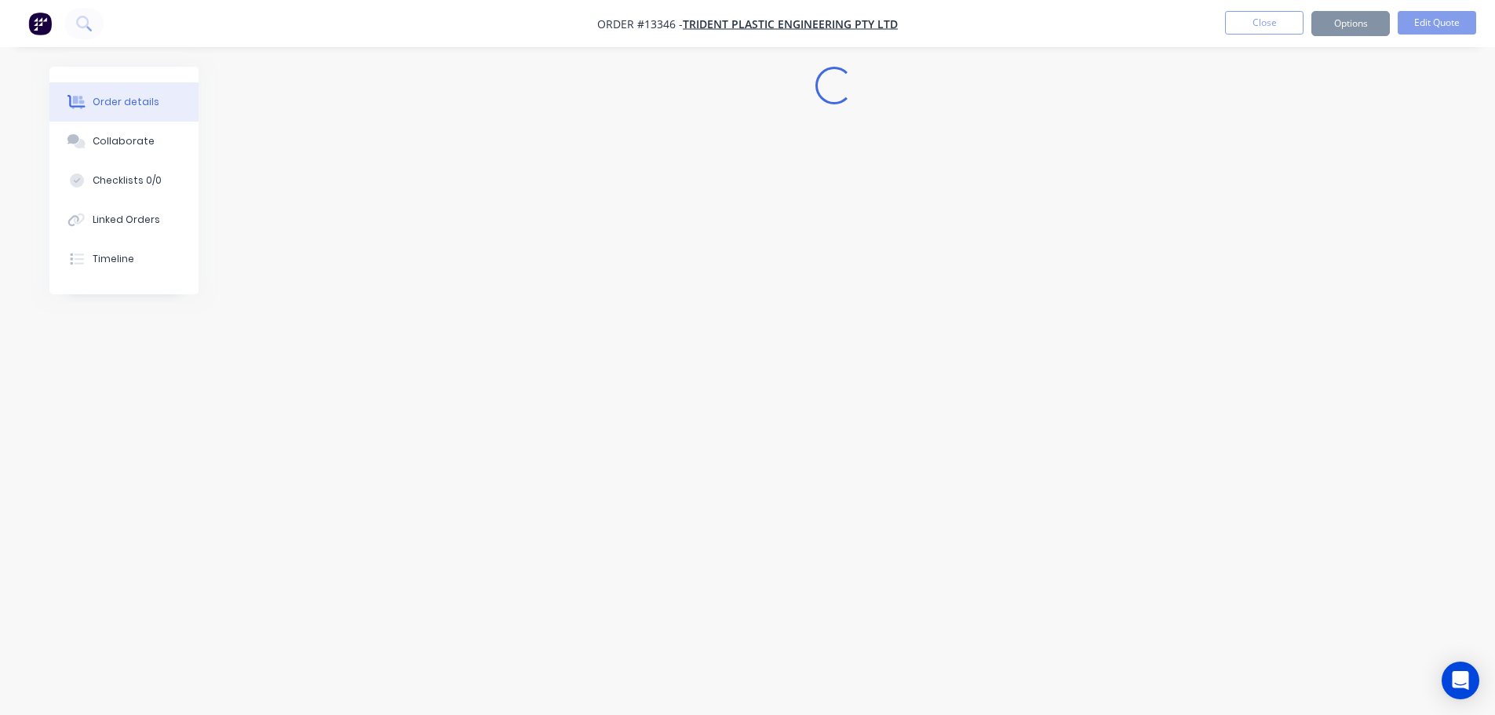
scroll to position [0, 0]
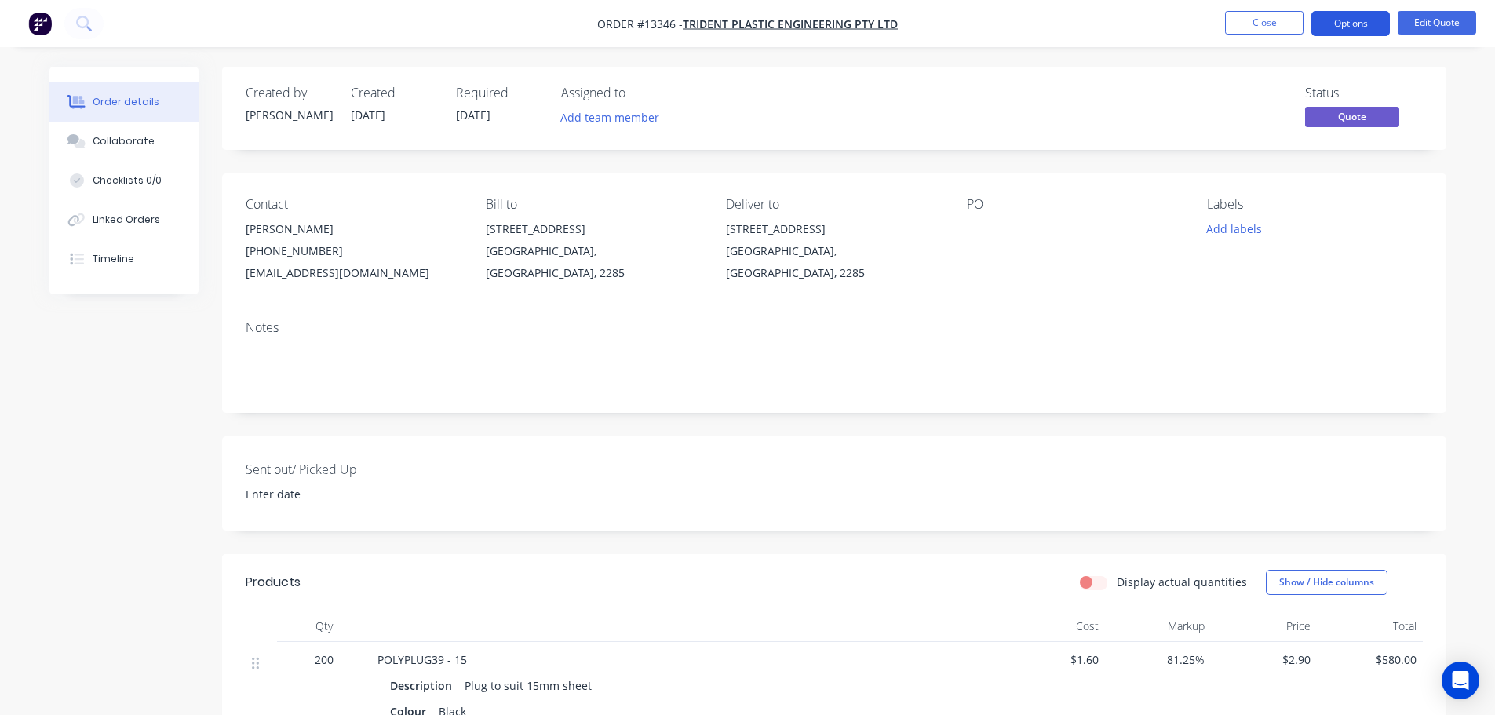
click at [1377, 24] on button "Options" at bounding box center [1351, 23] width 78 height 25
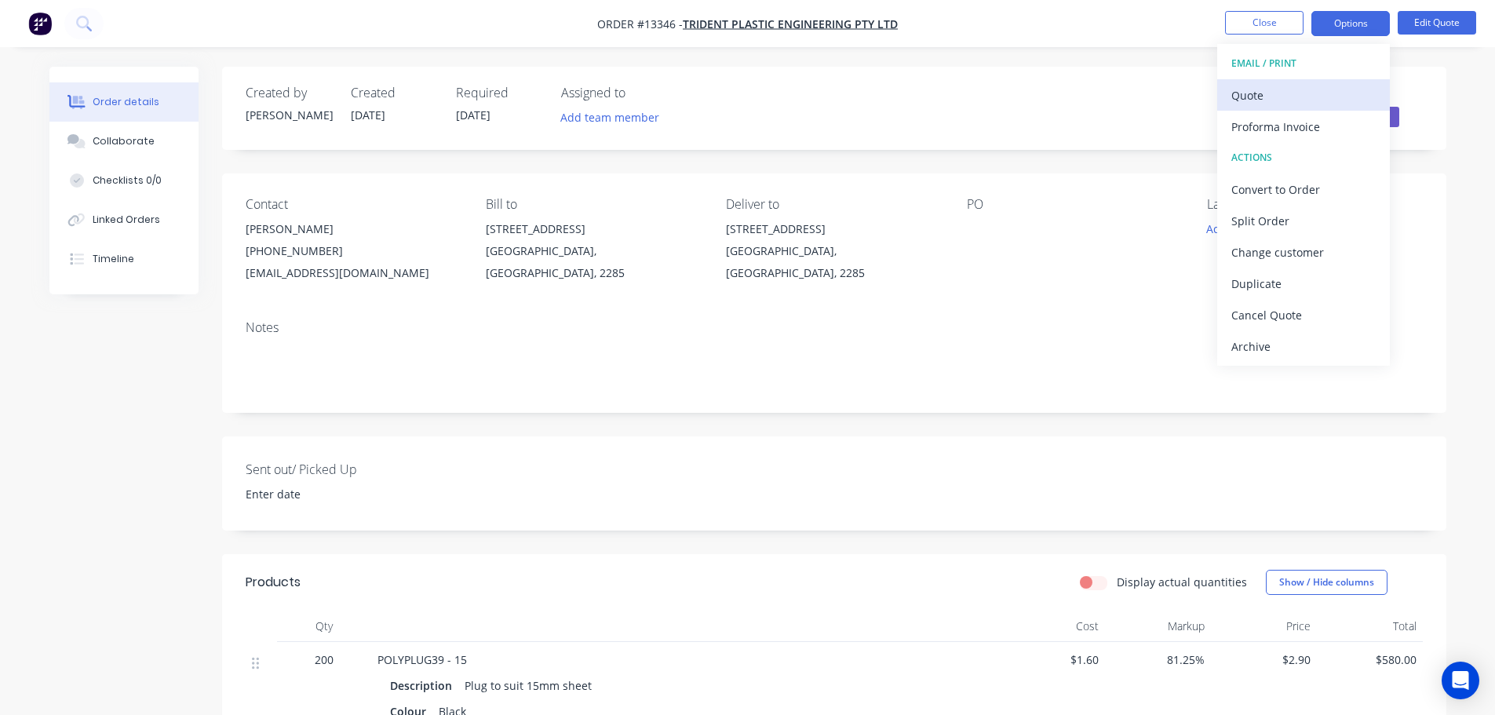
click at [1283, 104] on div "Quote" at bounding box center [1303, 95] width 144 height 23
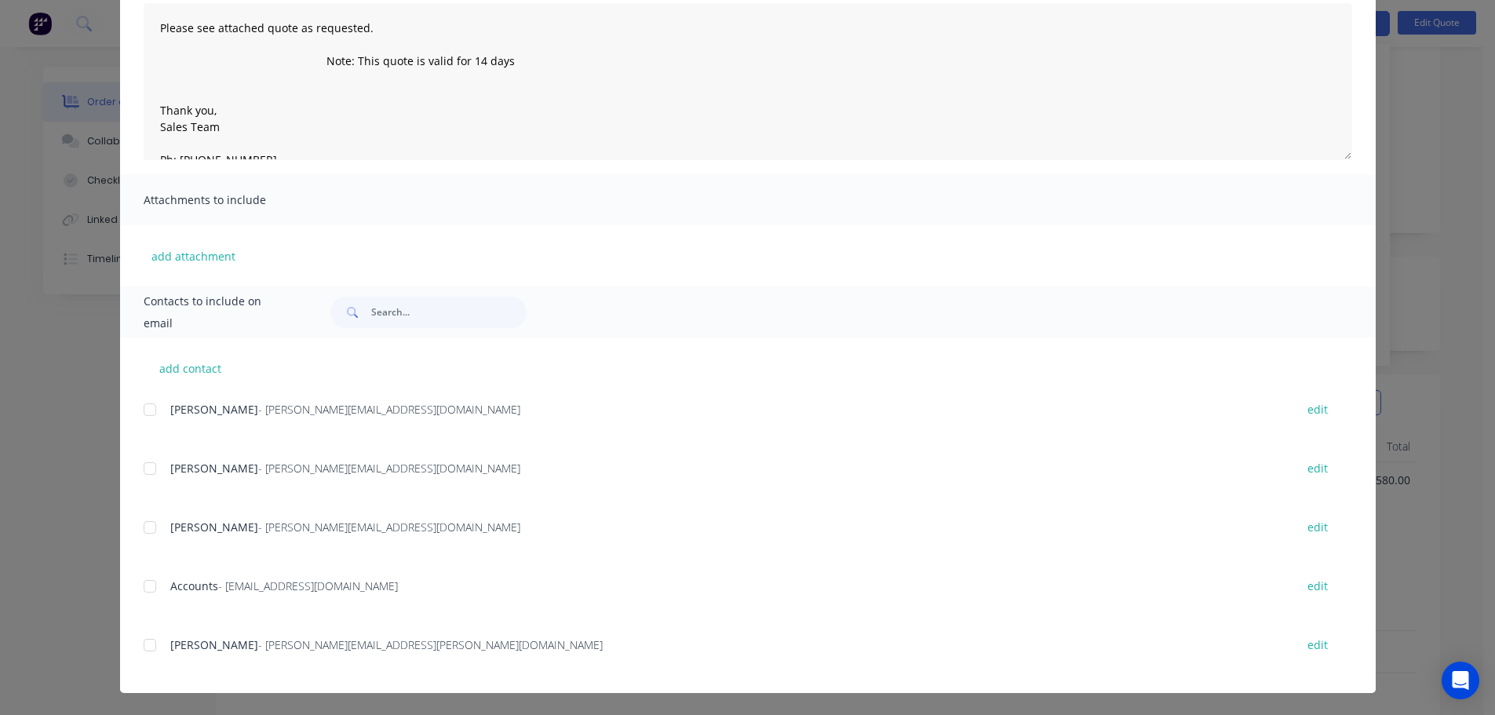
scroll to position [235, 0]
click at [155, 470] on div at bounding box center [149, 468] width 31 height 31
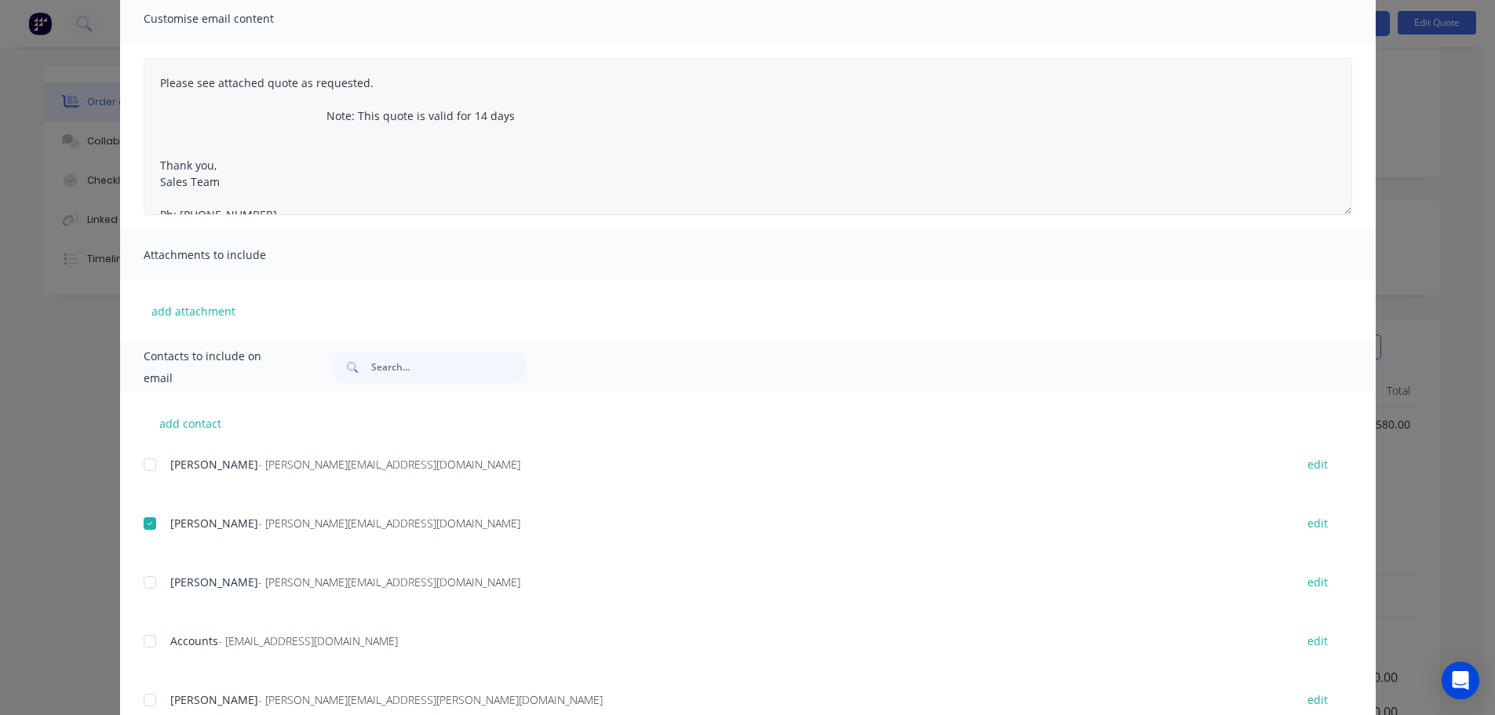
scroll to position [0, 0]
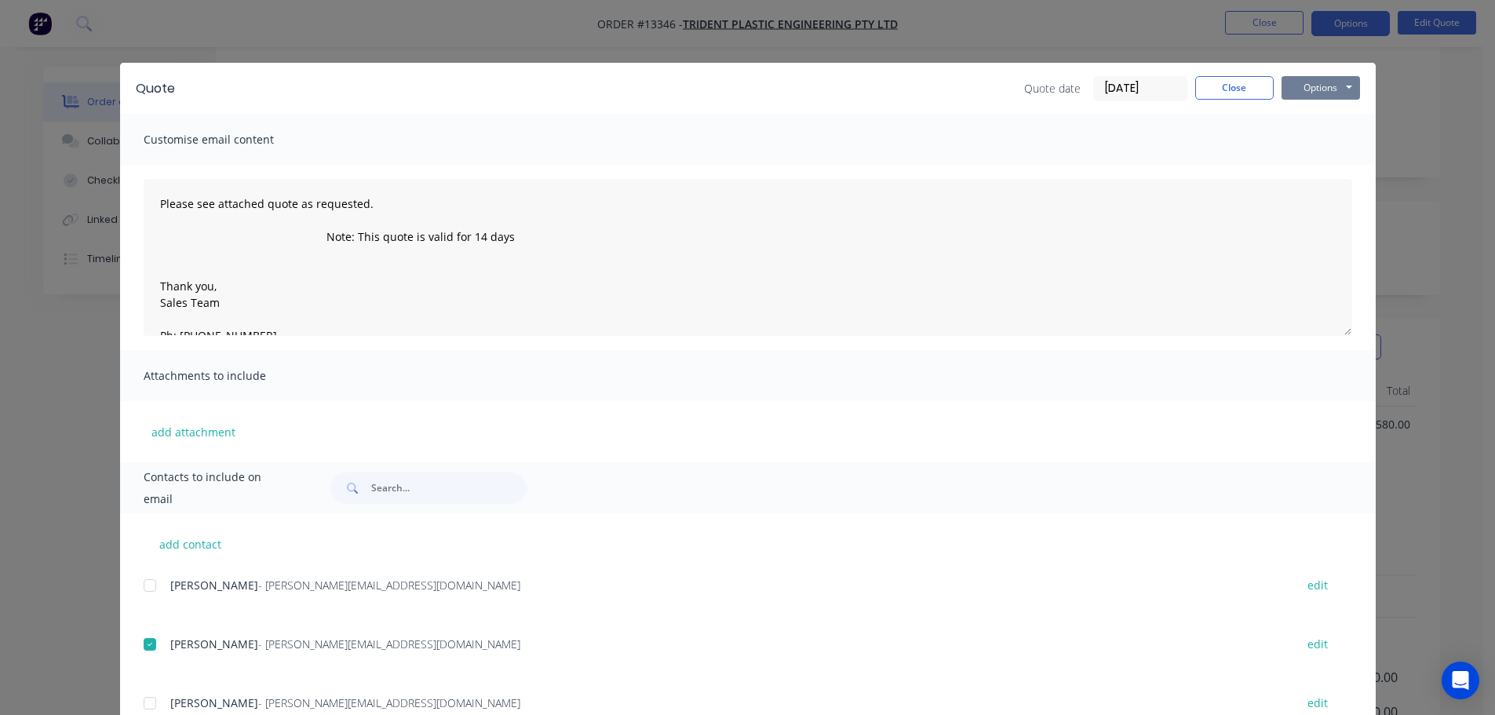
click at [1322, 79] on button "Options" at bounding box center [1321, 88] width 78 height 24
click at [1301, 122] on button "Preview" at bounding box center [1332, 116] width 100 height 26
click at [1312, 86] on button "Options" at bounding box center [1321, 88] width 78 height 24
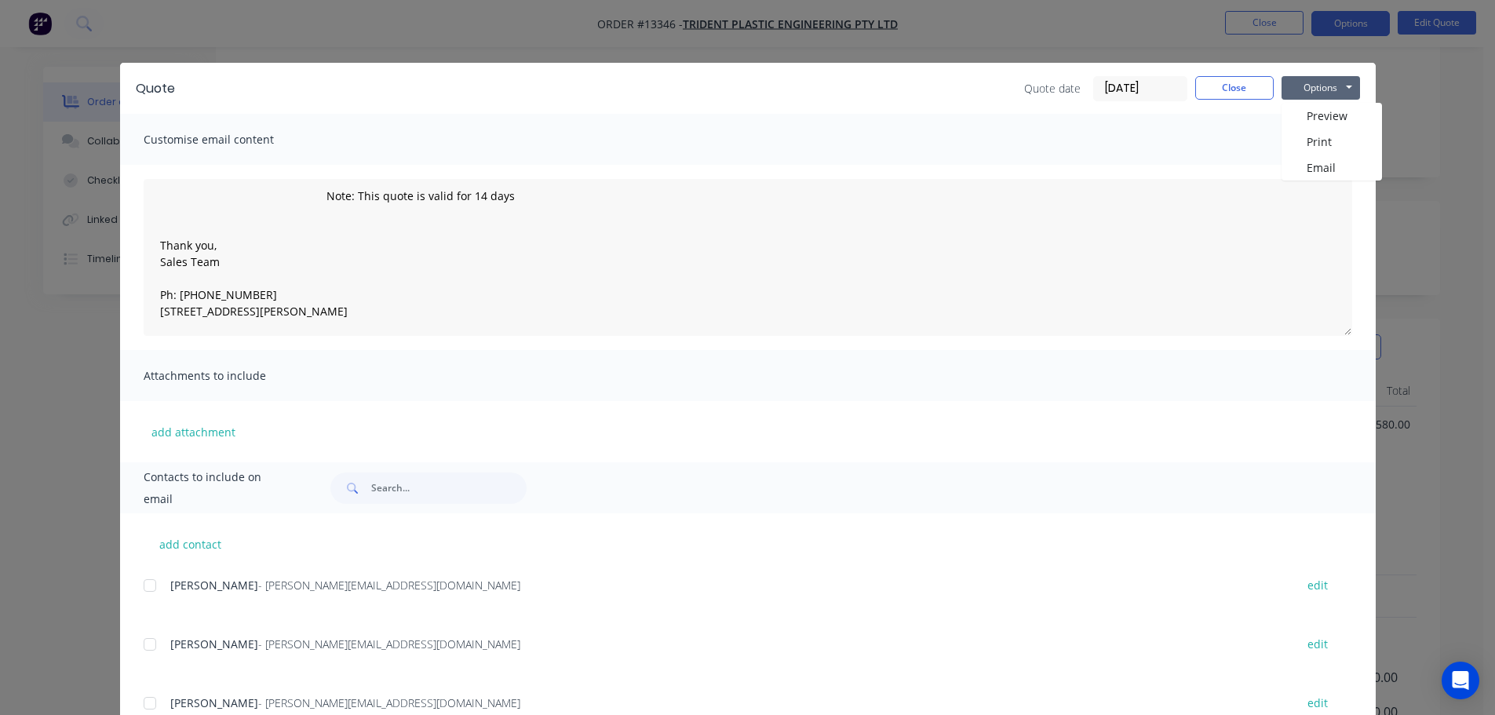
click at [407, 427] on div "add attachment" at bounding box center [748, 431] width 1256 height 61
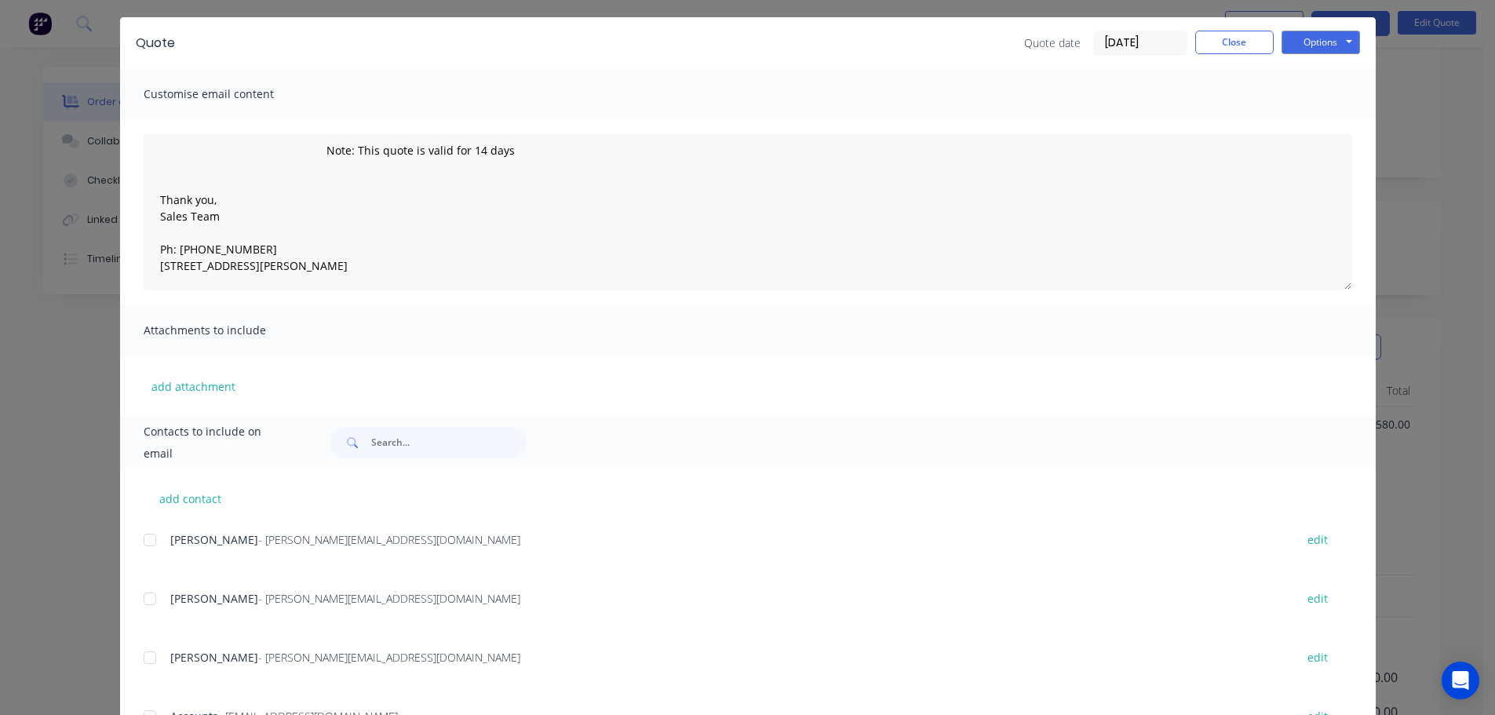
scroll to position [176, 0]
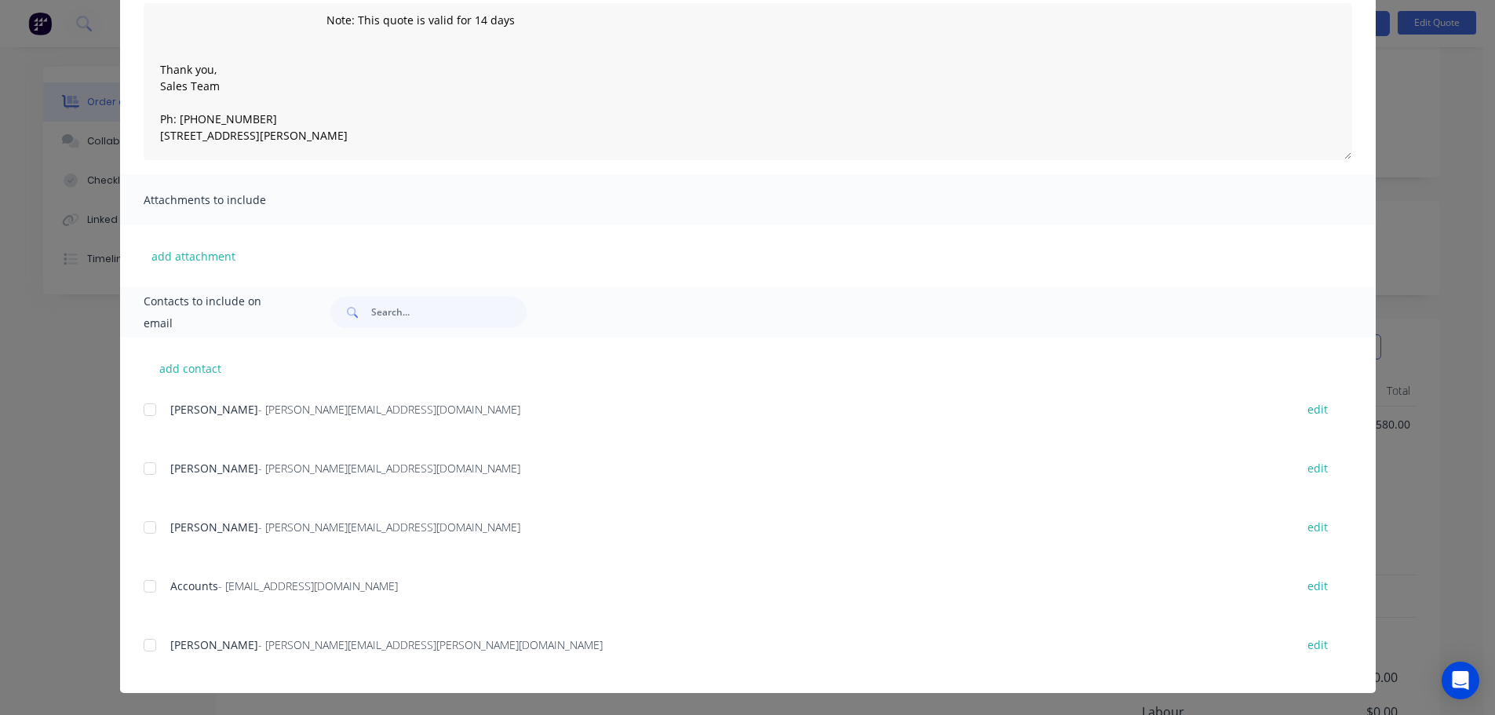
click at [150, 475] on div at bounding box center [149, 468] width 31 height 31
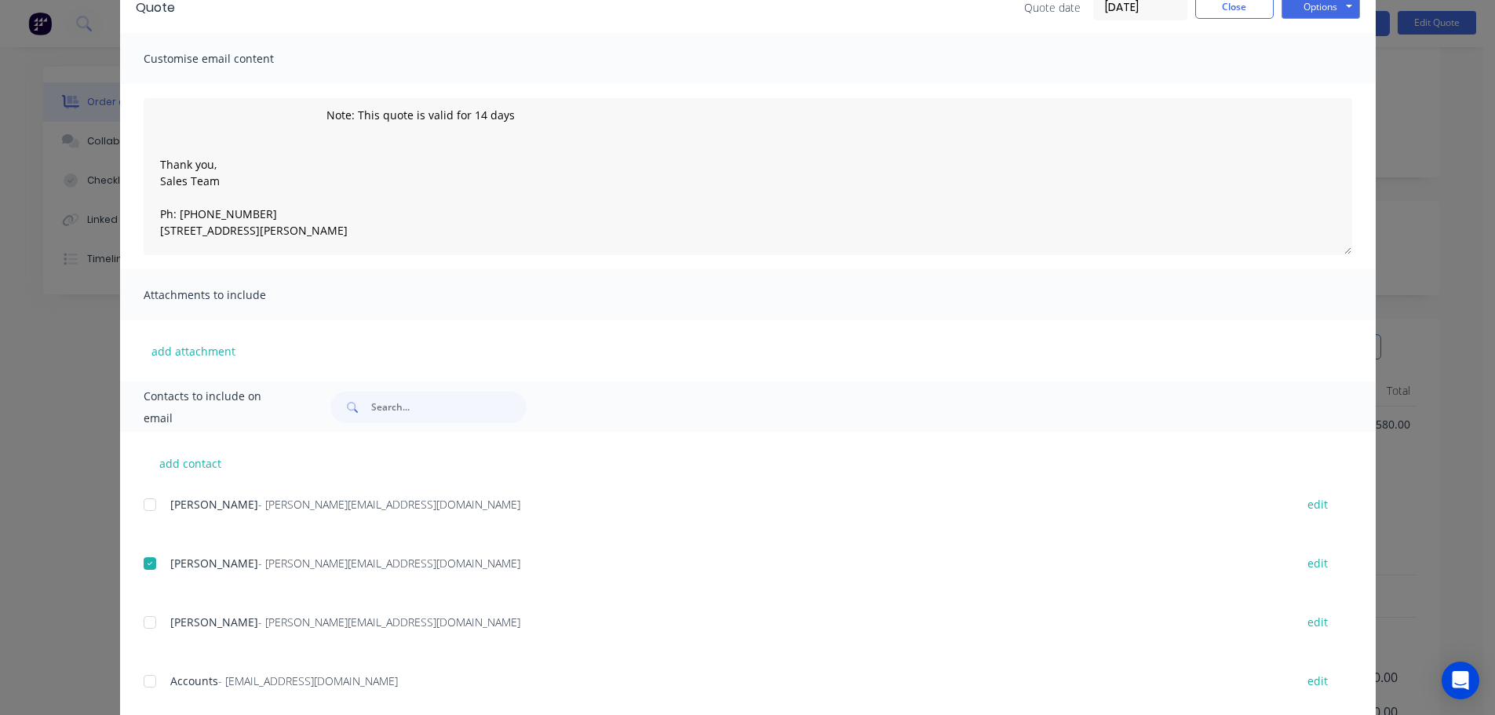
scroll to position [0, 0]
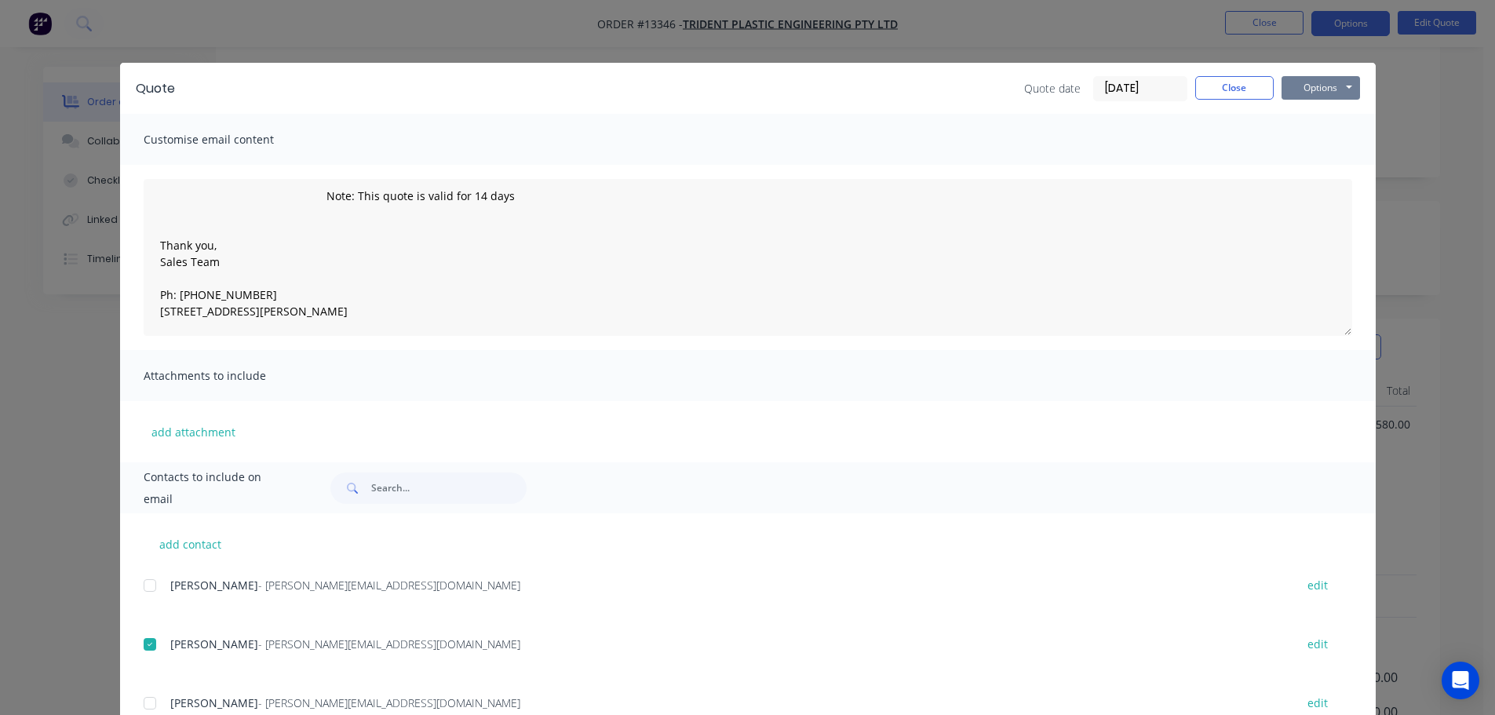
click at [1311, 91] on button "Options" at bounding box center [1321, 88] width 78 height 24
click at [1307, 166] on button "Email" at bounding box center [1332, 168] width 100 height 26
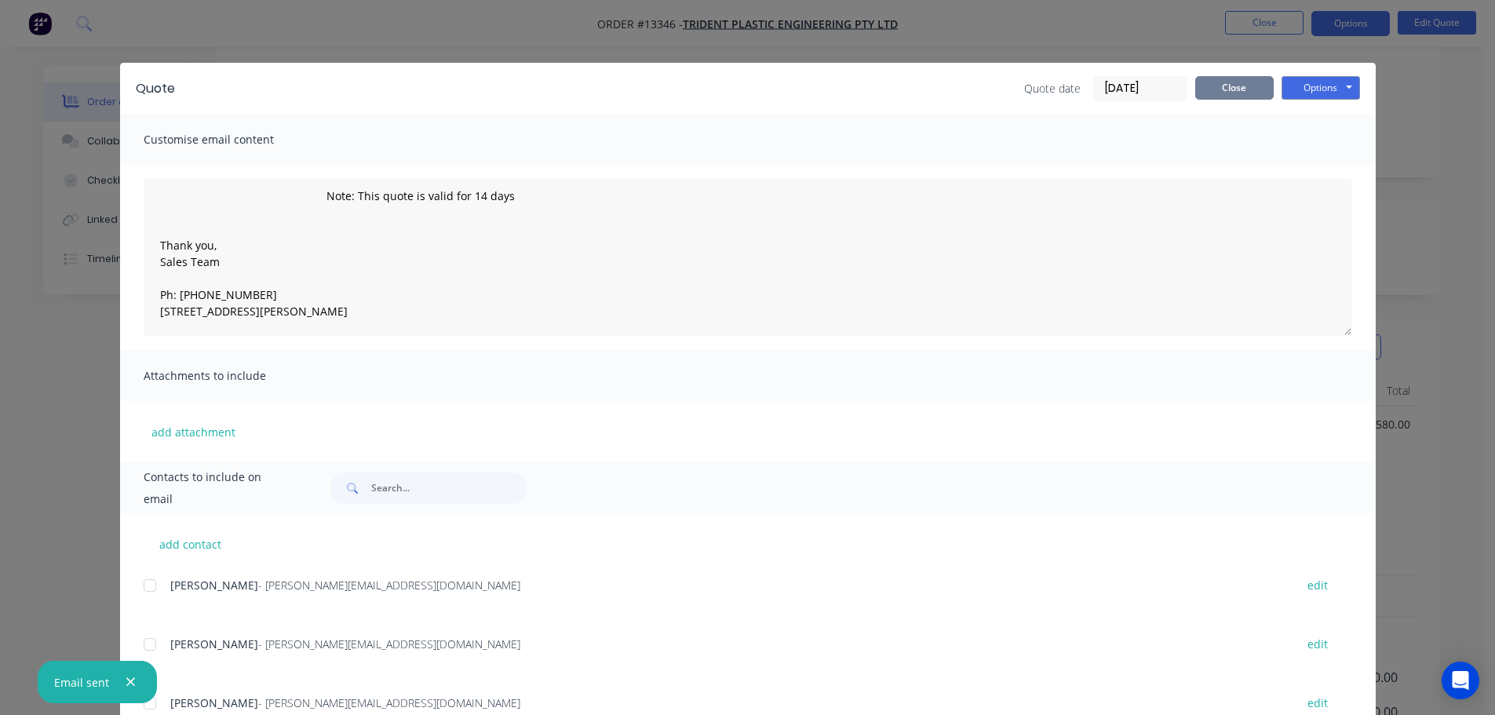
click at [1228, 81] on button "Close" at bounding box center [1234, 88] width 78 height 24
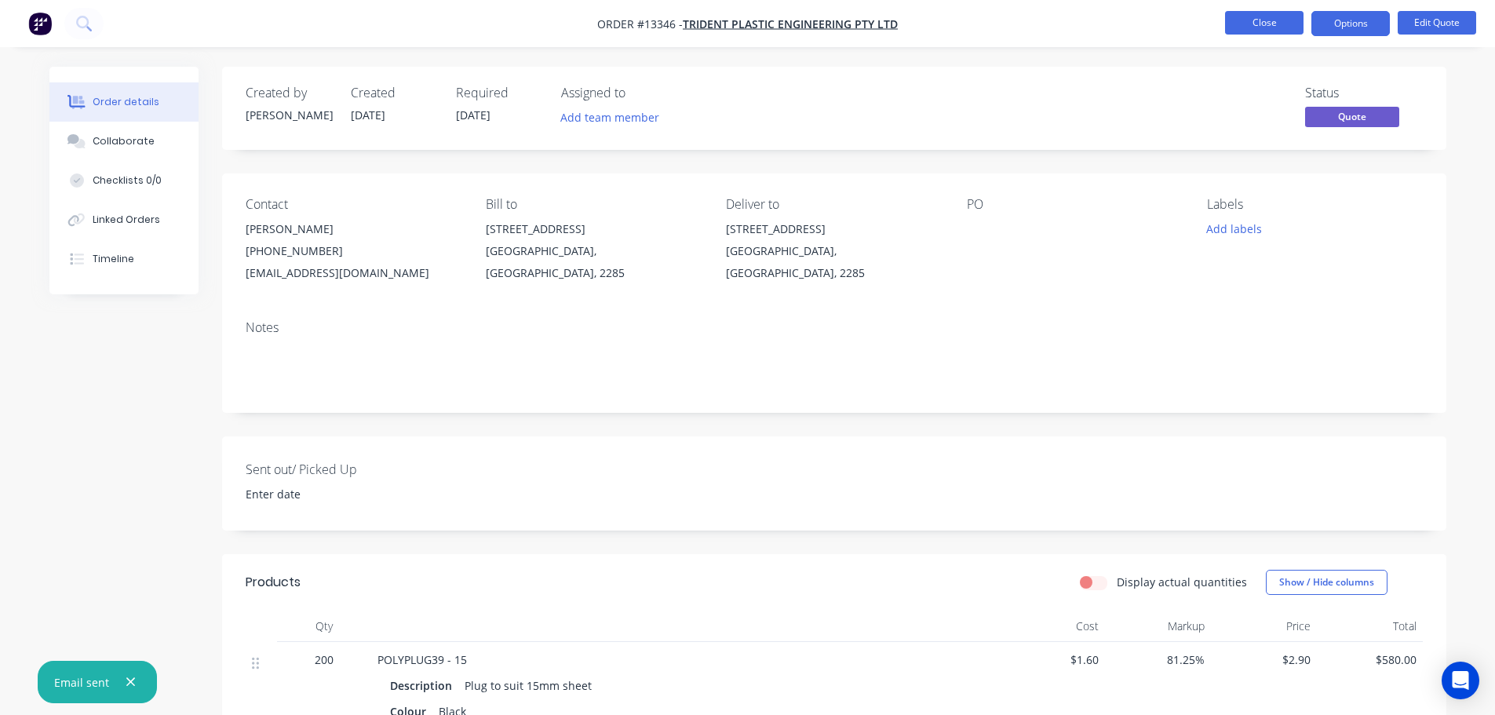
click at [1273, 31] on button "Close" at bounding box center [1264, 23] width 78 height 24
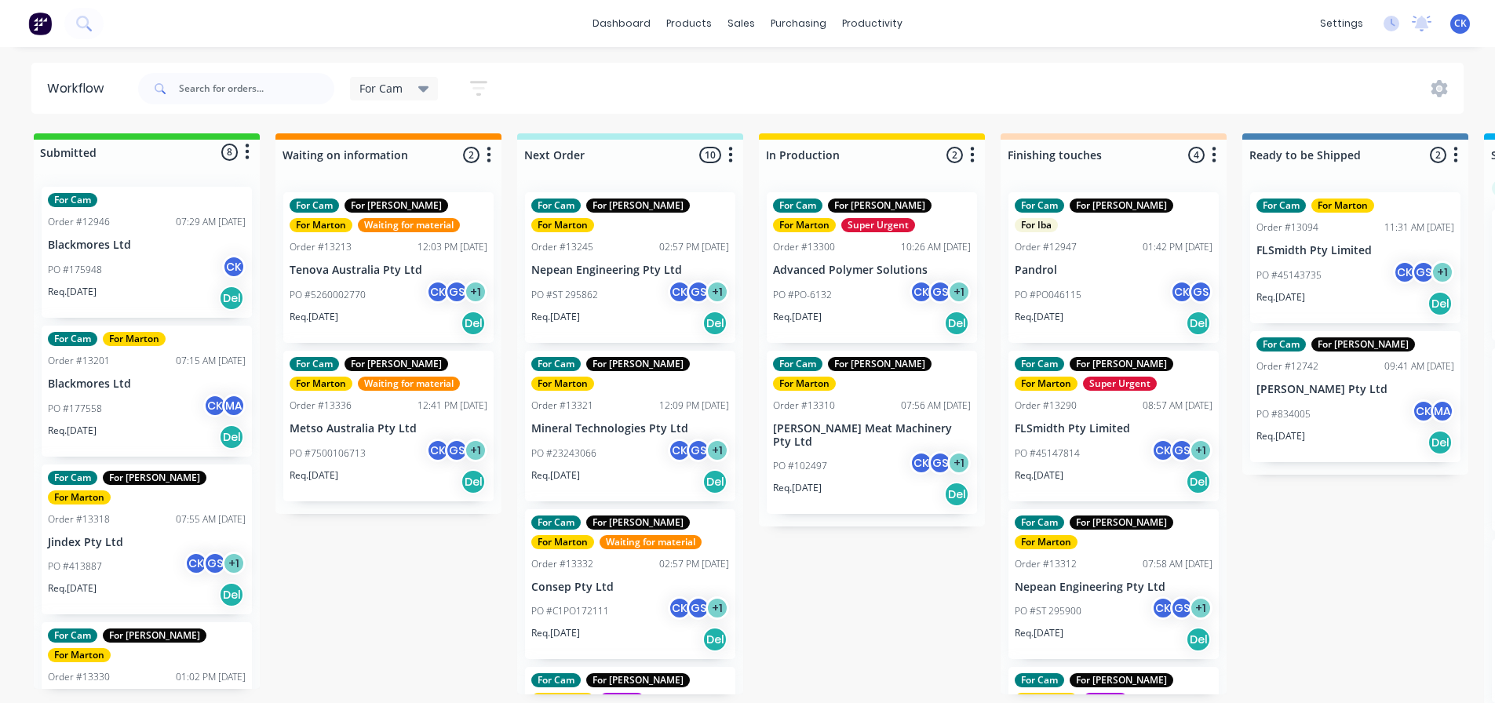
scroll to position [20, 0]
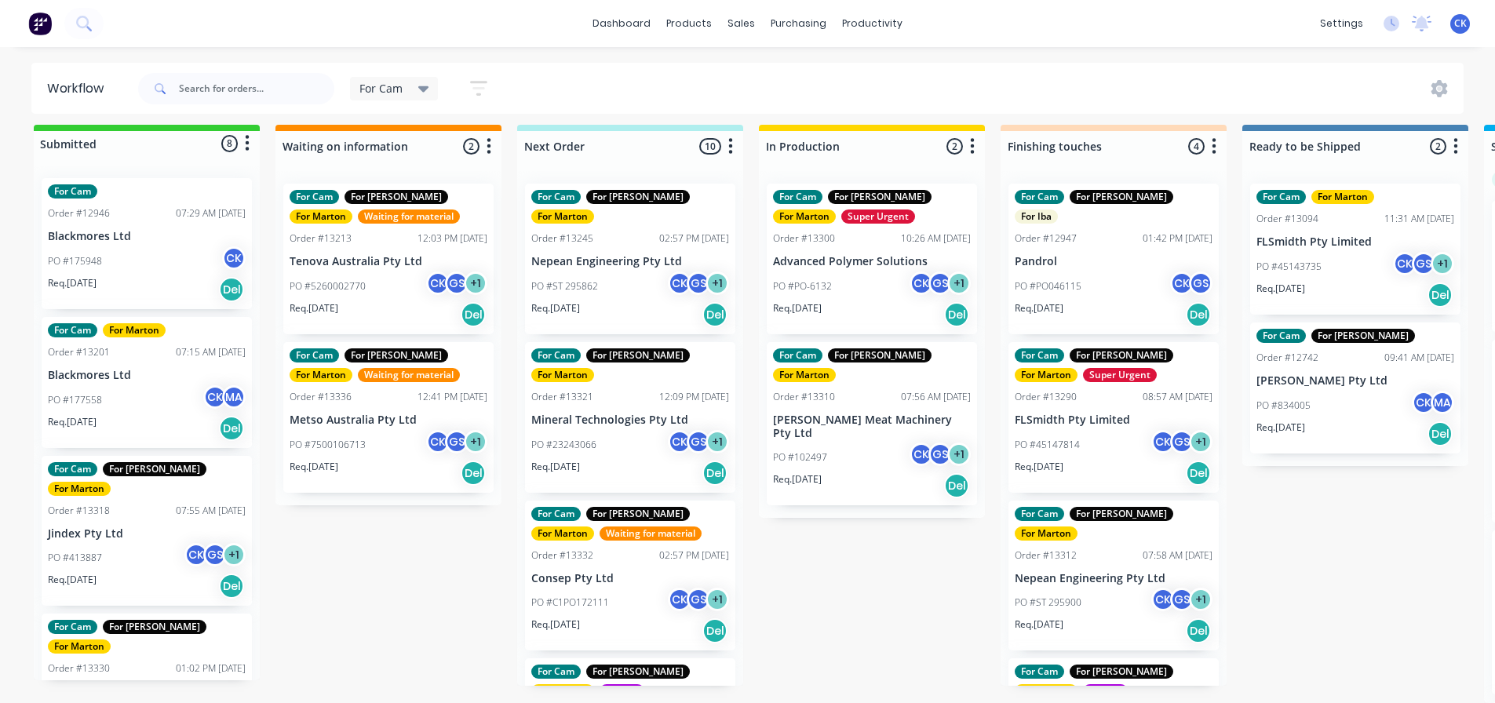
click at [822, 473] on p "Req. [DATE]" at bounding box center [797, 480] width 49 height 14
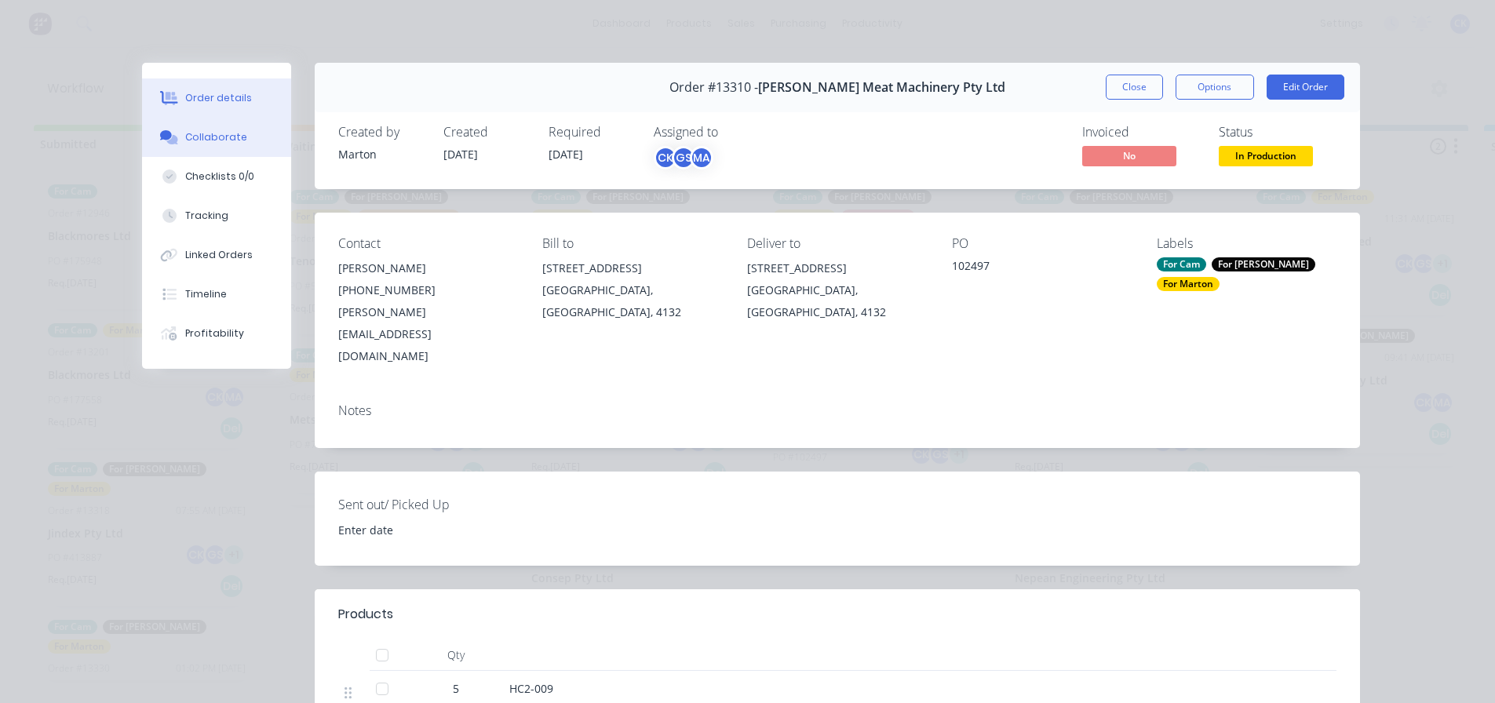
click at [239, 137] on button "Collaborate" at bounding box center [216, 137] width 149 height 39
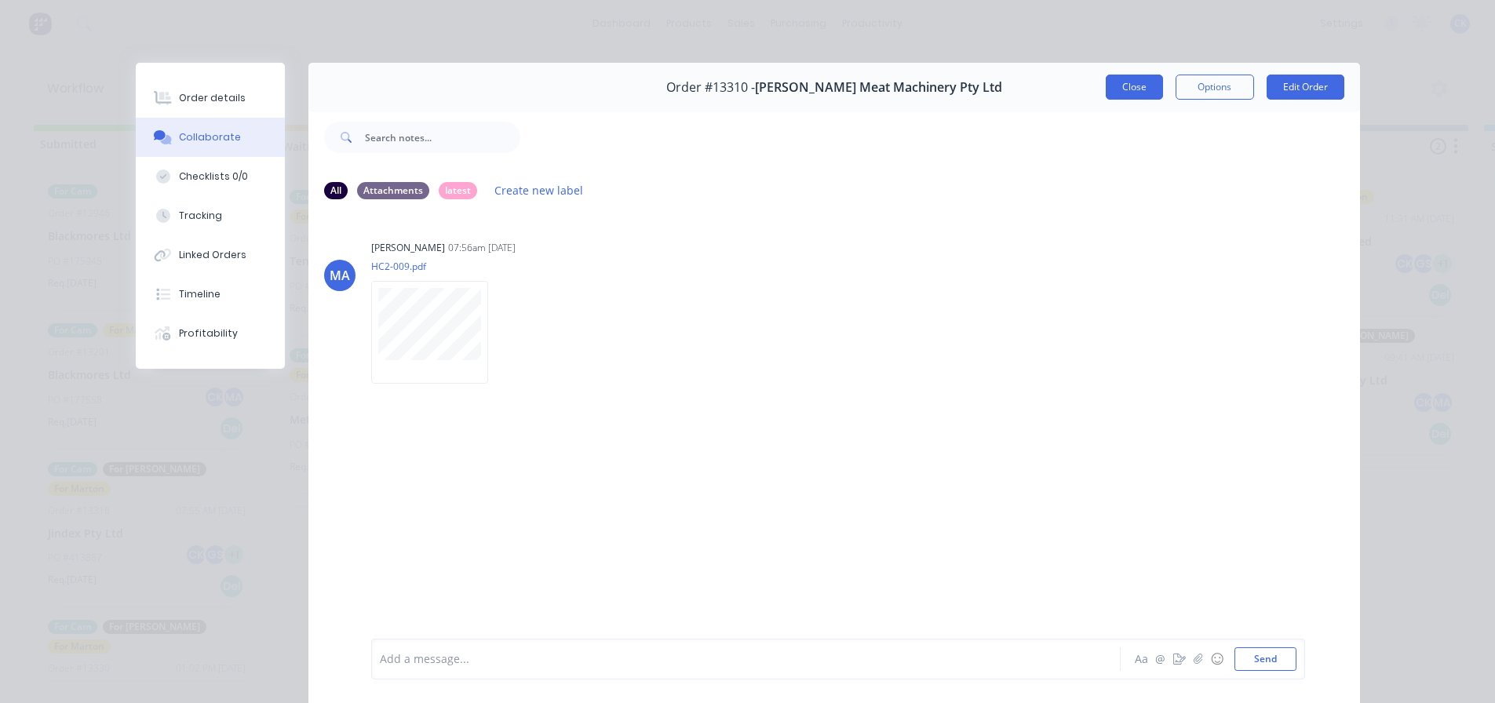
click at [1127, 86] on button "Close" at bounding box center [1134, 87] width 57 height 25
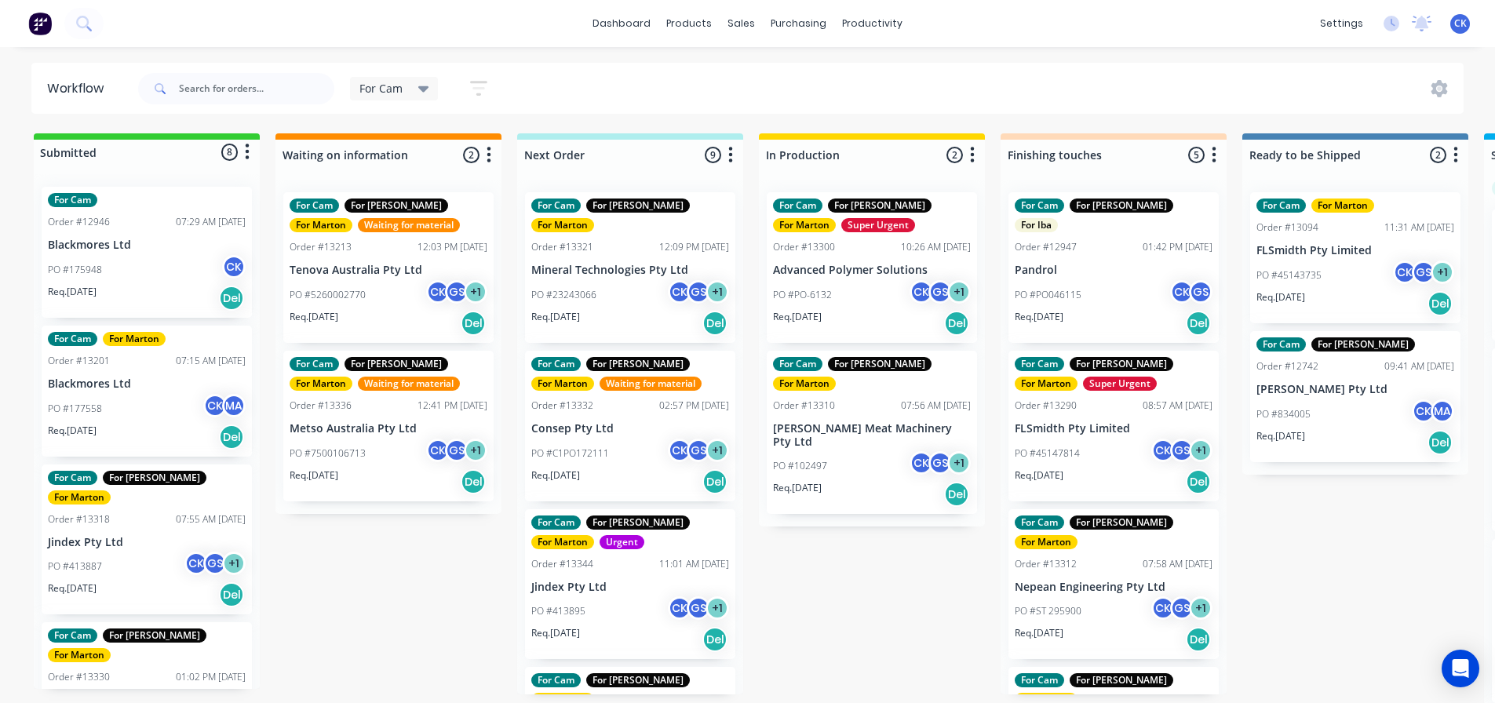
click at [403, 92] on div "For Cam" at bounding box center [394, 89] width 70 height 14
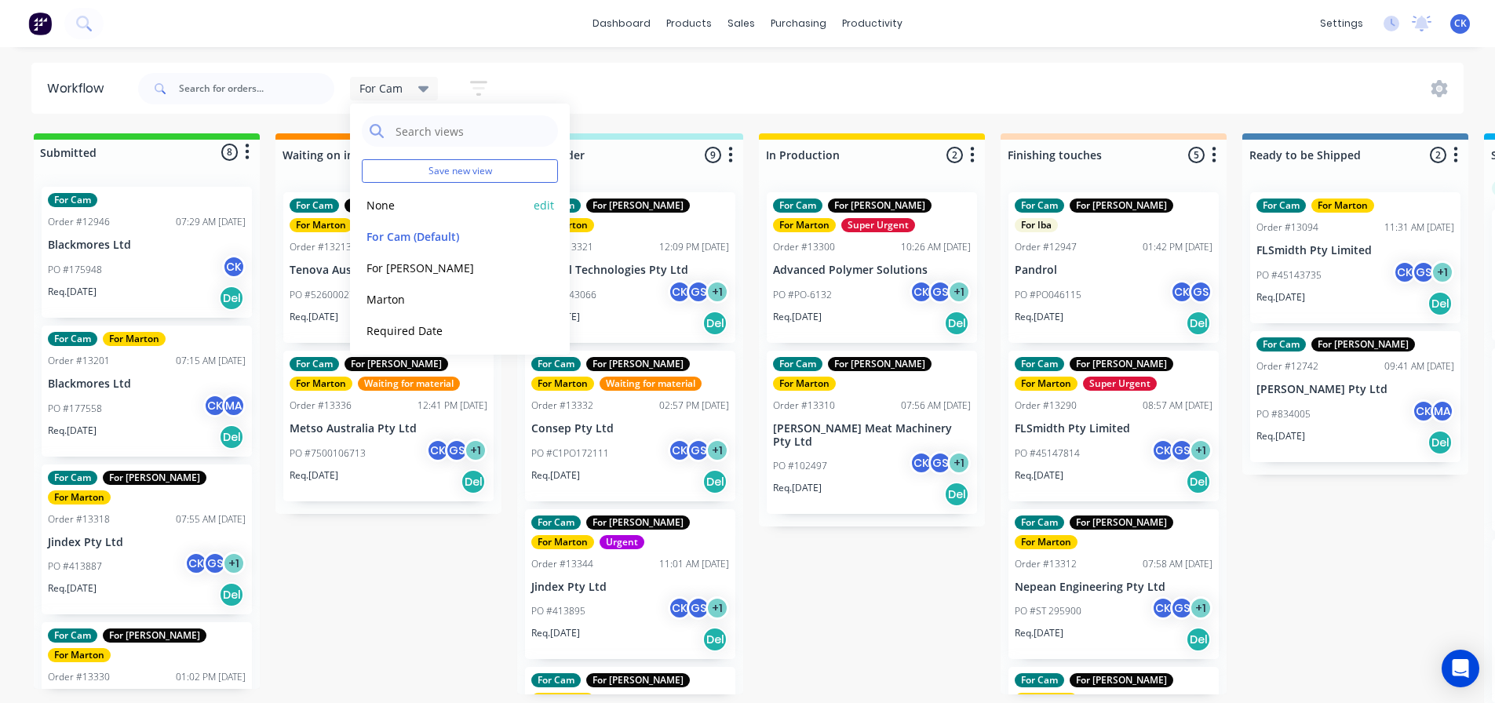
click at [451, 208] on button "None" at bounding box center [445, 205] width 167 height 18
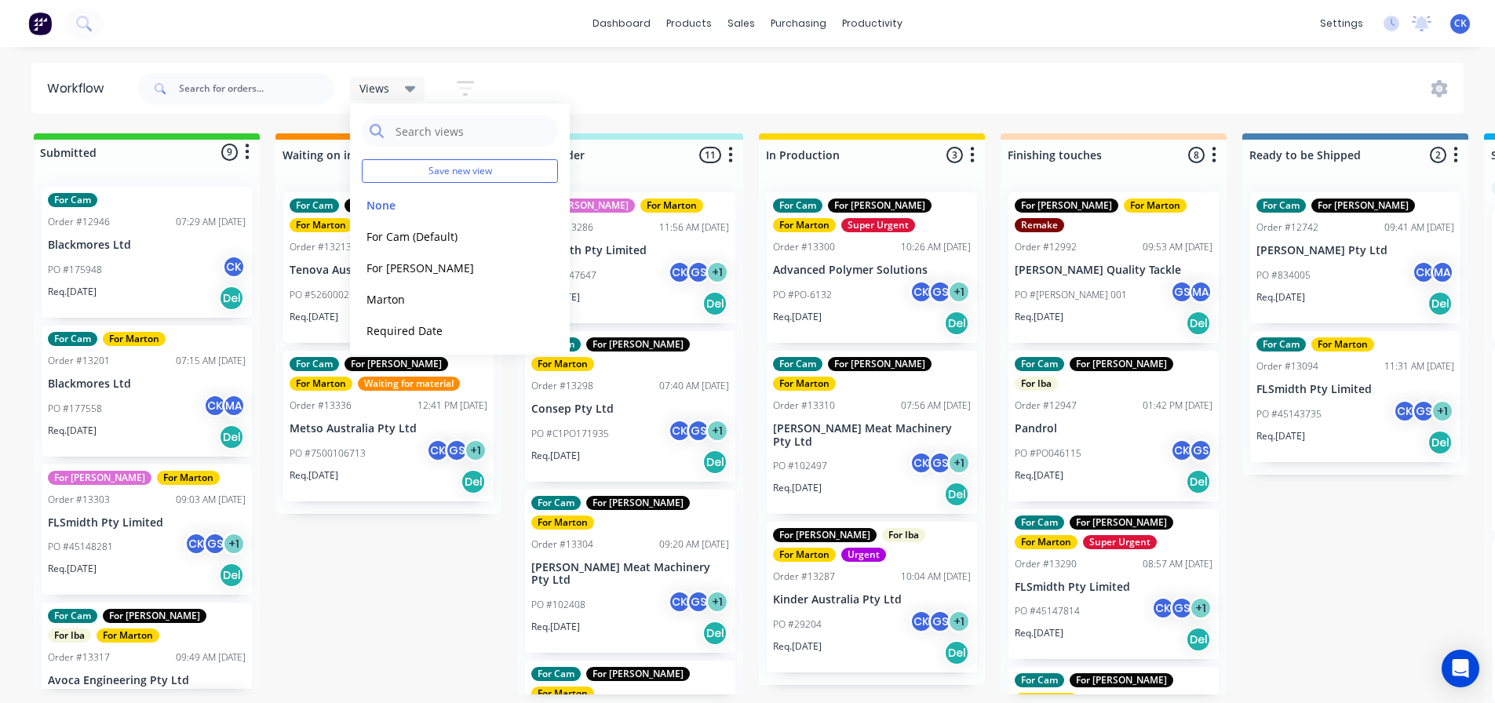
click at [525, 58] on div "dashboard products sales purchasing productivity dashboard products Product Cat…" at bounding box center [747, 304] width 1495 height 609
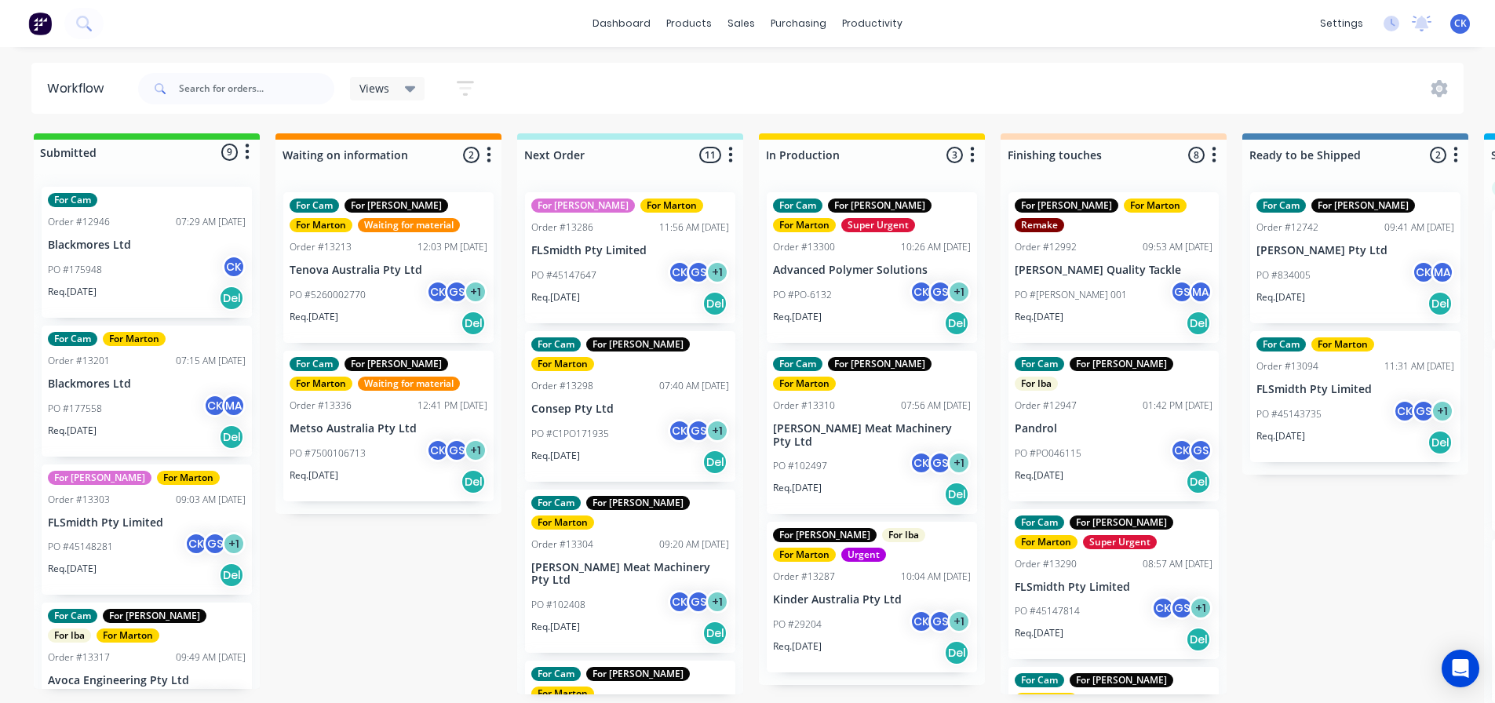
click at [394, 93] on div "Views" at bounding box center [387, 89] width 57 height 14
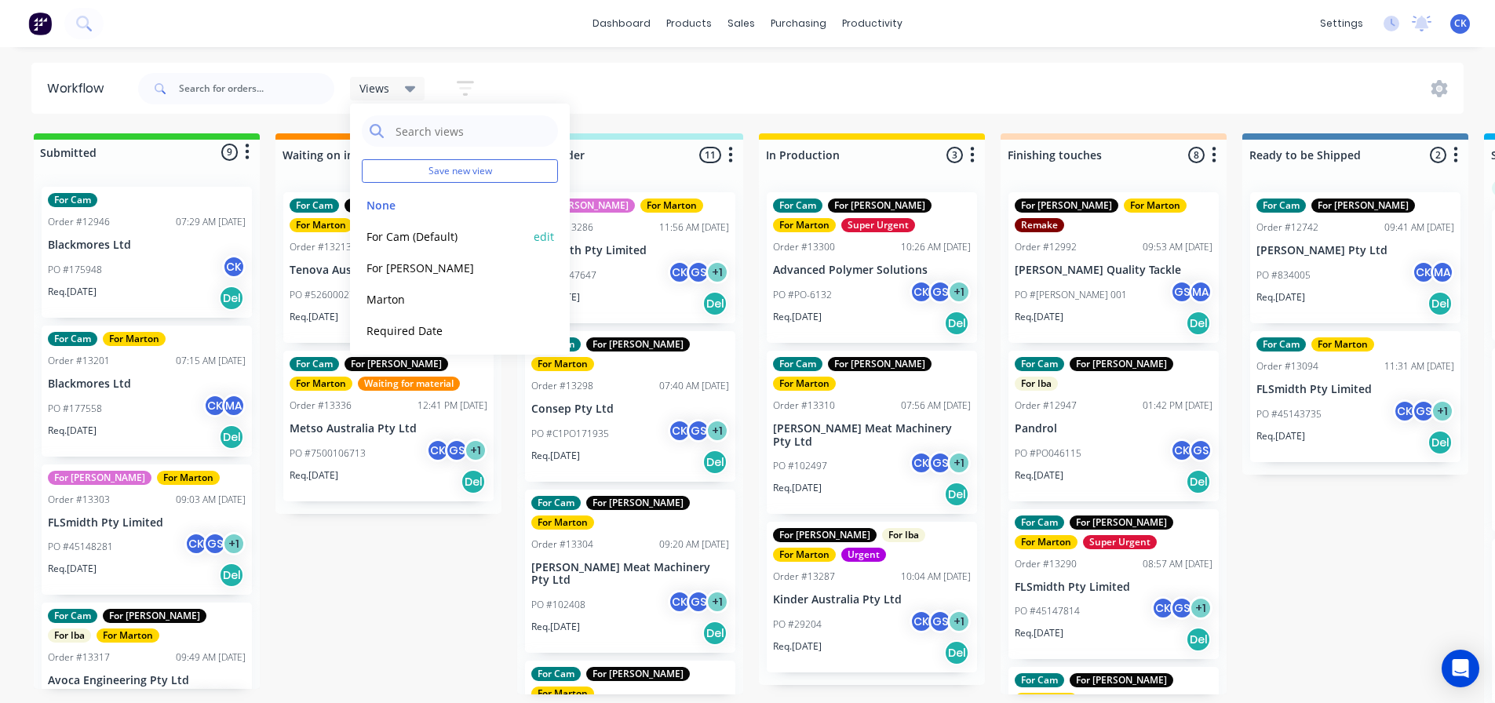
click at [425, 235] on button "For Cam (Default)" at bounding box center [445, 237] width 167 height 18
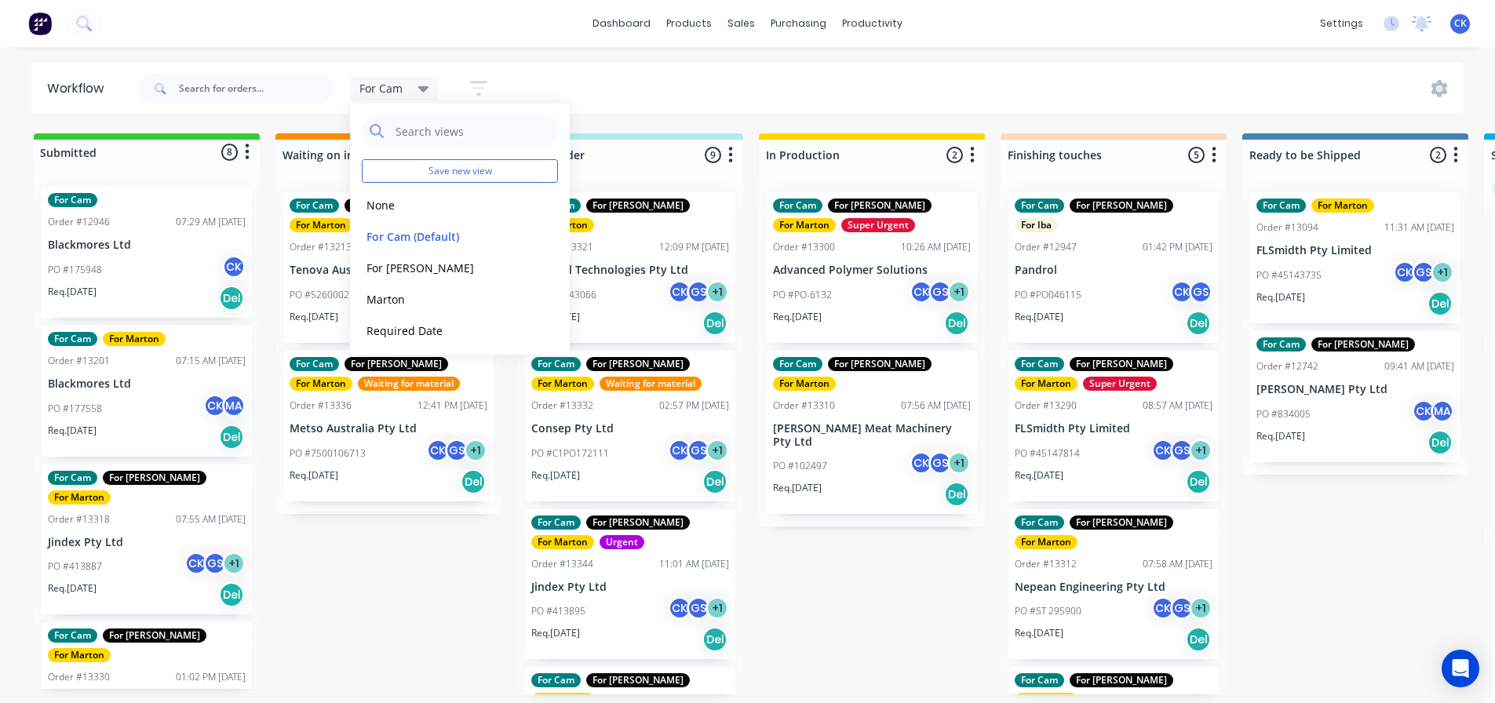
click at [808, 551] on div "Submitted 8 Status colour #32CD32 hex #32CD32 Save Cancel Summaries Total order…" at bounding box center [1069, 422] width 2162 height 578
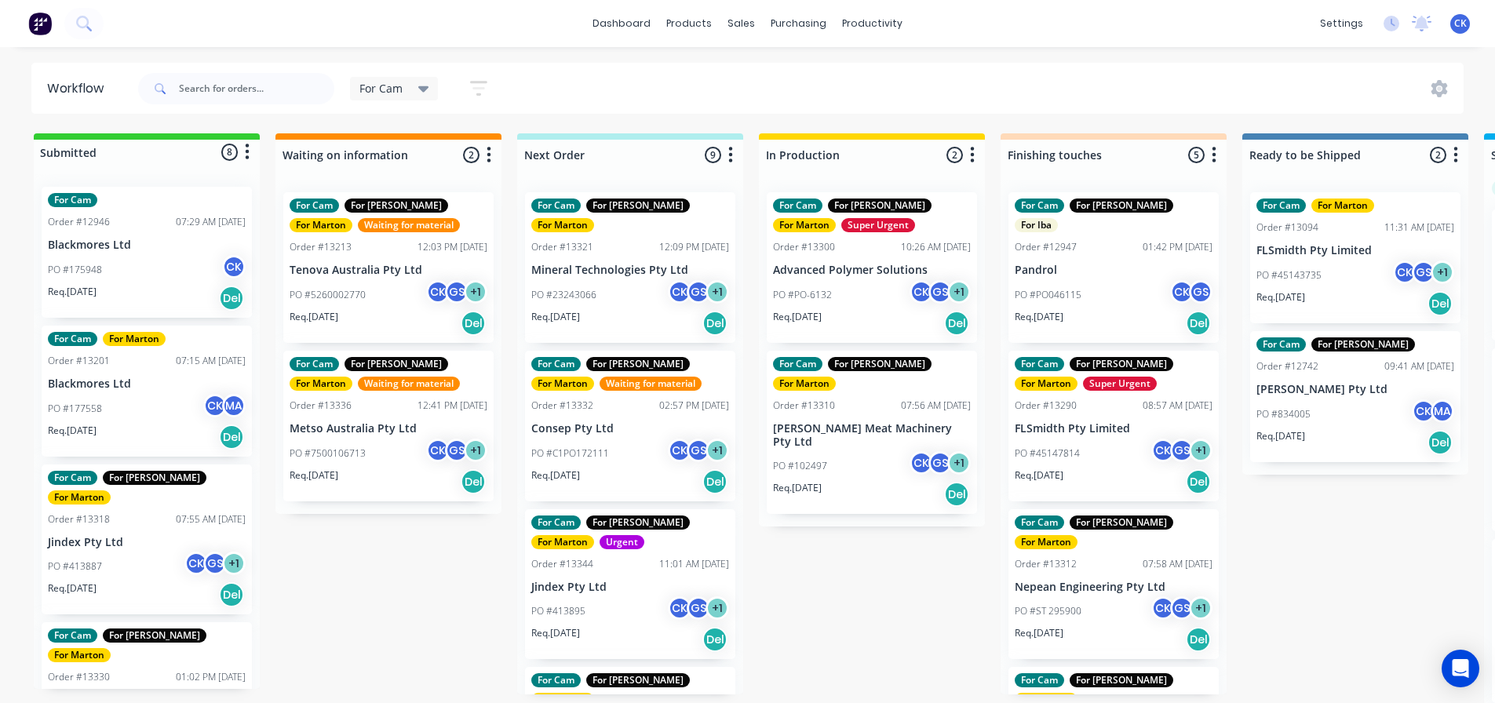
click at [807, 527] on div "Submitted 8 Status colour #32CD32 hex #32CD32 Save Cancel Summaries Total order…" at bounding box center [1069, 422] width 2162 height 578
click at [857, 481] on div "Req. [DATE] Del" at bounding box center [872, 494] width 198 height 27
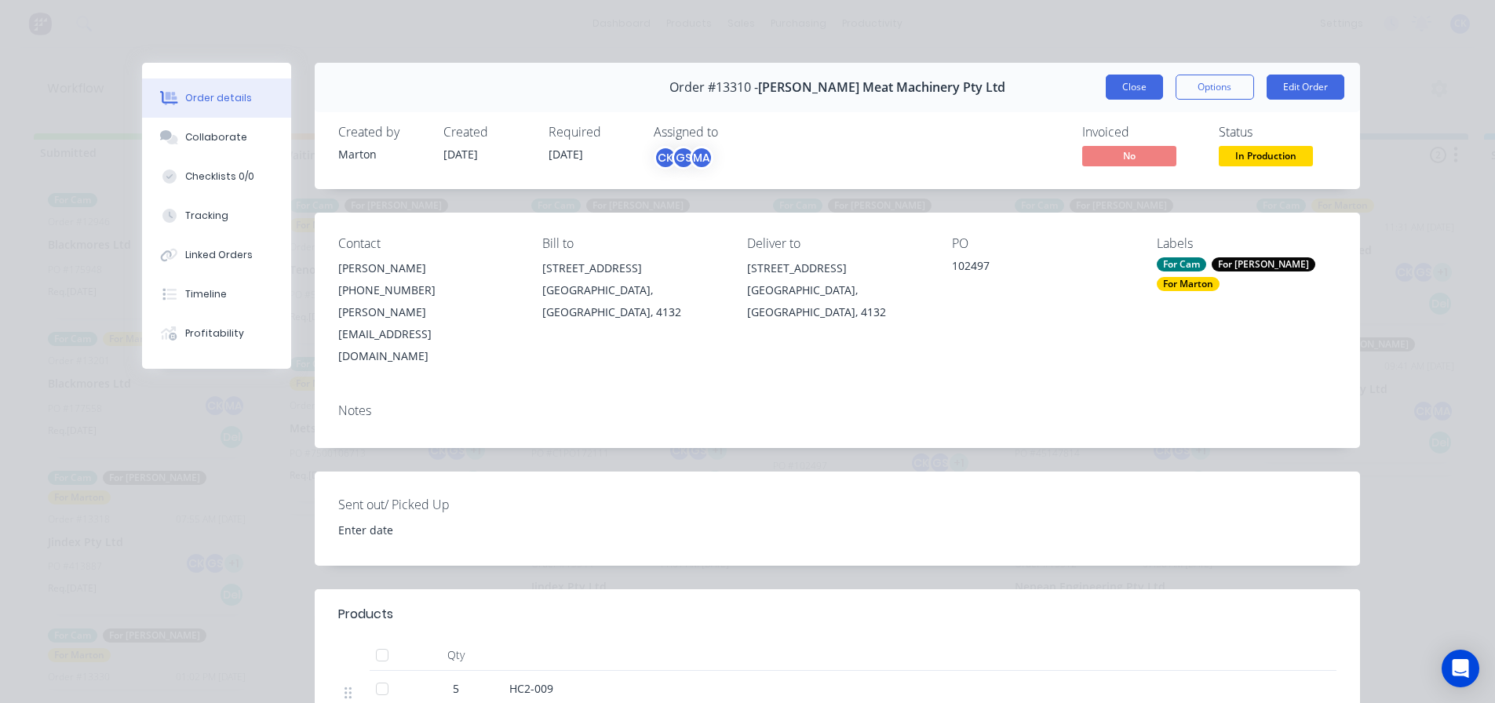
click at [1124, 80] on button "Close" at bounding box center [1134, 87] width 57 height 25
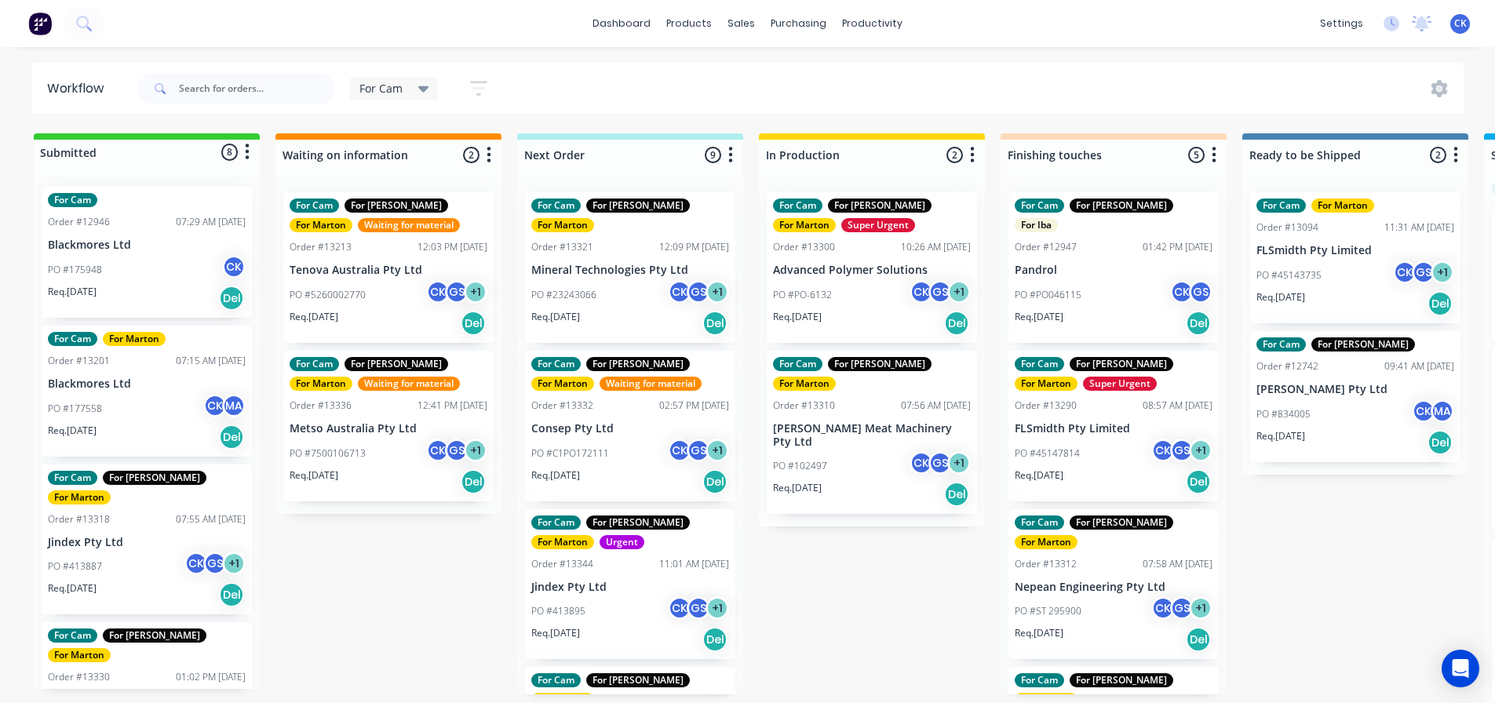
click at [144, 552] on div "PO #413887 CK GS + 1" at bounding box center [147, 567] width 198 height 30
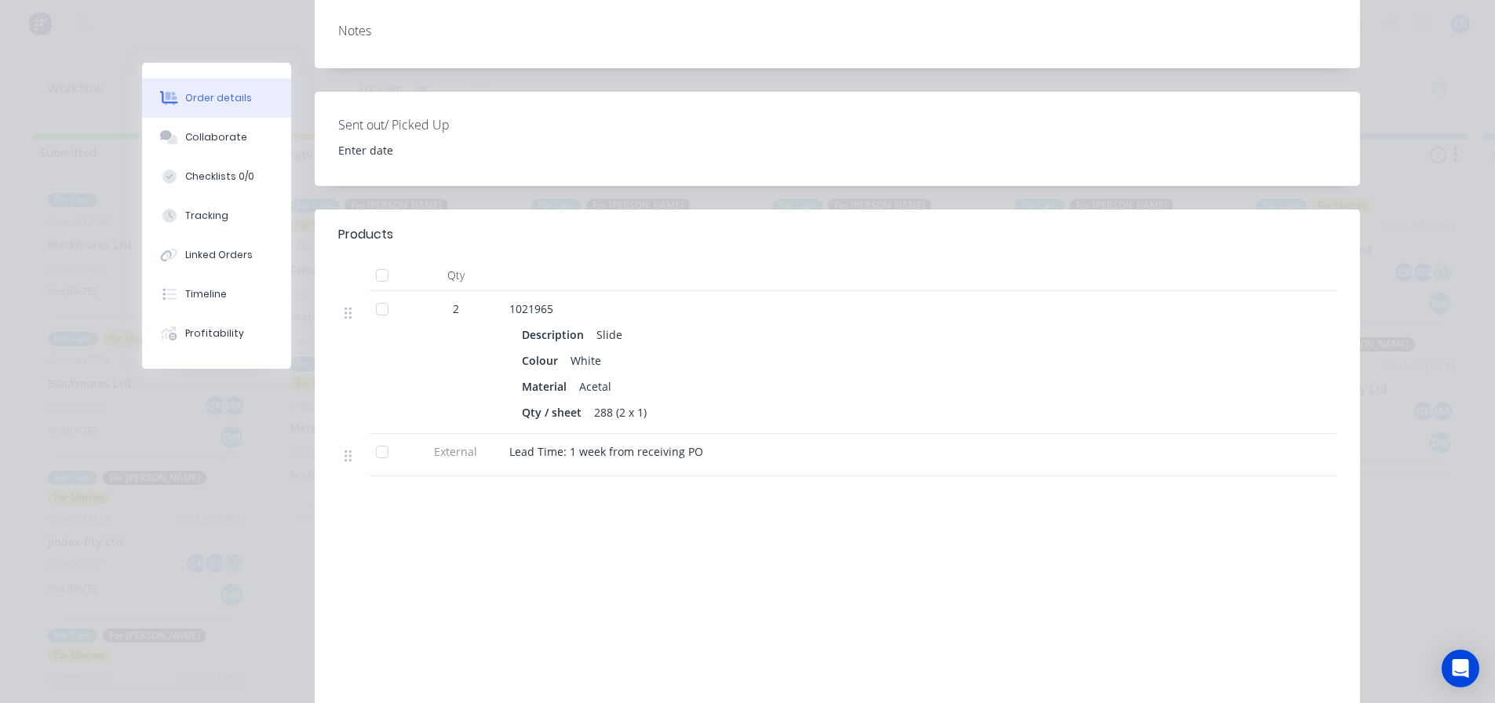
scroll to position [392, 0]
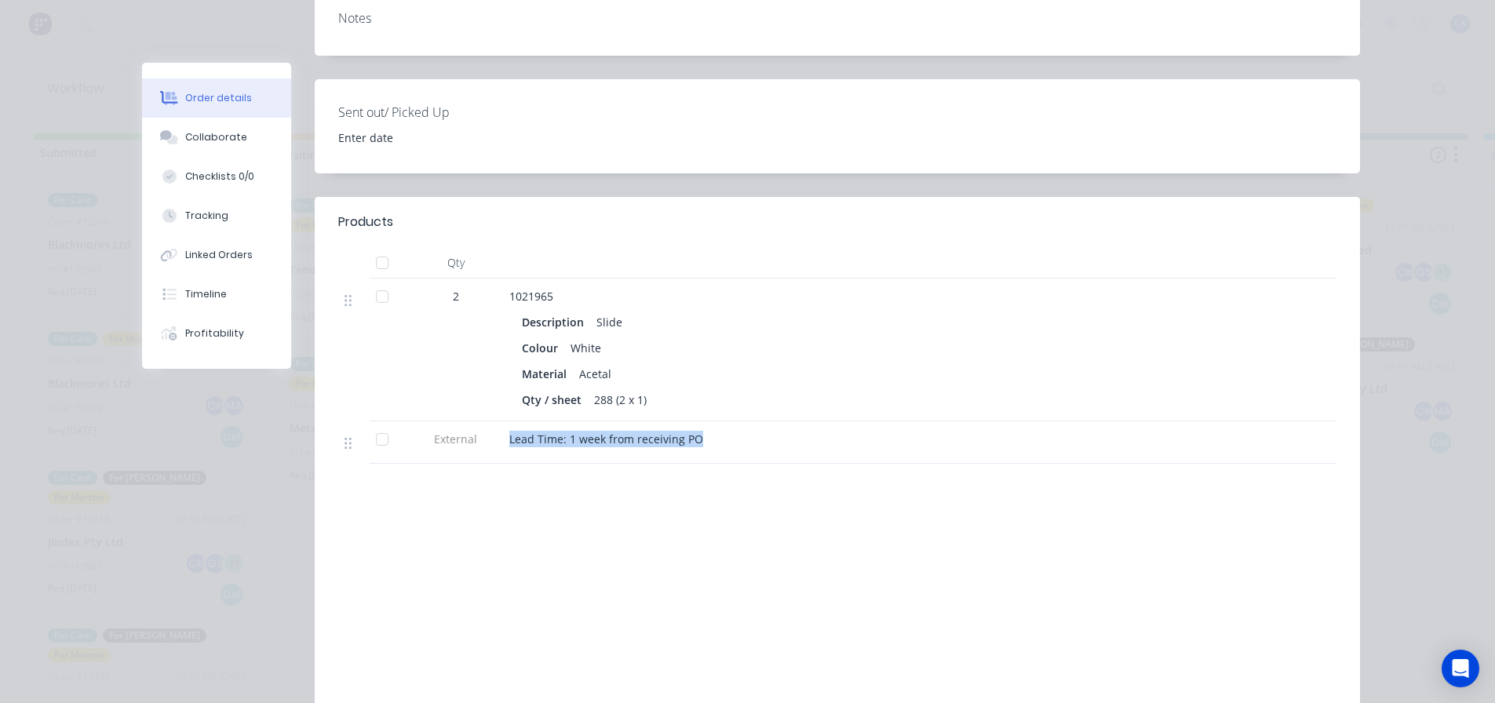
drag, startPoint x: 696, startPoint y: 392, endPoint x: 501, endPoint y: 398, distance: 195.5
click at [503, 421] on div "Lead Time: 1 week from receiving PO" at bounding box center [817, 442] width 628 height 42
copy span "Lead Time: 1 week from receiving PO"
